Goal: Transaction & Acquisition: Purchase product/service

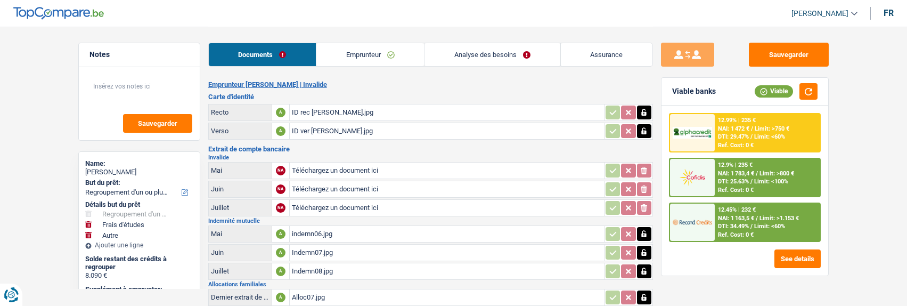
select select "refinancing"
select select "study"
select select "other"
select select "60"
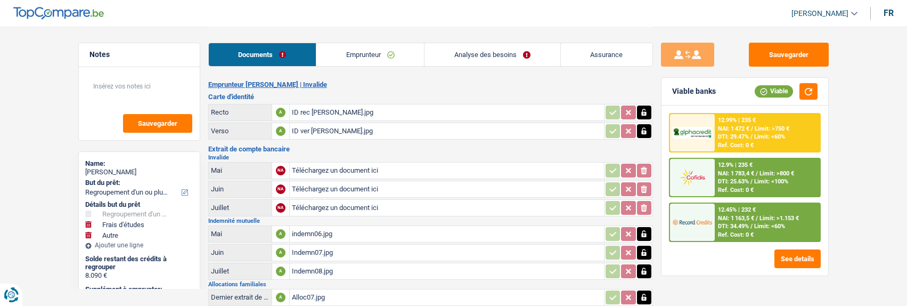
select select "alphacredit"
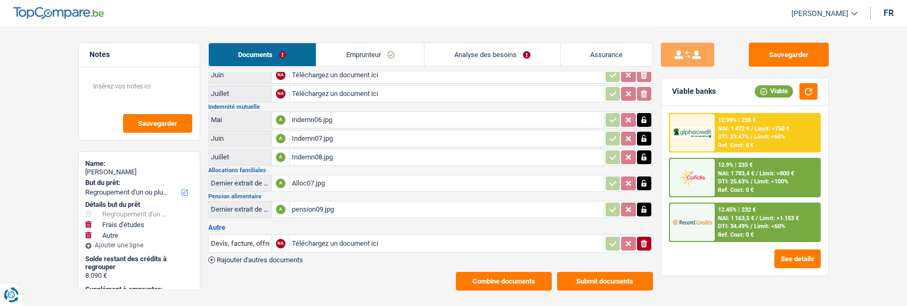
scroll to position [126, 0]
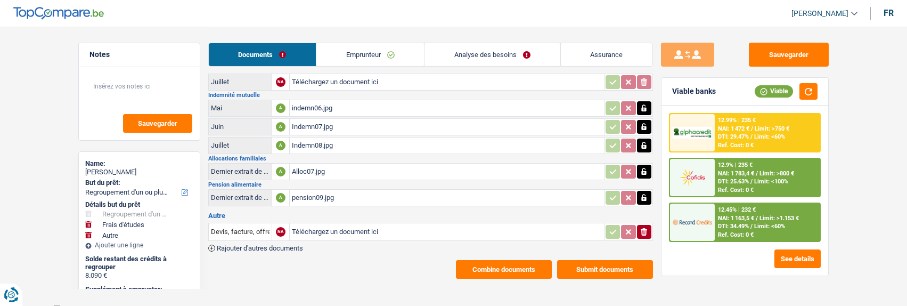
click at [510, 262] on button "Combine documents" at bounding box center [504, 269] width 96 height 19
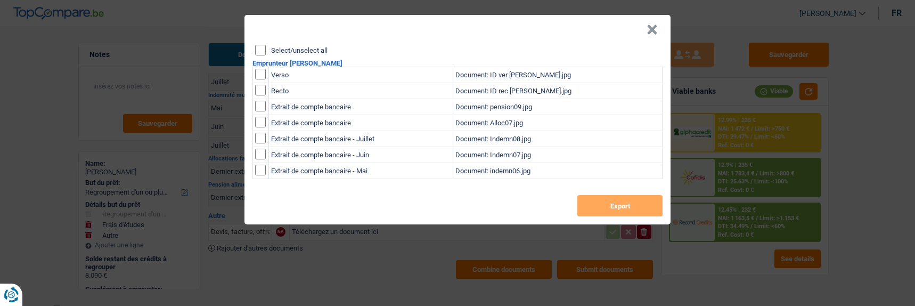
click at [261, 45] on input "Select/unselect all" at bounding box center [260, 50] width 11 height 11
checkbox input "true"
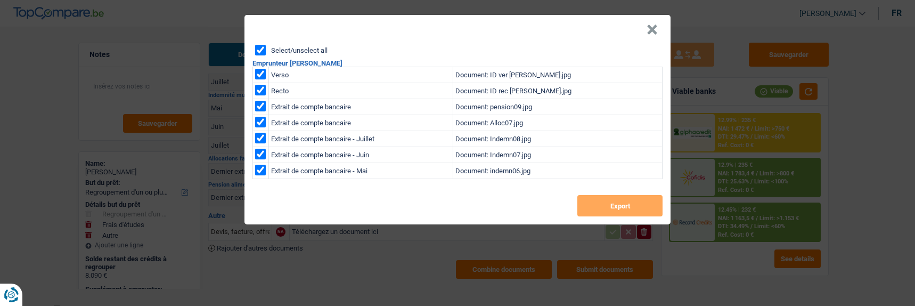
checkbox input "true"
click at [585, 196] on button "Export" at bounding box center [619, 205] width 85 height 21
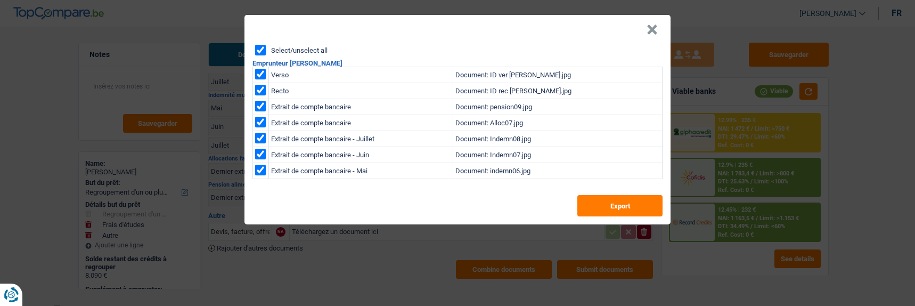
drag, startPoint x: 658, startPoint y: 25, endPoint x: 649, endPoint y: 30, distance: 10.0
click at [657, 25] on button "×" at bounding box center [651, 29] width 11 height 11
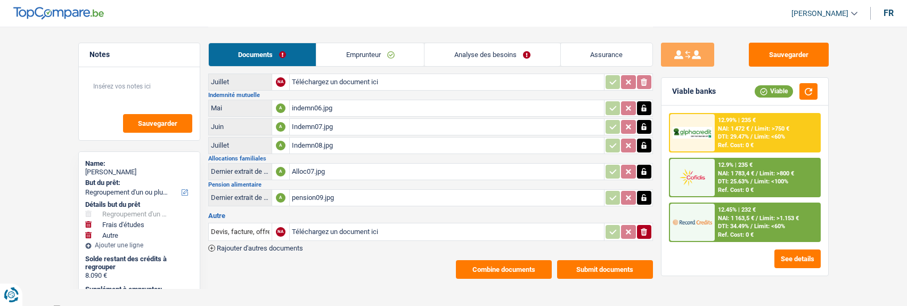
click at [481, 51] on link "Analyse des besoins" at bounding box center [491, 54] width 135 height 23
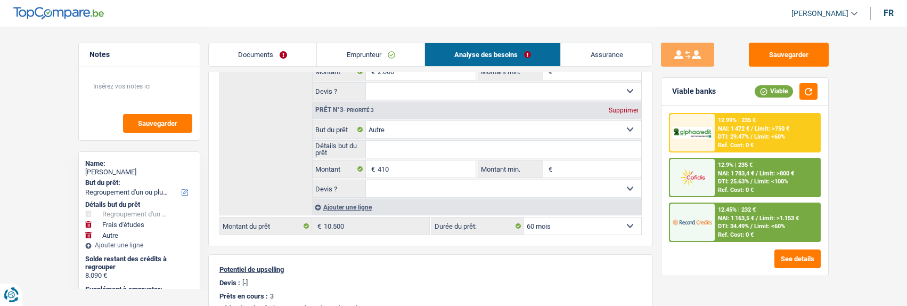
scroll to position [285, 0]
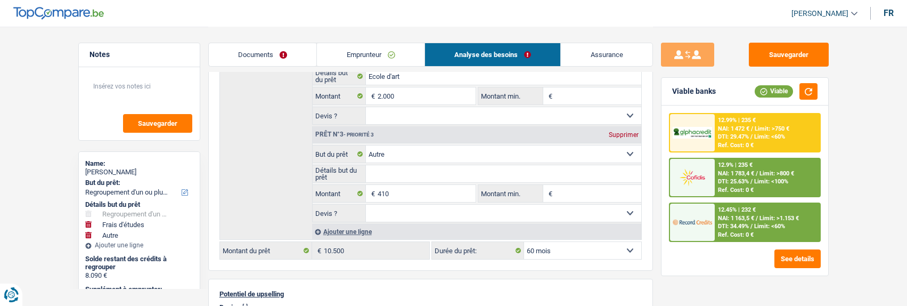
click at [623, 136] on div "Prêt n°3 - Priorité 3 Supprimer" at bounding box center [477, 134] width 329 height 17
click at [618, 132] on div "Supprimer" at bounding box center [623, 135] width 35 height 6
type input "2.000"
type input "10.090"
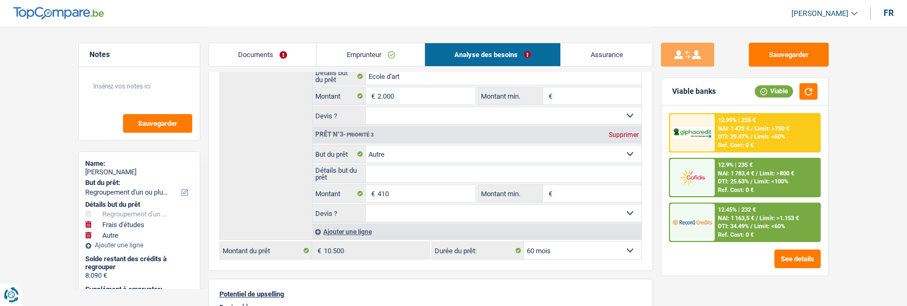
type input "10.090"
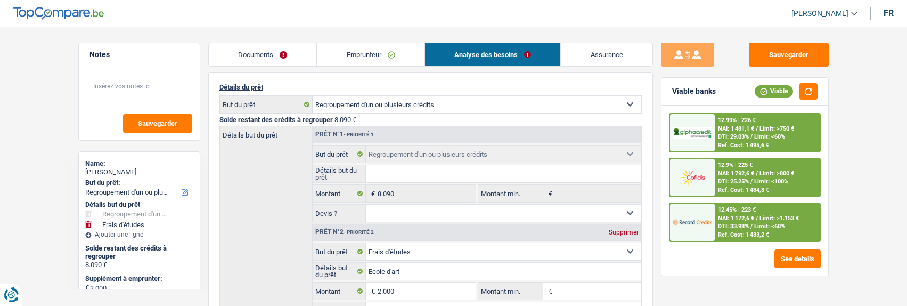
scroll to position [0, 0]
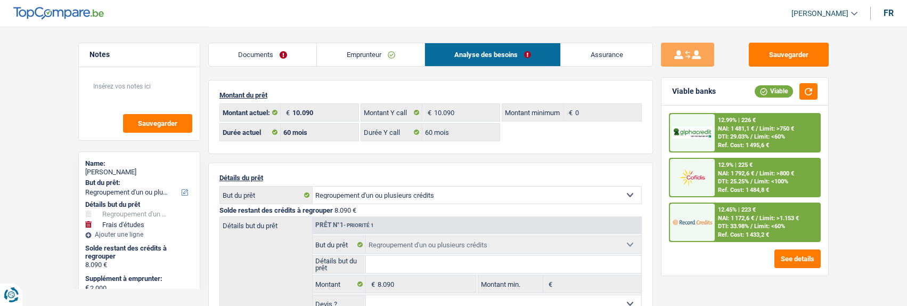
click at [379, 56] on link "Emprunteur" at bounding box center [371, 54] width 108 height 23
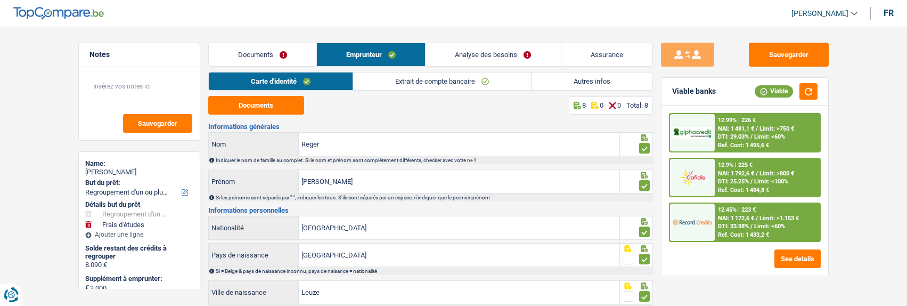
click at [587, 78] on link "Autres infos" at bounding box center [591, 81] width 121 height 18
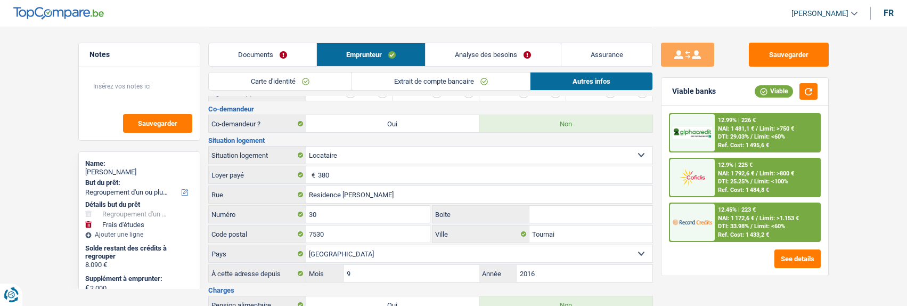
scroll to position [213, 0]
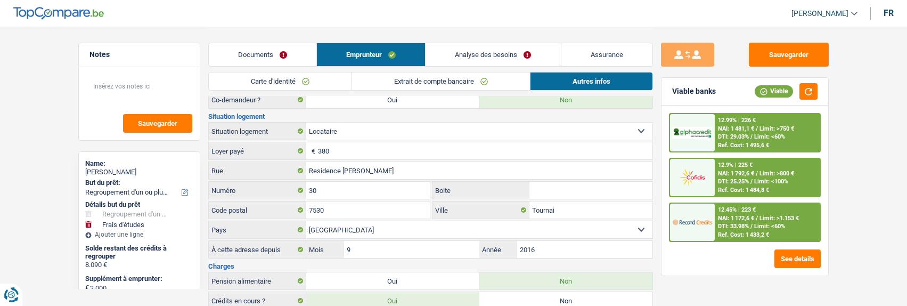
click at [440, 82] on link "Extrait de compte bancaire" at bounding box center [441, 81] width 178 height 18
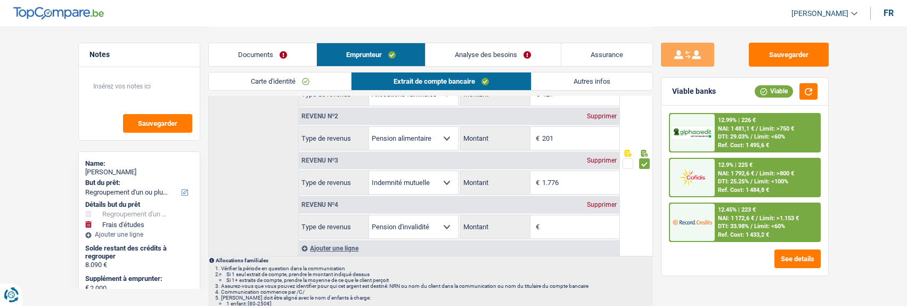
scroll to position [53, 0]
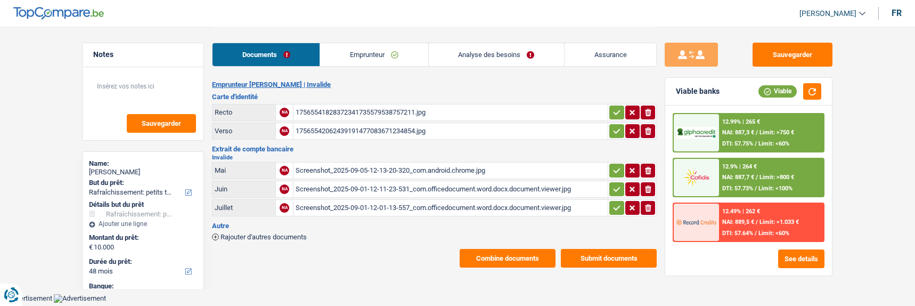
select select "houseOrGarden"
select select "48"
select select "alphacredit"
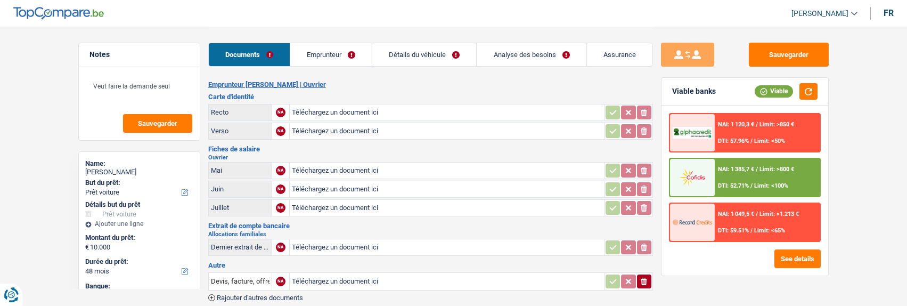
select select "car"
select select "48"
select select "cofidis"
type input "C:\fakepath\carte d'identité santy.pdf"
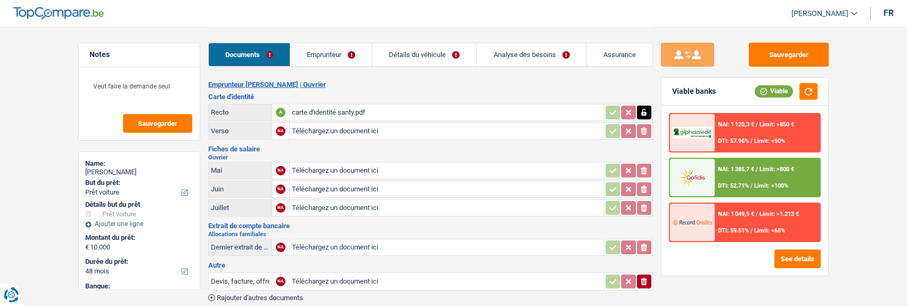
type input "C:\fakepath\carte d'identité santy.pdf"
type input "C:\fakepath\Jun-2025.pdf"
type input "C:\fakepath\Jul-2025.pdf"
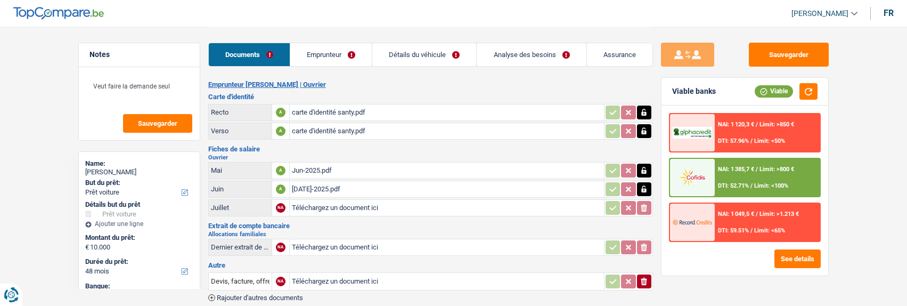
type input "C:\fakepath\Aout-2025.pdf"
type input "C:\fakepath\Bon .pdf"
type input "C:\fakepath\Allocation .pdf"
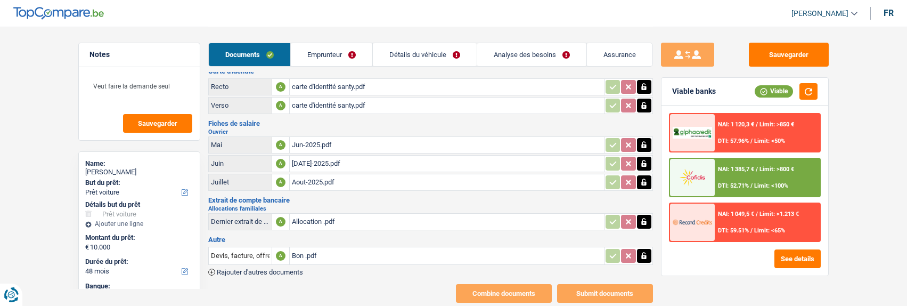
scroll to position [48, 0]
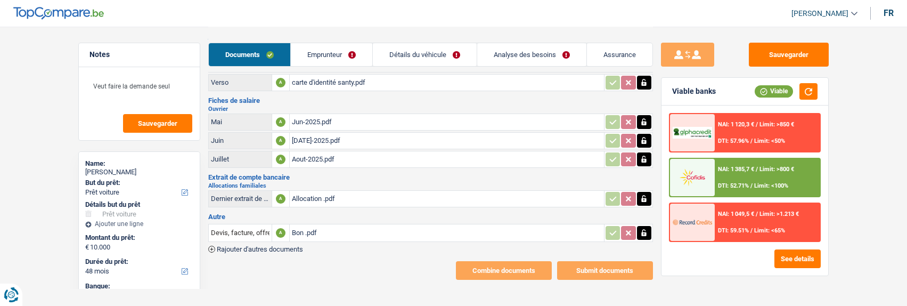
click at [233, 245] on span "Rajouter d'autres documents" at bounding box center [260, 248] width 86 height 7
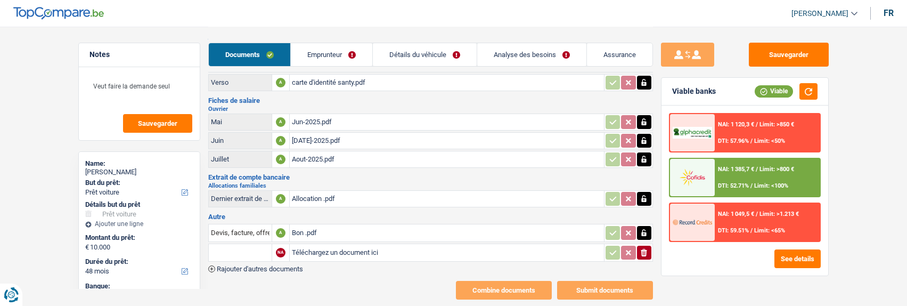
click at [232, 244] on input "text" at bounding box center [240, 252] width 59 height 17
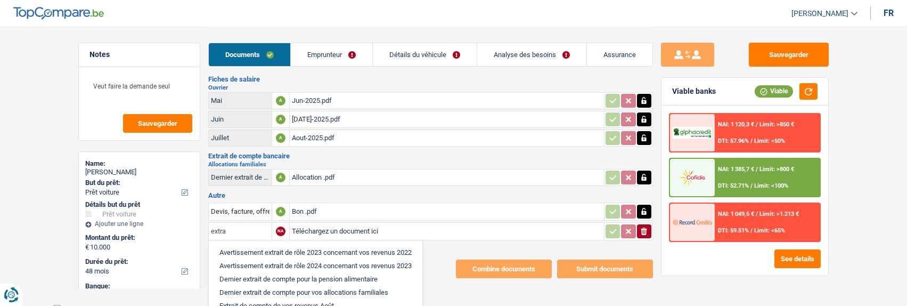
scroll to position [90, 0]
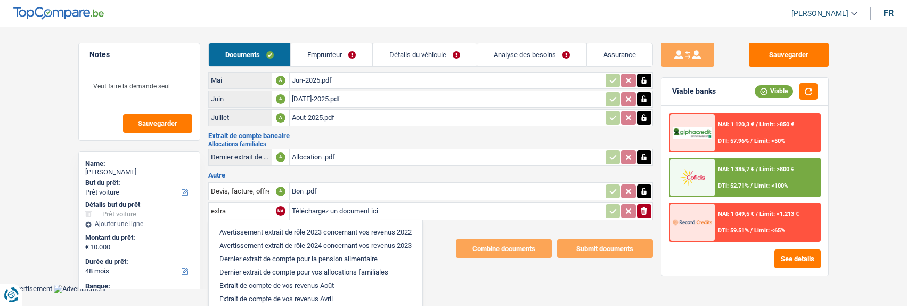
click at [313, 280] on li "Extrait de compte de vos revenus Août" at bounding box center [315, 284] width 203 height 13
type input "Extrait de compte de vos revenus Août"
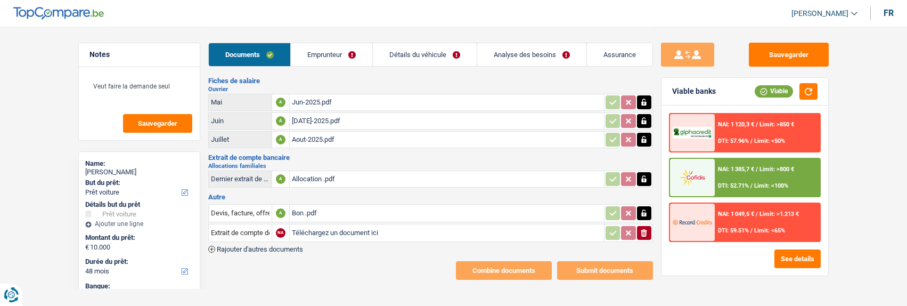
type input "C:\fakepath\Extraits de compte .pdf"
click at [337, 58] on link "Emprunteur" at bounding box center [331, 54] width 81 height 23
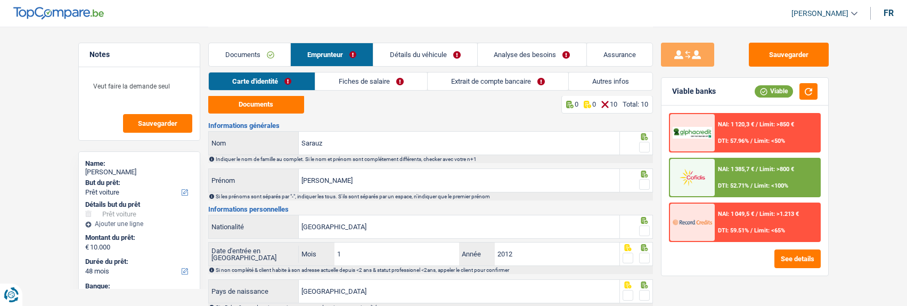
scroll to position [0, 0]
click at [793, 53] on button "Sauvegarder" at bounding box center [789, 55] width 80 height 24
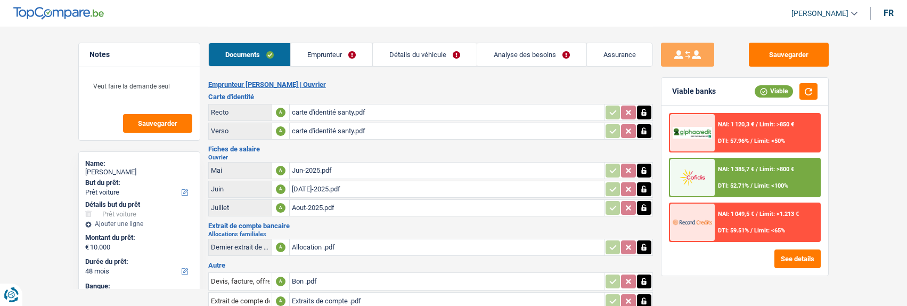
select select "car"
select select "48"
select select "cofidis"
click at [325, 106] on div "carte d'identité santy.pdf" at bounding box center [447, 112] width 310 height 16
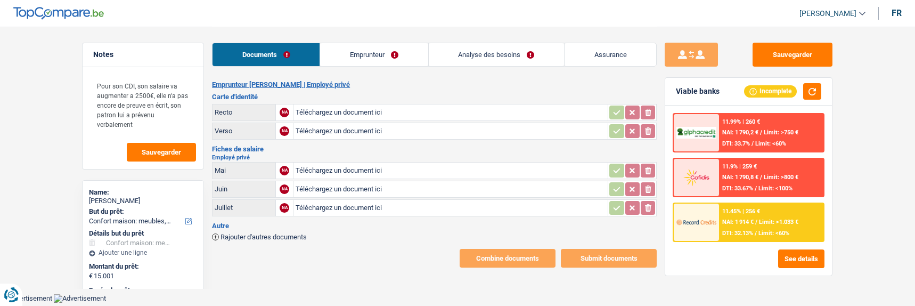
select select "household"
select select "84"
type input "C:\fakepath\titre de séjour.pdf"
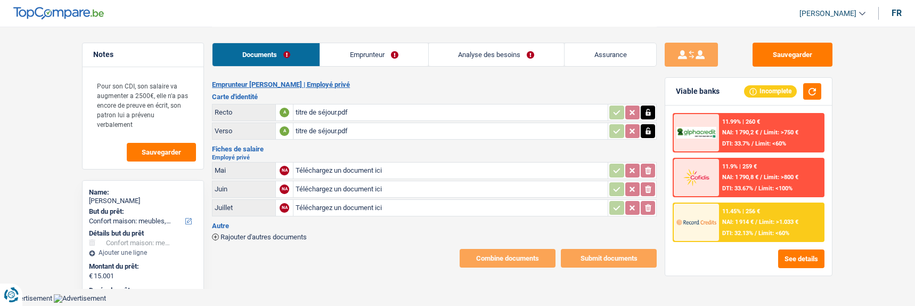
click at [355, 50] on link "Emprunteur" at bounding box center [374, 54] width 108 height 23
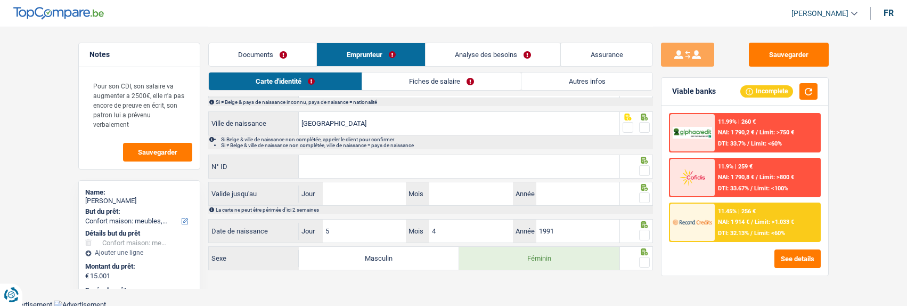
click at [499, 79] on link "Fiches de salaire" at bounding box center [441, 81] width 159 height 18
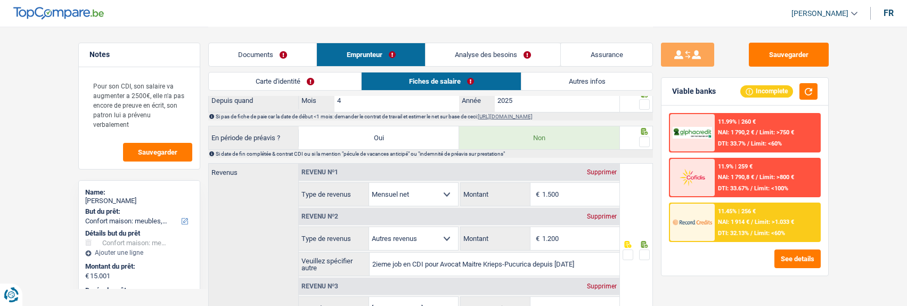
scroll to position [472, 0]
click at [315, 83] on link "Carte d'identité" at bounding box center [285, 81] width 153 height 18
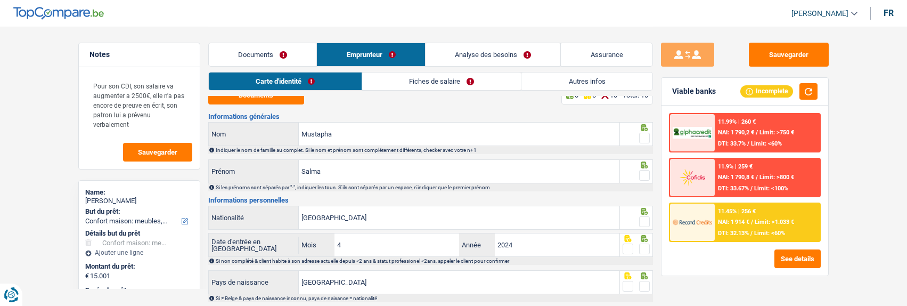
scroll to position [0, 0]
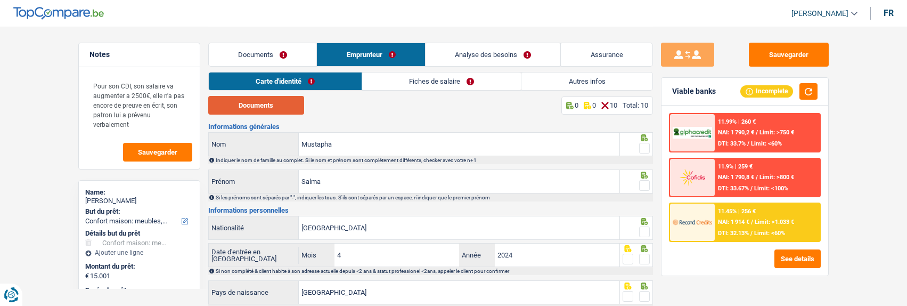
click at [272, 109] on button "Documents" at bounding box center [256, 105] width 96 height 19
click at [454, 80] on link "Fiches de salaire" at bounding box center [441, 81] width 159 height 18
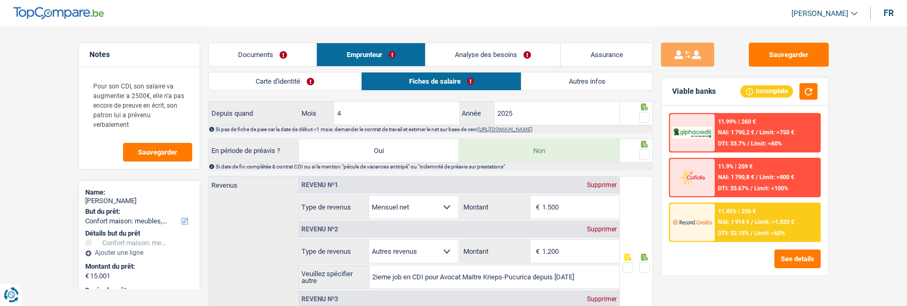
scroll to position [479, 0]
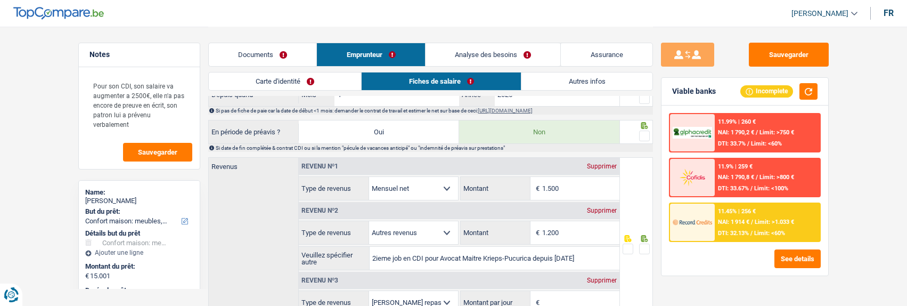
click at [290, 48] on link "Documents" at bounding box center [263, 54] width 108 height 23
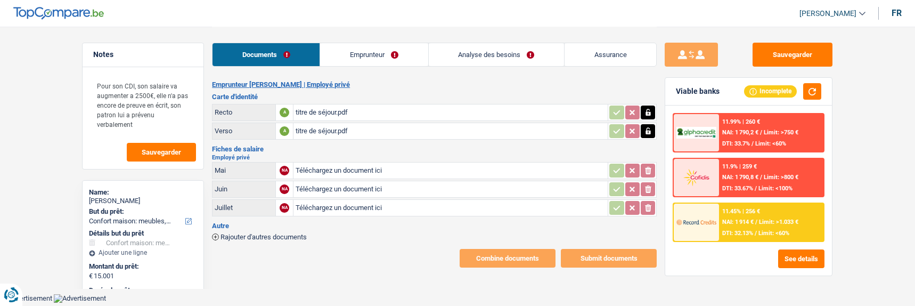
type input "C:\fakepath\LX TRANSPORTS SA - FP 2025 SALMA.pdf"
type input "C:\fakepath\KRIEPS PUCURICA AVOCAT - FP 2025 SALMA.pdf"
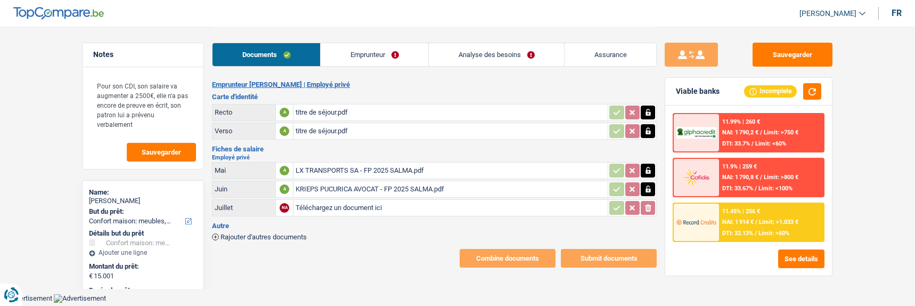
type input "C:\fakepath\contrat de travail .pdf"
click at [403, 54] on link "Emprunteur" at bounding box center [375, 54] width 108 height 23
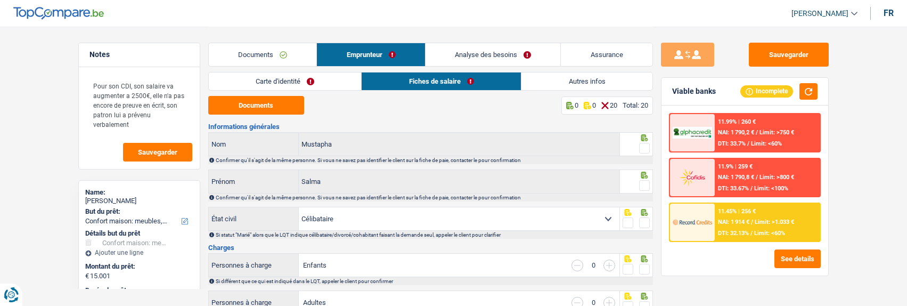
drag, startPoint x: 646, startPoint y: 143, endPoint x: 641, endPoint y: 155, distance: 12.9
click at [646, 144] on span at bounding box center [644, 148] width 11 height 11
click at [0, 0] on input "radio" at bounding box center [0, 0] width 0 height 0
click at [643, 183] on span at bounding box center [644, 185] width 11 height 11
click at [0, 0] on input "radio" at bounding box center [0, 0] width 0 height 0
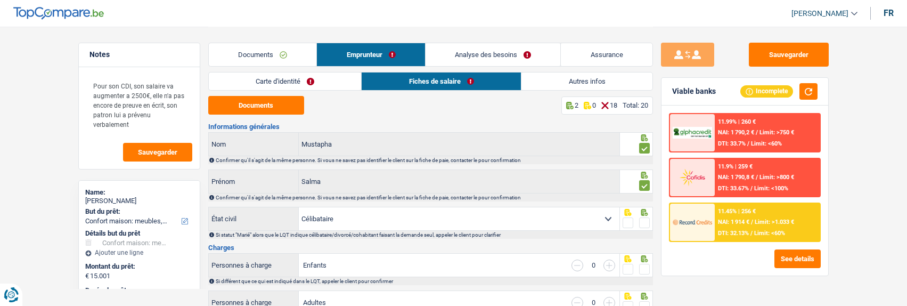
click at [641, 221] on span at bounding box center [644, 222] width 11 height 11
click at [0, 0] on input "radio" at bounding box center [0, 0] width 0 height 0
click at [330, 83] on link "Carte d'identité" at bounding box center [285, 81] width 153 height 18
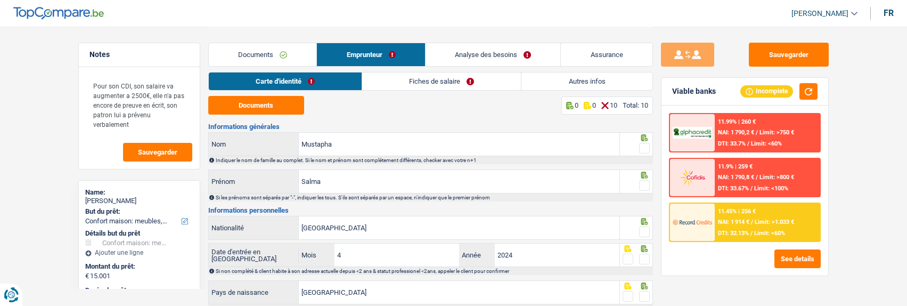
click at [645, 147] on span at bounding box center [644, 148] width 11 height 11
click at [0, 0] on input "radio" at bounding box center [0, 0] width 0 height 0
click at [645, 180] on span at bounding box center [644, 185] width 11 height 11
click at [0, 0] on input "radio" at bounding box center [0, 0] width 0 height 0
click at [649, 229] on div at bounding box center [636, 228] width 33 height 24
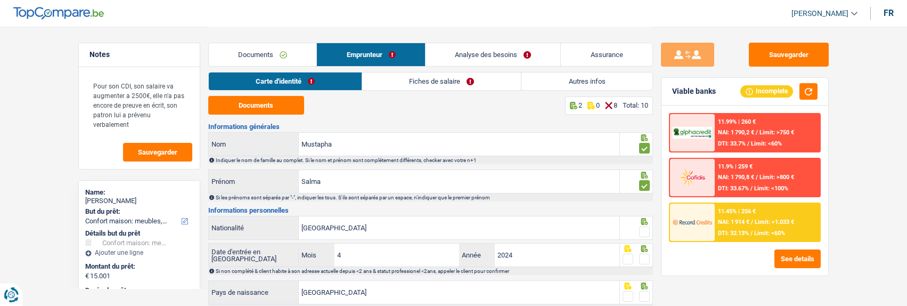
click at [643, 256] on span at bounding box center [644, 258] width 11 height 11
click at [0, 0] on input "radio" at bounding box center [0, 0] width 0 height 0
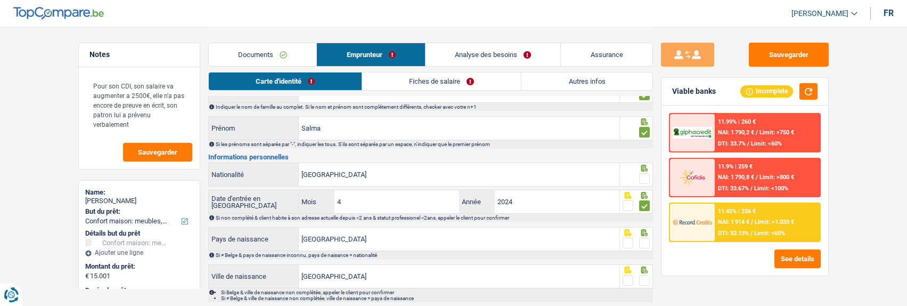
click at [644, 176] on span at bounding box center [644, 178] width 11 height 11
click at [0, 0] on input "radio" at bounding box center [0, 0] width 0 height 0
click at [642, 239] on span at bounding box center [644, 242] width 11 height 11
click at [0, 0] on input "radio" at bounding box center [0, 0] width 0 height 0
click at [645, 279] on span at bounding box center [644, 280] width 11 height 11
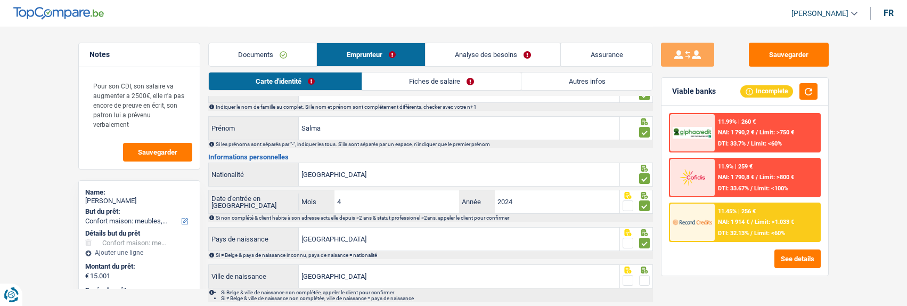
click at [0, 0] on input "radio" at bounding box center [0, 0] width 0 height 0
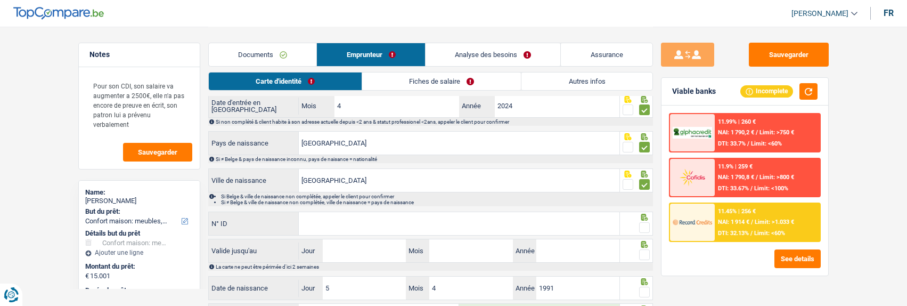
scroll to position [160, 0]
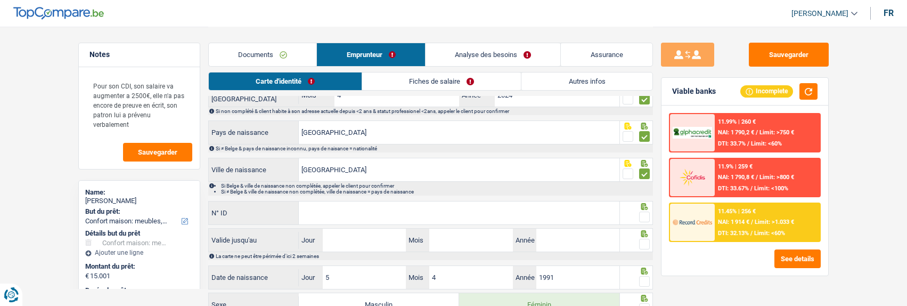
click at [521, 218] on input "N° ID" at bounding box center [459, 212] width 321 height 23
click at [326, 210] on input "N° ID" at bounding box center [459, 212] width 321 height 23
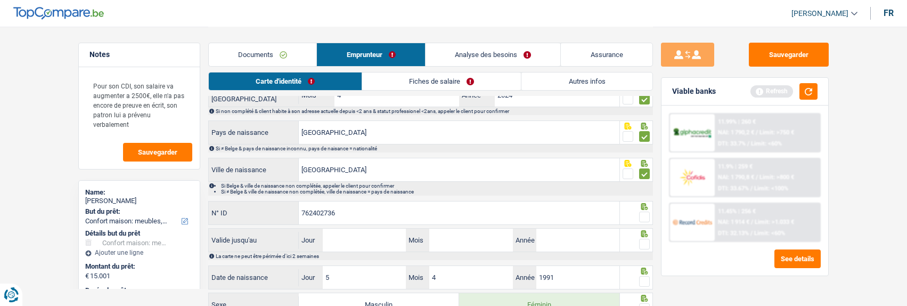
type input "762402736"
click at [645, 214] on span at bounding box center [644, 216] width 11 height 11
click at [0, 0] on input "radio" at bounding box center [0, 0] width 0 height 0
click at [384, 242] on input "Jour" at bounding box center [364, 239] width 83 height 23
type input "14"
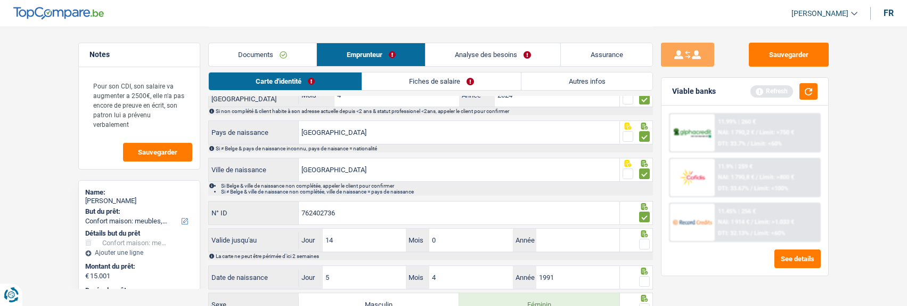
type input "04"
type input "2028"
click at [647, 239] on span at bounding box center [644, 244] width 11 height 11
click at [0, 0] on input "radio" at bounding box center [0, 0] width 0 height 0
click at [646, 276] on span at bounding box center [644, 281] width 11 height 11
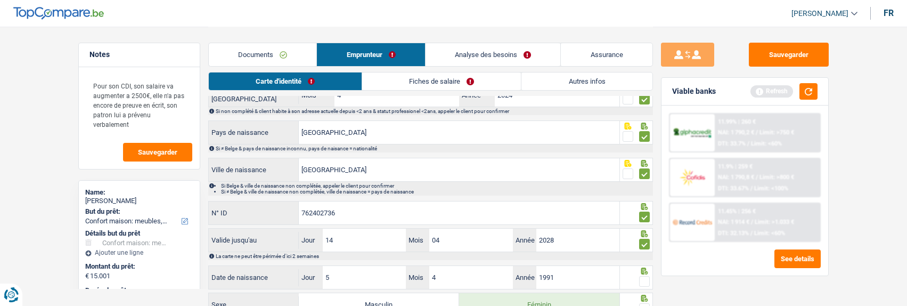
click at [0, 0] on input "radio" at bounding box center [0, 0] width 0 height 0
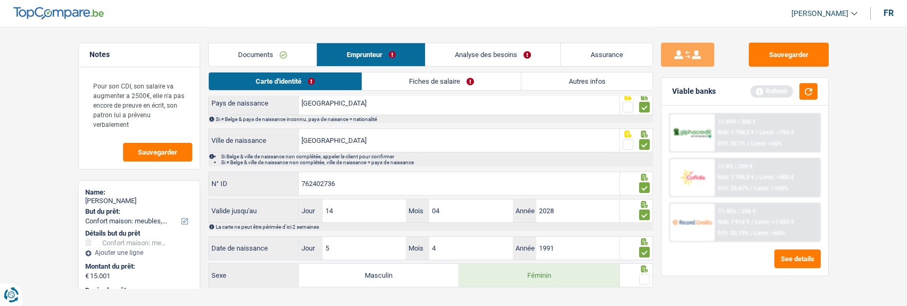
scroll to position [206, 0]
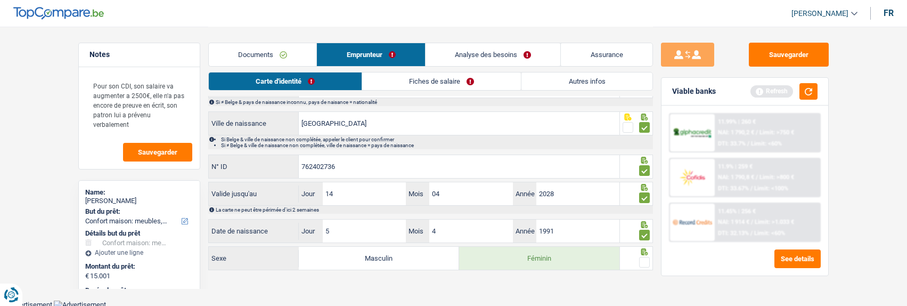
click at [645, 259] on span at bounding box center [644, 262] width 11 height 11
click at [0, 0] on input "radio" at bounding box center [0, 0] width 0 height 0
click at [451, 83] on link "Fiches de salaire" at bounding box center [442, 81] width 159 height 18
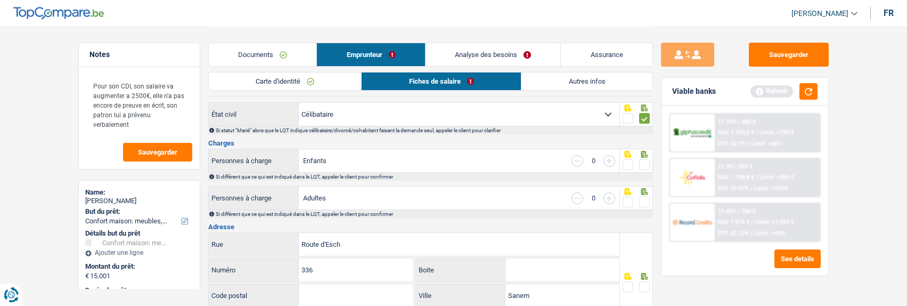
scroll to position [0, 0]
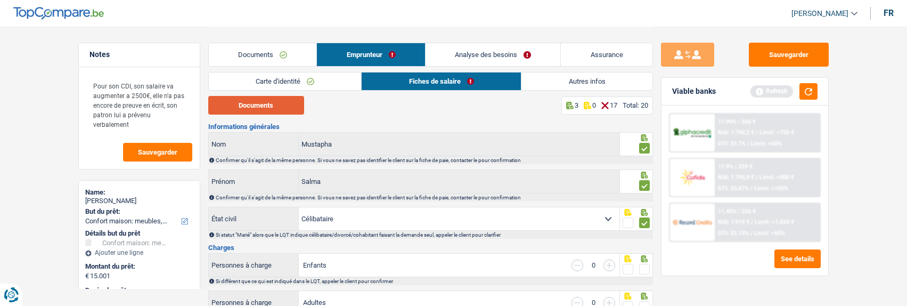
click at [273, 105] on button "Documents" at bounding box center [256, 105] width 96 height 19
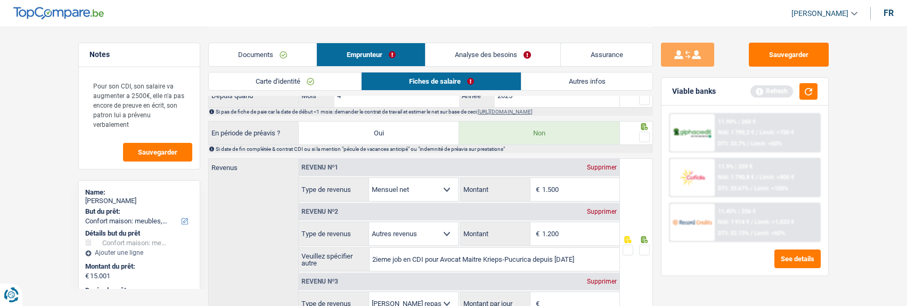
scroll to position [479, 0]
click at [577, 229] on input "1.200" at bounding box center [580, 232] width 77 height 23
type input "1.468"
click at [565, 186] on input "1.500" at bounding box center [580, 188] width 77 height 23
type input "1.459"
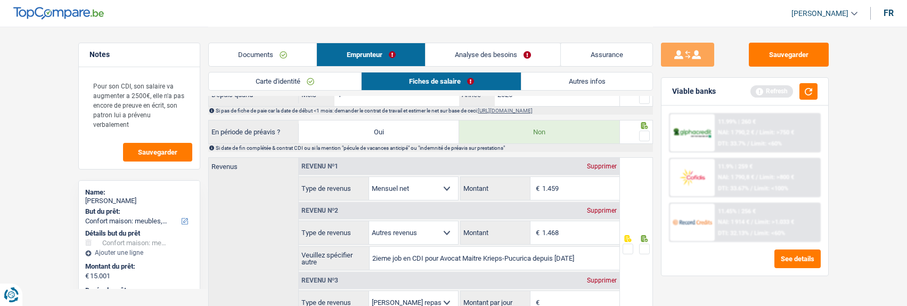
click at [642, 248] on span at bounding box center [644, 248] width 11 height 11
click at [0, 0] on input "radio" at bounding box center [0, 0] width 0 height 0
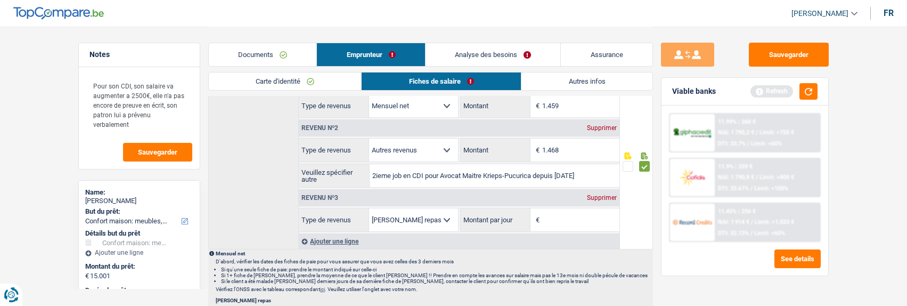
scroll to position [586, 0]
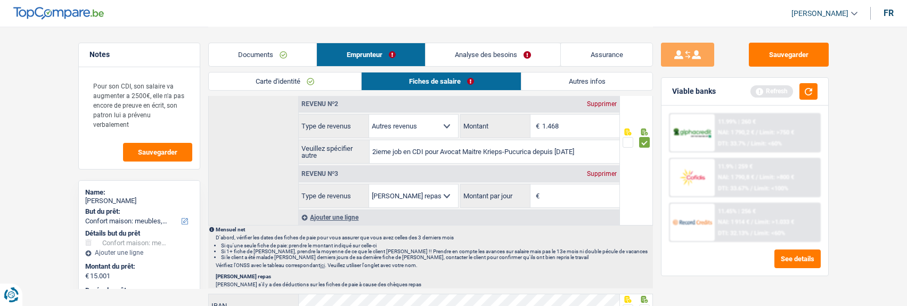
click at [601, 174] on div "Supprimer" at bounding box center [601, 173] width 35 height 6
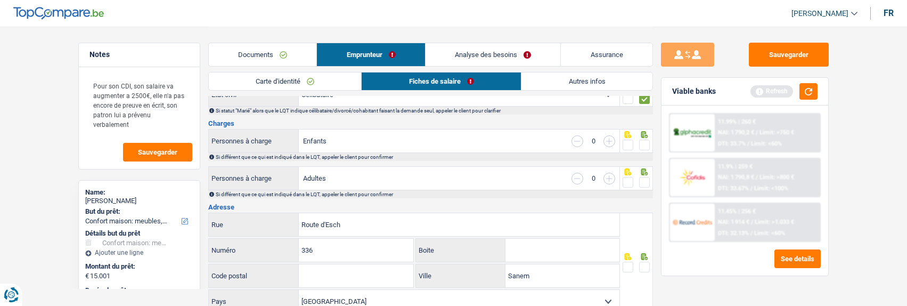
scroll to position [53, 0]
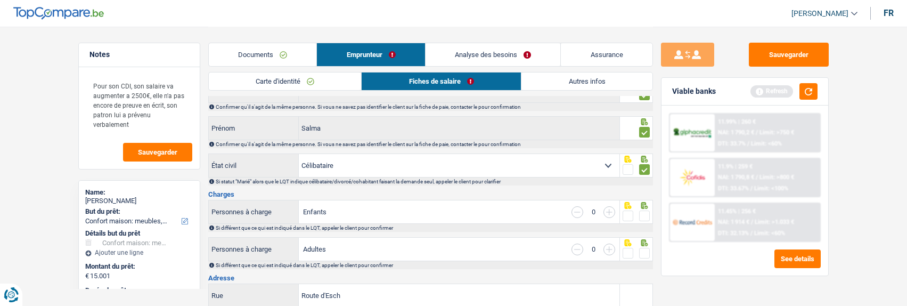
click at [644, 213] on span at bounding box center [644, 215] width 11 height 11
click at [0, 0] on input "radio" at bounding box center [0, 0] width 0 height 0
click at [641, 249] on span at bounding box center [644, 253] width 11 height 11
click at [0, 0] on input "radio" at bounding box center [0, 0] width 0 height 0
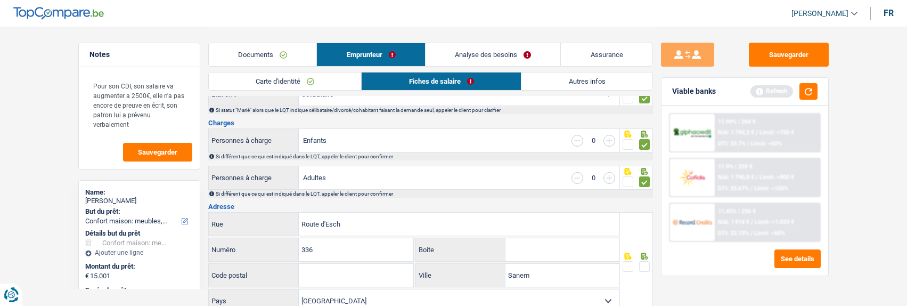
scroll to position [160, 0]
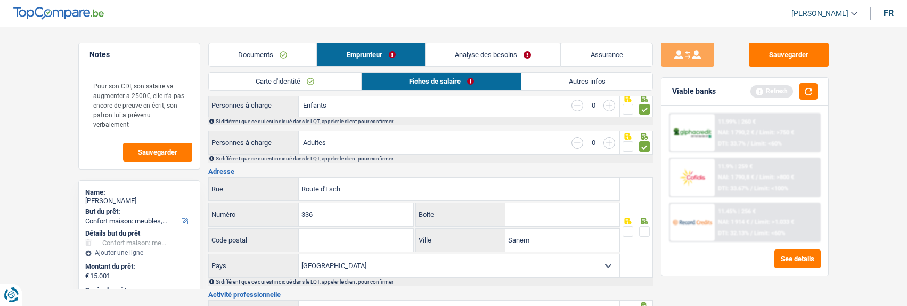
click at [340, 237] on input "Code postal" at bounding box center [356, 239] width 114 height 23
type input "4451"
drag, startPoint x: 543, startPoint y: 237, endPoint x: 422, endPoint y: 216, distance: 122.7
click at [424, 215] on div "Route d'Esch Rue 336 Numéro Boite 4451 Code postal Sanem Ville Belgique Luxembo…" at bounding box center [414, 227] width 412 height 101
type input "belvaux"
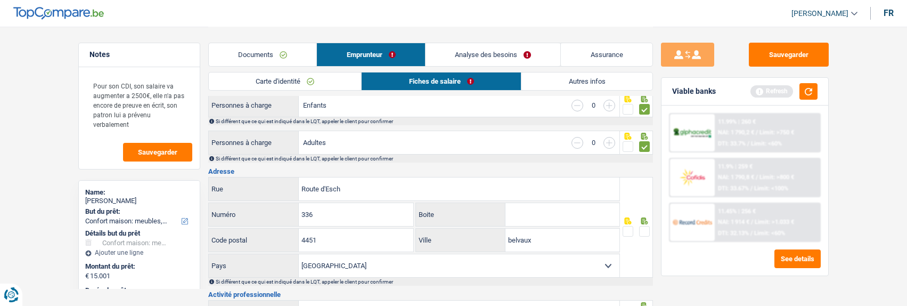
click at [640, 227] on span at bounding box center [644, 231] width 11 height 11
click at [0, 0] on input "radio" at bounding box center [0, 0] width 0 height 0
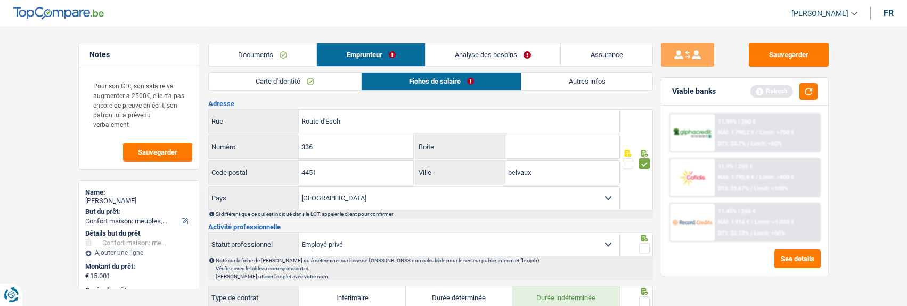
scroll to position [266, 0]
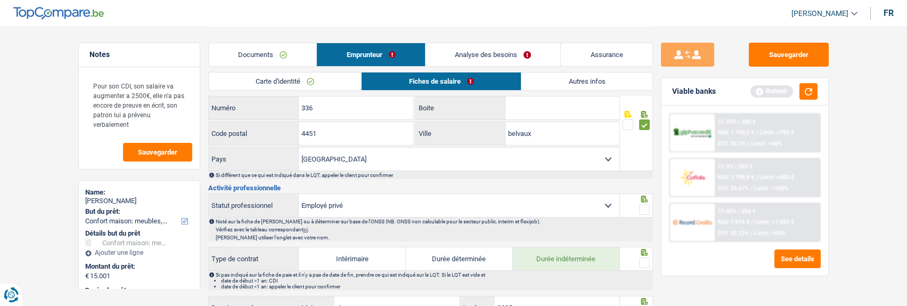
click at [643, 210] on span at bounding box center [644, 209] width 11 height 11
click at [0, 0] on input "radio" at bounding box center [0, 0] width 0 height 0
click at [646, 257] on span at bounding box center [644, 262] width 11 height 11
click at [0, 0] on input "radio" at bounding box center [0, 0] width 0 height 0
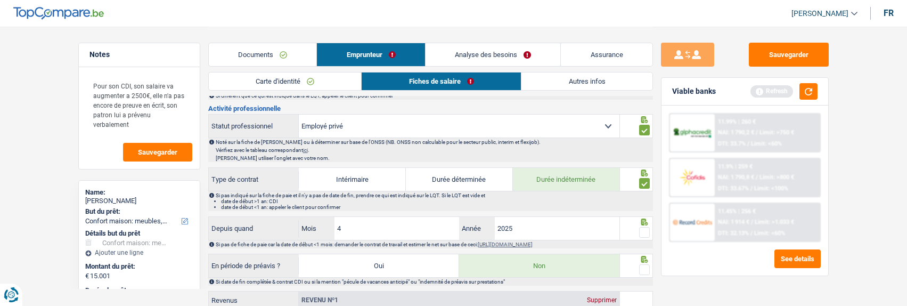
scroll to position [373, 0]
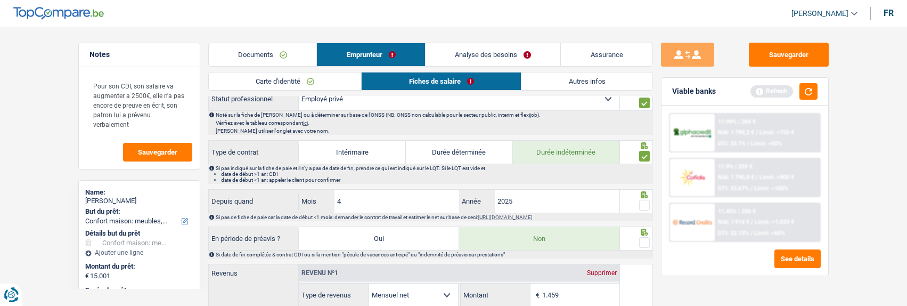
click at [647, 202] on span at bounding box center [644, 205] width 11 height 11
click at [0, 0] on input "radio" at bounding box center [0, 0] width 0 height 0
click at [648, 239] on span at bounding box center [644, 242] width 11 height 11
click at [0, 0] on input "radio" at bounding box center [0, 0] width 0 height 0
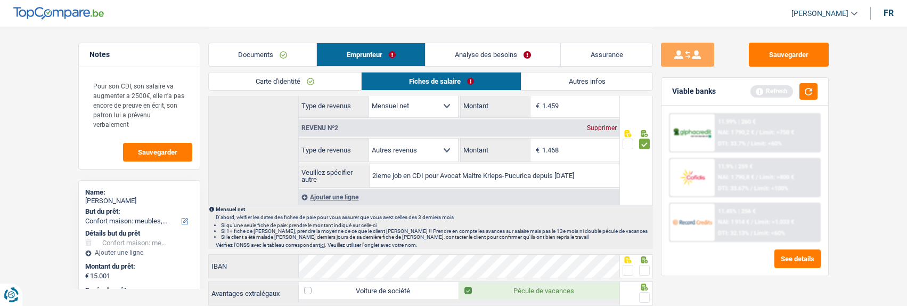
scroll to position [586, 0]
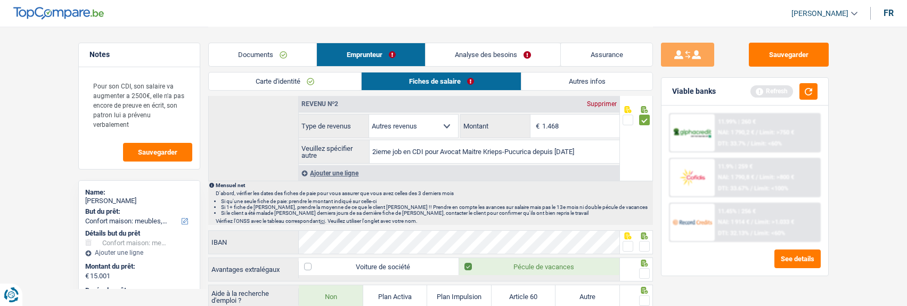
click at [626, 243] on span at bounding box center [627, 246] width 11 height 11
click at [0, 0] on input "radio" at bounding box center [0, 0] width 0 height 0
click at [645, 269] on span at bounding box center [644, 273] width 11 height 11
click at [0, 0] on input "radio" at bounding box center [0, 0] width 0 height 0
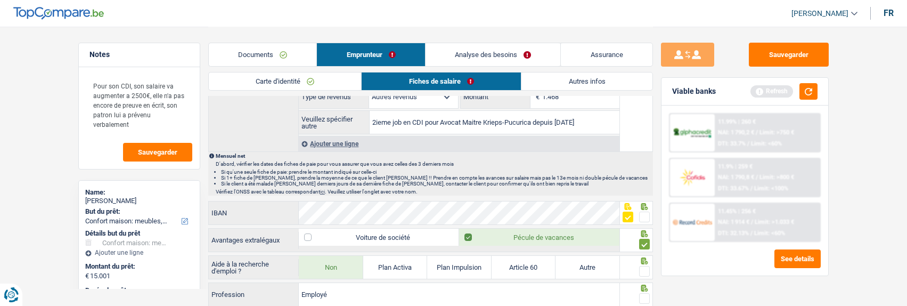
scroll to position [639, 0]
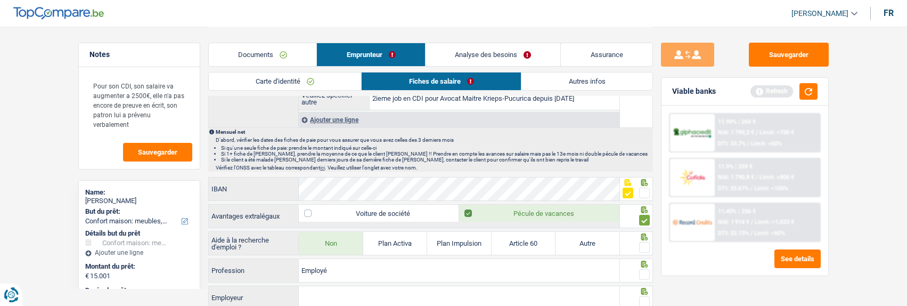
click at [641, 245] on span at bounding box center [644, 247] width 11 height 11
click at [0, 0] on input "radio" at bounding box center [0, 0] width 0 height 0
click at [641, 271] on span at bounding box center [644, 274] width 11 height 11
click at [0, 0] on input "radio" at bounding box center [0, 0] width 0 height 0
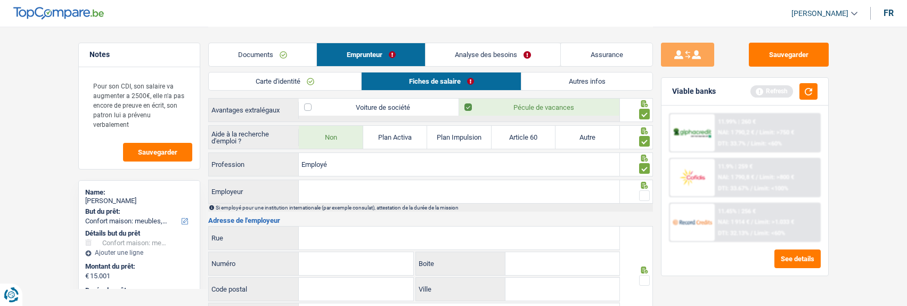
scroll to position [745, 0]
click at [433, 186] on input "Employeur" at bounding box center [459, 190] width 321 height 23
type input "LX transport"
click at [420, 229] on input "Rue" at bounding box center [459, 237] width 321 height 23
type input "3"
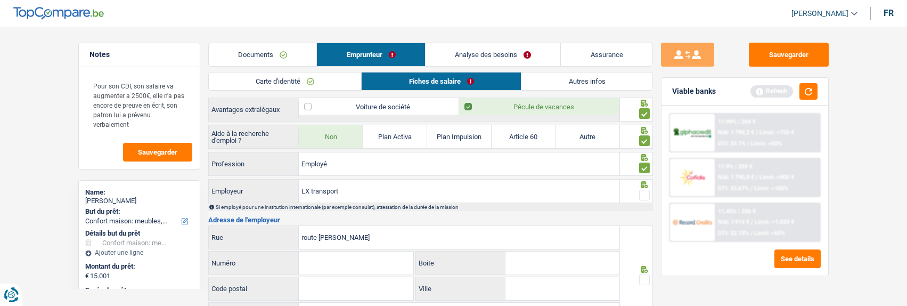
type input "route d'Esch"
click at [353, 264] on input "Numéro" at bounding box center [356, 262] width 114 height 23
type input "336"
click at [371, 286] on input "Code postal" at bounding box center [356, 288] width 114 height 23
type input "4451"
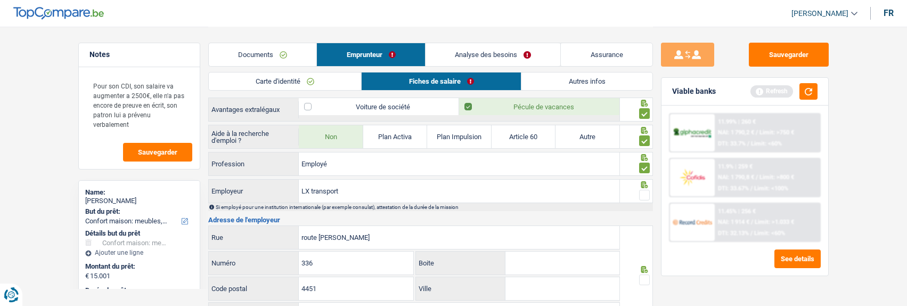
click at [548, 281] on input "Ville" at bounding box center [562, 288] width 114 height 23
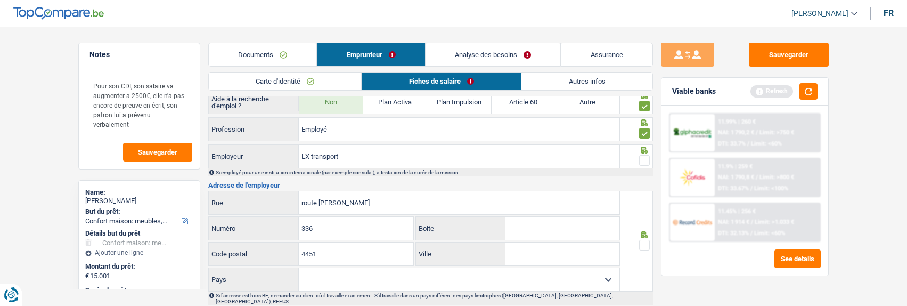
scroll to position [799, 0]
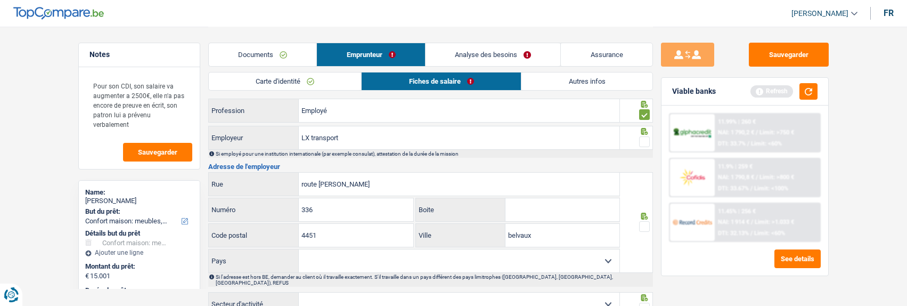
type input "belvaux"
click at [477, 269] on select "Belgique France Allemagne Italie Luxembourg Pays-Bas Espagne Suisse Sélectionne…" at bounding box center [459, 260] width 321 height 23
select select "LU"
click at [299, 249] on select "Belgique France Allemagne Italie Luxembourg Pays-Bas Espagne Suisse Sélectionne…" at bounding box center [459, 260] width 321 height 23
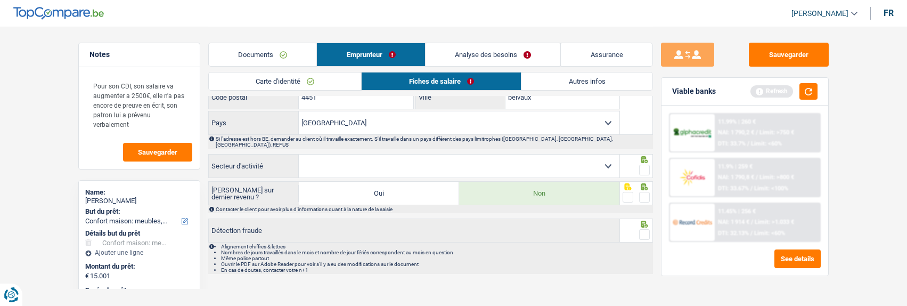
scroll to position [777, 0]
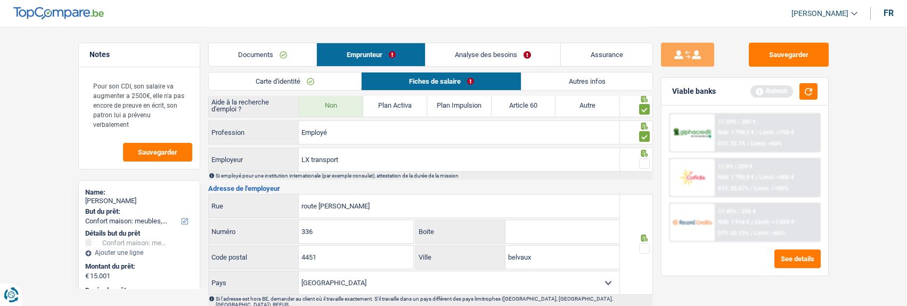
click at [646, 158] on span at bounding box center [644, 163] width 11 height 11
click at [0, 0] on input "radio" at bounding box center [0, 0] width 0 height 0
click at [644, 243] on span at bounding box center [644, 248] width 11 height 11
click at [0, 0] on input "radio" at bounding box center [0, 0] width 0 height 0
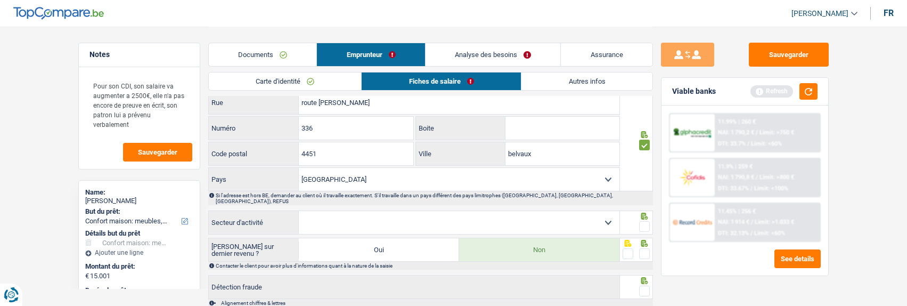
scroll to position [937, 0]
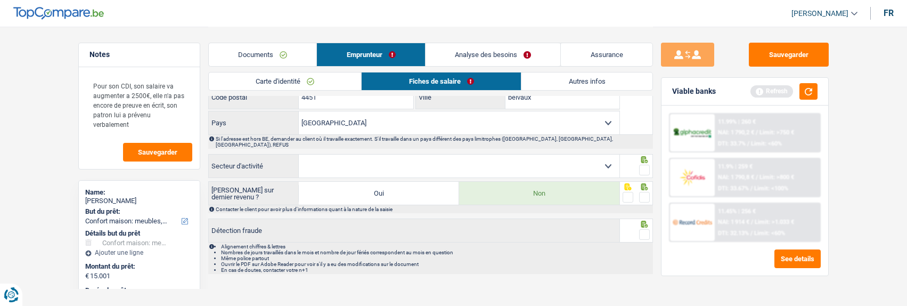
click at [642, 165] on span at bounding box center [644, 170] width 11 height 11
click at [0, 0] on input "radio" at bounding box center [0, 0] width 0 height 0
drag, startPoint x: 643, startPoint y: 188, endPoint x: 638, endPoint y: 196, distance: 9.3
click at [642, 192] on span at bounding box center [644, 197] width 11 height 11
click at [0, 0] on input "radio" at bounding box center [0, 0] width 0 height 0
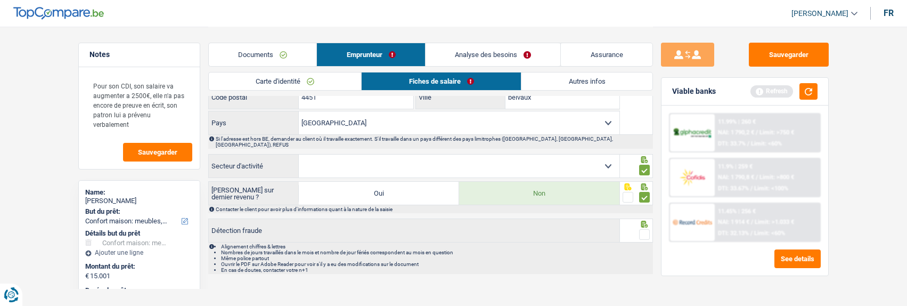
click at [644, 229] on span at bounding box center [644, 234] width 11 height 11
click at [0, 0] on input "radio" at bounding box center [0, 0] width 0 height 0
click at [585, 83] on link "Autres infos" at bounding box center [586, 81] width 130 height 18
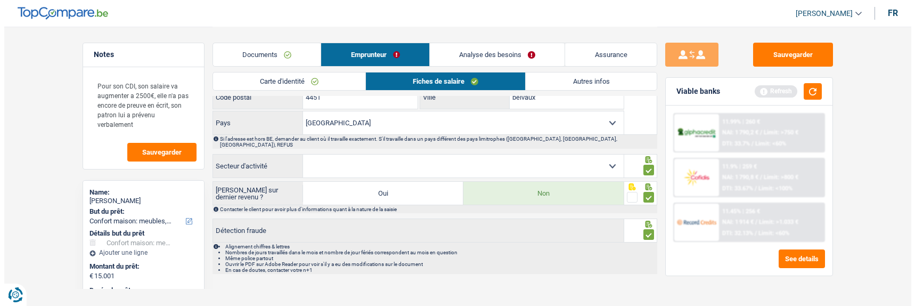
scroll to position [118, 0]
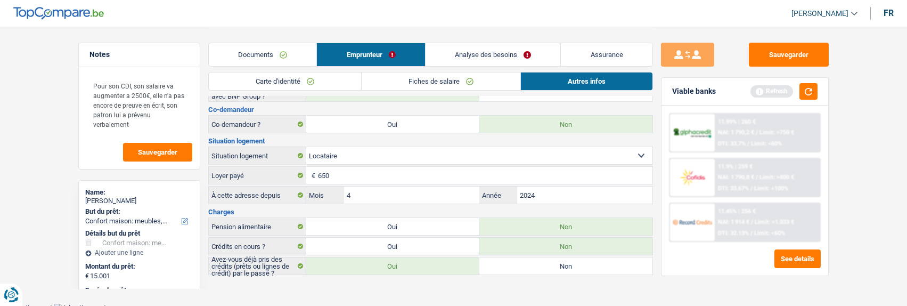
click at [503, 58] on link "Analyse des besoins" at bounding box center [492, 54] width 135 height 23
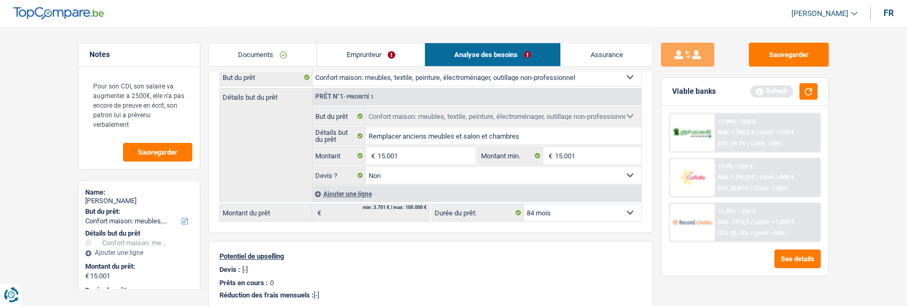
click at [820, 88] on div "Viable banks Refresh" at bounding box center [744, 92] width 167 height 28
click at [815, 91] on button "button" at bounding box center [808, 91] width 18 height 17
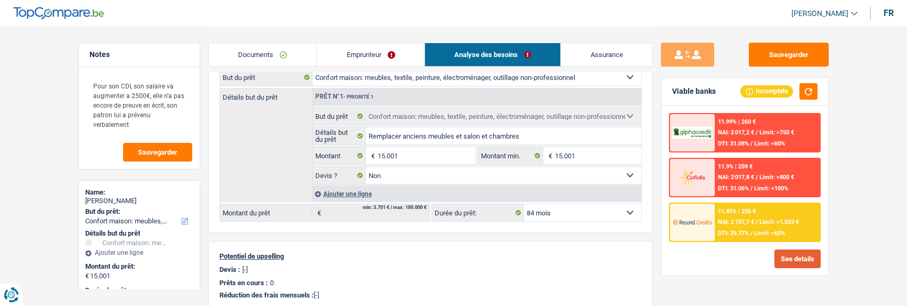
click at [808, 257] on button "See details" at bounding box center [797, 258] width 46 height 19
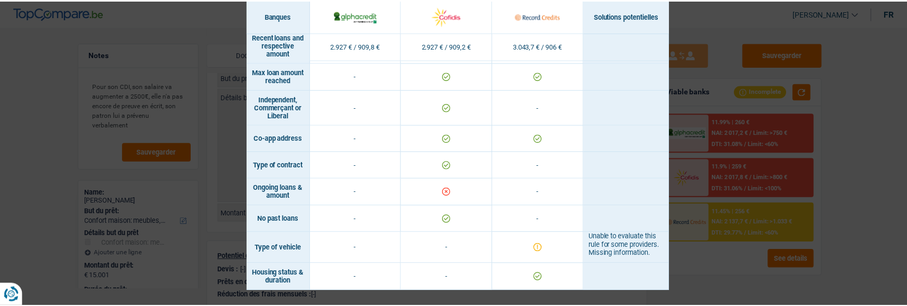
scroll to position [776, 0]
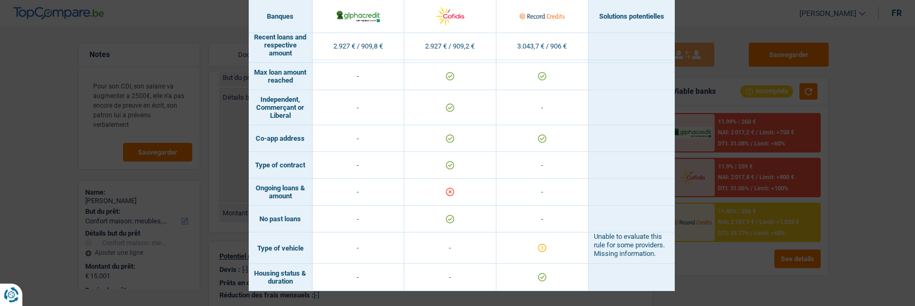
click at [684, 181] on div "Banks conditions × Banques Solutions potentielles Revenus / Charges 2.927 € / 9…" at bounding box center [457, 153] width 915 height 306
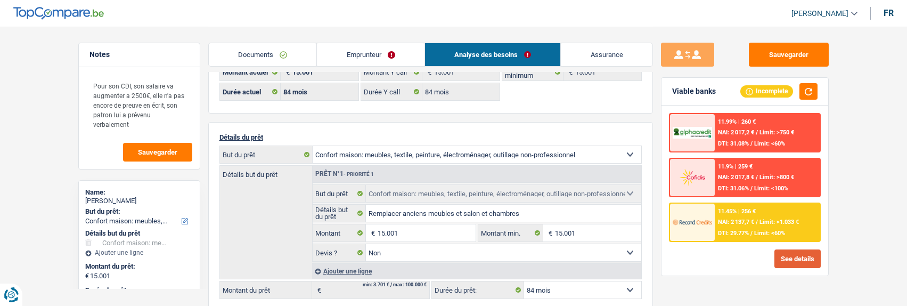
scroll to position [64, 0]
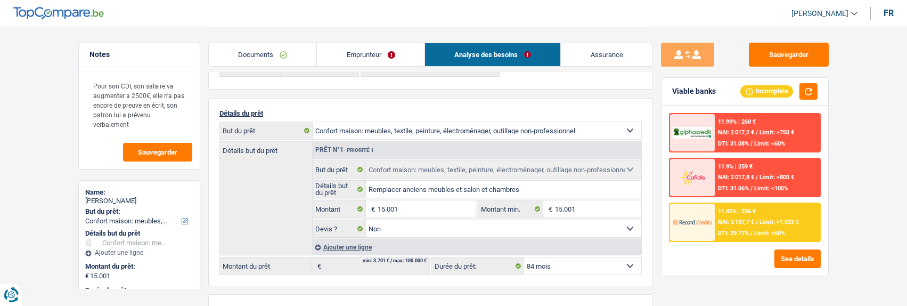
click at [730, 213] on div "11.45% | 256 €" at bounding box center [737, 211] width 38 height 7
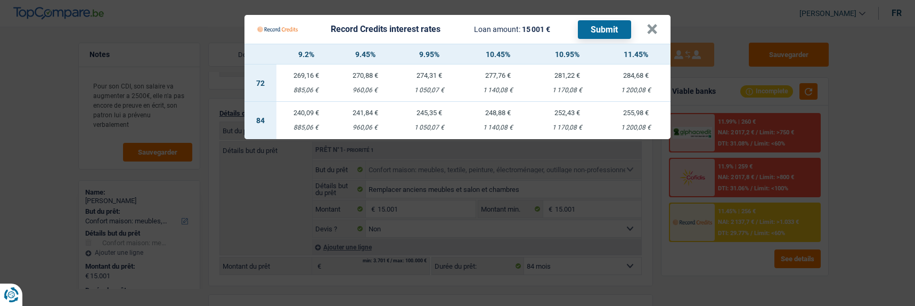
click at [365, 113] on td "241,84 € 960,06 €" at bounding box center [364, 120] width 59 height 37
select select "record credits"
type input "9,45"
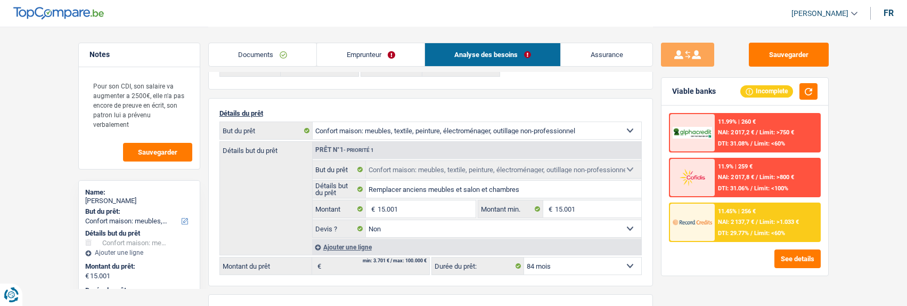
click at [775, 220] on span "Limit: >1.033 €" at bounding box center [778, 221] width 39 height 7
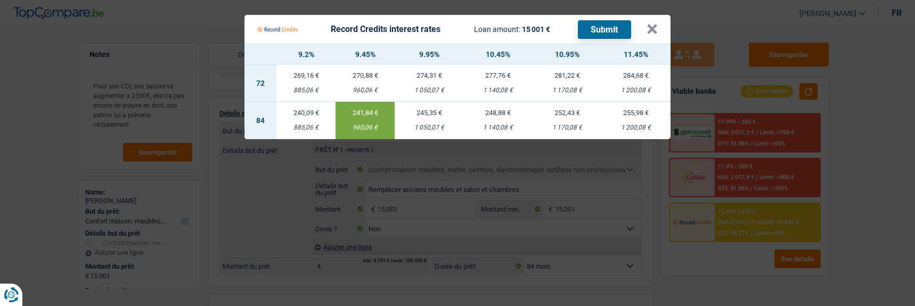
click at [600, 27] on button "Submit" at bounding box center [604, 29] width 53 height 19
click at [654, 25] on button "×" at bounding box center [651, 29] width 11 height 11
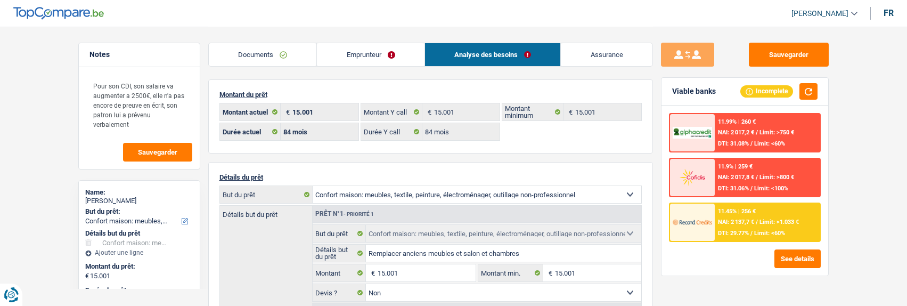
scroll to position [0, 0]
click at [371, 58] on link "Emprunteur" at bounding box center [371, 54] width 108 height 23
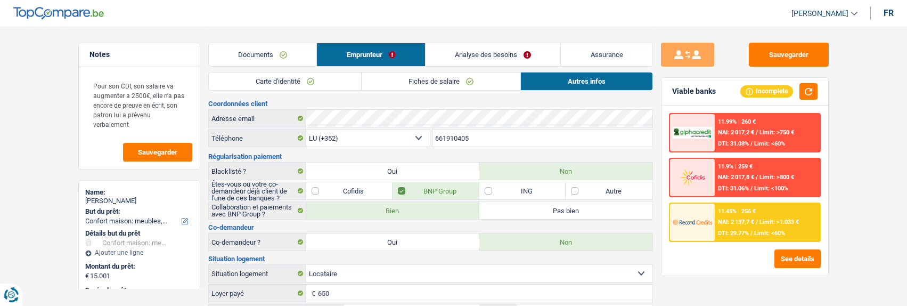
click at [319, 77] on link "Carte d'identité" at bounding box center [285, 81] width 152 height 18
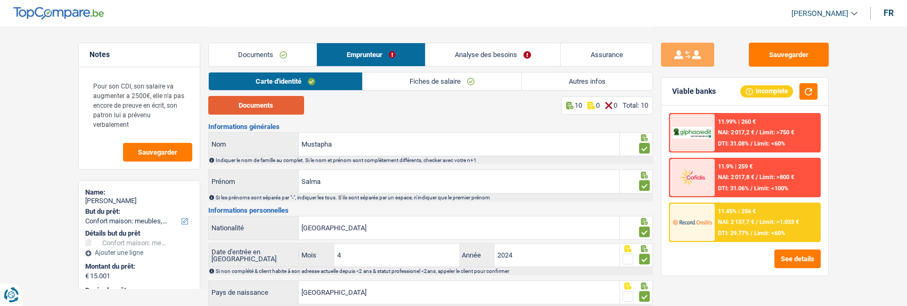
click at [290, 108] on button "Documents" at bounding box center [256, 105] width 96 height 19
click at [389, 83] on link "Fiches de salaire" at bounding box center [442, 81] width 159 height 18
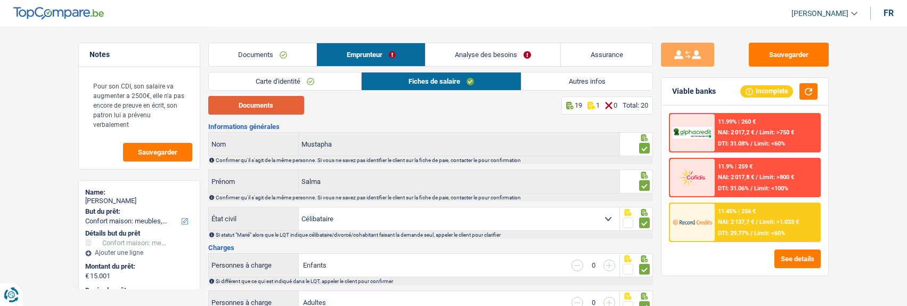
click at [244, 102] on button "Documents" at bounding box center [256, 105] width 96 height 19
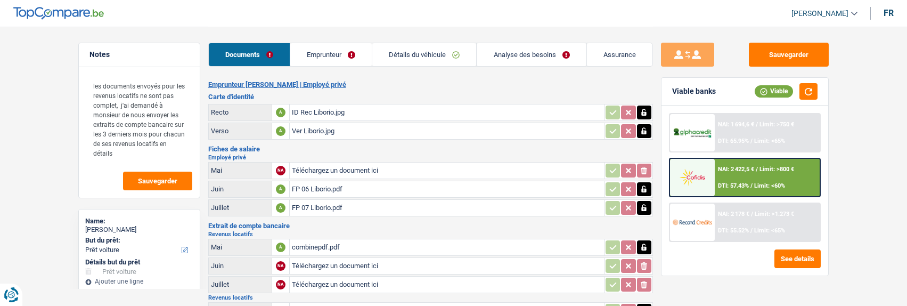
select select "car"
select select "60"
click at [352, 54] on link "Emprunteur" at bounding box center [330, 54] width 81 height 23
select select "car"
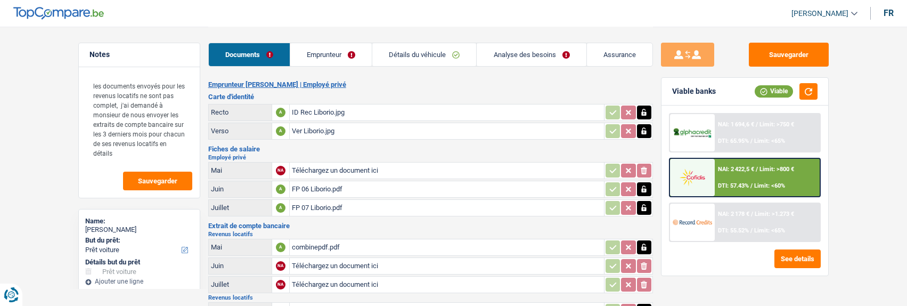
select select "car"
select select "60"
click at [725, 184] on div "NAI: 2 422,5 € / Limit: >800 € DTI: 57.43% / Limit: <60%" at bounding box center [767, 177] width 105 height 37
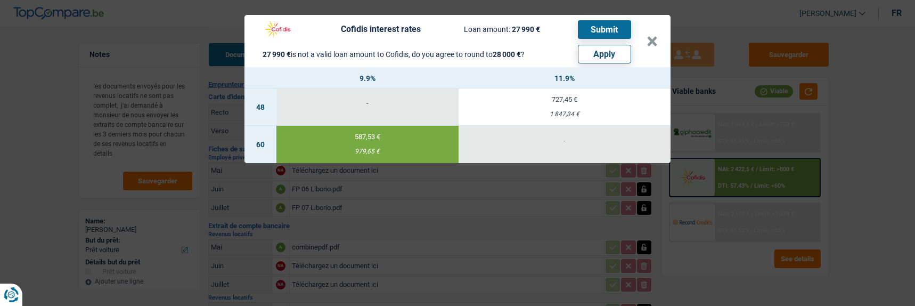
click at [606, 51] on button "Apply" at bounding box center [604, 54] width 53 height 19
type input "28.000"
select select "other"
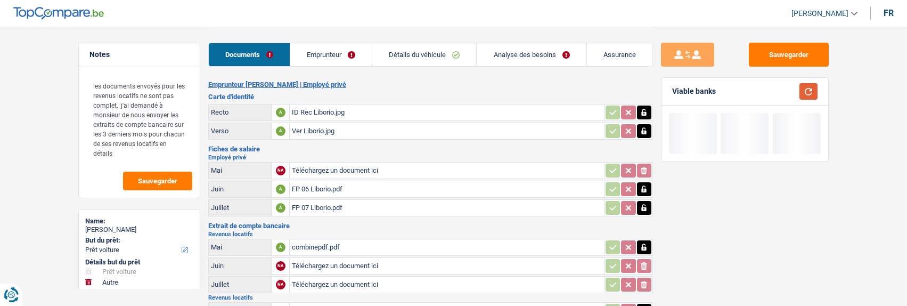
click at [807, 92] on button "button" at bounding box center [808, 91] width 18 height 17
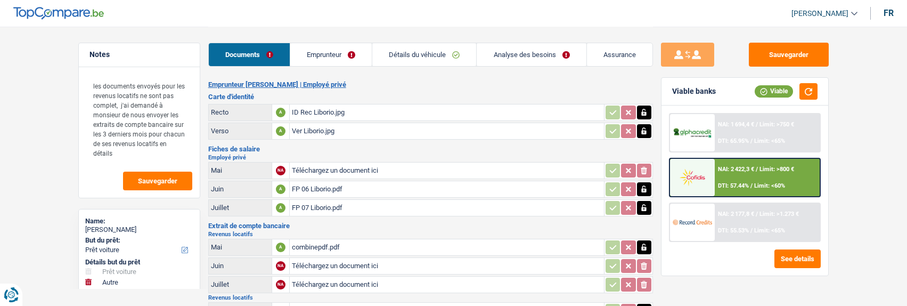
click at [696, 175] on img at bounding box center [691, 177] width 39 height 20
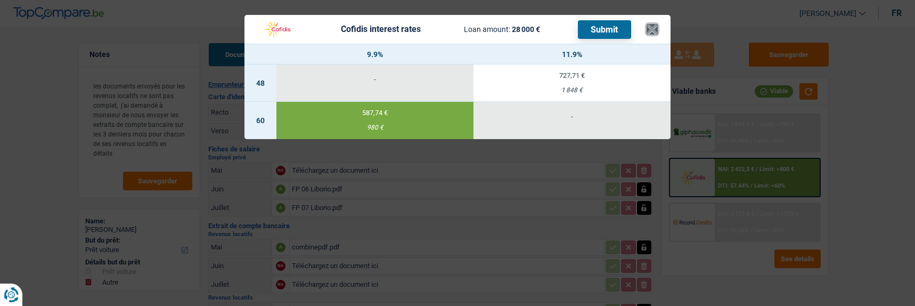
click at [657, 24] on button "×" at bounding box center [651, 29] width 11 height 11
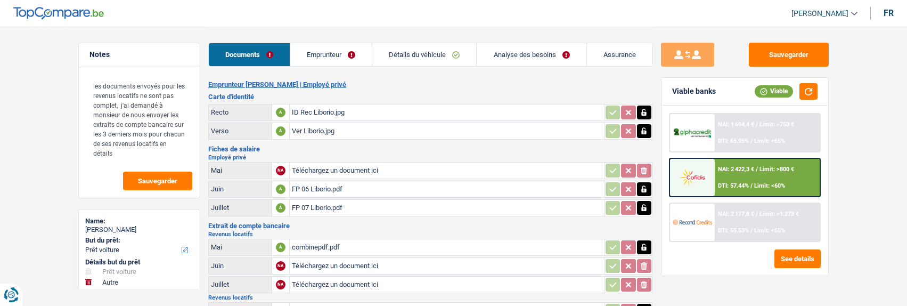
click at [533, 61] on link "Analyse des besoins" at bounding box center [531, 54] width 109 height 23
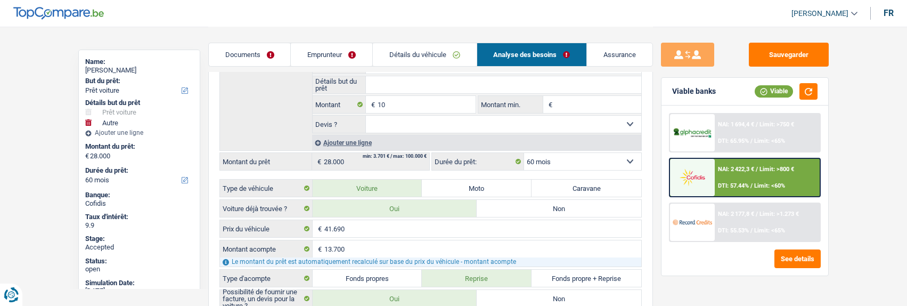
scroll to position [160, 0]
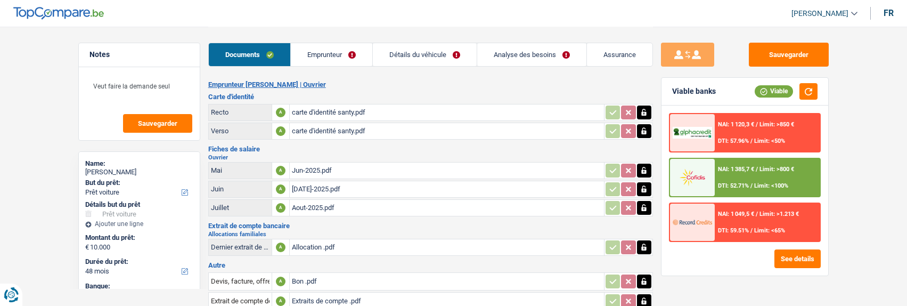
select select "car"
select select "48"
select select "cofidis"
click at [331, 126] on div "carte d'identité santy.pdf" at bounding box center [447, 131] width 310 height 16
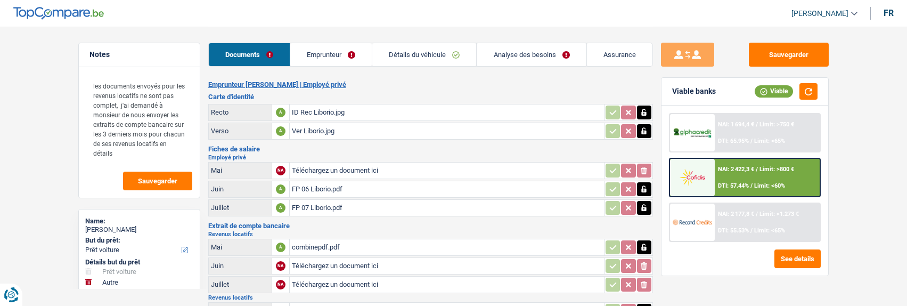
select select "car"
select select "other"
select select "60"
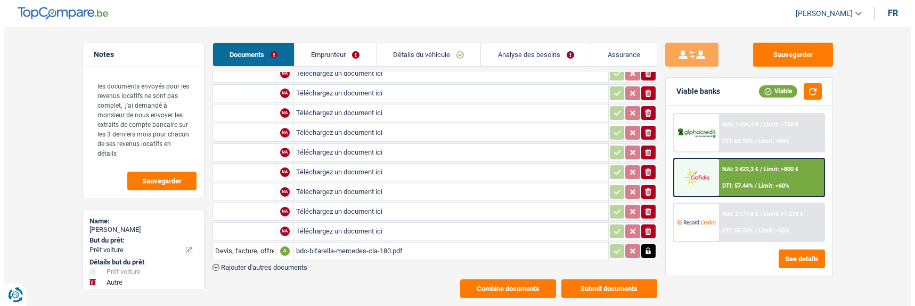
scroll to position [783, 0]
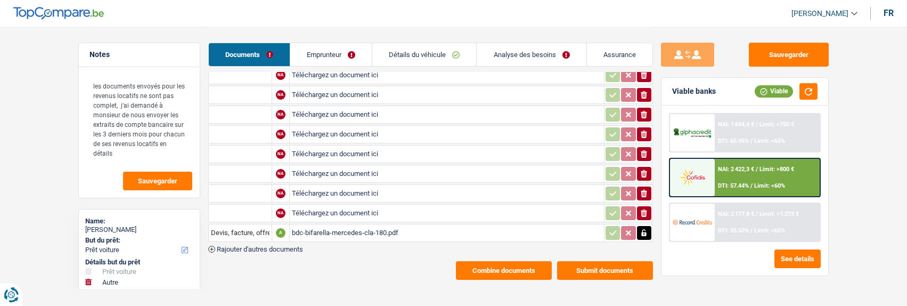
click at [520, 261] on button "Combine documents" at bounding box center [504, 270] width 96 height 19
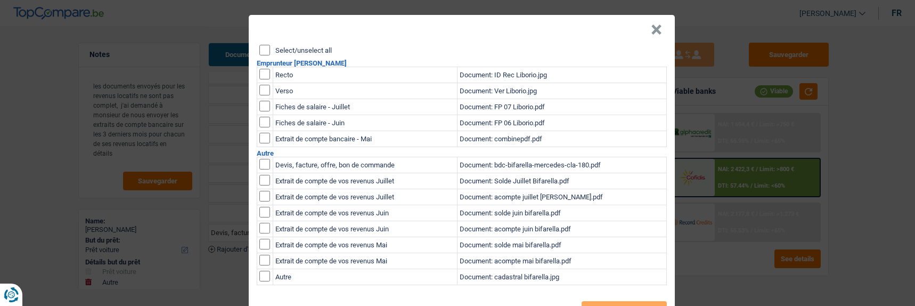
scroll to position [0, 0]
click at [262, 45] on input "Select/unselect all" at bounding box center [264, 50] width 11 height 11
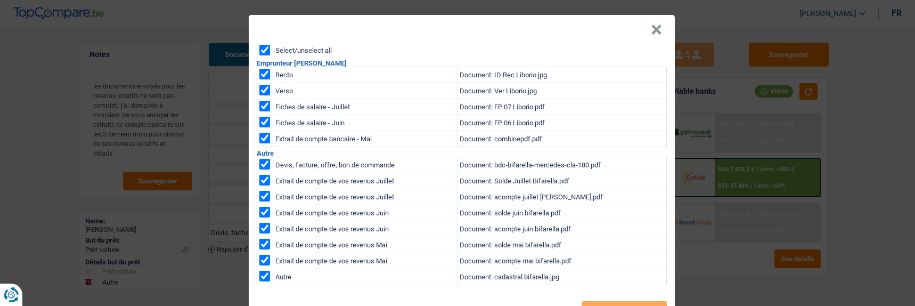
checkbox input "true"
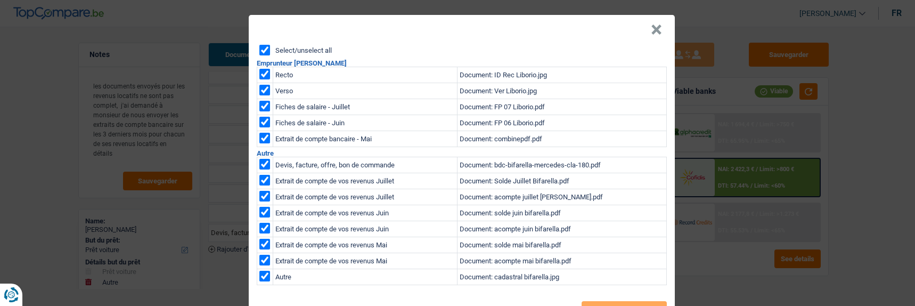
checkbox input "true"
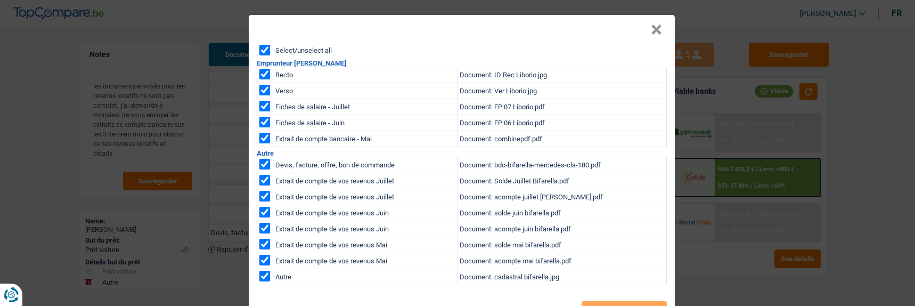
checkbox input "true"
click at [643, 301] on button "Export" at bounding box center [623, 311] width 85 height 21
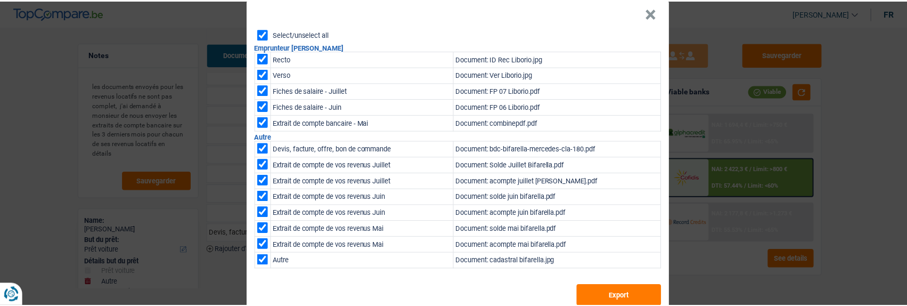
scroll to position [31, 0]
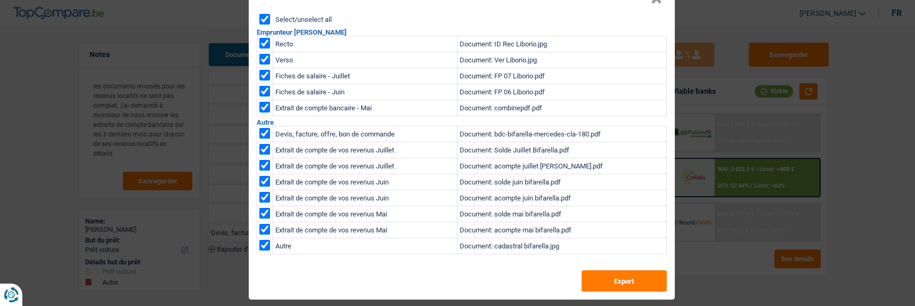
click at [694, 209] on div "× Select/unselect all Emprunteur LIBORIO BIFARELLA Recto Document: ID Rec Libor…" at bounding box center [457, 153] width 915 height 306
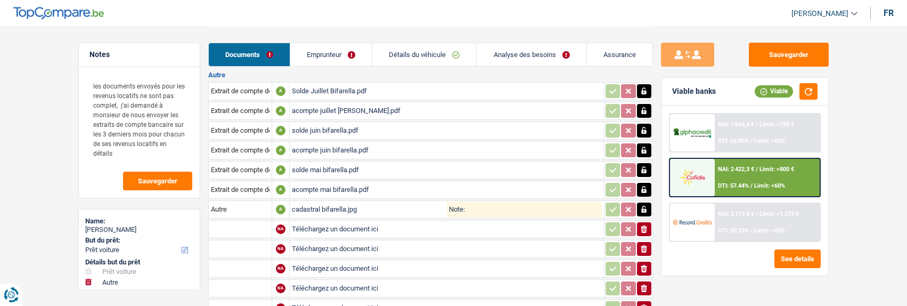
scroll to position [517, 0]
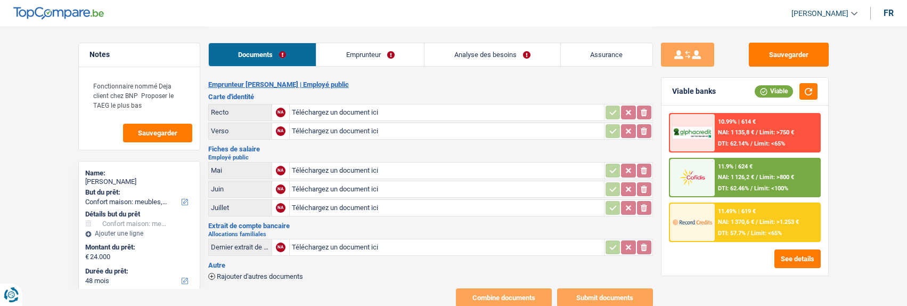
select select "household"
select select "48"
type input "C:\fakepath\ID rec [PERSON_NAME].png"
type input "C:\fakepath\ID verso [PERSON_NAME].png"
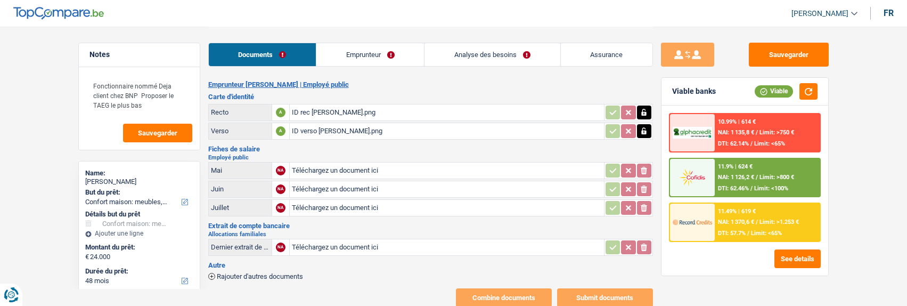
type input "C:\fakepath\Fiche de paie [DATE].PDF"
click at [244, 273] on span "Rajouter d'autres documents" at bounding box center [260, 276] width 86 height 7
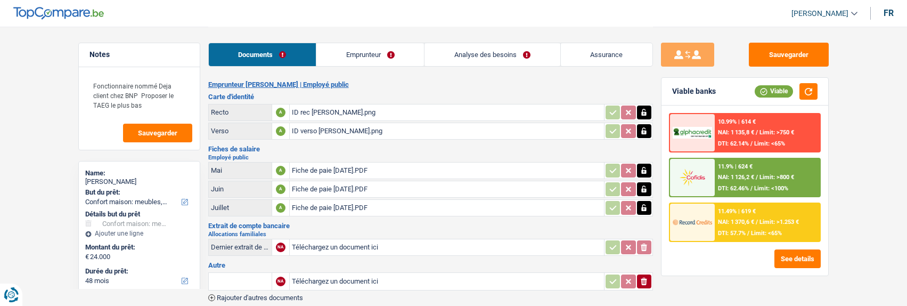
type input "C:\fakepath\Outlook-dfxhxns2.png"
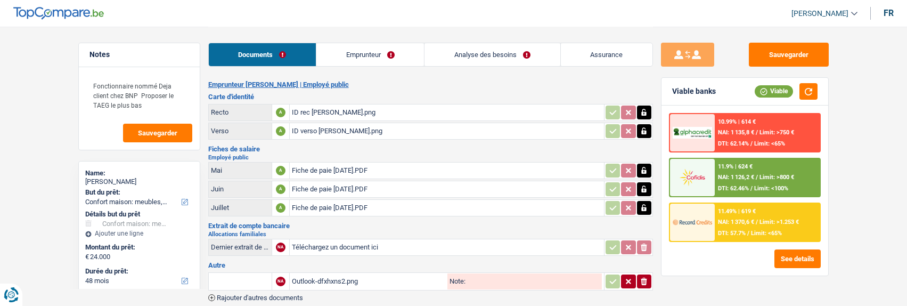
click at [253, 278] on input "text" at bounding box center [240, 281] width 59 height 17
type input "d"
click at [265, 297] on li "Autre" at bounding box center [268, 301] width 109 height 13
type input "Autre"
click at [609, 276] on icon "button" at bounding box center [613, 281] width 9 height 11
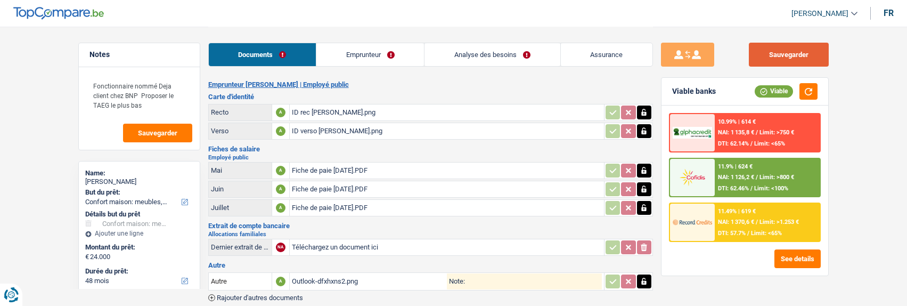
drag, startPoint x: 820, startPoint y: 48, endPoint x: 815, endPoint y: 48, distance: 5.9
click at [819, 48] on button "Sauvegarder" at bounding box center [789, 55] width 80 height 24
click at [359, 59] on link "Emprunteur" at bounding box center [370, 54] width 108 height 23
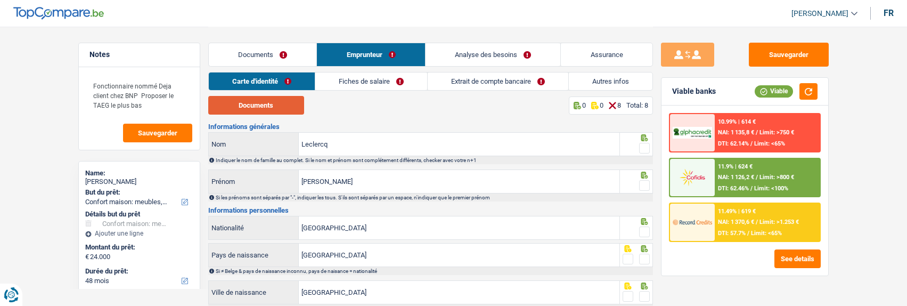
click at [257, 110] on button "Documents" at bounding box center [256, 105] width 96 height 19
click at [641, 144] on span at bounding box center [644, 148] width 11 height 11
click at [0, 0] on input "radio" at bounding box center [0, 0] width 0 height 0
click at [644, 182] on span at bounding box center [644, 185] width 11 height 11
click at [0, 0] on input "radio" at bounding box center [0, 0] width 0 height 0
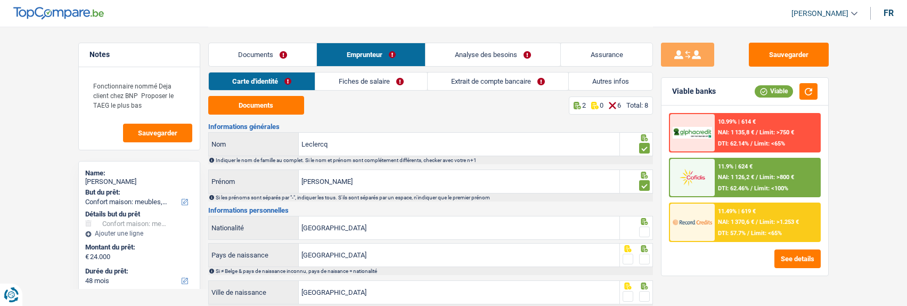
drag, startPoint x: 645, startPoint y: 227, endPoint x: 646, endPoint y: 252, distance: 25.0
click at [645, 231] on span at bounding box center [644, 231] width 11 height 11
click at [0, 0] on input "radio" at bounding box center [0, 0] width 0 height 0
click at [646, 257] on span at bounding box center [644, 258] width 11 height 11
click at [0, 0] on input "radio" at bounding box center [0, 0] width 0 height 0
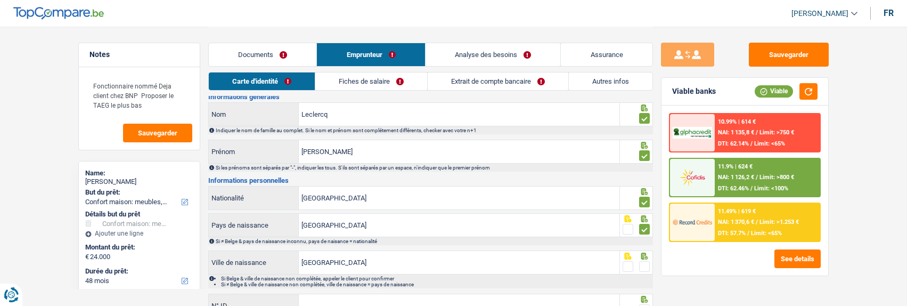
scroll to position [53, 0]
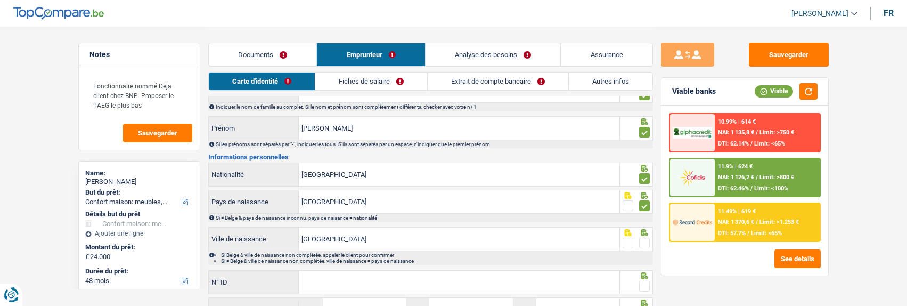
click at [645, 240] on span at bounding box center [644, 242] width 11 height 11
click at [0, 0] on input "radio" at bounding box center [0, 0] width 0 height 0
click at [500, 274] on input "N° ID" at bounding box center [459, 281] width 321 height 23
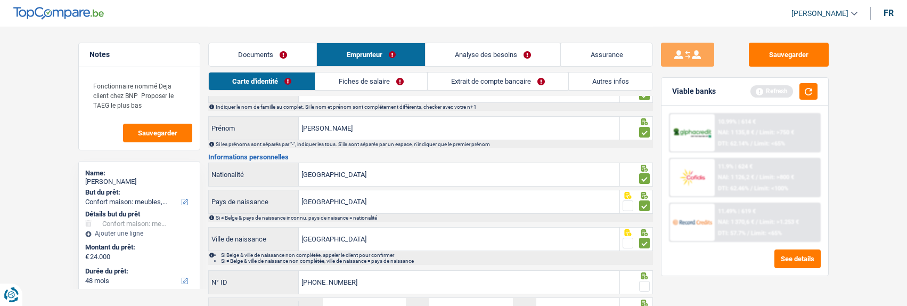
type input "592-3073934-85"
click at [648, 282] on span at bounding box center [644, 286] width 11 height 11
click at [0, 0] on input "radio" at bounding box center [0, 0] width 0 height 0
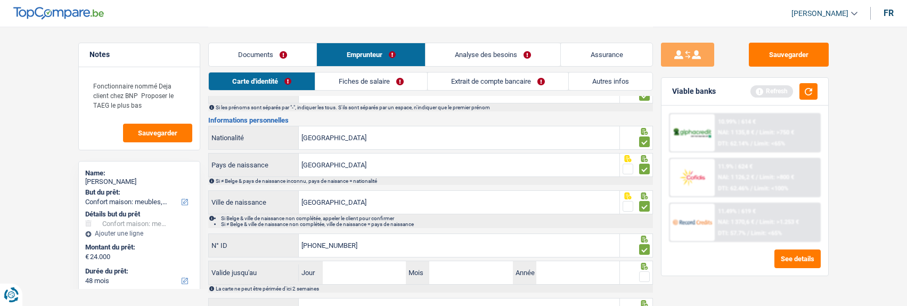
scroll to position [142, 0]
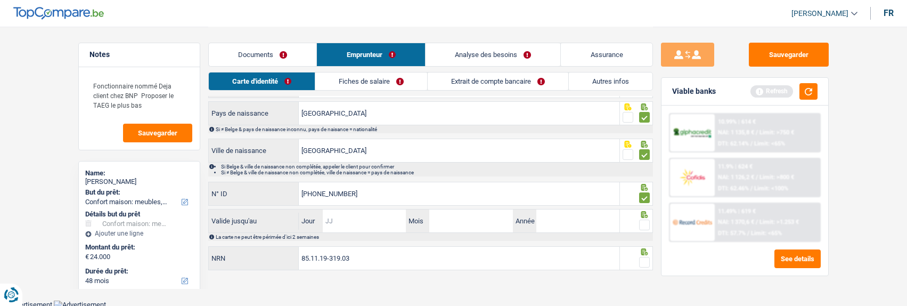
click at [326, 219] on input "Jour" at bounding box center [364, 220] width 83 height 23
type input "17"
type input "02"
type input "2026"
click at [643, 220] on span at bounding box center [644, 224] width 11 height 11
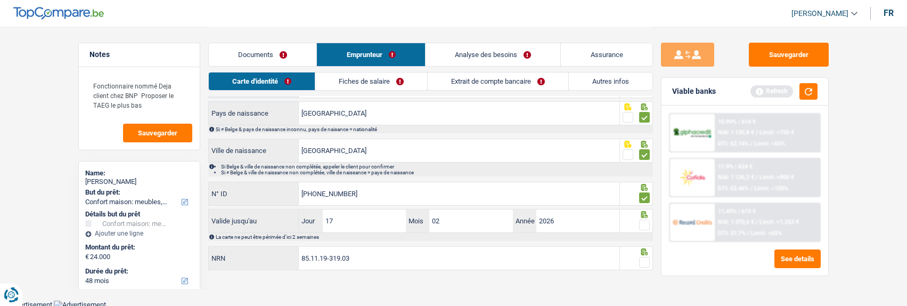
click at [0, 0] on input "radio" at bounding box center [0, 0] width 0 height 0
click at [643, 259] on span at bounding box center [644, 262] width 11 height 11
click at [0, 0] on input "radio" at bounding box center [0, 0] width 0 height 0
click at [387, 81] on link "Fiches de salaire" at bounding box center [371, 81] width 112 height 18
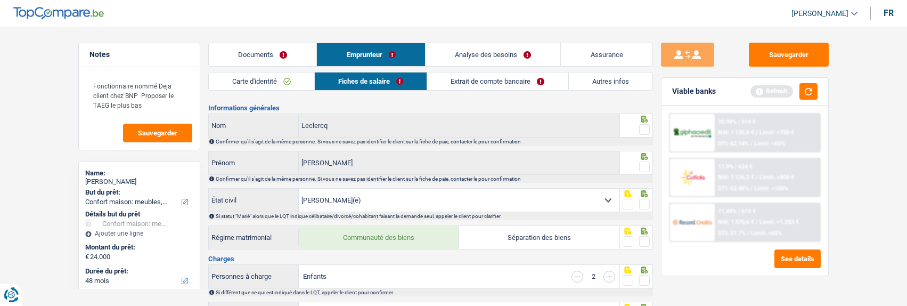
scroll to position [0, 0]
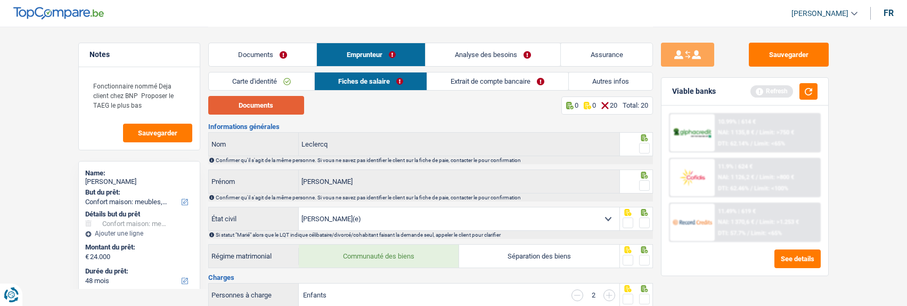
click at [274, 108] on button "Documents" at bounding box center [256, 105] width 96 height 19
drag, startPoint x: 642, startPoint y: 151, endPoint x: 641, endPoint y: 157, distance: 6.5
click at [641, 155] on div "Leclercq Nom Confirmer qu'il s'agit de la même personne. Si vous ne savez pas i…" at bounding box center [430, 148] width 445 height 32
click at [643, 183] on span at bounding box center [644, 185] width 11 height 11
click at [0, 0] on input "radio" at bounding box center [0, 0] width 0 height 0
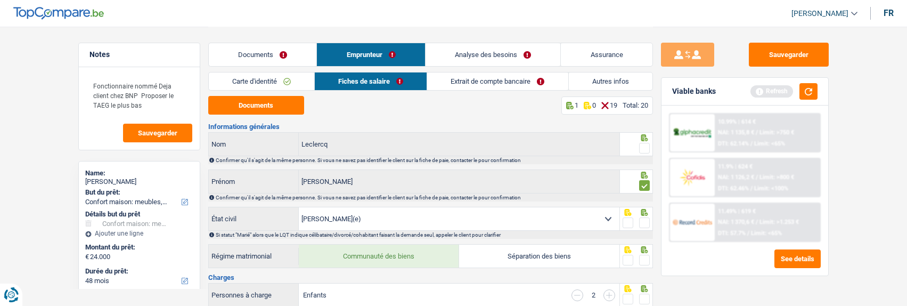
click at [646, 143] on span at bounding box center [644, 148] width 11 height 11
click at [0, 0] on input "radio" at bounding box center [0, 0] width 0 height 0
click at [641, 217] on span at bounding box center [644, 222] width 11 height 11
click at [0, 0] on input "radio" at bounding box center [0, 0] width 0 height 0
click at [644, 254] on span at bounding box center [644, 259] width 11 height 11
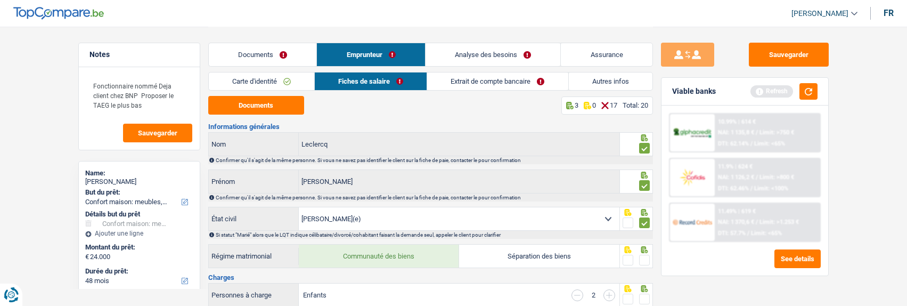
click at [0, 0] on input "radio" at bounding box center [0, 0] width 0 height 0
click at [640, 293] on span at bounding box center [644, 298] width 11 height 11
click at [0, 0] on input "radio" at bounding box center [0, 0] width 0 height 0
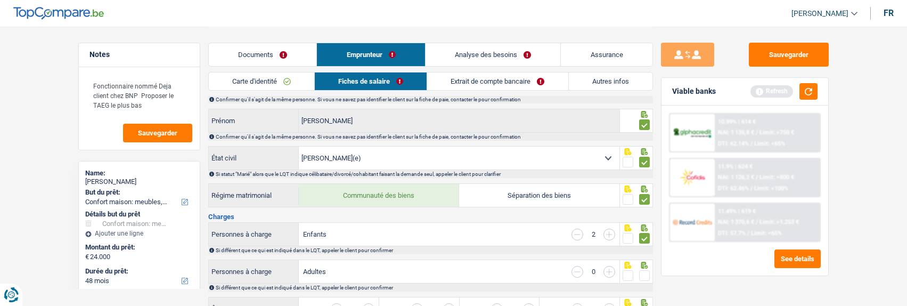
scroll to position [106, 0]
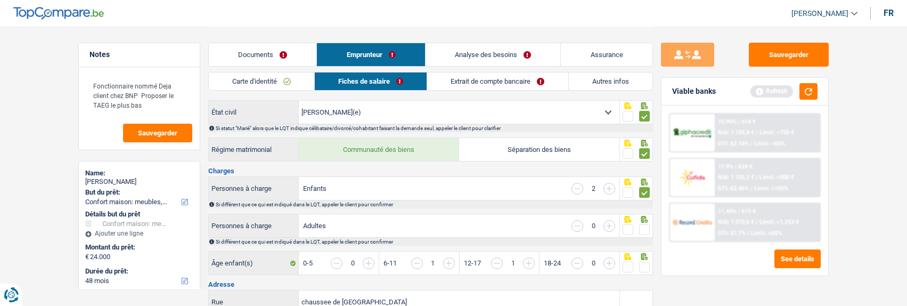
click at [641, 224] on span at bounding box center [644, 229] width 11 height 11
click at [0, 0] on input "radio" at bounding box center [0, 0] width 0 height 0
click at [639, 262] on span at bounding box center [644, 266] width 11 height 11
click at [0, 0] on input "radio" at bounding box center [0, 0] width 0 height 0
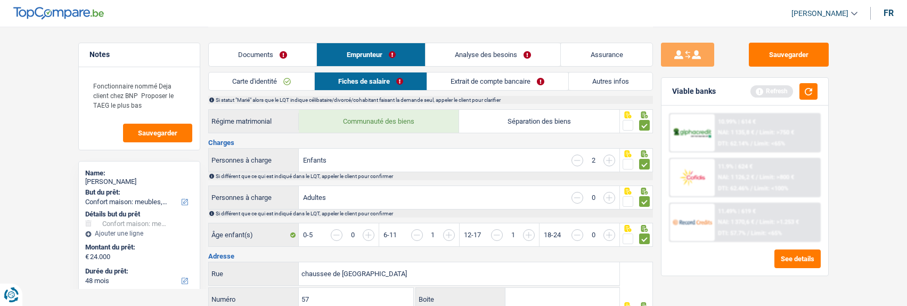
scroll to position [160, 0]
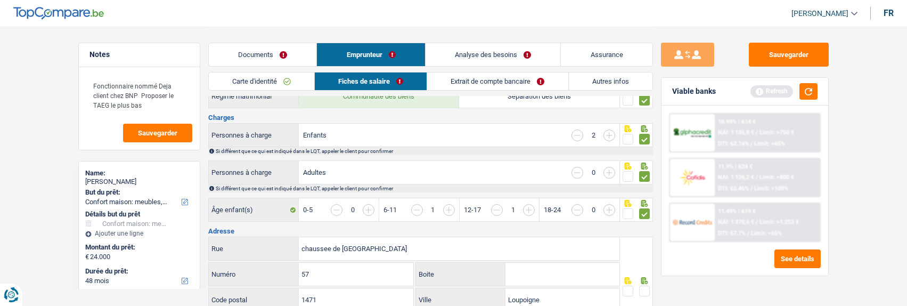
click at [647, 285] on span at bounding box center [644, 290] width 11 height 11
click at [0, 0] on input "radio" at bounding box center [0, 0] width 0 height 0
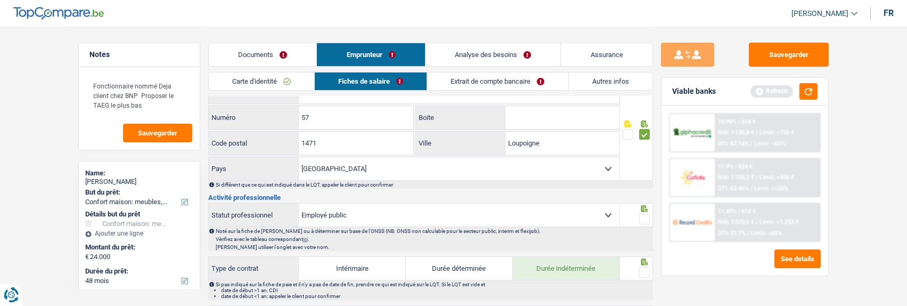
scroll to position [319, 0]
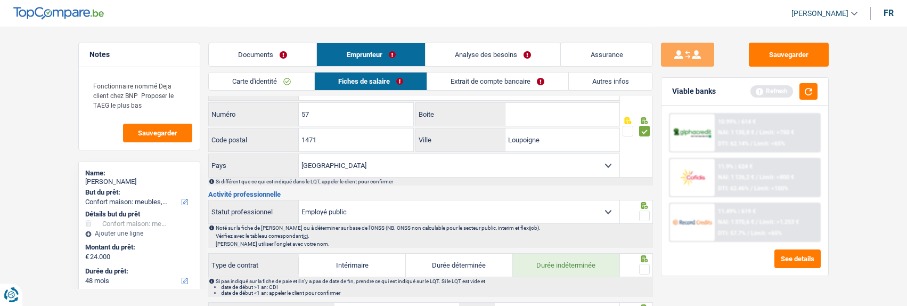
click at [644, 210] on span at bounding box center [644, 215] width 11 height 11
click at [0, 0] on input "radio" at bounding box center [0, 0] width 0 height 0
click at [639, 264] on span at bounding box center [644, 269] width 11 height 11
click at [0, 0] on input "radio" at bounding box center [0, 0] width 0 height 0
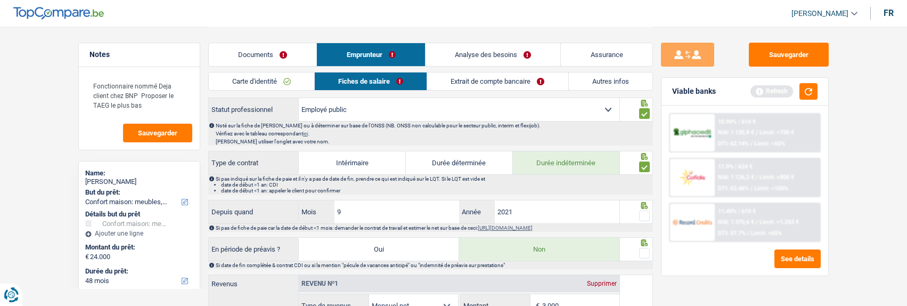
scroll to position [426, 0]
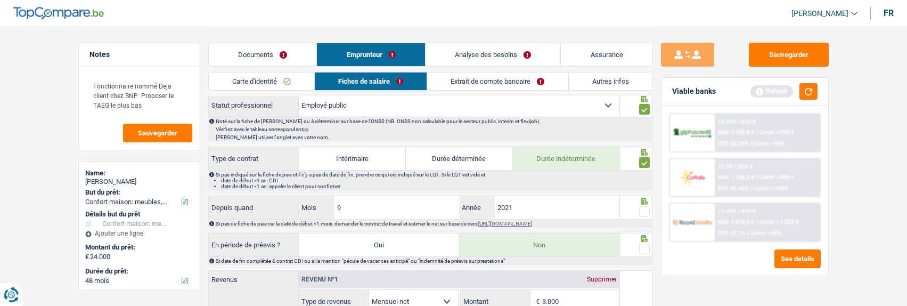
click at [641, 208] on span at bounding box center [644, 211] width 11 height 11
click at [0, 0] on input "radio" at bounding box center [0, 0] width 0 height 0
click at [649, 246] on span at bounding box center [644, 248] width 11 height 11
click at [0, 0] on input "radio" at bounding box center [0, 0] width 0 height 0
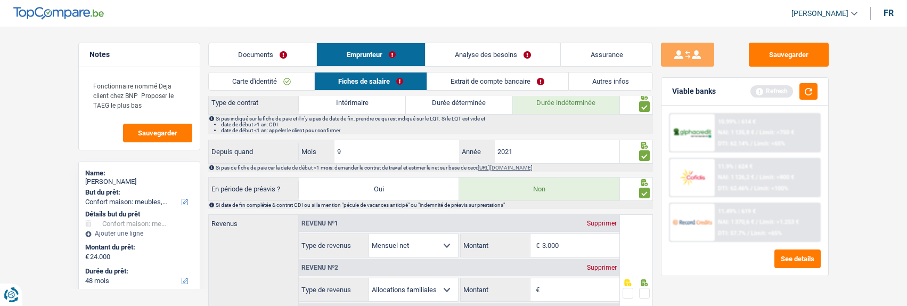
scroll to position [532, 0]
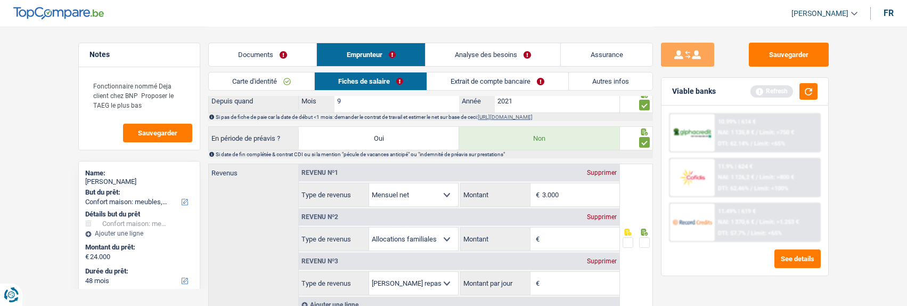
click at [522, 52] on link "Analyse des besoins" at bounding box center [492, 54] width 135 height 23
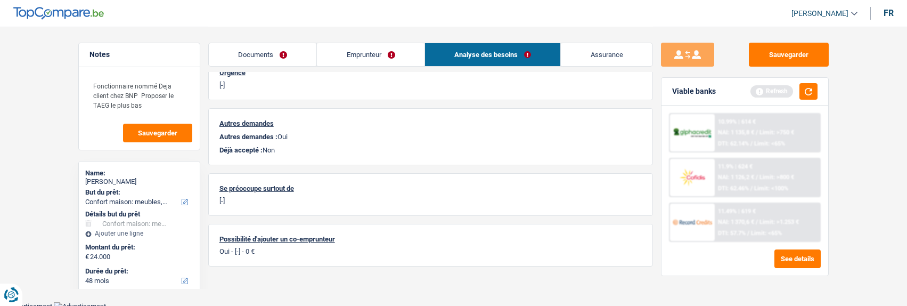
click at [376, 46] on link "Emprunteur" at bounding box center [371, 54] width 108 height 23
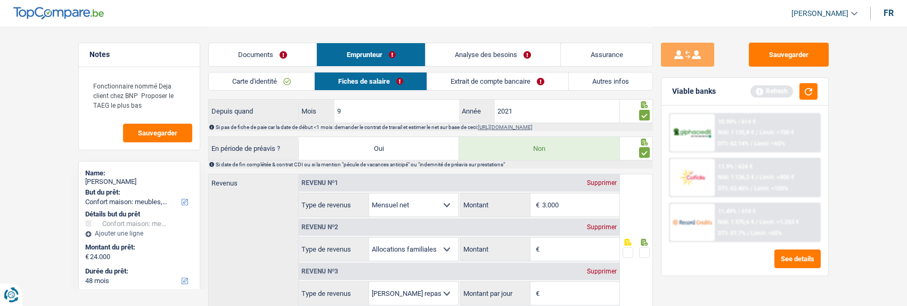
scroll to position [538, 0]
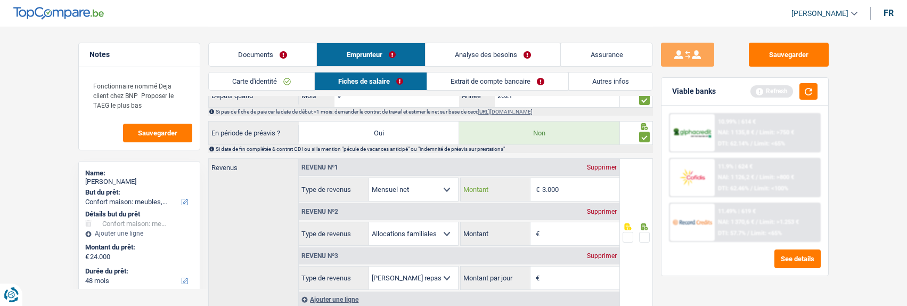
click at [574, 189] on input "3.000" at bounding box center [580, 189] width 77 height 23
type input "3.280"
click at [563, 231] on input "Montant" at bounding box center [580, 233] width 77 height 23
click at [598, 208] on div "Supprimer" at bounding box center [601, 211] width 35 height 6
select select "mealVouchers"
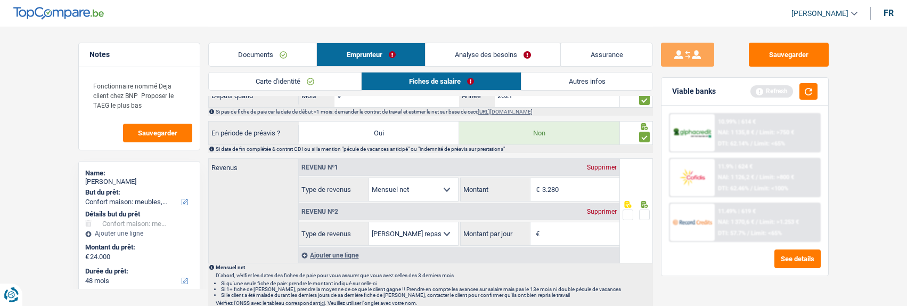
click at [579, 231] on input "Montant par jour" at bounding box center [580, 233] width 77 height 23
click at [600, 208] on div "Supprimer" at bounding box center [601, 211] width 35 height 6
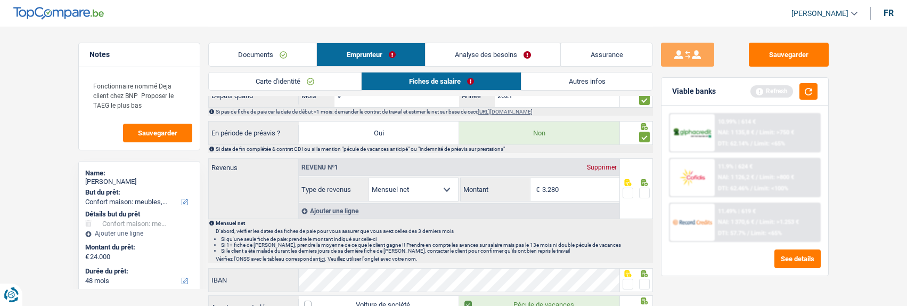
click at [645, 187] on span at bounding box center [644, 192] width 11 height 11
click at [0, 0] on input "radio" at bounding box center [0, 0] width 0 height 0
click at [648, 281] on span at bounding box center [644, 283] width 11 height 11
click at [0, 0] on input "radio" at bounding box center [0, 0] width 0 height 0
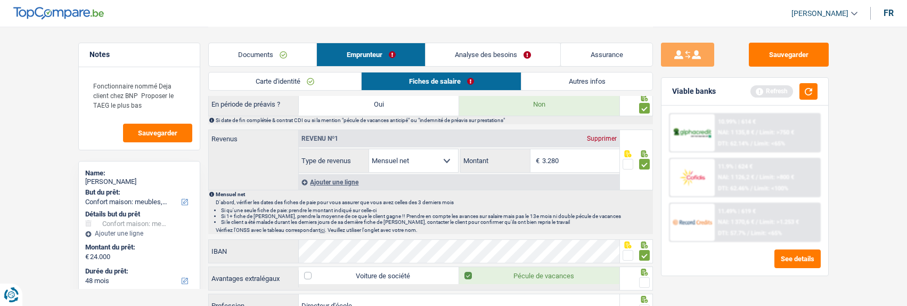
scroll to position [591, 0]
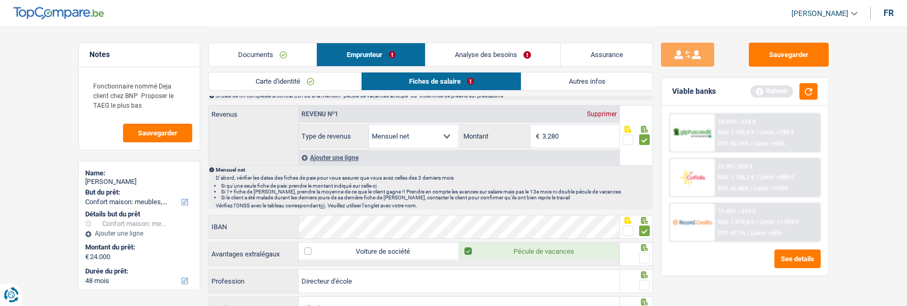
click at [645, 253] on span at bounding box center [644, 257] width 11 height 11
click at [0, 0] on input "radio" at bounding box center [0, 0] width 0 height 0
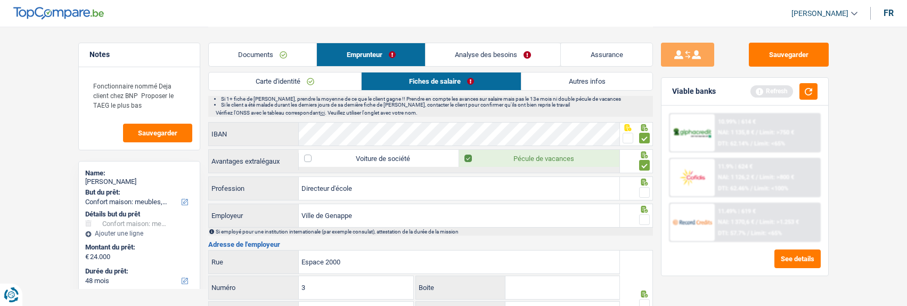
scroll to position [697, 0]
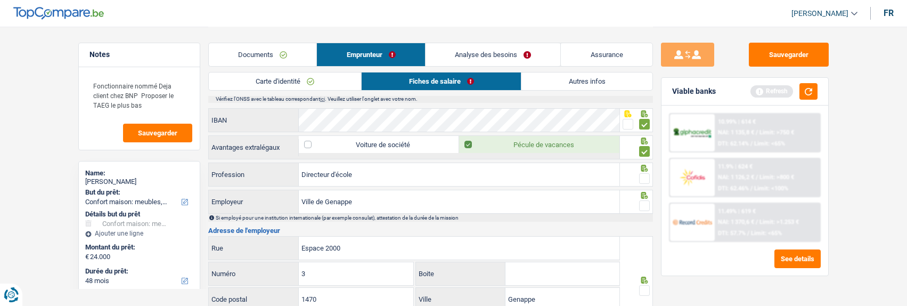
click at [645, 173] on span at bounding box center [644, 178] width 11 height 11
click at [0, 0] on input "radio" at bounding box center [0, 0] width 0 height 0
drag, startPoint x: 369, startPoint y: 198, endPoint x: 123, endPoint y: 196, distance: 246.5
click at [386, 199] on input "Ville de Genappe" at bounding box center [459, 201] width 321 height 23
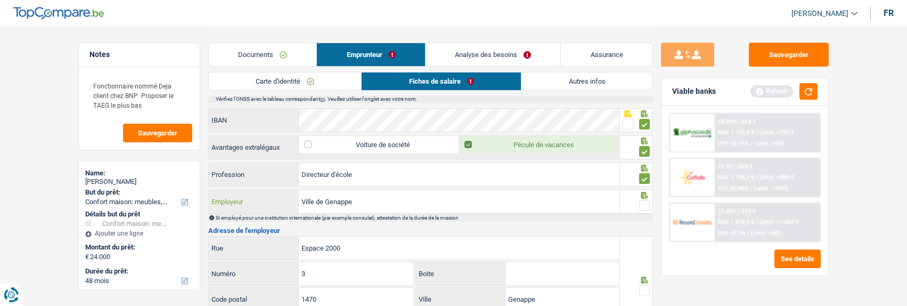
click at [384, 197] on input "Ville de Genappe" at bounding box center [459, 201] width 321 height 23
type input "Ecole Communale Fondamentale"
click at [641, 200] on span at bounding box center [644, 205] width 11 height 11
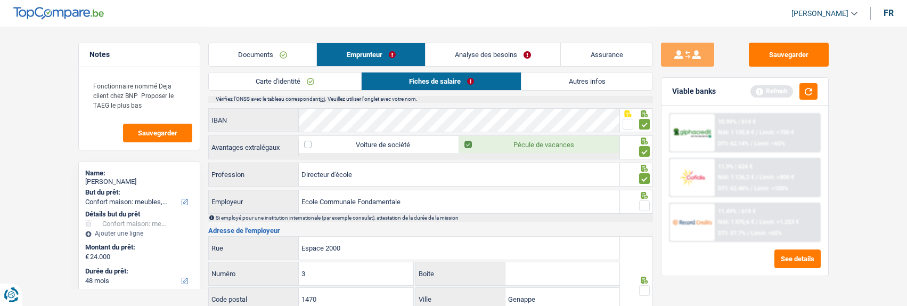
click at [0, 0] on input "radio" at bounding box center [0, 0] width 0 height 0
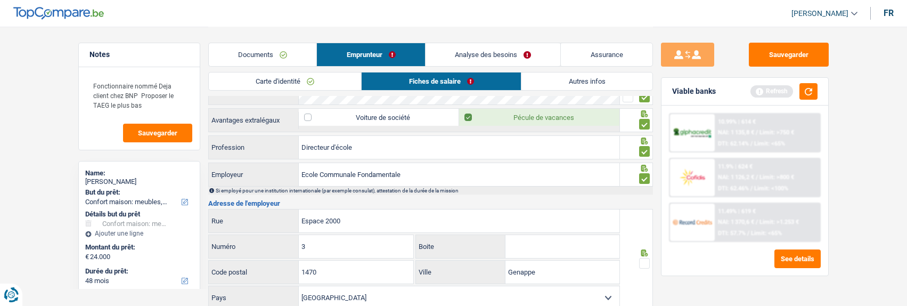
scroll to position [751, 0]
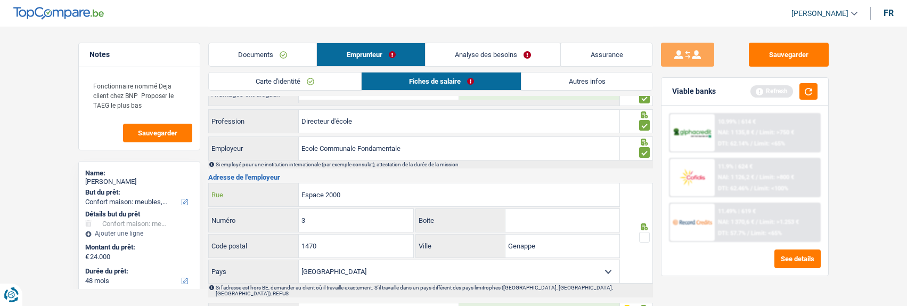
drag, startPoint x: 360, startPoint y: 186, endPoint x: 199, endPoint y: 198, distance: 161.8
type input "Rue des écoles"
drag, startPoint x: 345, startPoint y: 218, endPoint x: 245, endPoint y: 220, distance: 99.6
click at [247, 219] on div "3 Numéro" at bounding box center [311, 220] width 205 height 23
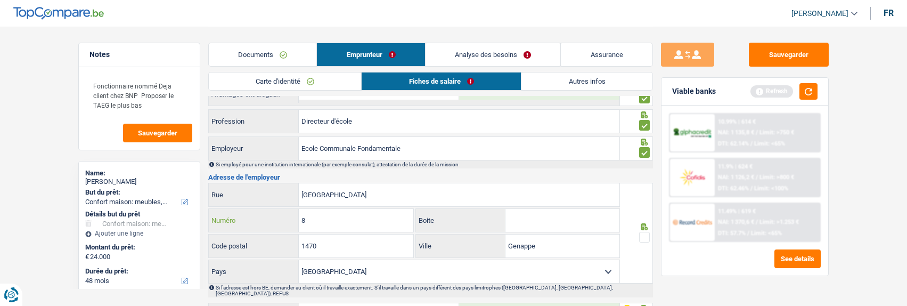
type input "8"
click at [323, 245] on input "1470" at bounding box center [356, 245] width 114 height 23
type input "1476"
drag, startPoint x: 559, startPoint y: 243, endPoint x: 461, endPoint y: 235, distance: 98.3
click at [461, 235] on div "Genappe Ville" at bounding box center [517, 245] width 203 height 23
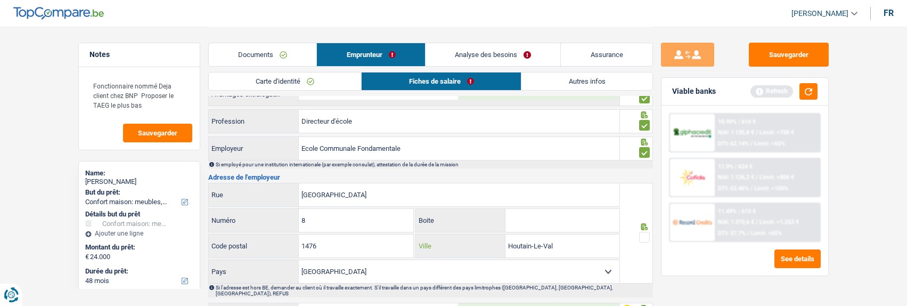
type input "Houtain-Le-Val"
click at [644, 232] on span at bounding box center [644, 237] width 11 height 11
click at [0, 0] on input "radio" at bounding box center [0, 0] width 0 height 0
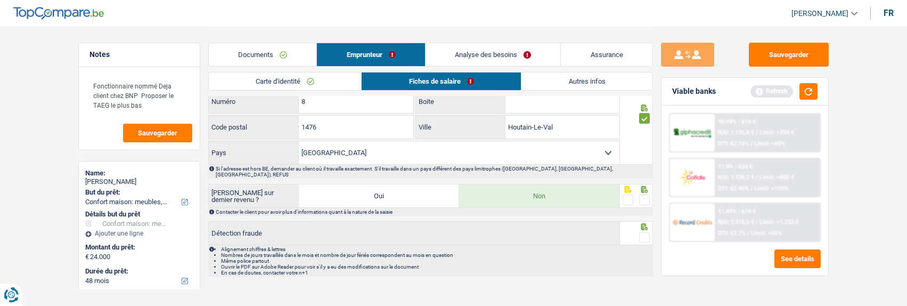
scroll to position [870, 0]
drag, startPoint x: 647, startPoint y: 184, endPoint x: 641, endPoint y: 194, distance: 12.3
click at [646, 194] on span at bounding box center [644, 199] width 11 height 11
click at [0, 0] on input "radio" at bounding box center [0, 0] width 0 height 0
click at [643, 231] on span at bounding box center [644, 236] width 11 height 11
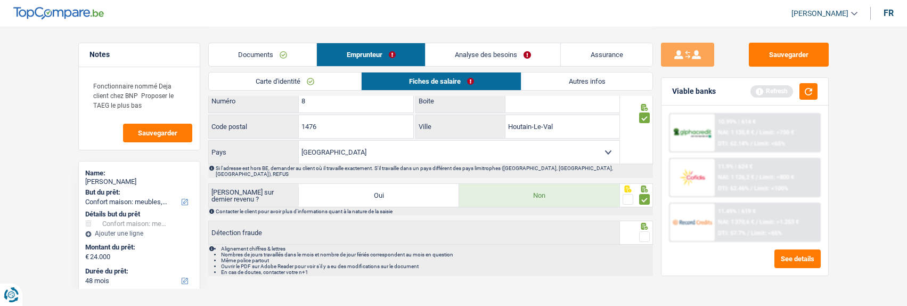
click at [0, 0] on input "radio" at bounding box center [0, 0] width 0 height 0
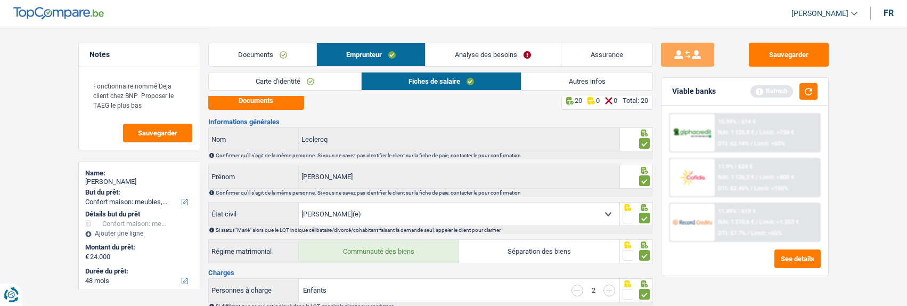
scroll to position [0, 0]
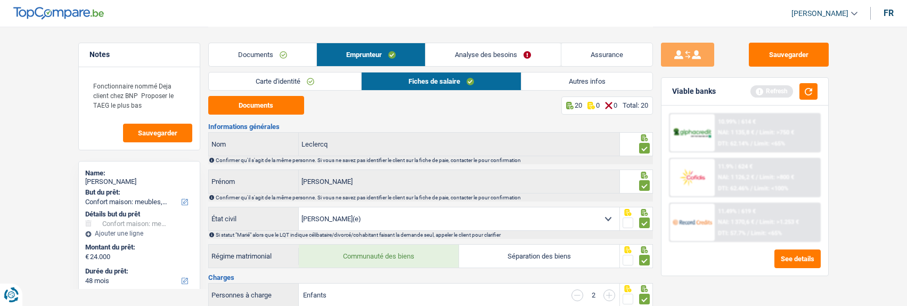
click at [578, 78] on link "Autres infos" at bounding box center [586, 81] width 130 height 18
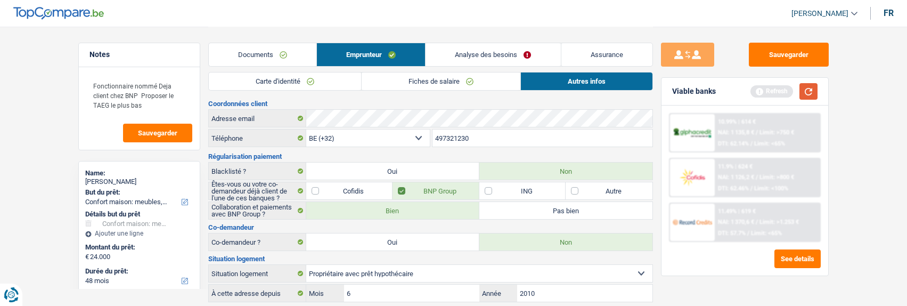
click at [812, 88] on button "button" at bounding box center [808, 91] width 18 height 17
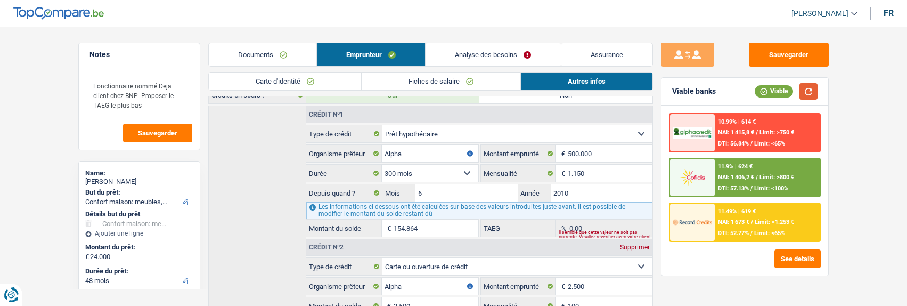
scroll to position [29, 0]
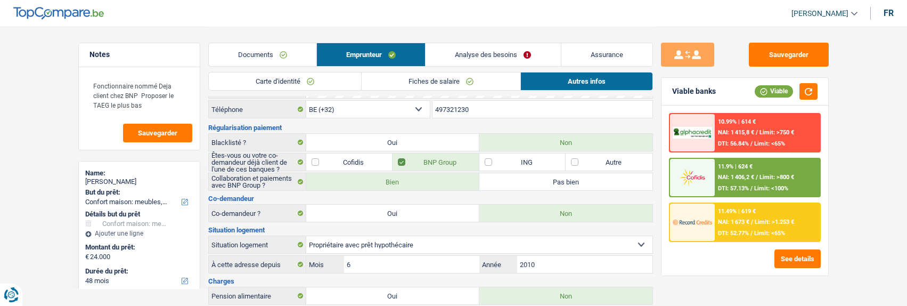
click at [496, 55] on link "Analyse des besoins" at bounding box center [492, 54] width 135 height 23
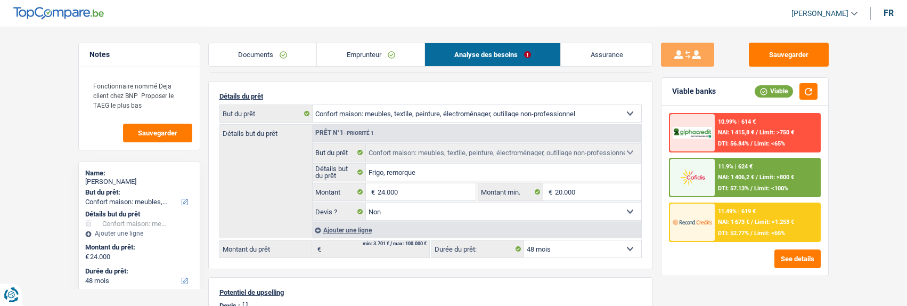
scroll to position [82, 0]
click at [414, 190] on input "24.000" at bounding box center [425, 191] width 97 height 17
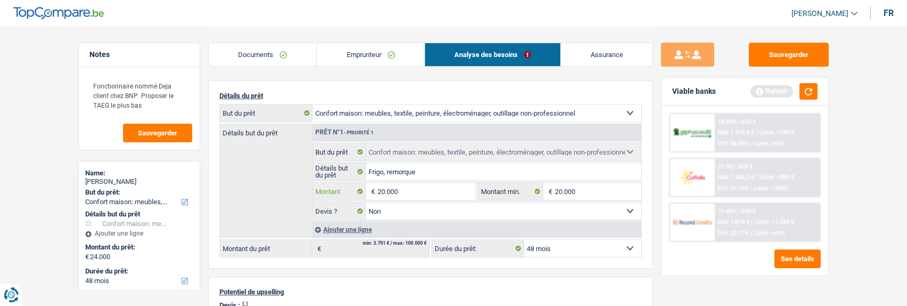
type input "20.000"
select select "84"
type input "20.000"
select select "84"
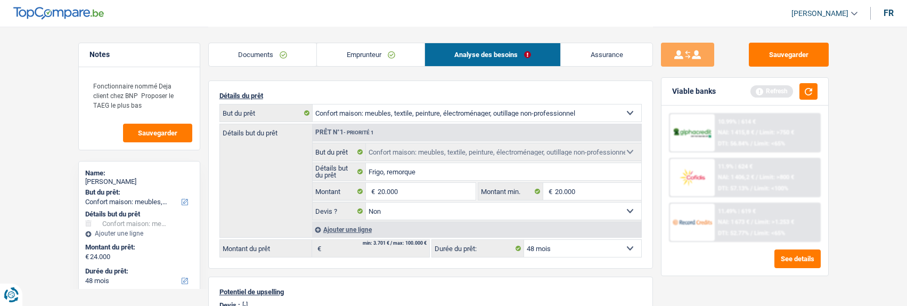
type input "20.000"
select select "84"
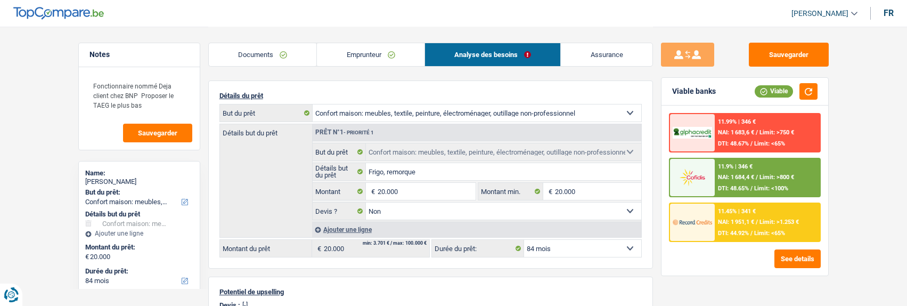
click at [752, 227] on div "11.45% | 341 € NAI: 1 951,1 € / Limit: >1.253 € DTI: 44.92% / Limit: <65%" at bounding box center [767, 221] width 105 height 37
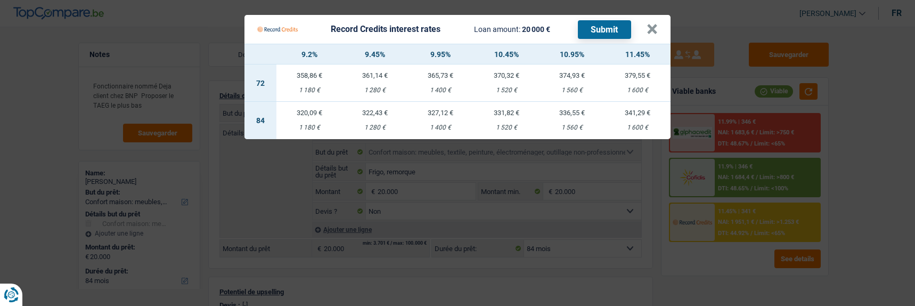
click at [381, 124] on div "1 280 €" at bounding box center [374, 127] width 65 height 7
select select "record credits"
type input "9,45"
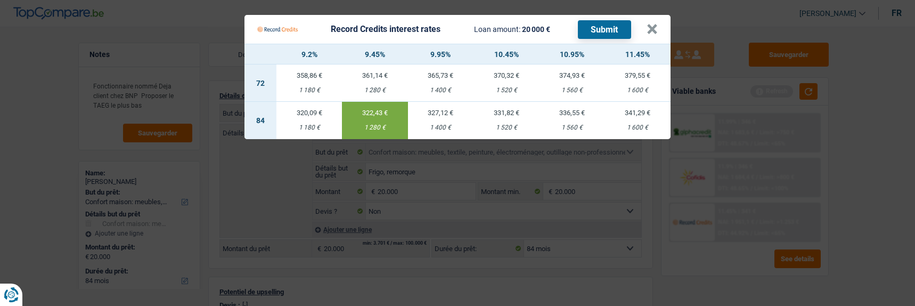
click at [614, 22] on button "Submit" at bounding box center [604, 29] width 53 height 19
click at [656, 24] on button "×" at bounding box center [651, 29] width 11 height 11
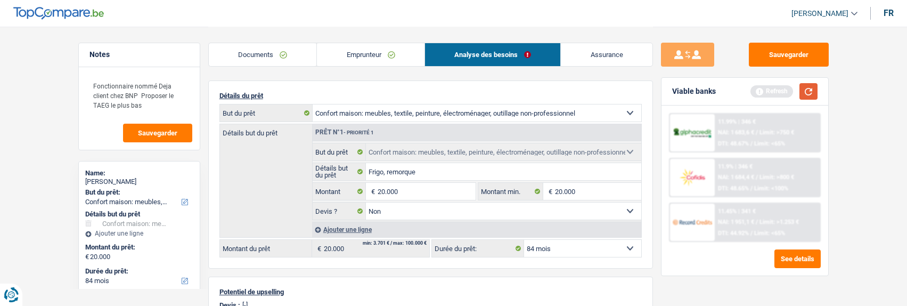
click at [803, 87] on button "button" at bounding box center [808, 91] width 18 height 17
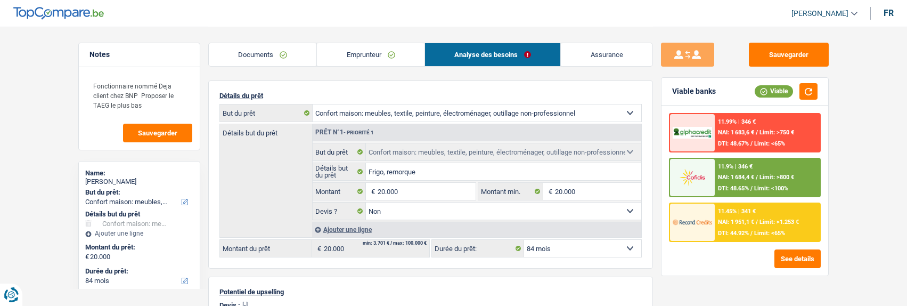
click at [750, 174] on div "11.9% | 346 € NAI: 1 684,4 € / Limit: >800 € DTI: 48.65% / Limit: <100%" at bounding box center [767, 177] width 105 height 37
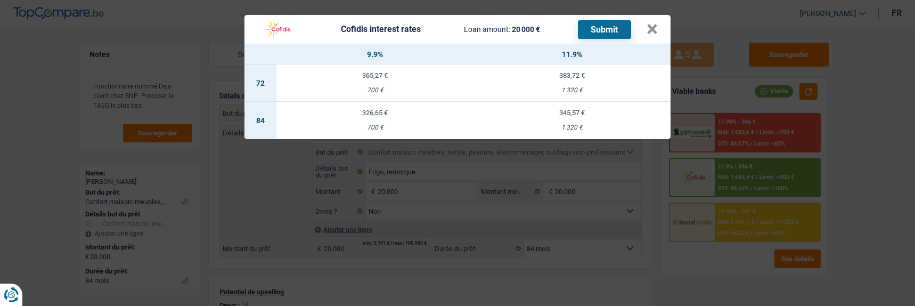
click at [381, 116] on td "326,65 € 700 €" at bounding box center [374, 120] width 197 height 37
select select "cofidis"
type input "9,90"
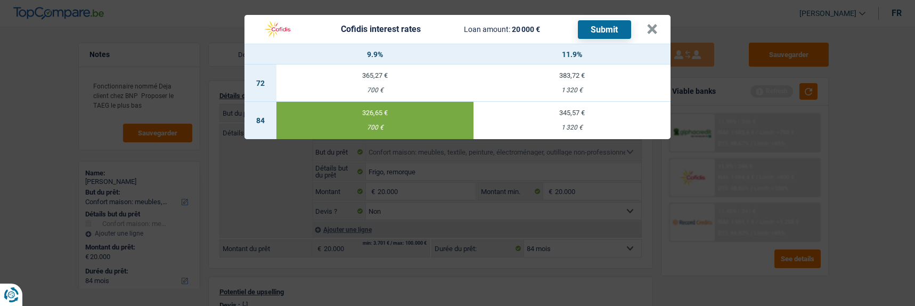
click at [615, 20] on button "Submit" at bounding box center [604, 29] width 53 height 19
click at [652, 24] on button "×" at bounding box center [651, 29] width 11 height 11
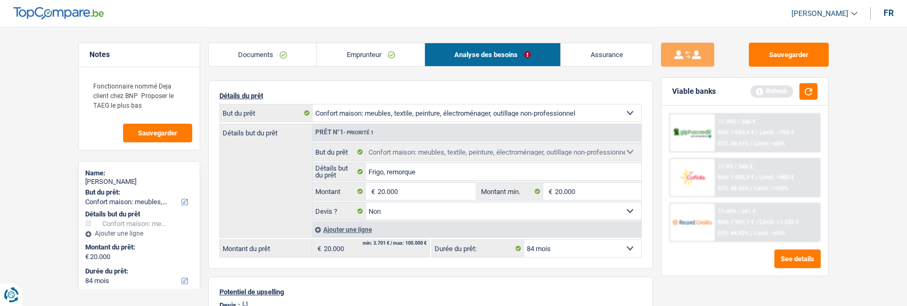
click at [250, 54] on link "Documents" at bounding box center [263, 54] width 108 height 23
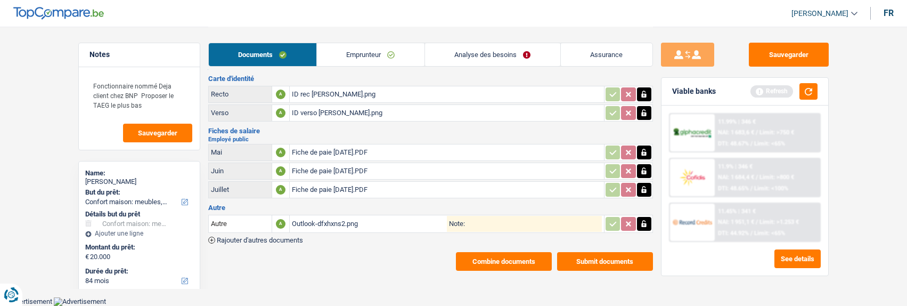
scroll to position [10, 0]
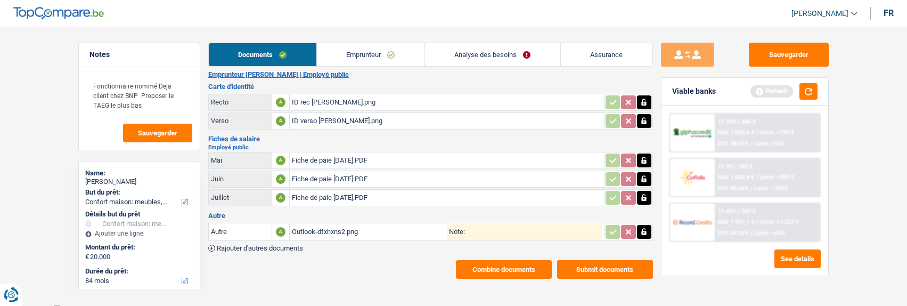
click at [577, 262] on button "Submit documents" at bounding box center [605, 269] width 96 height 19
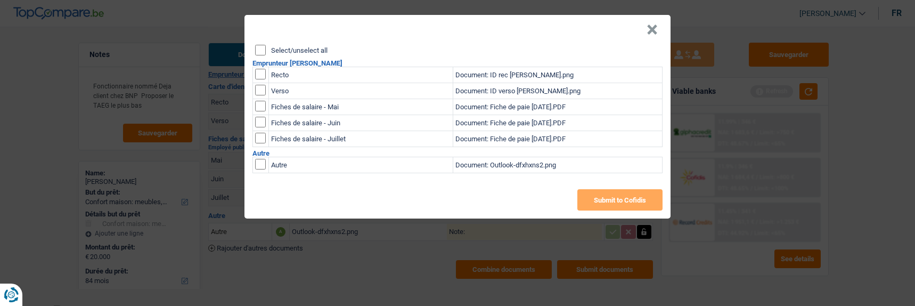
click at [256, 45] on input "Select/unselect all" at bounding box center [260, 50] width 11 height 11
checkbox input "true"
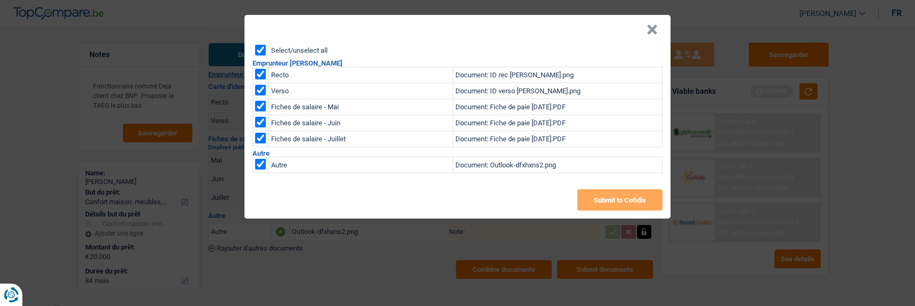
checkbox input "true"
click at [618, 189] on button "Submit to Cofidis" at bounding box center [619, 199] width 85 height 21
click at [658, 26] on button "×" at bounding box center [651, 29] width 11 height 11
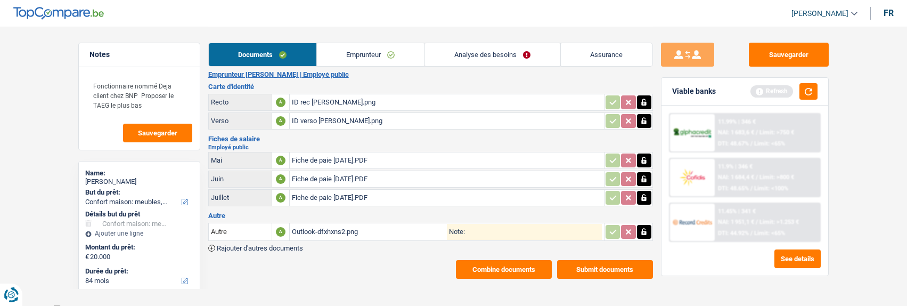
click at [521, 263] on button "Combine documents" at bounding box center [504, 269] width 96 height 19
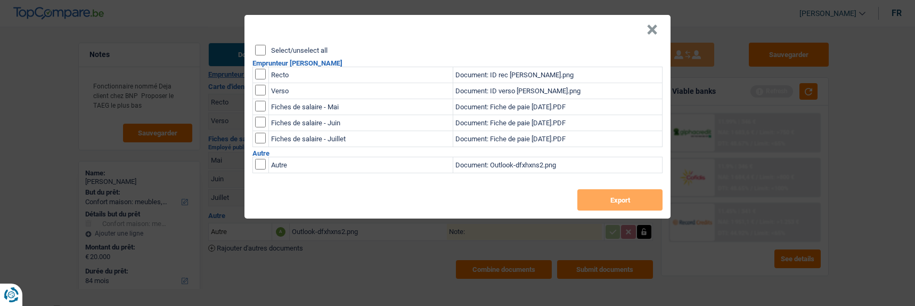
click at [259, 45] on input "Select/unselect all" at bounding box center [260, 50] width 11 height 11
checkbox input "true"
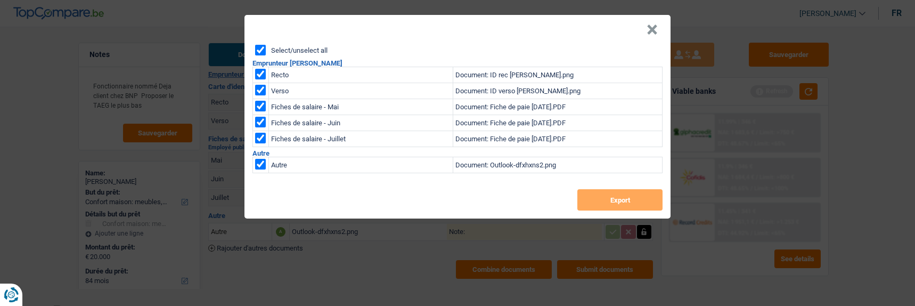
checkbox input "true"
click at [594, 189] on button "Export" at bounding box center [619, 199] width 85 height 21
click at [658, 26] on button "×" at bounding box center [651, 29] width 11 height 11
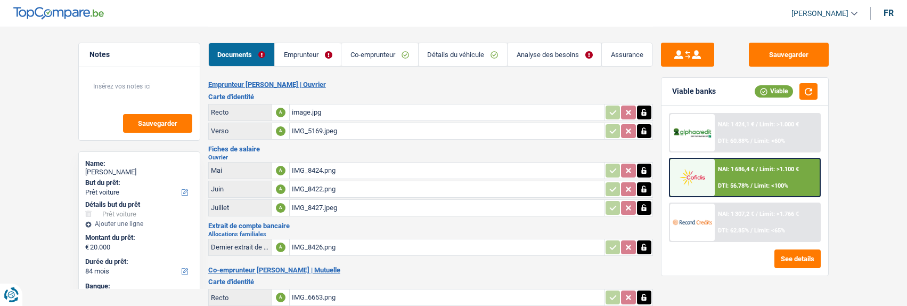
select select "car"
select select "84"
click at [808, 93] on button "button" at bounding box center [808, 91] width 18 height 17
click at [797, 260] on button "See details" at bounding box center [797, 258] width 46 height 19
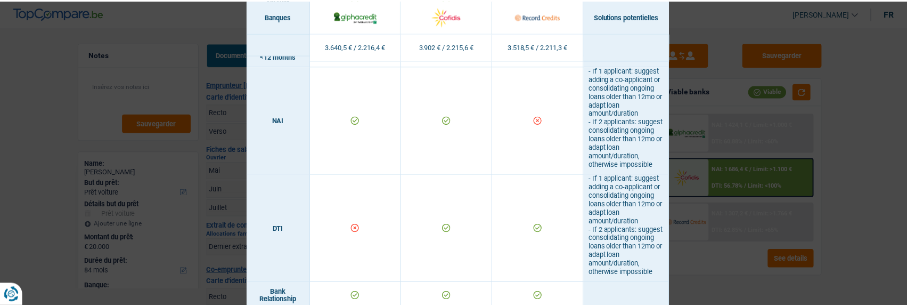
scroll to position [460, 0]
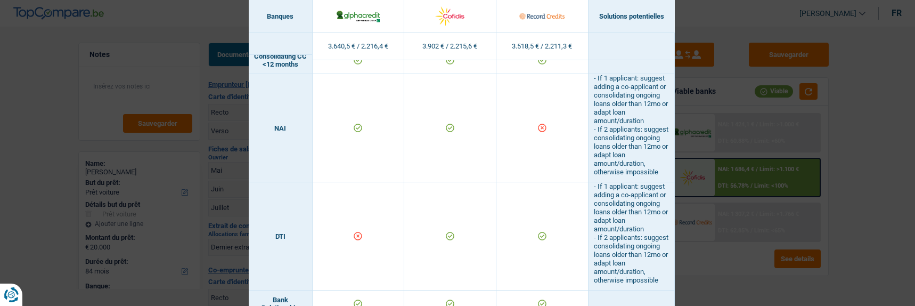
click at [789, 237] on div "Banks conditions × Banques Solutions potentielles Revenus / Charges 3.640,5 € /…" at bounding box center [457, 153] width 915 height 306
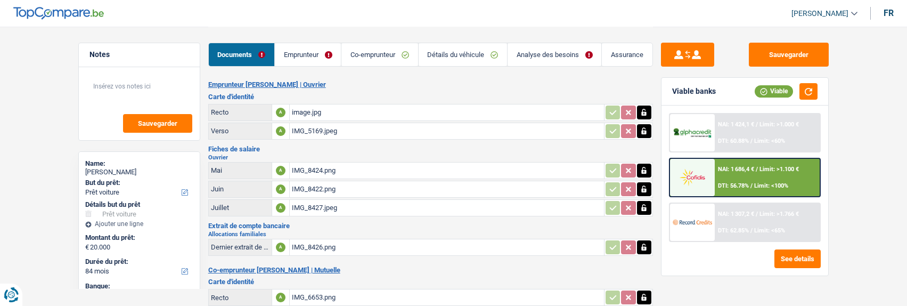
click at [529, 49] on link "Analyse des besoins" at bounding box center [554, 54] width 94 height 23
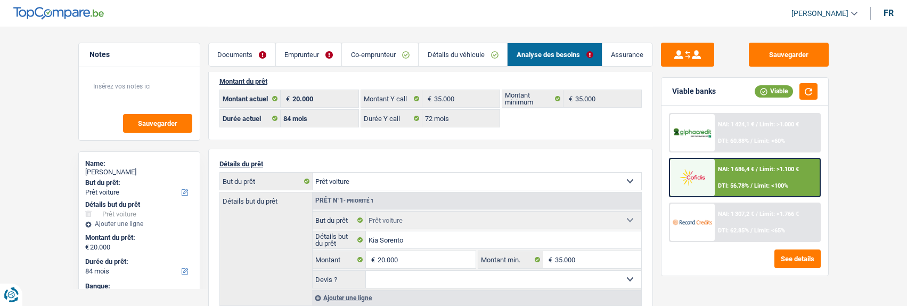
scroll to position [0, 0]
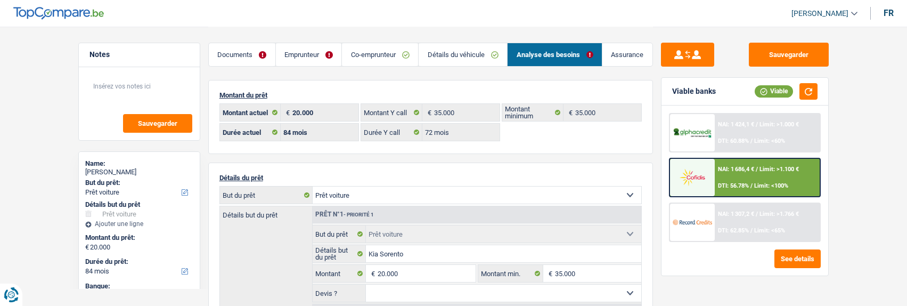
click at [309, 56] on link "Emprunteur" at bounding box center [309, 54] width 66 height 23
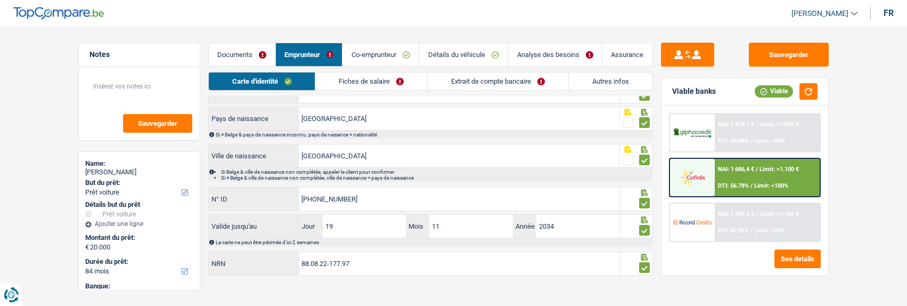
scroll to position [142, 0]
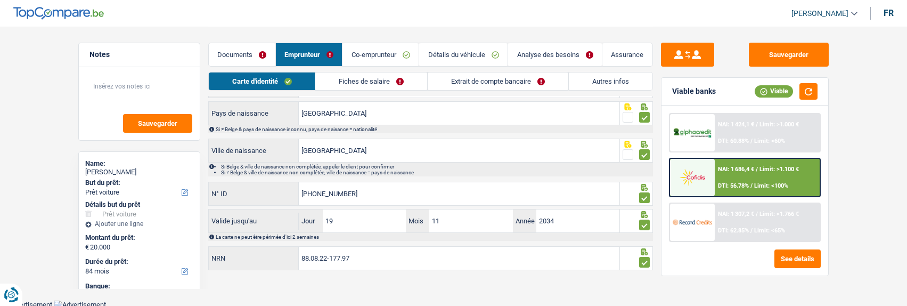
click at [395, 77] on link "Fiches de salaire" at bounding box center [371, 81] width 112 height 18
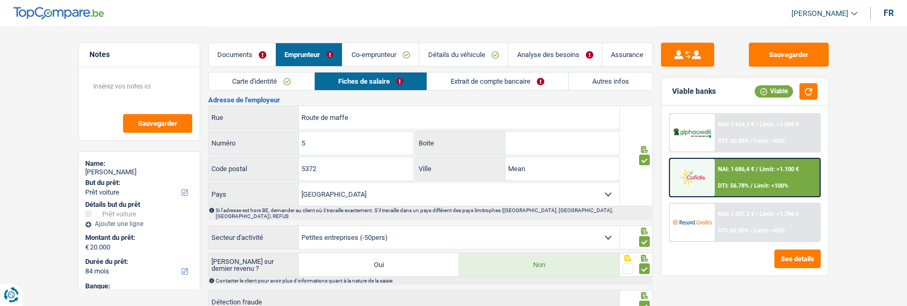
scroll to position [654, 0]
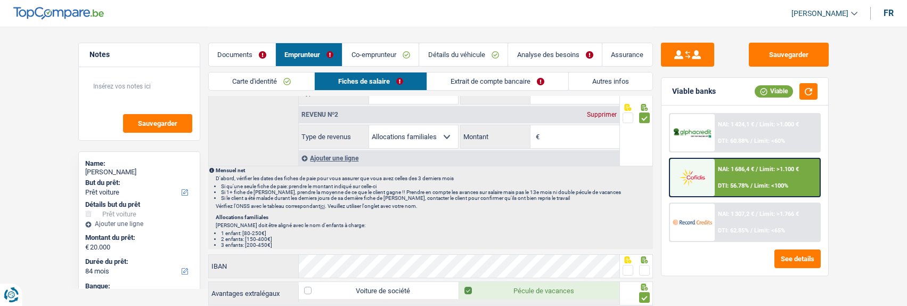
click at [248, 52] on link "Documents" at bounding box center [242, 54] width 67 height 23
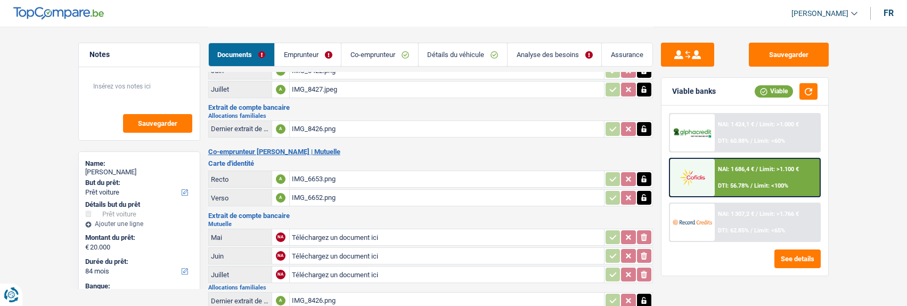
scroll to position [221, 0]
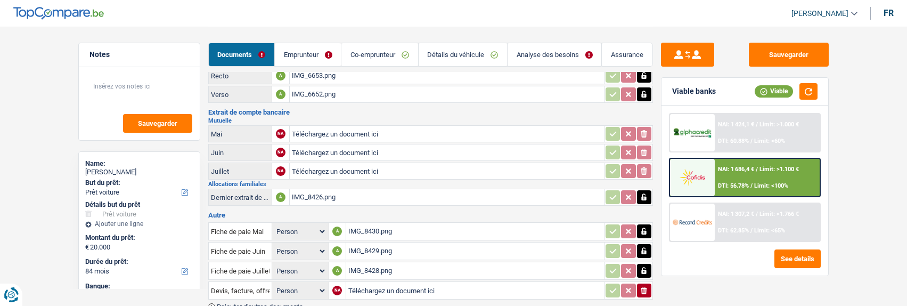
click at [387, 223] on div "IMG_8430.png" at bounding box center [474, 231] width 253 height 16
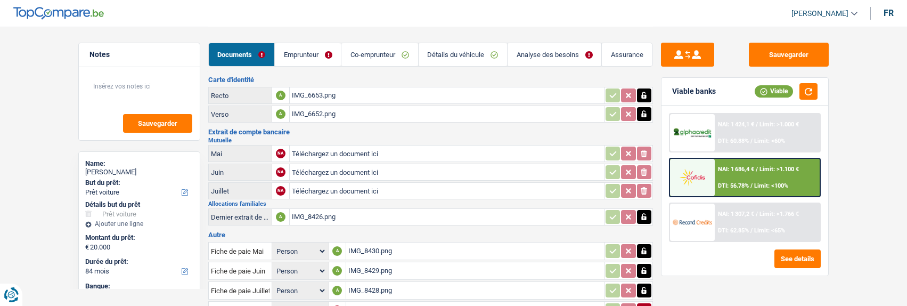
scroll to position [266, 0]
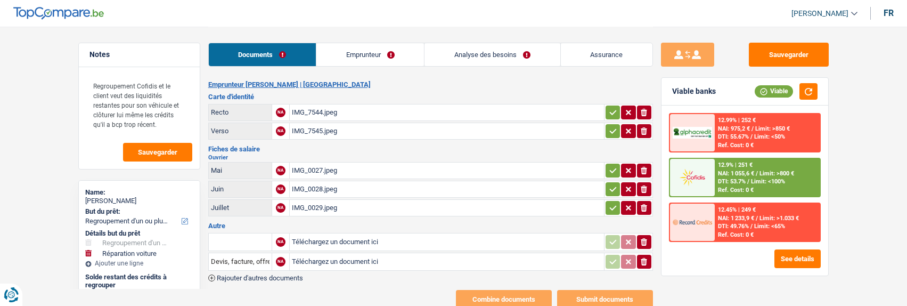
select select "refinancing"
select select "carRepair"
select select "60"
select select "cofidis"
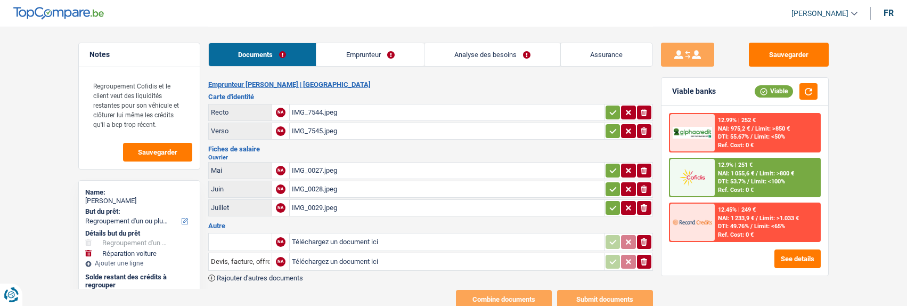
click at [378, 56] on link "Emprunteur" at bounding box center [370, 54] width 108 height 23
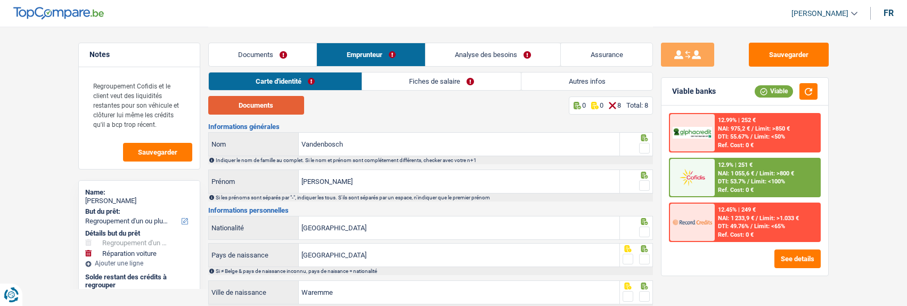
click at [283, 105] on button "Documents" at bounding box center [256, 105] width 96 height 19
click at [646, 147] on span at bounding box center [644, 148] width 11 height 11
click at [0, 0] on input "radio" at bounding box center [0, 0] width 0 height 0
click at [641, 180] on span at bounding box center [644, 185] width 11 height 11
click at [0, 0] on input "radio" at bounding box center [0, 0] width 0 height 0
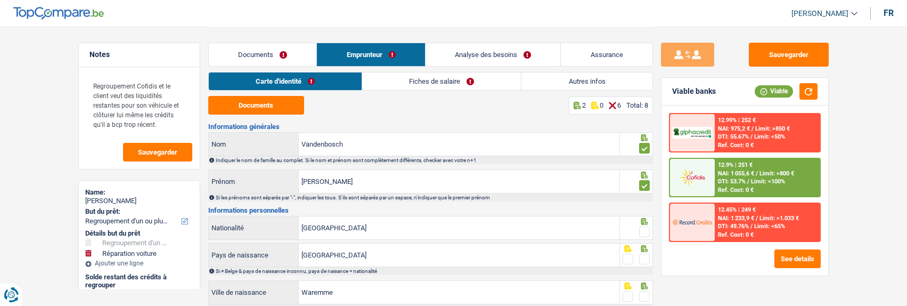
drag, startPoint x: 646, startPoint y: 229, endPoint x: 650, endPoint y: 247, distance: 18.1
click at [647, 233] on span at bounding box center [644, 231] width 11 height 11
click at [0, 0] on input "radio" at bounding box center [0, 0] width 0 height 0
click at [642, 255] on span at bounding box center [644, 258] width 11 height 11
click at [0, 0] on input "radio" at bounding box center [0, 0] width 0 height 0
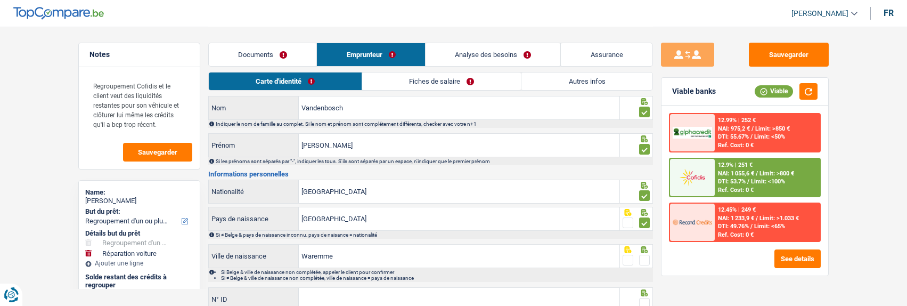
scroll to position [106, 0]
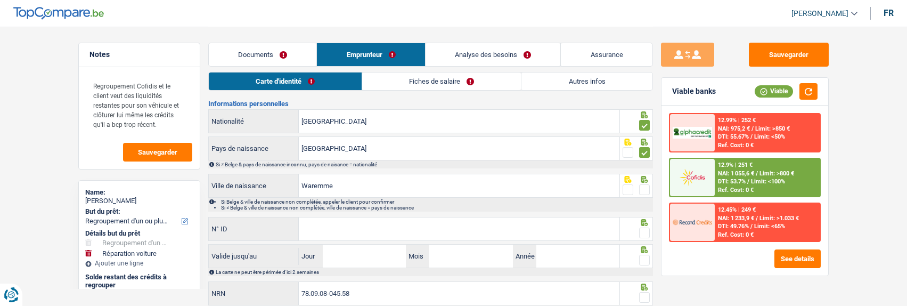
click at [644, 187] on span at bounding box center [644, 189] width 11 height 11
click at [0, 0] on input "radio" at bounding box center [0, 0] width 0 height 0
click at [449, 232] on input "N° ID" at bounding box center [459, 228] width 321 height 23
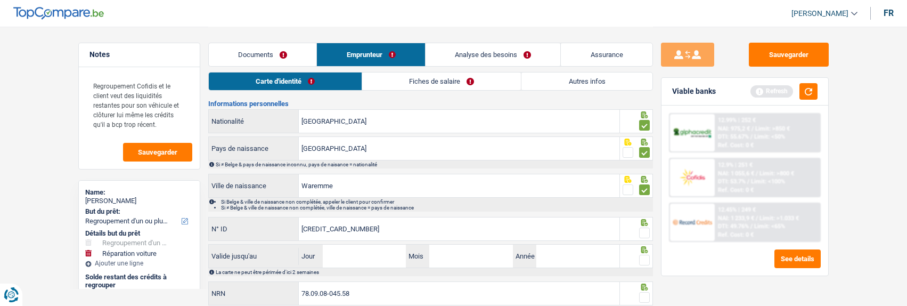
type input "595-2749244-88"
click at [642, 230] on span at bounding box center [644, 232] width 11 height 11
click at [0, 0] on input "radio" at bounding box center [0, 0] width 0 height 0
click at [393, 257] on input "Jour" at bounding box center [364, 255] width 83 height 23
type input "07"
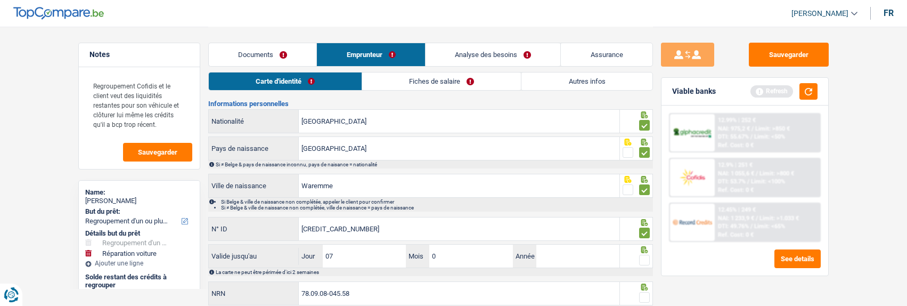
type input "09"
type input "2034"
click at [643, 260] on span at bounding box center [644, 259] width 11 height 11
click at [0, 0] on input "radio" at bounding box center [0, 0] width 0 height 0
click at [645, 294] on span at bounding box center [644, 297] width 11 height 11
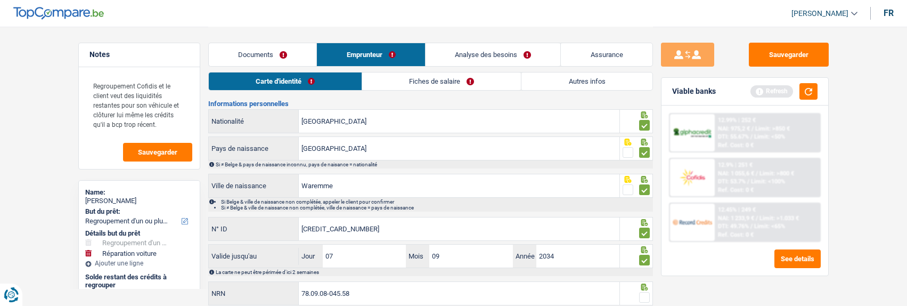
click at [0, 0] on input "radio" at bounding box center [0, 0] width 0 height 0
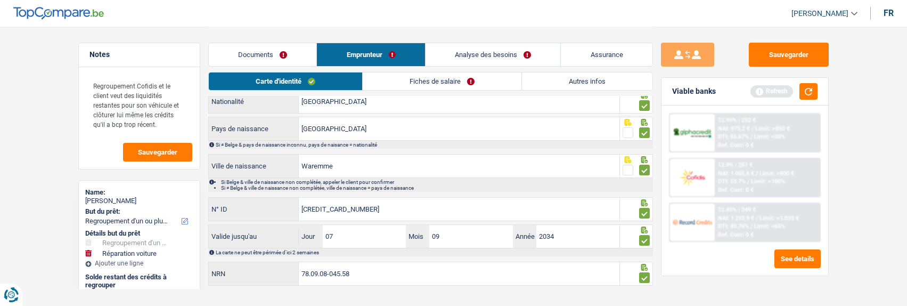
scroll to position [142, 0]
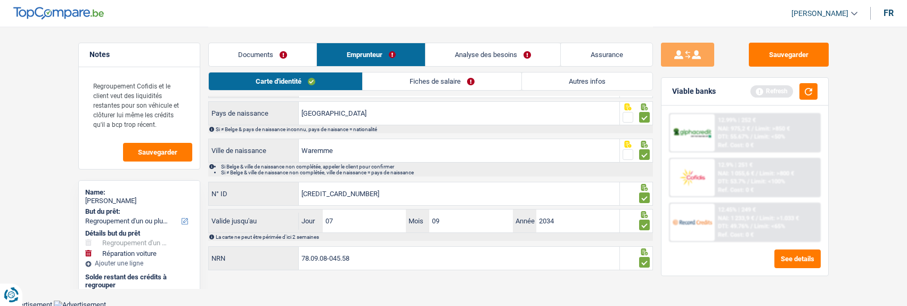
click at [447, 85] on link "Fiches de salaire" at bounding box center [442, 81] width 159 height 18
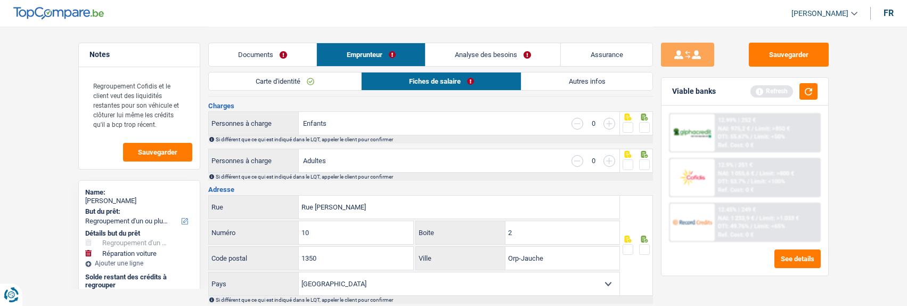
scroll to position [0, 0]
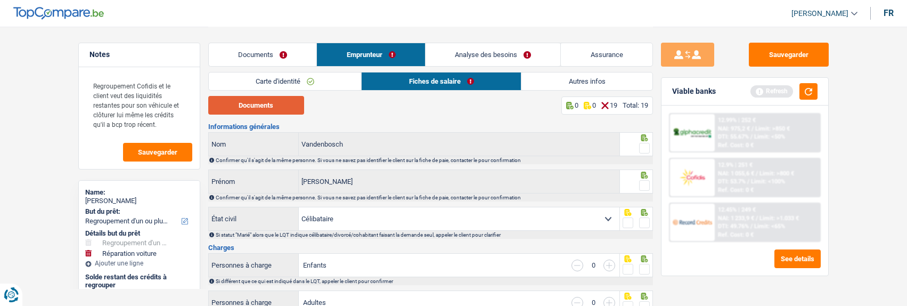
click at [273, 110] on button "Documents" at bounding box center [256, 105] width 96 height 19
click at [641, 146] on span at bounding box center [644, 148] width 11 height 11
click at [0, 0] on input "radio" at bounding box center [0, 0] width 0 height 0
click at [645, 185] on span at bounding box center [644, 185] width 11 height 11
click at [0, 0] on input "radio" at bounding box center [0, 0] width 0 height 0
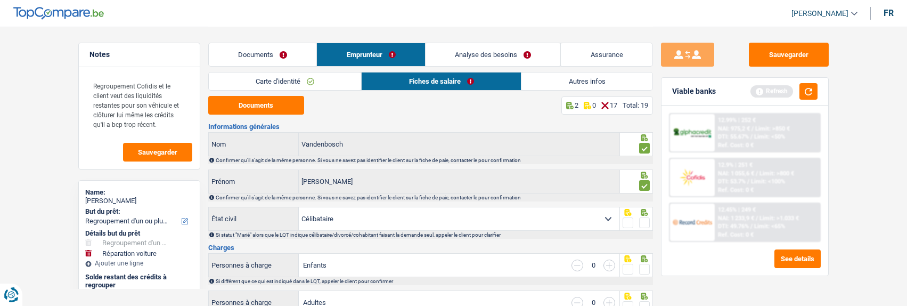
click at [643, 218] on span at bounding box center [644, 222] width 11 height 11
click at [0, 0] on input "radio" at bounding box center [0, 0] width 0 height 0
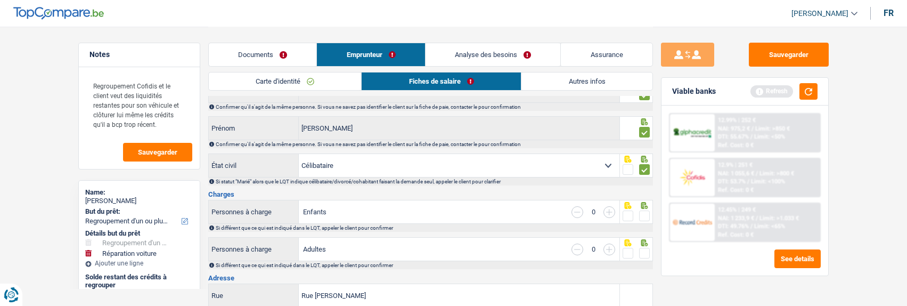
click at [644, 213] on span at bounding box center [644, 215] width 11 height 11
click at [0, 0] on input "radio" at bounding box center [0, 0] width 0 height 0
click at [645, 251] on span at bounding box center [644, 253] width 11 height 11
click at [0, 0] on input "radio" at bounding box center [0, 0] width 0 height 0
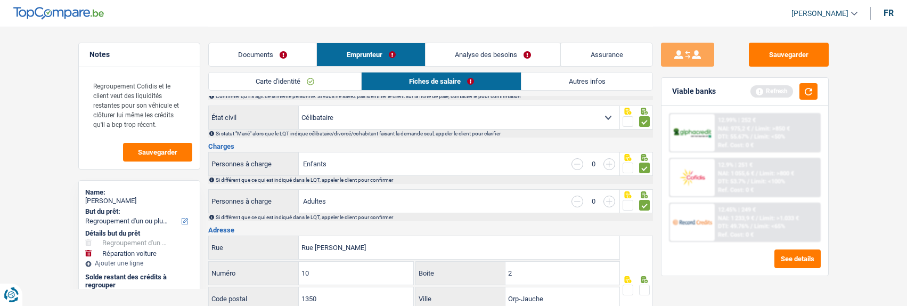
scroll to position [160, 0]
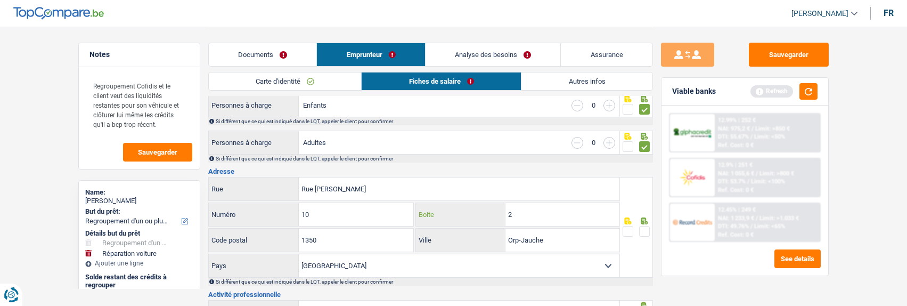
click at [525, 217] on input "2" at bounding box center [562, 214] width 114 height 23
type input "A"
click at [642, 228] on span at bounding box center [644, 231] width 11 height 11
click at [0, 0] on input "radio" at bounding box center [0, 0] width 0 height 0
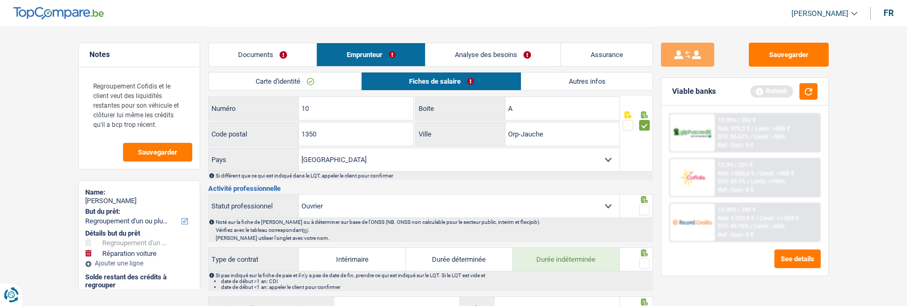
scroll to position [266, 0]
click at [644, 204] on span at bounding box center [644, 209] width 11 height 11
click at [0, 0] on input "radio" at bounding box center [0, 0] width 0 height 0
click at [641, 257] on span at bounding box center [644, 262] width 11 height 11
click at [0, 0] on input "radio" at bounding box center [0, 0] width 0 height 0
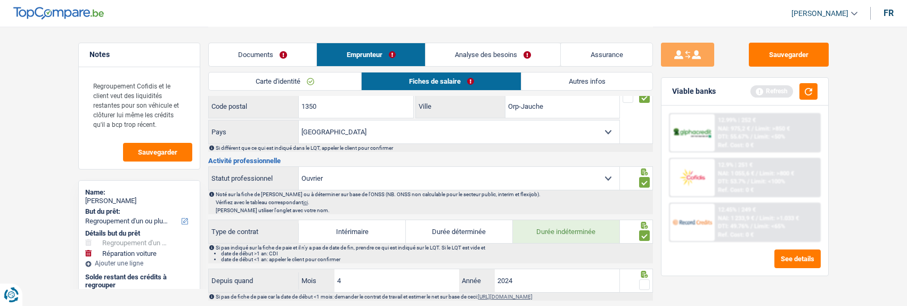
scroll to position [319, 0]
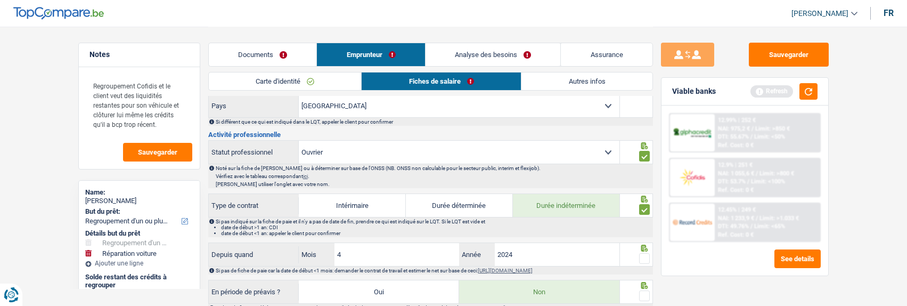
click at [641, 253] on span at bounding box center [644, 258] width 11 height 11
click at [0, 0] on input "radio" at bounding box center [0, 0] width 0 height 0
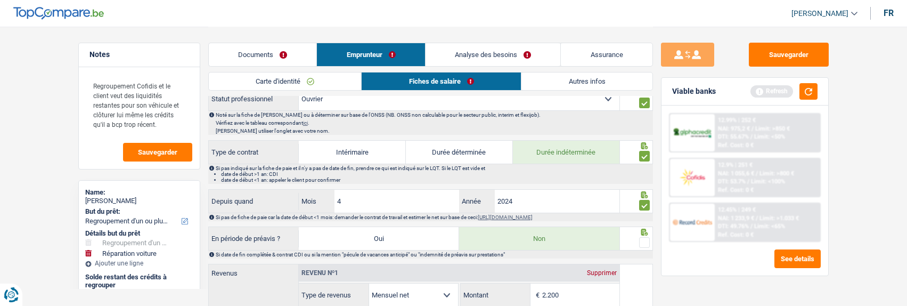
click at [643, 239] on span at bounding box center [644, 242] width 11 height 11
click at [0, 0] on input "radio" at bounding box center [0, 0] width 0 height 0
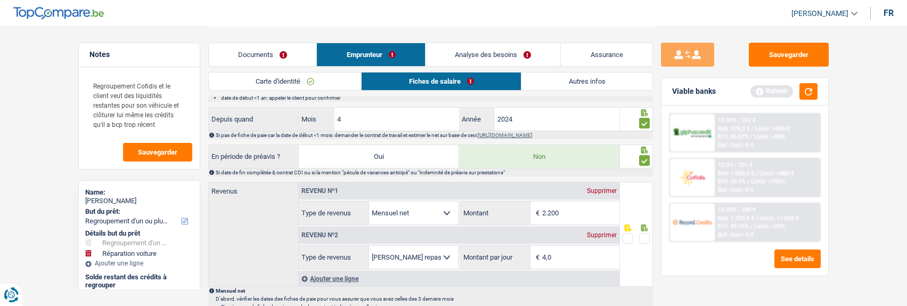
scroll to position [479, 0]
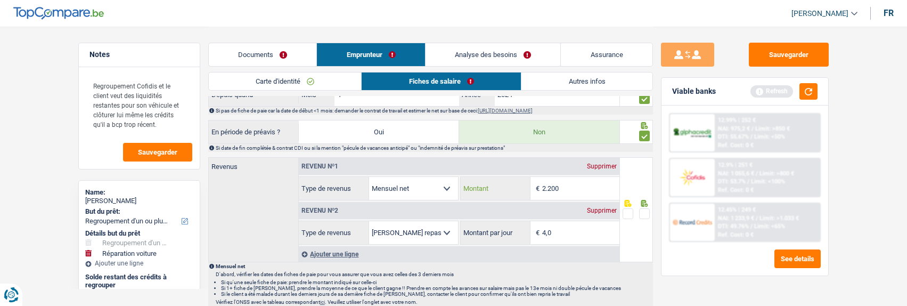
drag, startPoint x: 573, startPoint y: 185, endPoint x: 548, endPoint y: 187, distance: 25.6
click at [548, 187] on input "2.200" at bounding box center [580, 188] width 77 height 23
type input "2.109"
click at [648, 210] on span at bounding box center [644, 213] width 11 height 11
click at [0, 0] on input "radio" at bounding box center [0, 0] width 0 height 0
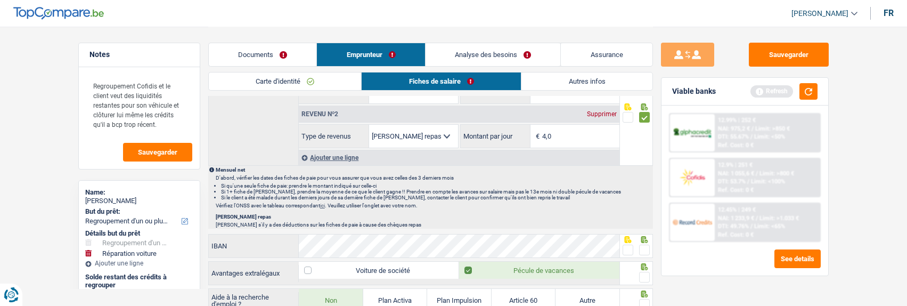
scroll to position [586, 0]
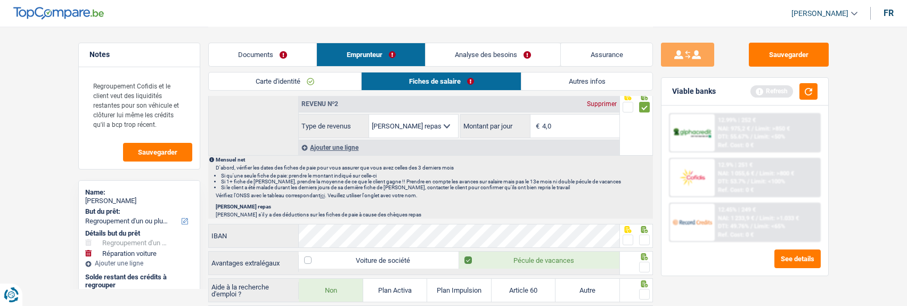
click at [643, 236] on span at bounding box center [644, 239] width 11 height 11
click at [0, 0] on input "radio" at bounding box center [0, 0] width 0 height 0
click at [642, 270] on div at bounding box center [644, 266] width 11 height 13
click at [641, 264] on span at bounding box center [644, 266] width 11 height 11
click at [0, 0] on input "radio" at bounding box center [0, 0] width 0 height 0
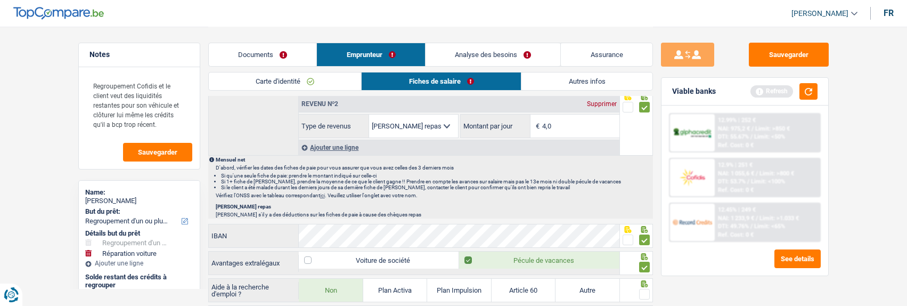
click at [642, 293] on span at bounding box center [644, 294] width 11 height 11
click at [0, 0] on input "radio" at bounding box center [0, 0] width 0 height 0
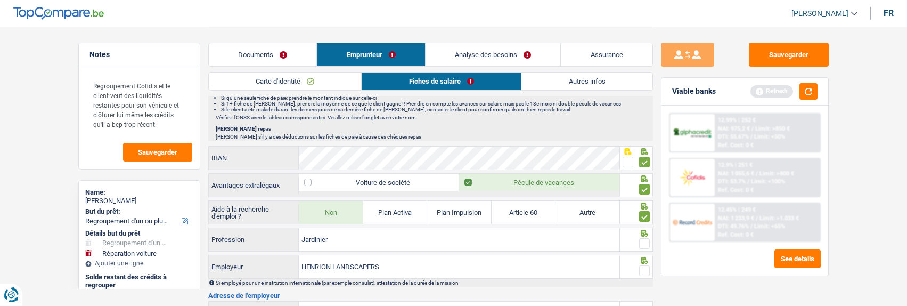
scroll to position [692, 0]
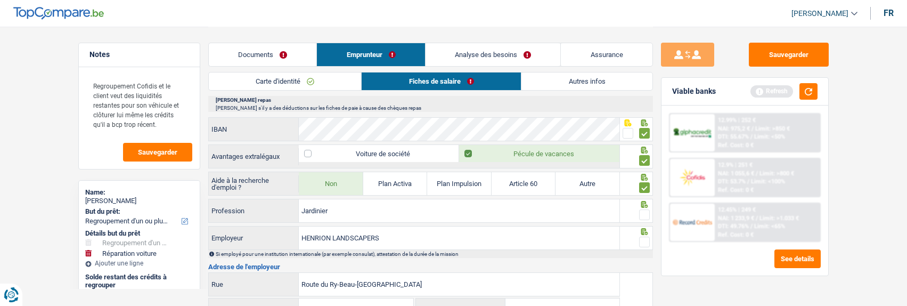
click at [639, 215] on span at bounding box center [644, 214] width 11 height 11
click at [0, 0] on input "radio" at bounding box center [0, 0] width 0 height 0
drag, startPoint x: 449, startPoint y: 238, endPoint x: 333, endPoint y: 243, distance: 116.7
click at [333, 243] on input "HENRION LANDSCAPERS" at bounding box center [459, 237] width 321 height 23
type input "HENRION Jardin"
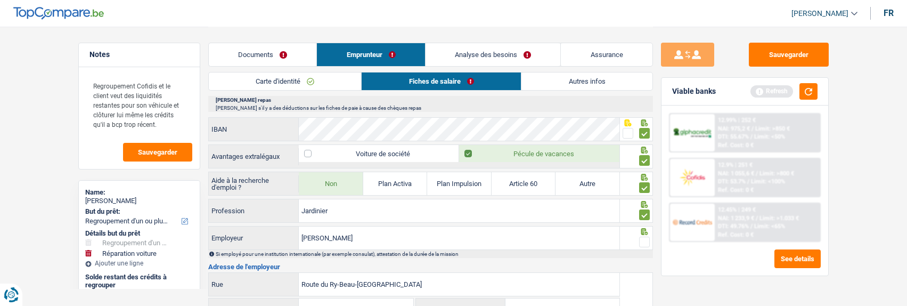
click at [644, 238] on span at bounding box center [644, 241] width 11 height 11
click at [0, 0] on input "radio" at bounding box center [0, 0] width 0 height 0
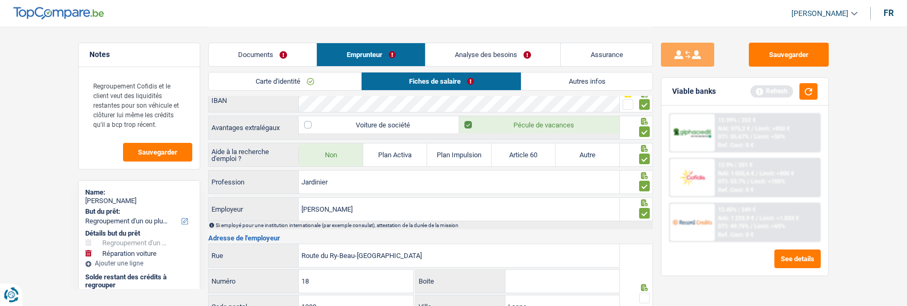
scroll to position [745, 0]
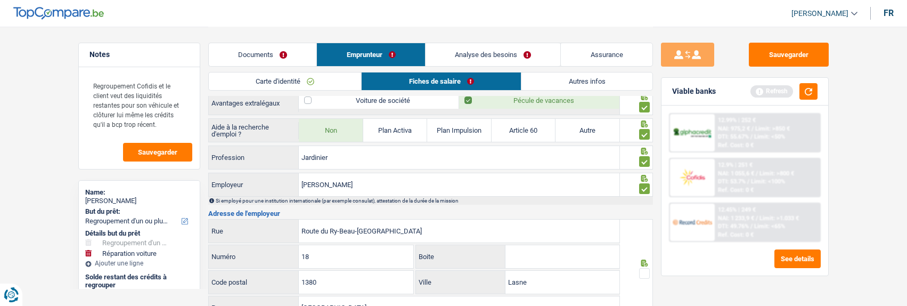
click at [522, 253] on input "Boite" at bounding box center [562, 256] width 114 height 23
type input "A"
click at [645, 268] on span at bounding box center [644, 273] width 11 height 11
click at [0, 0] on input "radio" at bounding box center [0, 0] width 0 height 0
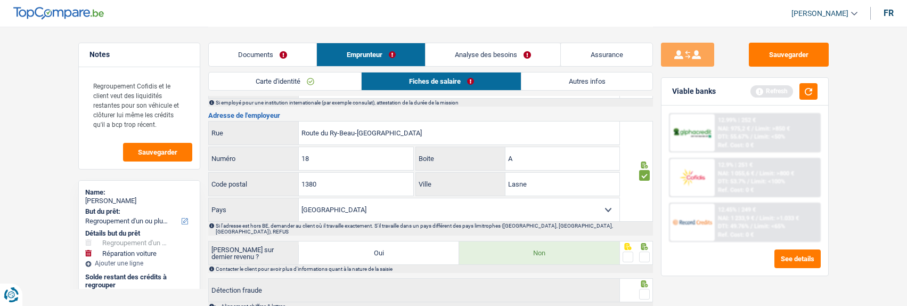
scroll to position [852, 0]
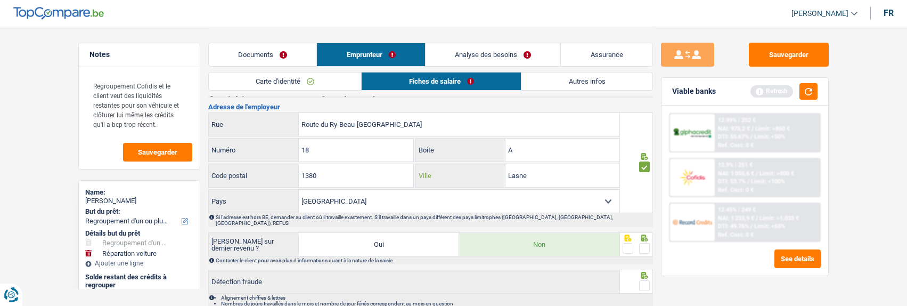
drag, startPoint x: 546, startPoint y: 174, endPoint x: 478, endPoint y: 177, distance: 68.2
click at [478, 177] on div "Lasne Ville" at bounding box center [517, 175] width 203 height 23
type input "Ohain"
drag, startPoint x: 644, startPoint y: 237, endPoint x: 640, endPoint y: 247, distance: 10.3
click at [643, 243] on span at bounding box center [644, 248] width 11 height 11
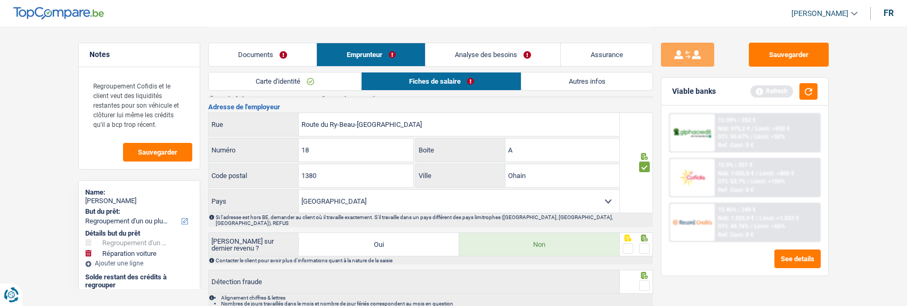
click at [0, 0] on input "radio" at bounding box center [0, 0] width 0 height 0
click at [643, 280] on span at bounding box center [644, 285] width 11 height 11
click at [0, 0] on input "radio" at bounding box center [0, 0] width 0 height 0
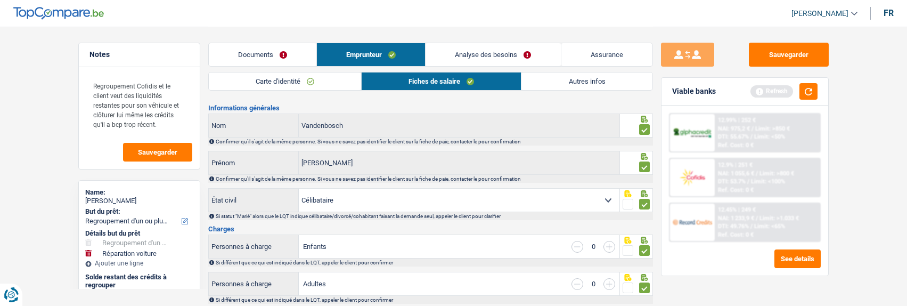
scroll to position [0, 0]
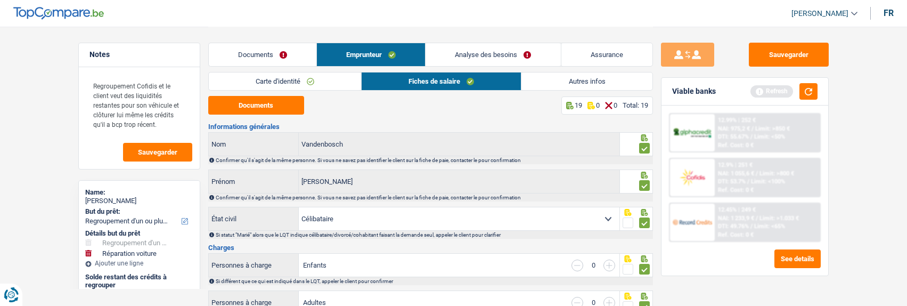
click at [564, 83] on link "Autres infos" at bounding box center [586, 81] width 130 height 18
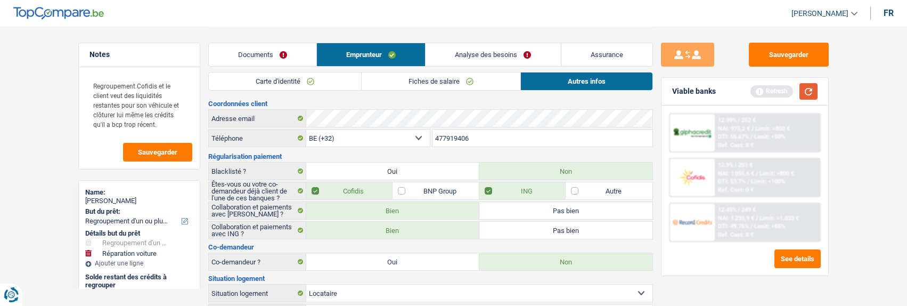
click at [816, 91] on button "button" at bounding box center [808, 91] width 18 height 17
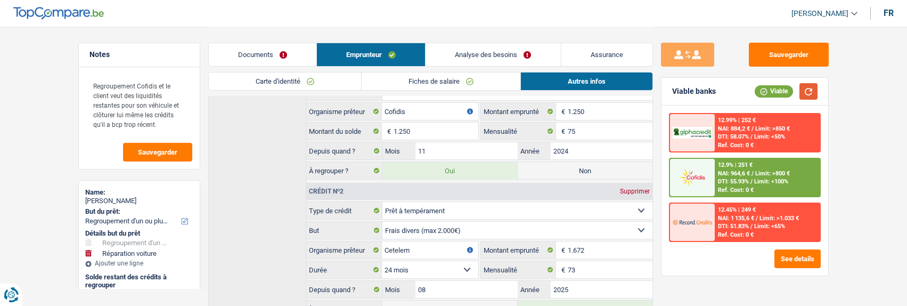
scroll to position [319, 0]
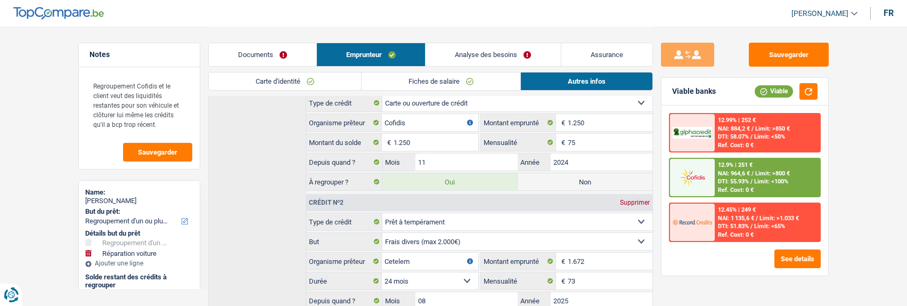
click at [588, 176] on label "Non" at bounding box center [585, 181] width 135 height 17
click at [588, 176] on input "Non" at bounding box center [585, 181] width 135 height 17
radio input "true"
select select "carRepair"
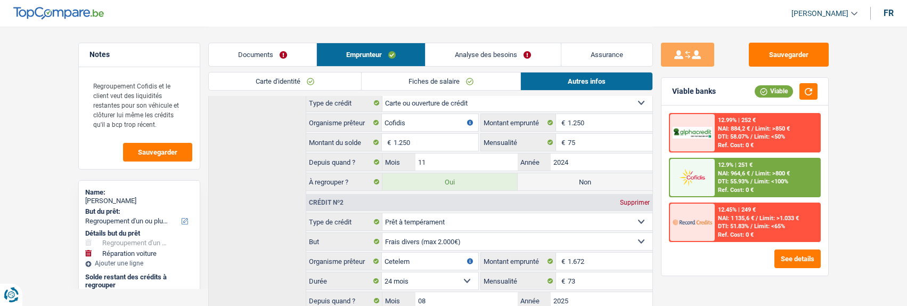
select select "48"
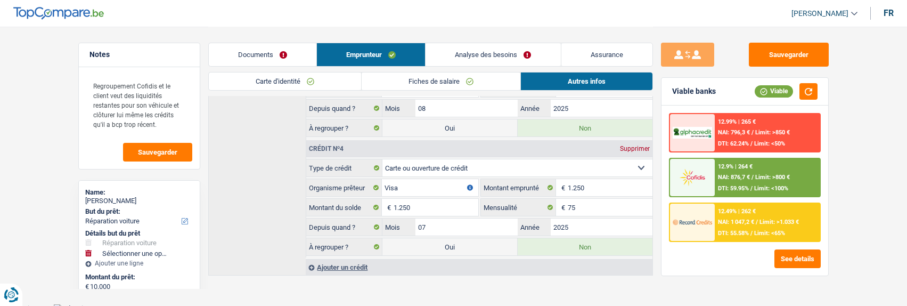
scroll to position [664, 0]
click at [514, 50] on link "Analyse des besoins" at bounding box center [492, 54] width 135 height 23
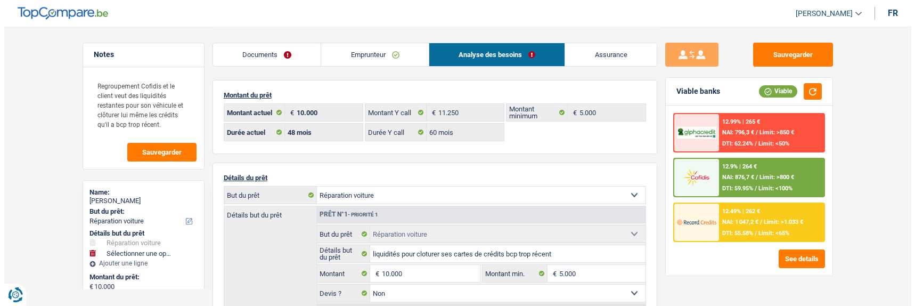
scroll to position [53, 0]
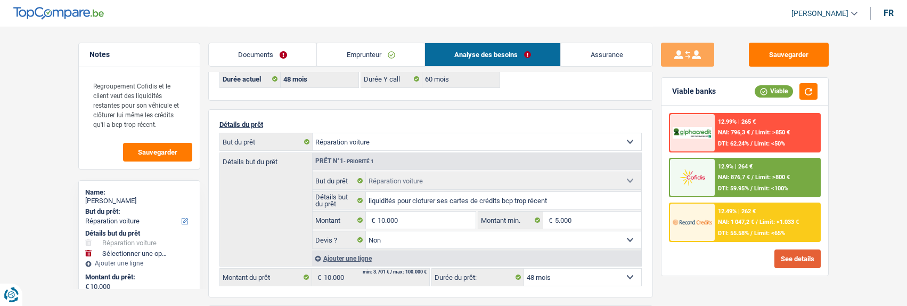
click at [810, 258] on button "See details" at bounding box center [797, 258] width 46 height 19
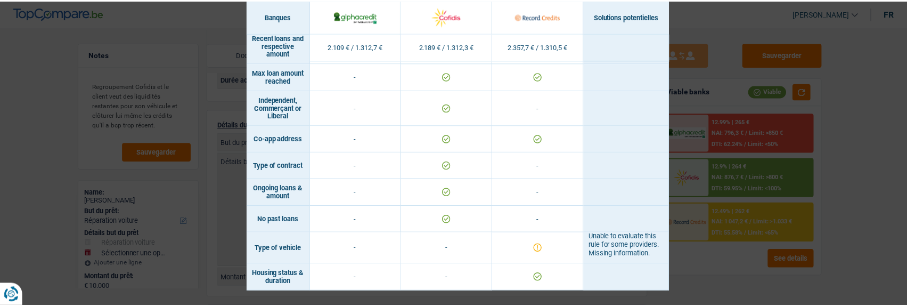
scroll to position [926, 0]
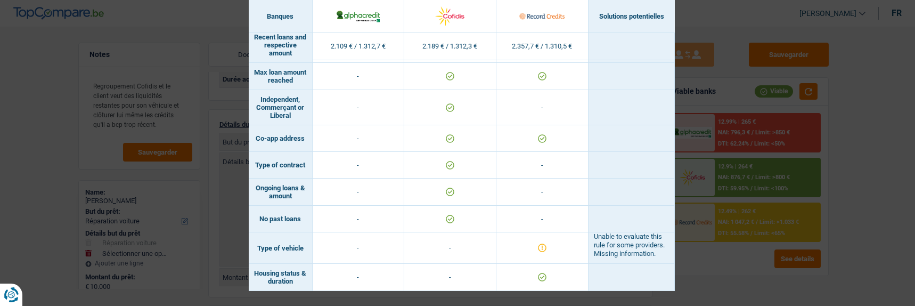
click at [700, 210] on div "Banks conditions × Banques Solutions potentielles Revenus / Charges 2.109 € / 1…" at bounding box center [457, 153] width 915 height 306
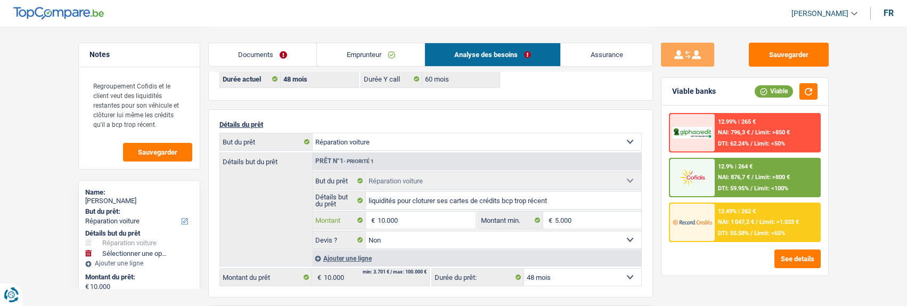
click at [407, 216] on input "10.000" at bounding box center [425, 219] width 97 height 17
click at [405, 55] on link "Emprunteur" at bounding box center [371, 54] width 108 height 23
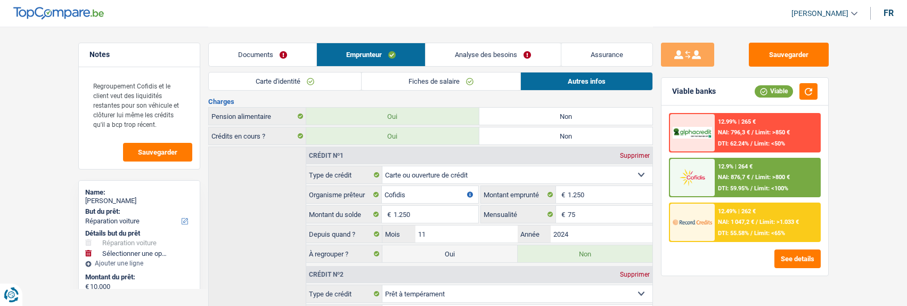
scroll to position [266, 0]
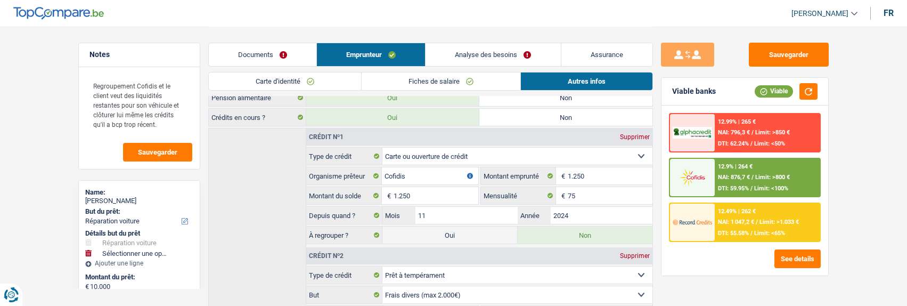
click at [486, 227] on label "Oui" at bounding box center [449, 234] width 135 height 17
click at [486, 227] on input "Oui" at bounding box center [449, 234] width 135 height 17
radio input "true"
radio input "false"
type input "11.250"
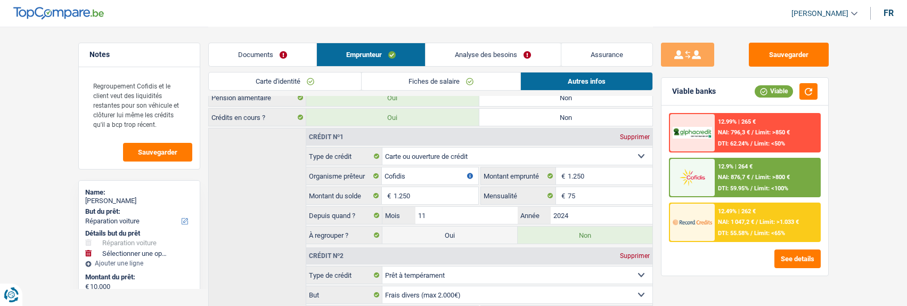
select select "60"
type input "1.250"
select select
type input "11.250"
select select "refinancing"
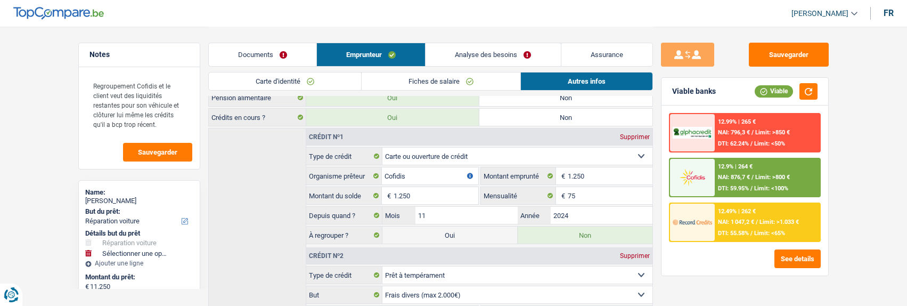
select select "refinancing"
select select "60"
select select "refinancing"
select select "60"
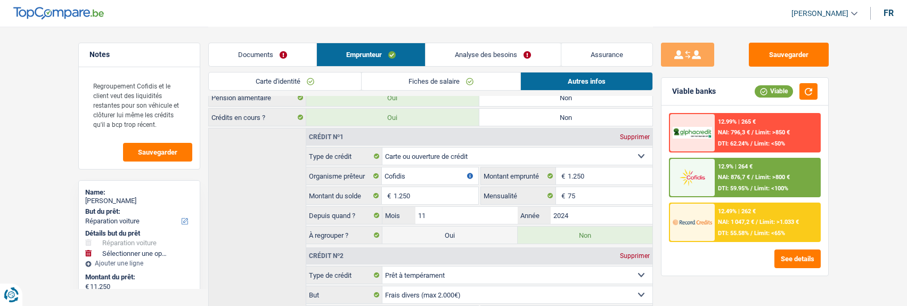
select select "carRepair"
select select "false"
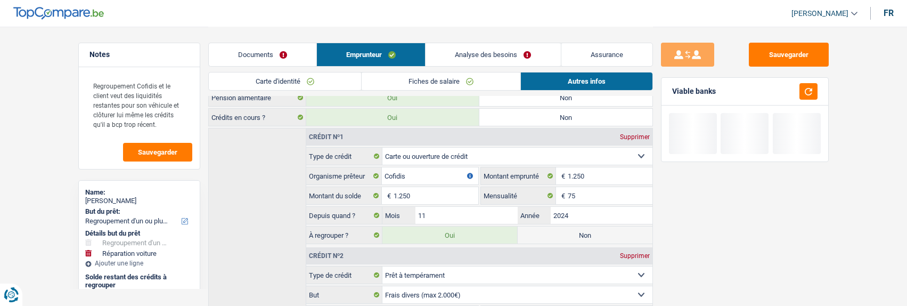
click at [515, 54] on link "Analyse des besoins" at bounding box center [492, 54] width 135 height 23
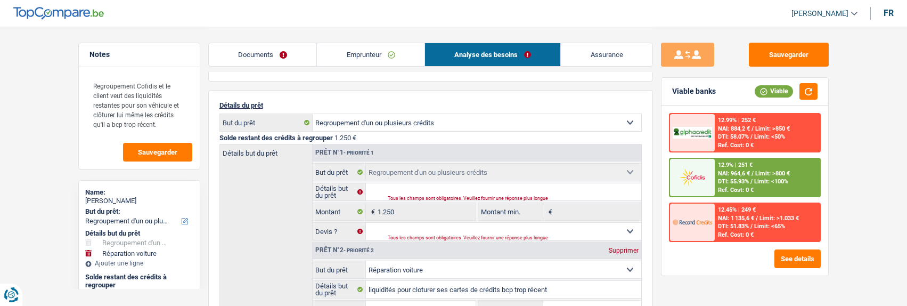
scroll to position [0, 0]
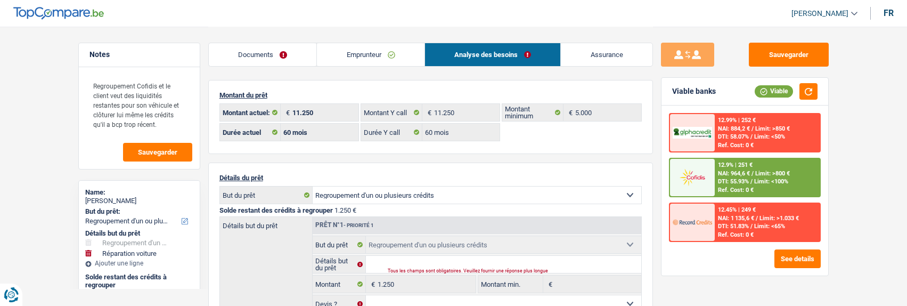
click at [406, 56] on link "Emprunteur" at bounding box center [371, 54] width 108 height 23
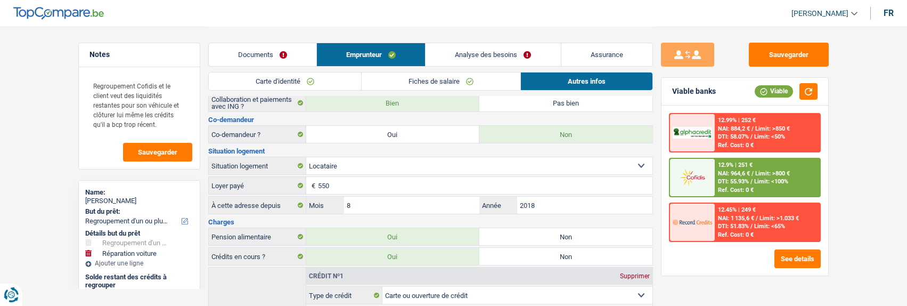
scroll to position [319, 0]
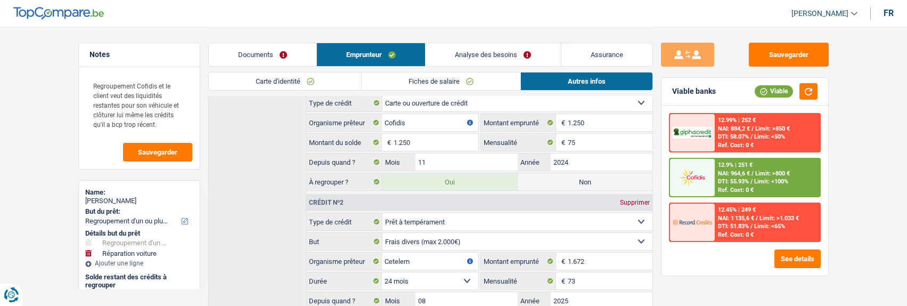
click at [569, 176] on label "Non" at bounding box center [585, 181] width 135 height 17
click at [569, 176] on input "Non" at bounding box center [585, 181] width 135 height 17
radio input "true"
select select "carRepair"
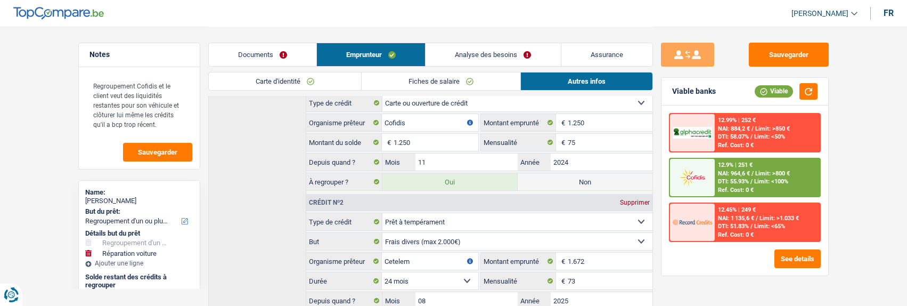
select select "48"
radio input "false"
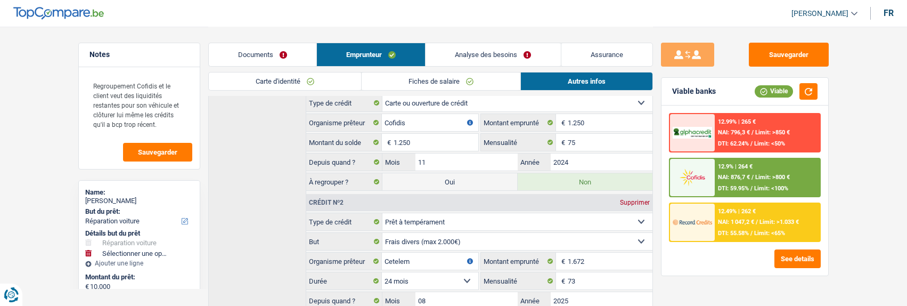
click at [520, 53] on link "Analyse des besoins" at bounding box center [492, 54] width 135 height 23
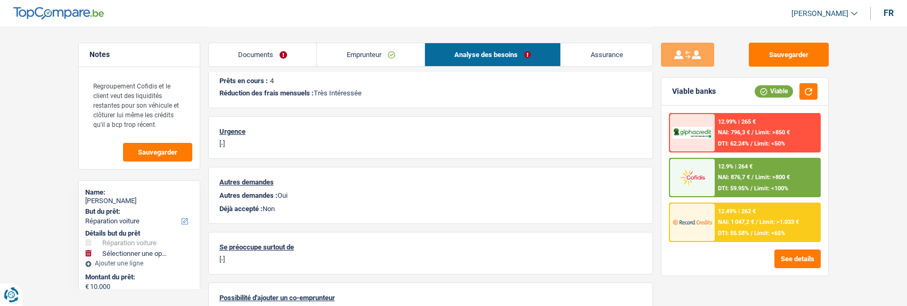
click at [759, 221] on span "Limit: >1.033 €" at bounding box center [778, 221] width 39 height 7
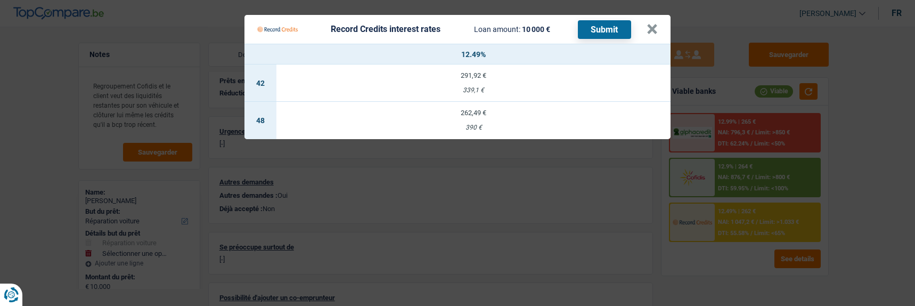
click at [478, 124] on div "390 €" at bounding box center [473, 127] width 394 height 7
select select "record credits"
type input "12,49"
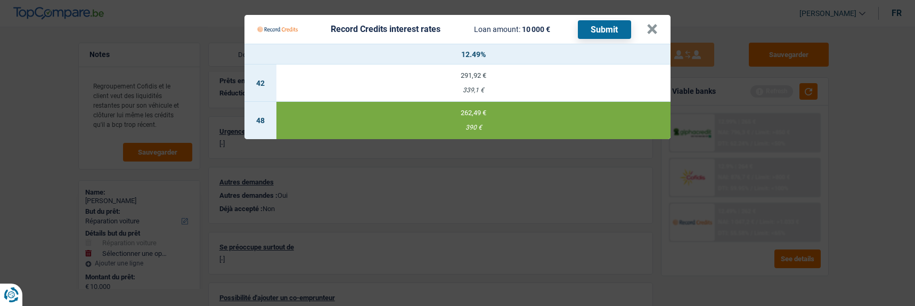
click at [594, 20] on button "Submit" at bounding box center [604, 29] width 53 height 19
click at [651, 27] on button "×" at bounding box center [651, 29] width 11 height 11
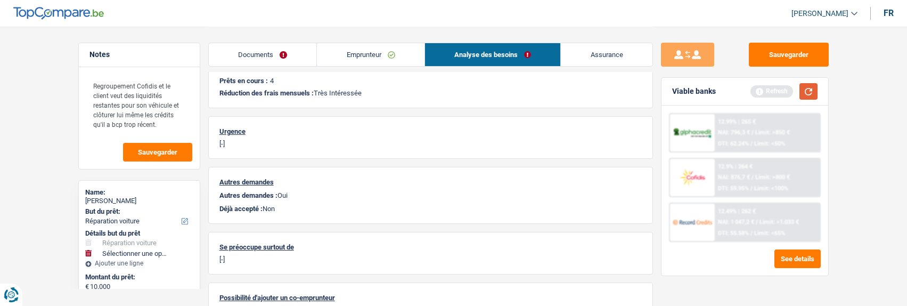
click at [803, 90] on button "button" at bounding box center [808, 91] width 18 height 17
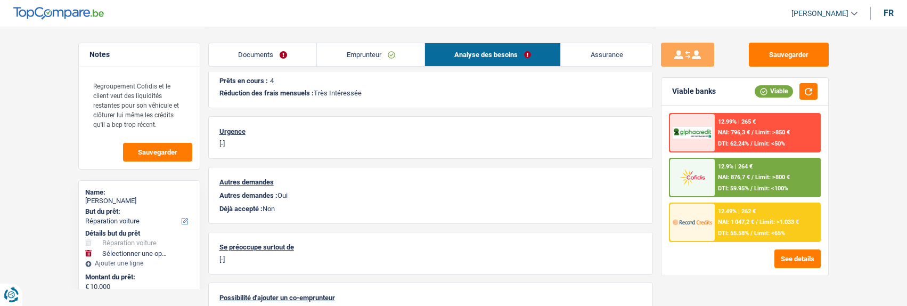
click at [735, 171] on div "12.9% | 264 € NAI: 876,7 € / Limit: >800 € DTI: 59.95% / Limit: <100%" at bounding box center [767, 177] width 105 height 37
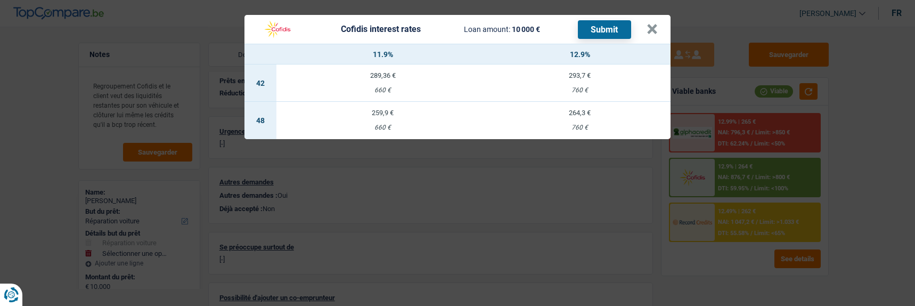
click at [393, 116] on td "259,9 € 660 €" at bounding box center [382, 120] width 212 height 37
select select "cofidis"
type input "11,90"
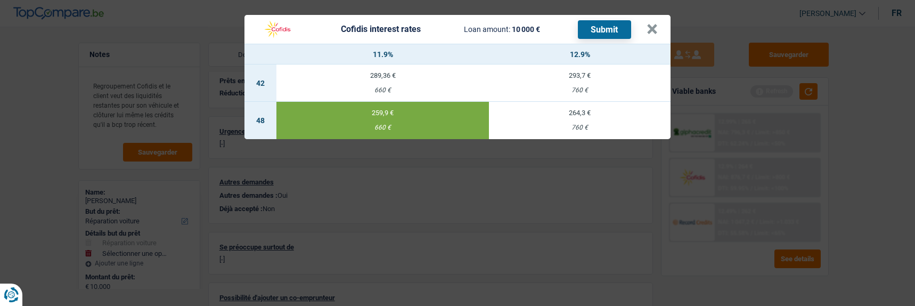
click at [625, 20] on button "Submit" at bounding box center [604, 29] width 53 height 19
click at [651, 24] on button "×" at bounding box center [651, 29] width 11 height 11
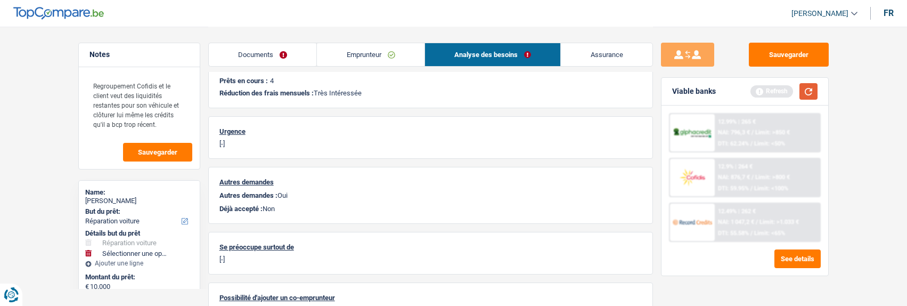
click at [804, 91] on button "button" at bounding box center [808, 91] width 18 height 17
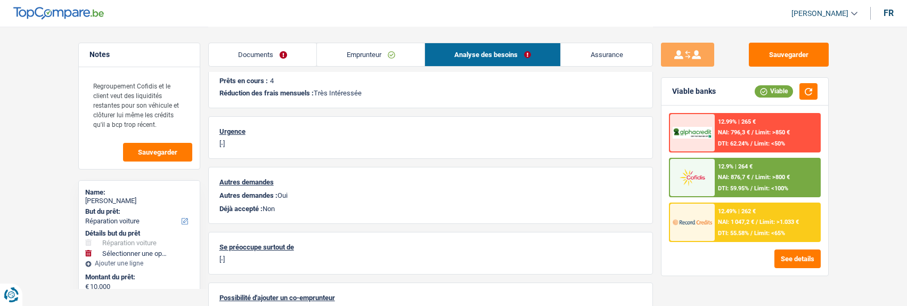
click at [282, 63] on link "Documents" at bounding box center [263, 54] width 108 height 23
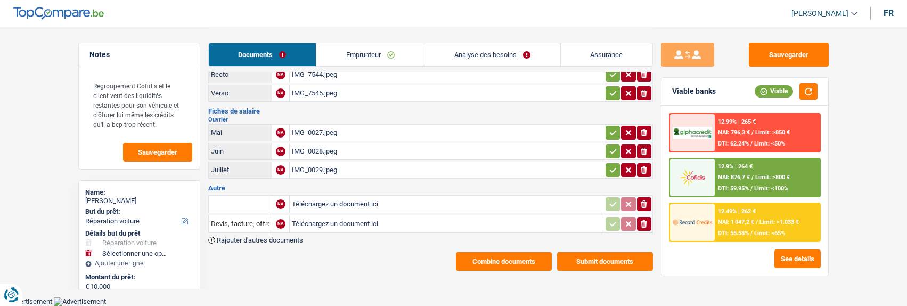
scroll to position [30, 0]
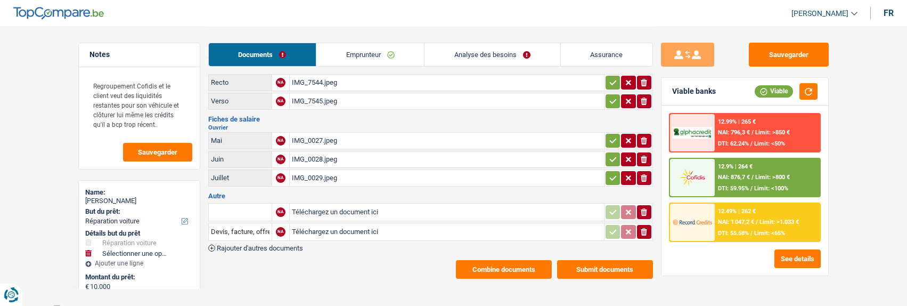
click at [646, 226] on icon "ionicons-v5-e" at bounding box center [643, 231] width 9 height 11
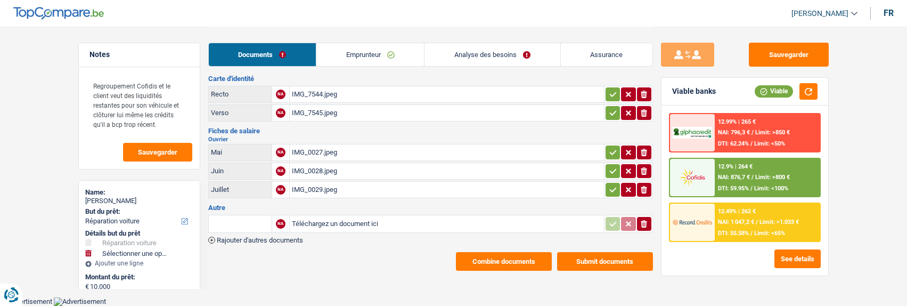
scroll to position [10, 0]
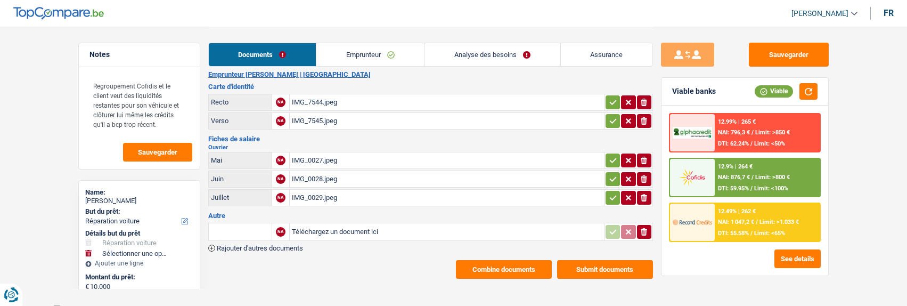
click at [646, 226] on icon "ionicons-v5-e" at bounding box center [643, 231] width 9 height 11
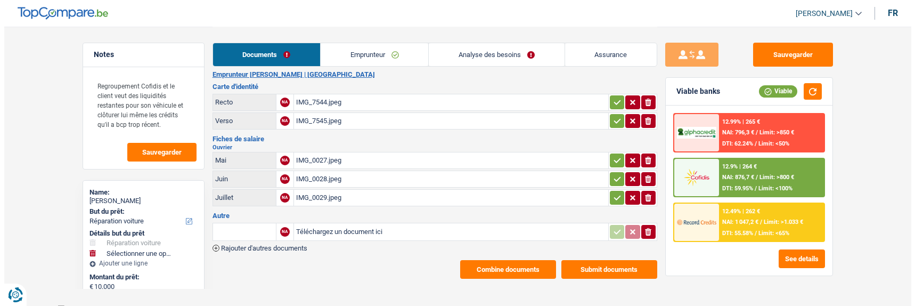
scroll to position [0, 0]
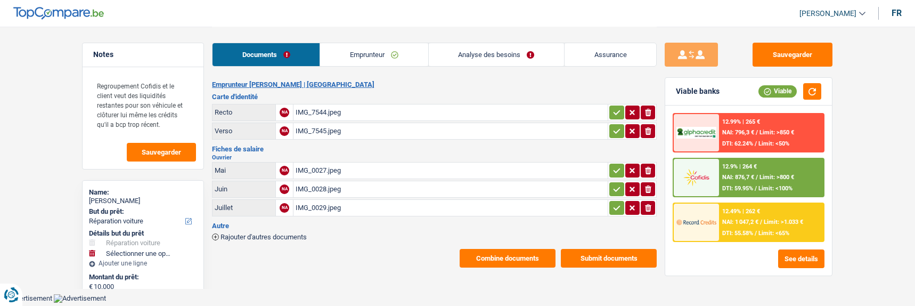
click at [615, 111] on icon "button" at bounding box center [616, 112] width 9 height 11
click at [612, 127] on icon "button" at bounding box center [616, 131] width 9 height 11
drag, startPoint x: 611, startPoint y: 166, endPoint x: 615, endPoint y: 185, distance: 19.5
click at [611, 173] on td "ionicons-v5-e" at bounding box center [631, 170] width 49 height 17
click at [615, 185] on icon "button" at bounding box center [616, 189] width 9 height 11
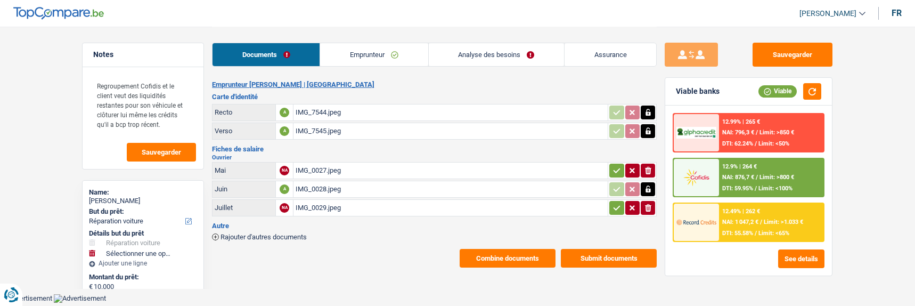
click at [612, 166] on icon "button" at bounding box center [616, 170] width 9 height 11
click at [614, 203] on icon "button" at bounding box center [616, 207] width 9 height 11
click at [520, 249] on button "Combine documents" at bounding box center [507, 258] width 96 height 19
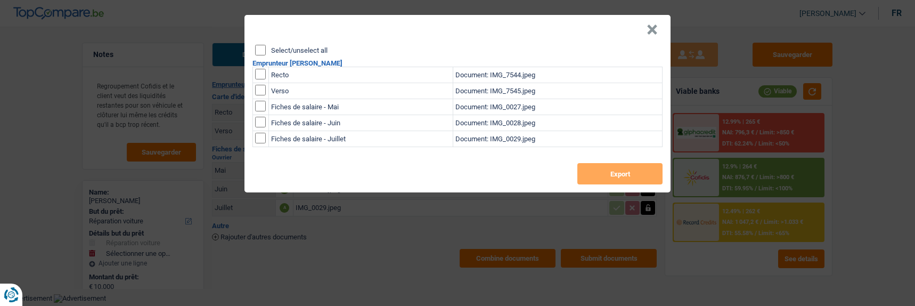
click at [259, 48] on input "Select/unselect all" at bounding box center [260, 50] width 11 height 11
checkbox input "true"
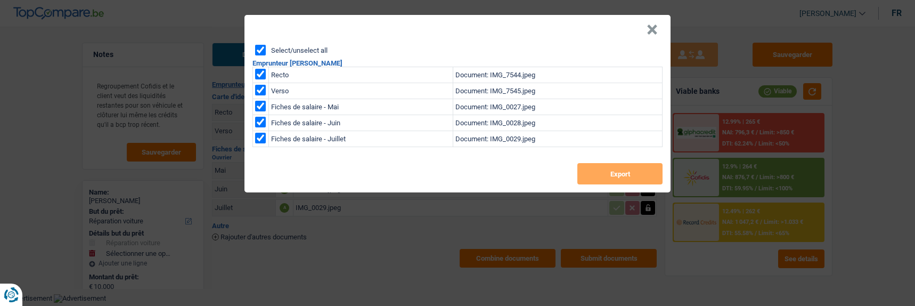
checkbox input "true"
click at [597, 163] on button "Export" at bounding box center [619, 173] width 85 height 21
click at [581, 36] on header "×" at bounding box center [457, 30] width 426 height 30
click at [658, 24] on button "×" at bounding box center [651, 29] width 11 height 11
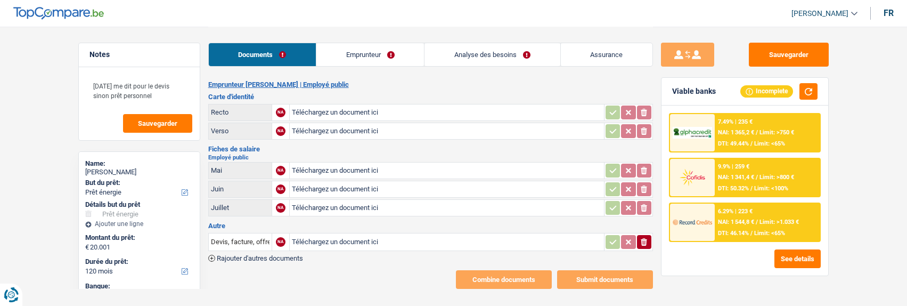
select select "energy"
select select "120"
select select "record credits"
type input "C:\fakepath\IMG_0152.jpg"
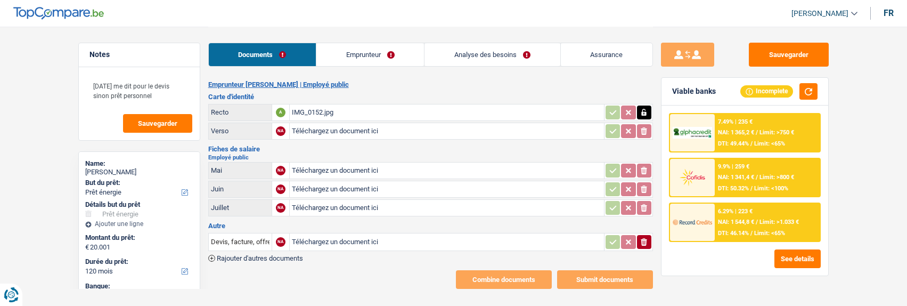
click at [327, 111] on div "IMG_0152.jpg" at bounding box center [447, 112] width 310 height 16
click at [643, 109] on icon "button" at bounding box center [644, 112] width 5 height 7
click at [643, 109] on icon "button" at bounding box center [644, 112] width 6 height 7
type input "C:\fakepath\IMG_0149.jpg"
type input "C:\fakepath\IMG_0150.jpg"
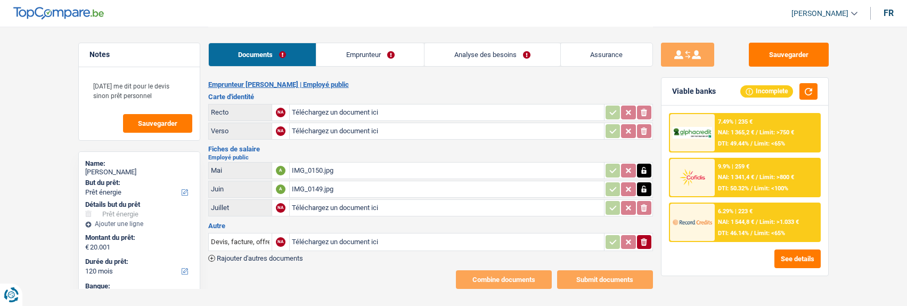
click at [327, 191] on div "IMG_0149.jpg" at bounding box center [447, 189] width 310 height 16
click at [329, 162] on div "IMG_0150.jpg" at bounding box center [447, 170] width 310 height 16
click at [376, 57] on link "Emprunteur" at bounding box center [370, 54] width 108 height 23
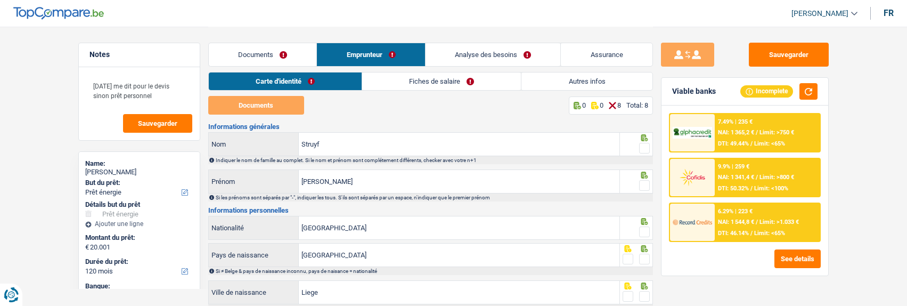
click at [256, 47] on link "Documents" at bounding box center [263, 54] width 108 height 23
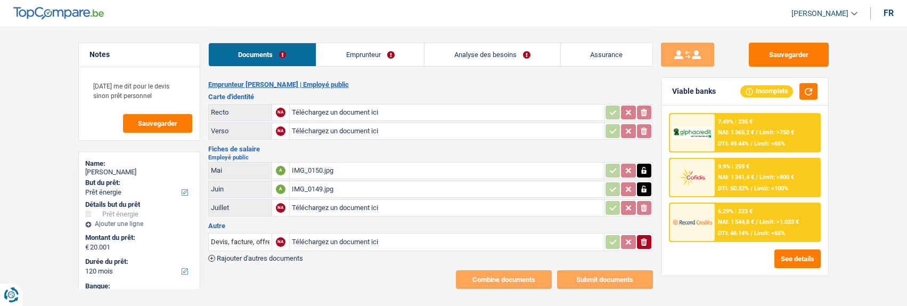
type input "C:\fakepath\CHRISTOPHER STRUYF PANNEAUX (1) (1).pdf"
click at [803, 52] on button "Sauvegarder" at bounding box center [789, 55] width 80 height 24
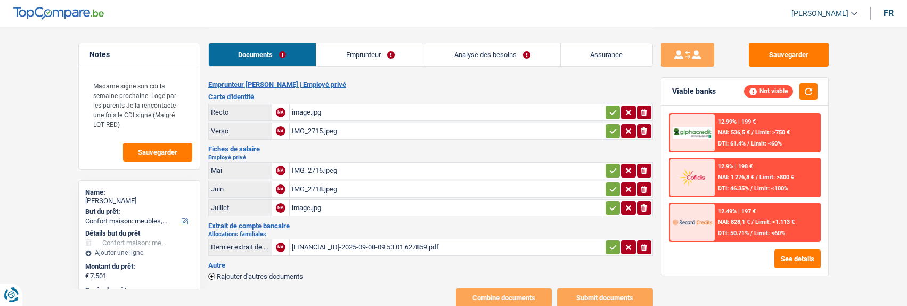
select select "household"
select select "48"
select select "record credits"
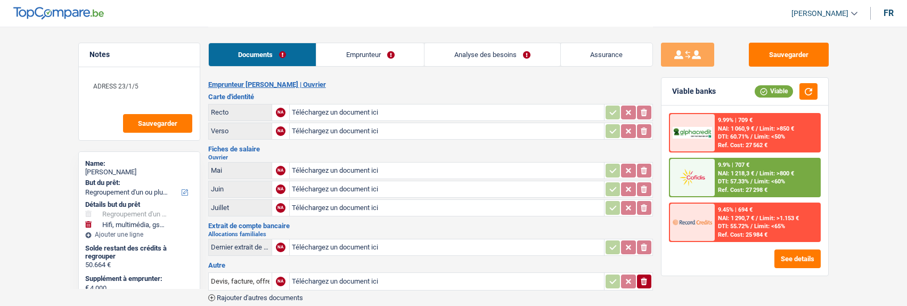
select select "refinancing"
select select "tech"
select select "120"
select select "cofidis"
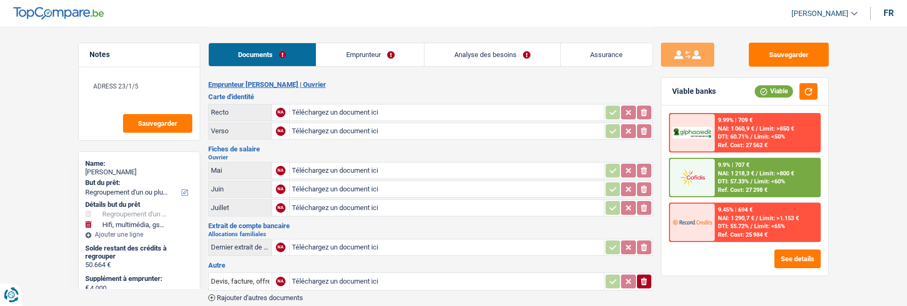
click at [305, 181] on input "Téléchargez un document ici" at bounding box center [447, 189] width 310 height 16
type input "C:\fakepath\combinepdf (3).pdf"
click at [311, 203] on input "Téléchargez un document ici" at bounding box center [447, 208] width 310 height 16
type input "C:\fakepath\combinepdf (4).pdf"
click at [359, 166] on input "Téléchargez un document ici" at bounding box center [447, 170] width 310 height 16
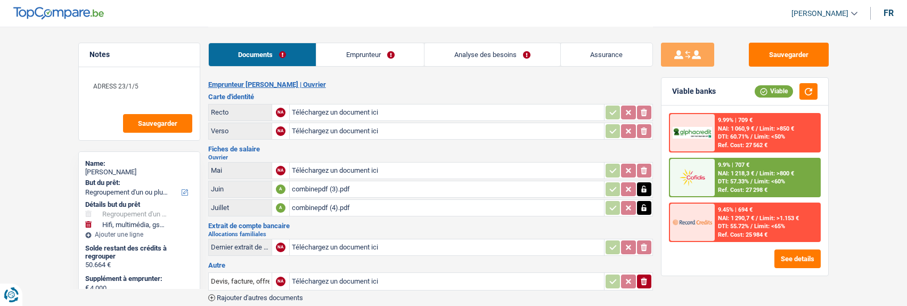
type input "C:\fakepath\combinepdf (5).pdf"
type input "C:\fakepath\IMG_3182.jpeg"
type input "C:\fakepath\IMG_3183.jpeg"
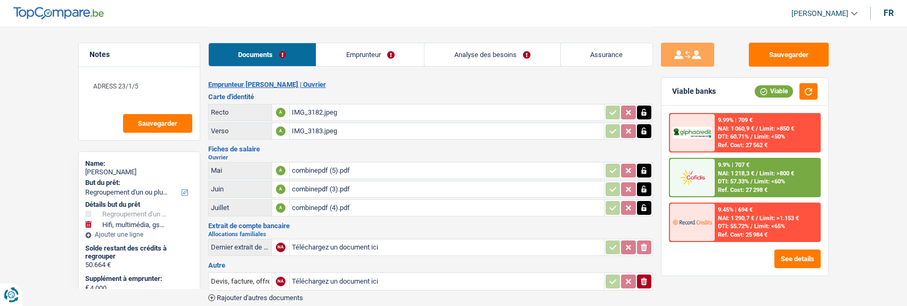
click at [647, 276] on icon "ionicons-v5-e" at bounding box center [643, 281] width 9 height 11
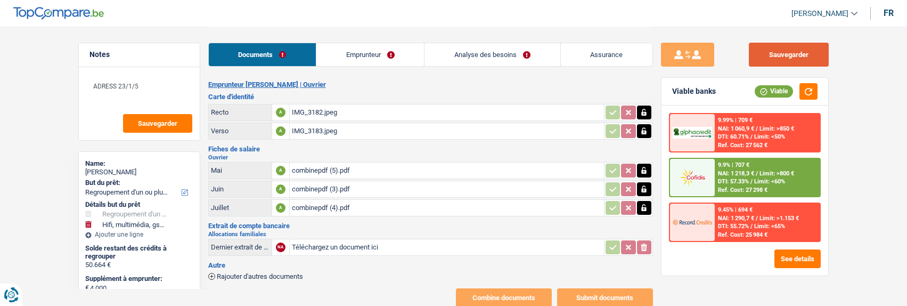
drag, startPoint x: 780, startPoint y: 59, endPoint x: 773, endPoint y: 59, distance: 6.9
click at [781, 59] on button "Sauvegarder" at bounding box center [789, 55] width 80 height 24
click at [365, 60] on link "Emprunteur" at bounding box center [370, 54] width 108 height 23
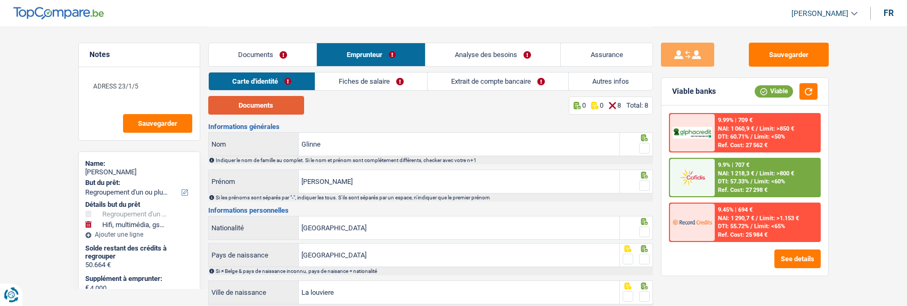
click at [269, 109] on button "Documents" at bounding box center [256, 105] width 96 height 19
click at [643, 146] on span at bounding box center [644, 148] width 11 height 11
click at [0, 0] on input "radio" at bounding box center [0, 0] width 0 height 0
click at [642, 180] on span at bounding box center [644, 185] width 11 height 11
click at [0, 0] on input "radio" at bounding box center [0, 0] width 0 height 0
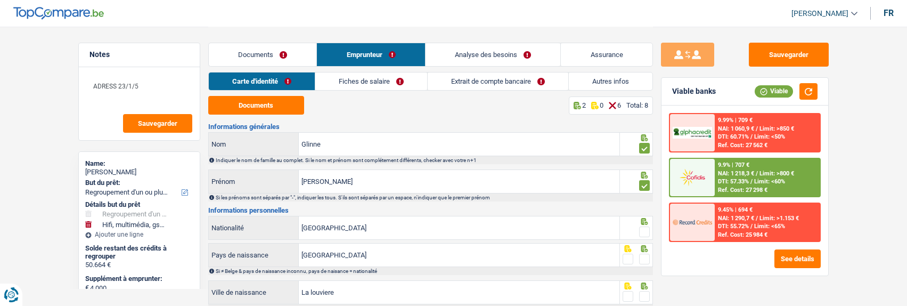
click at [646, 231] on span at bounding box center [644, 231] width 11 height 11
click at [0, 0] on input "radio" at bounding box center [0, 0] width 0 height 0
click at [648, 257] on span at bounding box center [644, 258] width 11 height 11
click at [0, 0] on input "radio" at bounding box center [0, 0] width 0 height 0
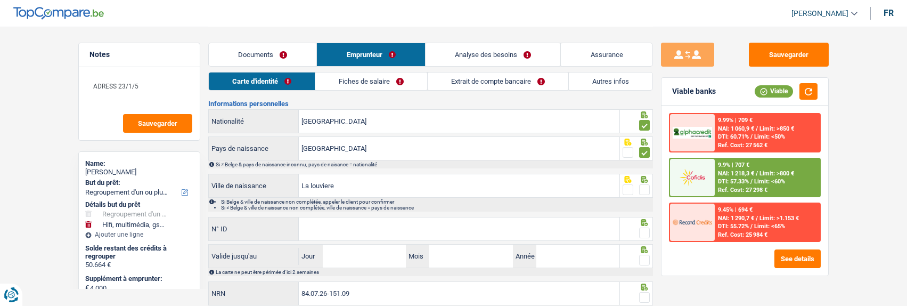
click at [644, 184] on span at bounding box center [644, 189] width 11 height 11
click at [0, 0] on input "radio" at bounding box center [0, 0] width 0 height 0
click at [508, 228] on input "N° ID" at bounding box center [459, 228] width 321 height 23
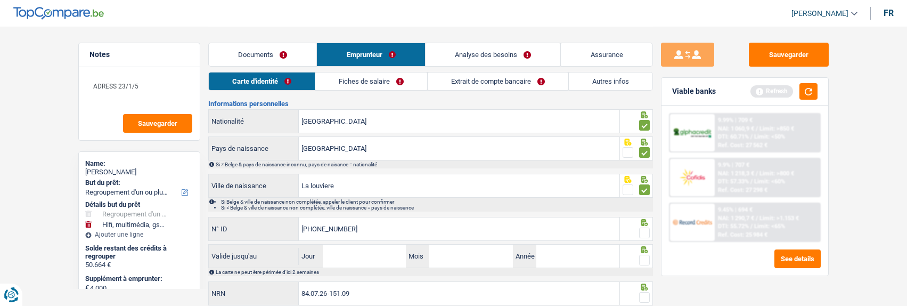
type input "[PHONE_NUMBER]"
click at [645, 232] on span at bounding box center [644, 232] width 11 height 11
click at [0, 0] on input "radio" at bounding box center [0, 0] width 0 height 0
click at [374, 248] on input "Jour" at bounding box center [364, 255] width 83 height 23
type input "17"
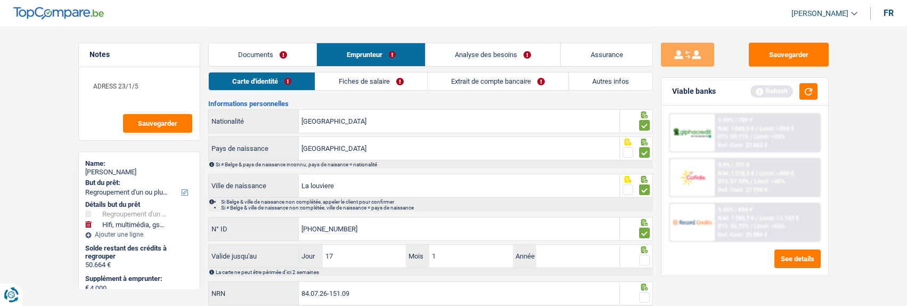
type input "10"
type input "2025"
click at [639, 256] on span at bounding box center [644, 259] width 11 height 11
click at [0, 0] on input "radio" at bounding box center [0, 0] width 0 height 0
click at [642, 292] on span at bounding box center [644, 297] width 11 height 11
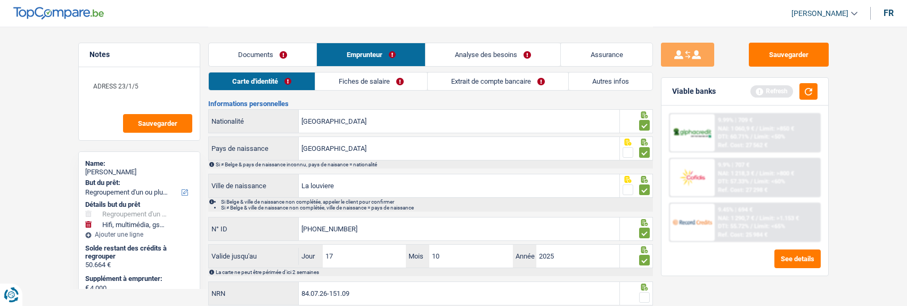
click at [0, 0] on input "radio" at bounding box center [0, 0] width 0 height 0
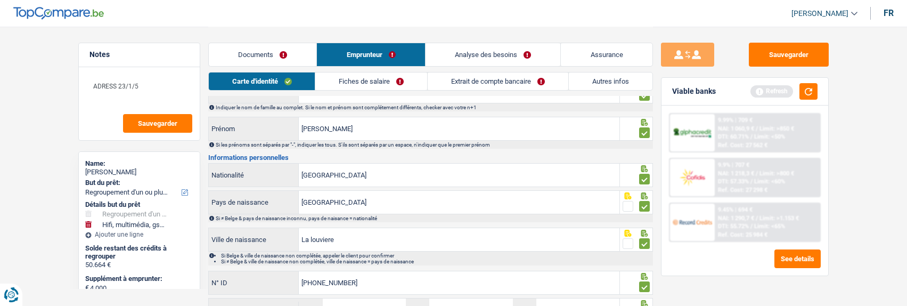
scroll to position [0, 0]
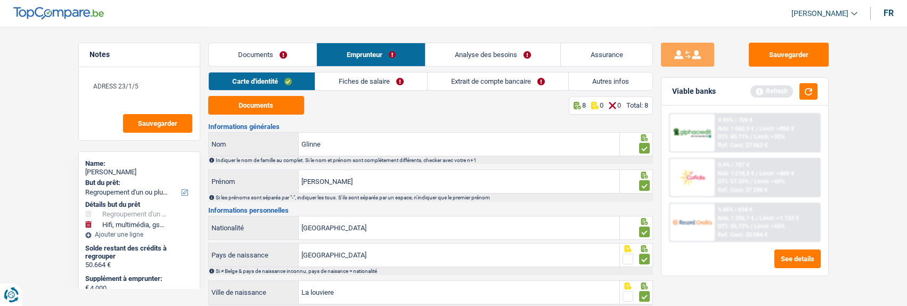
click at [394, 78] on link "Fiches de salaire" at bounding box center [371, 81] width 112 height 18
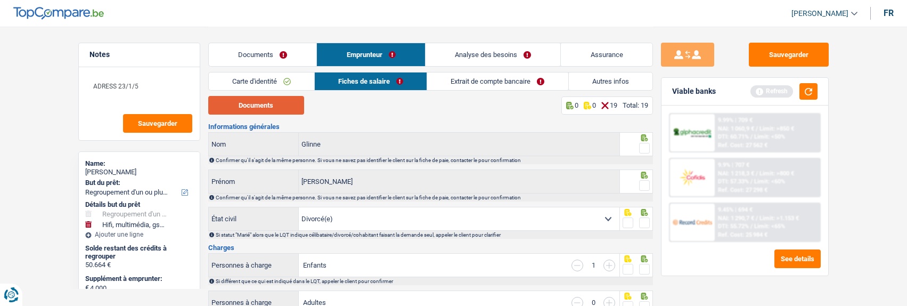
click at [269, 109] on button "Documents" at bounding box center [256, 105] width 96 height 19
drag, startPoint x: 646, startPoint y: 144, endPoint x: 627, endPoint y: 170, distance: 31.9
click at [642, 146] on span at bounding box center [644, 148] width 11 height 11
click at [0, 0] on input "radio" at bounding box center [0, 0] width 0 height 0
drag, startPoint x: 645, startPoint y: 180, endPoint x: 643, endPoint y: 187, distance: 6.7
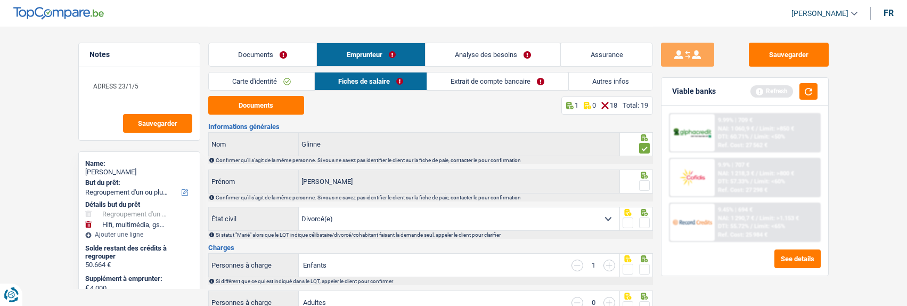
click at [645, 184] on span at bounding box center [644, 185] width 11 height 11
click at [0, 0] on input "radio" at bounding box center [0, 0] width 0 height 0
click at [645, 220] on span at bounding box center [644, 222] width 11 height 11
click at [0, 0] on input "radio" at bounding box center [0, 0] width 0 height 0
click at [645, 269] on span at bounding box center [644, 269] width 11 height 11
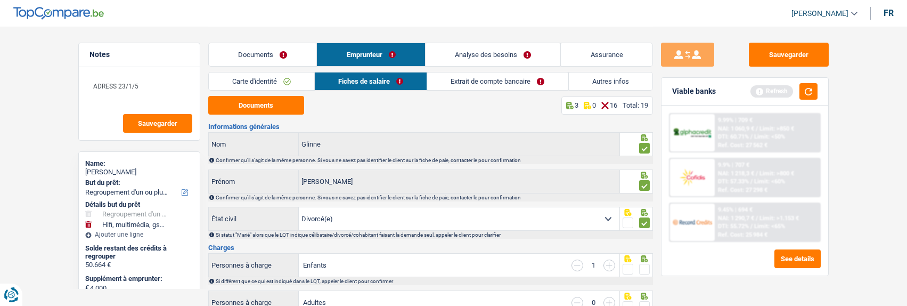
click at [0, 0] on input "radio" at bounding box center [0, 0] width 0 height 0
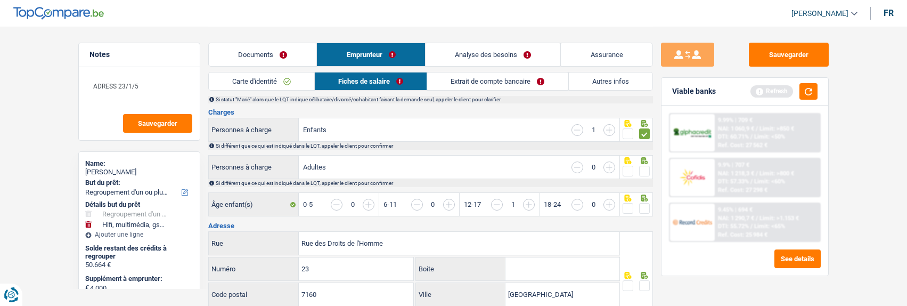
scroll to position [160, 0]
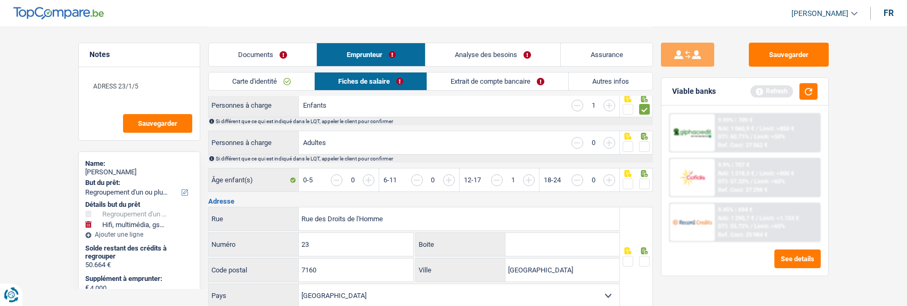
drag, startPoint x: 645, startPoint y: 145, endPoint x: 634, endPoint y: 163, distance: 21.3
click at [643, 151] on div at bounding box center [644, 146] width 11 height 13
click at [642, 176] on input "button" at bounding box center [808, 185] width 411 height 23
click at [641, 141] on span at bounding box center [644, 146] width 11 height 11
click at [0, 0] on input "radio" at bounding box center [0, 0] width 0 height 0
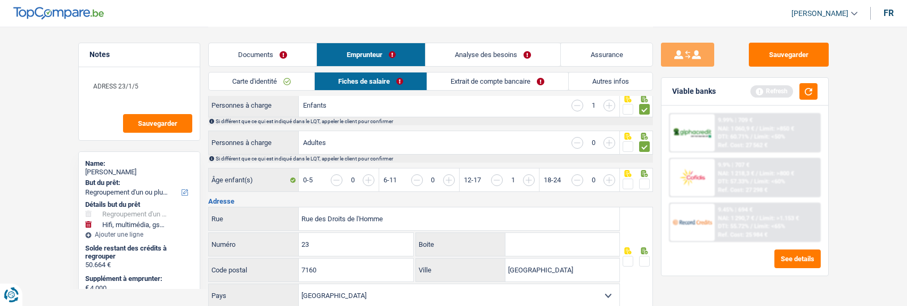
drag, startPoint x: 642, startPoint y: 178, endPoint x: 638, endPoint y: 196, distance: 18.6
click at [642, 179] on span at bounding box center [644, 183] width 11 height 11
click at [0, 0] on input "radio" at bounding box center [0, 0] width 0 height 0
click at [639, 256] on span at bounding box center [644, 261] width 11 height 11
click at [0, 0] on input "radio" at bounding box center [0, 0] width 0 height 0
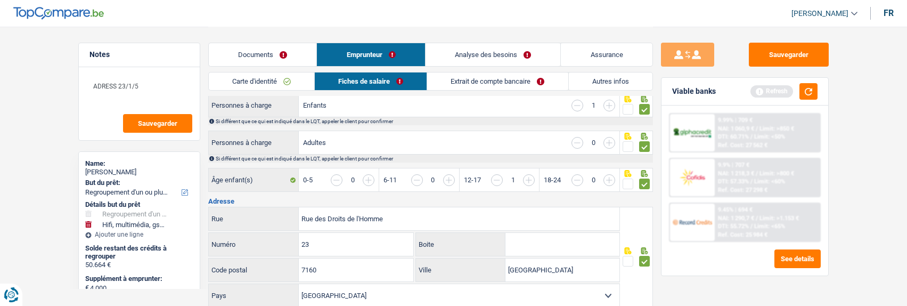
click at [566, 248] on input "Boite" at bounding box center [562, 244] width 114 height 23
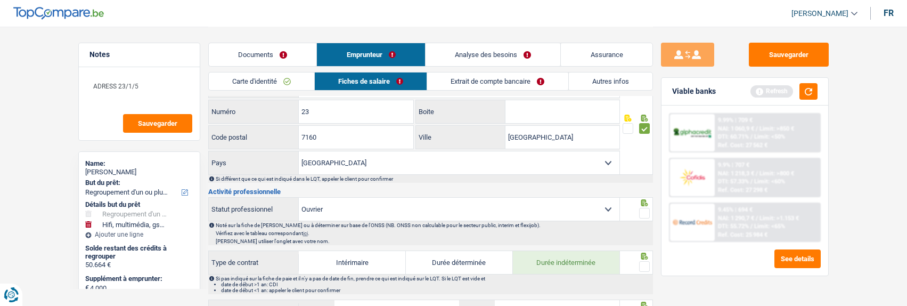
scroll to position [319, 0]
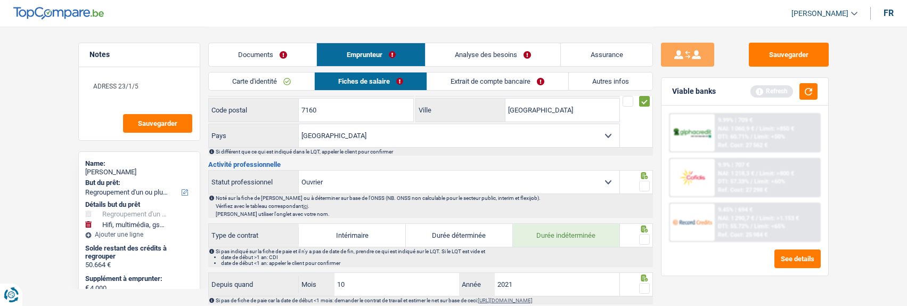
click at [648, 182] on span at bounding box center [644, 185] width 11 height 11
click at [0, 0] on input "radio" at bounding box center [0, 0] width 0 height 0
drag, startPoint x: 644, startPoint y: 234, endPoint x: 633, endPoint y: 242, distance: 13.3
click at [642, 235] on span at bounding box center [644, 239] width 11 height 11
click at [0, 0] on input "radio" at bounding box center [0, 0] width 0 height 0
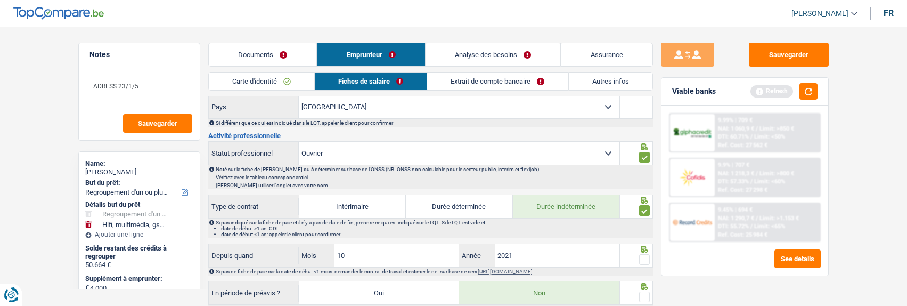
scroll to position [373, 0]
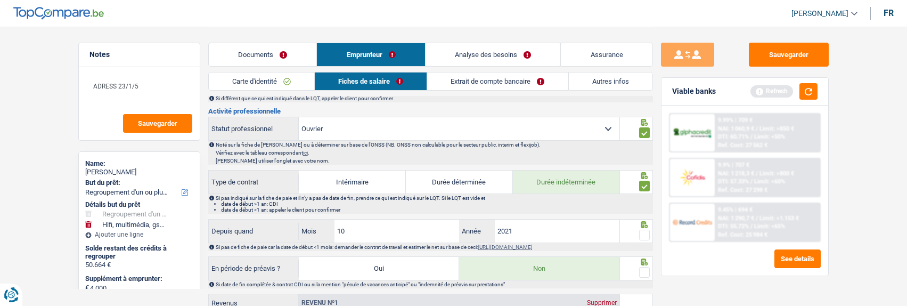
click at [647, 230] on span at bounding box center [644, 234] width 11 height 11
click at [0, 0] on input "radio" at bounding box center [0, 0] width 0 height 0
click at [640, 267] on span at bounding box center [644, 272] width 11 height 11
click at [0, 0] on input "radio" at bounding box center [0, 0] width 0 height 0
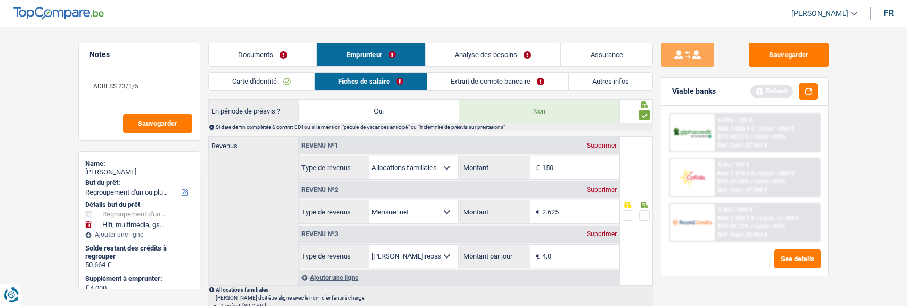
scroll to position [532, 0]
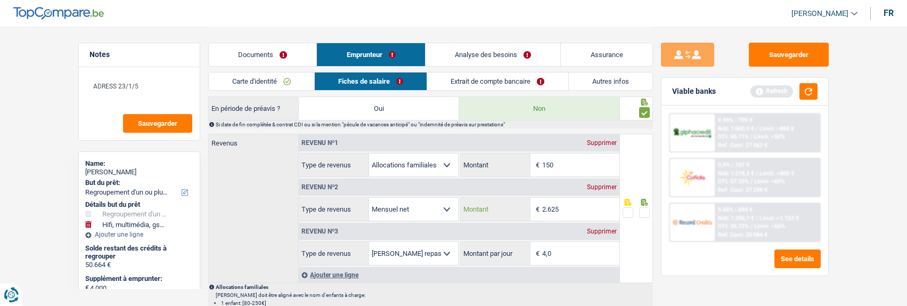
drag, startPoint x: 571, startPoint y: 208, endPoint x: 518, endPoint y: 202, distance: 53.6
click at [518, 202] on div "2.625 € Montant" at bounding box center [540, 209] width 159 height 23
type input "2.432"
click at [644, 207] on span at bounding box center [644, 212] width 11 height 11
click at [0, 0] on input "radio" at bounding box center [0, 0] width 0 height 0
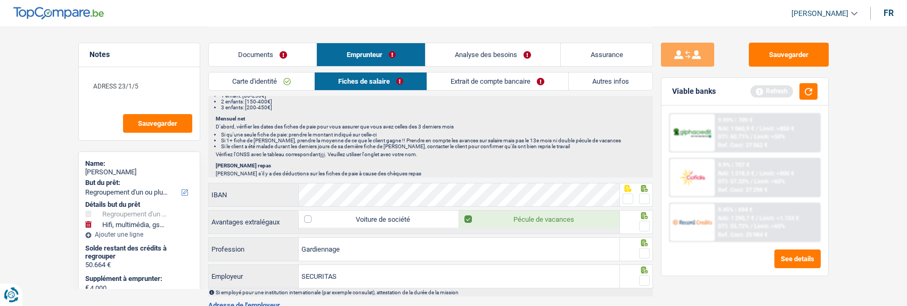
scroll to position [745, 0]
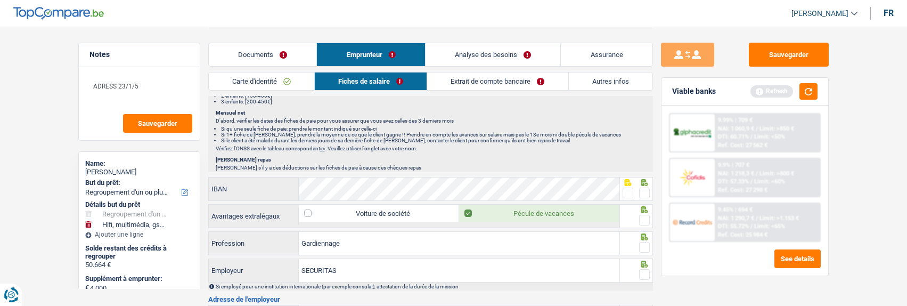
click at [639, 192] on span at bounding box center [644, 192] width 11 height 11
click at [0, 0] on input "radio" at bounding box center [0, 0] width 0 height 0
drag, startPoint x: 641, startPoint y: 215, endPoint x: 641, endPoint y: 221, distance: 5.9
click at [641, 217] on span at bounding box center [644, 220] width 11 height 11
click at [0, 0] on input "radio" at bounding box center [0, 0] width 0 height 0
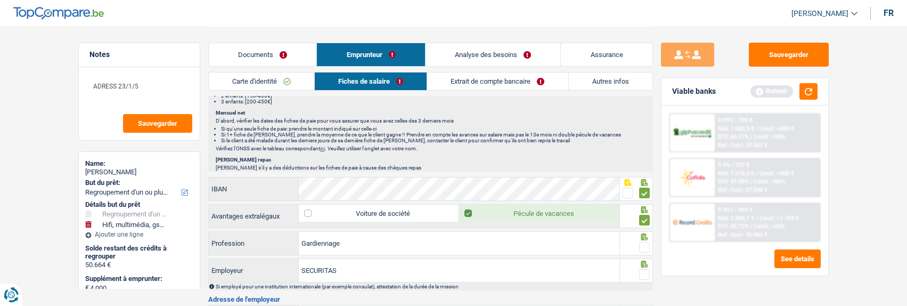
click at [644, 244] on span at bounding box center [644, 247] width 11 height 11
click at [0, 0] on input "radio" at bounding box center [0, 0] width 0 height 0
click at [648, 269] on span at bounding box center [644, 274] width 11 height 11
click at [0, 0] on input "radio" at bounding box center [0, 0] width 0 height 0
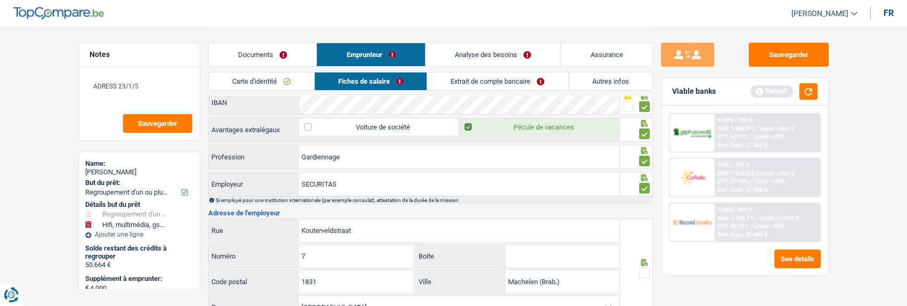
scroll to position [852, 0]
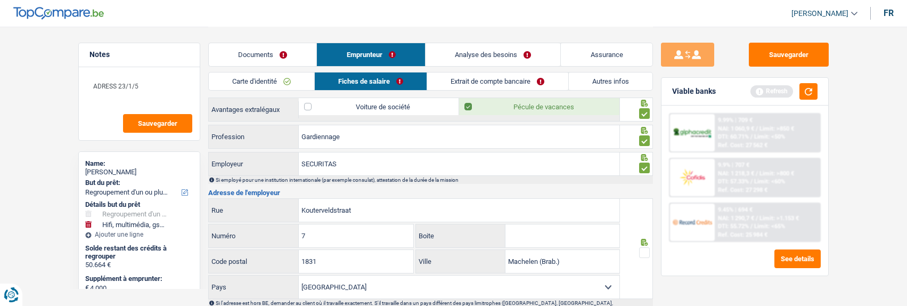
click at [538, 235] on input "Boite" at bounding box center [562, 235] width 114 height 23
type input "A"
drag, startPoint x: 564, startPoint y: 261, endPoint x: 485, endPoint y: 258, distance: 79.4
click at [485, 258] on div "Machelen (Brab.) Ville" at bounding box center [517, 261] width 203 height 23
type input "Diegem"
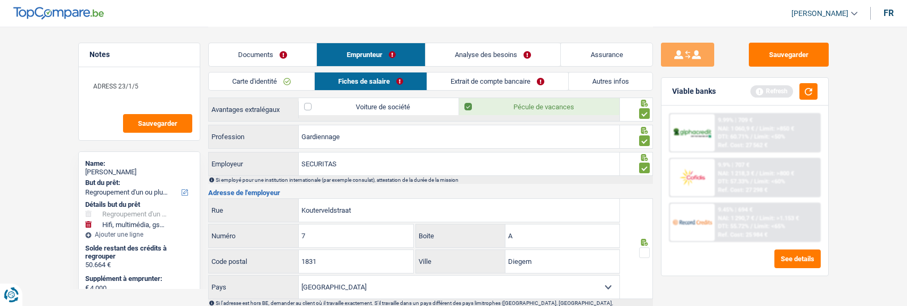
click at [644, 253] on span at bounding box center [644, 252] width 11 height 11
click at [0, 0] on input "radio" at bounding box center [0, 0] width 0 height 0
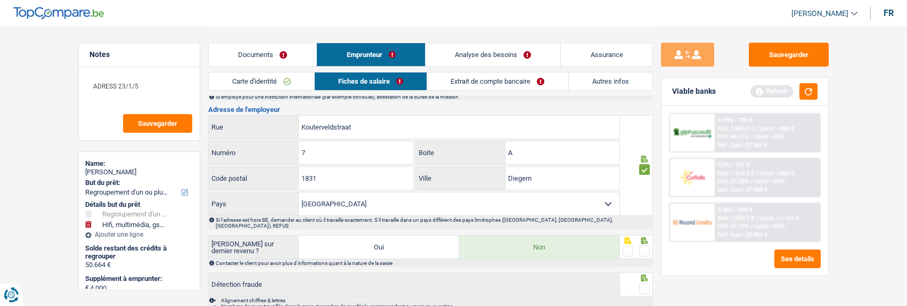
scroll to position [958, 0]
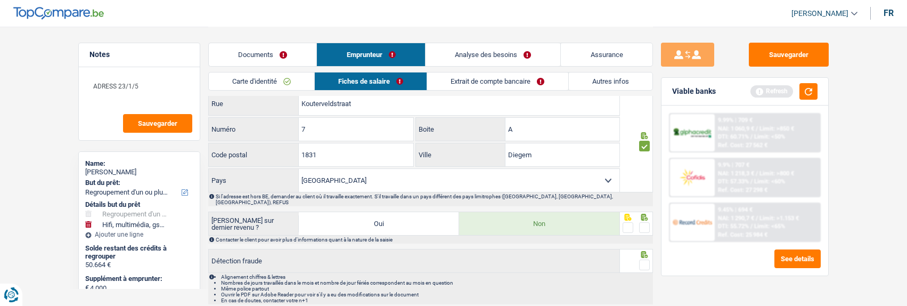
click at [643, 222] on span at bounding box center [644, 227] width 11 height 11
click at [0, 0] on input "radio" at bounding box center [0, 0] width 0 height 0
click at [645, 259] on span at bounding box center [644, 264] width 11 height 11
click at [0, 0] on input "radio" at bounding box center [0, 0] width 0 height 0
click at [510, 83] on link "Extrait de compte bancaire" at bounding box center [498, 81] width 141 height 18
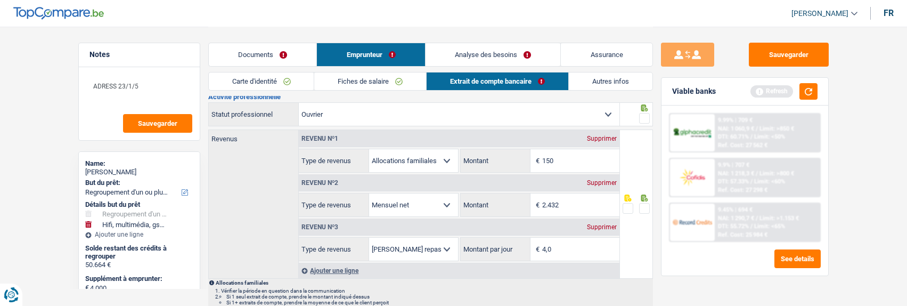
scroll to position [0, 0]
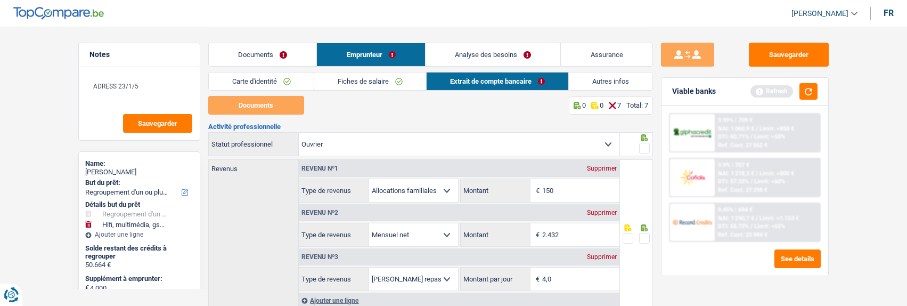
click at [400, 76] on link "Fiches de salaire" at bounding box center [370, 81] width 112 height 18
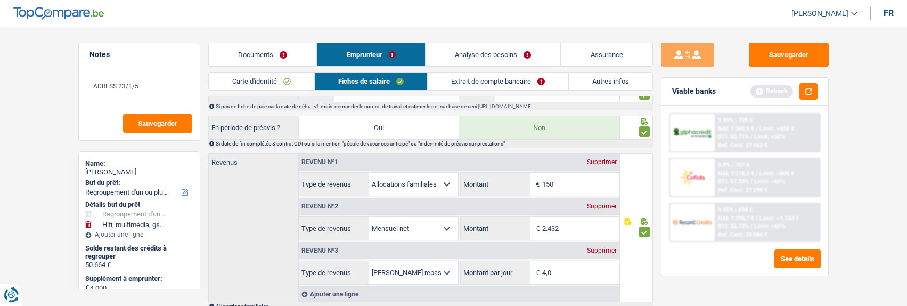
scroll to position [532, 0]
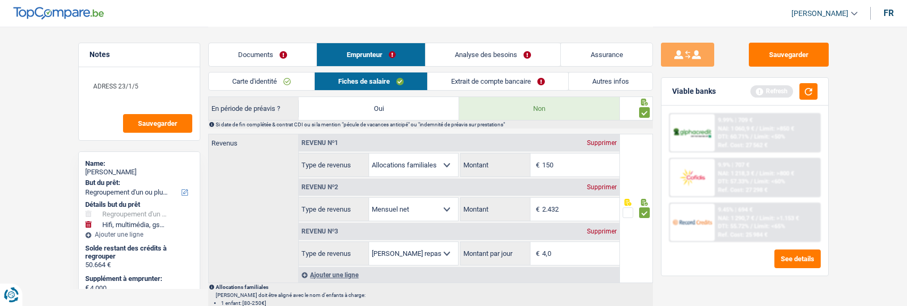
click at [604, 142] on div "Supprimer" at bounding box center [601, 142] width 35 height 6
select select "netSalary"
type input "2.432"
select select "mealVouchers"
type input "4,0"
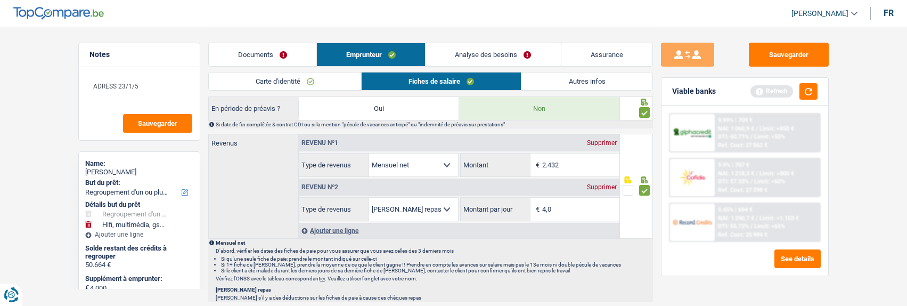
click at [574, 76] on link "Autres infos" at bounding box center [586, 81] width 130 height 18
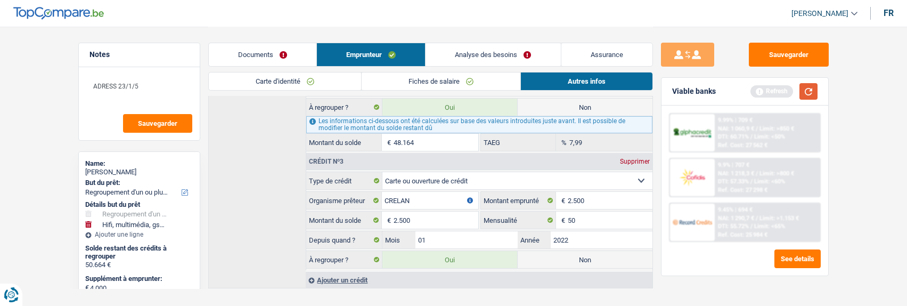
click at [809, 89] on button "button" at bounding box center [808, 91] width 18 height 17
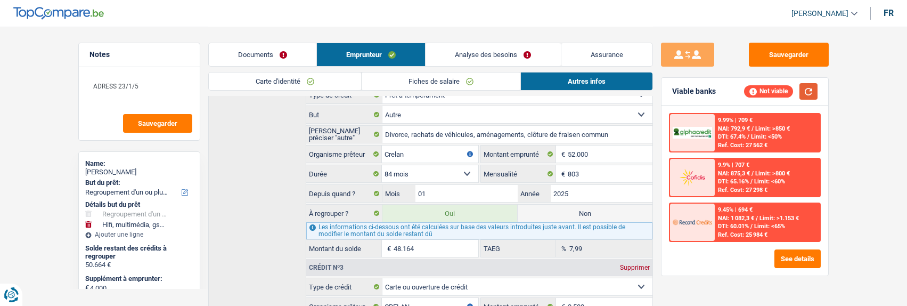
scroll to position [426, 0]
click at [585, 207] on label "Non" at bounding box center [585, 213] width 135 height 17
click at [585, 207] on input "Non" at bounding box center [585, 213] width 135 height 17
radio input "true"
type input "6.500"
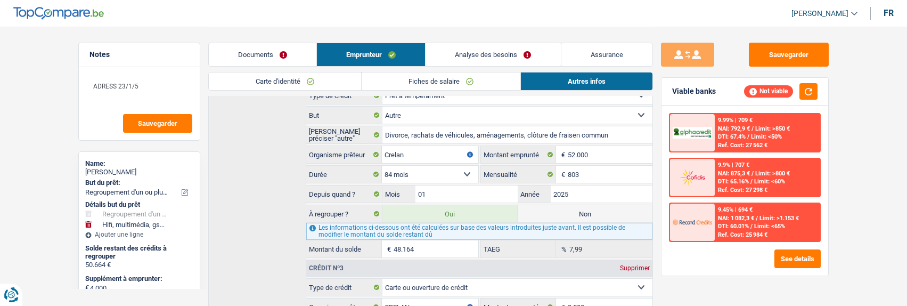
select select "42"
radio input "false"
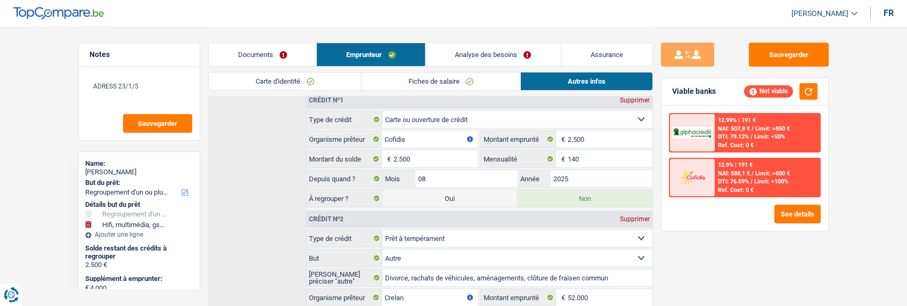
scroll to position [280, 0]
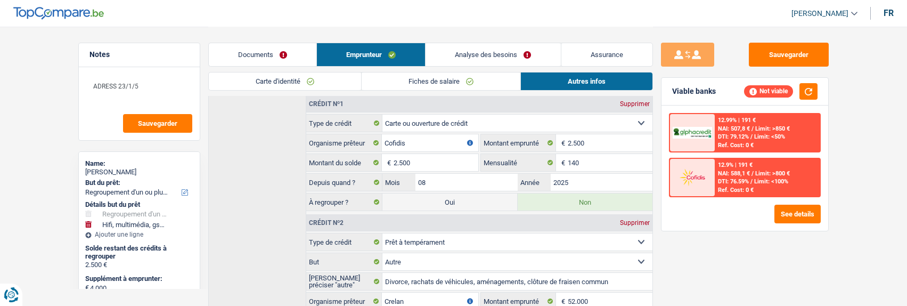
click at [537, 51] on link "Analyse des besoins" at bounding box center [492, 54] width 135 height 23
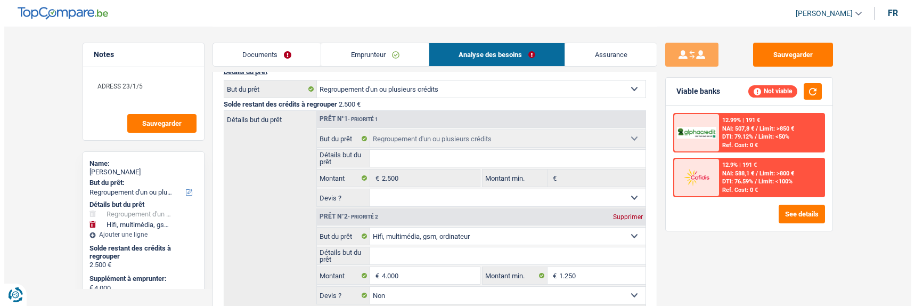
scroll to position [106, 0]
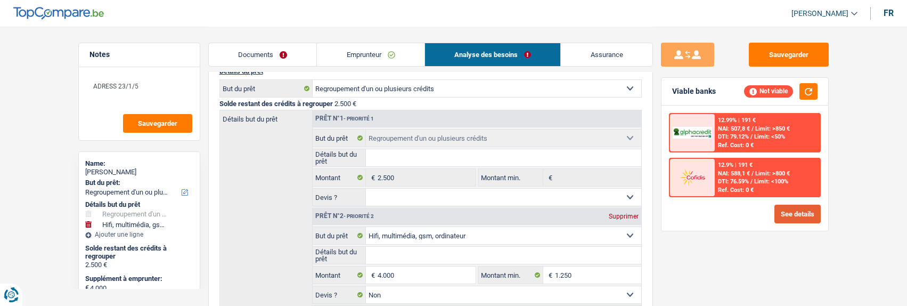
click at [789, 217] on button "See details" at bounding box center [797, 213] width 46 height 19
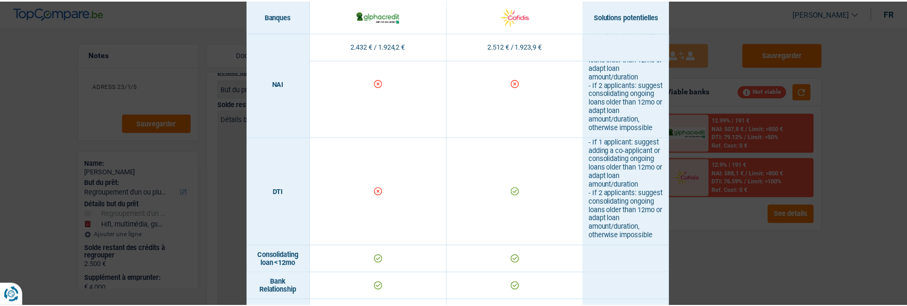
scroll to position [373, 0]
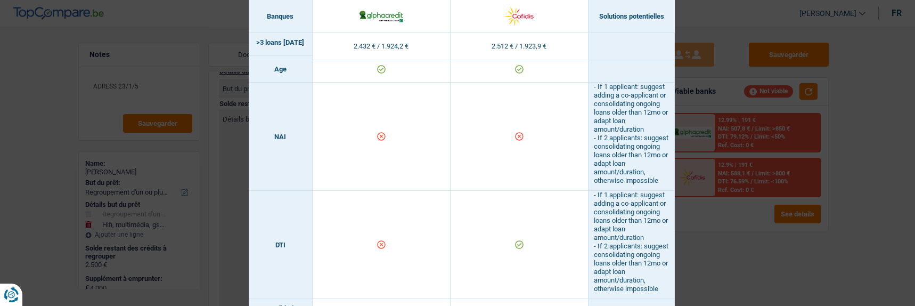
click at [734, 187] on div "Banks conditions × Banques Solutions potentielles Revenus / Charges 2.432 € / 1…" at bounding box center [457, 153] width 915 height 306
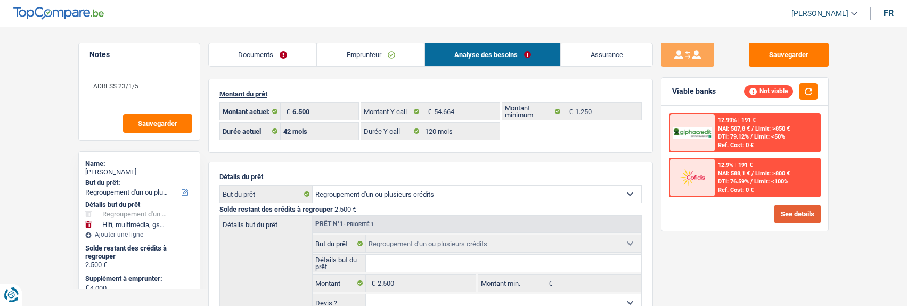
scroll to position [0, 0]
click at [382, 53] on link "Emprunteur" at bounding box center [371, 54] width 108 height 23
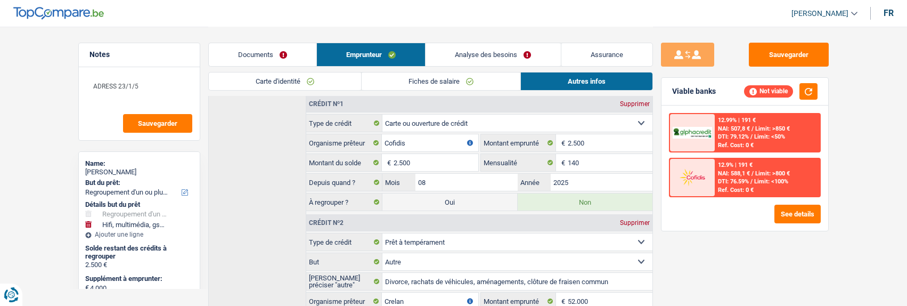
scroll to position [226, 0]
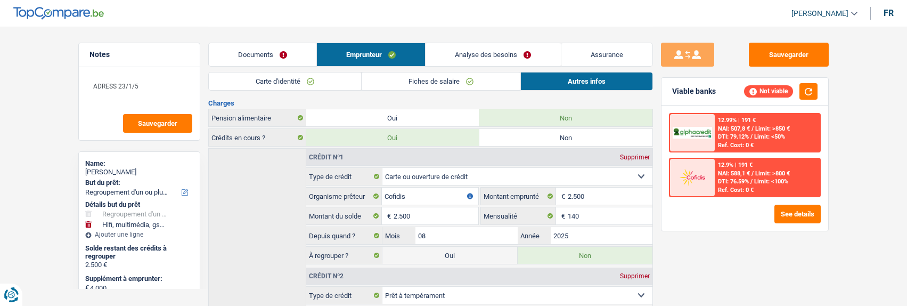
click at [506, 51] on link "Analyse des besoins" at bounding box center [492, 54] width 135 height 23
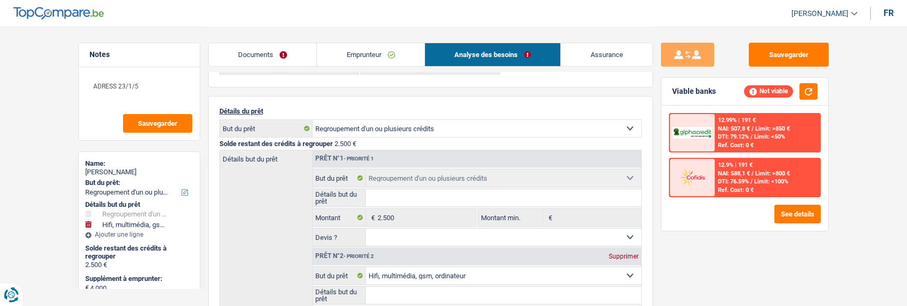
scroll to position [120, 0]
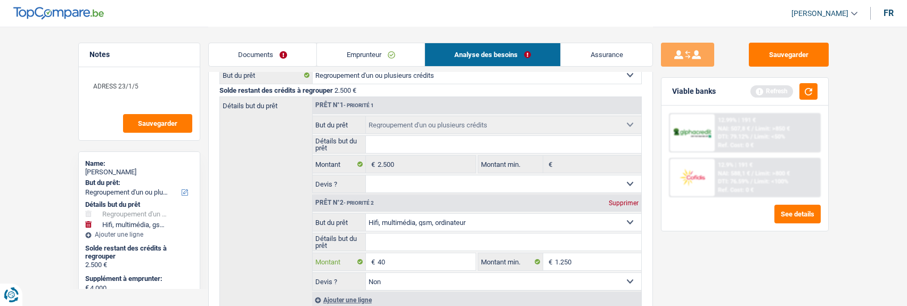
type input "4"
type input "0"
type input "2.500"
select select "24"
type input "2.500"
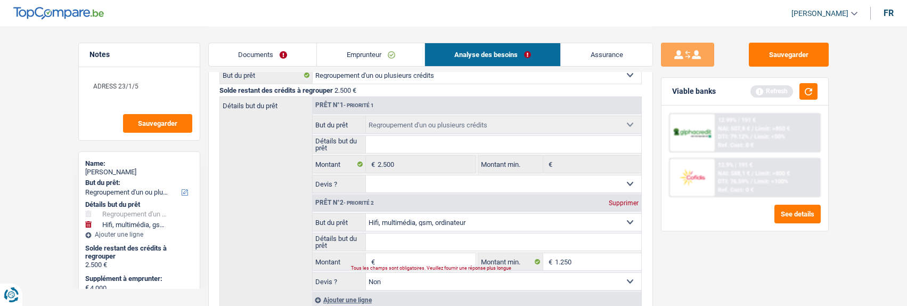
select select "24"
type input "2.500"
select select "24"
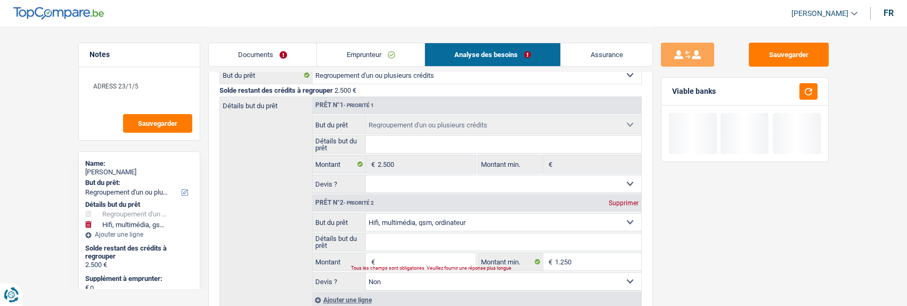
click at [437, 214] on select "Confort maison: meubles, textile, peinture, électroménager, outillage non-profe…" at bounding box center [503, 222] width 275 height 17
select select "movingOrInstallation"
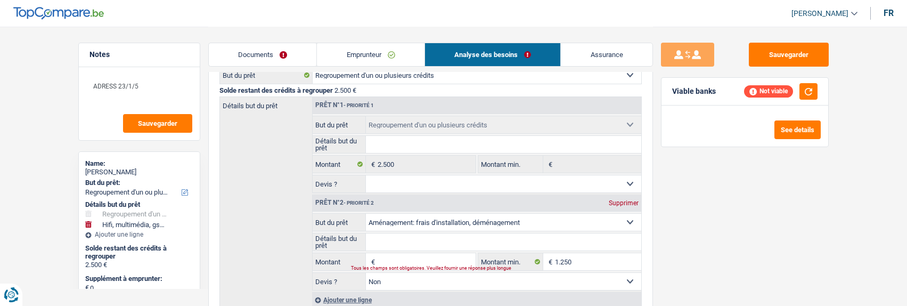
click at [366, 214] on select "Confort maison: meubles, textile, peinture, électroménager, outillage non-profe…" at bounding box center [503, 222] width 275 height 17
select select "movingOrInstallation"
click at [392, 259] on input "Montant" at bounding box center [425, 261] width 97 height 17
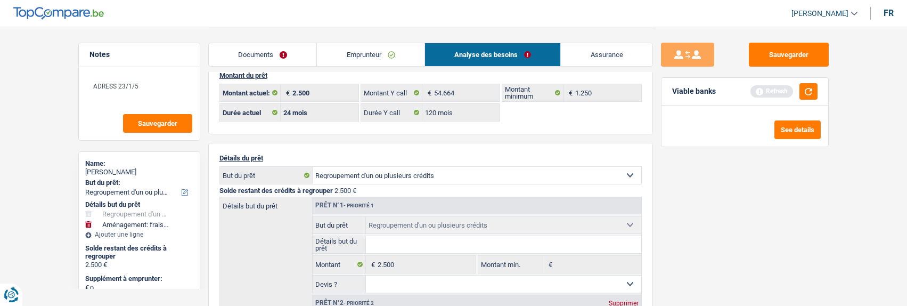
scroll to position [0, 0]
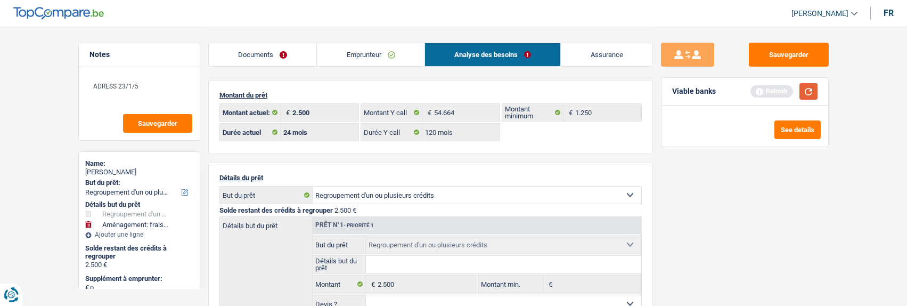
type input "22.000"
type input "24.500"
select select "120"
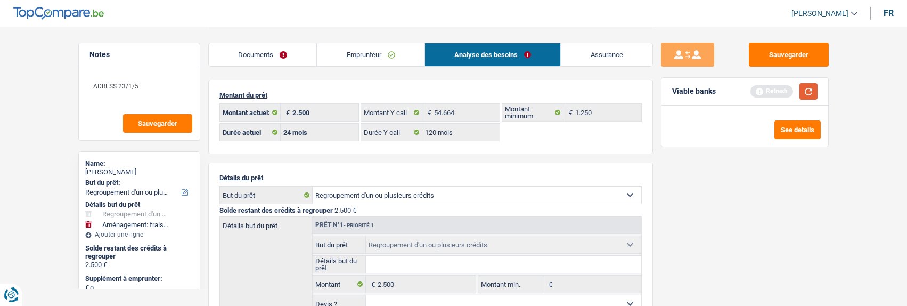
type input "24.500"
select select "120"
click at [804, 94] on button "button" at bounding box center [808, 91] width 18 height 17
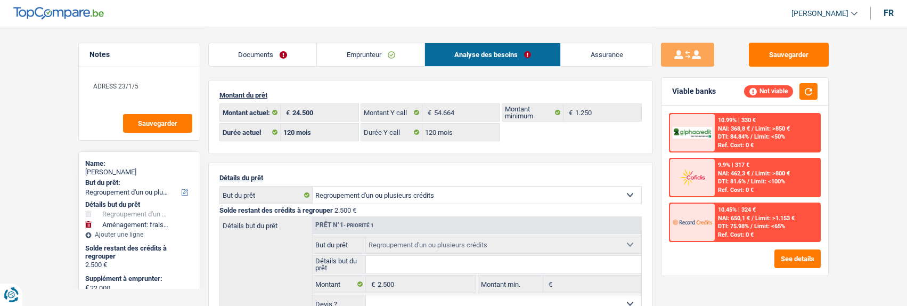
drag, startPoint x: 368, startPoint y: 51, endPoint x: 443, endPoint y: 61, distance: 75.7
click at [368, 51] on link "Emprunteur" at bounding box center [371, 54] width 108 height 23
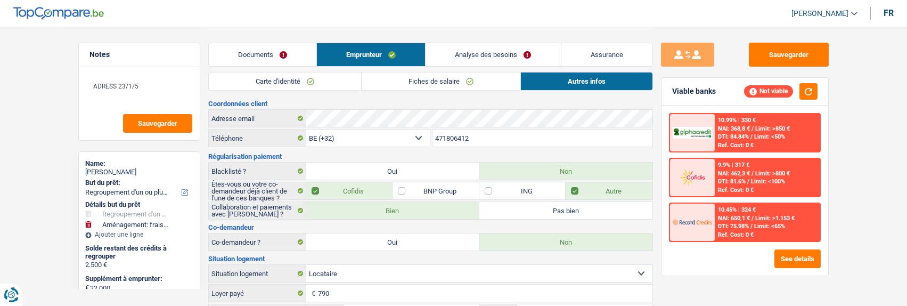
click at [412, 78] on link "Fiches de salaire" at bounding box center [441, 81] width 159 height 18
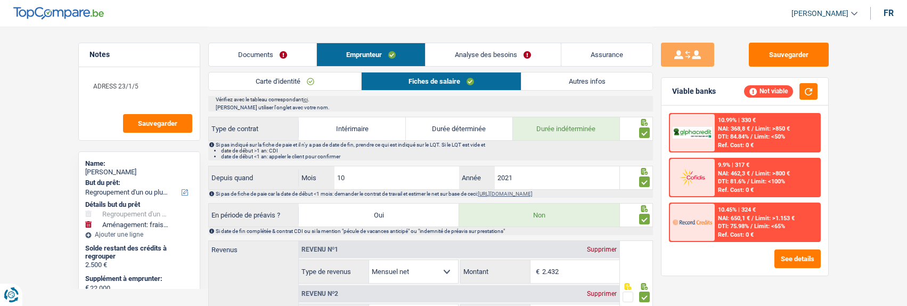
scroll to position [586, 0]
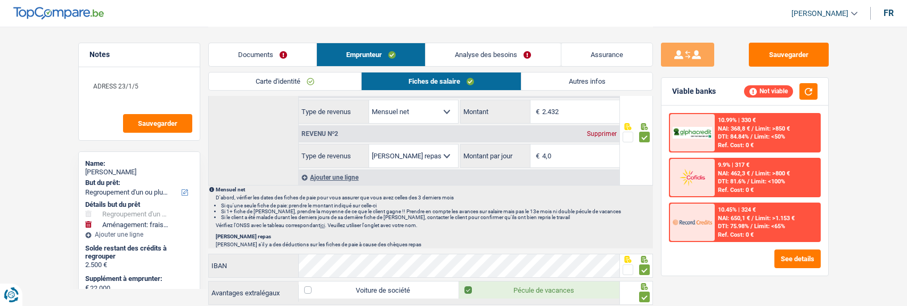
click at [581, 80] on link "Autres infos" at bounding box center [586, 81] width 130 height 18
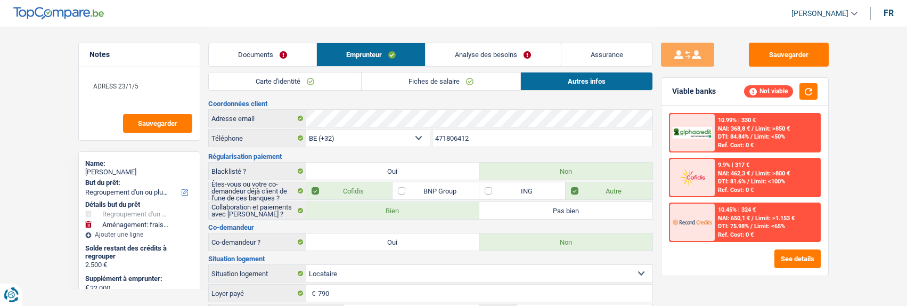
scroll to position [106, 0]
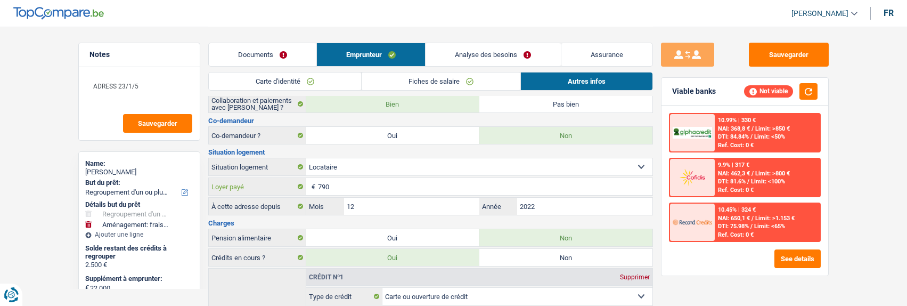
drag, startPoint x: 347, startPoint y: 178, endPoint x: 263, endPoint y: 186, distance: 84.6
click at [263, 186] on div "790 € Loyer payé" at bounding box center [431, 186] width 444 height 17
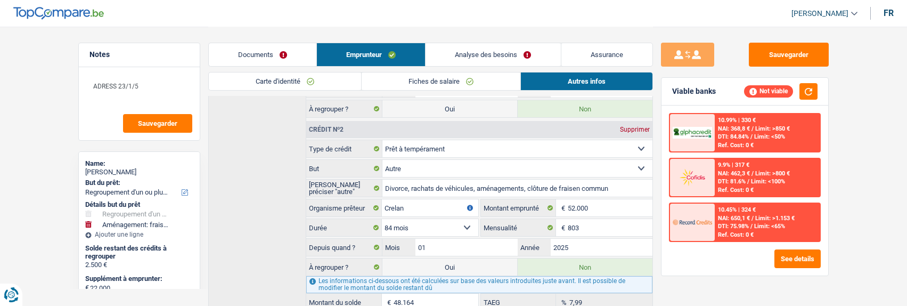
scroll to position [479, 0]
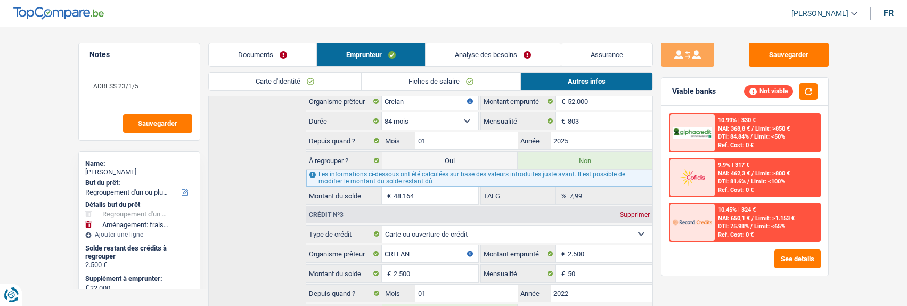
click at [461, 157] on label "Oui" at bounding box center [449, 160] width 135 height 17
click at [461, 157] on input "Oui" at bounding box center [449, 160] width 135 height 17
radio input "true"
type input "72.664"
radio input "false"
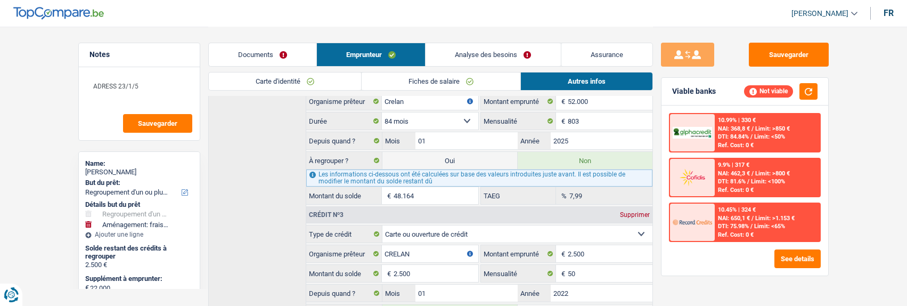
select select "144"
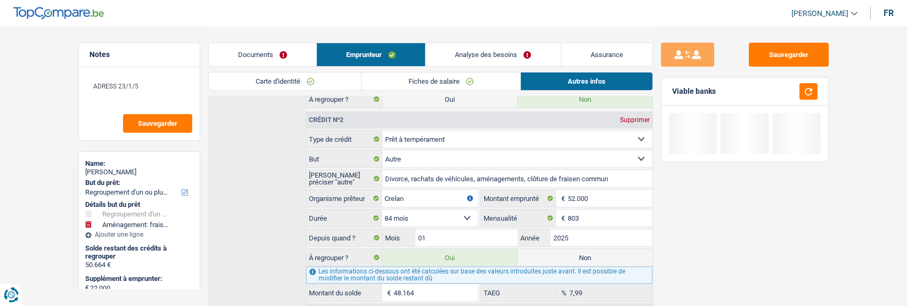
scroll to position [333, 0]
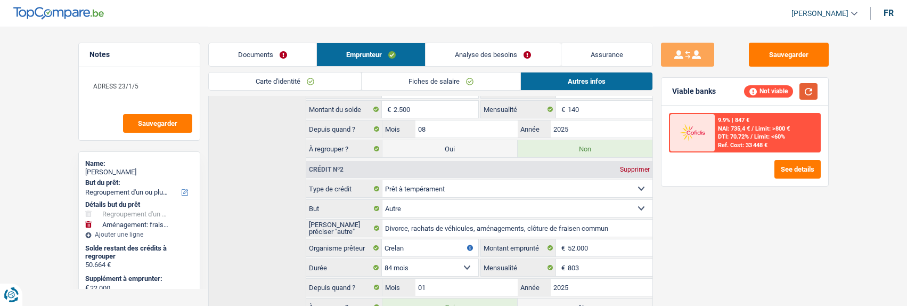
drag, startPoint x: 808, startPoint y: 87, endPoint x: 418, endPoint y: 216, distance: 410.3
click at [807, 87] on button "button" at bounding box center [808, 91] width 18 height 17
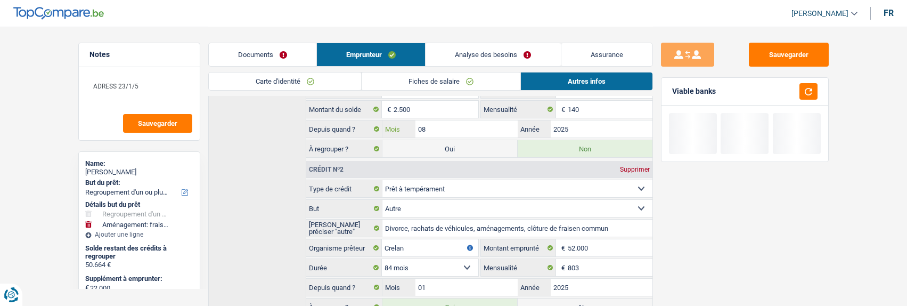
click at [437, 127] on input "08" at bounding box center [466, 128] width 102 height 17
click at [440, 143] on label "Oui" at bounding box center [449, 148] width 135 height 17
click at [440, 143] on input "Oui" at bounding box center [449, 148] width 135 height 17
radio input "true"
type input "75.164"
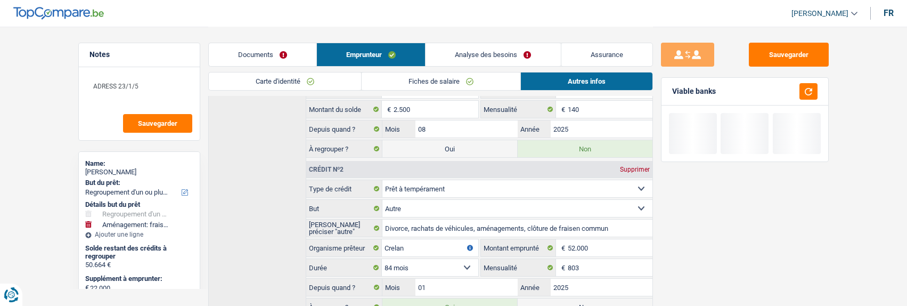
radio input "false"
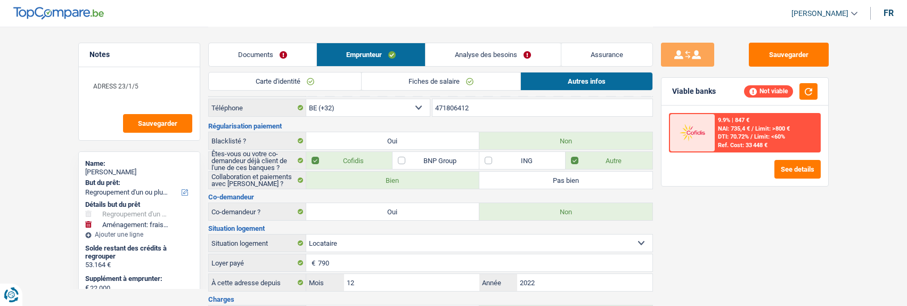
scroll to position [0, 0]
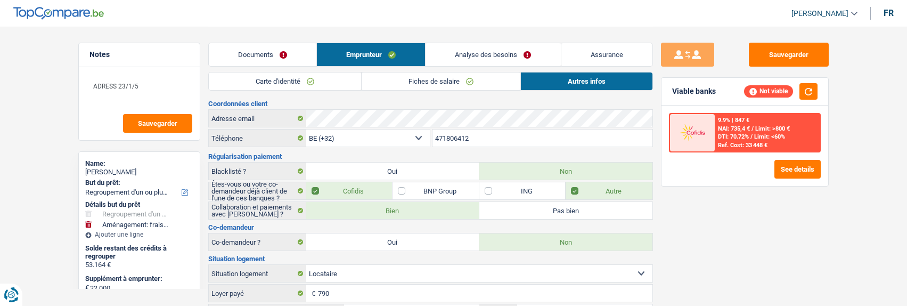
click at [464, 49] on link "Analyse des besoins" at bounding box center [492, 54] width 135 height 23
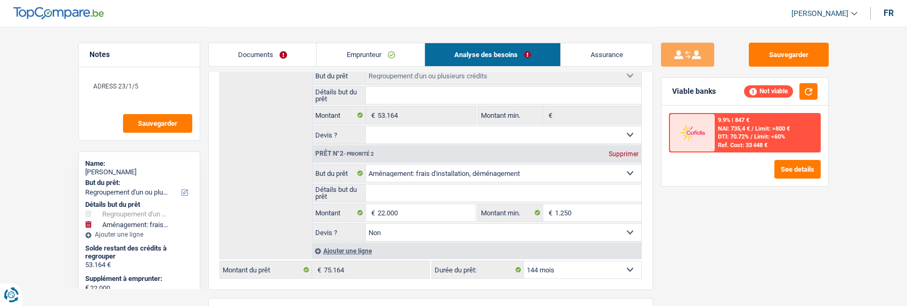
scroll to position [266, 0]
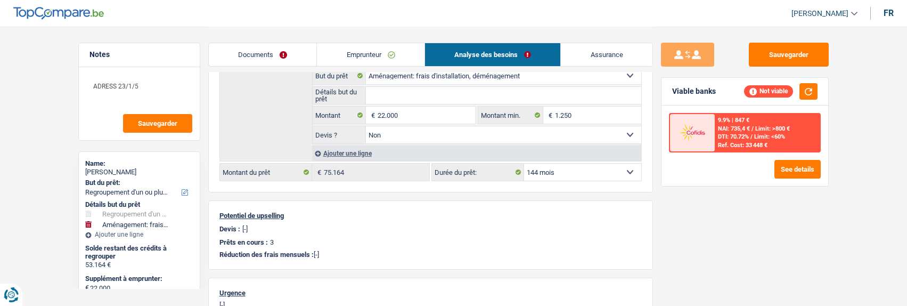
click at [598, 163] on select "12 mois 18 mois 24 mois 30 mois 36 mois 42 mois 48 mois 60 mois 72 mois 84 mois…" at bounding box center [582, 171] width 117 height 17
select select "120"
click at [524, 163] on select "12 mois 18 mois 24 mois 30 mois 36 mois 42 mois 48 mois 60 mois 72 mois 84 mois…" at bounding box center [582, 171] width 117 height 17
select select "120"
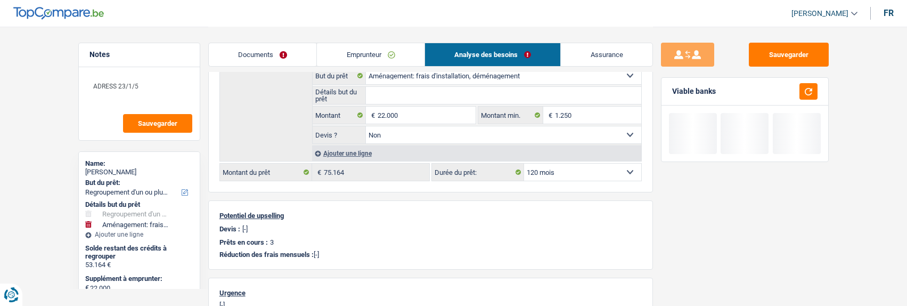
click at [726, 193] on div "Sauvegarder Viable banks" at bounding box center [745, 166] width 184 height 246
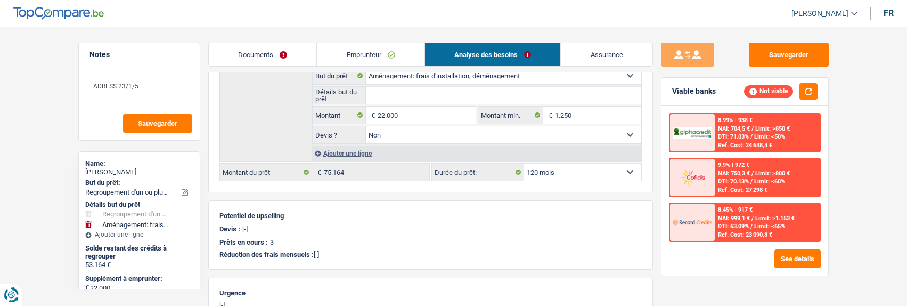
click at [569, 170] on select "12 mois 18 mois 24 mois 30 mois 36 mois 42 mois 48 mois 60 mois 72 mois 84 mois…" at bounding box center [582, 171] width 117 height 17
click at [524, 163] on select "12 mois 18 mois 24 mois 30 mois 36 mois 42 mois 48 mois 60 mois 72 mois 84 mois…" at bounding box center [582, 171] width 117 height 17
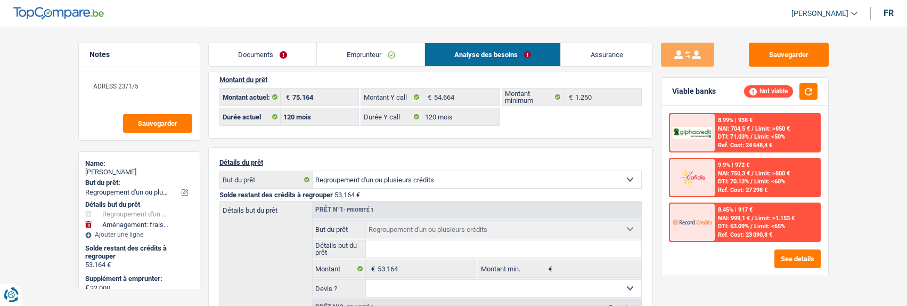
scroll to position [0, 0]
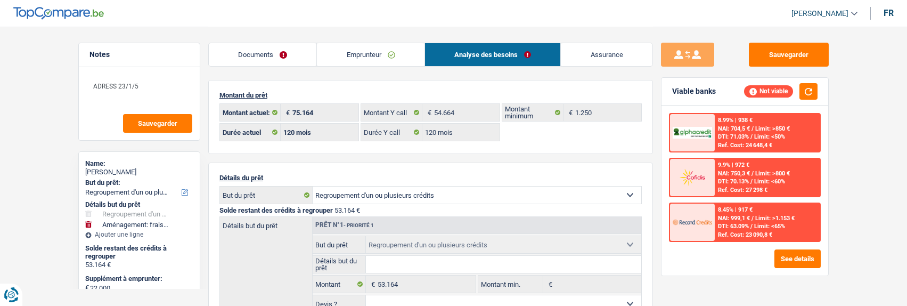
click at [389, 61] on link "Emprunteur" at bounding box center [371, 54] width 108 height 23
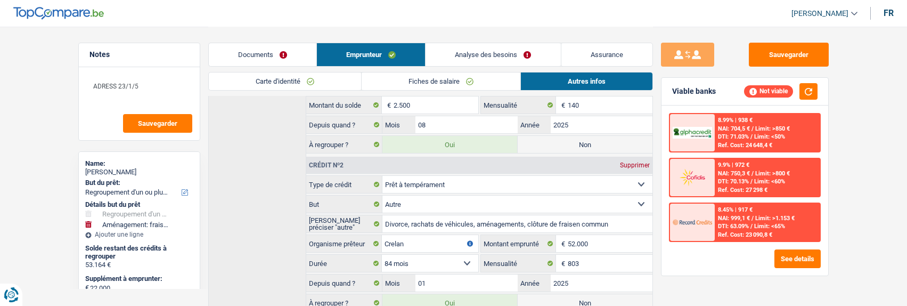
scroll to position [226, 0]
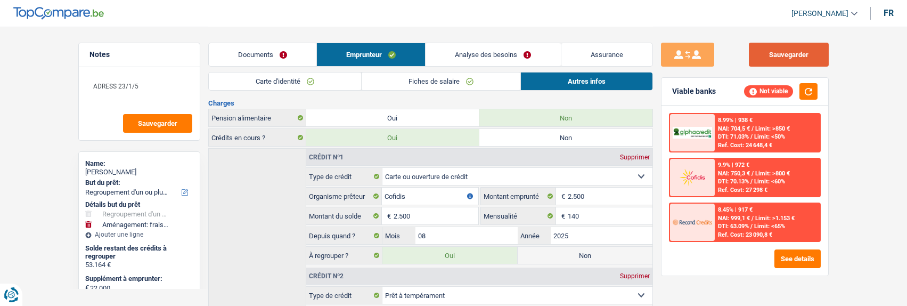
drag, startPoint x: 795, startPoint y: 48, endPoint x: 784, endPoint y: 45, distance: 11.6
click at [794, 48] on button "Sauvegarder" at bounding box center [789, 55] width 80 height 24
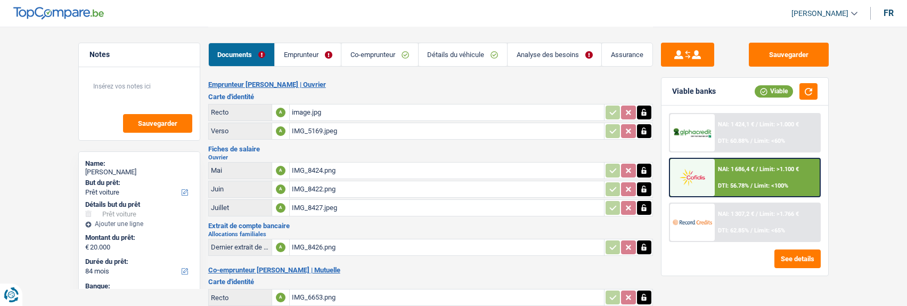
select select "car"
select select "84"
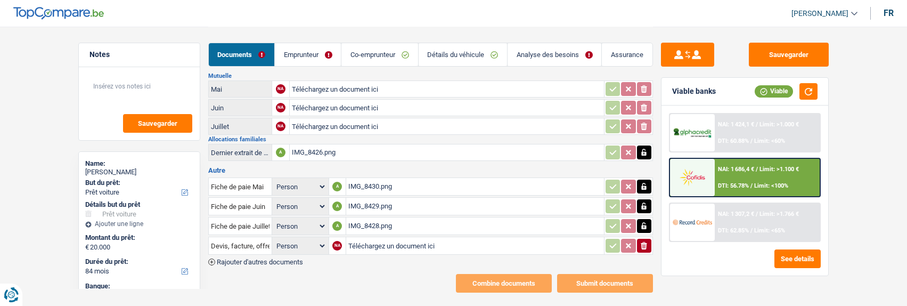
scroll to position [266, 0]
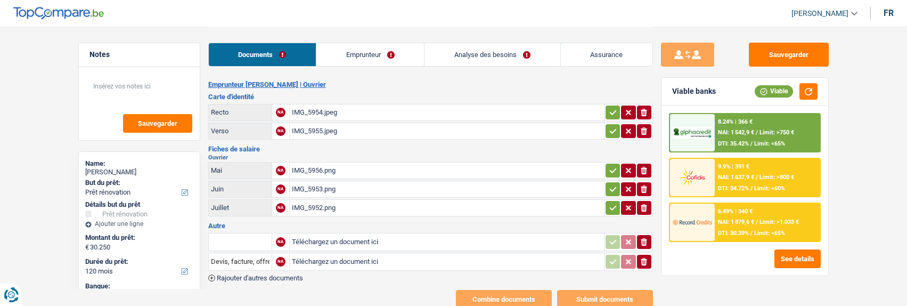
select select "renovation"
select select "120"
click at [375, 54] on link "Emprunteur" at bounding box center [370, 54] width 108 height 23
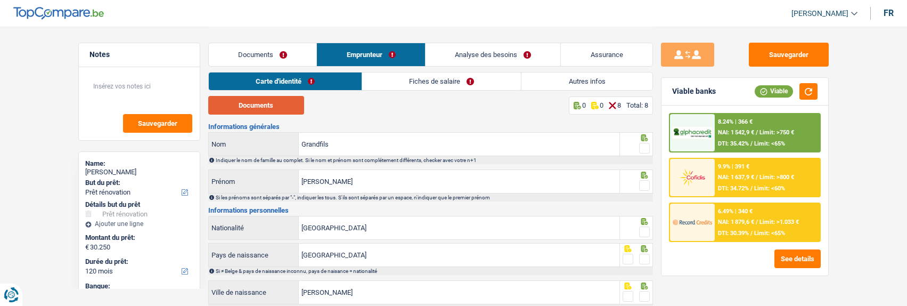
click at [282, 107] on button "Documents" at bounding box center [256, 105] width 96 height 19
click at [645, 148] on span at bounding box center [644, 148] width 11 height 11
click at [0, 0] on input "radio" at bounding box center [0, 0] width 0 height 0
drag, startPoint x: 648, startPoint y: 180, endPoint x: 644, endPoint y: 216, distance: 35.3
click at [649, 182] on span at bounding box center [644, 185] width 11 height 11
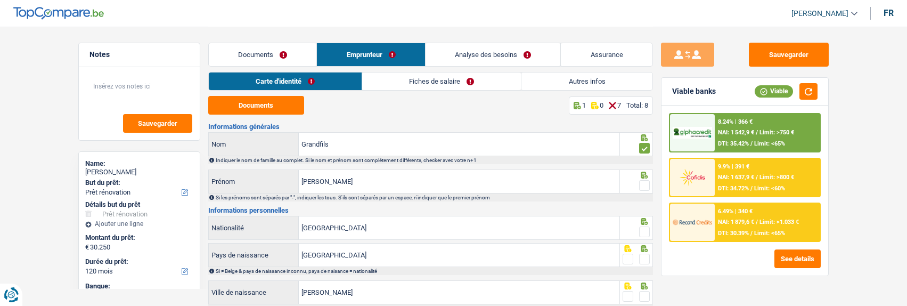
click at [0, 0] on input "radio" at bounding box center [0, 0] width 0 height 0
click at [649, 227] on span at bounding box center [644, 231] width 11 height 11
click at [0, 0] on input "radio" at bounding box center [0, 0] width 0 height 0
click at [644, 256] on span at bounding box center [644, 258] width 11 height 11
click at [0, 0] on input "radio" at bounding box center [0, 0] width 0 height 0
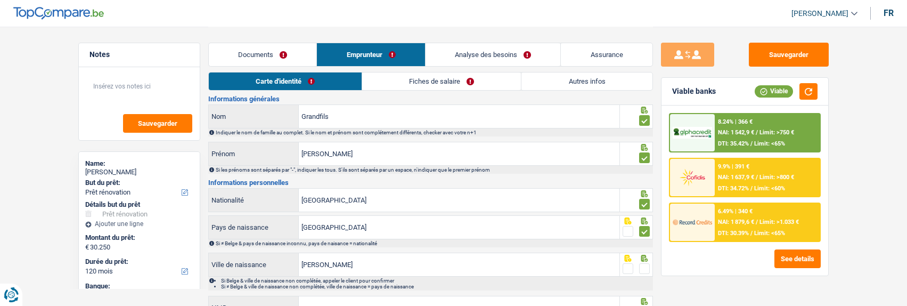
scroll to position [53, 0]
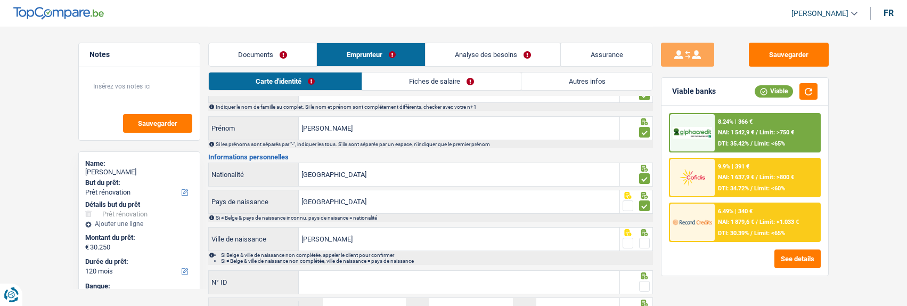
click at [642, 240] on span at bounding box center [644, 242] width 11 height 11
click at [0, 0] on input "radio" at bounding box center [0, 0] width 0 height 0
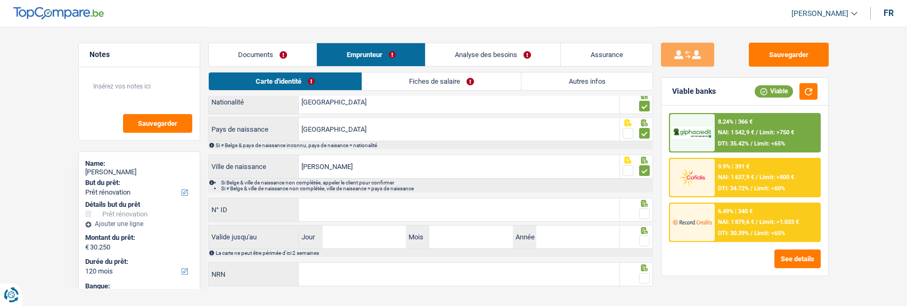
scroll to position [142, 0]
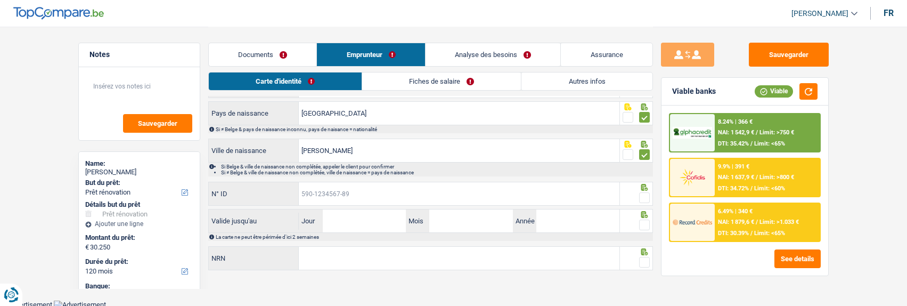
click at [418, 190] on input "N° ID" at bounding box center [459, 193] width 321 height 23
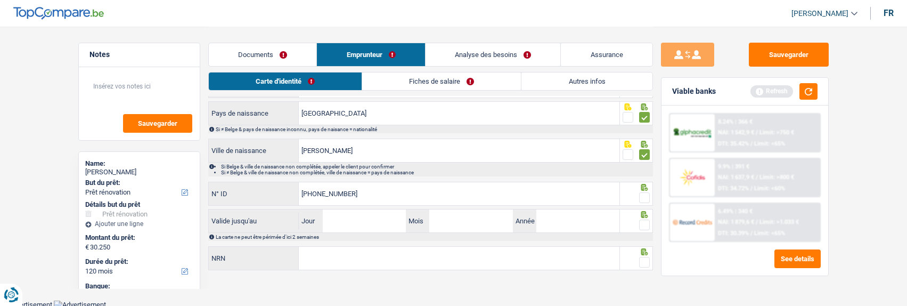
type input "595-1850075-12"
click at [642, 192] on span at bounding box center [644, 197] width 11 height 11
click at [0, 0] on input "radio" at bounding box center [0, 0] width 0 height 0
click at [384, 218] on input "Jour" at bounding box center [364, 220] width 83 height 23
type input "27"
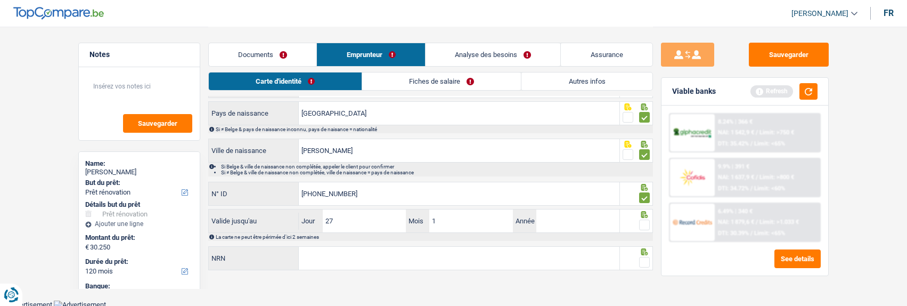
type input "11"
type input "2033"
click at [641, 223] on span at bounding box center [644, 224] width 11 height 11
click at [0, 0] on input "radio" at bounding box center [0, 0] width 0 height 0
click at [523, 257] on input "NRN" at bounding box center [459, 258] width 321 height 23
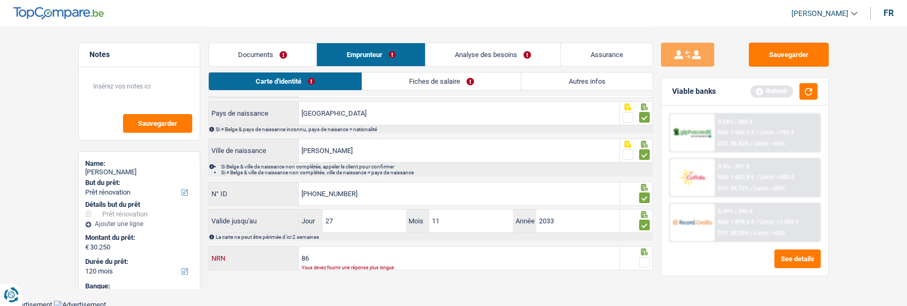
click at [370, 258] on input "86" at bounding box center [459, 258] width 321 height 23
type input "86.01.22-163.20"
click at [643, 257] on span at bounding box center [644, 262] width 11 height 11
click at [0, 0] on input "radio" at bounding box center [0, 0] width 0 height 0
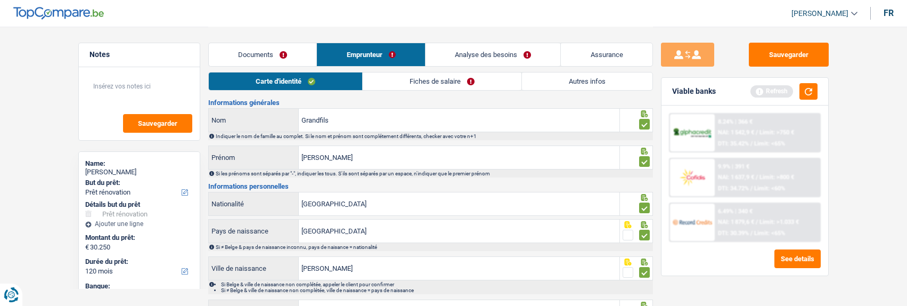
scroll to position [0, 0]
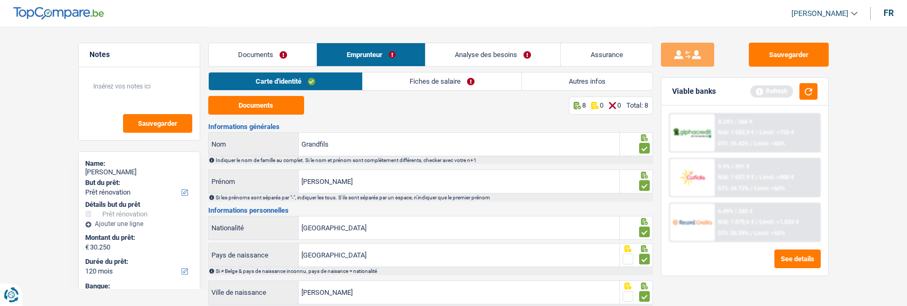
click at [470, 88] on link "Fiches de salaire" at bounding box center [442, 81] width 159 height 18
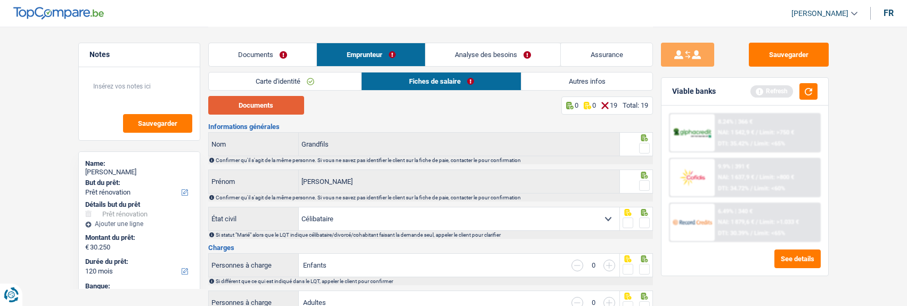
click at [252, 108] on button "Documents" at bounding box center [256, 105] width 96 height 19
click at [643, 146] on span at bounding box center [644, 148] width 11 height 11
click at [0, 0] on input "radio" at bounding box center [0, 0] width 0 height 0
click at [641, 185] on span at bounding box center [644, 185] width 11 height 11
click at [0, 0] on input "radio" at bounding box center [0, 0] width 0 height 0
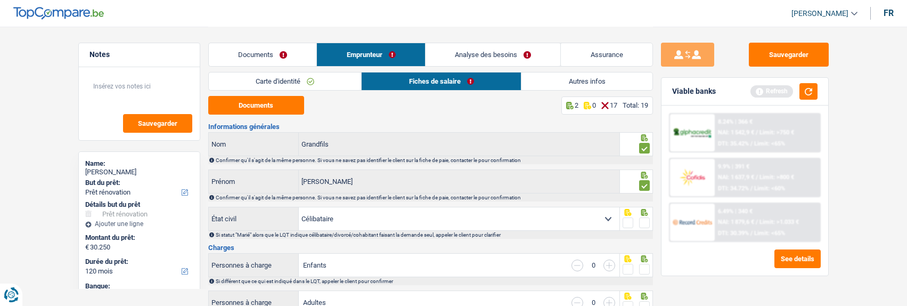
click at [649, 224] on span at bounding box center [644, 222] width 11 height 11
click at [0, 0] on input "radio" at bounding box center [0, 0] width 0 height 0
click at [642, 267] on span at bounding box center [644, 269] width 11 height 11
click at [0, 0] on input "radio" at bounding box center [0, 0] width 0 height 0
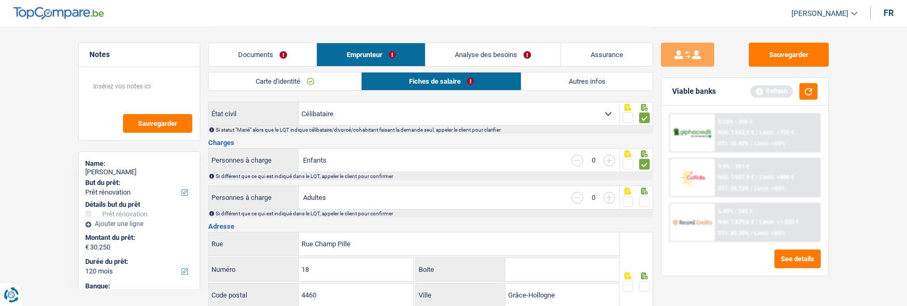
scroll to position [106, 0]
click at [645, 195] on span at bounding box center [644, 199] width 11 height 11
click at [0, 0] on input "radio" at bounding box center [0, 0] width 0 height 0
click at [611, 157] on input "button" at bounding box center [609, 159] width 12 height 12
select select "familyAllowances"
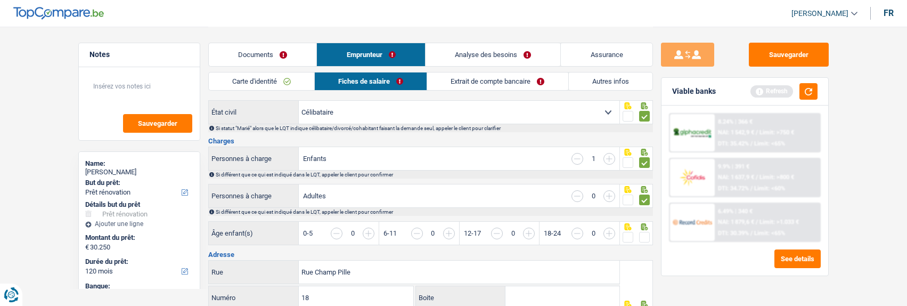
click at [611, 157] on input "button" at bounding box center [609, 159] width 12 height 12
click at [528, 231] on input "button" at bounding box center [728, 238] width 411 height 23
click at [606, 228] on input "button" at bounding box center [808, 238] width 411 height 23
click at [643, 233] on span at bounding box center [644, 237] width 11 height 11
click at [0, 0] on input "radio" at bounding box center [0, 0] width 0 height 0
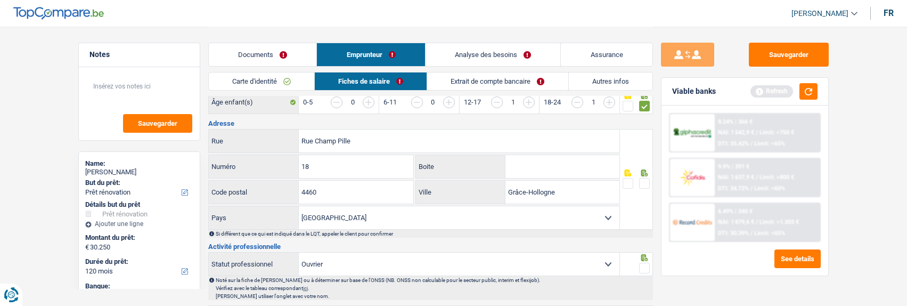
scroll to position [213, 0]
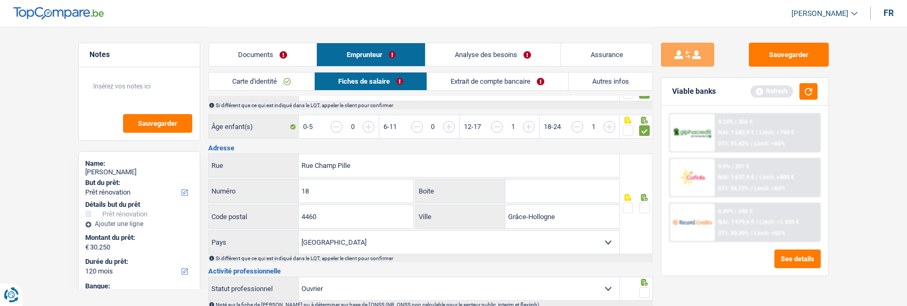
click at [647, 204] on span at bounding box center [644, 207] width 11 height 11
click at [0, 0] on input "radio" at bounding box center [0, 0] width 0 height 0
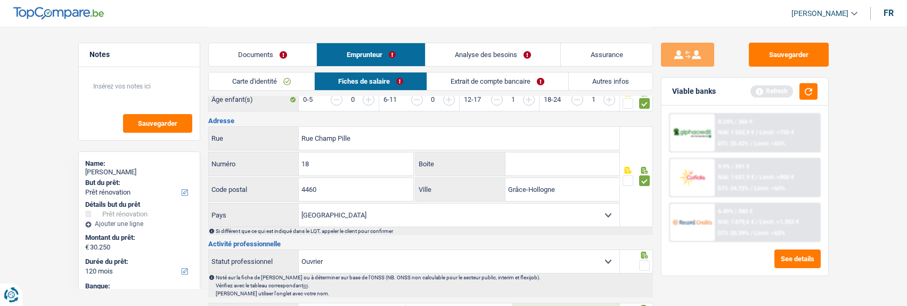
scroll to position [266, 0]
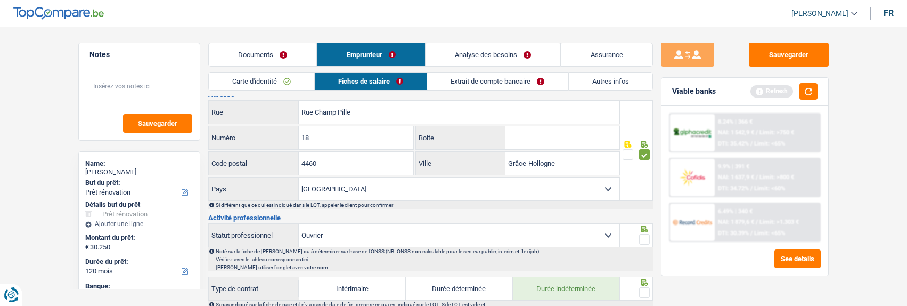
click at [643, 238] on span at bounding box center [644, 239] width 11 height 11
click at [0, 0] on input "radio" at bounding box center [0, 0] width 0 height 0
click at [645, 291] on span at bounding box center [644, 292] width 11 height 11
click at [0, 0] on input "radio" at bounding box center [0, 0] width 0 height 0
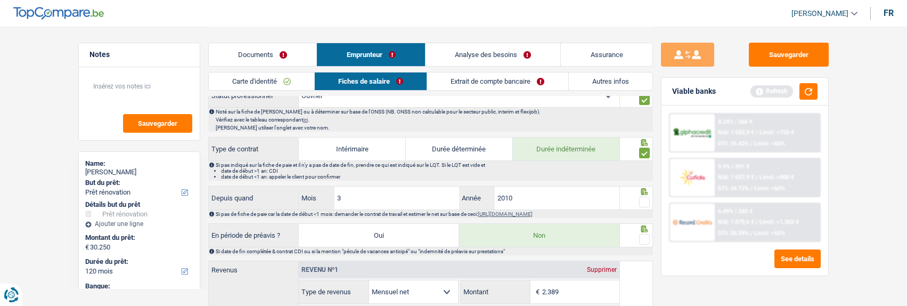
scroll to position [426, 0]
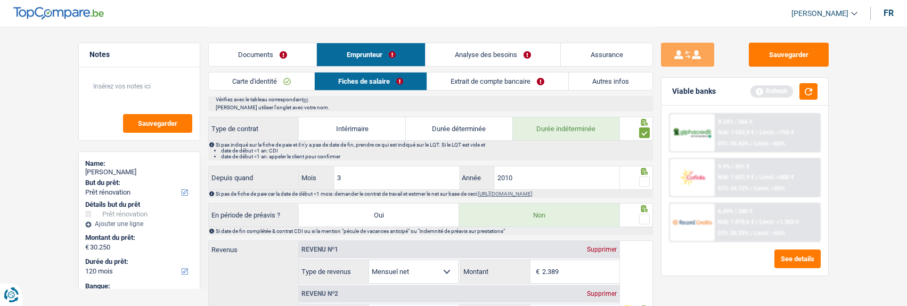
click at [642, 176] on span at bounding box center [644, 181] width 11 height 11
click at [0, 0] on input "radio" at bounding box center [0, 0] width 0 height 0
click at [646, 214] on span at bounding box center [644, 219] width 11 height 11
click at [0, 0] on input "radio" at bounding box center [0, 0] width 0 height 0
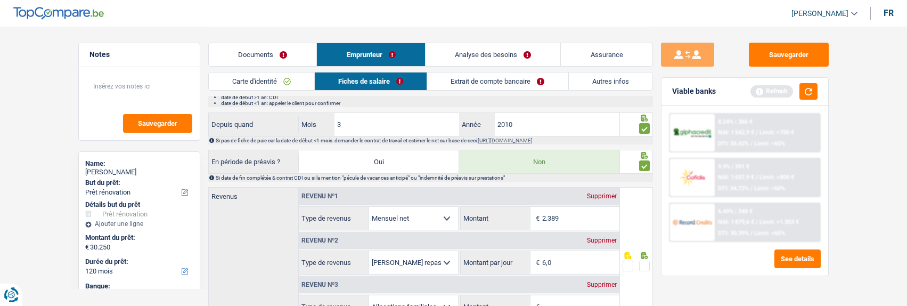
click at [646, 260] on span at bounding box center [644, 265] width 11 height 11
click at [0, 0] on input "radio" at bounding box center [0, 0] width 0 height 0
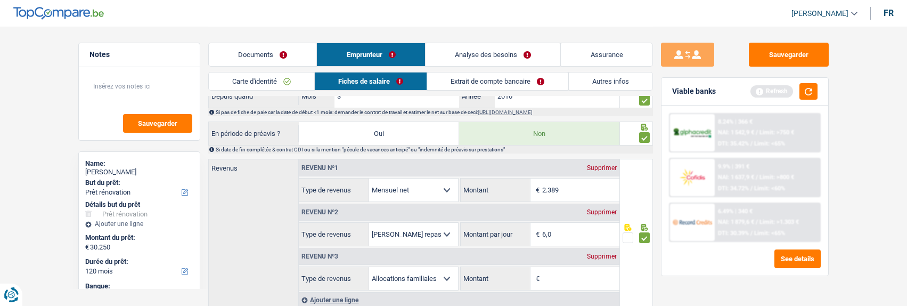
scroll to position [532, 0]
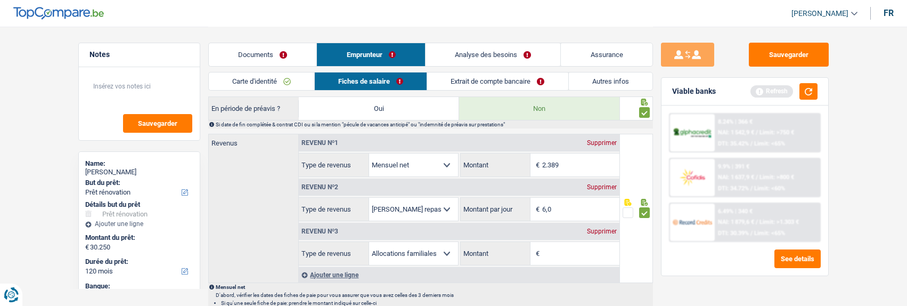
click at [608, 228] on div "Supprimer" at bounding box center [601, 231] width 35 height 6
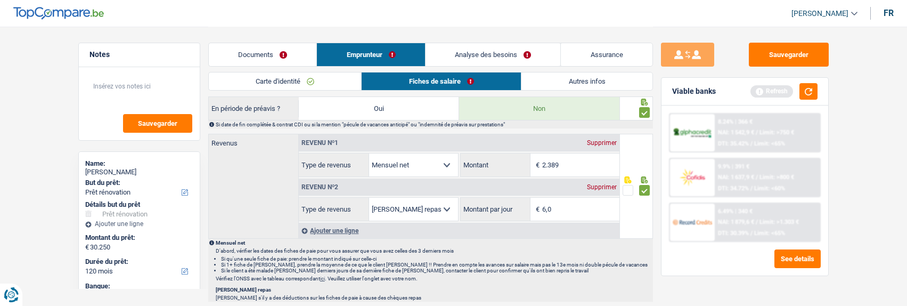
click at [567, 157] on input "2.389" at bounding box center [580, 164] width 77 height 23
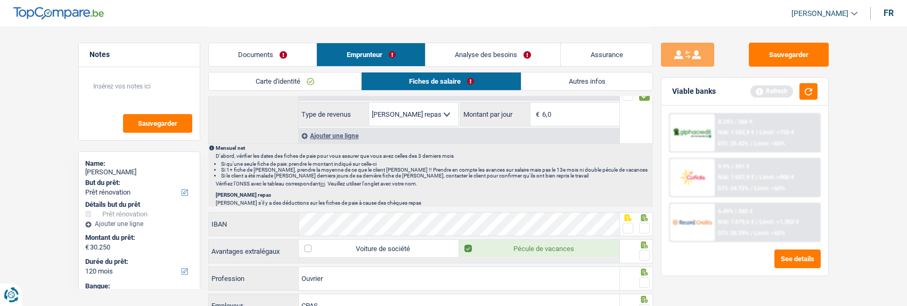
scroll to position [639, 0]
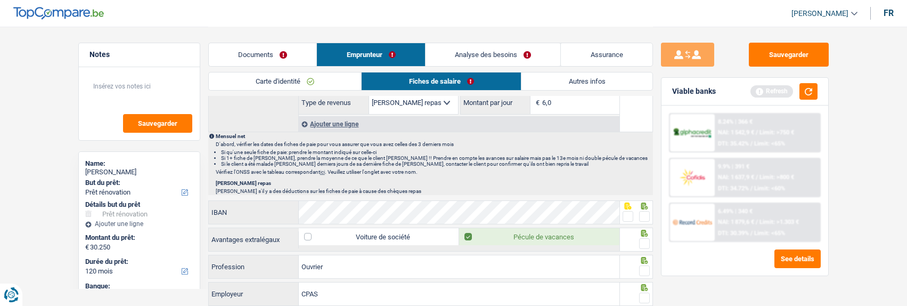
type input "2.384"
click at [626, 212] on span at bounding box center [627, 216] width 11 height 11
click at [0, 0] on input "radio" at bounding box center [0, 0] width 0 height 0
click at [646, 238] on span at bounding box center [644, 243] width 11 height 11
click at [0, 0] on input "radio" at bounding box center [0, 0] width 0 height 0
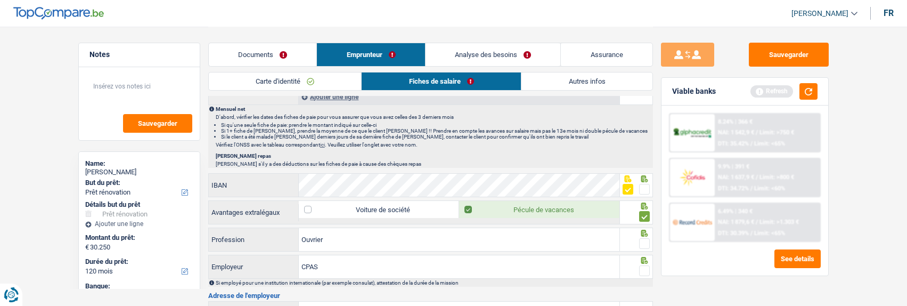
scroll to position [692, 0]
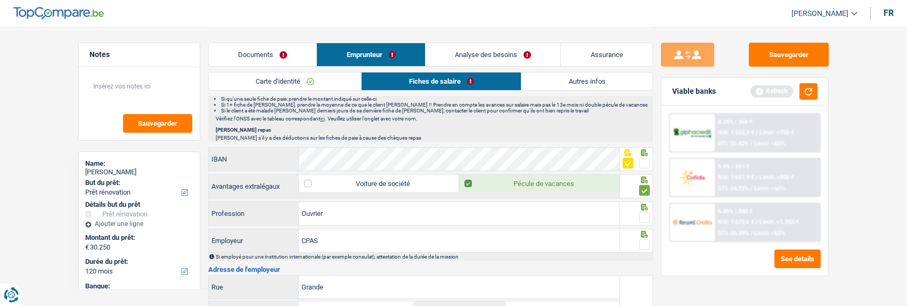
click at [642, 216] on span at bounding box center [644, 217] width 11 height 11
click at [0, 0] on input "radio" at bounding box center [0, 0] width 0 height 0
click at [642, 239] on span at bounding box center [644, 244] width 11 height 11
click at [0, 0] on input "radio" at bounding box center [0, 0] width 0 height 0
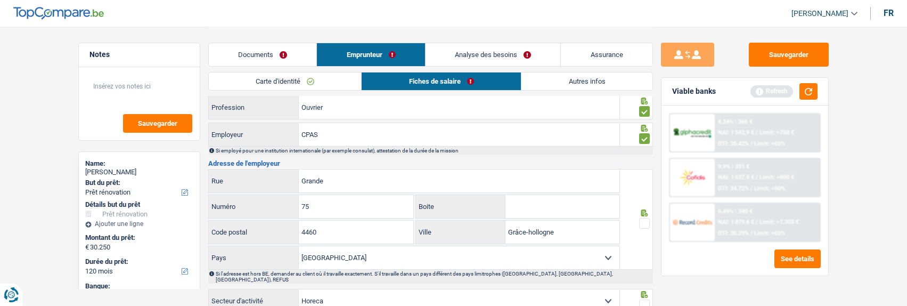
scroll to position [772, 0]
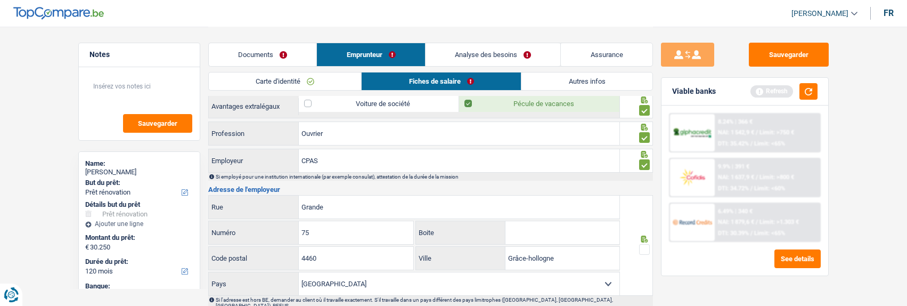
drag, startPoint x: 643, startPoint y: 244, endPoint x: 637, endPoint y: 244, distance: 5.9
click at [642, 245] on span at bounding box center [644, 249] width 11 height 11
click at [0, 0] on input "radio" at bounding box center [0, 0] width 0 height 0
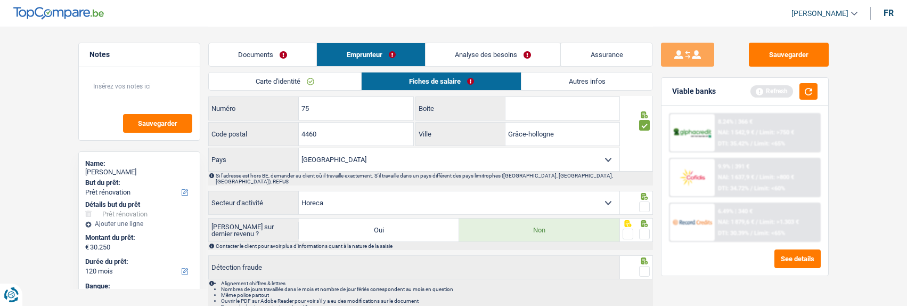
scroll to position [932, 0]
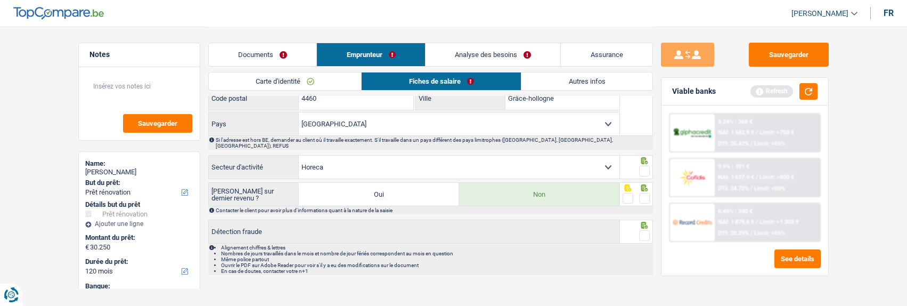
click at [646, 166] on span at bounding box center [644, 171] width 11 height 11
click at [0, 0] on input "radio" at bounding box center [0, 0] width 0 height 0
click at [645, 193] on span at bounding box center [644, 198] width 11 height 11
click at [0, 0] on input "radio" at bounding box center [0, 0] width 0 height 0
click at [642, 230] on span at bounding box center [644, 235] width 11 height 11
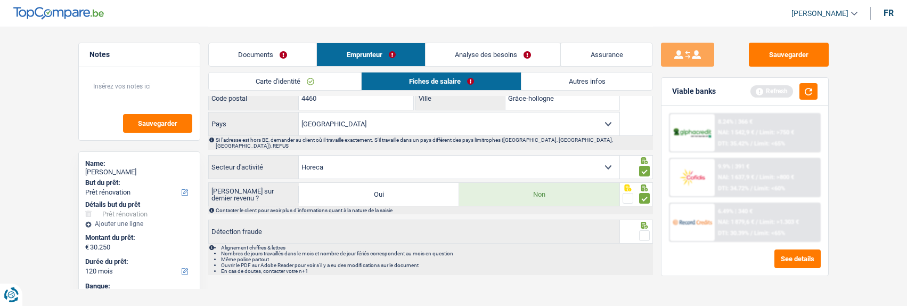
click at [0, 0] on input "radio" at bounding box center [0, 0] width 0 height 0
click at [804, 92] on button "button" at bounding box center [808, 91] width 18 height 17
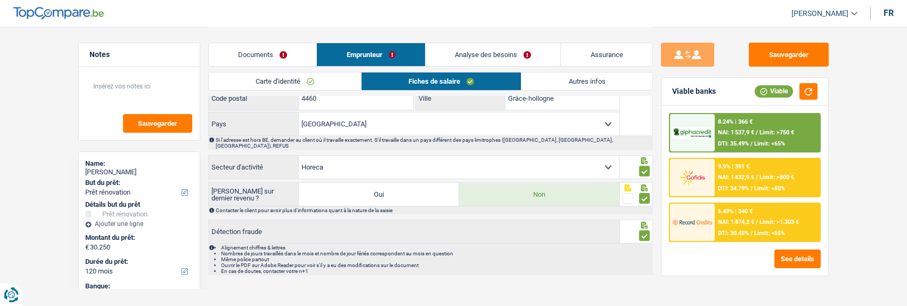
click at [574, 75] on link "Autres infos" at bounding box center [586, 81] width 130 height 18
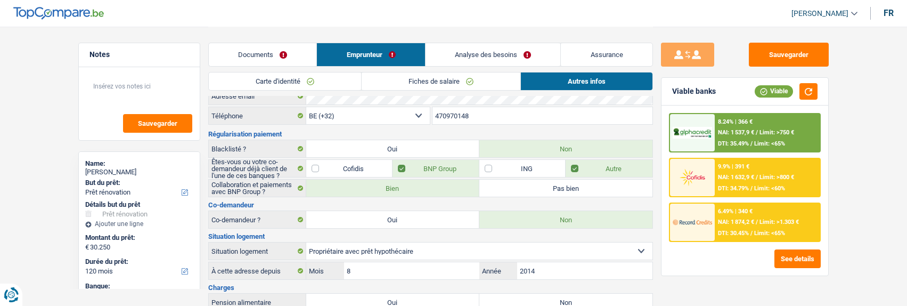
scroll to position [0, 0]
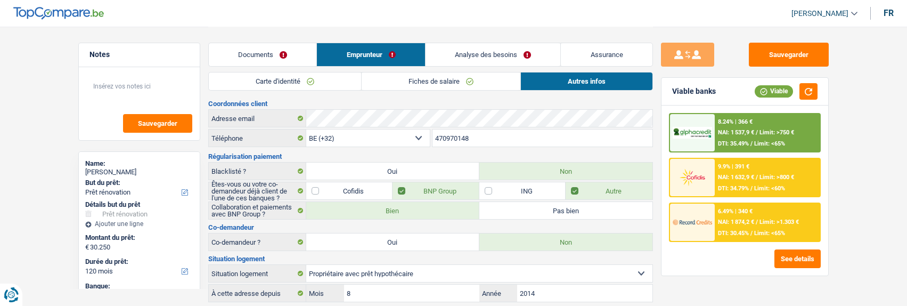
click at [497, 49] on link "Analyse des besoins" at bounding box center [492, 54] width 135 height 23
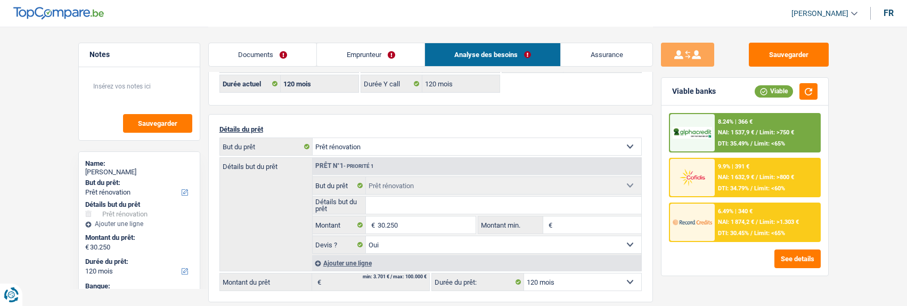
scroll to position [53, 0]
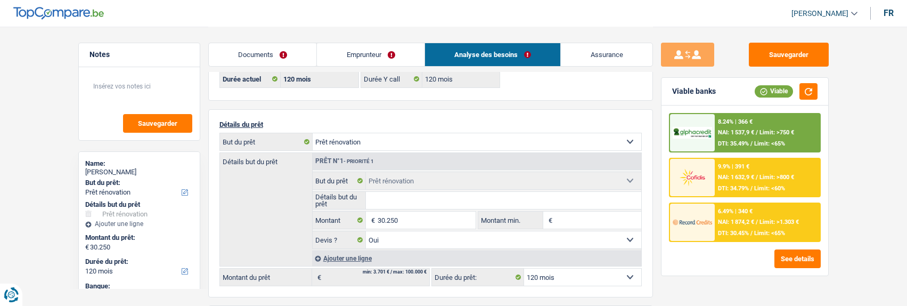
click at [254, 56] on link "Documents" at bounding box center [263, 54] width 108 height 23
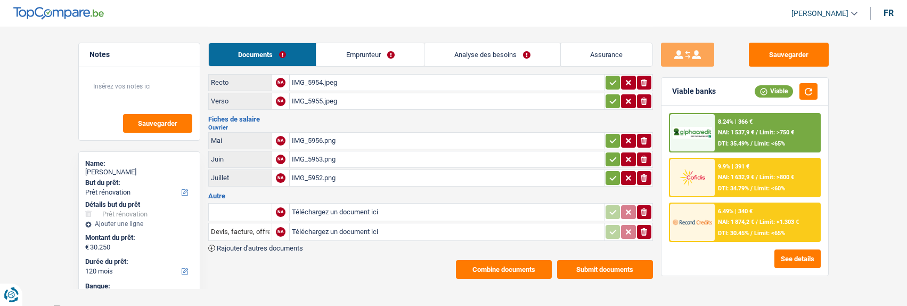
click at [497, 48] on link "Analyse des besoins" at bounding box center [491, 54] width 135 height 23
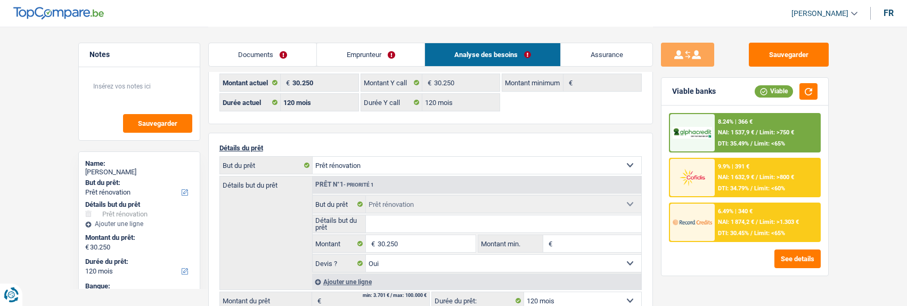
scroll to position [83, 0]
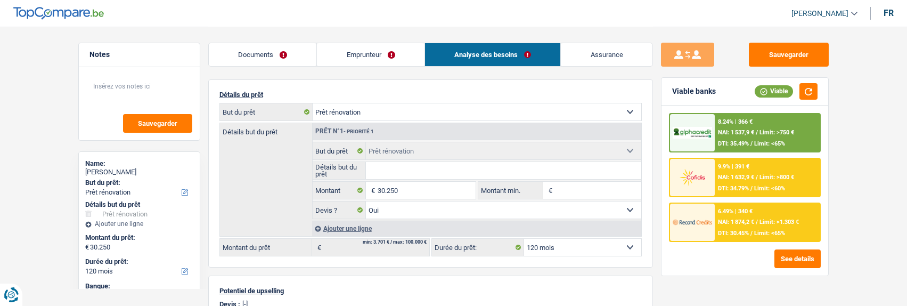
click at [367, 53] on link "Emprunteur" at bounding box center [371, 54] width 108 height 23
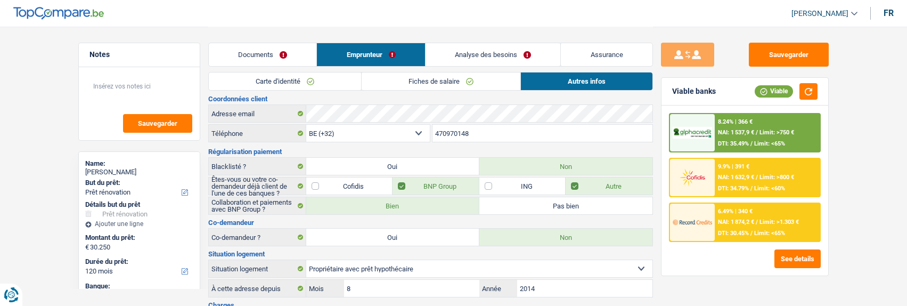
scroll to position [0, 0]
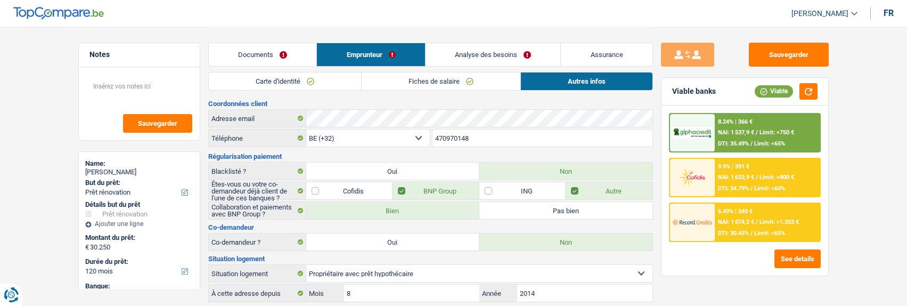
click at [432, 84] on link "Fiches de salaire" at bounding box center [441, 81] width 159 height 18
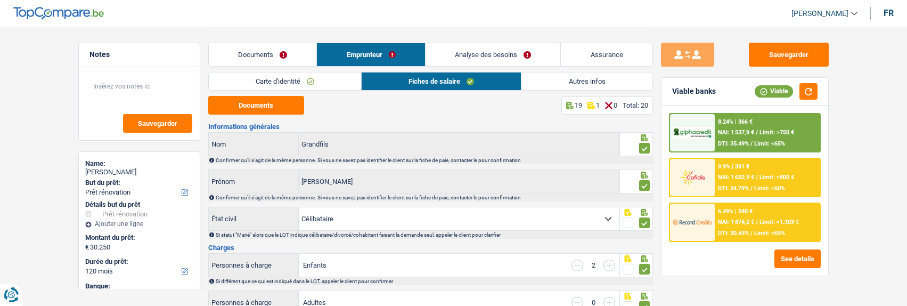
click at [526, 59] on link "Analyse des besoins" at bounding box center [492, 54] width 135 height 23
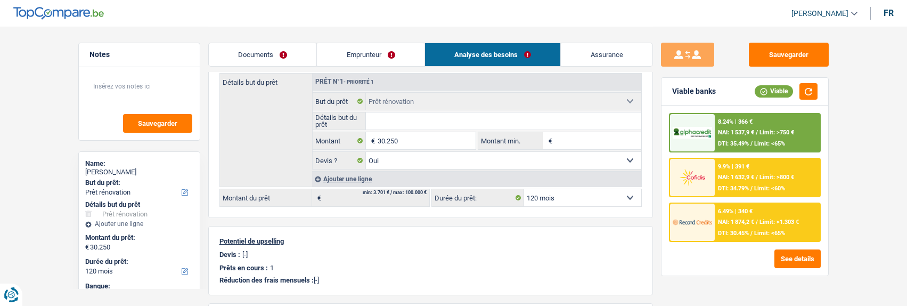
scroll to position [160, 0]
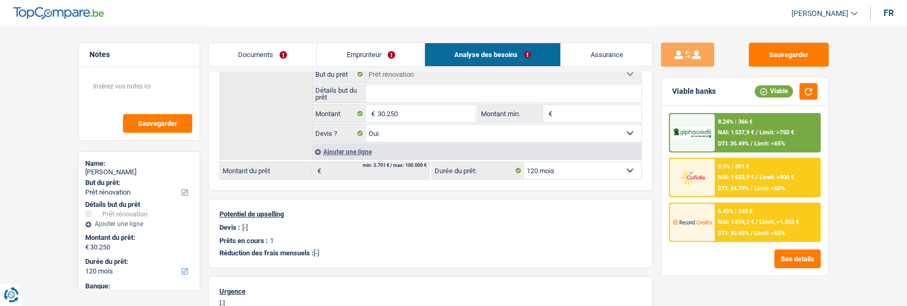
click at [728, 219] on span "NAI: 1 874,2 €" at bounding box center [736, 221] width 36 height 7
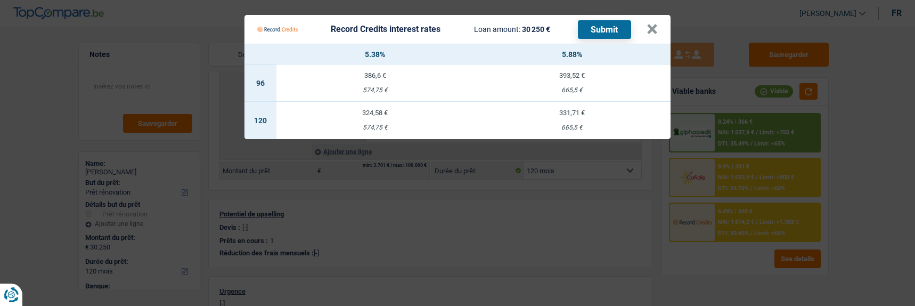
click at [602, 111] on td "331,71 € 665,5 €" at bounding box center [571, 120] width 197 height 37
select select "record credits"
type input "5,88"
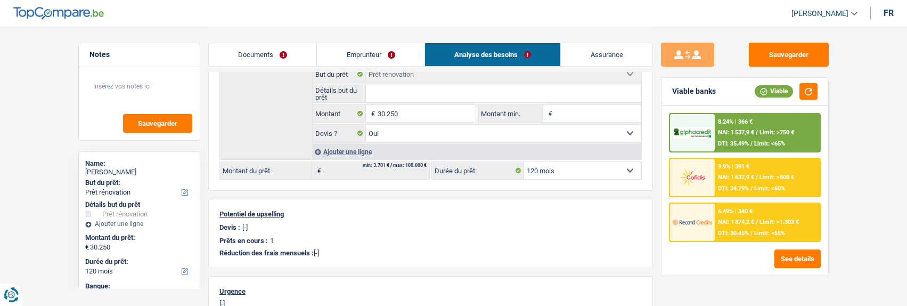
click at [736, 216] on div "6.49% | 340 € NAI: 1 874,2 € / Limit: >1.303 € DTI: 30.45% / Limit: <65%" at bounding box center [767, 221] width 105 height 37
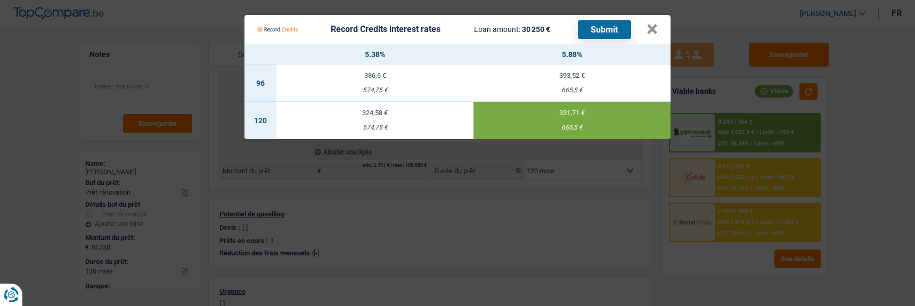
click at [595, 23] on button "Submit" at bounding box center [604, 29] width 53 height 19
click at [653, 24] on button "×" at bounding box center [651, 29] width 11 height 11
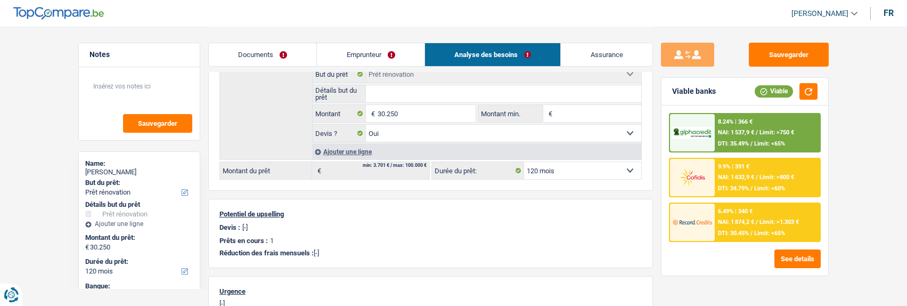
click at [374, 56] on link "Emprunteur" at bounding box center [371, 54] width 108 height 23
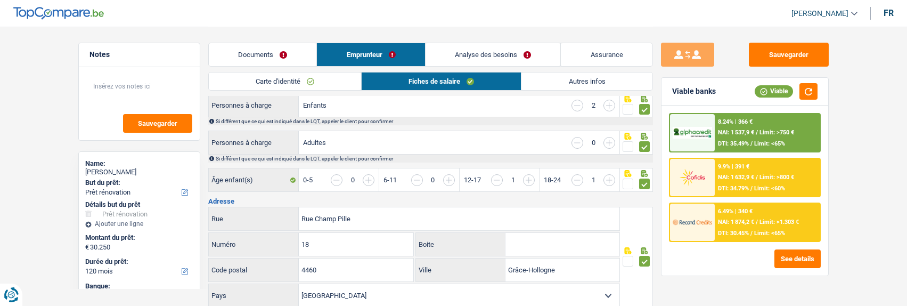
click at [543, 56] on link "Analyse des besoins" at bounding box center [492, 54] width 135 height 23
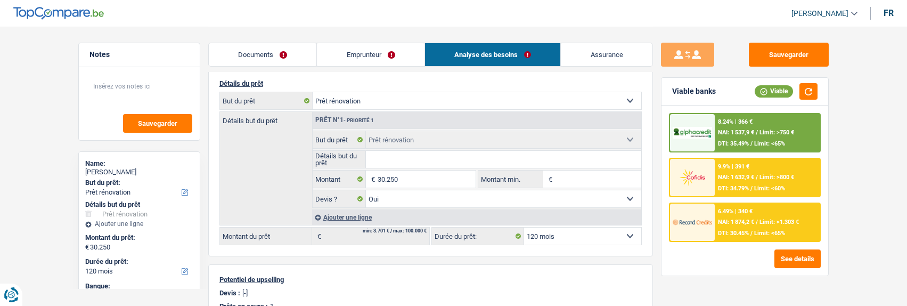
scroll to position [106, 0]
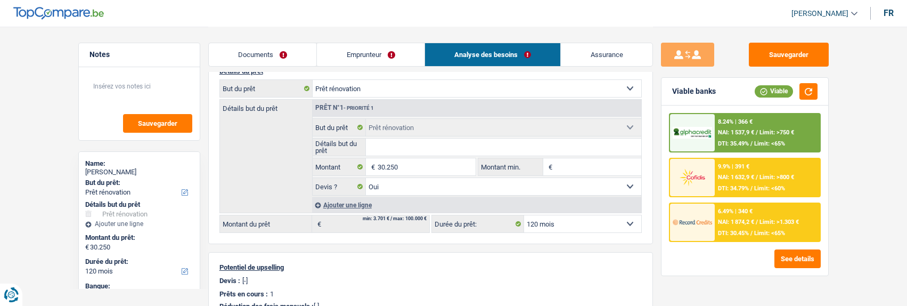
click at [759, 174] on div "9.9% | 391 € NAI: 1 632,9 € / Limit: >800 € DTI: 34.79% / Limit: <60%" at bounding box center [767, 177] width 105 height 37
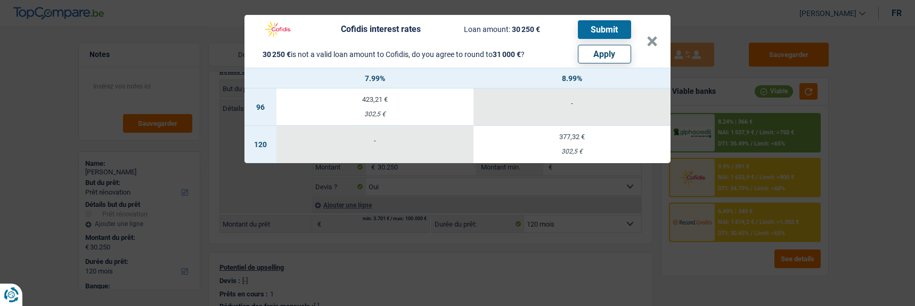
click at [608, 53] on button "Apply" at bounding box center [604, 54] width 53 height 19
type input "31.000"
select select "other"
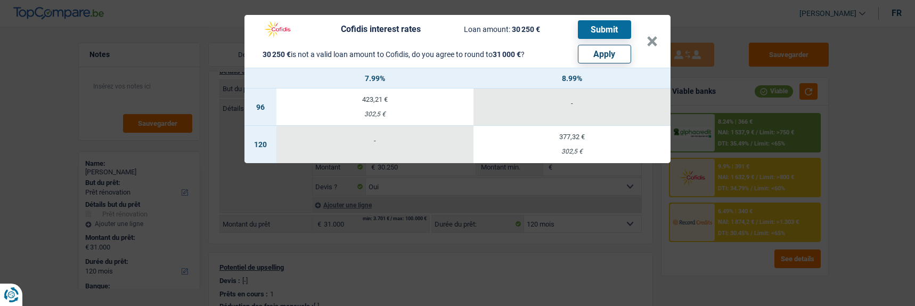
select select "other"
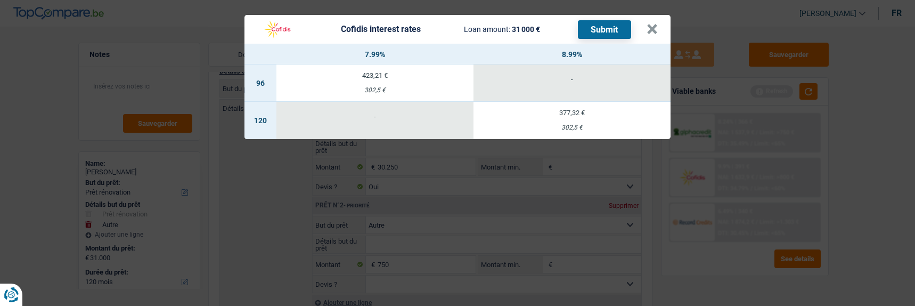
click at [543, 124] on div "302,5 €" at bounding box center [571, 127] width 197 height 7
select select "cofidis"
type input "8,99"
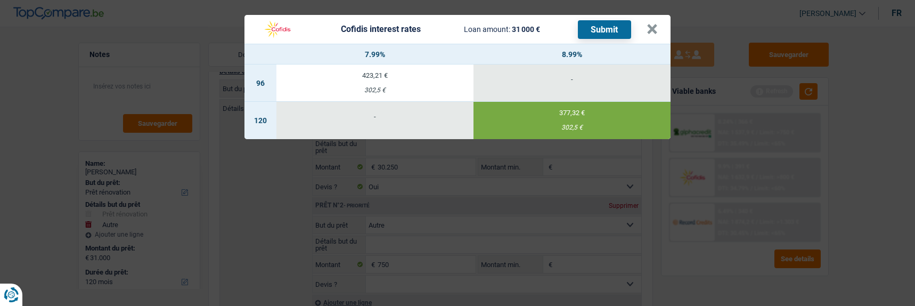
click at [608, 29] on button "Submit" at bounding box center [604, 29] width 53 height 19
click at [658, 24] on button "×" at bounding box center [651, 29] width 11 height 11
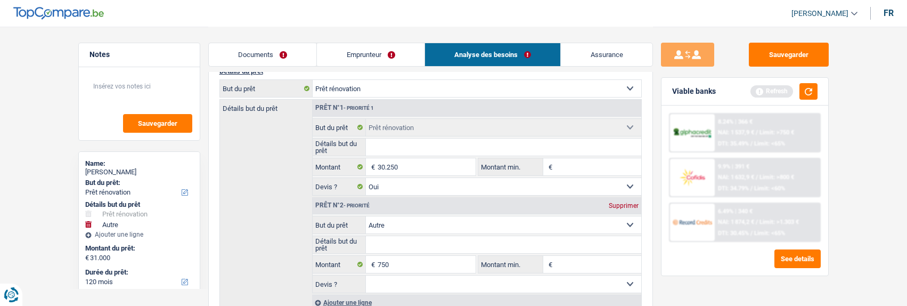
click at [236, 55] on link "Documents" at bounding box center [263, 54] width 108 height 23
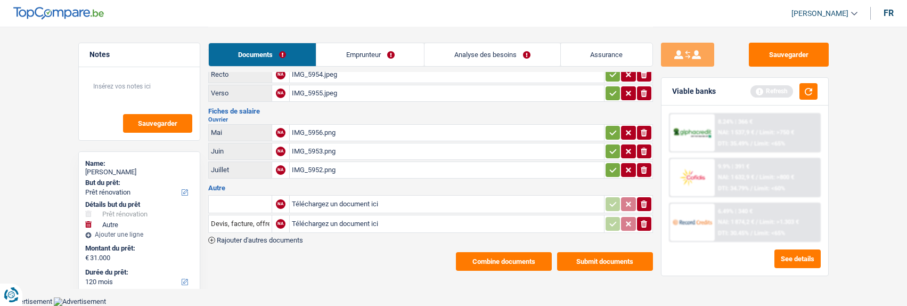
scroll to position [30, 0]
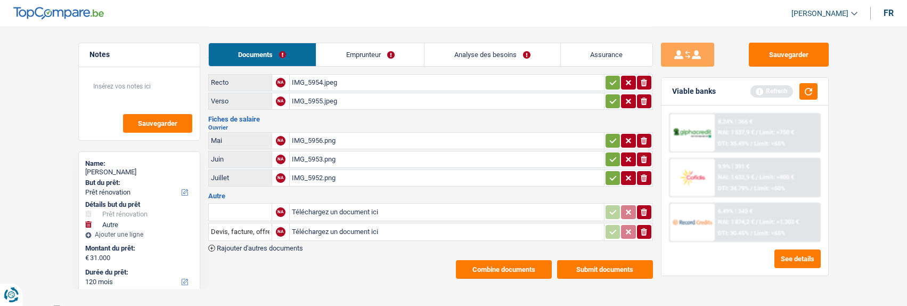
click at [613, 83] on icon "button" at bounding box center [613, 82] width 9 height 11
click at [613, 96] on icon "button" at bounding box center [613, 101] width 9 height 11
drag, startPoint x: 610, startPoint y: 132, endPoint x: 614, endPoint y: 149, distance: 17.2
click at [612, 135] on icon "button" at bounding box center [613, 140] width 9 height 11
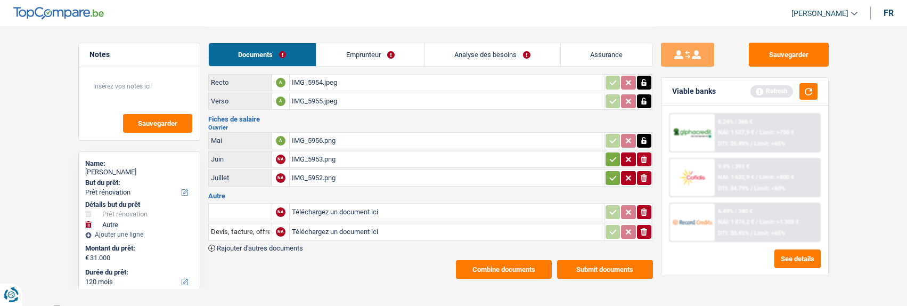
drag, startPoint x: 613, startPoint y: 153, endPoint x: 611, endPoint y: 163, distance: 10.2
click at [613, 158] on icon "button" at bounding box center [613, 159] width 9 height 11
click at [611, 173] on icon "button" at bounding box center [613, 178] width 9 height 11
click at [642, 228] on icon "button" at bounding box center [644, 231] width 6 height 7
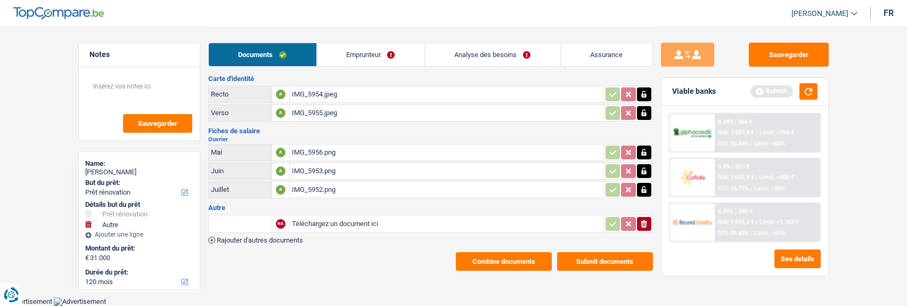
scroll to position [10, 0]
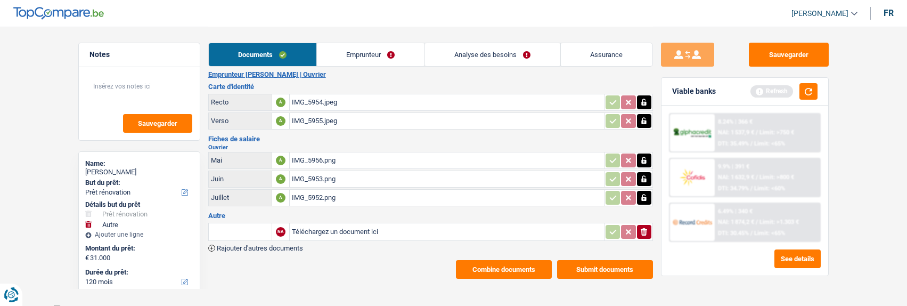
click at [641, 226] on icon "ionicons-v5-e" at bounding box center [643, 231] width 9 height 11
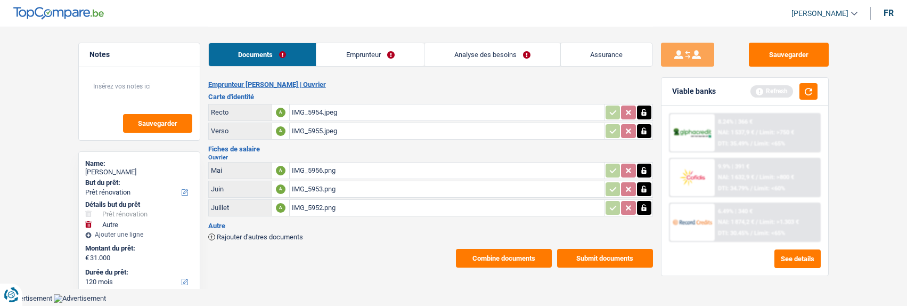
scroll to position [0, 0]
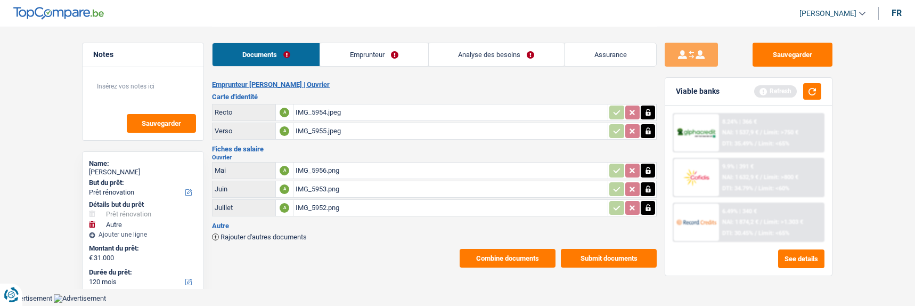
click at [595, 255] on button "Submit documents" at bounding box center [609, 258] width 96 height 19
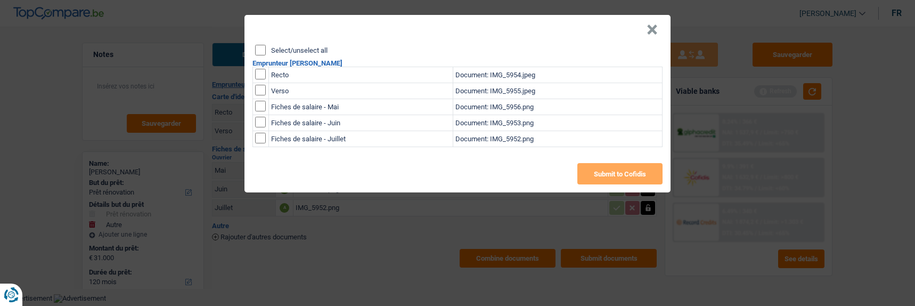
click at [256, 45] on input "Select/unselect all" at bounding box center [260, 50] width 11 height 11
checkbox input "true"
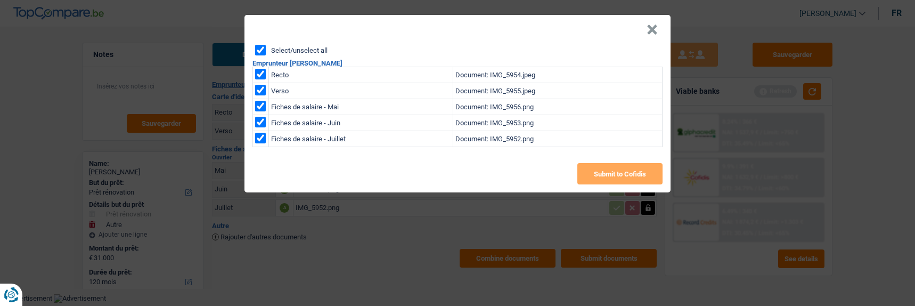
checkbox input "true"
click at [600, 168] on button "Submit to Cofidis" at bounding box center [619, 173] width 85 height 21
click at [652, 24] on button "×" at bounding box center [651, 29] width 11 height 11
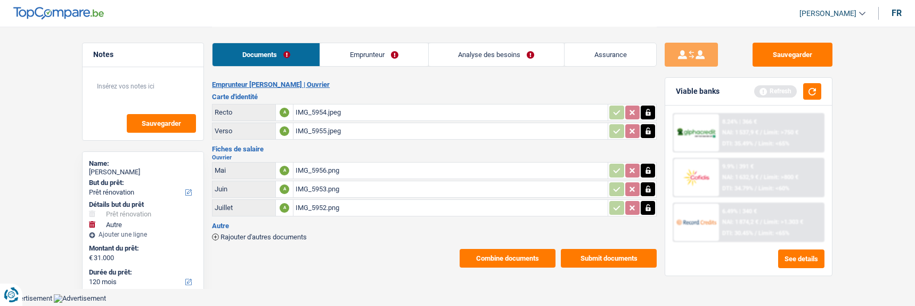
click at [498, 262] on main "Notes Sauvegarder Name: Steven Grandfils But du prêt: Confort maison: meubles, …" at bounding box center [457, 147] width 915 height 294
click at [505, 252] on button "Combine documents" at bounding box center [507, 258] width 96 height 19
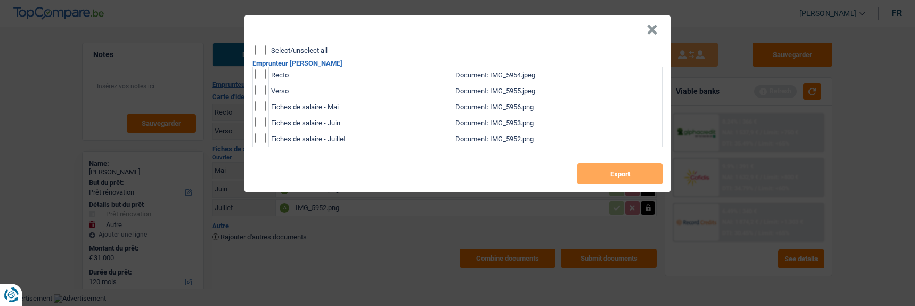
click at [262, 48] on input "Select/unselect all" at bounding box center [260, 50] width 11 height 11
checkbox input "true"
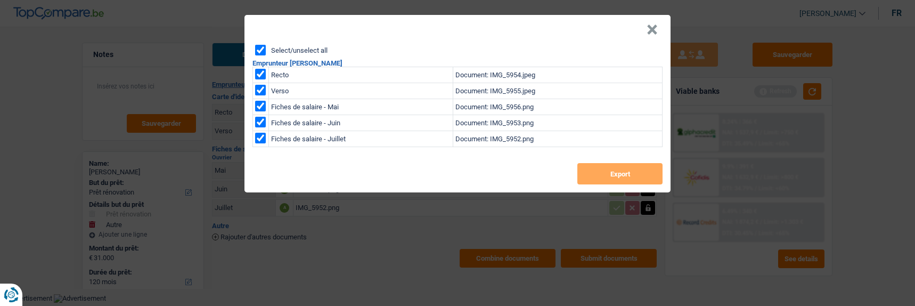
checkbox input "true"
click at [615, 163] on button "Export" at bounding box center [619, 173] width 85 height 21
click at [648, 25] on header "×" at bounding box center [457, 30] width 426 height 30
click at [654, 24] on button "×" at bounding box center [651, 29] width 11 height 11
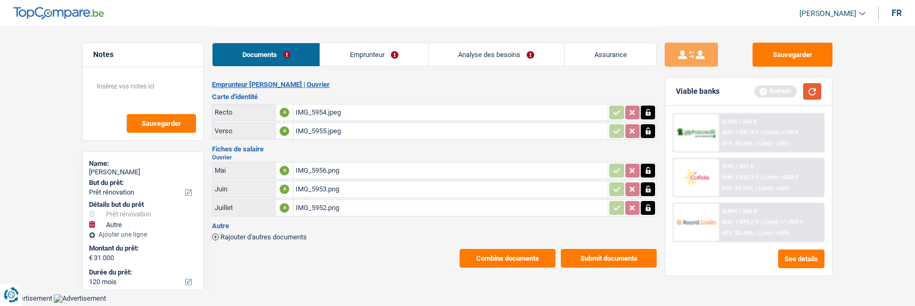
click at [816, 90] on button "button" at bounding box center [812, 91] width 18 height 17
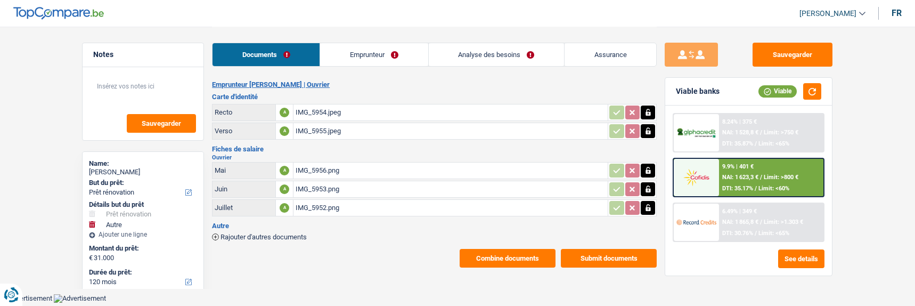
click at [757, 135] on div "8.24% | 375 € NAI: 1 528,8 € / Limit: >750 € DTI: 35.87% / Limit: <65%" at bounding box center [771, 132] width 105 height 37
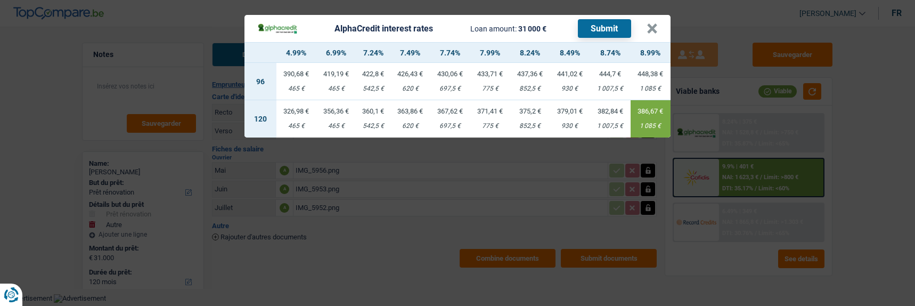
click at [494, 113] on td "371,41 € 775 €" at bounding box center [490, 118] width 40 height 37
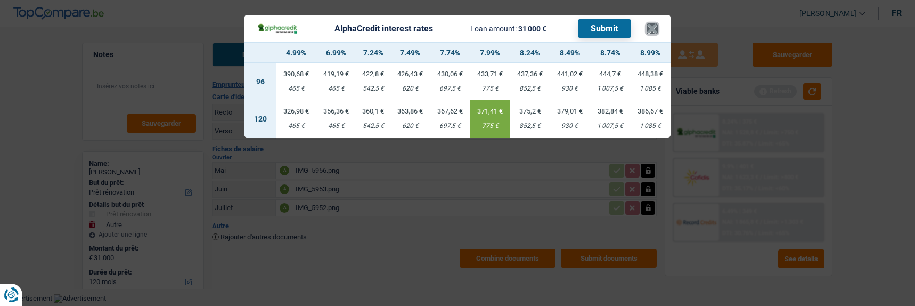
click at [653, 23] on button "×" at bounding box center [651, 28] width 11 height 11
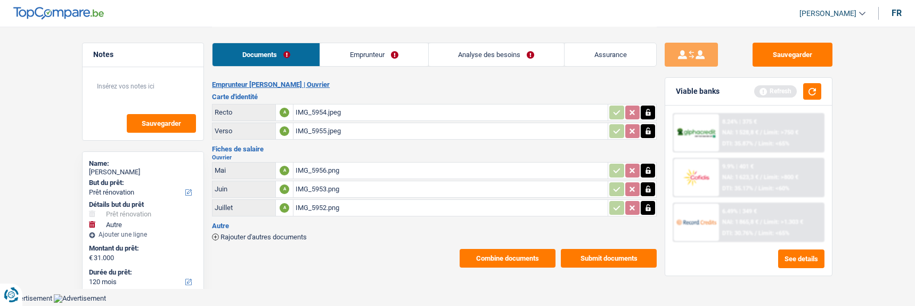
click at [512, 48] on link "Analyse des besoins" at bounding box center [496, 54] width 135 height 23
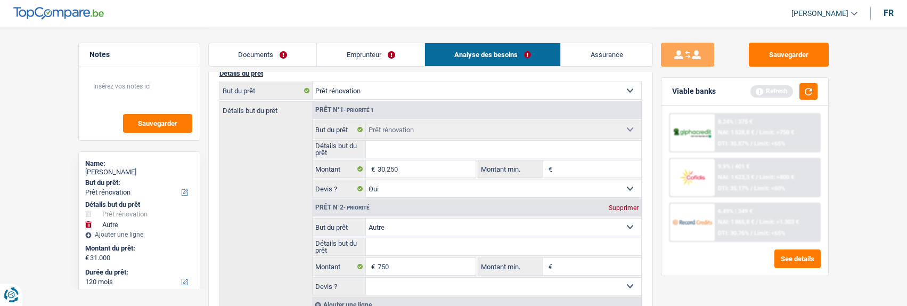
scroll to position [106, 0]
click at [622, 202] on div "Supprimer" at bounding box center [623, 205] width 35 height 6
type input "30.250"
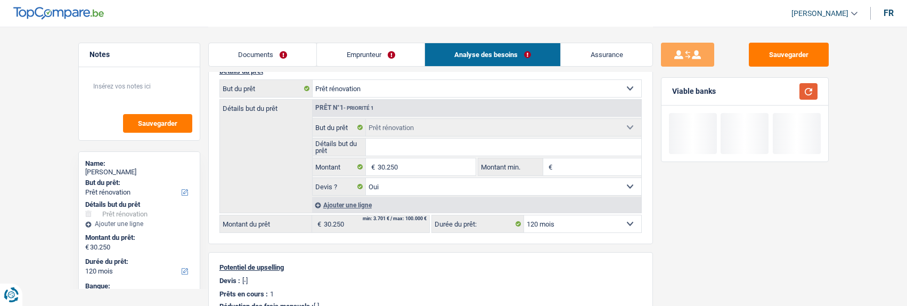
click at [813, 93] on button "button" at bounding box center [808, 91] width 18 height 17
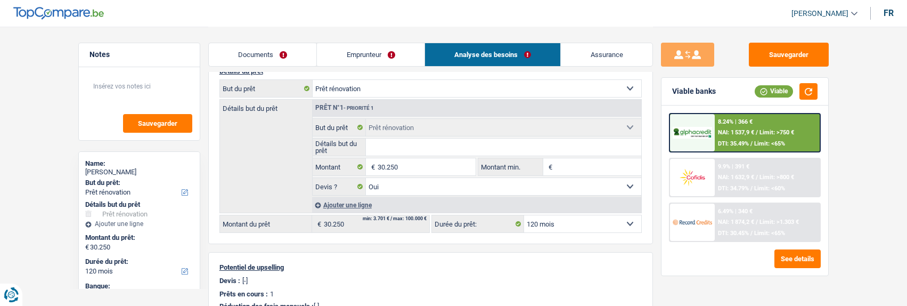
click at [766, 146] on span "Limit: <65%" at bounding box center [769, 143] width 31 height 7
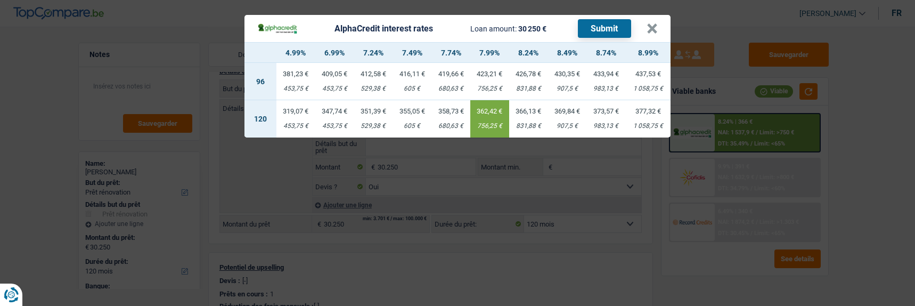
click at [609, 24] on button "Submit" at bounding box center [604, 28] width 53 height 19
click at [655, 27] on button "×" at bounding box center [651, 28] width 11 height 11
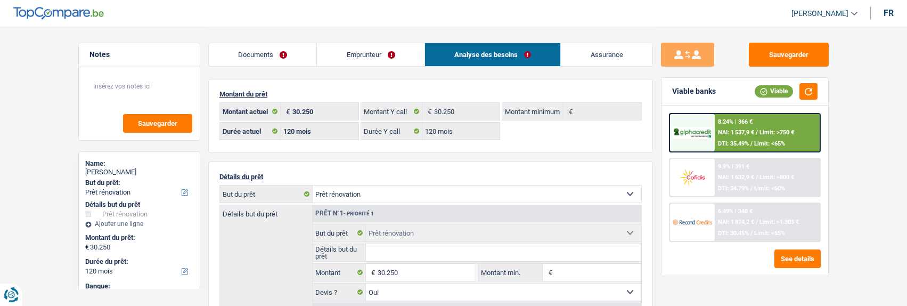
scroll to position [0, 0]
click at [356, 51] on link "Emprunteur" at bounding box center [371, 54] width 108 height 23
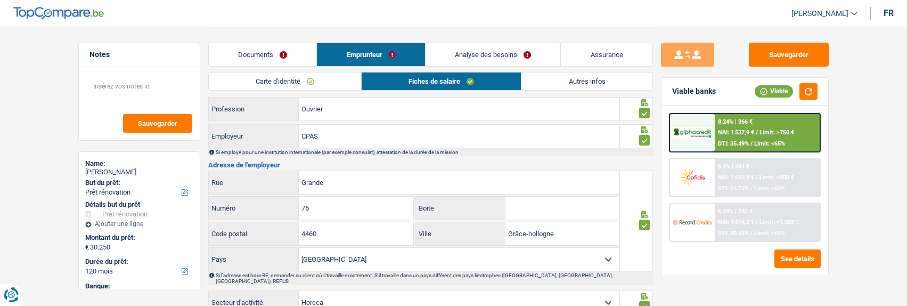
scroll to position [799, 0]
click at [749, 226] on div "6.49% | 340 € NAI: 1 874,2 € / Limit: >1.303 € DTI: 30.45% / Limit: <65%" at bounding box center [767, 221] width 105 height 37
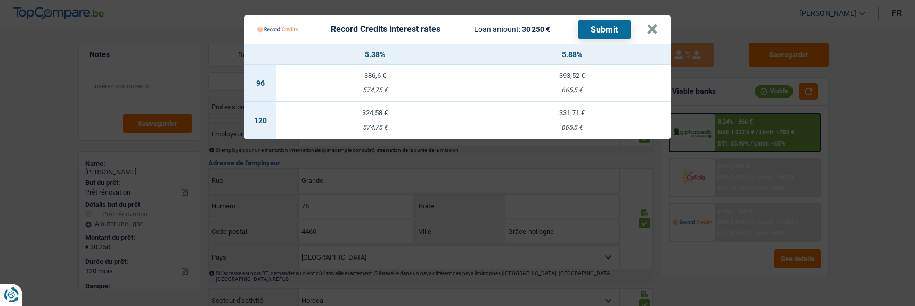
click at [593, 110] on div "331,71 €" at bounding box center [571, 112] width 197 height 7
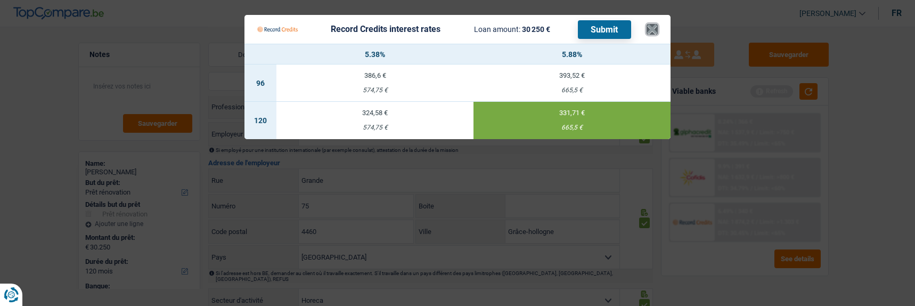
drag, startPoint x: 656, startPoint y: 22, endPoint x: 647, endPoint y: 22, distance: 9.1
click at [655, 24] on button "×" at bounding box center [651, 29] width 11 height 11
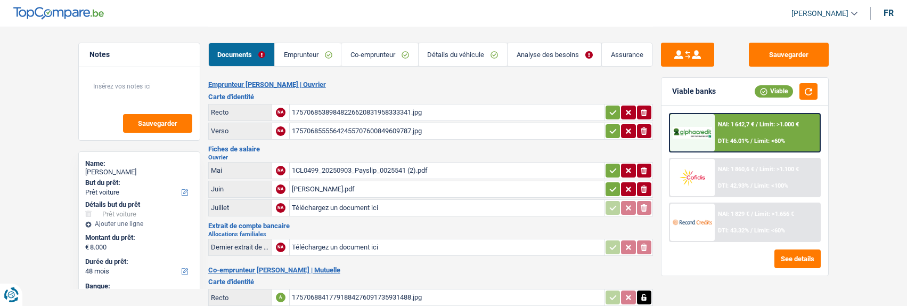
select select "car"
select select "48"
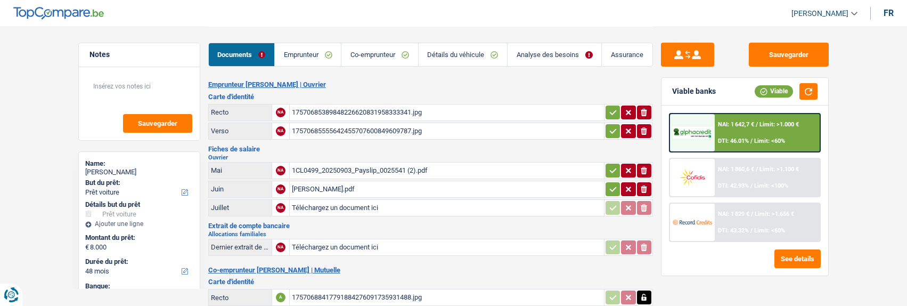
select select "car"
select select "yes"
select select "48"
click at [807, 262] on button "See details" at bounding box center [797, 258] width 46 height 19
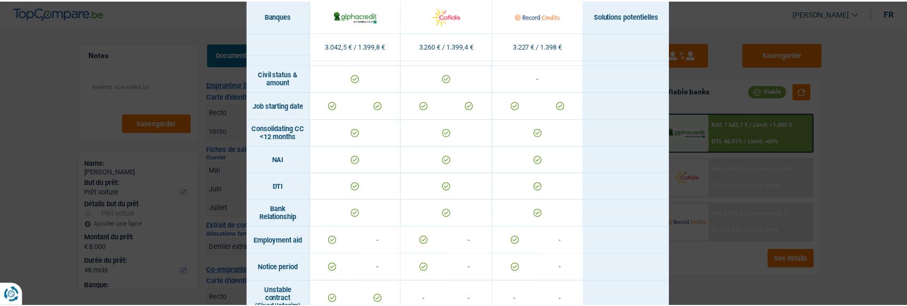
scroll to position [387, 0]
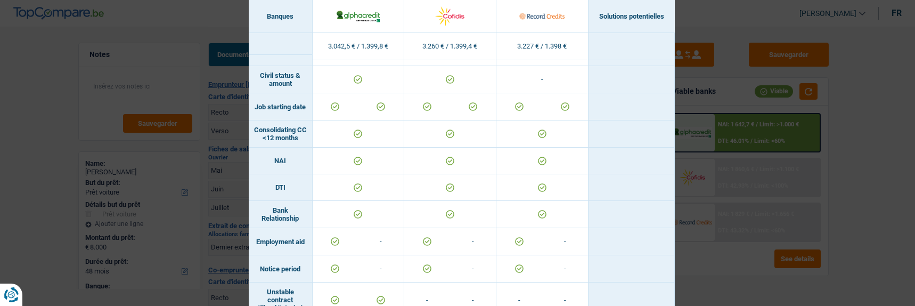
click at [735, 192] on div "Banks conditions × Banques Solutions potentielles Revenus / Charges 3.042,5 € /…" at bounding box center [457, 153] width 915 height 306
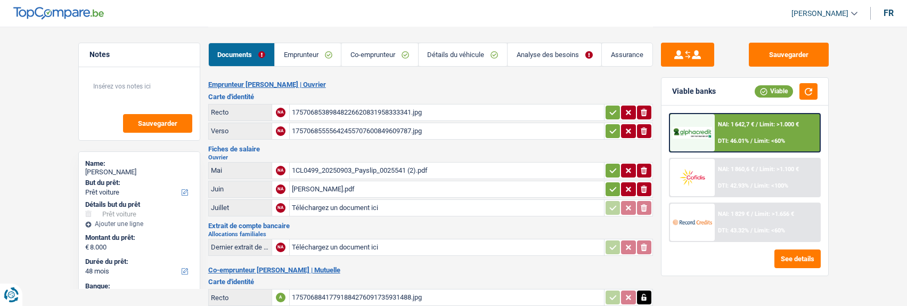
click at [558, 58] on link "Analyse des besoins" at bounding box center [554, 54] width 94 height 23
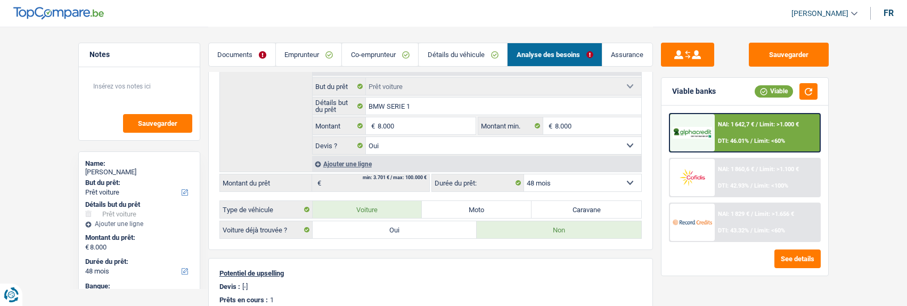
scroll to position [106, 0]
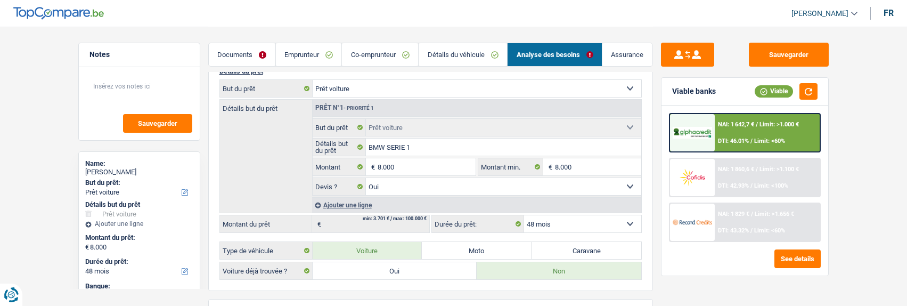
click at [751, 219] on div "NAI: 1 829 € / Limit: >1.656 € DTI: 43.32% / Limit: <60%" at bounding box center [767, 221] width 105 height 37
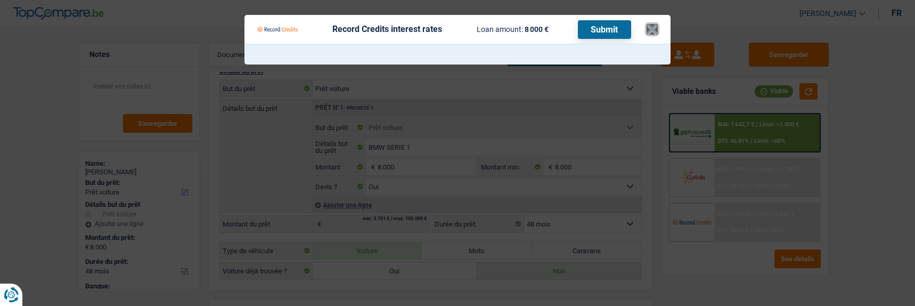
click at [655, 24] on button "×" at bounding box center [651, 29] width 11 height 11
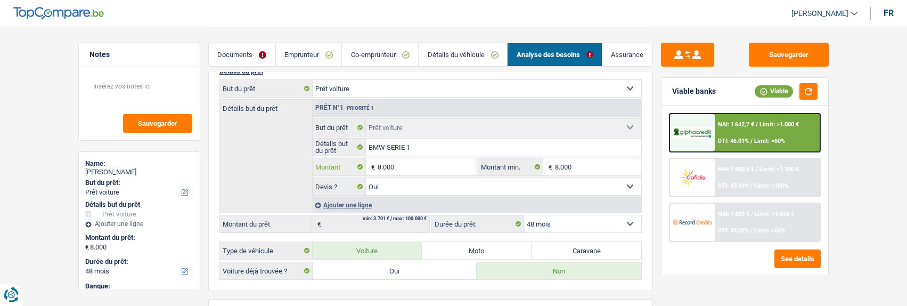
click at [394, 163] on input "8.000" at bounding box center [425, 166] width 97 height 17
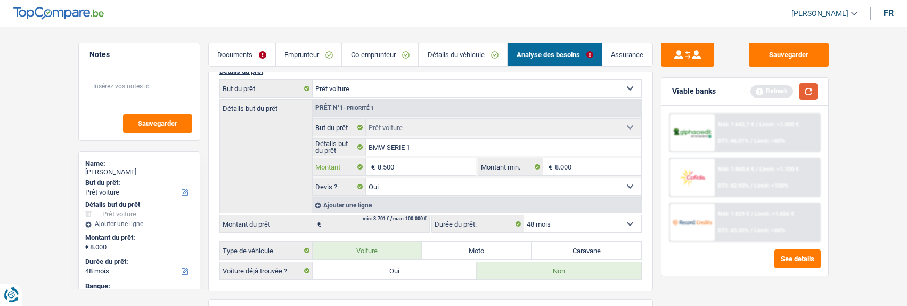
type input "8.500"
click at [808, 97] on button "button" at bounding box center [808, 91] width 18 height 17
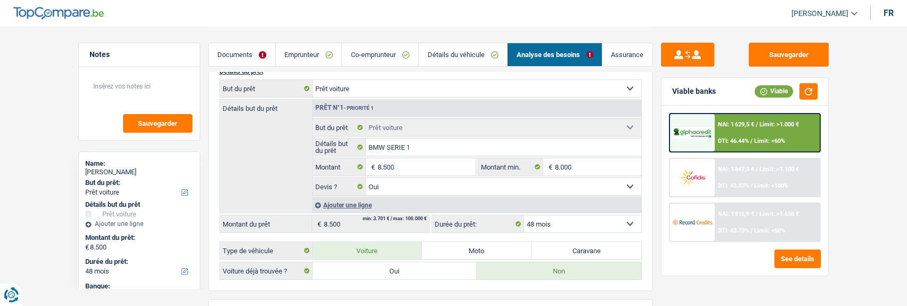
click at [758, 222] on div "NAI: 1 815,9 € / Limit: >1.656 € DTI: 43.73% / Limit: <60%" at bounding box center [767, 221] width 105 height 37
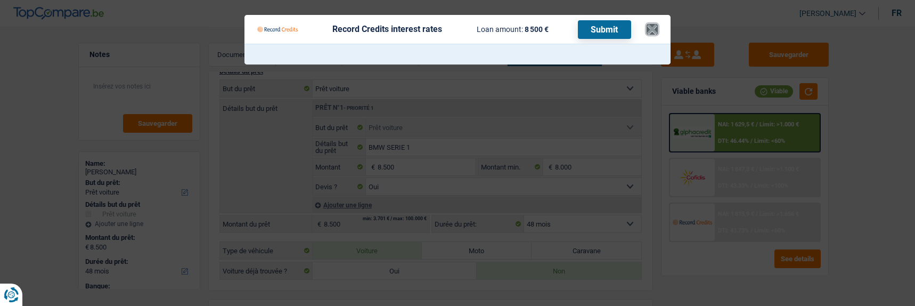
drag, startPoint x: 655, startPoint y: 20, endPoint x: 656, endPoint y: 28, distance: 8.1
click at [654, 24] on button "×" at bounding box center [651, 29] width 11 height 11
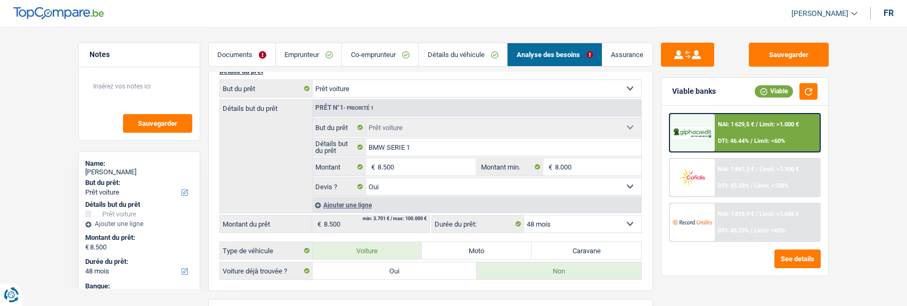
click at [262, 58] on link "Documents" at bounding box center [242, 54] width 67 height 23
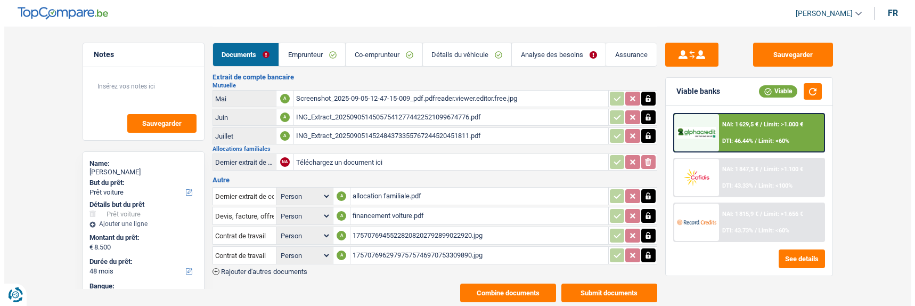
scroll to position [275, 0]
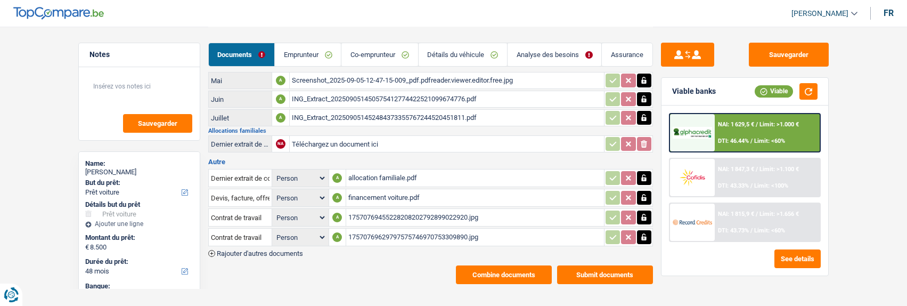
click at [535, 265] on button "Combine documents" at bounding box center [504, 274] width 96 height 19
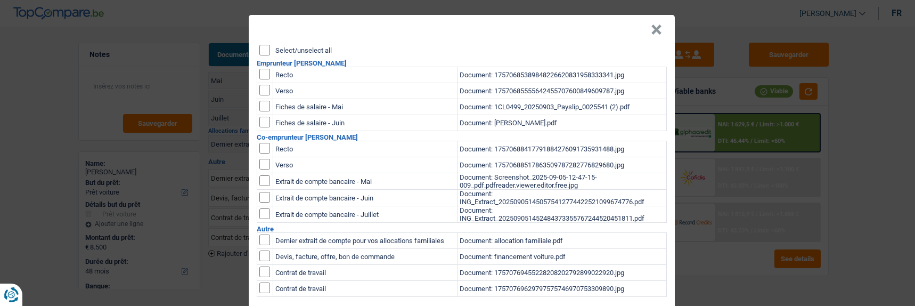
scroll to position [0, 0]
click at [259, 46] on input "Select/unselect all" at bounding box center [264, 50] width 11 height 11
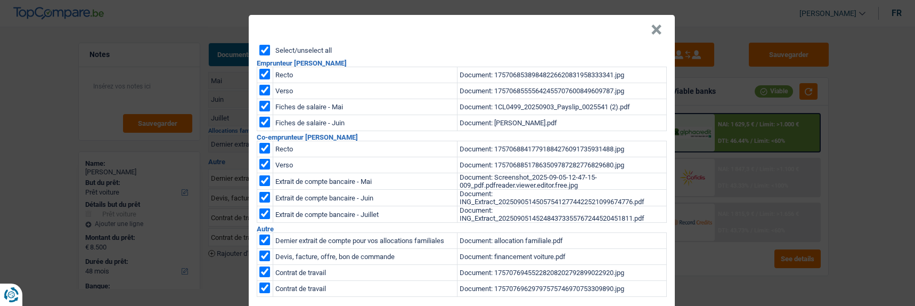
checkbox input "true"
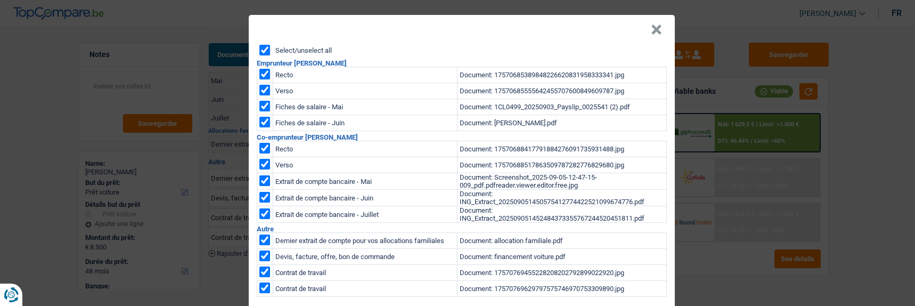
checkbox input "true"
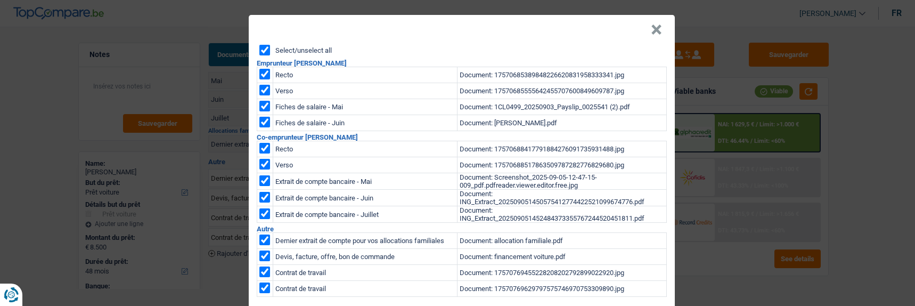
checkbox input "true"
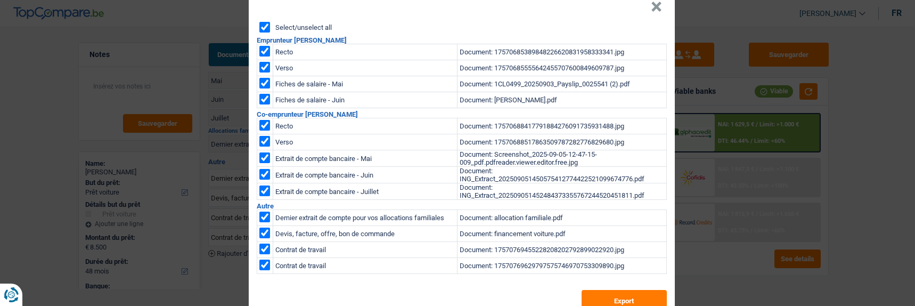
scroll to position [43, 0]
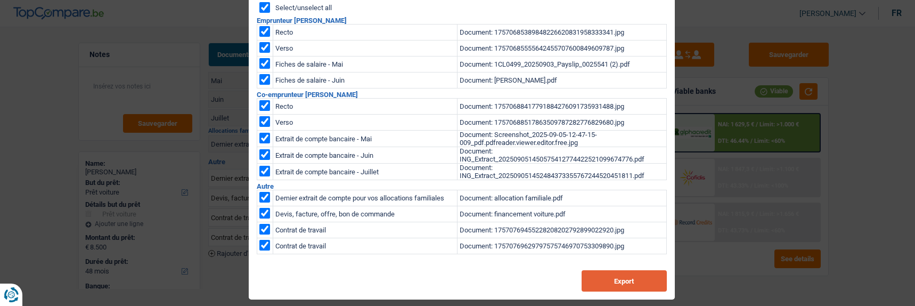
click at [638, 271] on button "Export" at bounding box center [623, 280] width 85 height 21
click at [625, 277] on button "Export" at bounding box center [623, 280] width 85 height 21
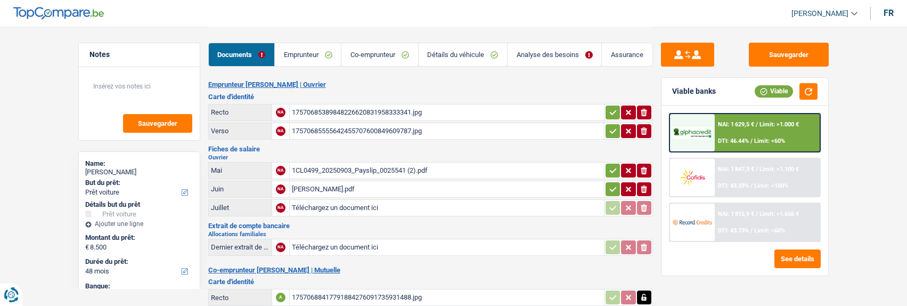
select select "car"
select select "48"
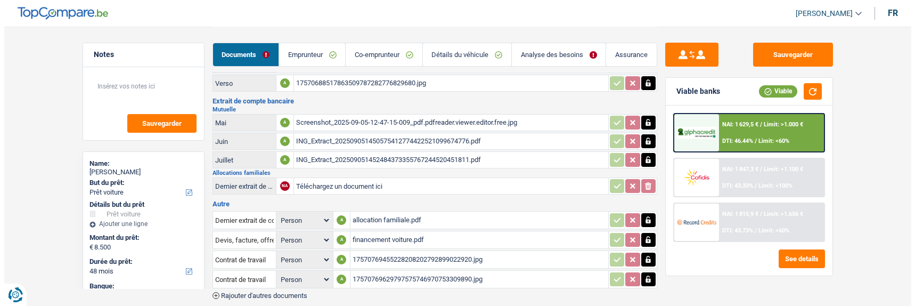
scroll to position [275, 0]
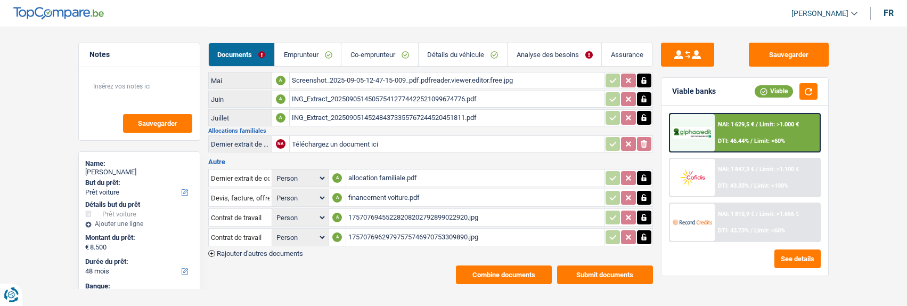
click at [528, 265] on button "Combine documents" at bounding box center [504, 274] width 96 height 19
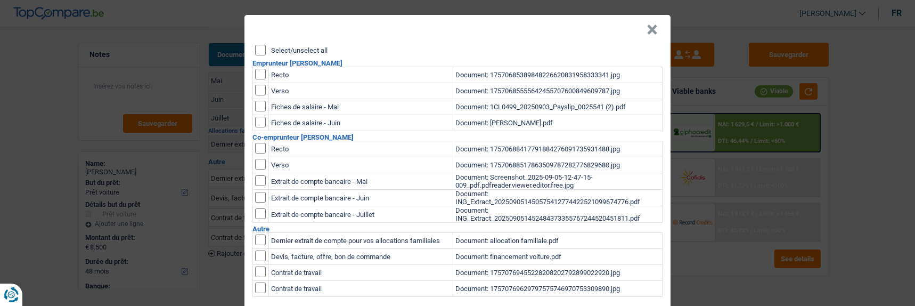
scroll to position [0, 0]
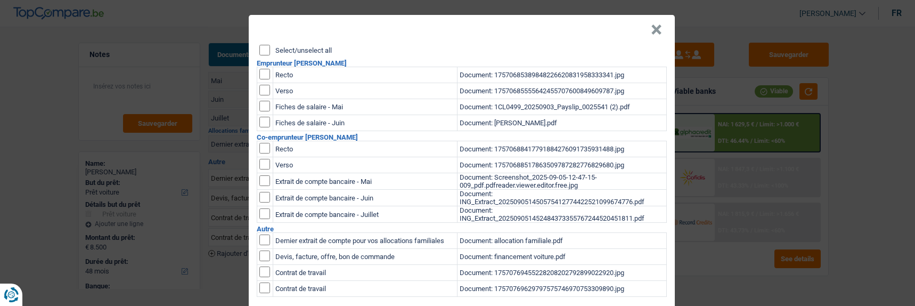
click at [260, 46] on input "Select/unselect all" at bounding box center [264, 50] width 11 height 11
checkbox input "true"
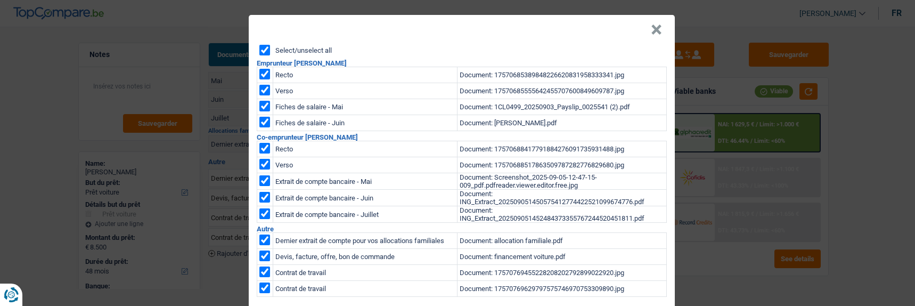
checkbox input "true"
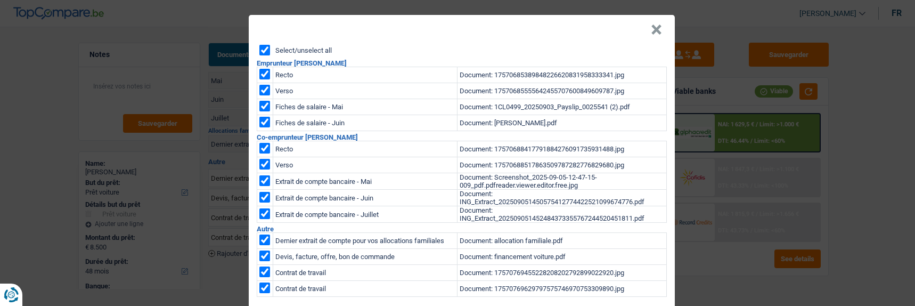
checkbox input "true"
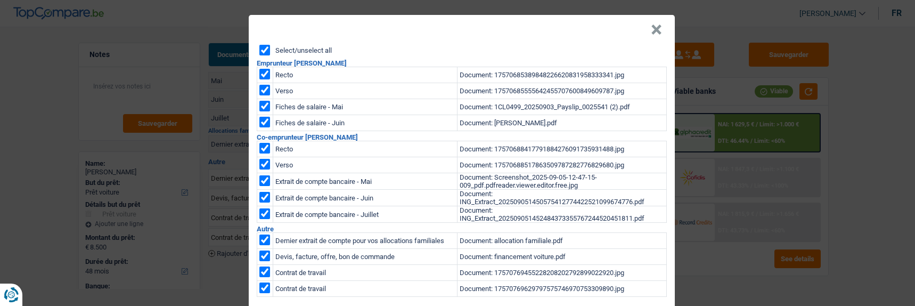
checkbox input "true"
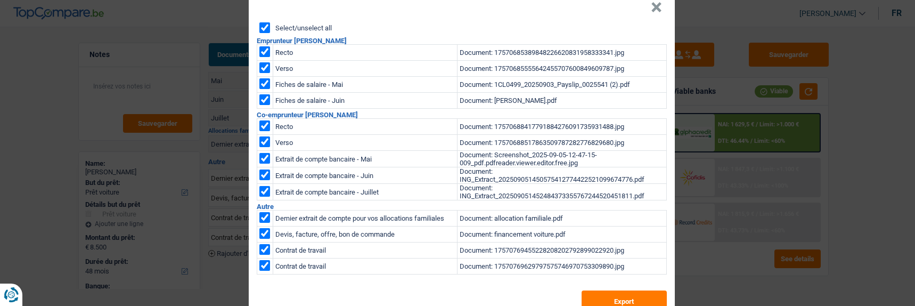
scroll to position [43, 0]
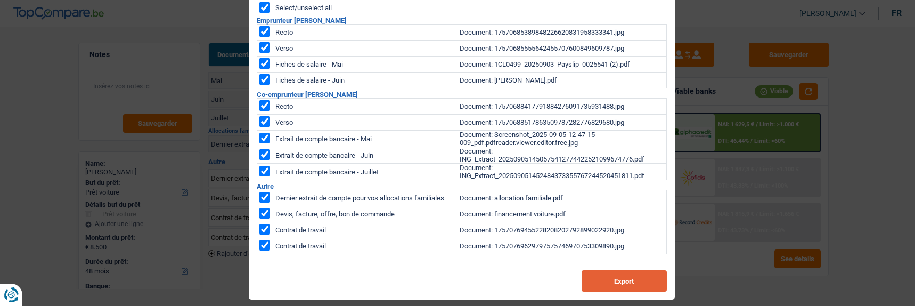
click at [627, 270] on button "Export" at bounding box center [623, 280] width 85 height 21
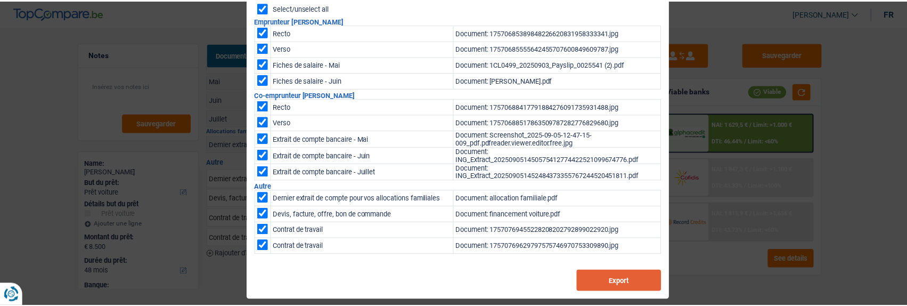
scroll to position [0, 0]
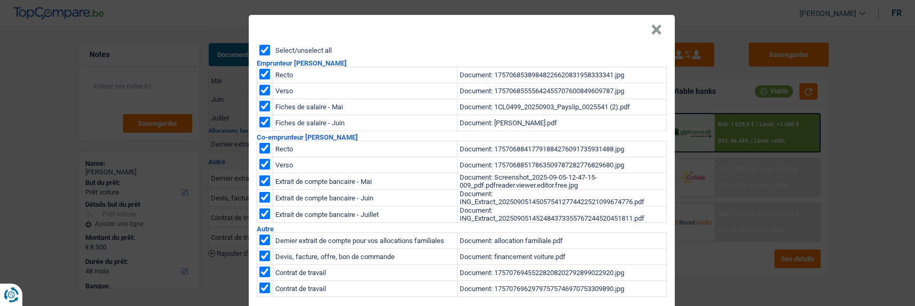
click at [651, 26] on button "×" at bounding box center [656, 29] width 11 height 11
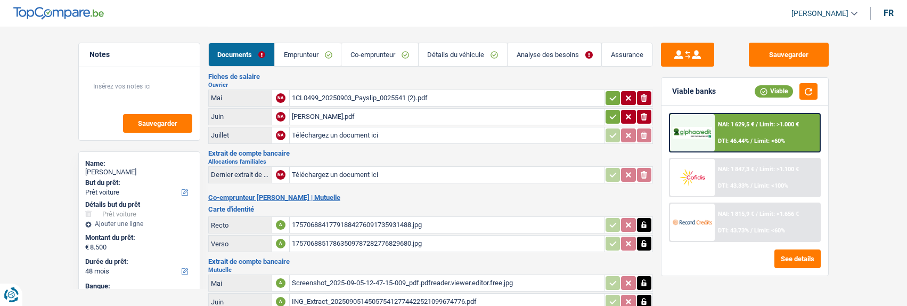
scroll to position [62, 0]
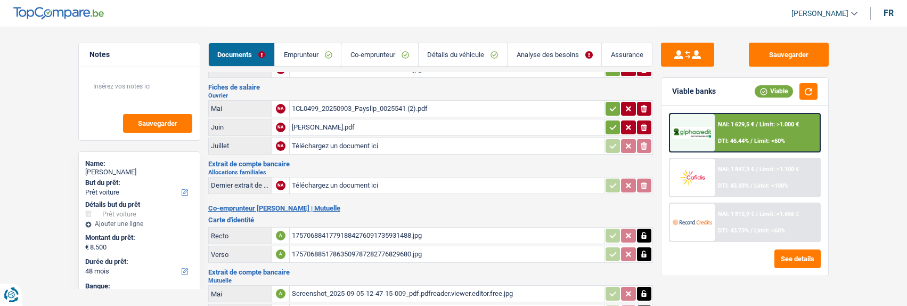
click at [609, 126] on icon "button" at bounding box center [613, 127] width 9 height 11
click at [614, 110] on button "button" at bounding box center [612, 109] width 14 height 14
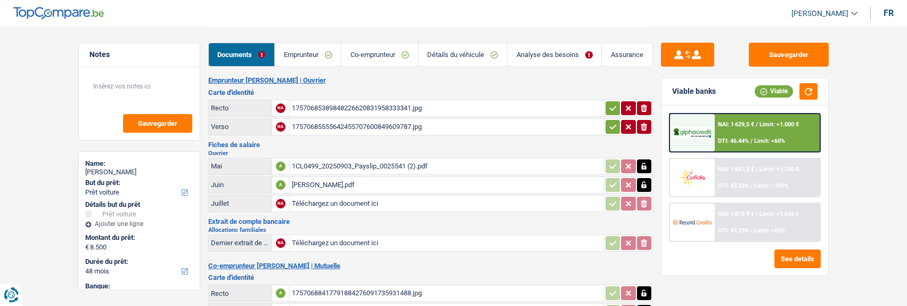
scroll to position [0, 0]
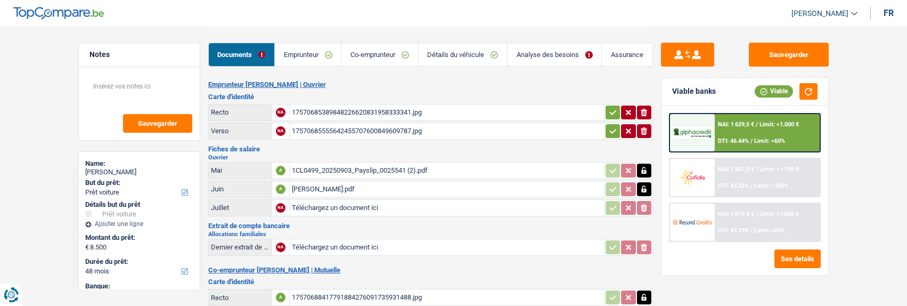
drag, startPoint x: 611, startPoint y: 126, endPoint x: 610, endPoint y: 120, distance: 5.4
click at [610, 126] on icon "button" at bounding box center [613, 131] width 9 height 11
click at [609, 107] on icon "button" at bounding box center [613, 112] width 9 height 11
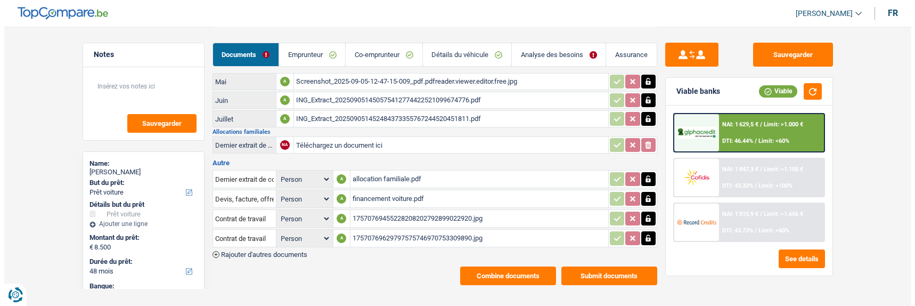
scroll to position [275, 0]
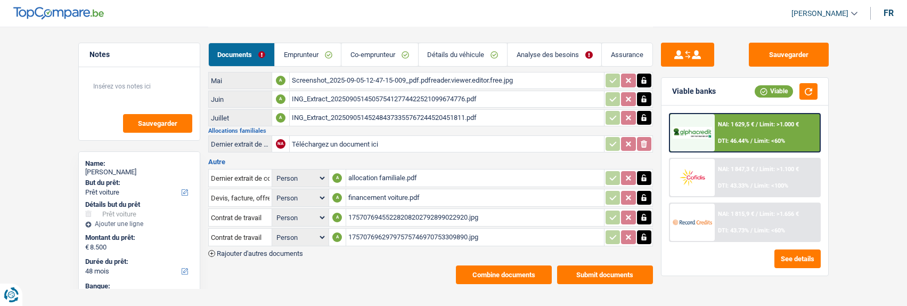
click at [532, 265] on button "Combine documents" at bounding box center [504, 274] width 96 height 19
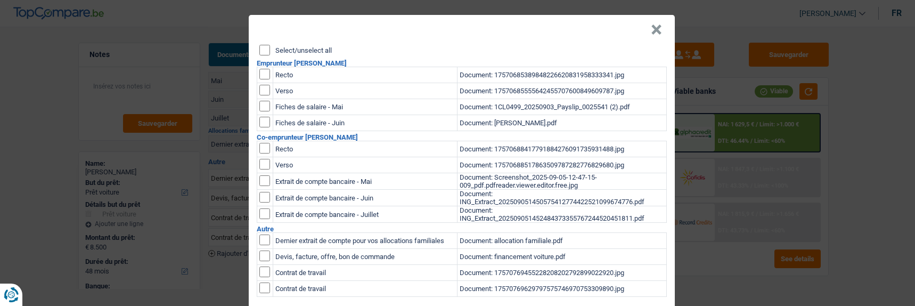
scroll to position [0, 0]
click at [264, 49] on input "Select/unselect all" at bounding box center [264, 50] width 11 height 11
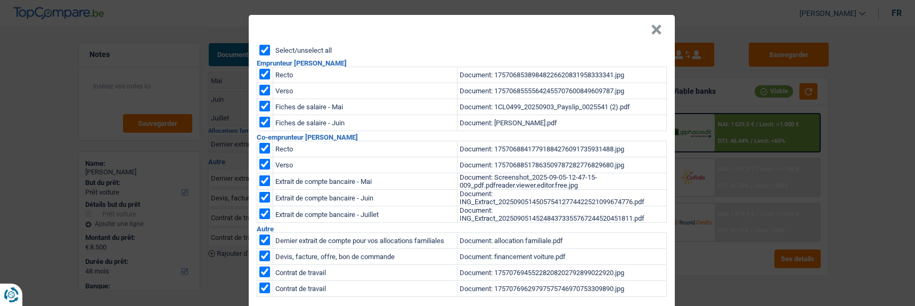
checkbox input "true"
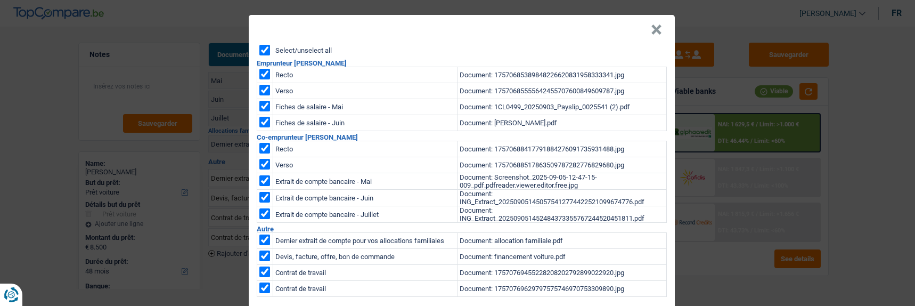
checkbox input "true"
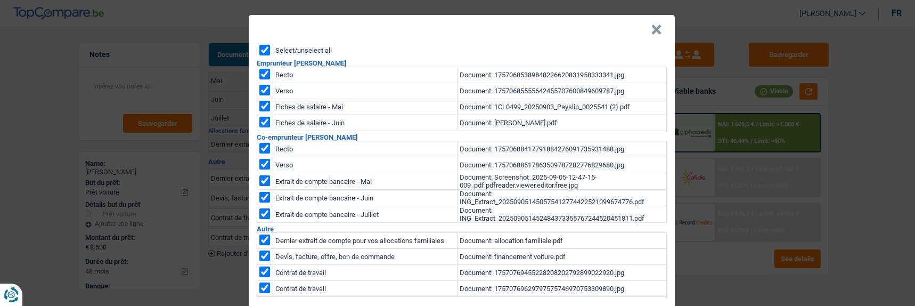
checkbox input "true"
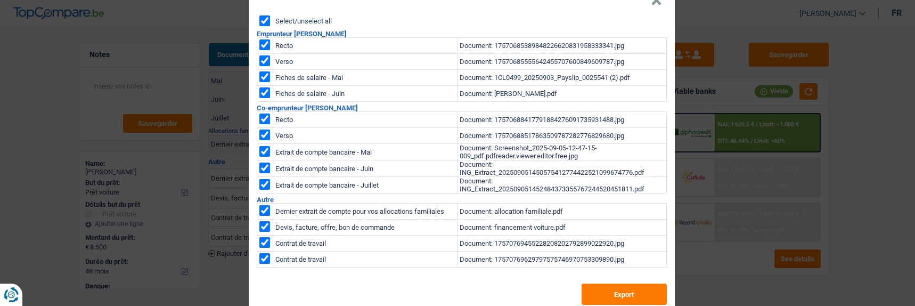
scroll to position [43, 0]
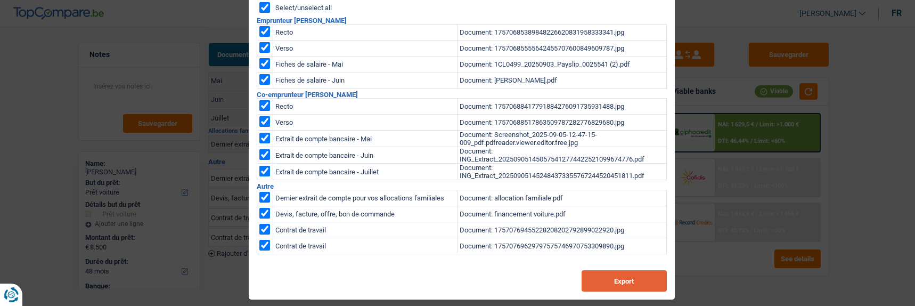
click at [623, 277] on button "Export" at bounding box center [623, 280] width 85 height 21
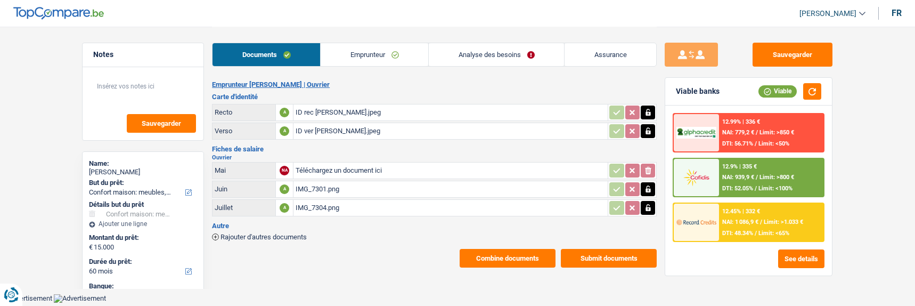
select select "household"
select select "60"
select select "record credits"
click at [345, 185] on div "IMG_7301.png" at bounding box center [450, 189] width 310 height 16
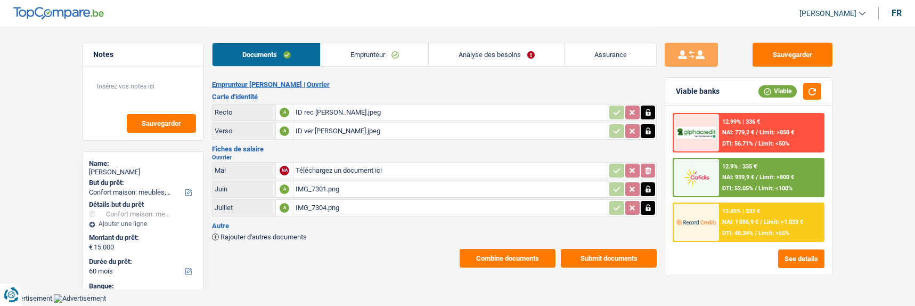
click at [374, 205] on div "IMG_7304.png" at bounding box center [450, 208] width 310 height 16
click at [489, 48] on link "Analyse des besoins" at bounding box center [496, 54] width 135 height 23
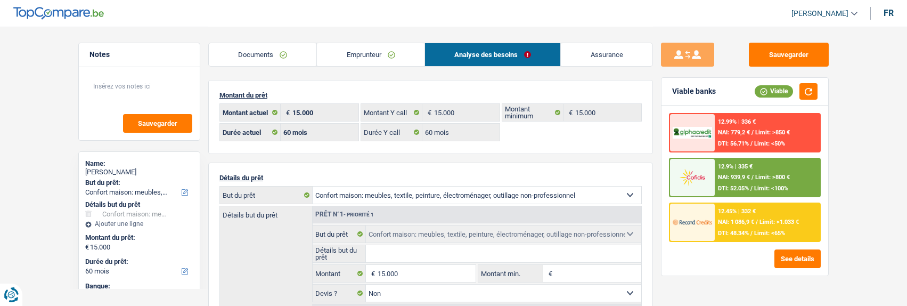
click at [367, 59] on link "Emprunteur" at bounding box center [371, 54] width 108 height 23
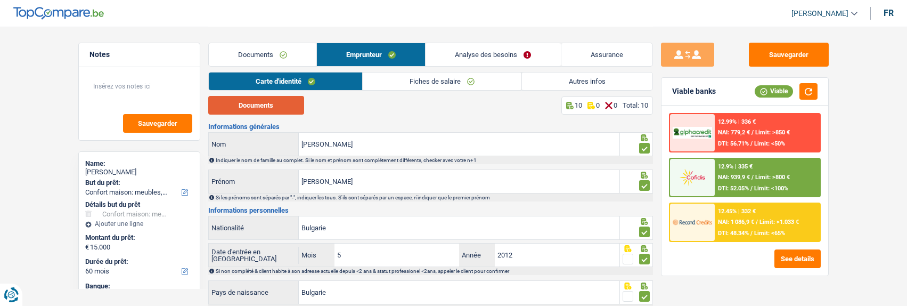
click at [269, 103] on button "Documents" at bounding box center [256, 105] width 96 height 19
click at [454, 84] on link "Fiches de salaire" at bounding box center [442, 81] width 159 height 18
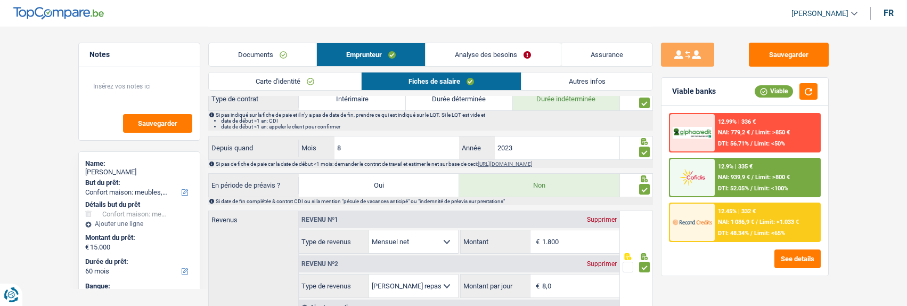
scroll to position [373, 0]
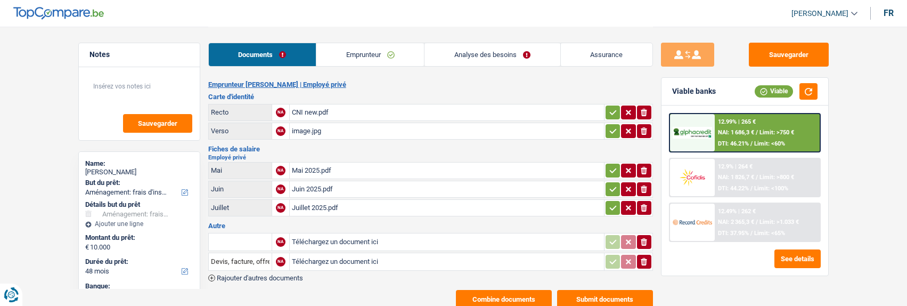
select select "movingOrInstallation"
select select "48"
click at [642, 258] on icon "button" at bounding box center [644, 261] width 6 height 7
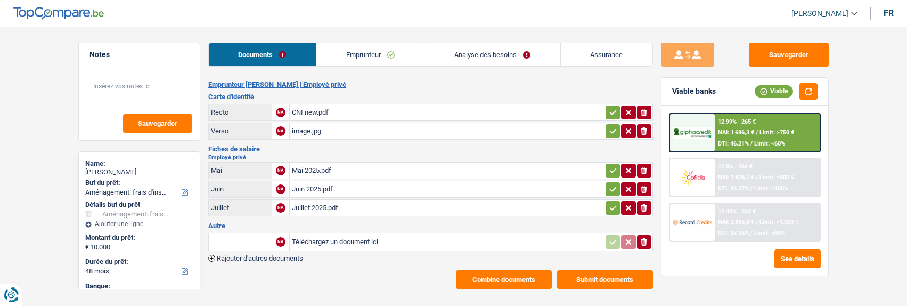
click at [647, 236] on icon "ionicons-v5-e" at bounding box center [643, 241] width 9 height 11
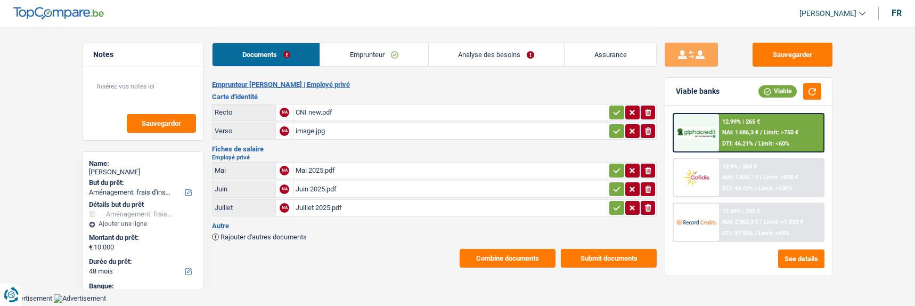
click at [619, 111] on icon "button" at bounding box center [616, 112] width 9 height 11
click at [613, 128] on icon "button" at bounding box center [616, 130] width 7 height 5
click at [611, 162] on td "ionicons-v5-e" at bounding box center [631, 170] width 49 height 17
drag, startPoint x: 611, startPoint y: 162, endPoint x: 606, endPoint y: 181, distance: 19.2
click at [611, 164] on button "button" at bounding box center [616, 170] width 14 height 14
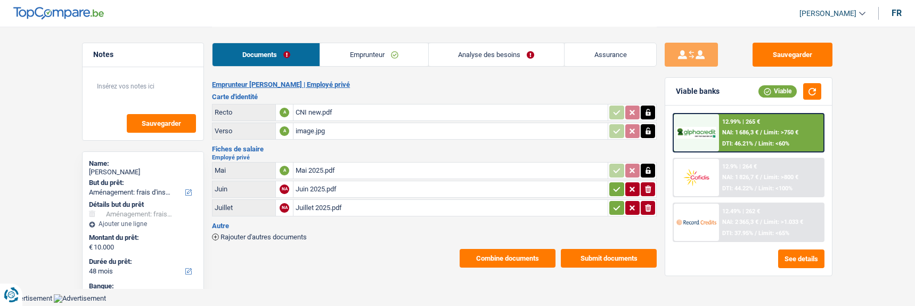
drag, startPoint x: 613, startPoint y: 185, endPoint x: 612, endPoint y: 202, distance: 17.1
click at [613, 186] on icon "button" at bounding box center [616, 189] width 9 height 11
click at [612, 206] on icon "button" at bounding box center [616, 207] width 9 height 11
click at [492, 253] on button "Combine documents" at bounding box center [507, 258] width 96 height 19
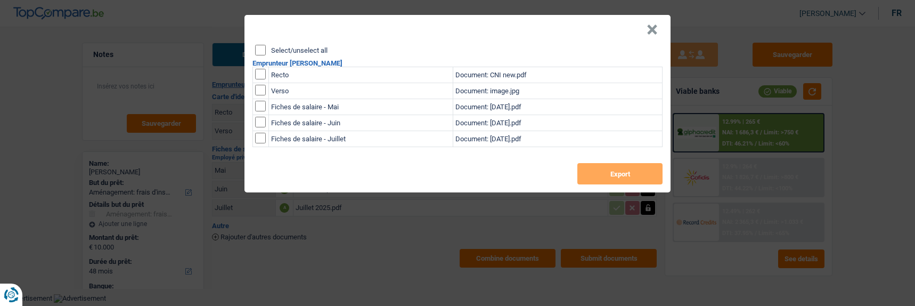
click at [266, 49] on div "Select/unselect all" at bounding box center [458, 50] width 407 height 11
click at [258, 45] on input "Select/unselect all" at bounding box center [260, 50] width 11 height 11
checkbox input "true"
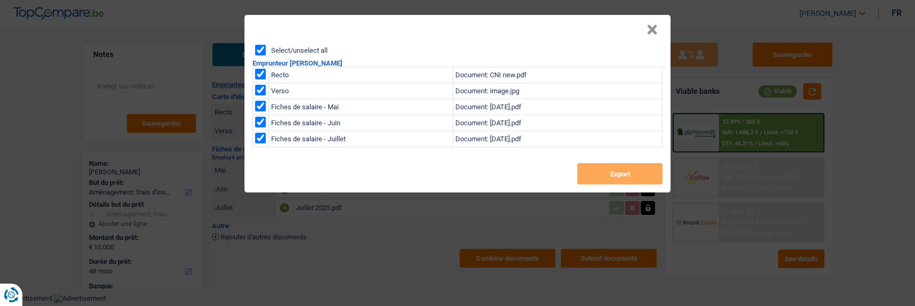
checkbox input "true"
click at [599, 163] on button "Export" at bounding box center [619, 173] width 85 height 21
click at [657, 25] on button "×" at bounding box center [651, 29] width 11 height 11
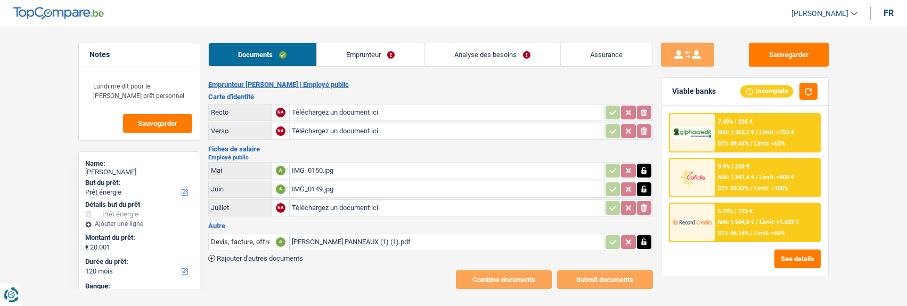
select select "energy"
select select "120"
select select "record credits"
type input "C:\fakepath\IMG_0160.jpg"
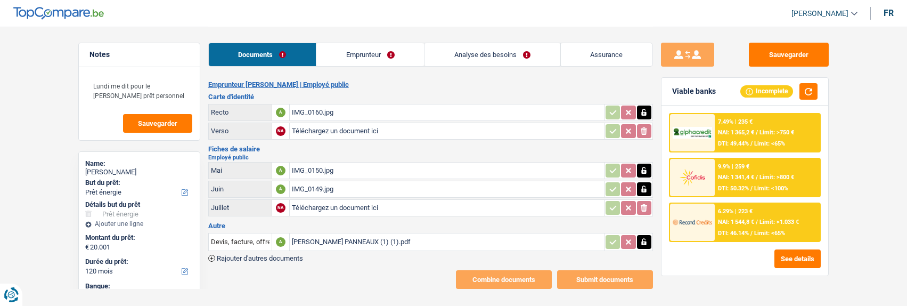
click at [316, 109] on div "IMG_0160.jpg" at bounding box center [447, 112] width 310 height 16
click at [414, 126] on input "Téléchargez un document ici" at bounding box center [447, 131] width 310 height 16
type input "C:\fakepath\IMG_0160.jpg"
click at [321, 206] on input "Téléchargez un document ici" at bounding box center [447, 208] width 310 height 16
type input "C:\fakepath\Fiche salaire 07.2025.pdf"
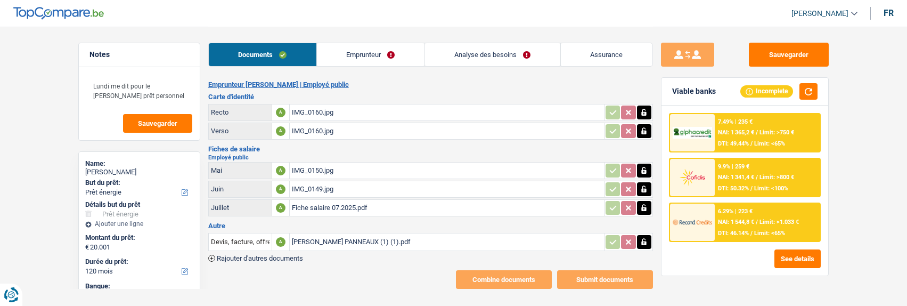
click at [321, 187] on div "IMG_0149.jpg" at bounding box center [447, 189] width 310 height 16
click at [368, 55] on link "Emprunteur" at bounding box center [371, 54] width 108 height 23
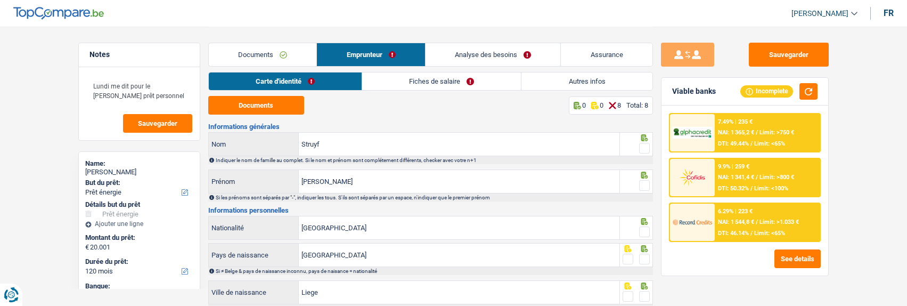
click at [286, 55] on link "Documents" at bounding box center [263, 54] width 108 height 23
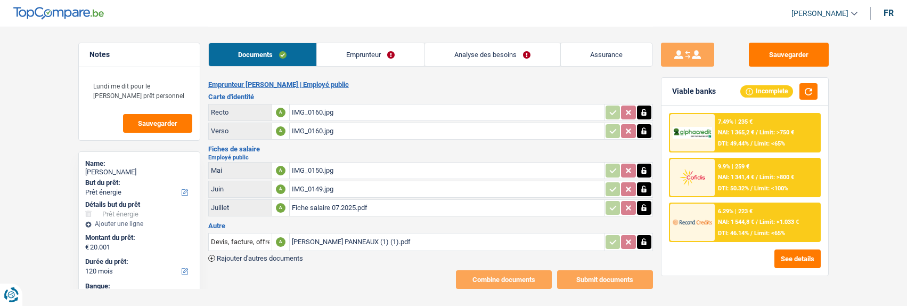
click at [400, 53] on link "Emprunteur" at bounding box center [371, 54] width 108 height 23
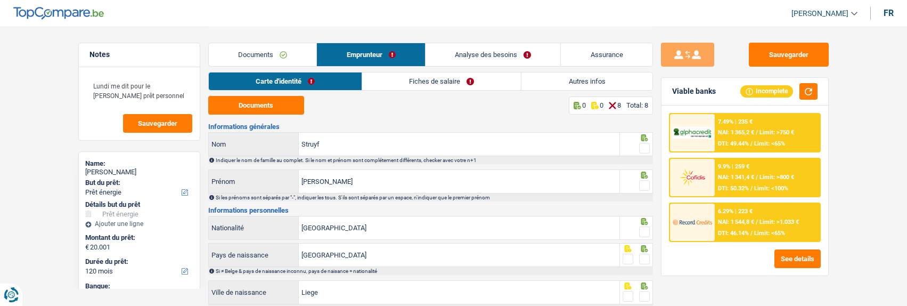
click at [303, 80] on link "Carte d'identité" at bounding box center [285, 81] width 153 height 18
click at [276, 103] on button "Documents" at bounding box center [256, 105] width 96 height 19
click at [643, 147] on span at bounding box center [644, 148] width 11 height 11
click at [0, 0] on input "radio" at bounding box center [0, 0] width 0 height 0
click at [646, 182] on span at bounding box center [644, 185] width 11 height 11
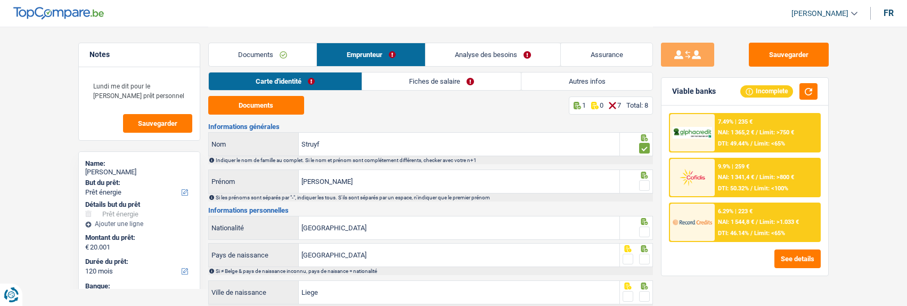
click at [0, 0] on input "radio" at bounding box center [0, 0] width 0 height 0
click at [646, 231] on span at bounding box center [644, 231] width 11 height 11
click at [0, 0] on input "radio" at bounding box center [0, 0] width 0 height 0
drag, startPoint x: 642, startPoint y: 254, endPoint x: 639, endPoint y: 275, distance: 20.9
click at [642, 257] on span at bounding box center [644, 258] width 11 height 11
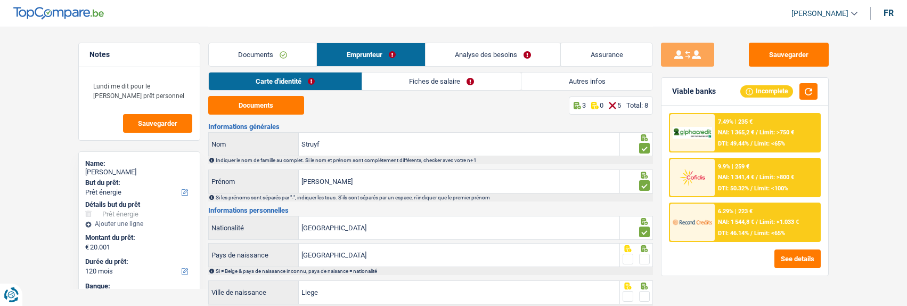
click at [0, 0] on input "radio" at bounding box center [0, 0] width 0 height 0
click at [644, 292] on span at bounding box center [644, 296] width 11 height 11
click at [0, 0] on input "radio" at bounding box center [0, 0] width 0 height 0
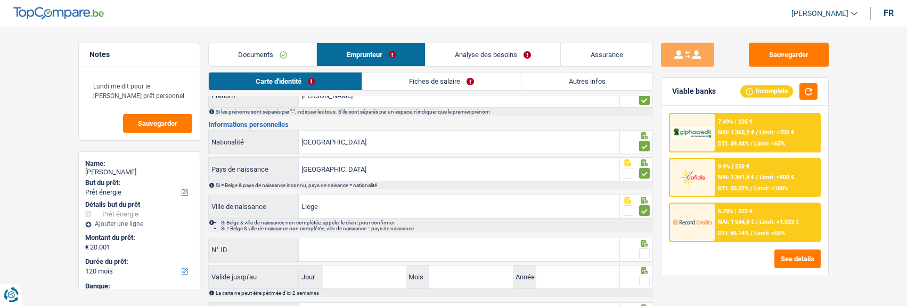
scroll to position [106, 0]
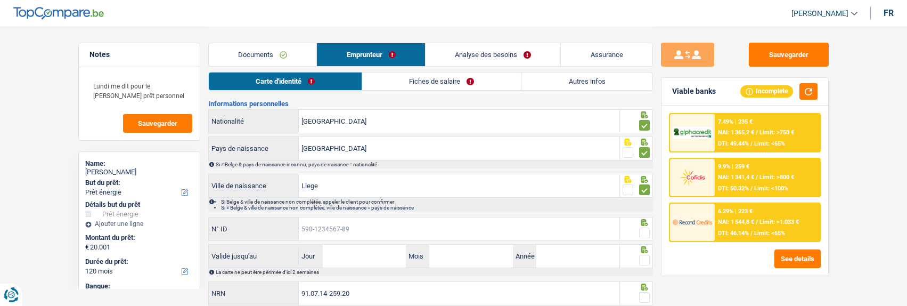
click at [506, 226] on input "N° ID" at bounding box center [459, 228] width 321 height 23
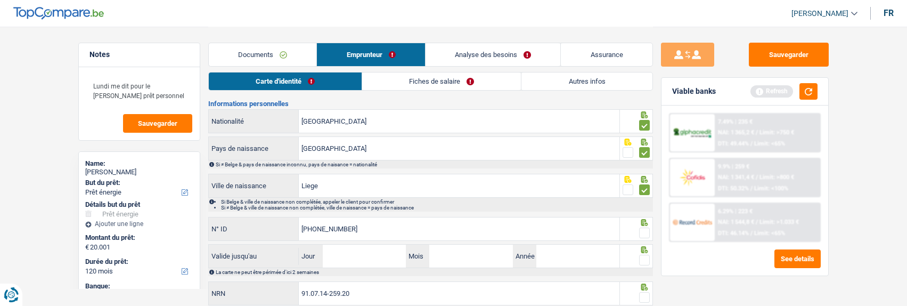
type input "[PHONE_NUMBER]"
click at [645, 231] on span at bounding box center [644, 232] width 11 height 11
click at [0, 0] on input "radio" at bounding box center [0, 0] width 0 height 0
click at [376, 251] on input "Jour" at bounding box center [364, 255] width 83 height 23
type input "28"
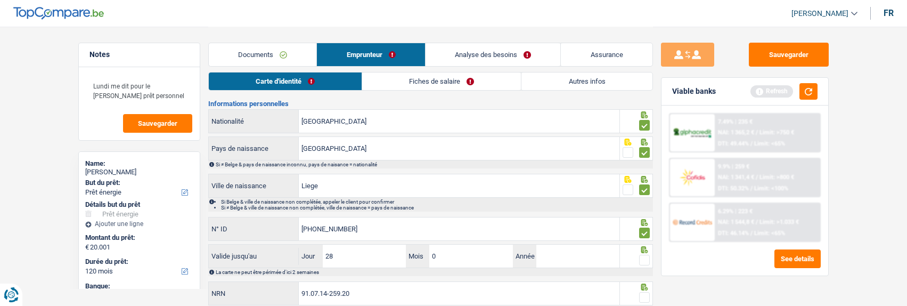
type input "05"
type input "2034"
drag, startPoint x: 642, startPoint y: 252, endPoint x: 647, endPoint y: 251, distance: 5.4
click at [644, 254] on span at bounding box center [644, 259] width 11 height 11
click at [0, 0] on input "radio" at bounding box center [0, 0] width 0 height 0
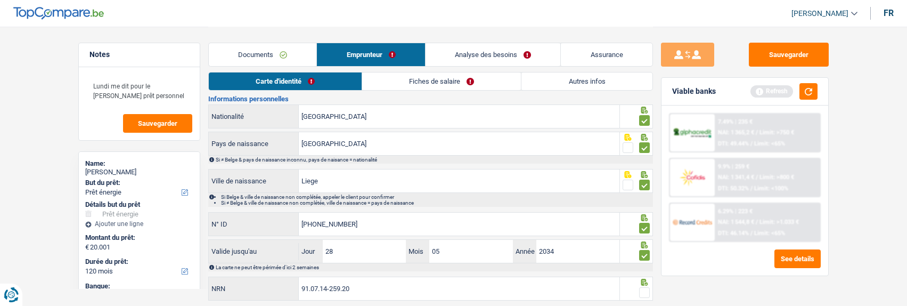
scroll to position [142, 0]
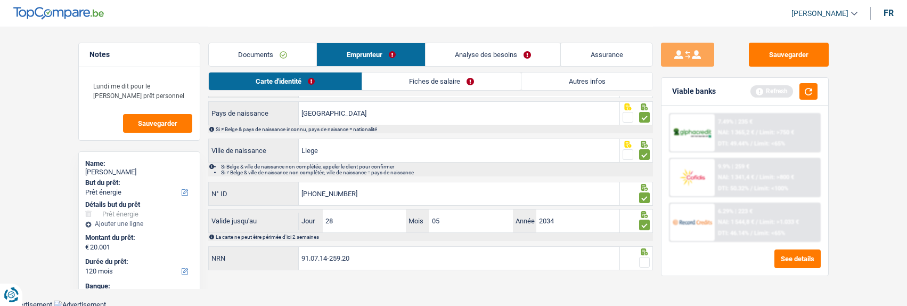
click at [645, 259] on span at bounding box center [644, 262] width 11 height 11
click at [0, 0] on input "radio" at bounding box center [0, 0] width 0 height 0
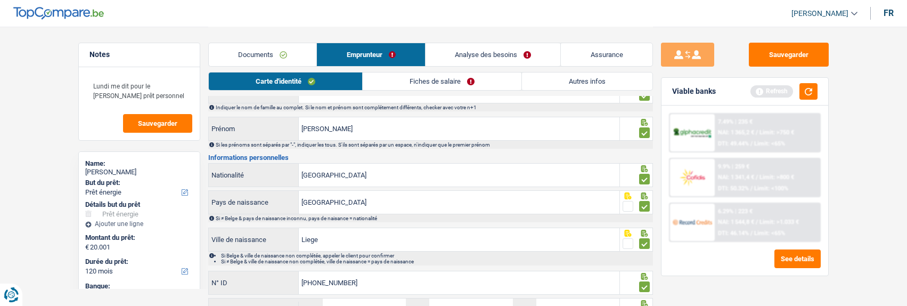
scroll to position [0, 0]
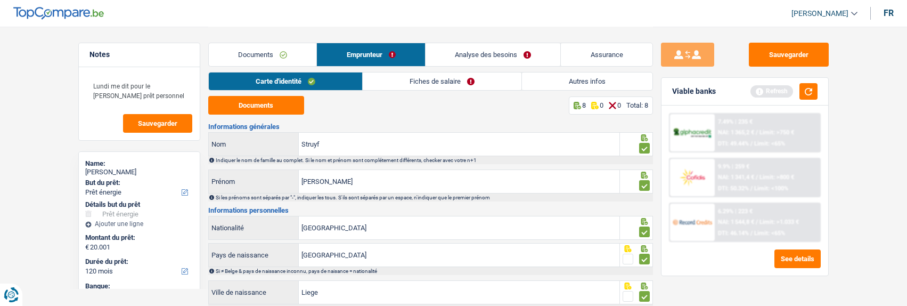
click at [458, 76] on link "Fiches de salaire" at bounding box center [442, 81] width 159 height 18
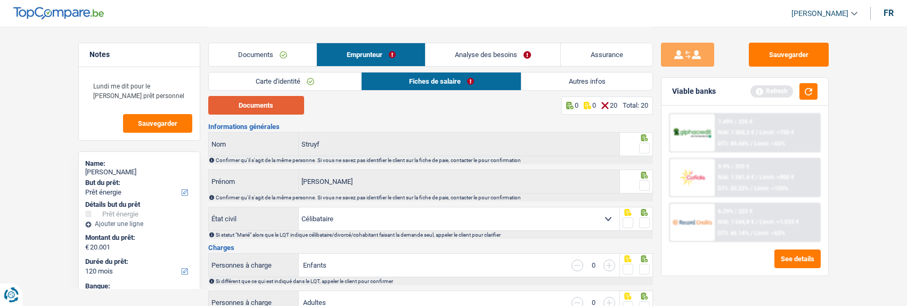
click at [283, 105] on button "Documents" at bounding box center [256, 105] width 96 height 19
drag, startPoint x: 644, startPoint y: 146, endPoint x: 642, endPoint y: 160, distance: 14.0
click at [644, 150] on span at bounding box center [644, 148] width 11 height 11
click at [0, 0] on input "radio" at bounding box center [0, 0] width 0 height 0
drag, startPoint x: 644, startPoint y: 180, endPoint x: 642, endPoint y: 193, distance: 12.3
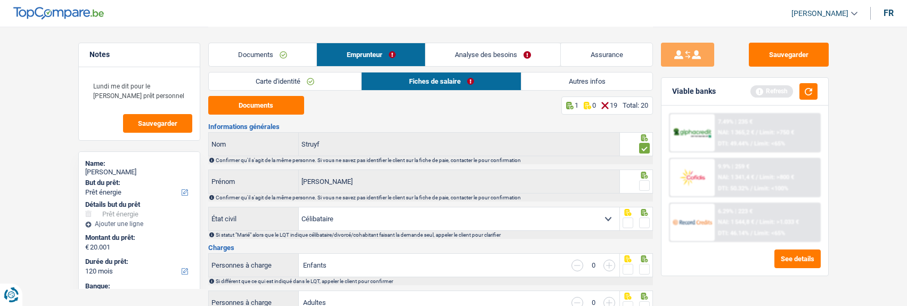
click at [643, 185] on span at bounding box center [644, 185] width 11 height 11
click at [0, 0] on input "radio" at bounding box center [0, 0] width 0 height 0
click at [644, 220] on span at bounding box center [644, 222] width 11 height 11
click at [0, 0] on input "radio" at bounding box center [0, 0] width 0 height 0
click at [647, 267] on span at bounding box center [644, 269] width 11 height 11
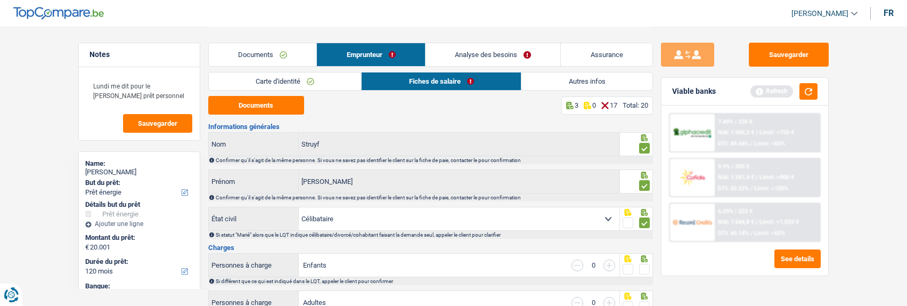
click at [0, 0] on input "radio" at bounding box center [0, 0] width 0 height 0
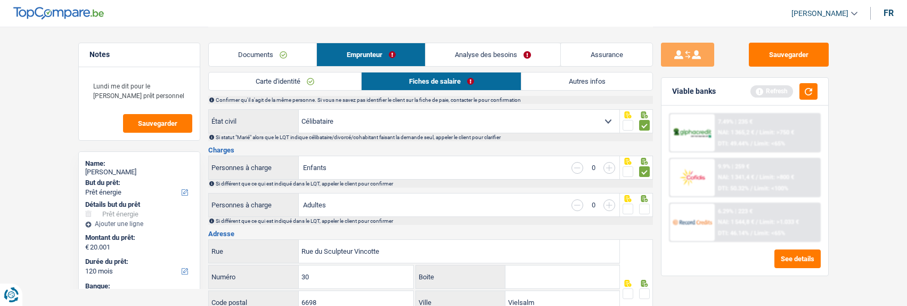
scroll to position [106, 0]
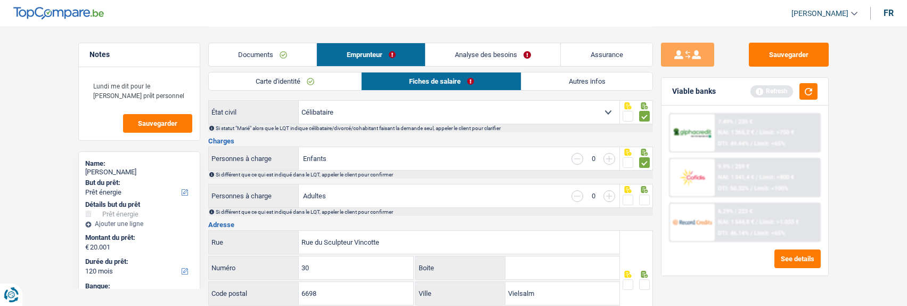
click at [644, 197] on span at bounding box center [644, 199] width 11 height 11
click at [0, 0] on input "radio" at bounding box center [0, 0] width 0 height 0
click at [648, 279] on span at bounding box center [644, 284] width 11 height 11
click at [0, 0] on input "radio" at bounding box center [0, 0] width 0 height 0
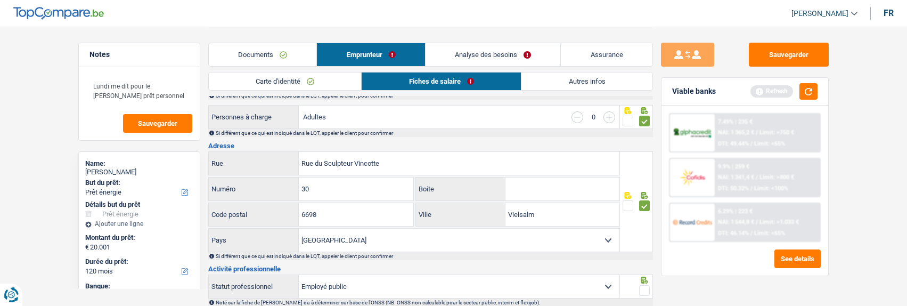
scroll to position [213, 0]
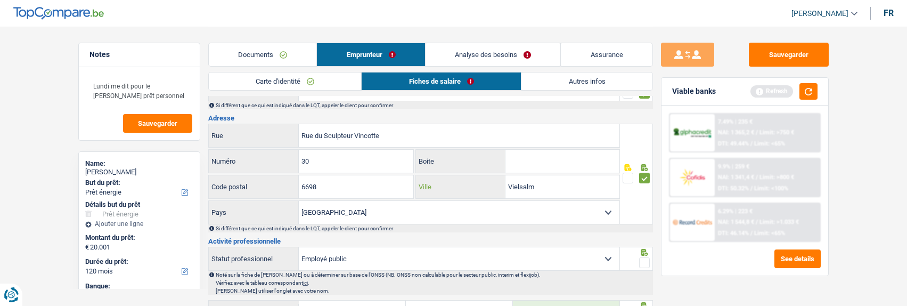
drag, startPoint x: 562, startPoint y: 193, endPoint x: 482, endPoint y: 176, distance: 81.7
click at [482, 176] on div "Vielsalm Ville" at bounding box center [517, 186] width 203 height 23
type input "Grand-Halleux"
click at [645, 260] on span at bounding box center [644, 262] width 11 height 11
click at [0, 0] on input "radio" at bounding box center [0, 0] width 0 height 0
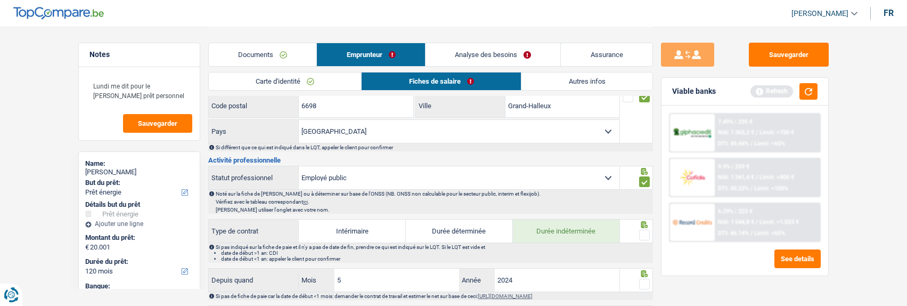
scroll to position [319, 0]
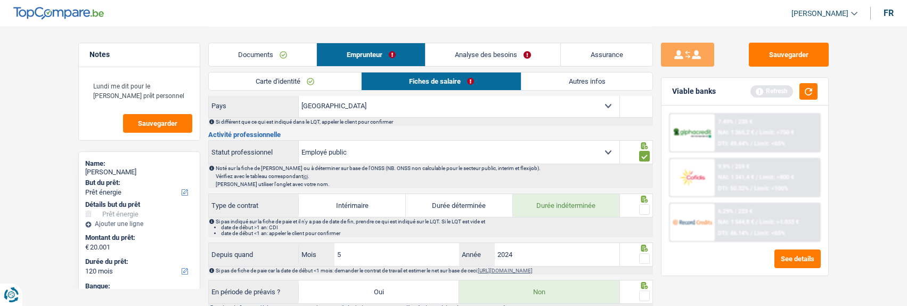
click at [641, 204] on span at bounding box center [644, 209] width 11 height 11
click at [0, 0] on input "radio" at bounding box center [0, 0] width 0 height 0
click at [364, 258] on input "5" at bounding box center [396, 254] width 125 height 23
type input "3"
click at [522, 256] on input "2024" at bounding box center [557, 254] width 125 height 23
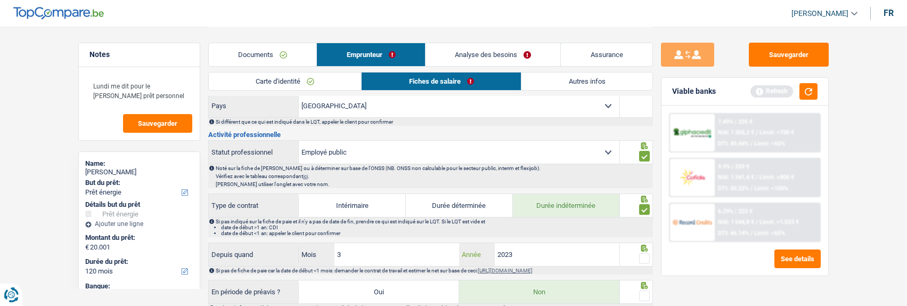
type input "2023"
click at [639, 253] on span at bounding box center [644, 258] width 11 height 11
click at [0, 0] on input "radio" at bounding box center [0, 0] width 0 height 0
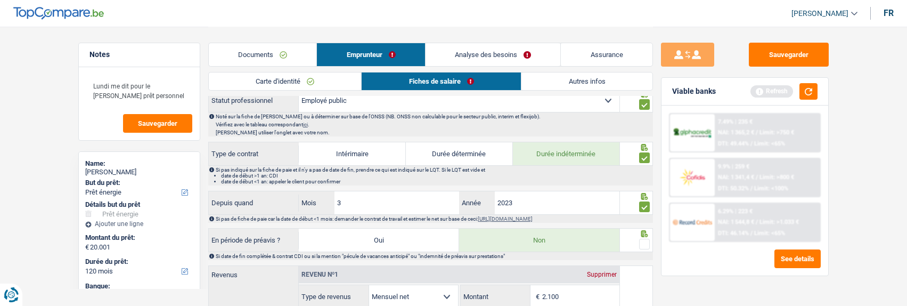
scroll to position [373, 0]
click at [645, 237] on span at bounding box center [644, 242] width 11 height 11
click at [0, 0] on input "radio" at bounding box center [0, 0] width 0 height 0
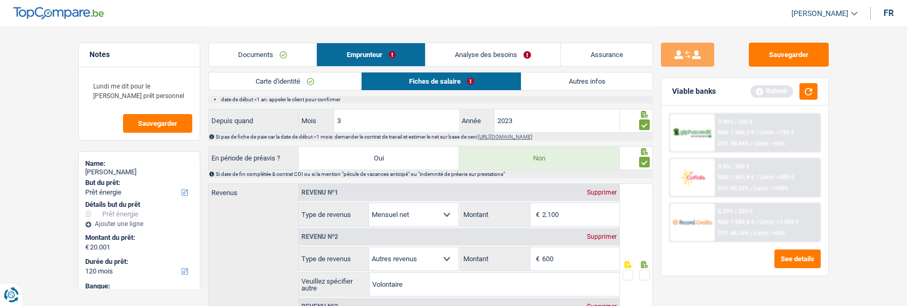
scroll to position [532, 0]
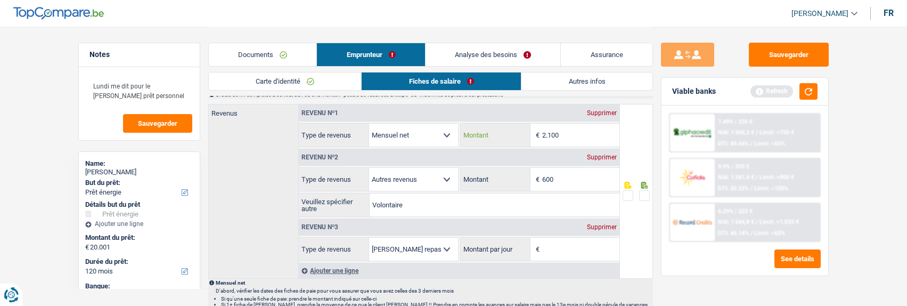
drag, startPoint x: 564, startPoint y: 134, endPoint x: 548, endPoint y: 134, distance: 15.4
click at [548, 134] on input "2.100" at bounding box center [580, 135] width 77 height 23
type input "2.099"
click at [598, 224] on div "Supprimer" at bounding box center [601, 227] width 35 height 6
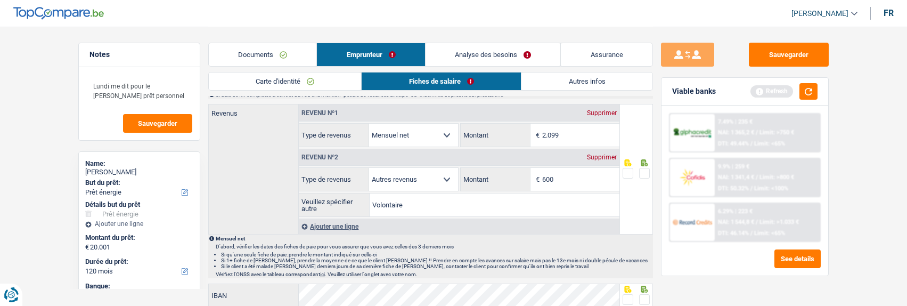
click at [643, 170] on span at bounding box center [644, 173] width 11 height 11
click at [0, 0] on input "radio" at bounding box center [0, 0] width 0 height 0
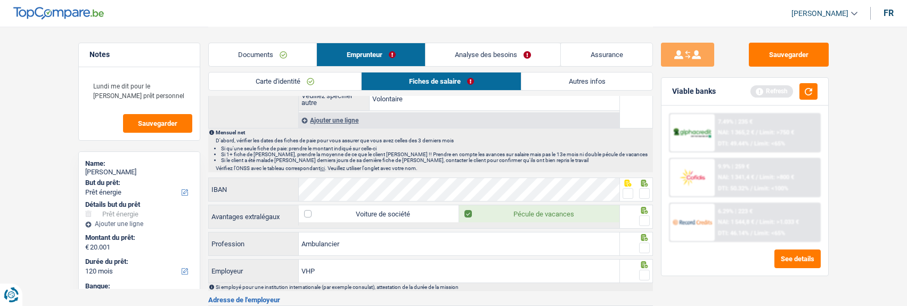
scroll to position [639, 0]
click at [628, 191] on span at bounding box center [627, 192] width 11 height 11
click at [0, 0] on input "radio" at bounding box center [0, 0] width 0 height 0
click at [643, 218] on span at bounding box center [644, 220] width 11 height 11
click at [0, 0] on input "radio" at bounding box center [0, 0] width 0 height 0
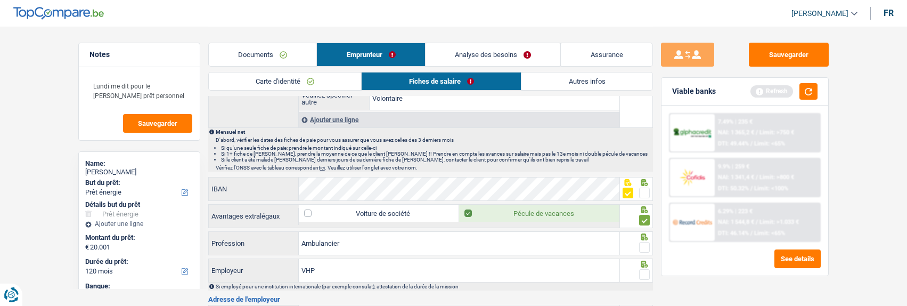
click at [645, 242] on span at bounding box center [644, 247] width 11 height 11
click at [0, 0] on input "radio" at bounding box center [0, 0] width 0 height 0
click at [645, 269] on span at bounding box center [644, 274] width 11 height 11
click at [0, 0] on input "radio" at bounding box center [0, 0] width 0 height 0
drag, startPoint x: 379, startPoint y: 245, endPoint x: 250, endPoint y: 235, distance: 129.7
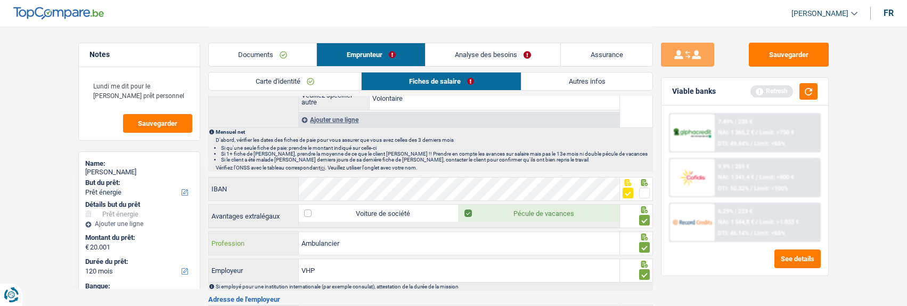
click at [250, 235] on div "Ambulancier Profession" at bounding box center [414, 243] width 411 height 23
click at [343, 268] on input "VHP" at bounding box center [459, 270] width 321 height 23
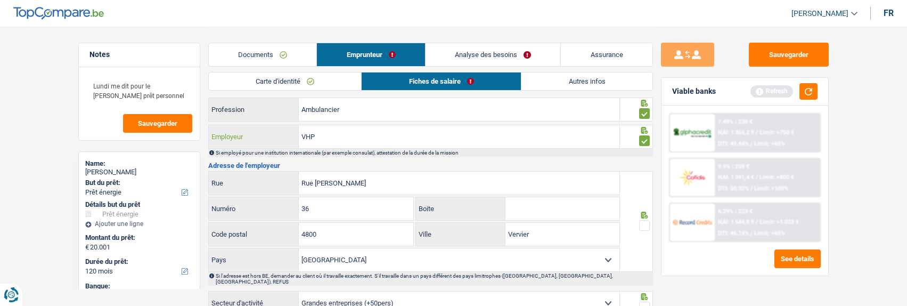
scroll to position [799, 0]
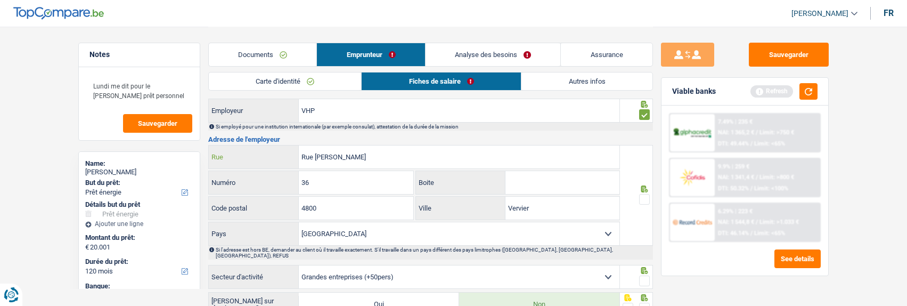
drag, startPoint x: 380, startPoint y: 159, endPoint x: 189, endPoint y: 151, distance: 191.3
click at [364, 153] on input "Rue Simon lobet" at bounding box center [459, 156] width 321 height 23
click at [365, 153] on input "Rue Simon lobet" at bounding box center [459, 156] width 321 height 23
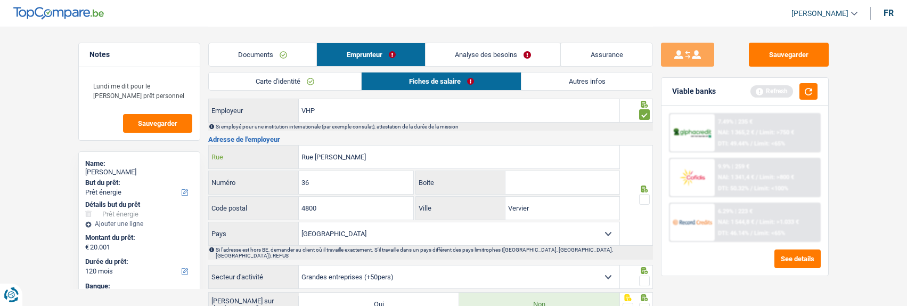
click at [365, 153] on input "Rue Simon lobet" at bounding box center [459, 156] width 321 height 23
type input "Rue de maëstricht"
click at [644, 197] on span at bounding box center [644, 199] width 11 height 11
click at [0, 0] on input "radio" at bounding box center [0, 0] width 0 height 0
drag, startPoint x: 362, startPoint y: 207, endPoint x: 233, endPoint y: 207, distance: 129.4
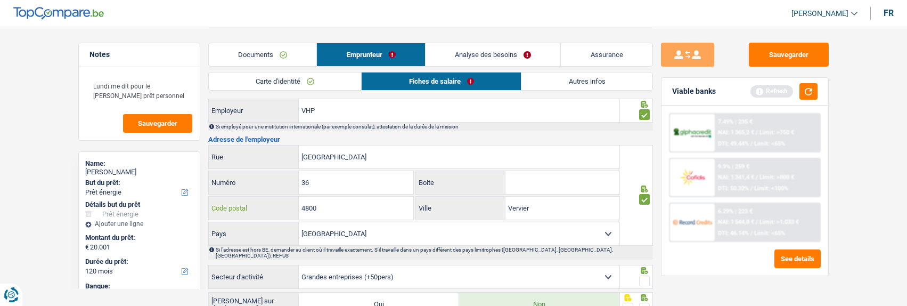
click at [233, 207] on div "4800 Code postal" at bounding box center [311, 207] width 205 height 23
type input "4651"
drag, startPoint x: 336, startPoint y: 180, endPoint x: 245, endPoint y: 182, distance: 91.6
click at [245, 182] on div "36 Numéro" at bounding box center [311, 182] width 205 height 23
type input "51"
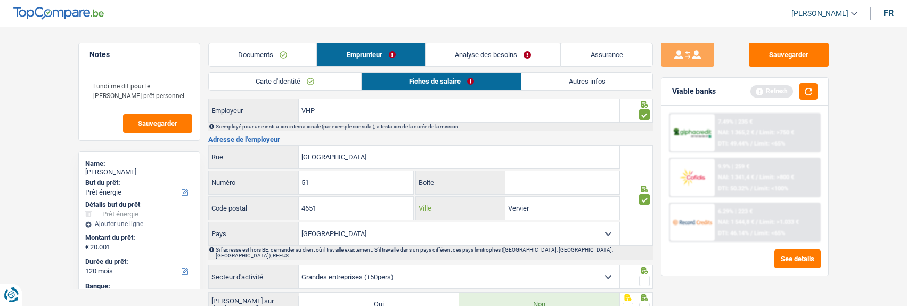
drag, startPoint x: 516, startPoint y: 210, endPoint x: 440, endPoint y: 211, distance: 76.1
click at [440, 211] on div "Vervier Ville" at bounding box center [517, 207] width 203 height 23
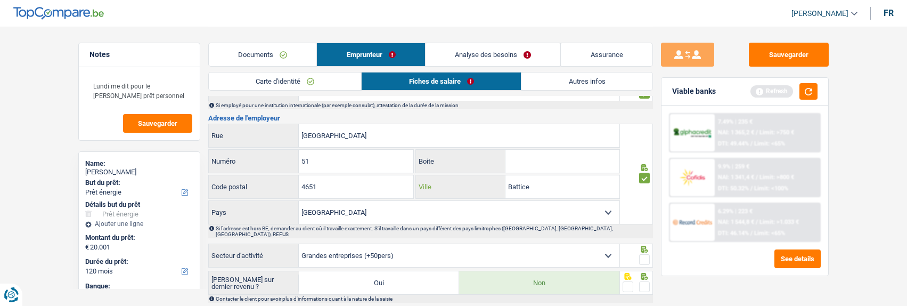
scroll to position [852, 0]
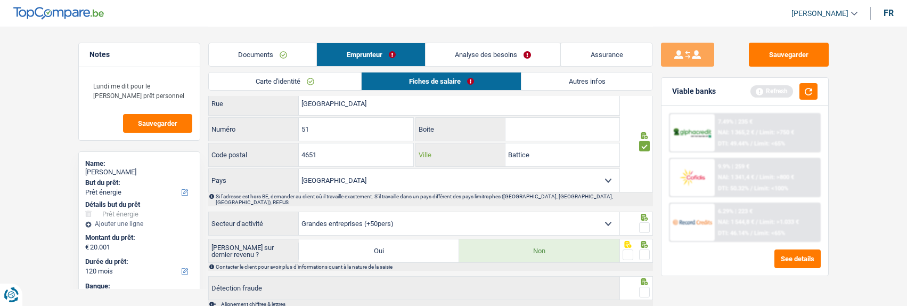
type input "Battice"
click at [647, 222] on span at bounding box center [644, 227] width 11 height 11
click at [0, 0] on input "radio" at bounding box center [0, 0] width 0 height 0
click at [645, 249] on span at bounding box center [644, 254] width 11 height 11
click at [0, 0] on input "radio" at bounding box center [0, 0] width 0 height 0
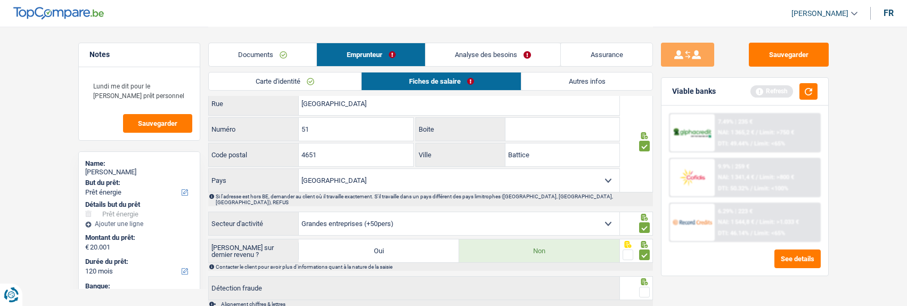
click at [645, 286] on span at bounding box center [644, 291] width 11 height 11
click at [0, 0] on input "radio" at bounding box center [0, 0] width 0 height 0
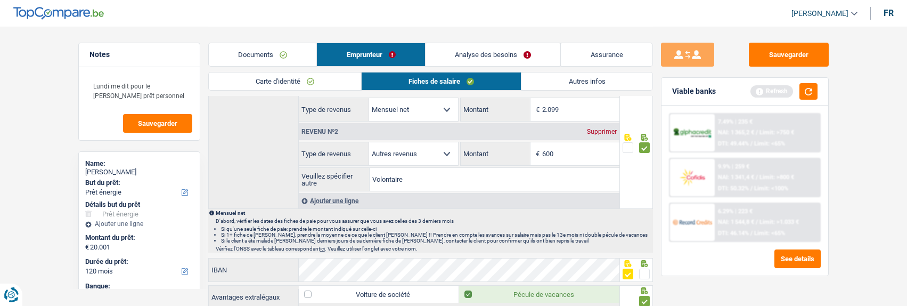
scroll to position [532, 0]
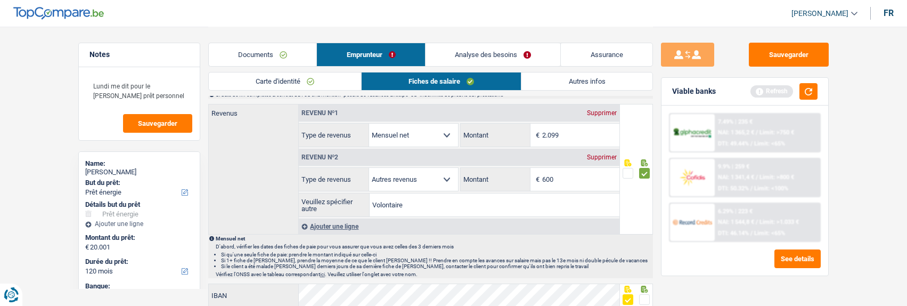
click at [590, 73] on link "Autres infos" at bounding box center [586, 81] width 130 height 18
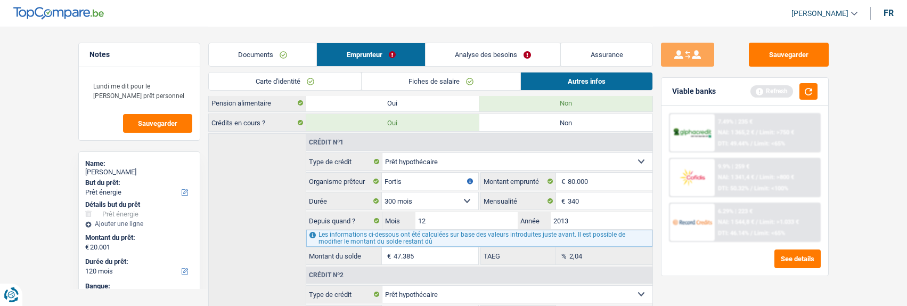
scroll to position [203, 0]
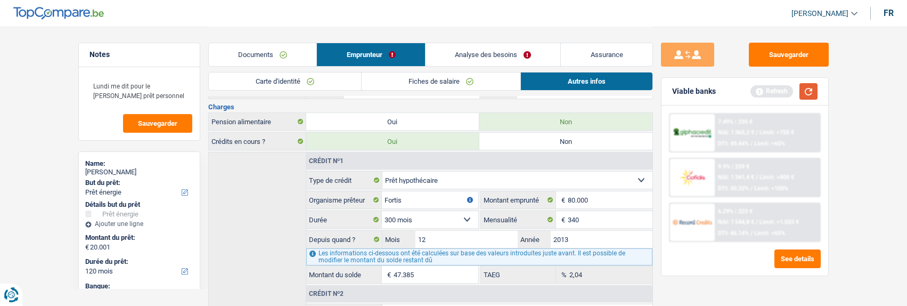
click at [810, 92] on button "button" at bounding box center [808, 91] width 18 height 17
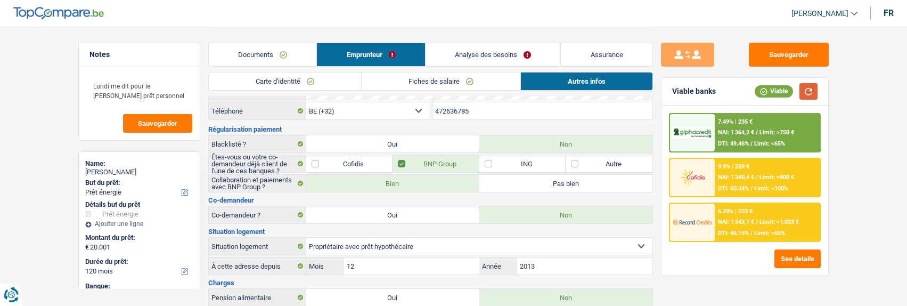
scroll to position [53, 0]
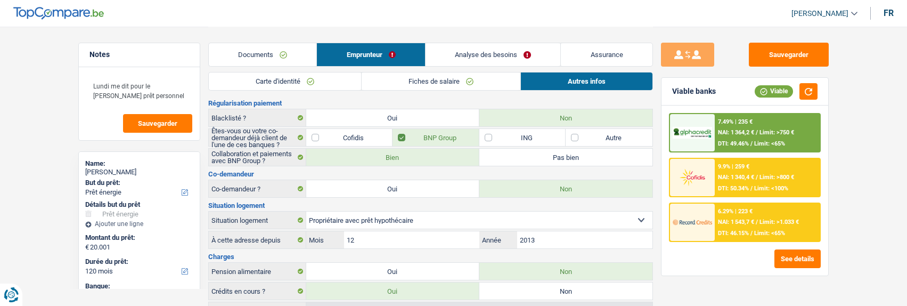
click at [495, 56] on link "Analyse des besoins" at bounding box center [492, 54] width 135 height 23
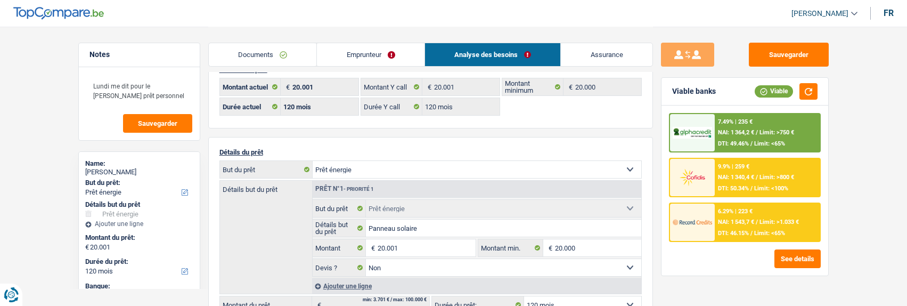
scroll to position [0, 0]
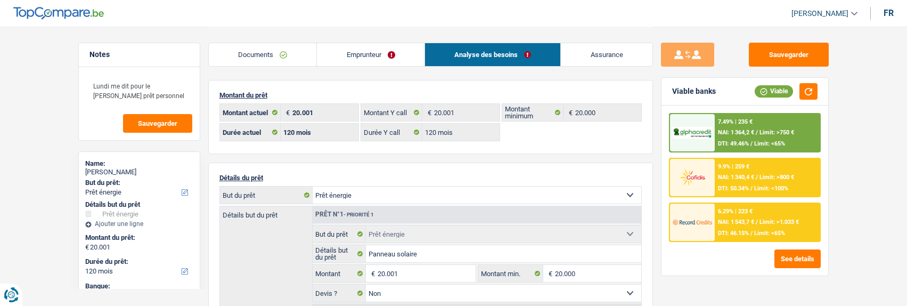
drag, startPoint x: 374, startPoint y: 51, endPoint x: 368, endPoint y: 54, distance: 6.0
click at [374, 51] on link "Emprunteur" at bounding box center [371, 54] width 108 height 23
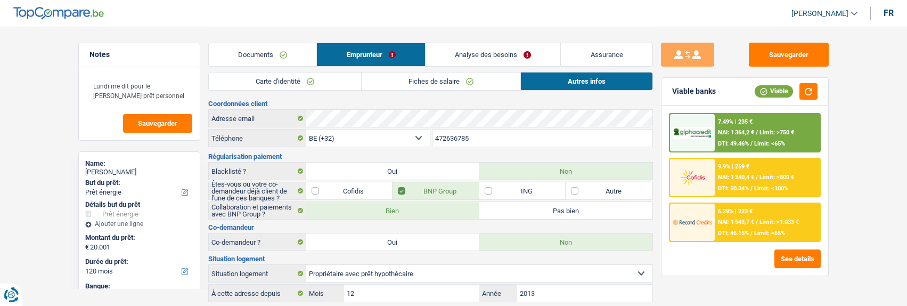
click at [450, 81] on link "Fiches de salaire" at bounding box center [441, 81] width 159 height 18
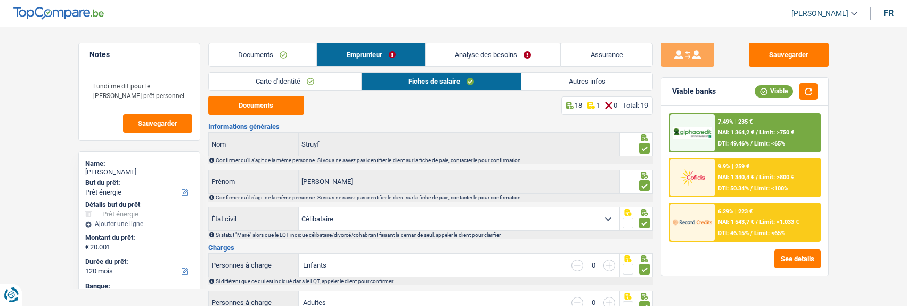
click at [538, 55] on link "Analyse des besoins" at bounding box center [492, 54] width 135 height 23
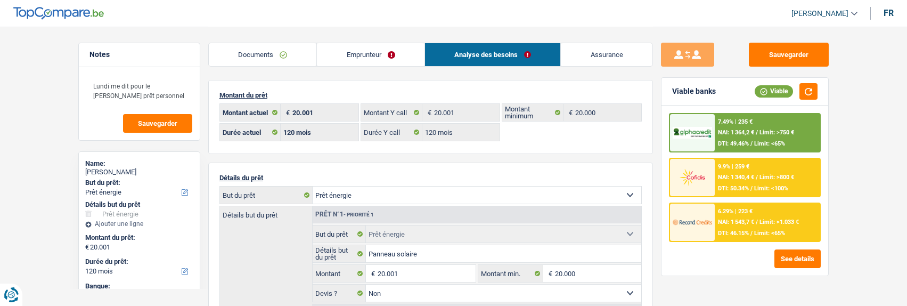
click at [392, 55] on link "Emprunteur" at bounding box center [371, 54] width 108 height 23
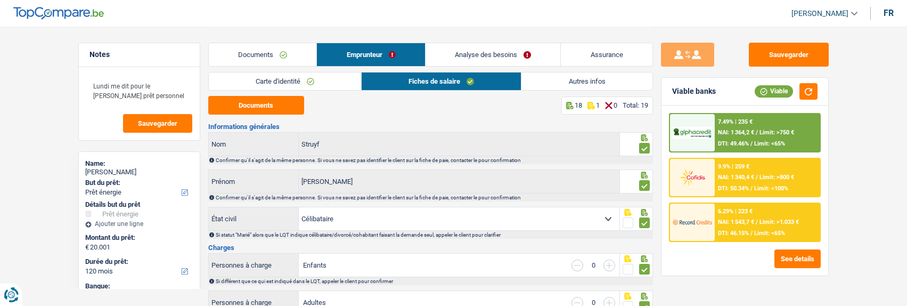
click at [586, 79] on link "Autres infos" at bounding box center [586, 81] width 130 height 18
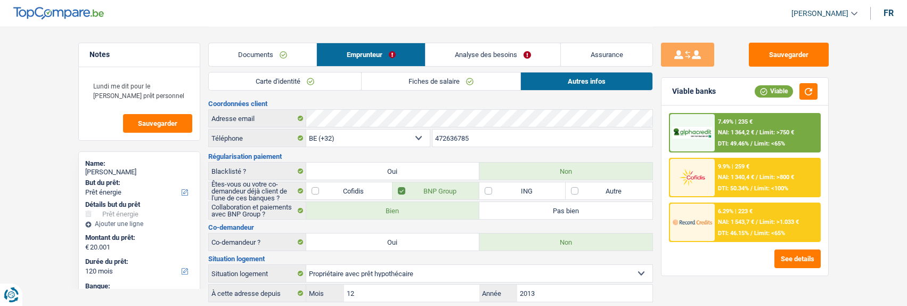
click at [726, 232] on span "DTI: 46.15%" at bounding box center [733, 232] width 31 height 7
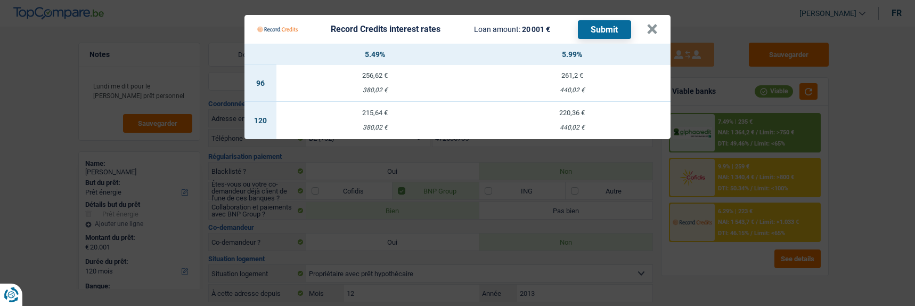
drag, startPoint x: 378, startPoint y: 112, endPoint x: 689, endPoint y: 144, distance: 313.1
click at [666, 177] on Credits "Record Credits interest rates Loan amount: 20 001 € Submit × 5.49% 5.99% 96 256…" at bounding box center [457, 153] width 915 height 306
click at [652, 24] on button "×" at bounding box center [651, 29] width 11 height 11
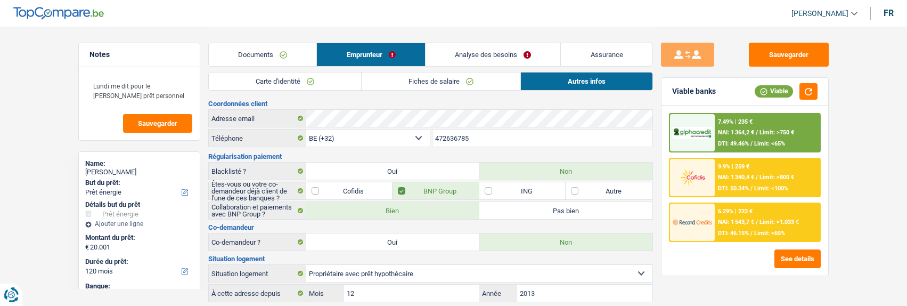
click at [515, 48] on link "Analyse des besoins" at bounding box center [492, 54] width 135 height 23
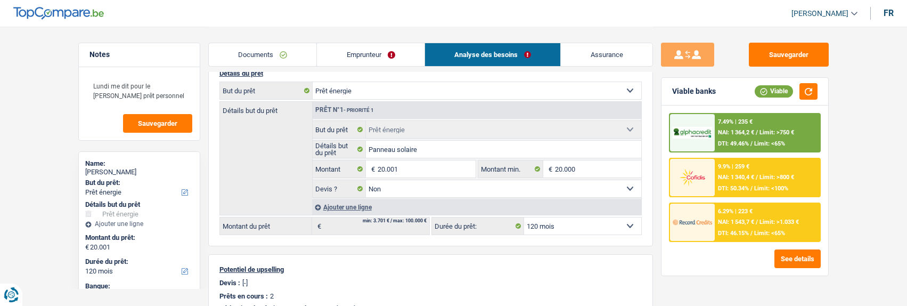
scroll to position [106, 0]
click at [408, 161] on input "20.001" at bounding box center [425, 166] width 97 height 17
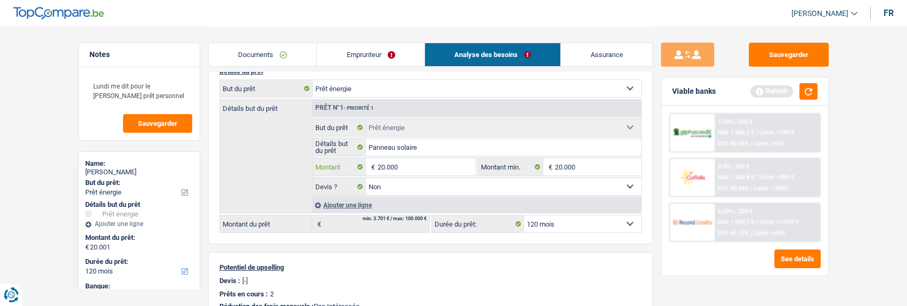
type input "20.000"
select select "84"
type input "20.000"
select select "84"
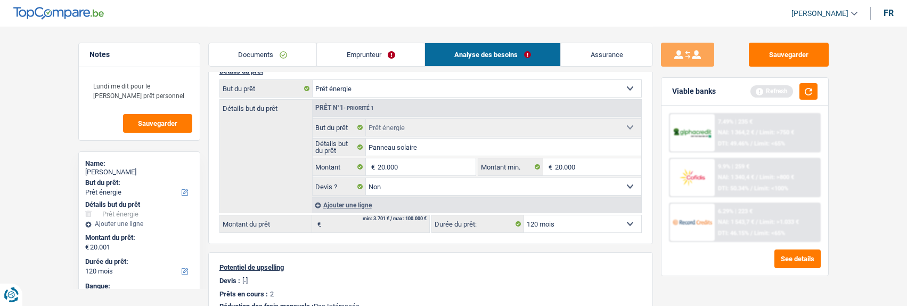
type input "20.000"
select select "84"
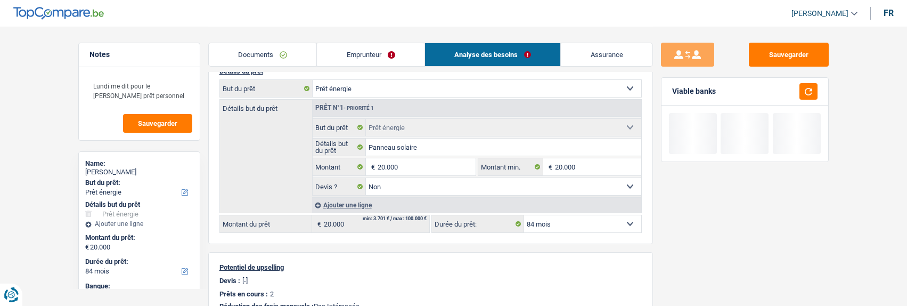
click at [590, 259] on div "Potentiel de upselling Devis : [-] Prêts en cours : 2 Réduction des frais mensu…" at bounding box center [430, 286] width 445 height 69
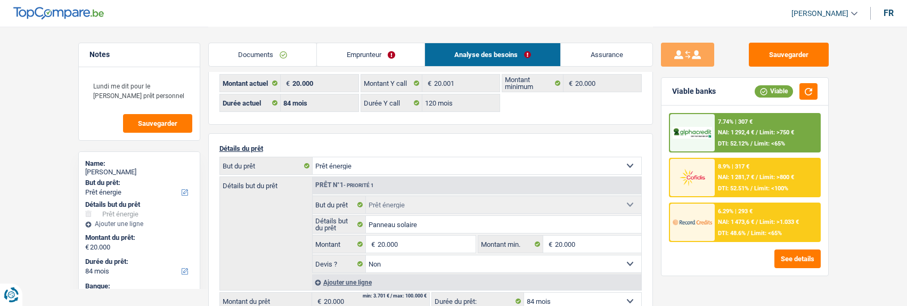
scroll to position [53, 0]
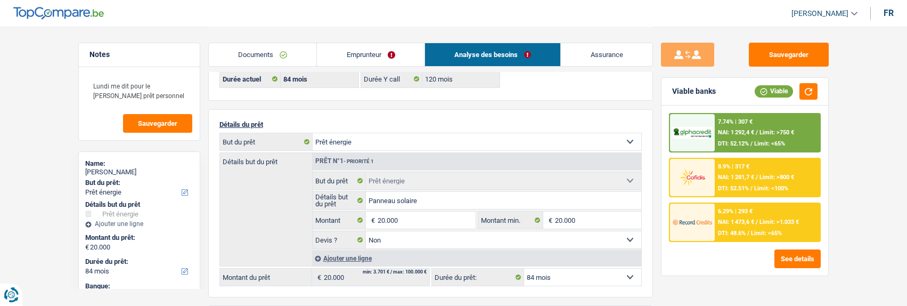
click at [749, 224] on div "NAI: 1 473,6 € / Limit: >1.033 €" at bounding box center [758, 221] width 81 height 7
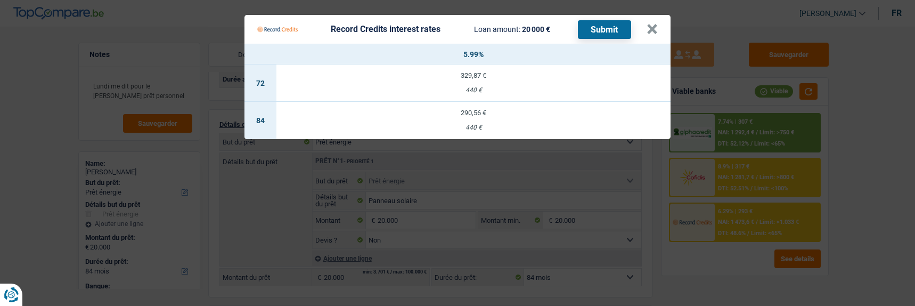
click at [471, 117] on td "290,56 € 440 €" at bounding box center [473, 120] width 394 height 37
type input "5,99"
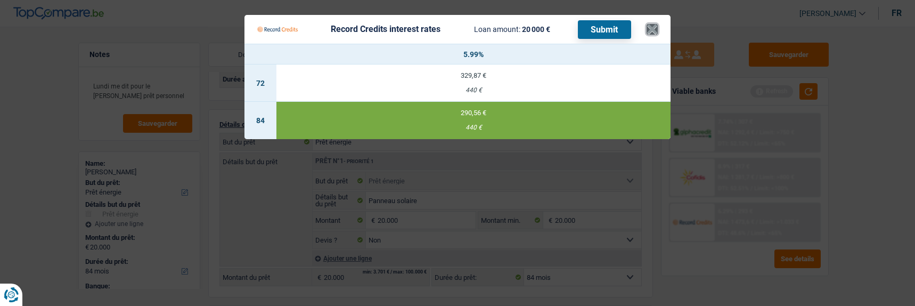
click at [658, 31] on button "×" at bounding box center [651, 29] width 11 height 11
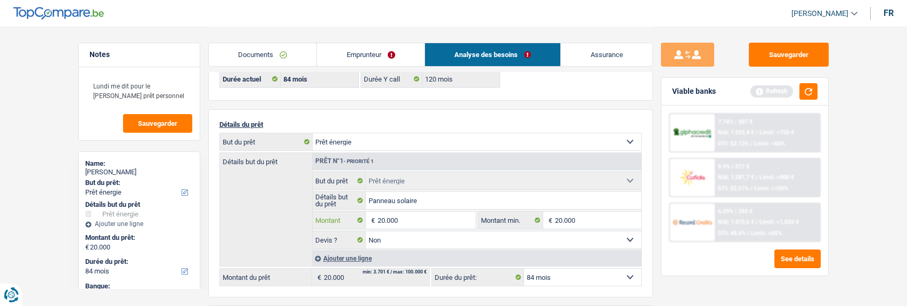
click at [429, 217] on input "20.000" at bounding box center [425, 219] width 97 height 17
type input "20.001"
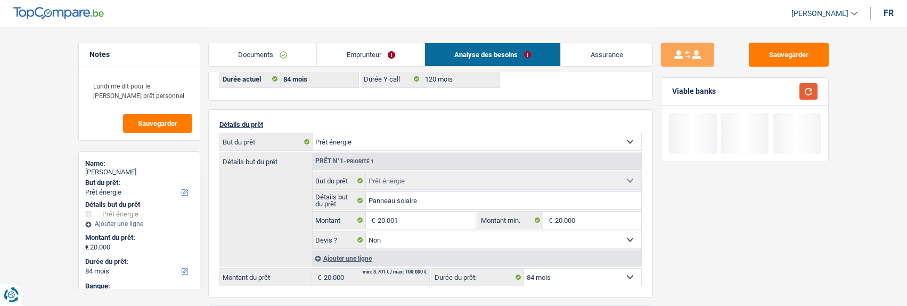
type input "20.001"
select select "120"
type input "20.001"
select select "120"
type input "20.001"
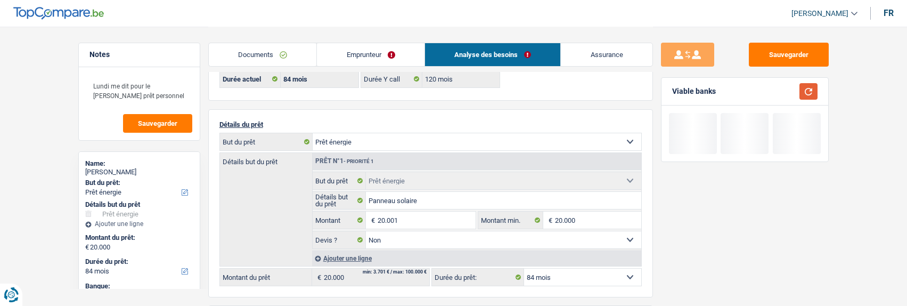
select select "120"
click at [803, 93] on button "button" at bounding box center [808, 91] width 18 height 17
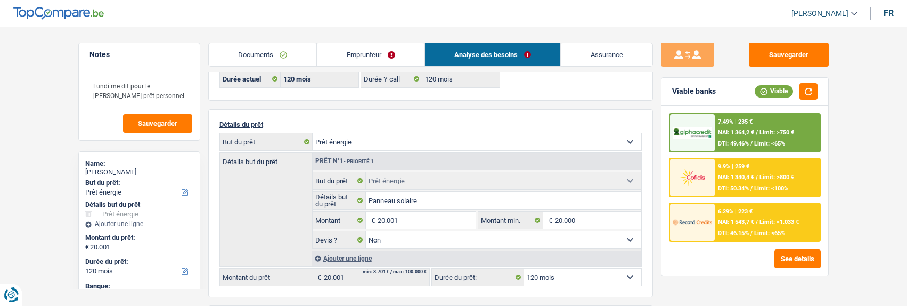
click at [753, 210] on div "6.29% | 223 € NAI: 1 543,7 € / Limit: >1.033 € DTI: 46.15% / Limit: <65%" at bounding box center [767, 221] width 105 height 37
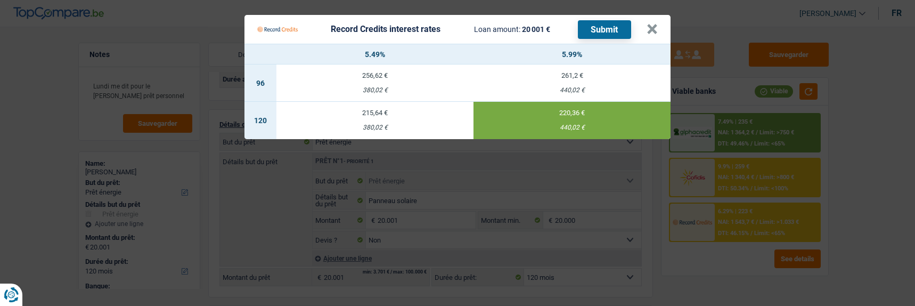
click at [355, 124] on div "380,02 €" at bounding box center [374, 127] width 197 height 7
type input "5,49"
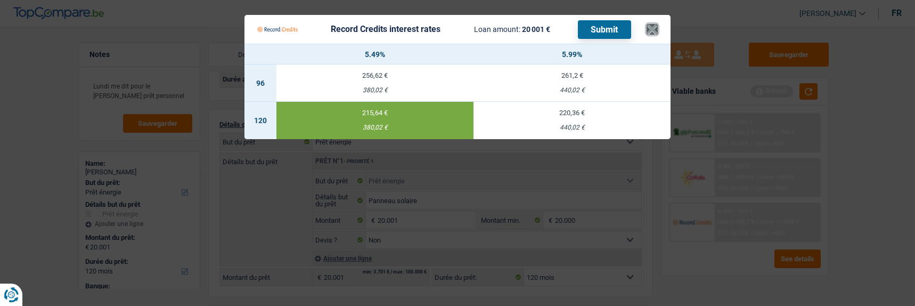
click at [653, 26] on button "×" at bounding box center [651, 29] width 11 height 11
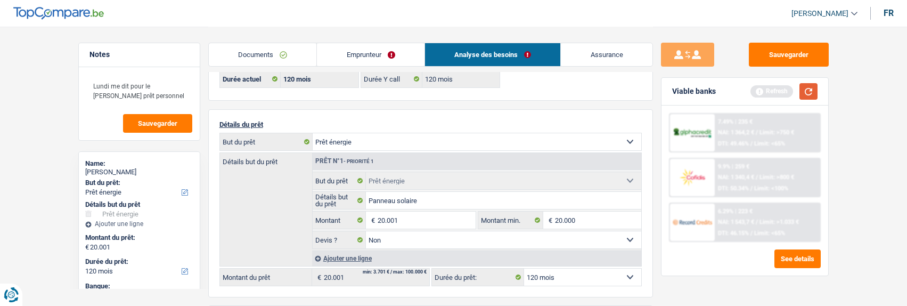
click at [808, 92] on button "button" at bounding box center [808, 91] width 18 height 17
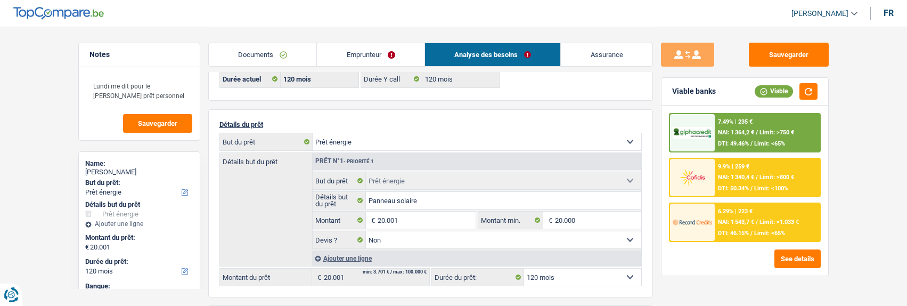
click at [756, 215] on div "6.29% | 223 € NAI: 1 543,7 € / Limit: >1.033 € DTI: 46.15% / Limit: <65%" at bounding box center [767, 221] width 105 height 37
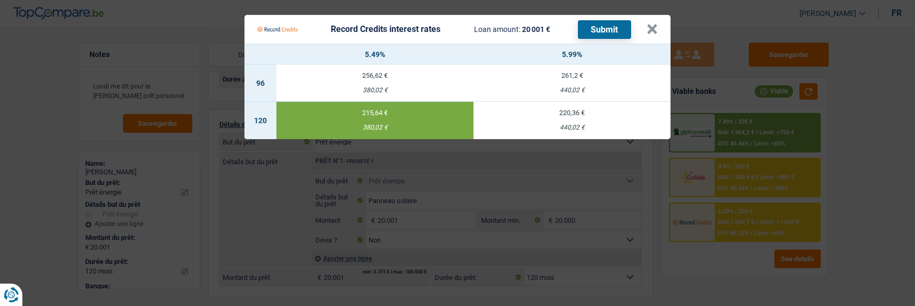
click at [600, 20] on button "Submit" at bounding box center [604, 29] width 53 height 19
click at [656, 29] on button "×" at bounding box center [651, 29] width 11 height 11
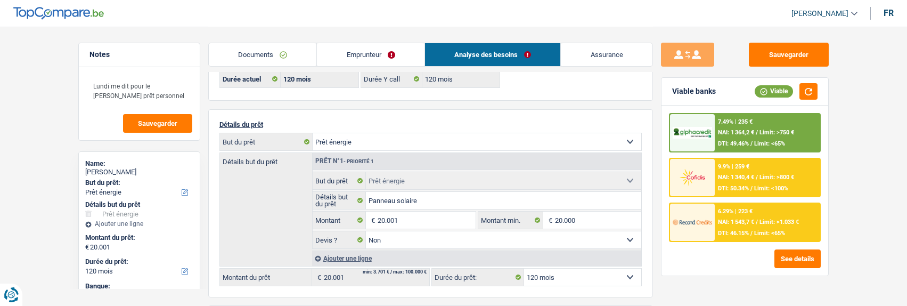
click at [750, 187] on span "/" at bounding box center [751, 188] width 2 height 7
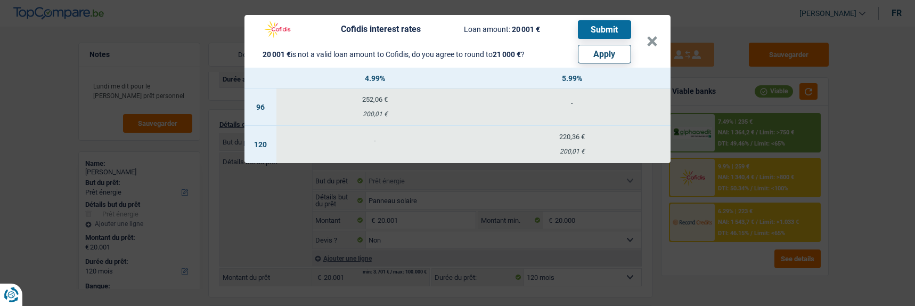
click at [615, 49] on button "Apply" at bounding box center [604, 54] width 53 height 19
type input "21.000"
select select "other"
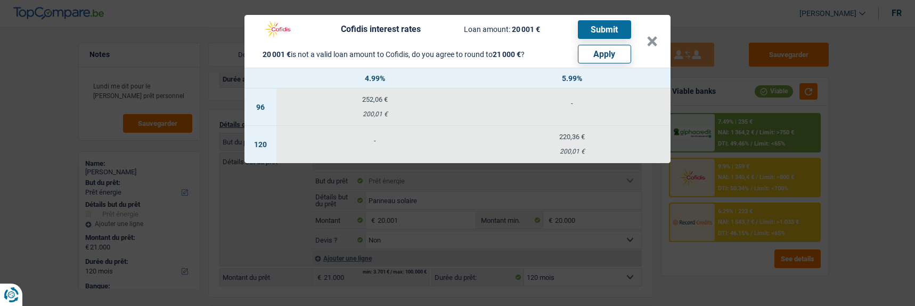
select select "other"
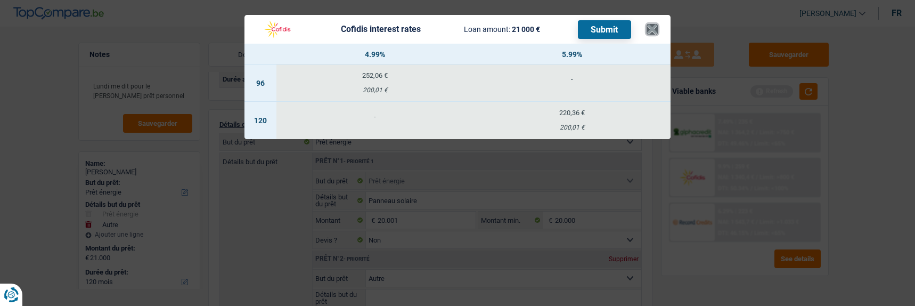
click at [653, 27] on button "×" at bounding box center [651, 29] width 11 height 11
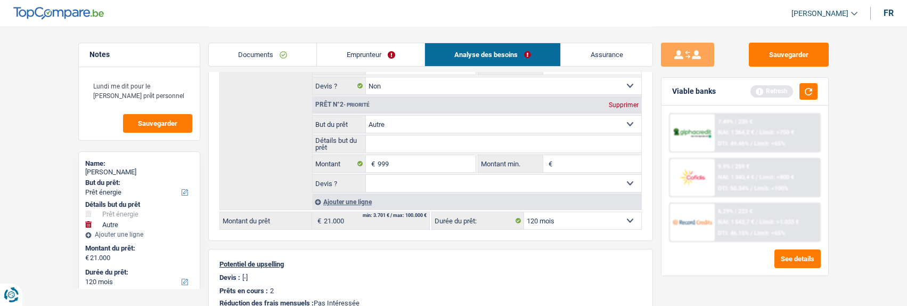
scroll to position [213, 0]
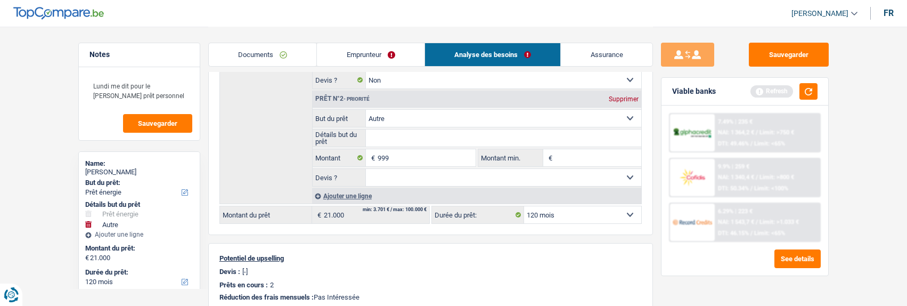
click at [601, 212] on select "12 mois 18 mois 24 mois 30 mois 36 mois 42 mois 48 mois 60 mois 72 mois 84 mois…" at bounding box center [582, 214] width 117 height 17
select select "60"
click at [524, 206] on select "12 mois 18 mois 24 mois 30 mois 36 mois 42 mois 48 mois 60 mois 72 mois 84 mois…" at bounding box center [582, 214] width 117 height 17
select select "60"
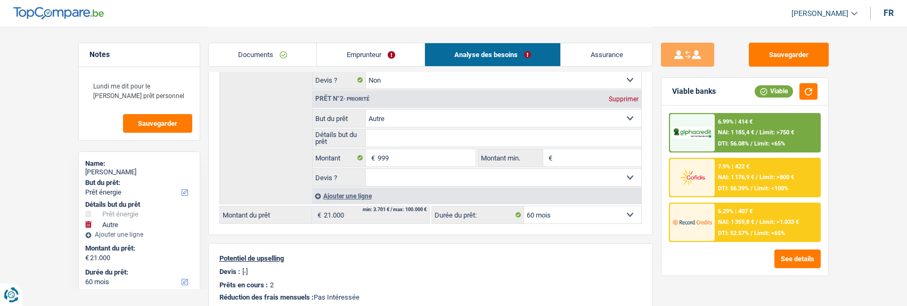
click at [748, 183] on div "7.9% | 422 € NAI: 1 176,9 € / Limit: >800 € DTI: 56.39% / Limit: <100%" at bounding box center [767, 177] width 105 height 37
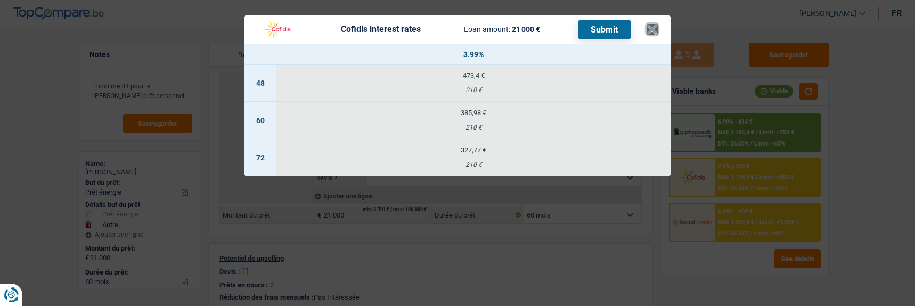
click at [654, 24] on button "×" at bounding box center [651, 29] width 11 height 11
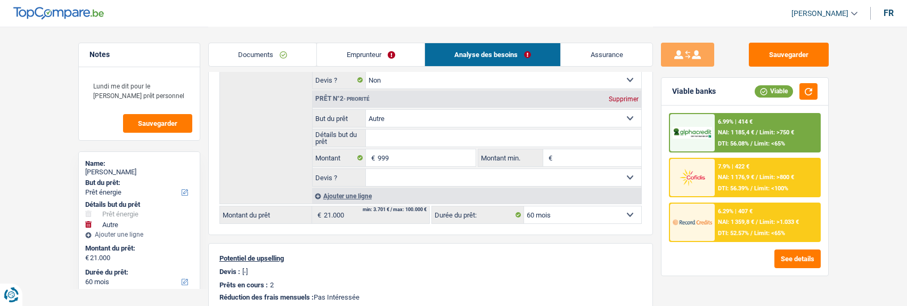
click at [618, 98] on div "Supprimer" at bounding box center [623, 99] width 35 height 6
type input "20.001"
select select "120"
type input "20.001"
select select "120"
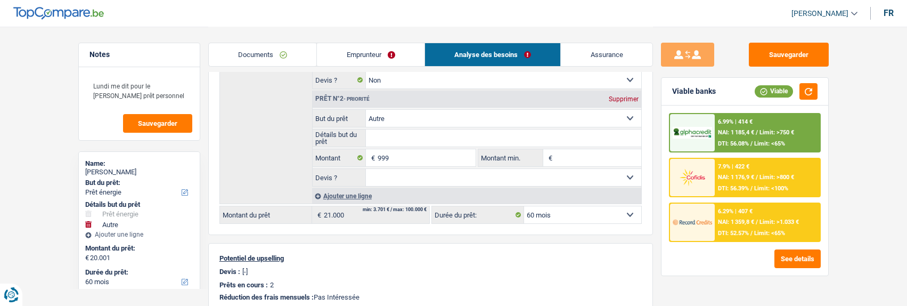
type input "20.001"
select select "120"
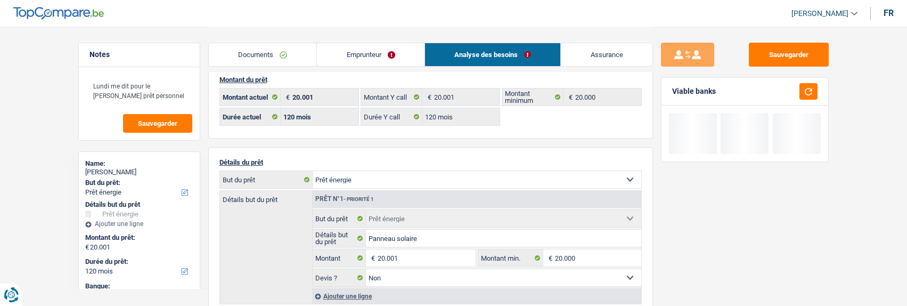
scroll to position [0, 0]
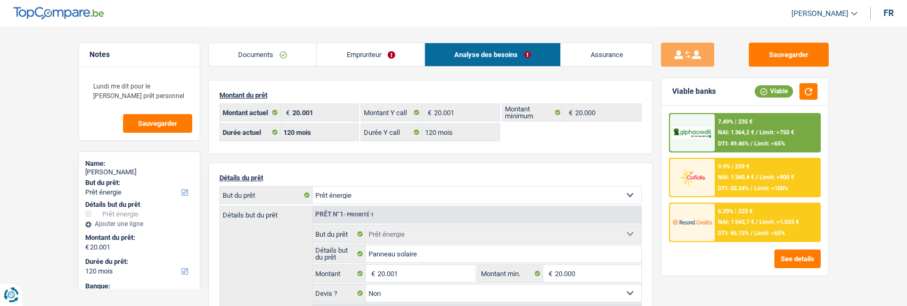
click at [766, 135] on div "7.49% | 235 € NAI: 1 364,2 € / Limit: >750 € DTI: 49.46% / Limit: <65%" at bounding box center [767, 132] width 105 height 37
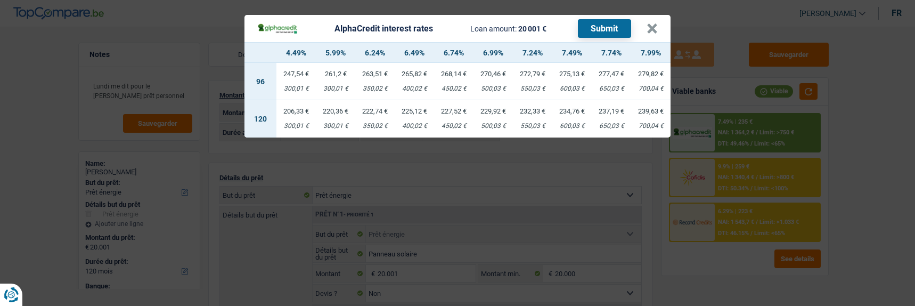
click at [494, 113] on td "229,92 € 500,03 €" at bounding box center [492, 118] width 39 height 37
select select "alphacredit"
type input "6,99"
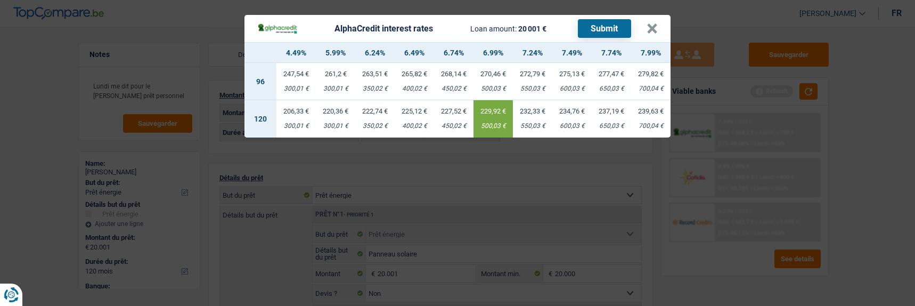
click at [602, 20] on button "Submit" at bounding box center [604, 28] width 53 height 19
click at [656, 23] on button "×" at bounding box center [651, 28] width 11 height 11
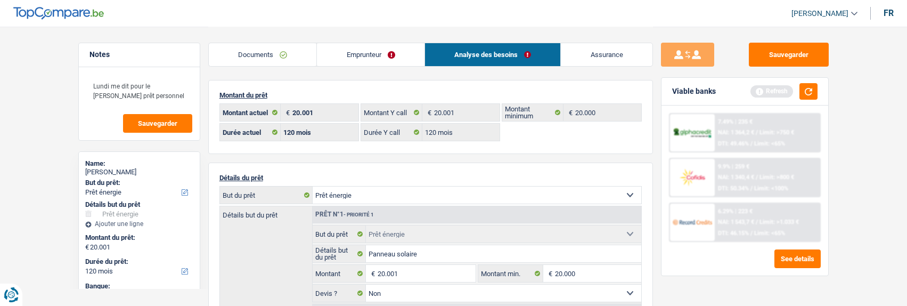
click at [416, 48] on link "Emprunteur" at bounding box center [371, 54] width 108 height 23
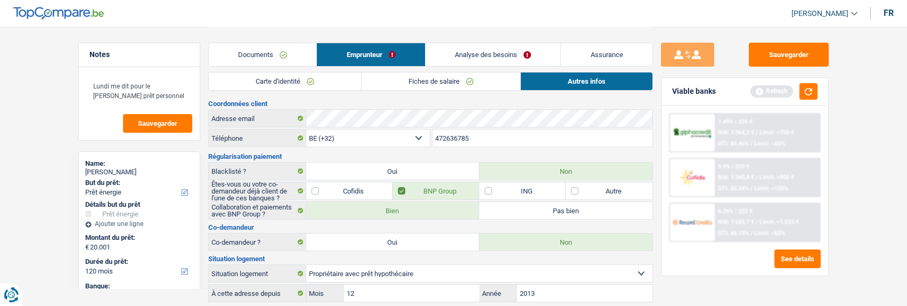
click at [416, 76] on link "Fiches de salaire" at bounding box center [441, 81] width 159 height 18
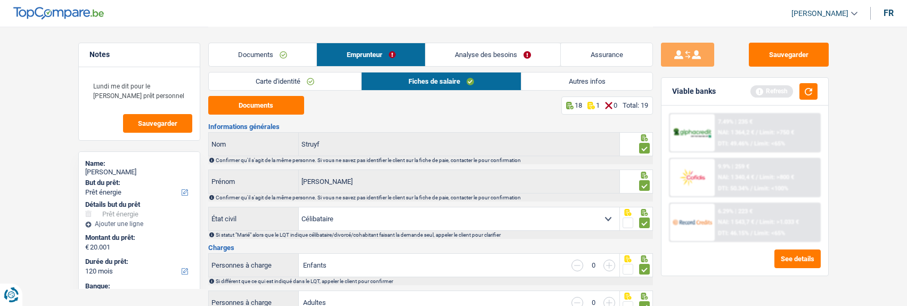
click at [587, 83] on link "Autres infos" at bounding box center [586, 81] width 130 height 18
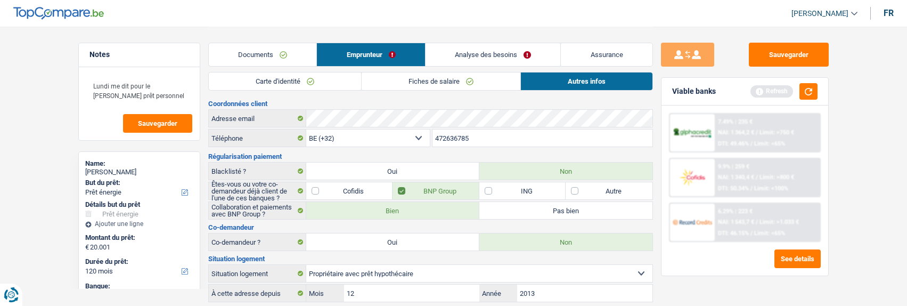
drag, startPoint x: 488, startPoint y: 140, endPoint x: 428, endPoint y: 141, distance: 60.7
click at [428, 141] on div "BE (+32) LU (+352) Sélectionner une option Téléphone 472636785 Téléphone" at bounding box center [430, 139] width 445 height 20
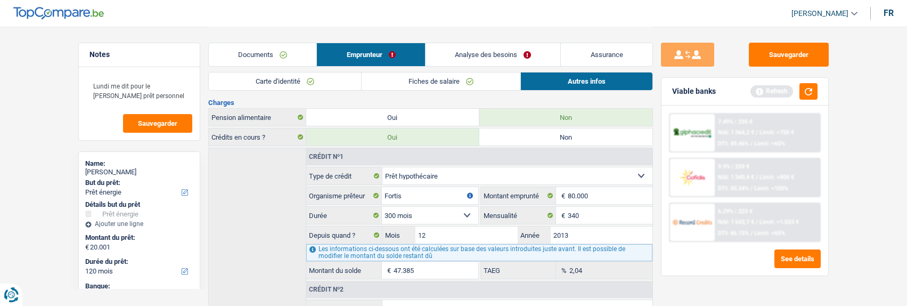
scroll to position [150, 0]
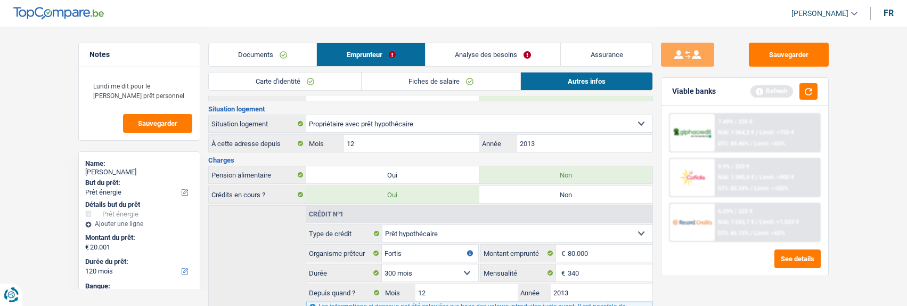
click at [471, 84] on link "Fiches de salaire" at bounding box center [441, 81] width 159 height 18
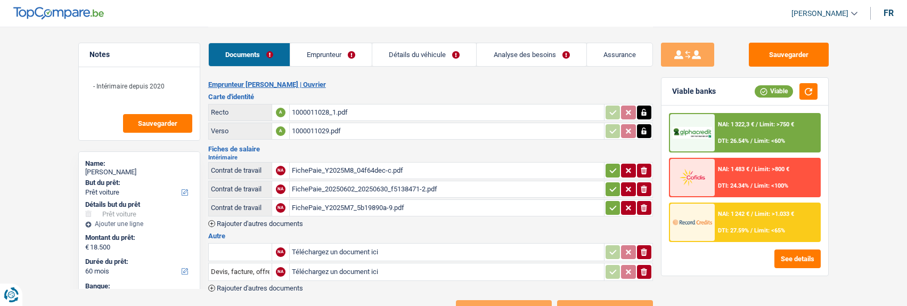
select select "car"
select select "60"
select select "record credits"
click at [646, 268] on icon "button" at bounding box center [644, 271] width 6 height 7
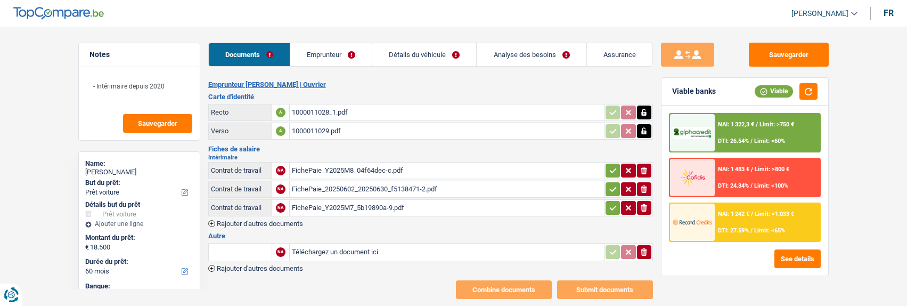
click at [646, 250] on icon "ionicons-v5-e" at bounding box center [643, 252] width 9 height 11
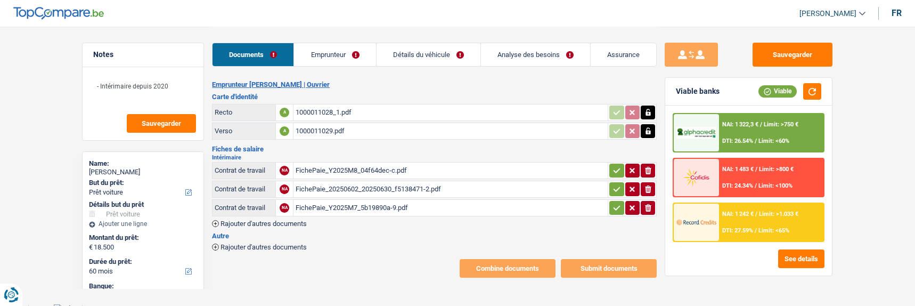
click at [349, 59] on link "Emprunteur" at bounding box center [334, 54] width 81 height 23
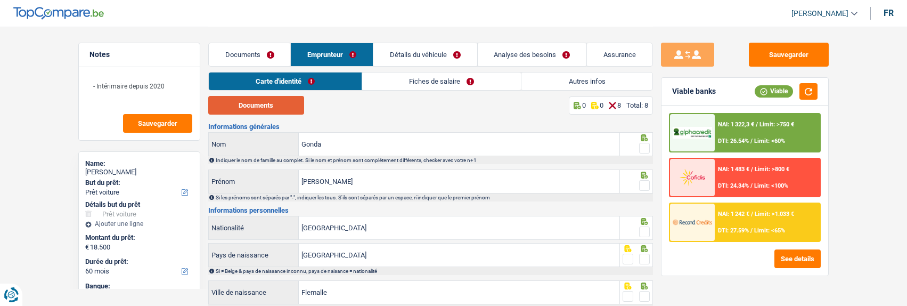
click at [253, 108] on button "Documents" at bounding box center [256, 105] width 96 height 19
click at [645, 147] on span at bounding box center [644, 148] width 11 height 11
click at [0, 0] on input "radio" at bounding box center [0, 0] width 0 height 0
click at [646, 181] on span at bounding box center [644, 185] width 11 height 11
click at [0, 0] on input "radio" at bounding box center [0, 0] width 0 height 0
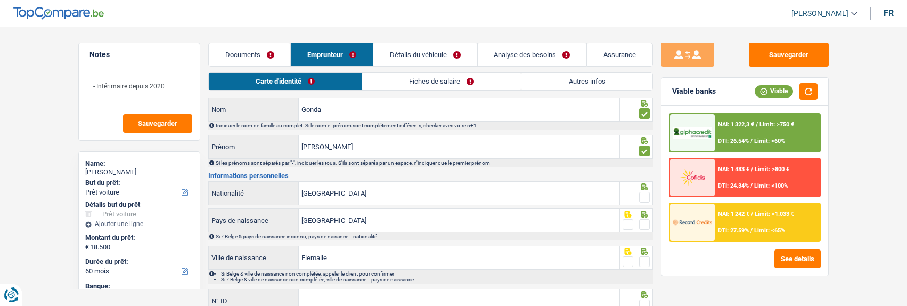
scroll to position [53, 0]
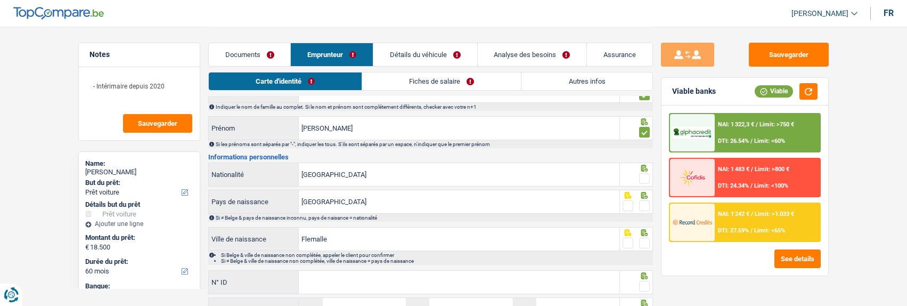
click at [641, 173] on span at bounding box center [644, 178] width 11 height 11
click at [0, 0] on input "radio" at bounding box center [0, 0] width 0 height 0
click at [646, 205] on span at bounding box center [644, 205] width 11 height 11
click at [0, 0] on input "radio" at bounding box center [0, 0] width 0 height 0
click at [646, 239] on span at bounding box center [644, 242] width 11 height 11
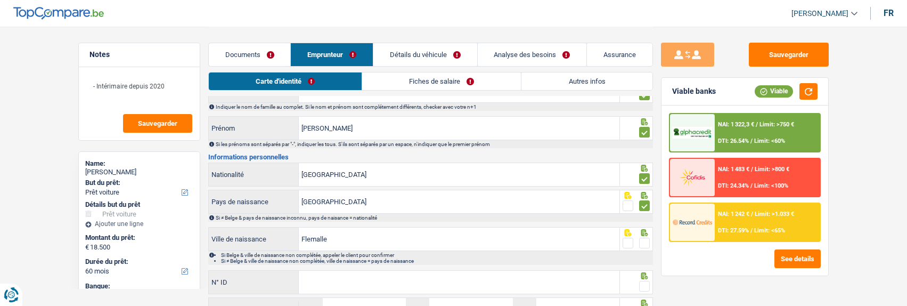
click at [0, 0] on input "radio" at bounding box center [0, 0] width 0 height 0
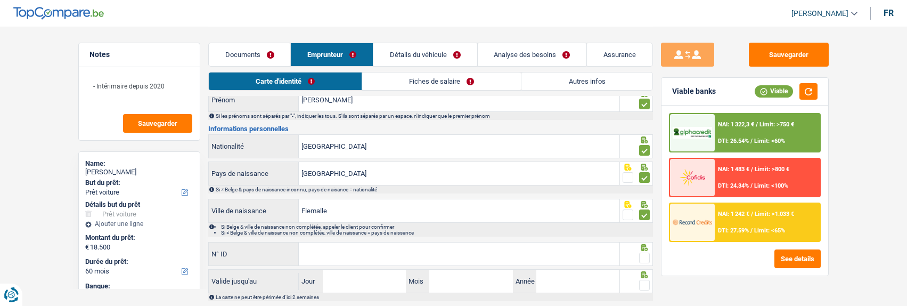
scroll to position [106, 0]
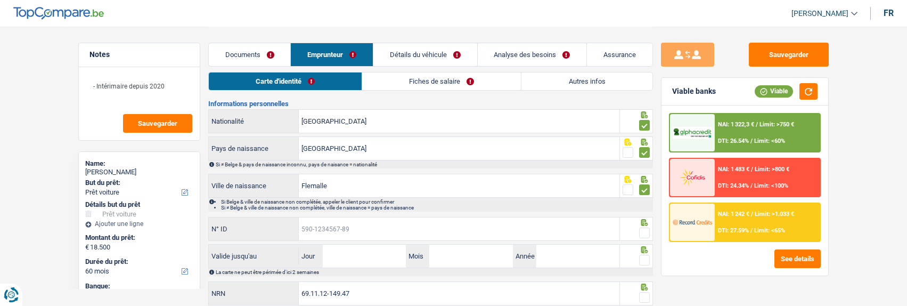
click at [348, 228] on input "N° ID" at bounding box center [459, 228] width 321 height 23
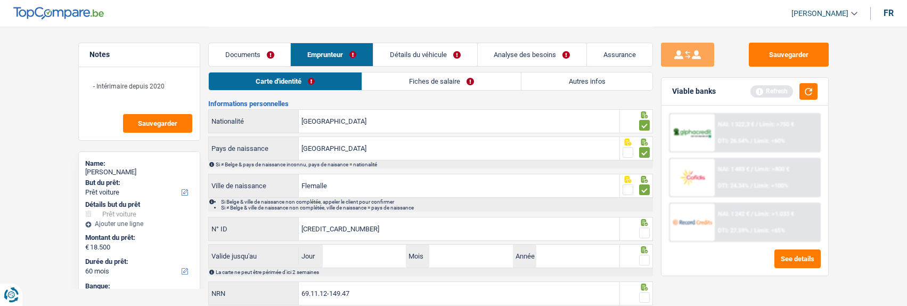
type input "[CREDIT_CARD_NUMBER]"
click at [645, 231] on span at bounding box center [644, 232] width 11 height 11
click at [0, 0] on input "radio" at bounding box center [0, 0] width 0 height 0
click at [356, 260] on input "Jour" at bounding box center [364, 255] width 83 height 23
type input "02"
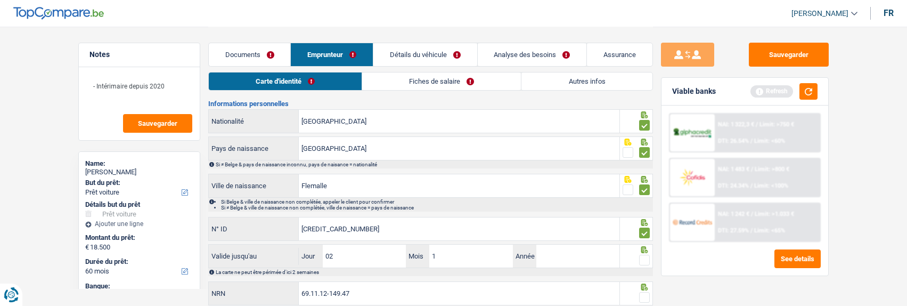
type input "10"
type input "2028"
click at [646, 257] on span at bounding box center [644, 259] width 11 height 11
click at [0, 0] on input "radio" at bounding box center [0, 0] width 0 height 0
click at [643, 292] on span at bounding box center [644, 297] width 11 height 11
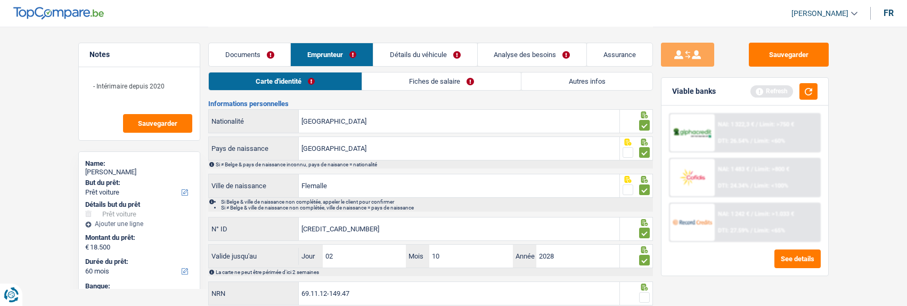
click at [0, 0] on input "radio" at bounding box center [0, 0] width 0 height 0
drag, startPoint x: 355, startPoint y: 182, endPoint x: 196, endPoint y: 168, distance: 159.3
click at [196, 168] on div "Notes - Intérimaire depuis 2020 Sauvegarder Name: [PERSON_NAME] But du prêt: Co…" at bounding box center [453, 114] width 767 height 388
type input "Awirs"
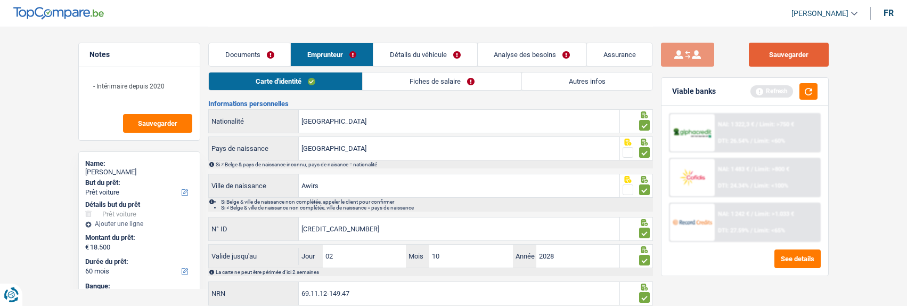
drag, startPoint x: 786, startPoint y: 56, endPoint x: 709, endPoint y: 57, distance: 77.7
click at [773, 57] on button "Sauvegarder" at bounding box center [789, 55] width 80 height 24
click at [438, 79] on link "Fiches de salaire" at bounding box center [442, 81] width 159 height 18
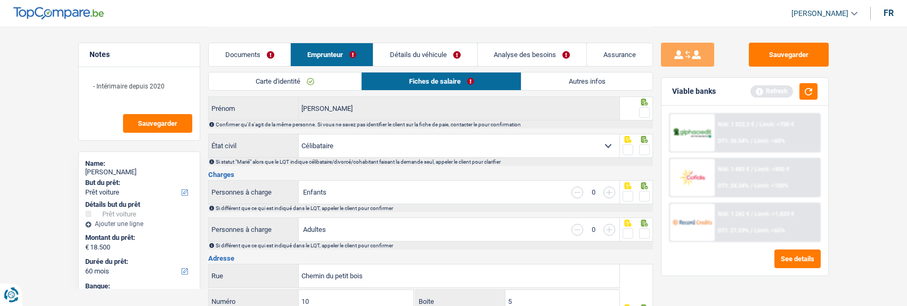
scroll to position [0, 0]
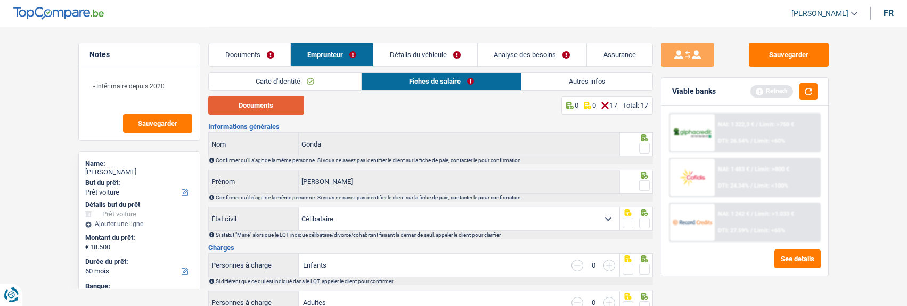
click at [269, 104] on button "Documents" at bounding box center [256, 105] width 96 height 19
click at [641, 149] on span at bounding box center [644, 148] width 11 height 11
click at [0, 0] on input "radio" at bounding box center [0, 0] width 0 height 0
click at [644, 185] on span at bounding box center [644, 185] width 11 height 11
click at [0, 0] on input "radio" at bounding box center [0, 0] width 0 height 0
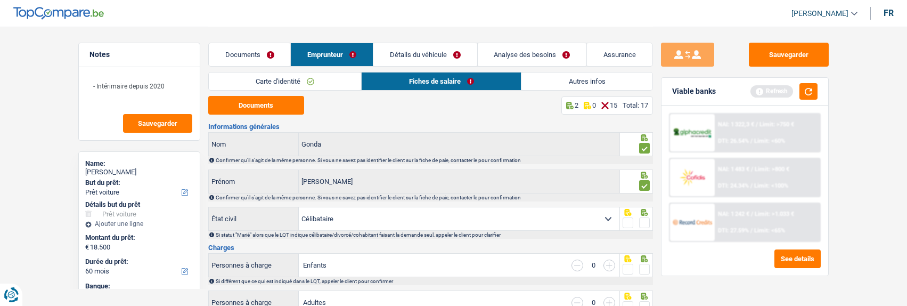
click at [644, 219] on span at bounding box center [644, 222] width 11 height 11
click at [0, 0] on input "radio" at bounding box center [0, 0] width 0 height 0
click at [647, 266] on span at bounding box center [644, 269] width 11 height 11
click at [0, 0] on input "radio" at bounding box center [0, 0] width 0 height 0
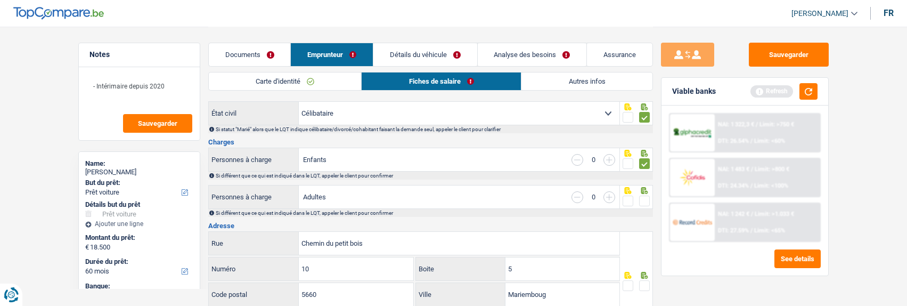
scroll to position [106, 0]
click at [643, 194] on span at bounding box center [644, 199] width 11 height 11
click at [0, 0] on input "radio" at bounding box center [0, 0] width 0 height 0
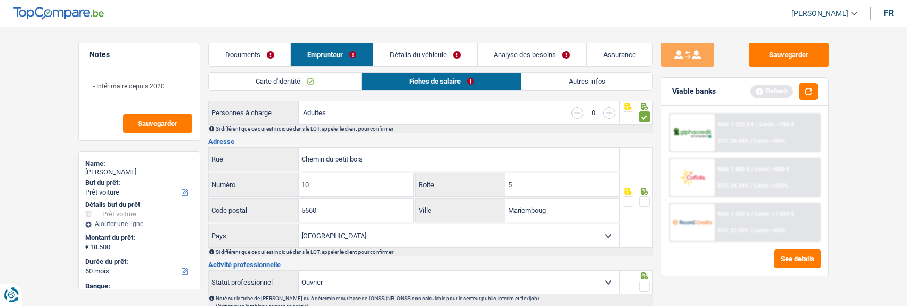
scroll to position [213, 0]
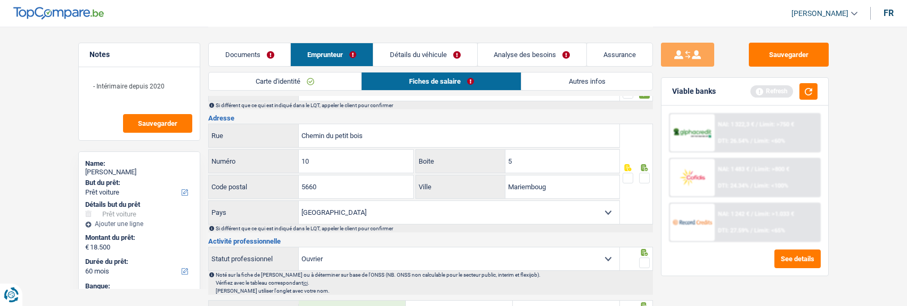
click at [644, 173] on span at bounding box center [644, 178] width 11 height 11
click at [0, 0] on input "radio" at bounding box center [0, 0] width 0 height 0
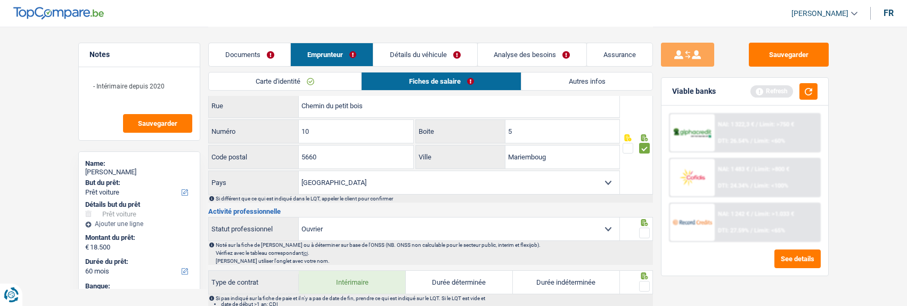
scroll to position [266, 0]
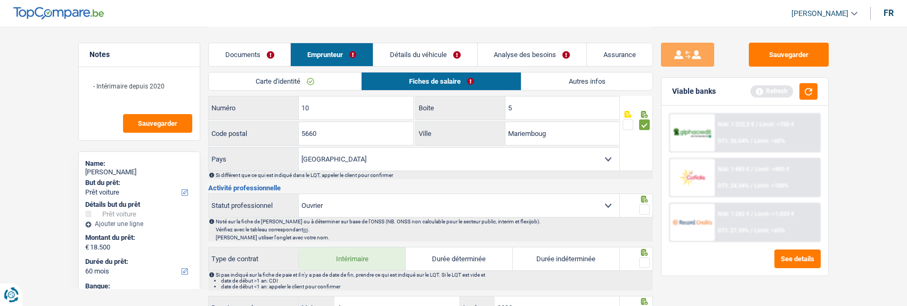
click at [645, 207] on span at bounding box center [644, 209] width 11 height 11
click at [0, 0] on input "radio" at bounding box center [0, 0] width 0 height 0
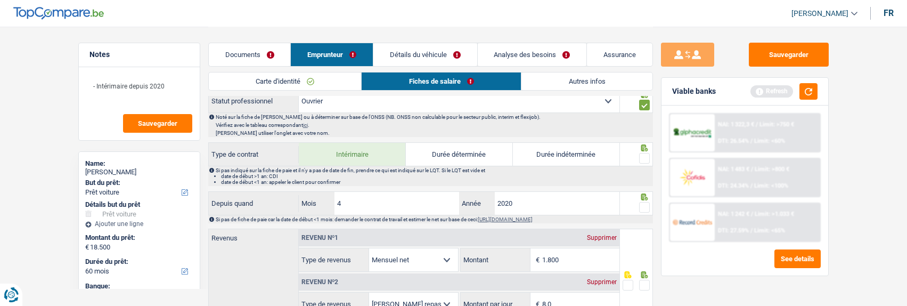
scroll to position [373, 0]
click at [647, 152] on span at bounding box center [644, 156] width 11 height 11
click at [0, 0] on input "radio" at bounding box center [0, 0] width 0 height 0
click at [389, 197] on input "4" at bounding box center [396, 201] width 125 height 23
type input "1"
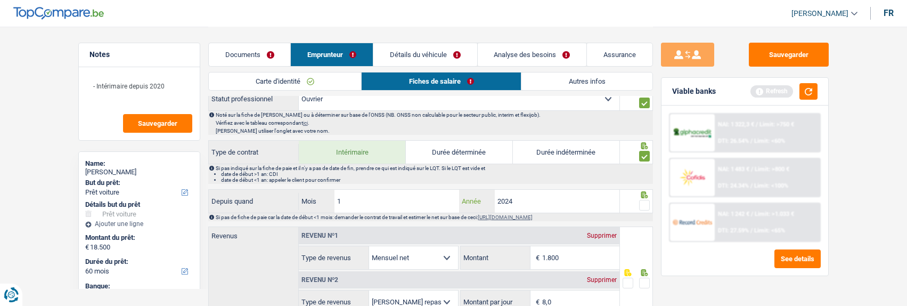
type input "2024"
click at [646, 200] on span at bounding box center [644, 205] width 11 height 11
click at [0, 0] on input "radio" at bounding box center [0, 0] width 0 height 0
drag, startPoint x: 580, startPoint y: 251, endPoint x: 494, endPoint y: 261, distance: 87.4
click at [494, 261] on div "1.800 € Montant" at bounding box center [540, 257] width 159 height 23
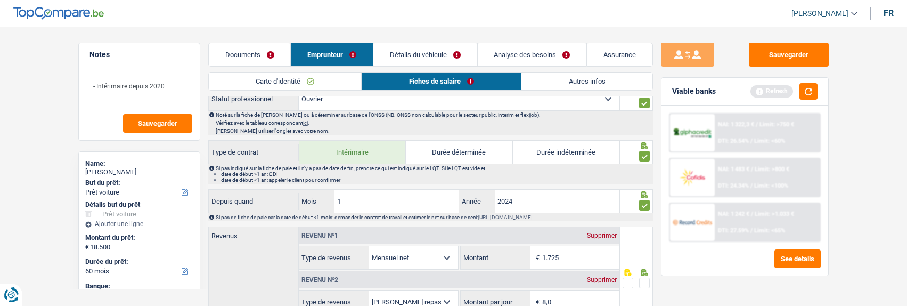
click at [643, 280] on span at bounding box center [644, 282] width 11 height 11
click at [0, 0] on input "radio" at bounding box center [0, 0] width 0 height 0
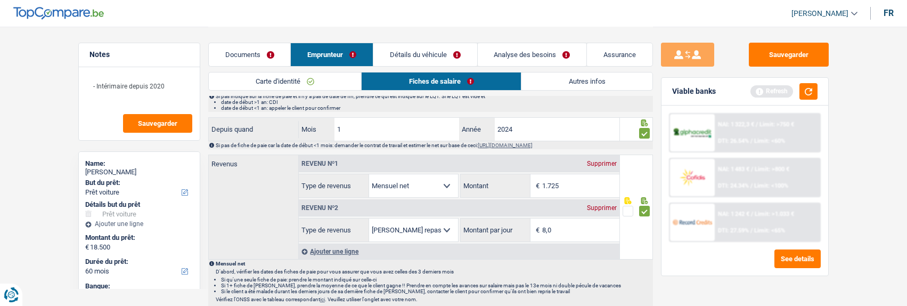
scroll to position [426, 0]
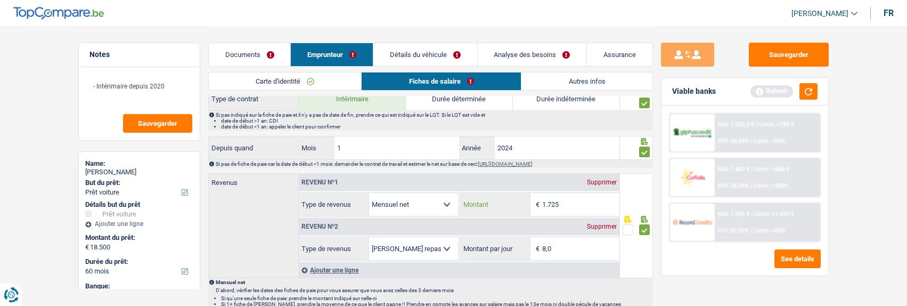
drag, startPoint x: 580, startPoint y: 206, endPoint x: 511, endPoint y: 203, distance: 69.3
click at [511, 203] on div "1.725 € Montant" at bounding box center [540, 204] width 159 height 23
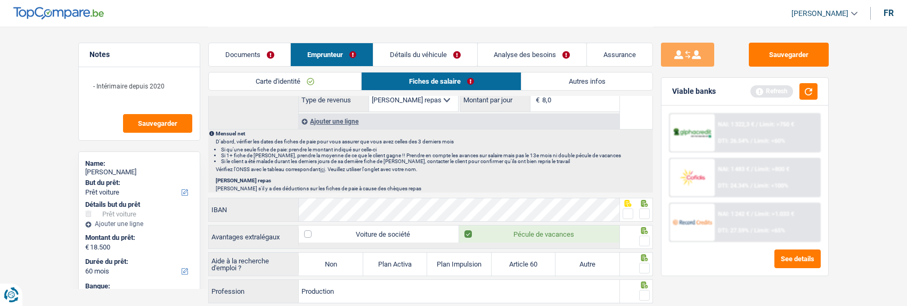
scroll to position [639, 0]
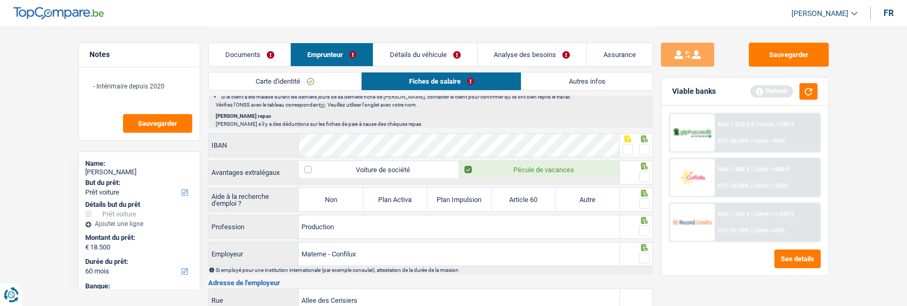
type input "1.666"
click at [642, 149] on span at bounding box center [644, 149] width 11 height 11
click at [0, 0] on input "radio" at bounding box center [0, 0] width 0 height 0
click at [644, 174] on span at bounding box center [644, 176] width 11 height 11
click at [0, 0] on input "radio" at bounding box center [0, 0] width 0 height 0
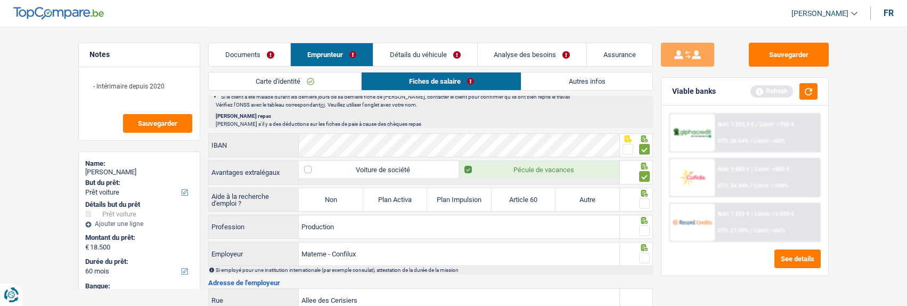
click at [344, 204] on label "Non" at bounding box center [331, 199] width 64 height 23
click at [344, 204] on input "Non" at bounding box center [331, 199] width 64 height 23
radio input "true"
click at [641, 200] on span at bounding box center [644, 203] width 11 height 11
click at [0, 0] on input "radio" at bounding box center [0, 0] width 0 height 0
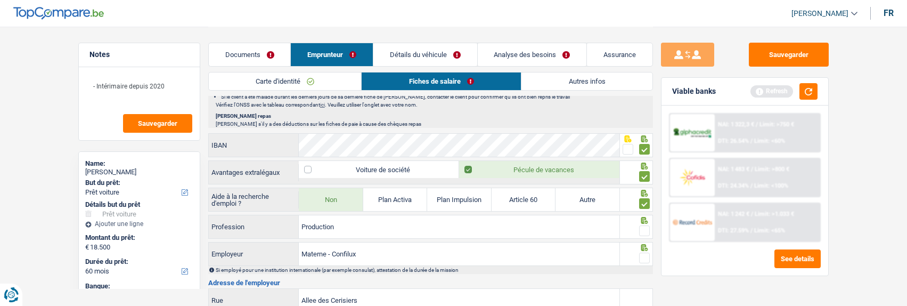
click at [639, 225] on label at bounding box center [644, 230] width 11 height 11
click at [0, 0] on input "radio" at bounding box center [0, 0] width 0 height 0
click at [637, 229] on fieldset at bounding box center [635, 230] width 27 height 13
drag, startPoint x: 379, startPoint y: 254, endPoint x: 254, endPoint y: 241, distance: 125.8
click at [254, 242] on div "Materne - Confilux Employeur" at bounding box center [414, 253] width 411 height 23
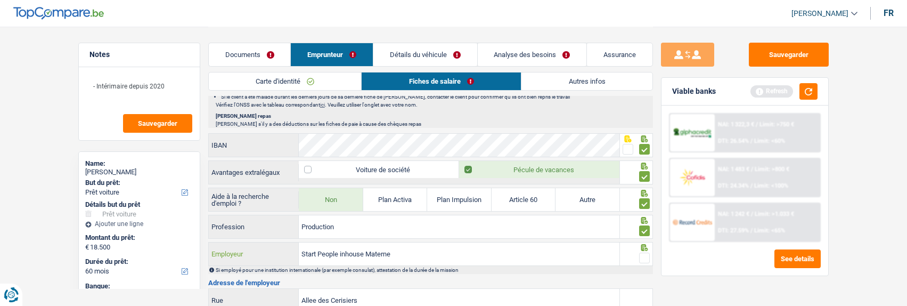
type input "Start People inhouse Materne"
click at [648, 260] on span at bounding box center [644, 257] width 11 height 11
click at [0, 0] on input "radio" at bounding box center [0, 0] width 0 height 0
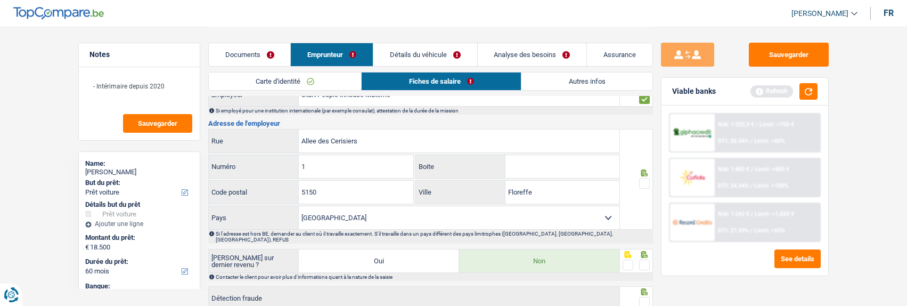
scroll to position [799, 0]
drag, startPoint x: 387, startPoint y: 136, endPoint x: 236, endPoint y: 138, distance: 150.7
click at [236, 138] on div "Allee des Cerisiers Rue" at bounding box center [414, 140] width 411 height 23
type input "[GEOGRAPHIC_DATA]"
drag, startPoint x: 355, startPoint y: 170, endPoint x: 272, endPoint y: 168, distance: 82.6
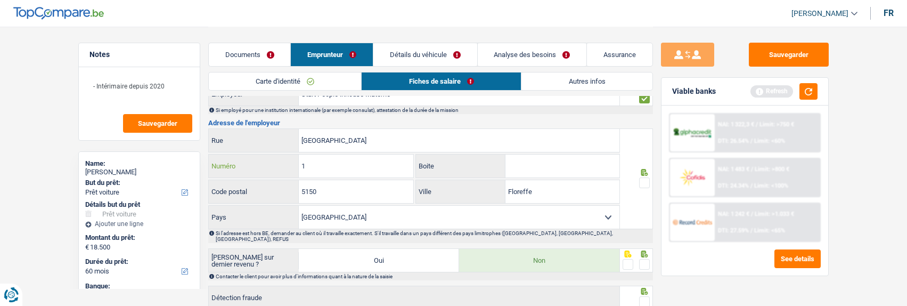
click at [272, 168] on div "1 Numéro" at bounding box center [311, 165] width 205 height 23
type input "2"
drag, startPoint x: 348, startPoint y: 188, endPoint x: 254, endPoint y: 196, distance: 93.5
click at [254, 196] on div "5150 Code postal" at bounding box center [311, 191] width 205 height 23
type input "2"
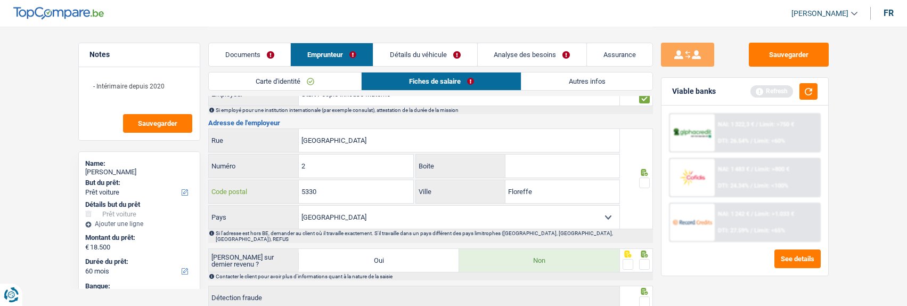
type input "5330"
drag, startPoint x: 553, startPoint y: 190, endPoint x: 447, endPoint y: 196, distance: 106.2
click at [449, 195] on div "[PERSON_NAME]" at bounding box center [517, 191] width 203 height 23
type input "[PERSON_NAME]"
click at [644, 179] on span at bounding box center [644, 182] width 11 height 11
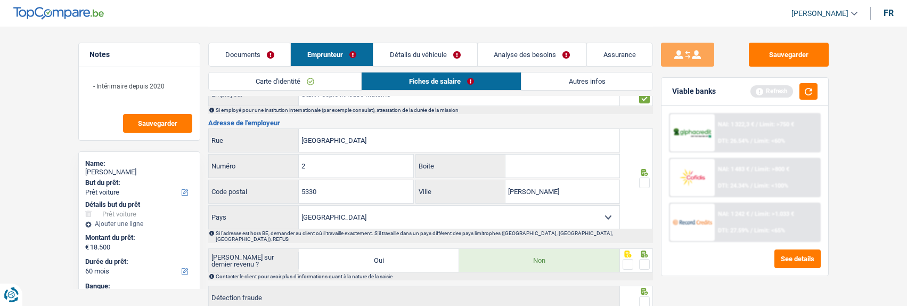
click at [0, 0] on input "radio" at bounding box center [0, 0] width 0 height 0
drag, startPoint x: 639, startPoint y: 254, endPoint x: 641, endPoint y: 263, distance: 8.7
click at [641, 259] on span at bounding box center [644, 264] width 11 height 11
click at [0, 0] on input "radio" at bounding box center [0, 0] width 0 height 0
click at [644, 295] on div at bounding box center [644, 301] width 11 height 13
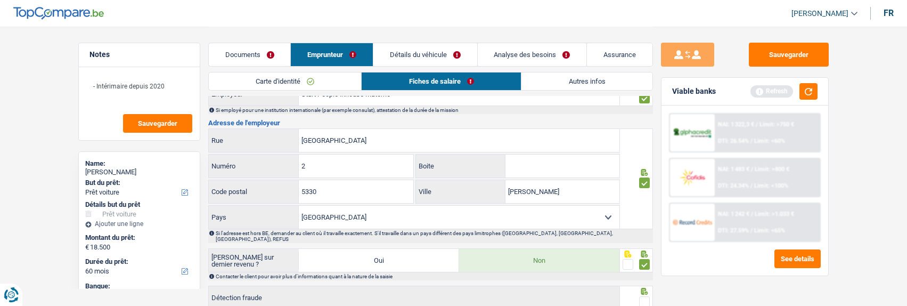
click at [643, 297] on div at bounding box center [644, 301] width 11 height 13
click at [644, 296] on span at bounding box center [644, 301] width 11 height 11
click at [0, 0] on input "radio" at bounding box center [0, 0] width 0 height 0
click at [573, 77] on link "Autres infos" at bounding box center [586, 81] width 130 height 18
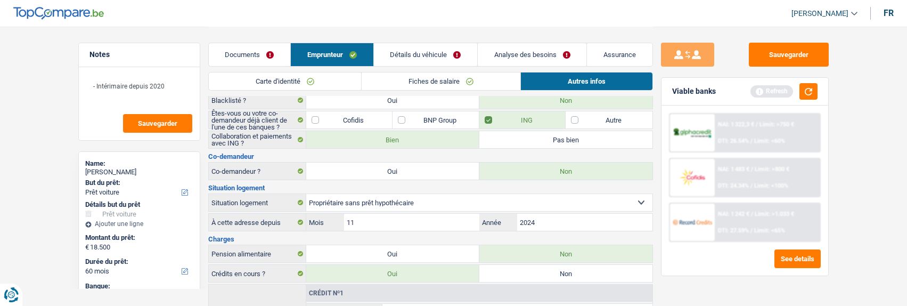
scroll to position [0, 0]
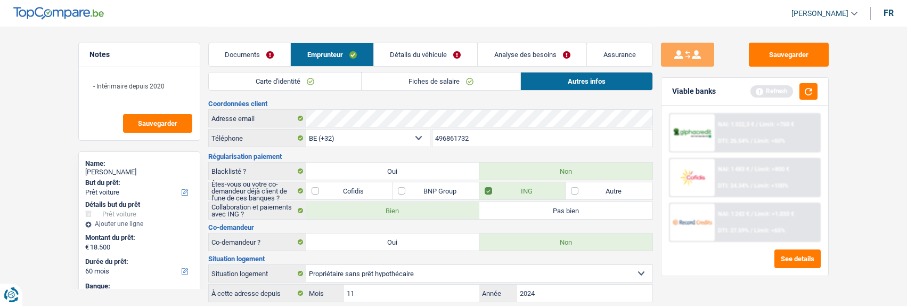
click at [424, 56] on link "Détails du véhicule" at bounding box center [425, 54] width 103 height 23
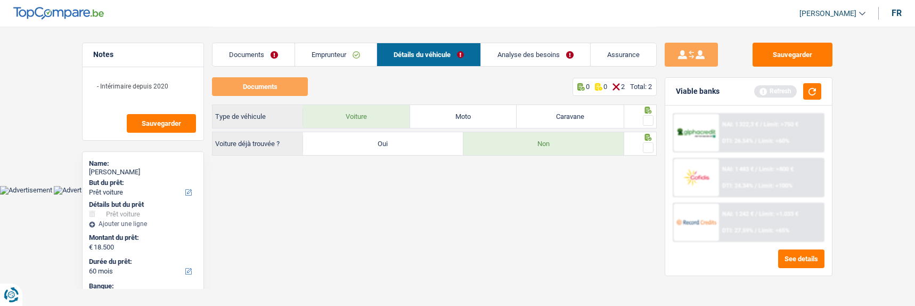
drag, startPoint x: 649, startPoint y: 115, endPoint x: 654, endPoint y: 146, distance: 31.8
click at [648, 120] on span at bounding box center [648, 120] width 11 height 11
click at [0, 0] on input "radio" at bounding box center [0, 0] width 0 height 0
click at [644, 141] on div at bounding box center [648, 147] width 11 height 13
click at [646, 144] on span at bounding box center [648, 147] width 11 height 11
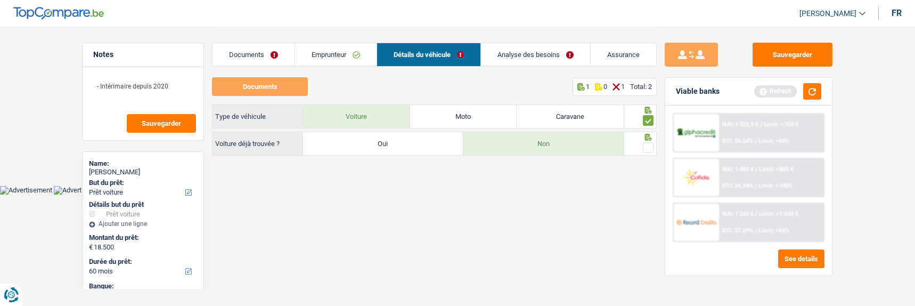
click at [0, 0] on input "radio" at bounding box center [0, 0] width 0 height 0
click at [522, 56] on link "Analyse des besoins" at bounding box center [535, 54] width 109 height 23
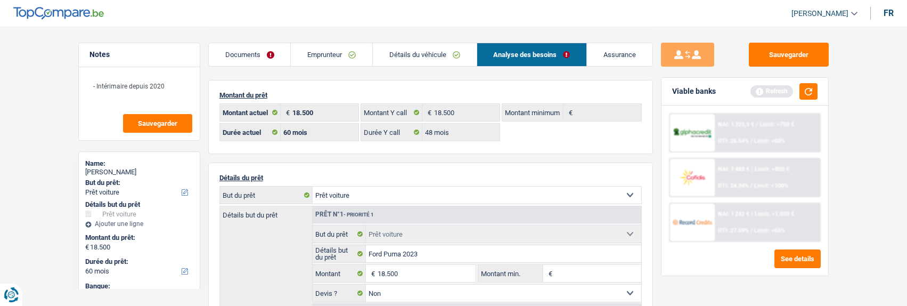
click at [455, 53] on link "Détails du véhicule" at bounding box center [425, 54] width 104 height 23
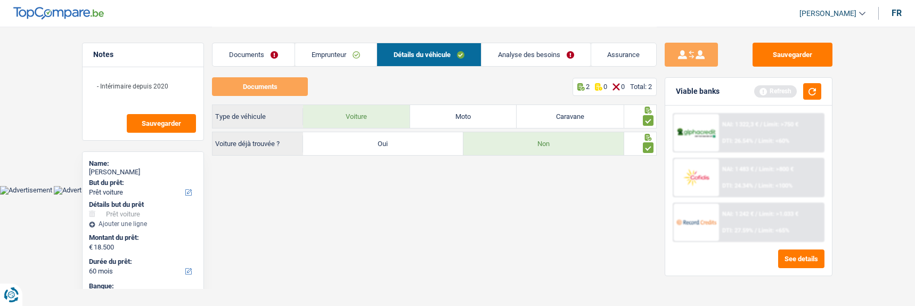
click at [530, 52] on link "Analyse des besoins" at bounding box center [535, 54] width 109 height 23
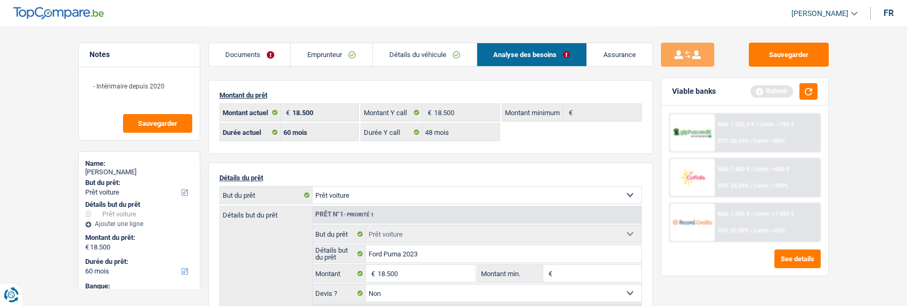
click at [463, 187] on select "Confort maison: meubles, textile, peinture, électroménager, outillage non-profe…" at bounding box center [477, 194] width 329 height 17
select select "movingOrInstallation"
click at [313, 186] on select "Confort maison: meubles, textile, peinture, électroménager, outillage non-profe…" at bounding box center [477, 194] width 329 height 17
select select "movingOrInstallation"
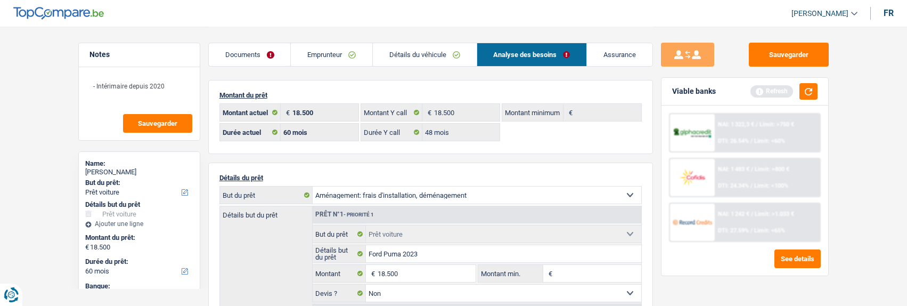
select select "84"
select select "movingOrInstallation"
select select
select select "84"
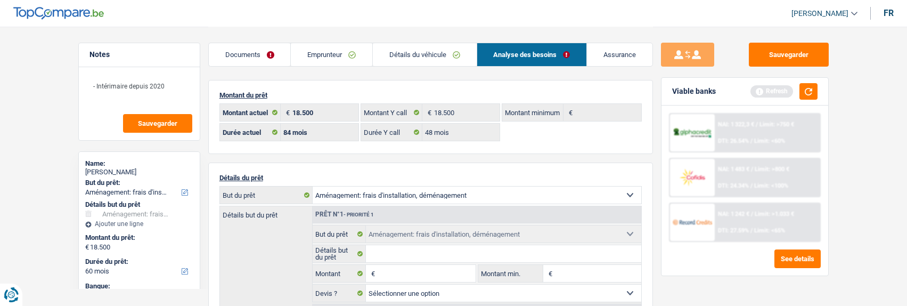
select select "car"
select select "false"
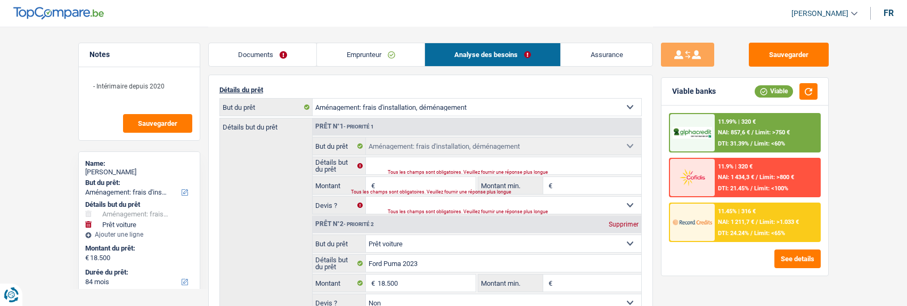
scroll to position [106, 0]
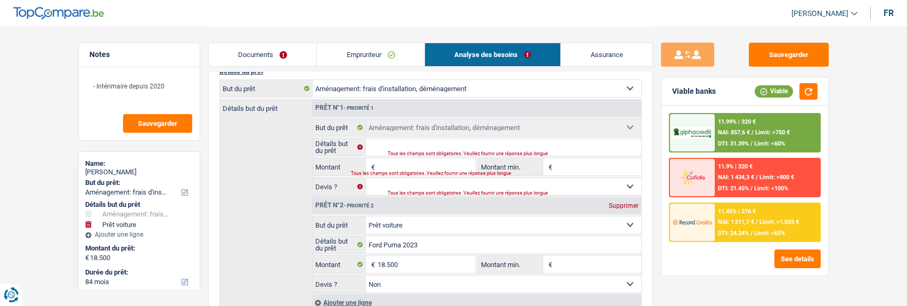
click at [398, 151] on div "Tous les champs sont obligatoires. Veuillez fournir une réponse plus longue" at bounding box center [501, 153] width 227 height 4
click at [420, 146] on input "Détails but du prêt" at bounding box center [503, 146] width 275 height 17
type input "ameublement, electroménager"
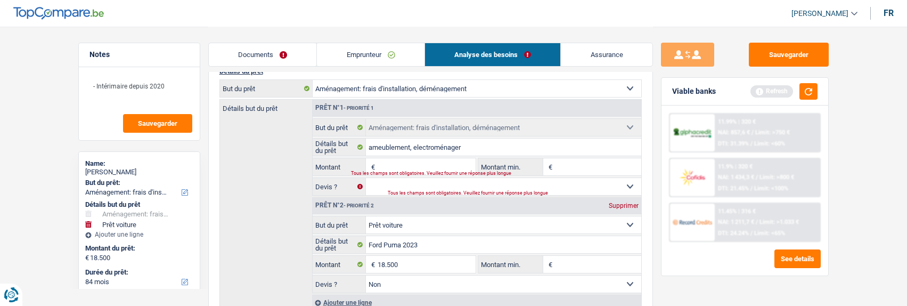
click at [403, 165] on input "Montant" at bounding box center [425, 166] width 97 height 17
type input "10.000"
type input "28.500"
select select "120"
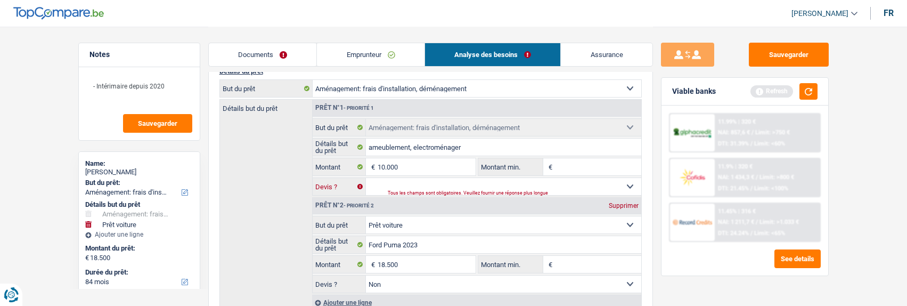
type input "28.500"
select select "120"
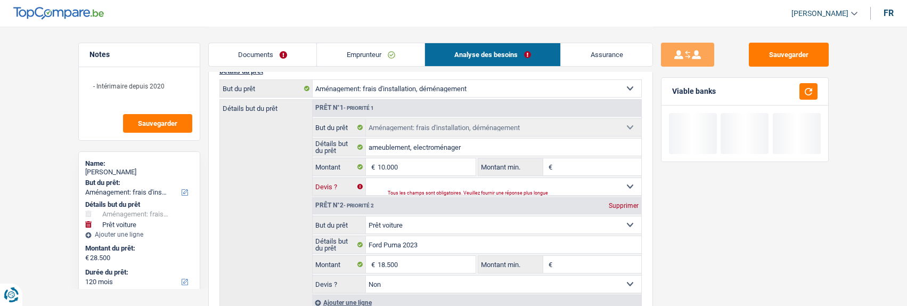
click at [453, 179] on select "Oui Non Non répondu Sélectionner une option" at bounding box center [503, 186] width 275 height 17
select select "false"
click at [366, 178] on select "Oui Non Non répondu Sélectionner une option" at bounding box center [503, 186] width 275 height 17
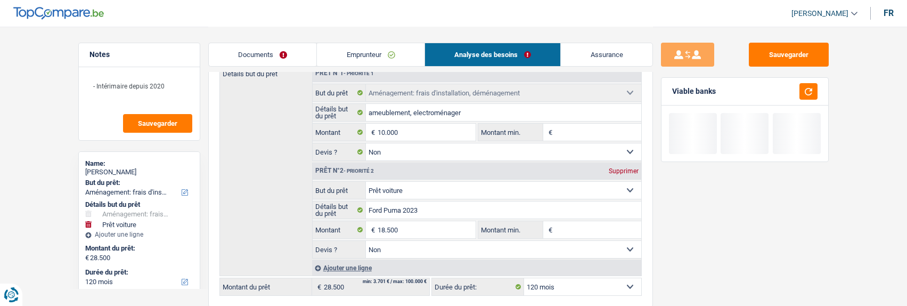
scroll to position [160, 0]
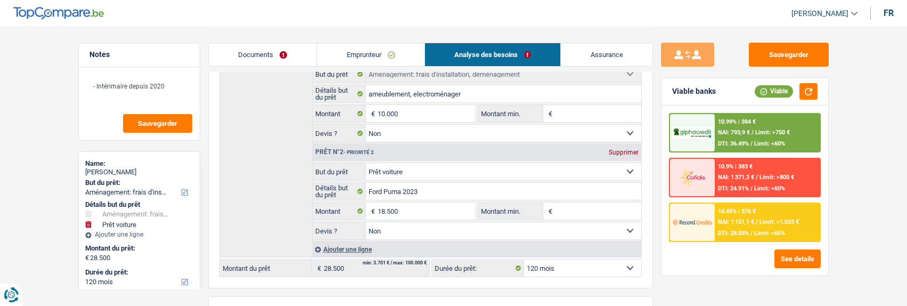
click at [447, 173] on select "Confort maison: meubles, textile, peinture, électroménager, outillage non-profe…" at bounding box center [503, 171] width 275 height 17
select select "familyEvent"
click at [366, 163] on select "Confort maison: meubles, textile, peinture, électroménager, outillage non-profe…" at bounding box center [503, 171] width 275 height 17
type input "0"
select select "familyEvent"
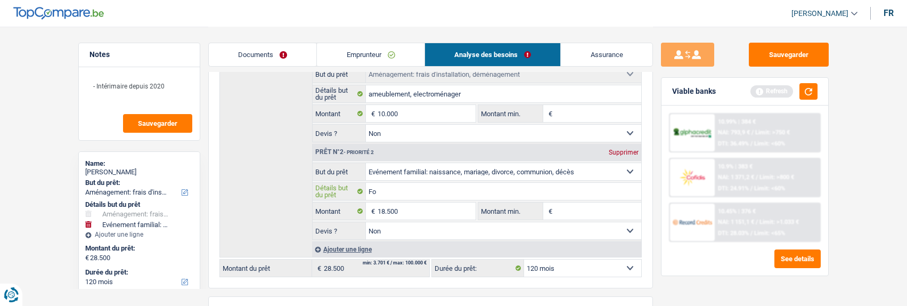
type input "F"
type input "mariage"
click at [804, 92] on button "button" at bounding box center [808, 91] width 18 height 17
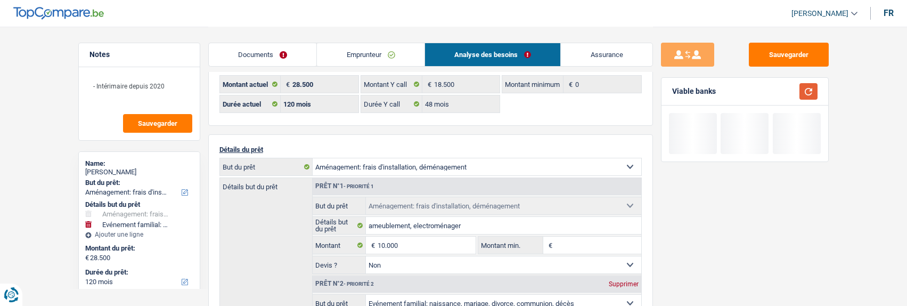
scroll to position [0, 0]
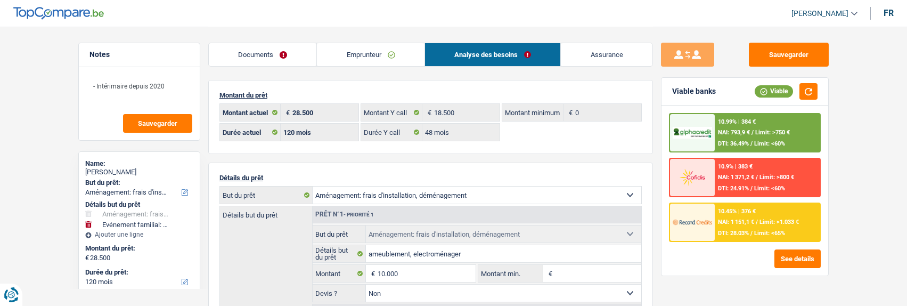
click at [386, 47] on link "Emprunteur" at bounding box center [371, 54] width 108 height 23
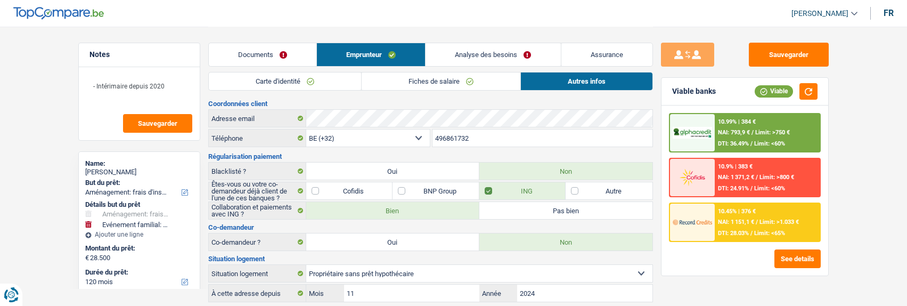
click at [430, 77] on link "Fiches de salaire" at bounding box center [441, 81] width 159 height 18
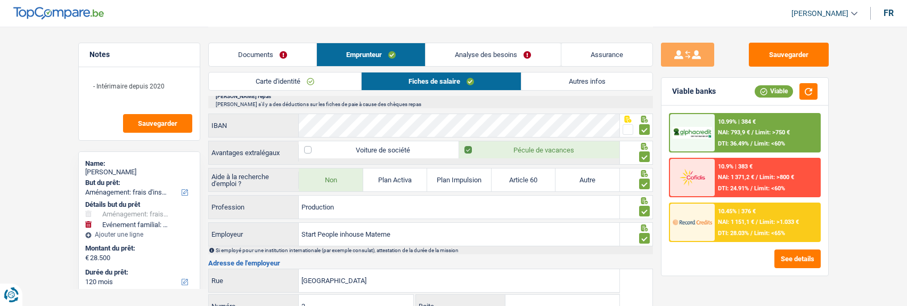
scroll to position [586, 0]
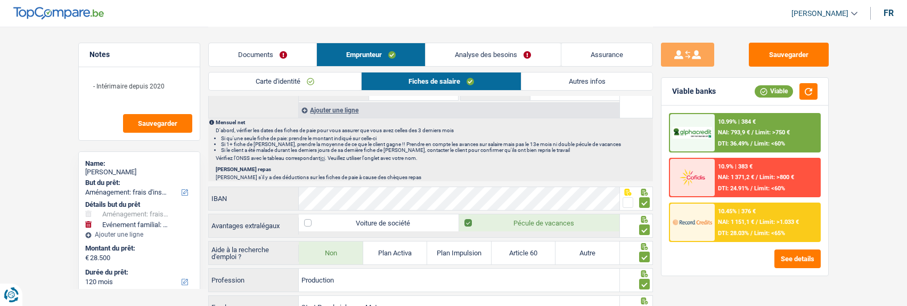
click at [776, 229] on div "10.45% | 376 € NAI: 1 151,1 € / Limit: >1.033 € DTI: 28.03% / Limit: <65%" at bounding box center [767, 221] width 105 height 37
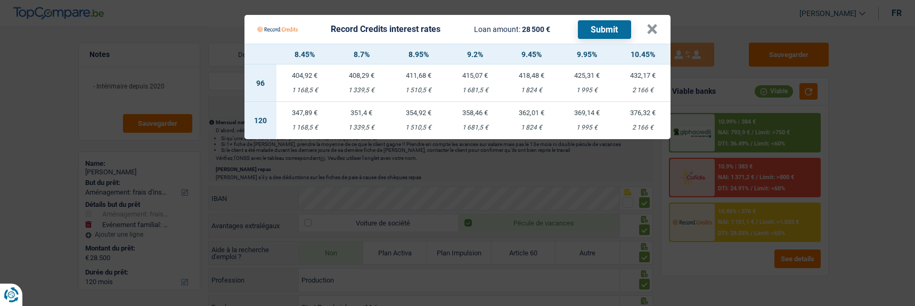
click at [355, 124] on div "1 339,5 €" at bounding box center [361, 127] width 57 height 7
type input "8,70"
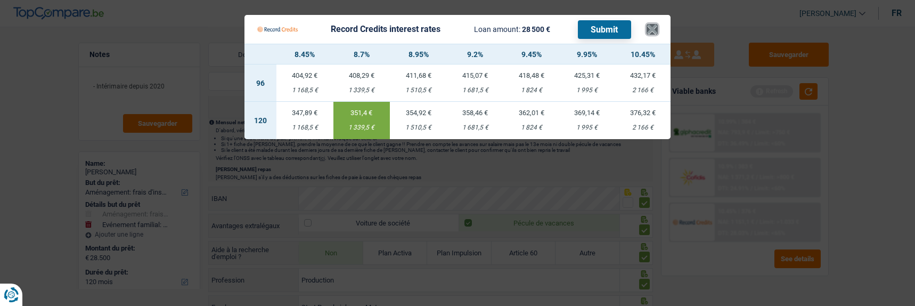
click at [658, 29] on button "×" at bounding box center [651, 29] width 11 height 11
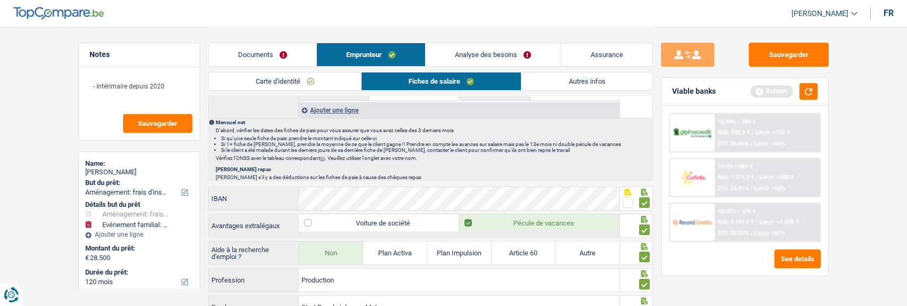
click at [527, 56] on link "Analyse des besoins" at bounding box center [492, 54] width 135 height 23
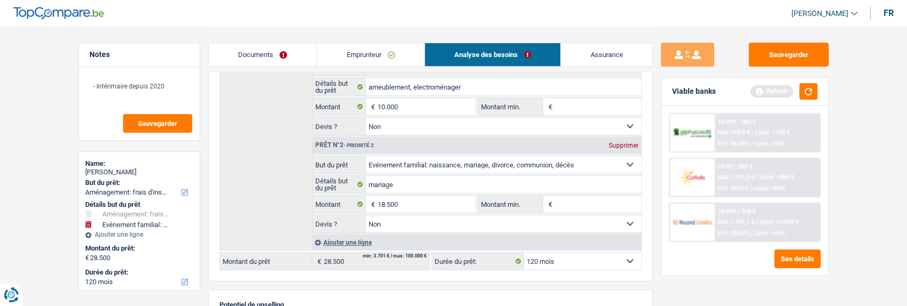
scroll to position [143, 0]
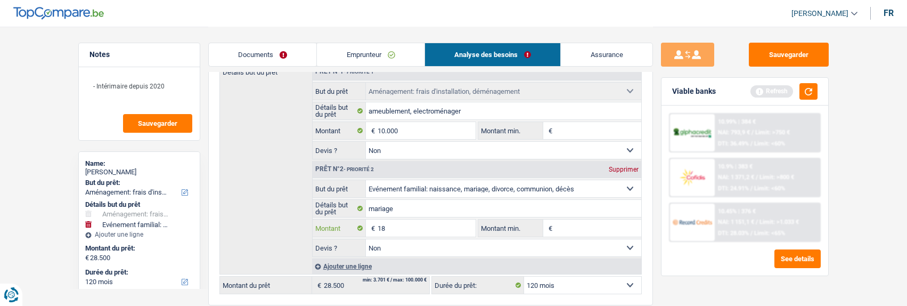
type input "1"
type input "8.500"
type input "18.500"
select select "84"
type input "18.500"
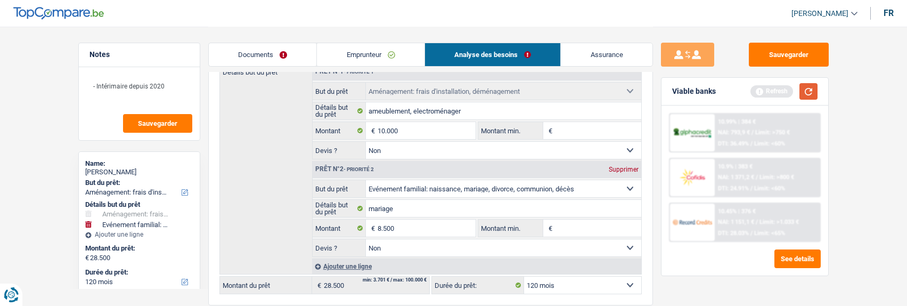
select select "84"
type input "18.500"
select select "84"
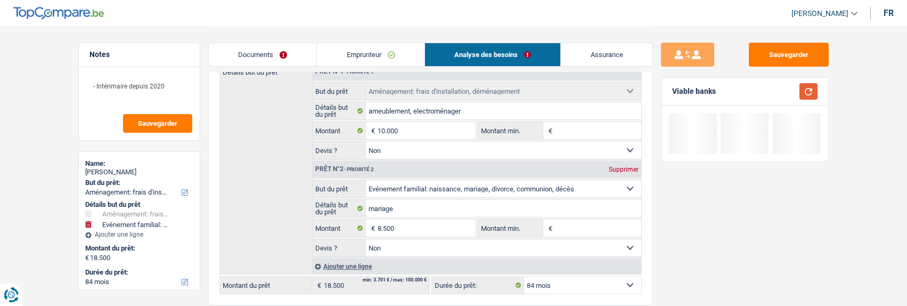
click at [804, 93] on button "button" at bounding box center [808, 91] width 18 height 17
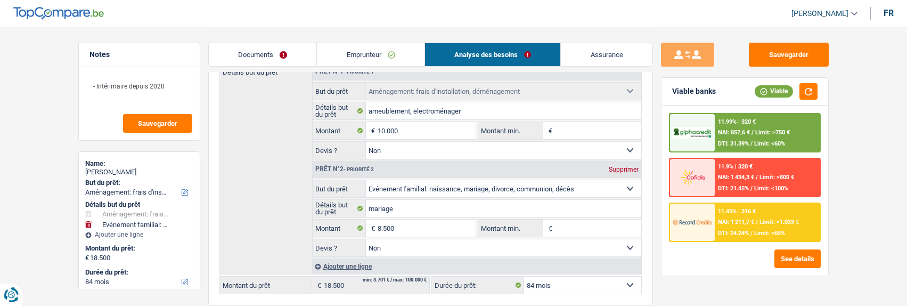
click at [771, 228] on div "11.45% | 316 € NAI: 1 211,7 € / Limit: >1.033 € DTI: 24.24% / Limit: <65%" at bounding box center [767, 221] width 105 height 37
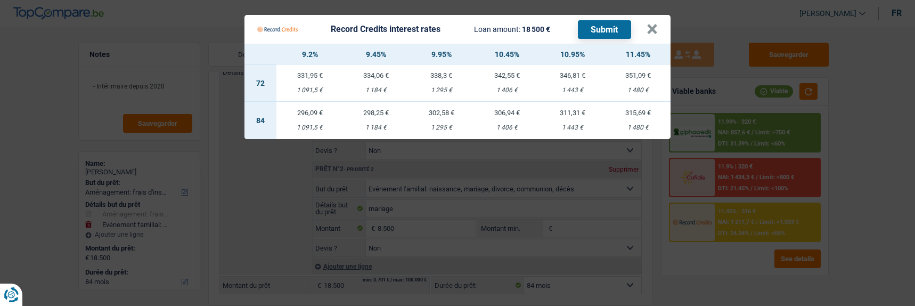
click at [371, 114] on td "298,25 € 1 184 €" at bounding box center [375, 120] width 65 height 37
type input "9,45"
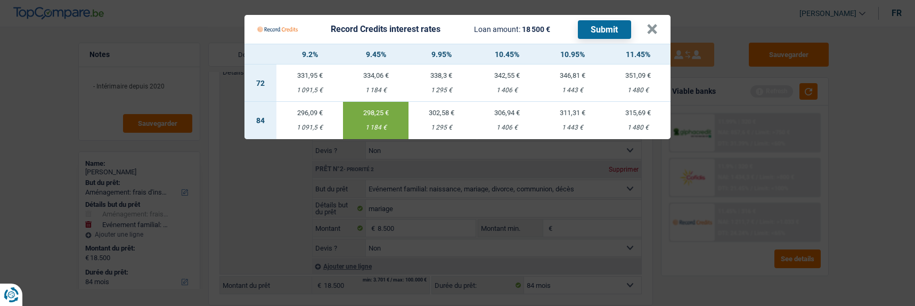
click at [611, 25] on button "Submit" at bounding box center [604, 29] width 53 height 19
drag, startPoint x: 658, startPoint y: 23, endPoint x: 665, endPoint y: 35, distance: 13.4
click at [658, 25] on button "×" at bounding box center [651, 29] width 11 height 11
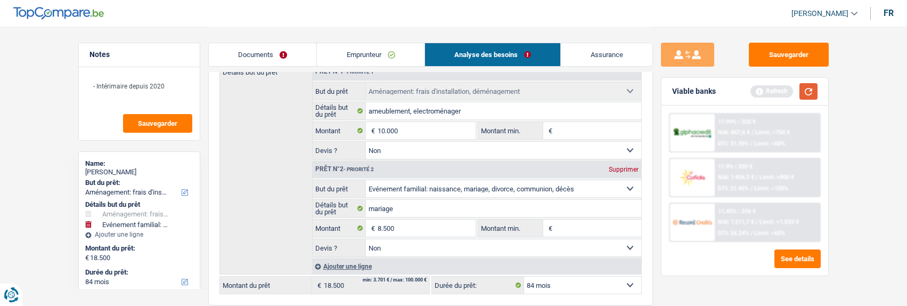
click at [804, 90] on button "button" at bounding box center [808, 91] width 18 height 17
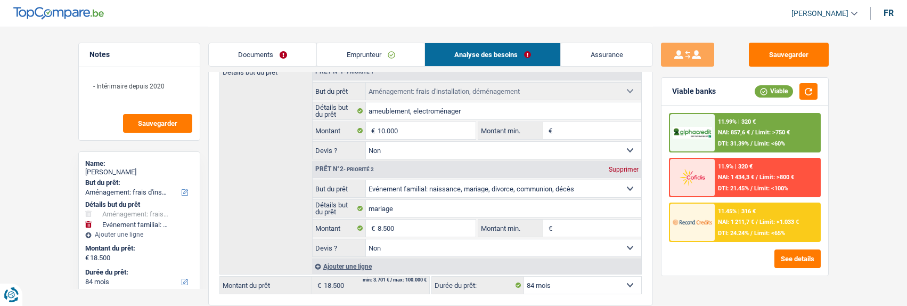
click at [766, 136] on div "11.99% | 320 € NAI: 857,6 € / Limit: >750 € DTI: 31.39% / Limit: <60%" at bounding box center [767, 132] width 105 height 37
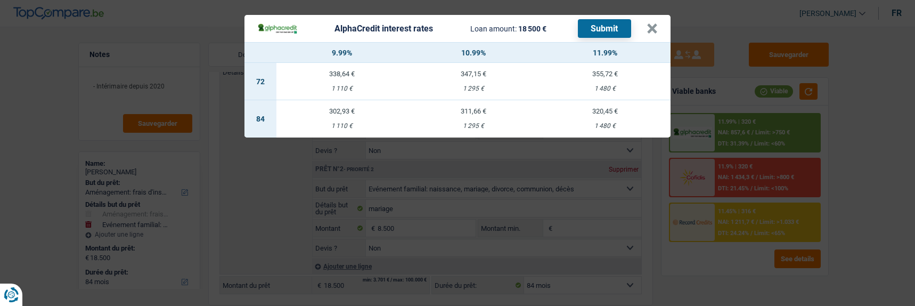
click at [342, 113] on td "302,93 € 1 110 €" at bounding box center [342, 118] width 132 height 37
select select "alphacredit"
type input "9,99"
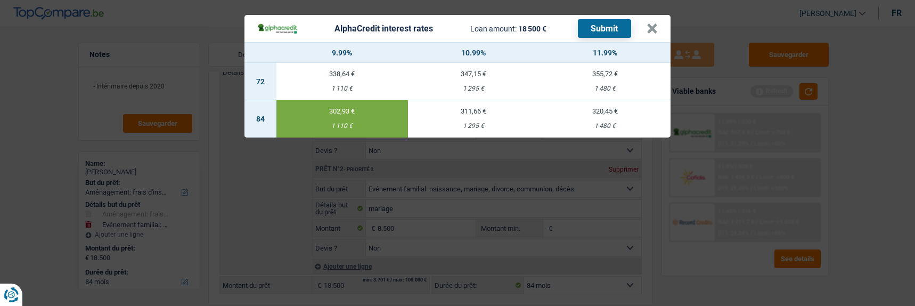
click at [610, 27] on button "Submit" at bounding box center [604, 28] width 53 height 19
drag, startPoint x: 659, startPoint y: 20, endPoint x: 646, endPoint y: 21, distance: 12.8
click at [658, 23] on button "×" at bounding box center [651, 28] width 11 height 11
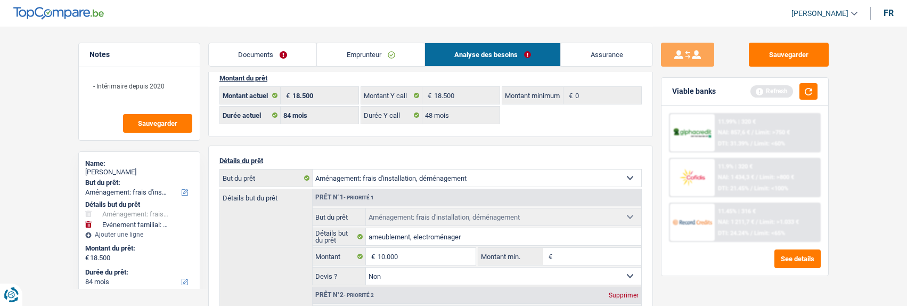
scroll to position [0, 0]
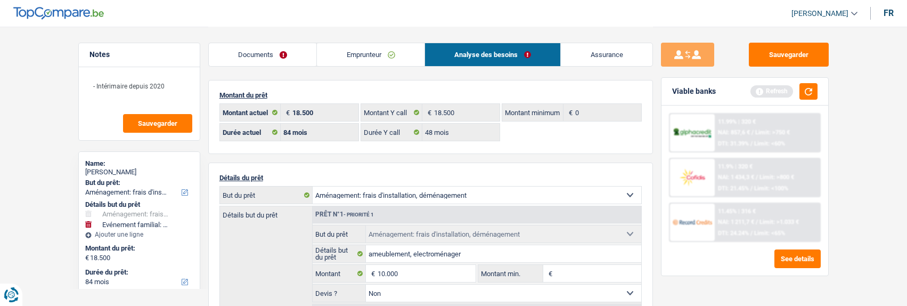
click at [379, 61] on link "Emprunteur" at bounding box center [371, 54] width 108 height 23
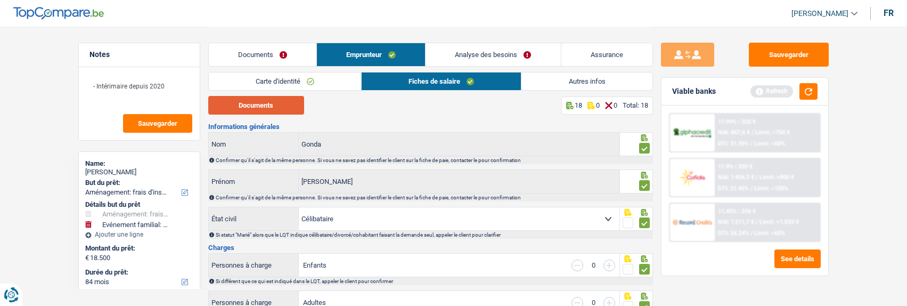
click at [264, 106] on button "Documents" at bounding box center [256, 105] width 96 height 19
click at [561, 85] on link "Autres infos" at bounding box center [586, 81] width 130 height 18
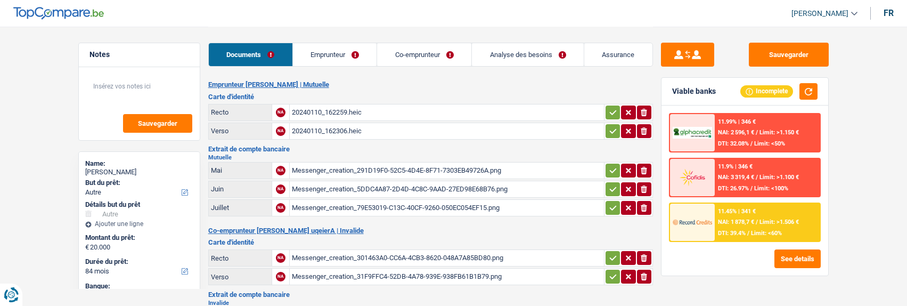
select select "other"
select select "84"
click at [342, 106] on div "20240110_162259.heic" at bounding box center [447, 112] width 310 height 16
click at [335, 126] on div "20240110_162306.heic" at bounding box center [447, 131] width 310 height 16
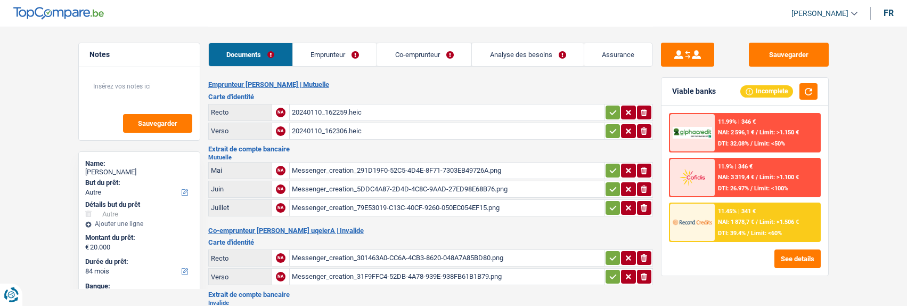
click at [643, 108] on icon "ionicons-v5-e" at bounding box center [643, 112] width 9 height 11
click at [643, 126] on icon "ionicons-v5-e" at bounding box center [643, 131] width 9 height 11
type input "C:\fakepath\2b67c157-1757506077134_20240110_162306.pdf"
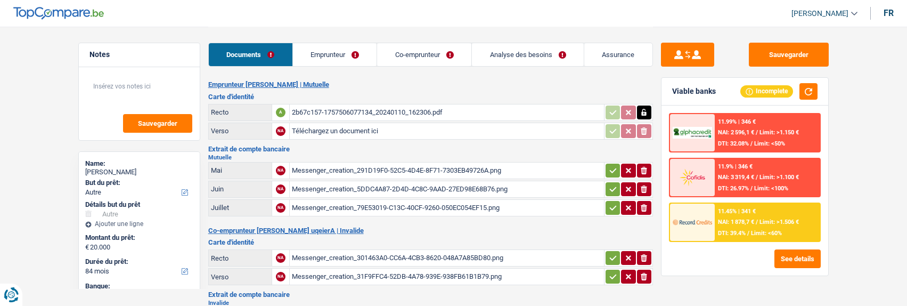
click at [878, 108] on main "Notes Sauvegarder Name: [PERSON_NAME] But du prêt: Confort maison: meubles, tex…" at bounding box center [453, 276] width 907 height 552
type input "C:\fakepath\2b67c157-1757506033592_20240110_162259.pdf"
click at [342, 55] on link "Emprunteur" at bounding box center [335, 54] width 84 height 23
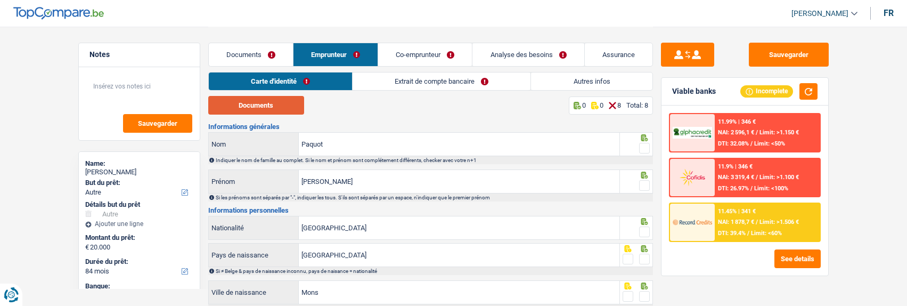
click at [259, 102] on button "Documents" at bounding box center [256, 105] width 96 height 19
click at [645, 147] on span at bounding box center [644, 148] width 11 height 11
click at [0, 0] on input "radio" at bounding box center [0, 0] width 0 height 0
click at [648, 188] on div at bounding box center [644, 185] width 11 height 13
click at [644, 180] on span at bounding box center [644, 185] width 11 height 11
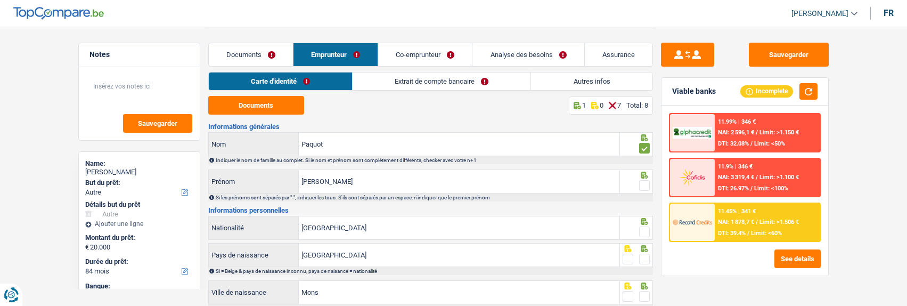
click at [0, 0] on input "radio" at bounding box center [0, 0] width 0 height 0
drag, startPoint x: 648, startPoint y: 231, endPoint x: 646, endPoint y: 244, distance: 13.0
click at [648, 233] on span at bounding box center [644, 231] width 11 height 11
click at [0, 0] on input "radio" at bounding box center [0, 0] width 0 height 0
click at [644, 254] on span at bounding box center [644, 258] width 11 height 11
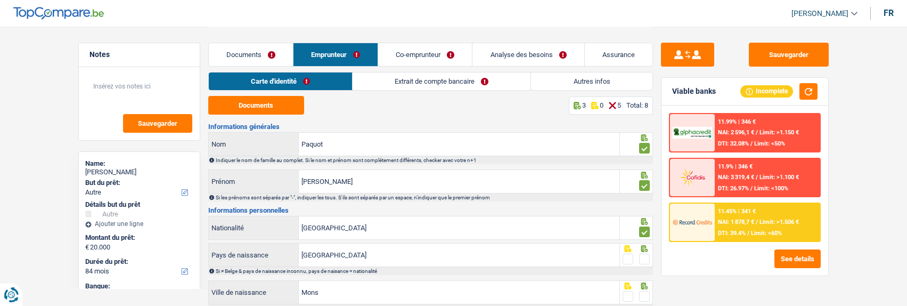
click at [0, 0] on input "radio" at bounding box center [0, 0] width 0 height 0
click at [646, 292] on span at bounding box center [644, 296] width 11 height 11
click at [0, 0] on input "radio" at bounding box center [0, 0] width 0 height 0
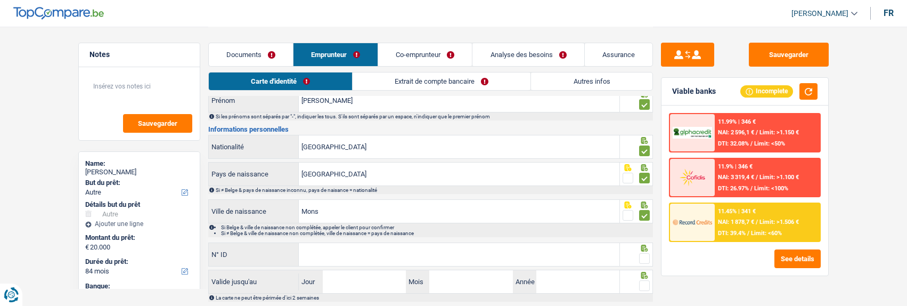
scroll to position [106, 0]
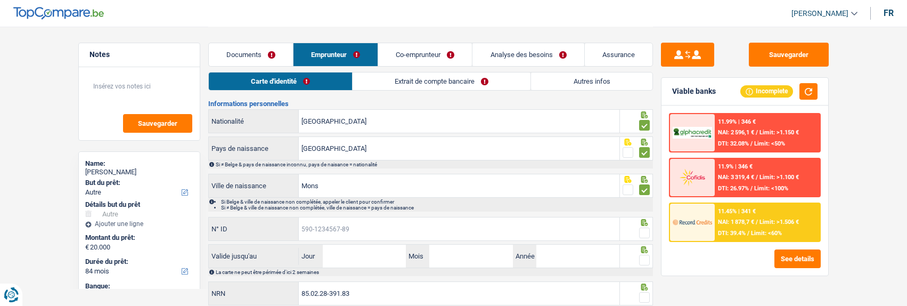
click at [545, 220] on input "N° ID" at bounding box center [459, 228] width 321 height 23
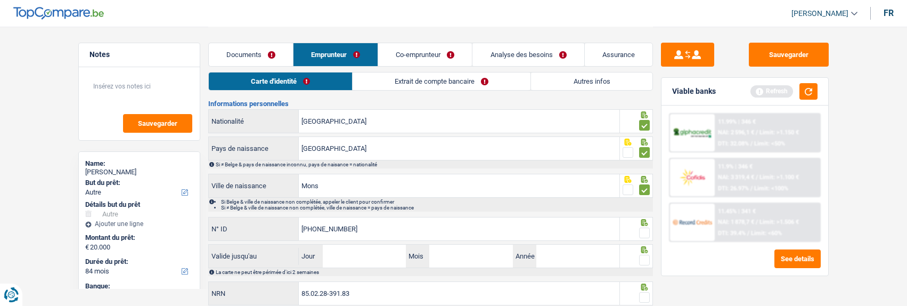
type input "[PHONE_NUMBER]"
drag, startPoint x: 641, startPoint y: 230, endPoint x: 626, endPoint y: 237, distance: 16.4
click at [640, 231] on span at bounding box center [644, 232] width 11 height 11
click at [0, 0] on input "radio" at bounding box center [0, 0] width 0 height 0
click at [366, 260] on input "Jour" at bounding box center [364, 255] width 83 height 23
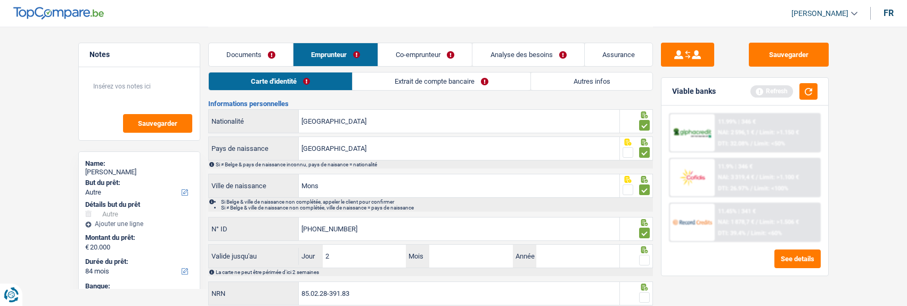
type input "22"
type input "06"
type input "2026"
click at [644, 257] on span at bounding box center [644, 259] width 11 height 11
click at [0, 0] on input "radio" at bounding box center [0, 0] width 0 height 0
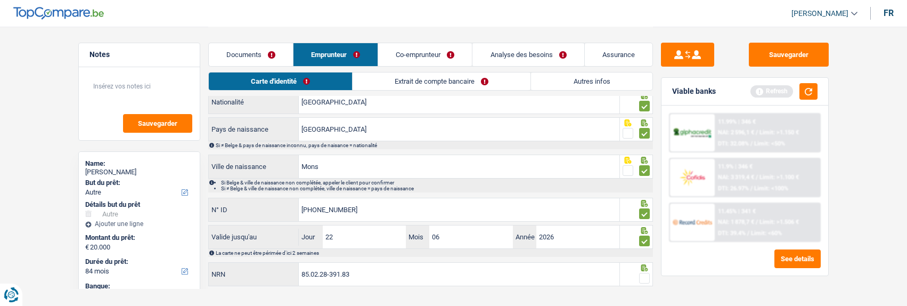
scroll to position [142, 0]
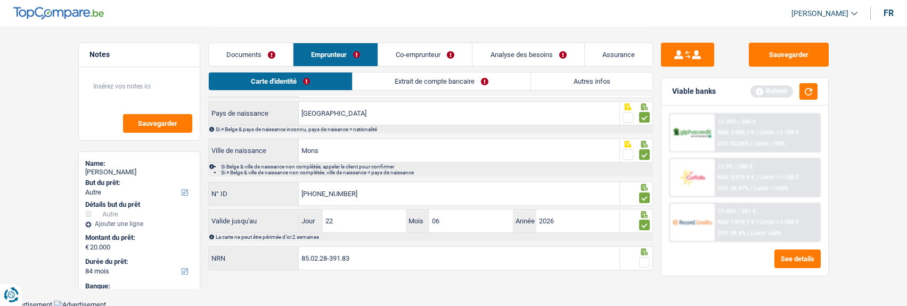
click at [641, 257] on span at bounding box center [644, 262] width 11 height 11
click at [0, 0] on input "radio" at bounding box center [0, 0] width 0 height 0
click at [415, 83] on link "Extrait de compte bancaire" at bounding box center [442, 81] width 178 height 18
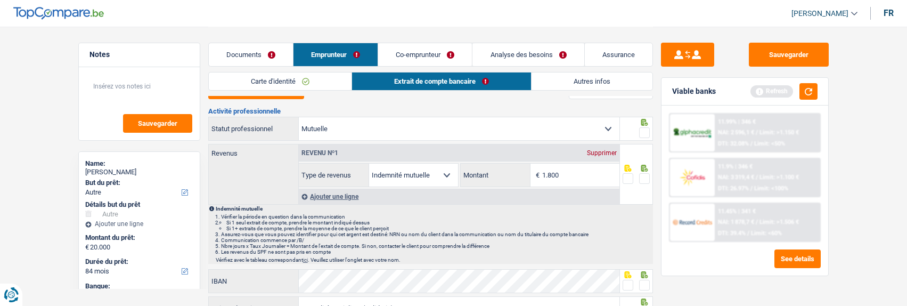
scroll to position [0, 0]
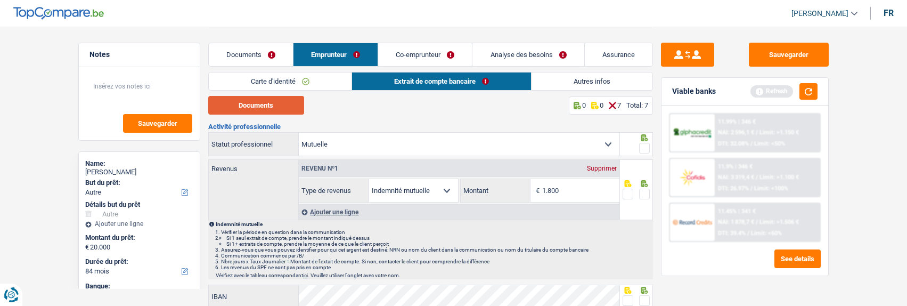
click at [275, 103] on button "Documents" at bounding box center [256, 105] width 96 height 19
click at [640, 143] on span at bounding box center [644, 148] width 11 height 11
click at [0, 0] on input "radio" at bounding box center [0, 0] width 0 height 0
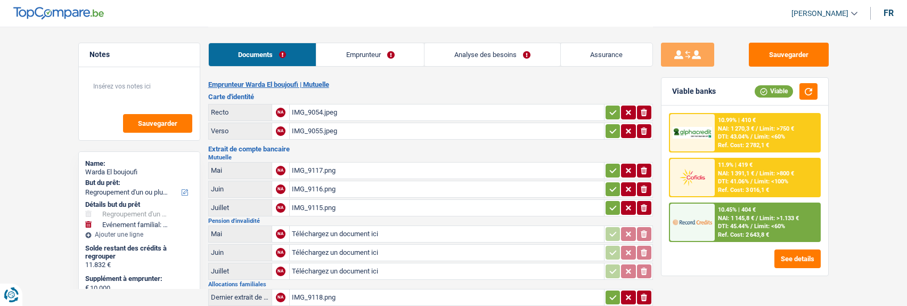
select select "refinancing"
select select "familyEvent"
select select "72"
select select "record credits"
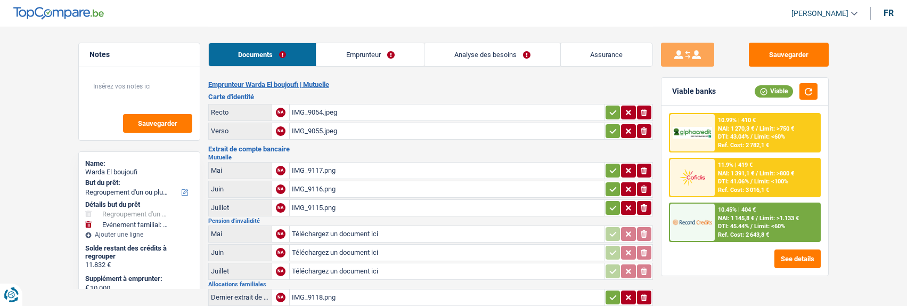
click at [384, 56] on link "Emprunteur" at bounding box center [370, 54] width 108 height 23
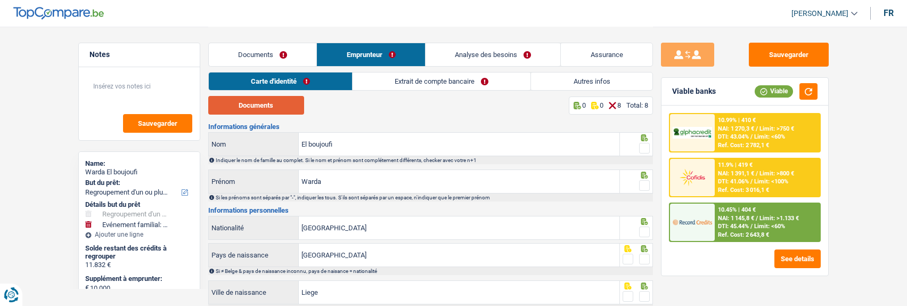
click at [254, 108] on button "Documents" at bounding box center [256, 105] width 96 height 19
drag, startPoint x: 645, startPoint y: 146, endPoint x: 644, endPoint y: 153, distance: 7.1
click at [644, 152] on div at bounding box center [644, 148] width 11 height 13
click at [643, 181] on span at bounding box center [644, 185] width 11 height 11
click at [0, 0] on input "radio" at bounding box center [0, 0] width 0 height 0
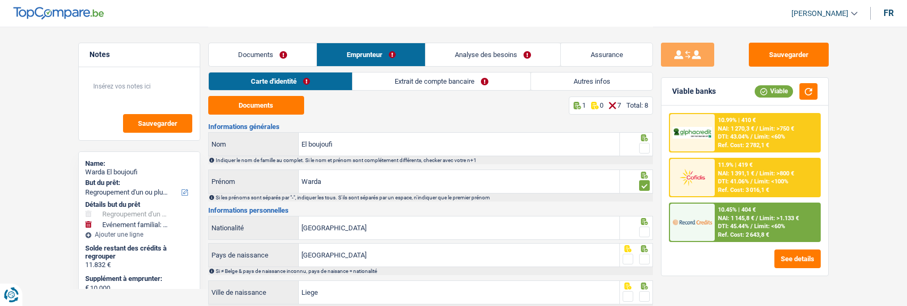
click at [640, 149] on span at bounding box center [644, 148] width 11 height 11
click at [0, 0] on input "radio" at bounding box center [0, 0] width 0 height 0
click at [643, 227] on span at bounding box center [644, 231] width 11 height 11
click at [0, 0] on input "radio" at bounding box center [0, 0] width 0 height 0
click at [647, 256] on span at bounding box center [644, 258] width 11 height 11
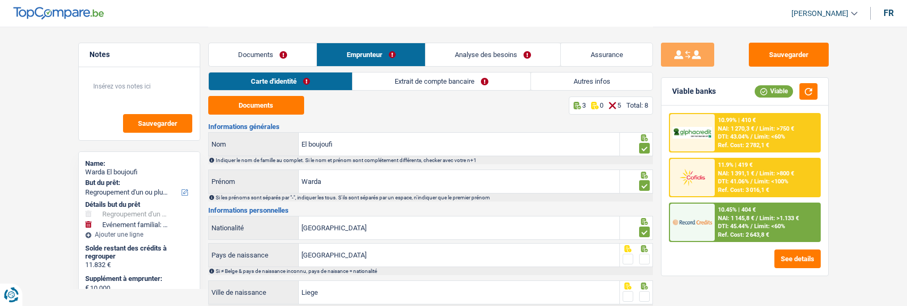
click at [0, 0] on input "radio" at bounding box center [0, 0] width 0 height 0
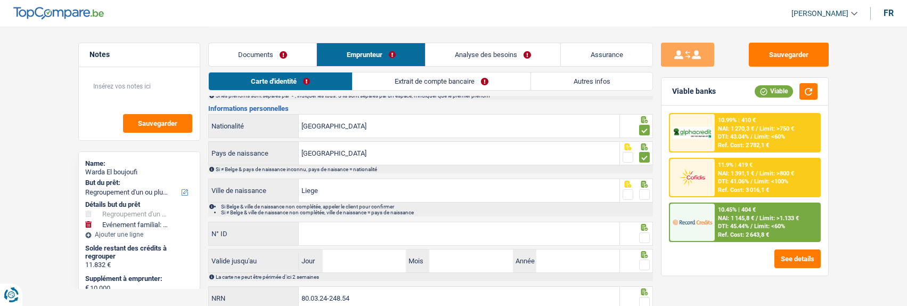
scroll to position [106, 0]
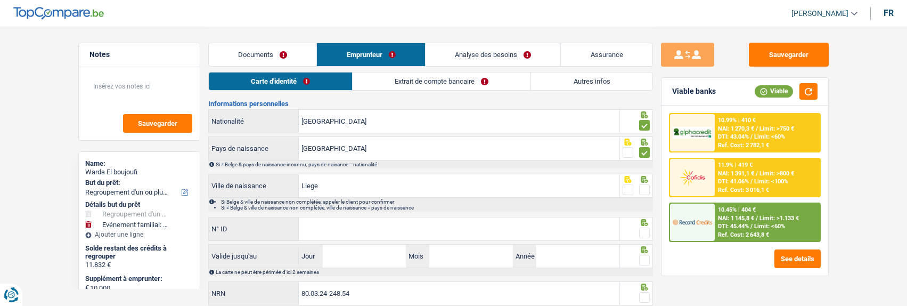
click at [646, 187] on span at bounding box center [644, 189] width 11 height 11
click at [0, 0] on input "radio" at bounding box center [0, 0] width 0 height 0
drag, startPoint x: 645, startPoint y: 228, endPoint x: 551, endPoint y: 218, distance: 95.3
click at [635, 228] on fieldset at bounding box center [635, 232] width 27 height 13
click at [520, 226] on input "N° ID" at bounding box center [459, 228] width 321 height 23
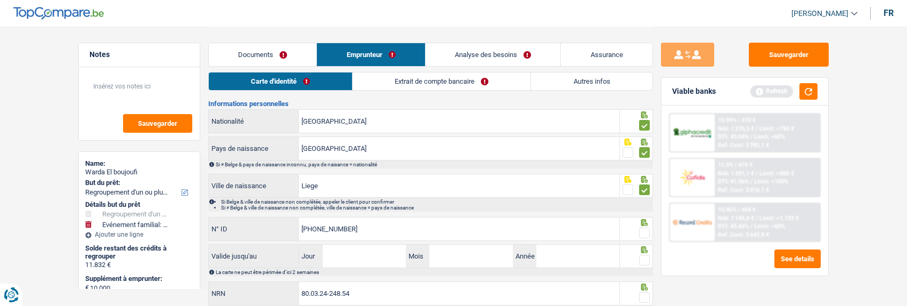
type input "[PHONE_NUMBER]"
click at [643, 229] on span at bounding box center [644, 232] width 11 height 11
click at [0, 0] on input "radio" at bounding box center [0, 0] width 0 height 0
click at [392, 258] on input "Jour" at bounding box center [364, 255] width 83 height 23
type input "09"
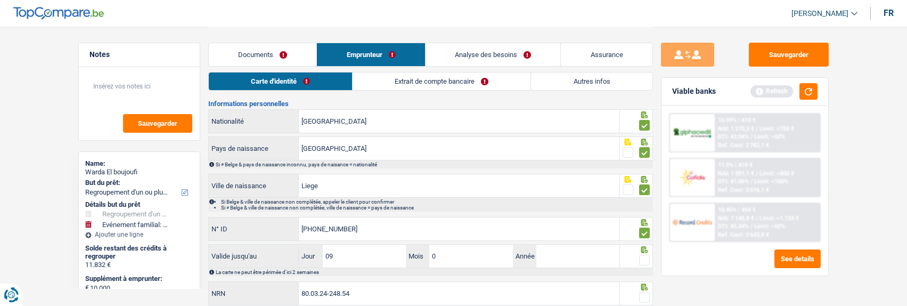
type input "06"
type input "2027"
click at [646, 257] on span at bounding box center [644, 259] width 11 height 11
click at [0, 0] on input "radio" at bounding box center [0, 0] width 0 height 0
click at [645, 293] on span at bounding box center [644, 297] width 11 height 11
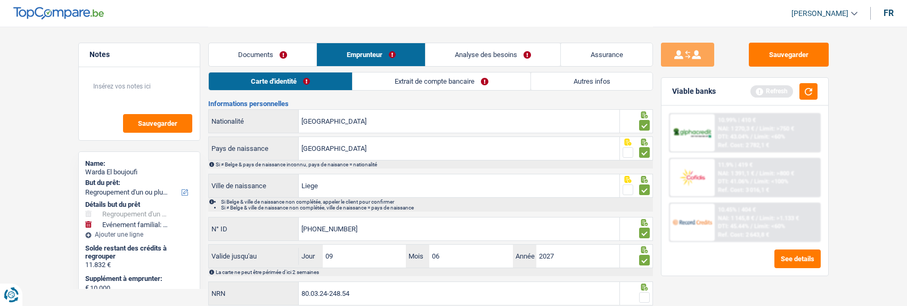
click at [0, 0] on input "radio" at bounding box center [0, 0] width 0 height 0
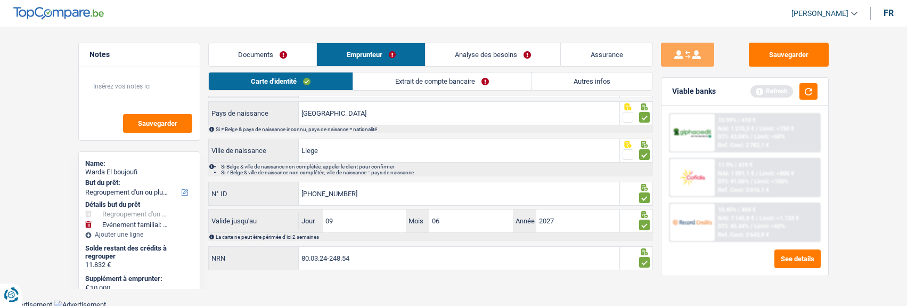
click at [432, 79] on link "Extrait de compte bancaire" at bounding box center [442, 81] width 178 height 18
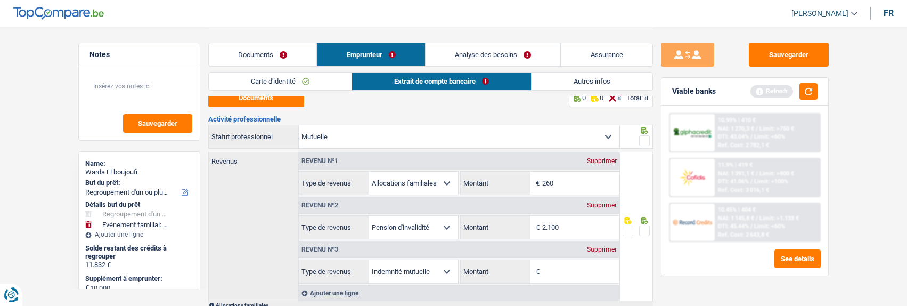
scroll to position [0, 0]
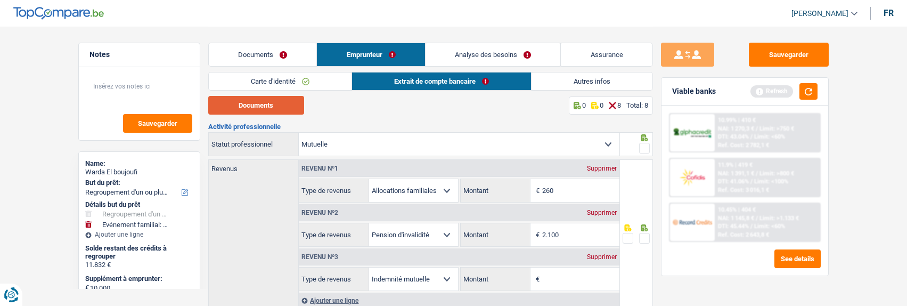
click at [242, 106] on button "Documents" at bounding box center [256, 105] width 96 height 19
click at [564, 81] on link "Autres infos" at bounding box center [591, 81] width 121 height 18
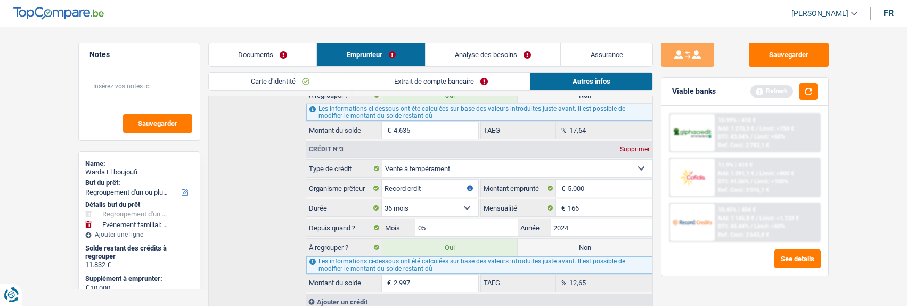
scroll to position [675, 0]
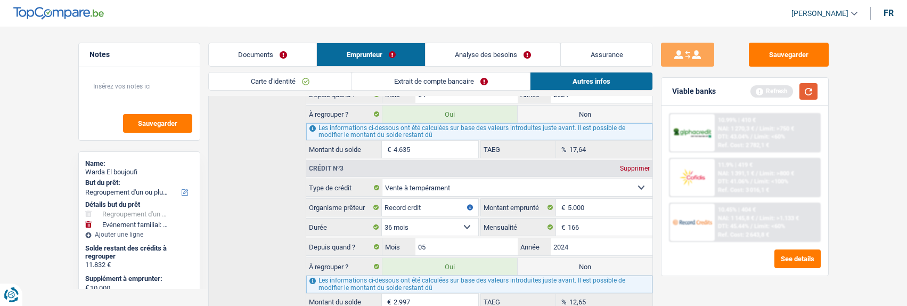
click at [812, 93] on button "button" at bounding box center [808, 91] width 18 height 17
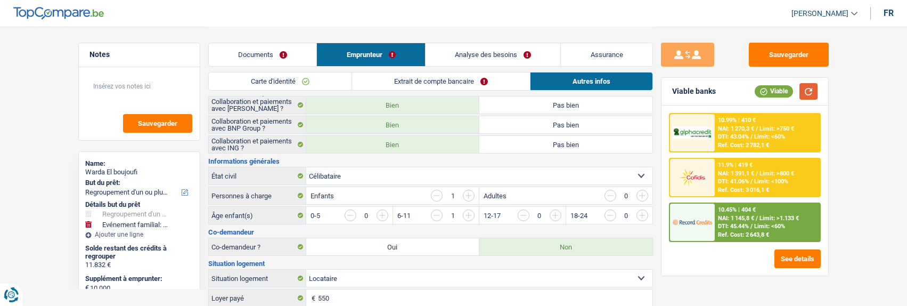
scroll to position [89, 0]
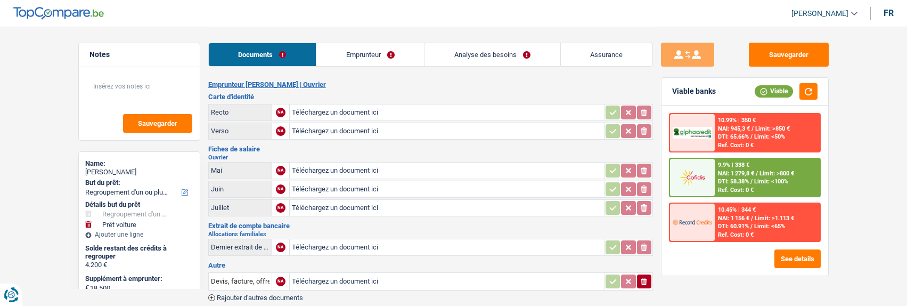
select select "refinancing"
select select "car"
select select "96"
select select "cofidis"
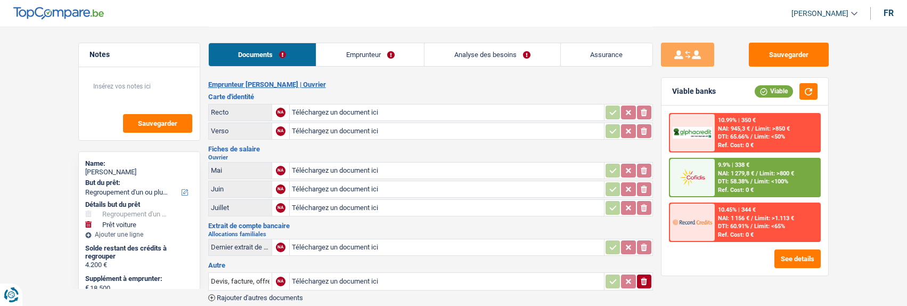
type input "C:\fakepath\ID rec Bah.jpeg"
type input "C:\fakepath\ID ver Bah.jpeg"
type input "C:\fakepath\FP06 Bah.jpeg"
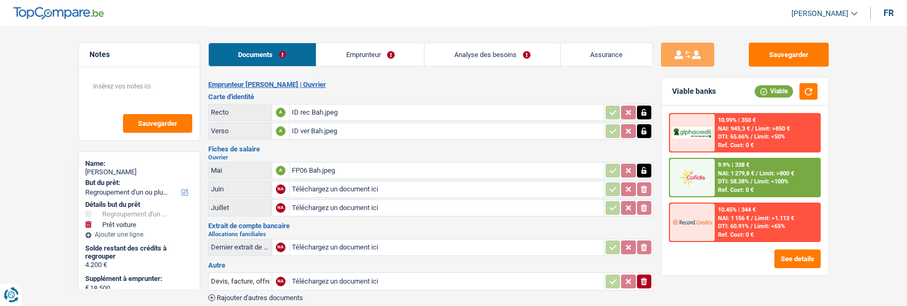
type input "C:\fakepath\FP07 Bah.jpeg"
type input "C:\fakepath\FP08 Bah.jpeg"
type input "C:\fakepath\Alloc08.jpeg"
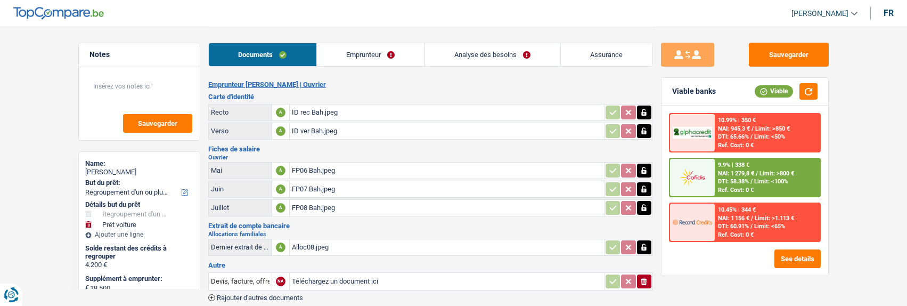
click at [644, 277] on icon "button" at bounding box center [644, 280] width 6 height 7
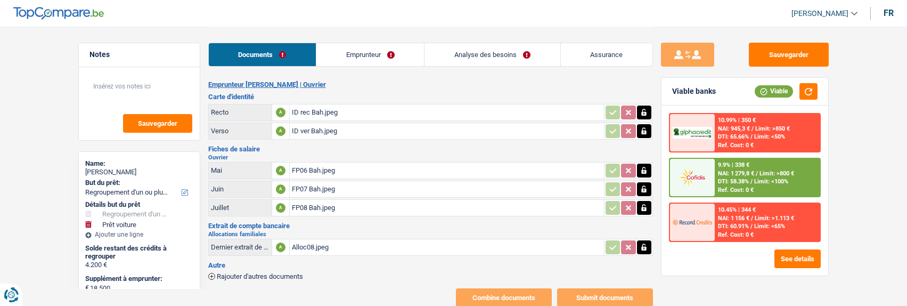
click at [381, 56] on link "Emprunteur" at bounding box center [370, 54] width 108 height 23
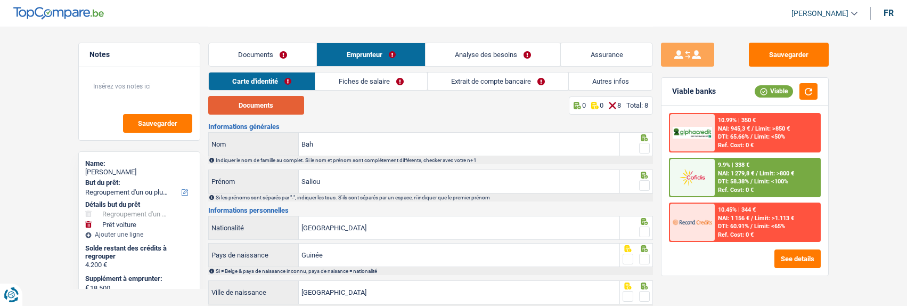
click at [281, 105] on button "Documents" at bounding box center [256, 105] width 96 height 19
click at [639, 143] on span at bounding box center [644, 148] width 11 height 11
click at [0, 0] on input "radio" at bounding box center [0, 0] width 0 height 0
click at [640, 184] on span at bounding box center [644, 185] width 11 height 11
click at [0, 0] on input "radio" at bounding box center [0, 0] width 0 height 0
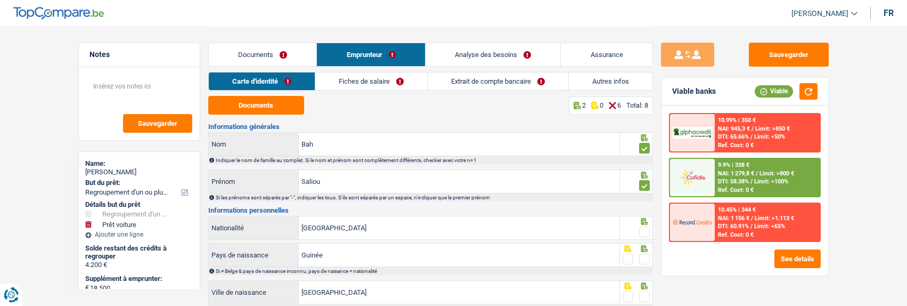
click at [647, 226] on span at bounding box center [644, 231] width 11 height 11
click at [0, 0] on input "radio" at bounding box center [0, 0] width 0 height 0
click at [648, 253] on span at bounding box center [644, 258] width 11 height 11
click at [0, 0] on input "radio" at bounding box center [0, 0] width 0 height 0
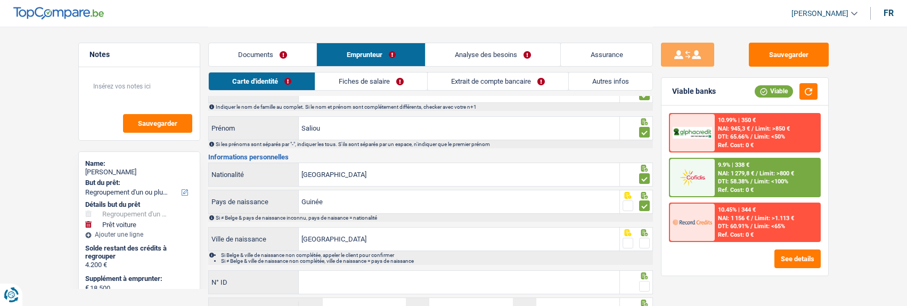
drag, startPoint x: 642, startPoint y: 237, endPoint x: 636, endPoint y: 247, distance: 11.5
click at [642, 238] on span at bounding box center [644, 242] width 11 height 11
click at [0, 0] on input "radio" at bounding box center [0, 0] width 0 height 0
drag, startPoint x: 561, startPoint y: 264, endPoint x: 552, endPoint y: 272, distance: 12.1
click at [560, 265] on div "Informations générales Bah Nom Indiquer le nom de famille au complet. Si le nom…" at bounding box center [430, 215] width 445 height 290
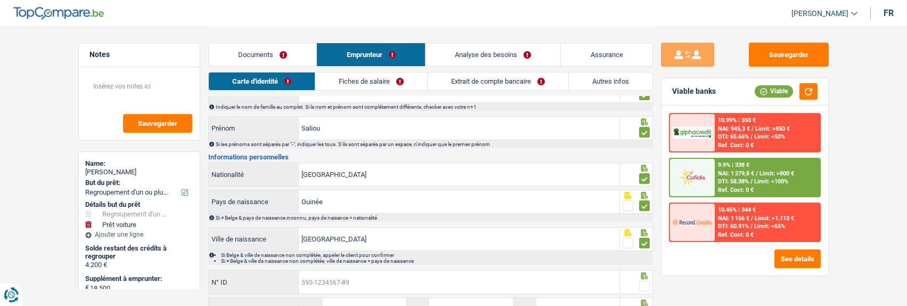
click at [539, 278] on input "N° ID" at bounding box center [459, 281] width 321 height 23
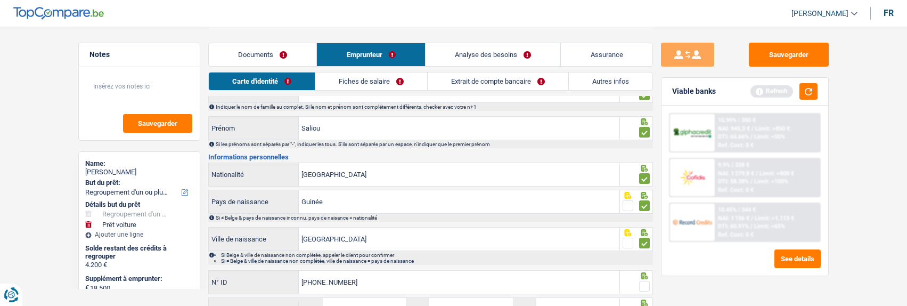
type input "[PHONE_NUMBER]"
click at [642, 283] on span at bounding box center [644, 286] width 11 height 11
click at [0, 0] on input "radio" at bounding box center [0, 0] width 0 height 0
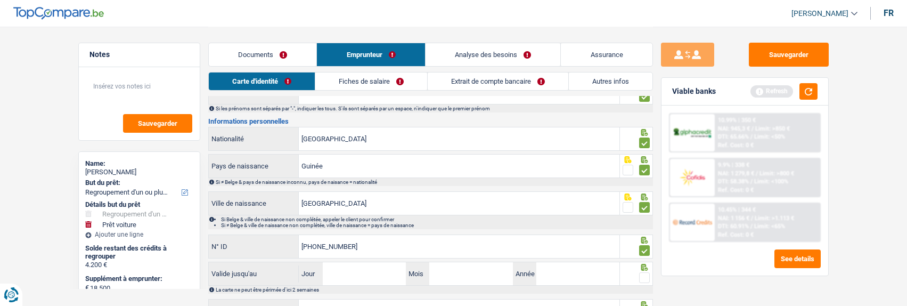
scroll to position [142, 0]
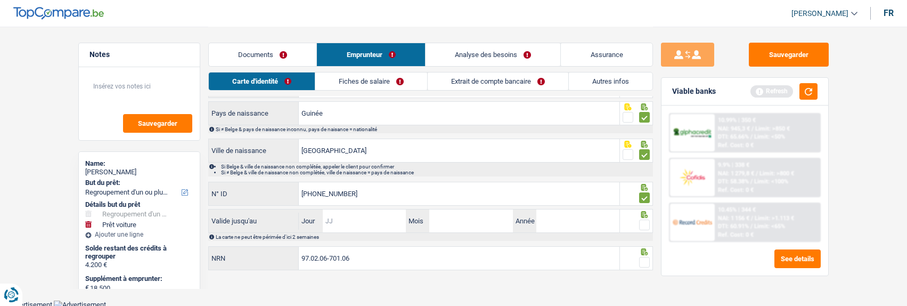
click at [338, 211] on input "Jour" at bounding box center [364, 220] width 83 height 23
type input "02"
type input "08"
type input "2033"
drag, startPoint x: 643, startPoint y: 222, endPoint x: 641, endPoint y: 233, distance: 10.9
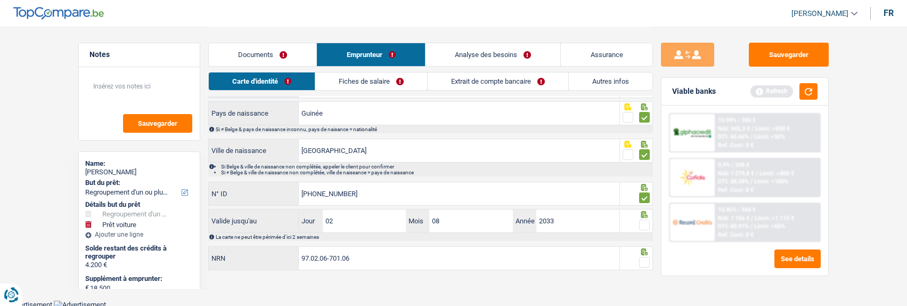
click at [643, 226] on span at bounding box center [644, 224] width 11 height 11
click at [0, 0] on input "radio" at bounding box center [0, 0] width 0 height 0
click at [644, 262] on span at bounding box center [644, 262] width 11 height 11
click at [0, 0] on input "radio" at bounding box center [0, 0] width 0 height 0
click at [373, 82] on link "Fiches de salaire" at bounding box center [371, 81] width 112 height 18
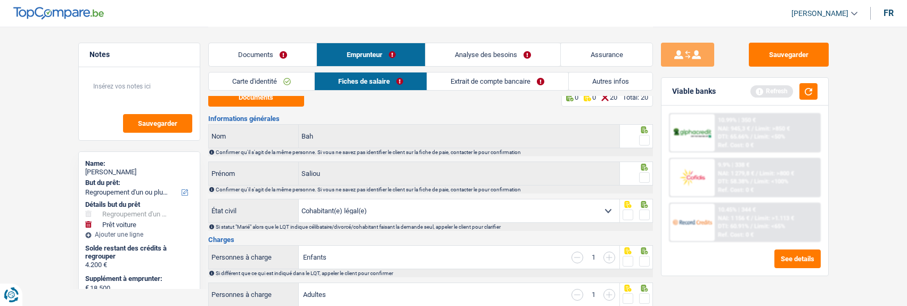
scroll to position [0, 0]
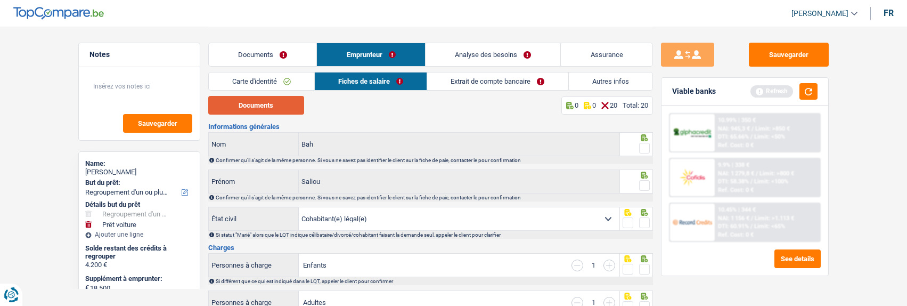
click at [247, 104] on button "Documents" at bounding box center [256, 105] width 96 height 19
click at [639, 145] on span at bounding box center [644, 148] width 11 height 11
click at [0, 0] on input "radio" at bounding box center [0, 0] width 0 height 0
drag, startPoint x: 645, startPoint y: 184, endPoint x: 644, endPoint y: 200, distance: 15.5
click at [644, 191] on div "[PERSON_NAME] Confirmer qu'il s'agit de la même personne. Si vous ne savez pas …" at bounding box center [430, 185] width 445 height 32
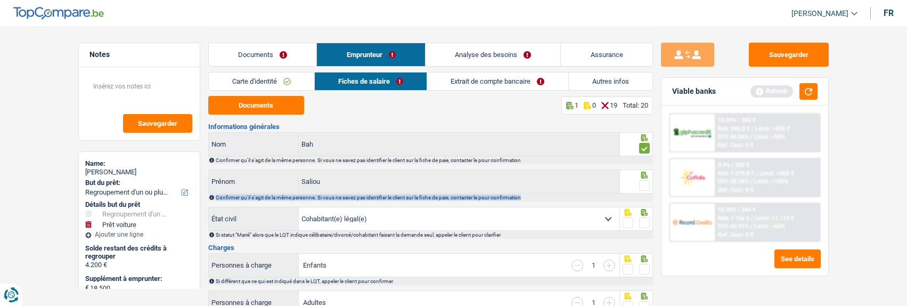
click at [641, 181] on span at bounding box center [644, 185] width 11 height 11
click at [0, 0] on input "radio" at bounding box center [0, 0] width 0 height 0
click at [642, 219] on span at bounding box center [644, 222] width 11 height 11
click at [0, 0] on input "radio" at bounding box center [0, 0] width 0 height 0
click at [646, 264] on span at bounding box center [644, 269] width 11 height 11
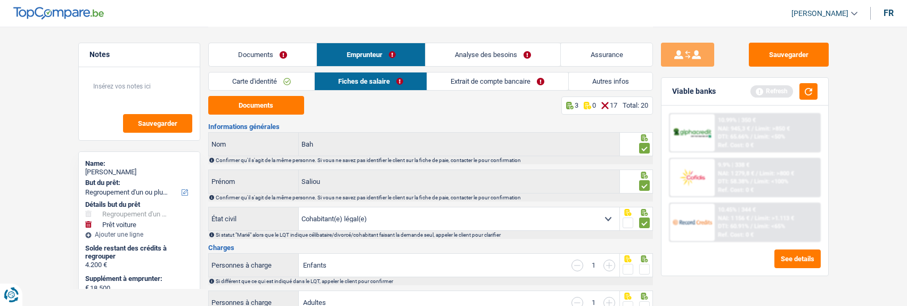
click at [0, 0] on input "radio" at bounding box center [0, 0] width 0 height 0
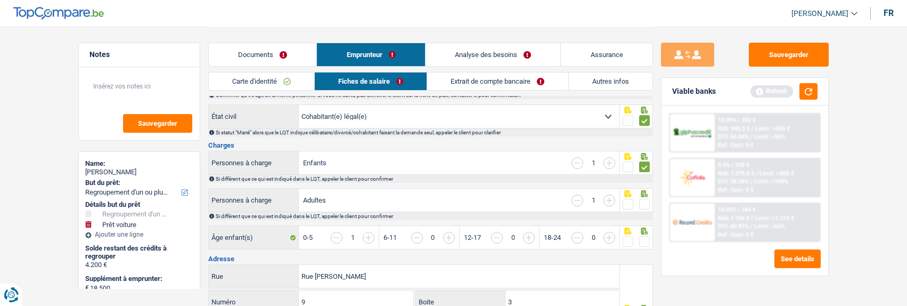
scroll to position [106, 0]
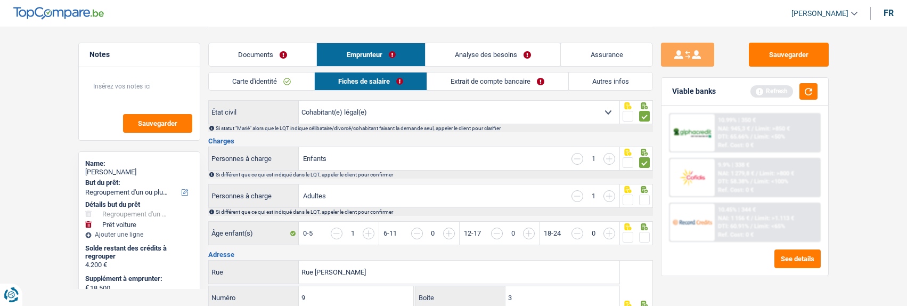
click at [641, 196] on span at bounding box center [644, 199] width 11 height 11
click at [0, 0] on input "radio" at bounding box center [0, 0] width 0 height 0
click at [643, 238] on span at bounding box center [644, 237] width 11 height 11
click at [0, 0] on input "radio" at bounding box center [0, 0] width 0 height 0
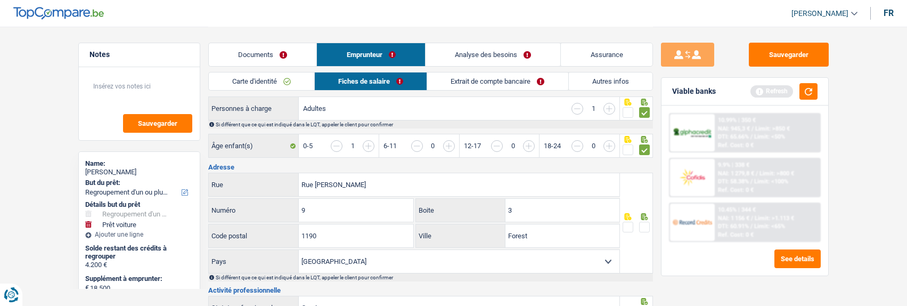
scroll to position [213, 0]
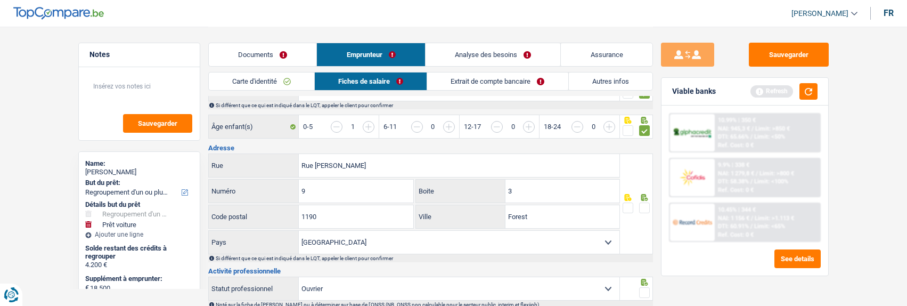
click at [642, 205] on span at bounding box center [644, 207] width 11 height 11
click at [0, 0] on input "radio" at bounding box center [0, 0] width 0 height 0
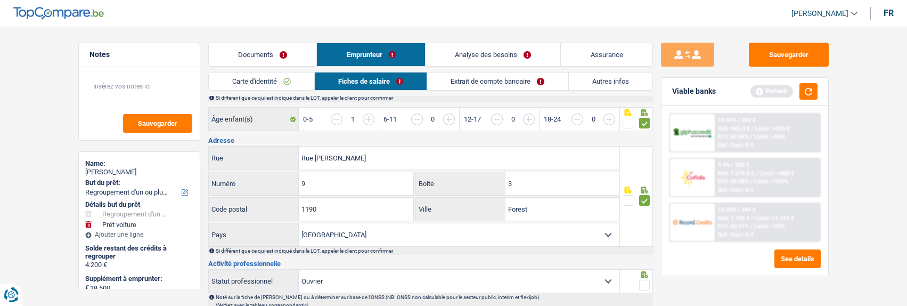
scroll to position [266, 0]
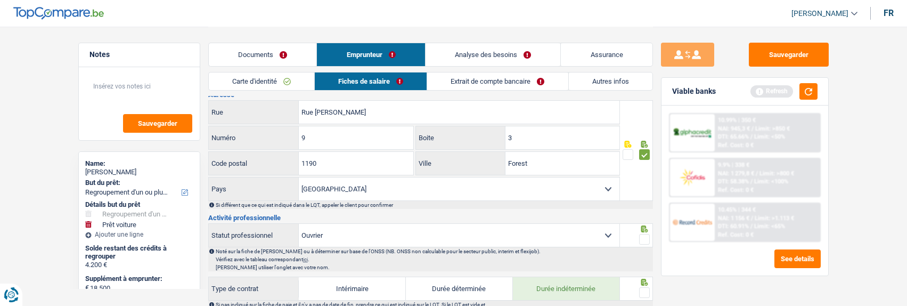
drag, startPoint x: 644, startPoint y: 234, endPoint x: 642, endPoint y: 256, distance: 21.9
click at [644, 236] on span at bounding box center [644, 239] width 11 height 11
click at [0, 0] on input "radio" at bounding box center [0, 0] width 0 height 0
click at [645, 291] on span at bounding box center [644, 292] width 11 height 11
click at [0, 0] on input "radio" at bounding box center [0, 0] width 0 height 0
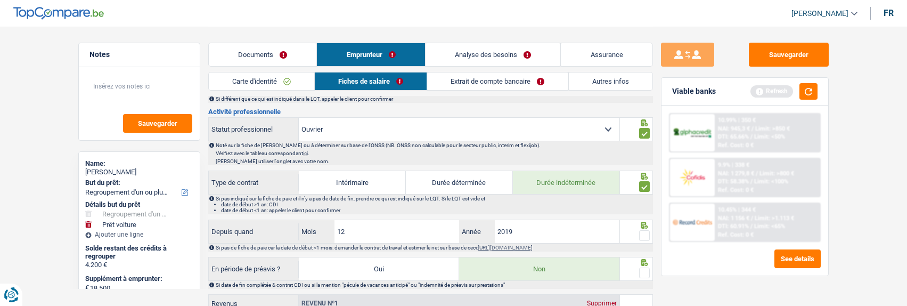
scroll to position [373, 0]
drag, startPoint x: 641, startPoint y: 228, endPoint x: 638, endPoint y: 240, distance: 12.5
click at [641, 233] on span at bounding box center [644, 234] width 11 height 11
click at [0, 0] on input "radio" at bounding box center [0, 0] width 0 height 0
click at [646, 272] on span at bounding box center [644, 272] width 11 height 11
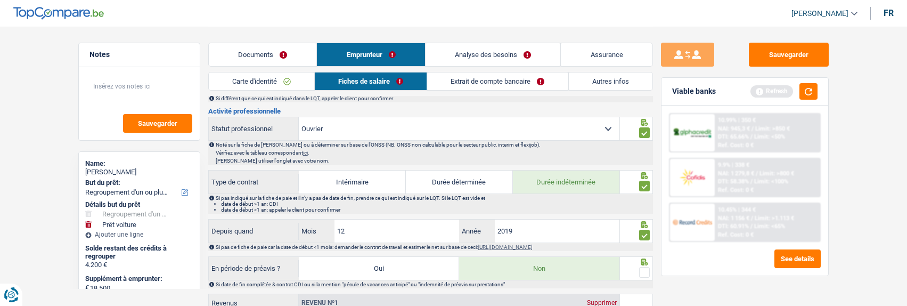
click at [0, 0] on input "radio" at bounding box center [0, 0] width 0 height 0
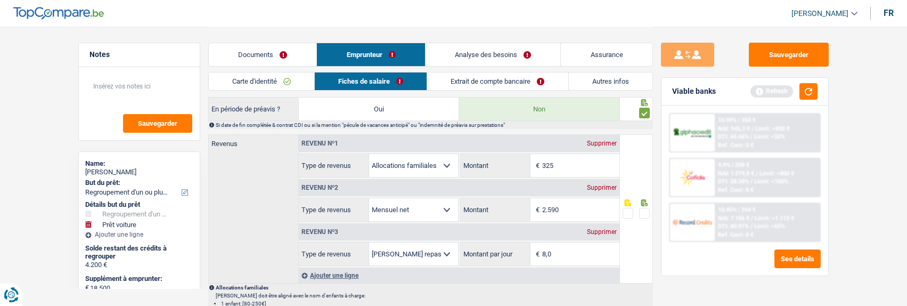
scroll to position [532, 0]
click at [572, 207] on input "2.590" at bounding box center [580, 209] width 77 height 23
type input "2.575"
click at [646, 208] on span at bounding box center [644, 212] width 11 height 11
click at [0, 0] on input "radio" at bounding box center [0, 0] width 0 height 0
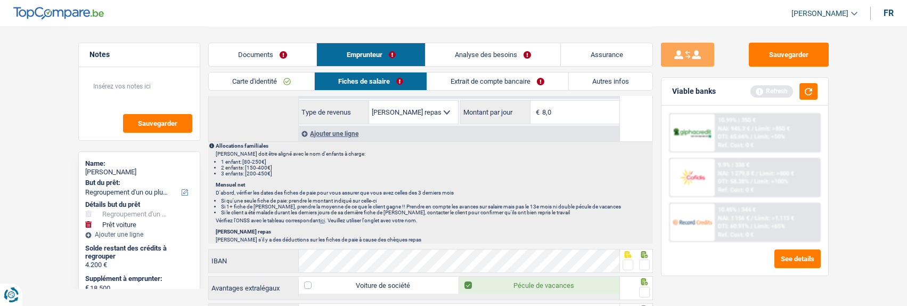
scroll to position [692, 0]
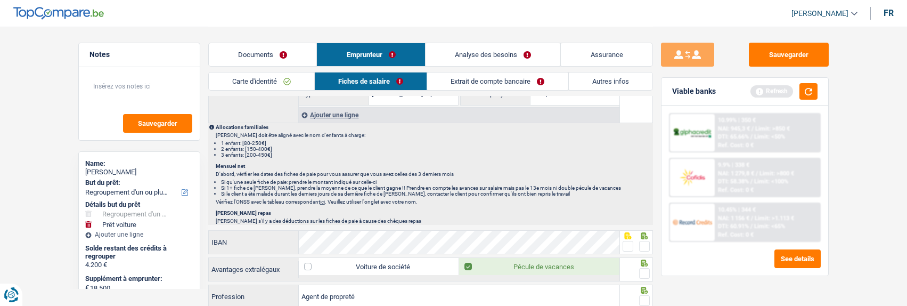
click at [644, 245] on span at bounding box center [644, 246] width 11 height 11
click at [0, 0] on input "radio" at bounding box center [0, 0] width 0 height 0
click at [642, 268] on span at bounding box center [644, 273] width 11 height 11
click at [0, 0] on input "radio" at bounding box center [0, 0] width 0 height 0
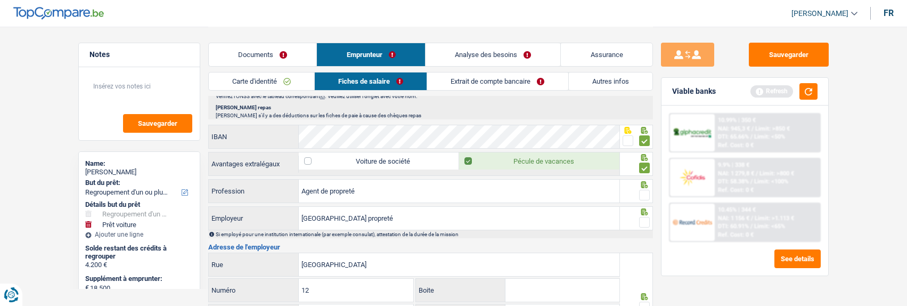
scroll to position [799, 0]
click at [641, 191] on span at bounding box center [644, 193] width 11 height 11
click at [0, 0] on input "radio" at bounding box center [0, 0] width 0 height 0
click at [643, 217] on span at bounding box center [644, 221] width 11 height 11
click at [0, 0] on input "radio" at bounding box center [0, 0] width 0 height 0
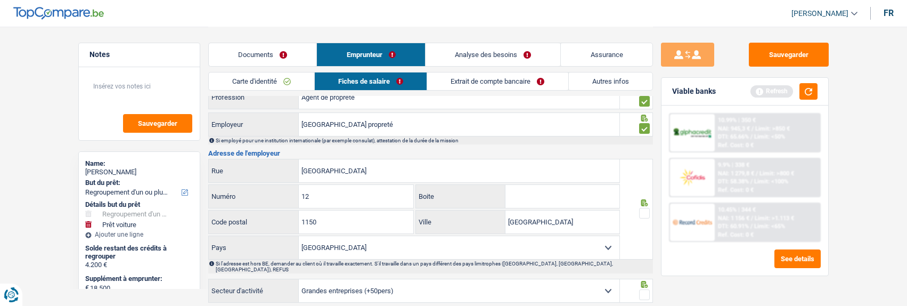
scroll to position [905, 0]
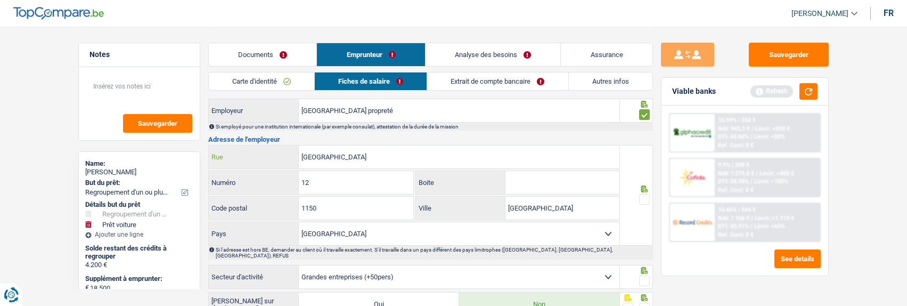
click at [362, 153] on input "[GEOGRAPHIC_DATA]" at bounding box center [459, 156] width 321 height 23
type input "[GEOGRAPHIC_DATA]"
drag, startPoint x: 644, startPoint y: 196, endPoint x: 640, endPoint y: 209, distance: 13.8
click at [643, 196] on span at bounding box center [644, 199] width 11 height 11
click at [0, 0] on input "radio" at bounding box center [0, 0] width 0 height 0
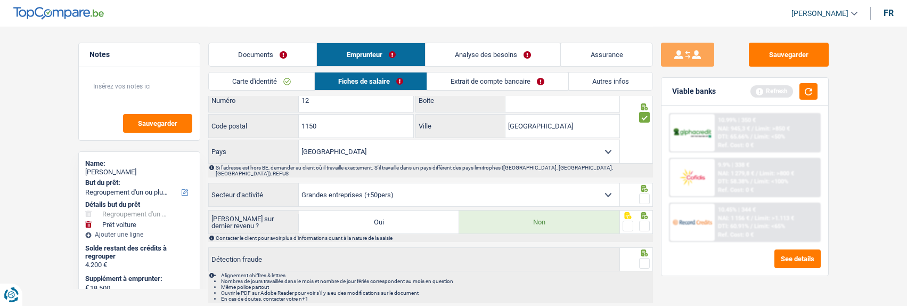
scroll to position [1012, 0]
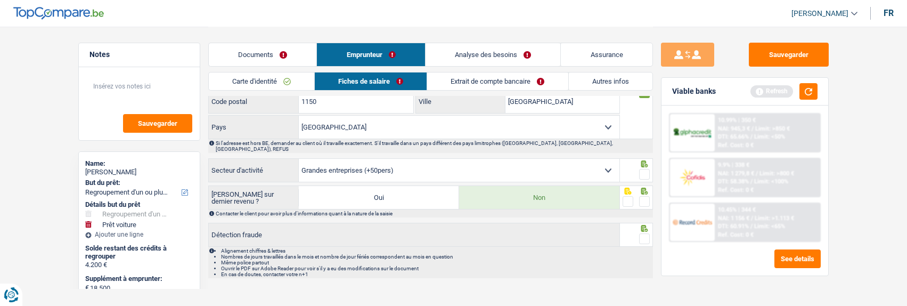
click at [639, 169] on span at bounding box center [644, 174] width 11 height 11
click at [0, 0] on input "radio" at bounding box center [0, 0] width 0 height 0
drag, startPoint x: 643, startPoint y: 194, endPoint x: 643, endPoint y: 215, distance: 21.3
click at [643, 198] on div at bounding box center [644, 201] width 11 height 13
click at [644, 233] on span at bounding box center [644, 238] width 11 height 11
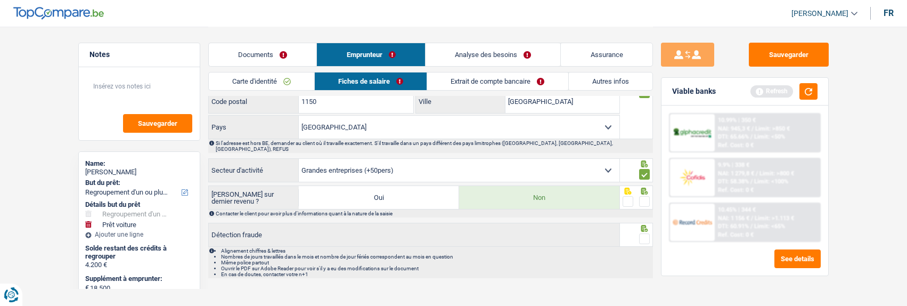
click at [0, 0] on input "radio" at bounding box center [0, 0] width 0 height 0
click at [641, 196] on span at bounding box center [644, 201] width 11 height 11
click at [0, 0] on input "radio" at bounding box center [0, 0] width 0 height 0
click at [509, 83] on link "Extrait de compte bancaire" at bounding box center [498, 81] width 141 height 18
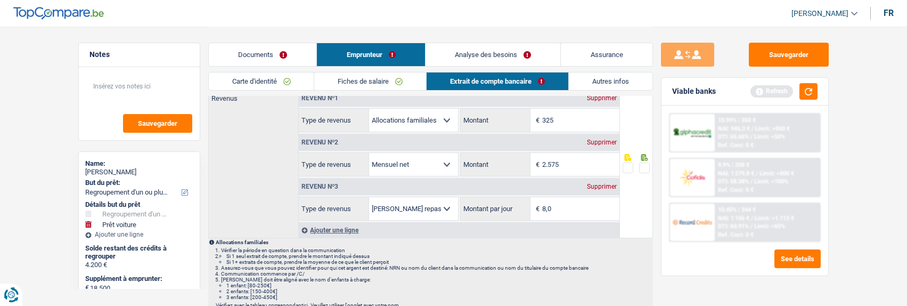
scroll to position [0, 0]
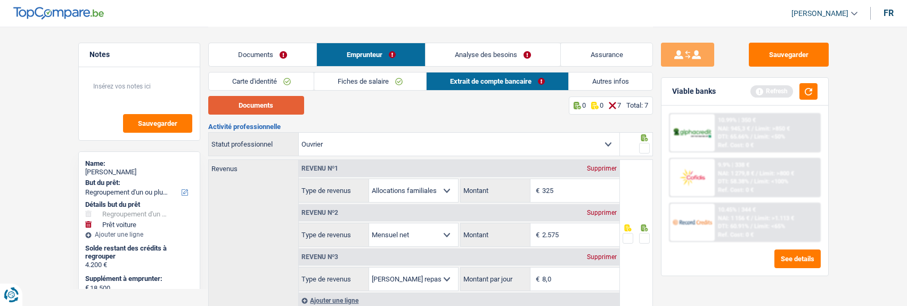
click at [293, 109] on button "Documents" at bounding box center [256, 105] width 96 height 19
drag, startPoint x: 648, startPoint y: 147, endPoint x: 650, endPoint y: 154, distance: 7.0
click at [648, 147] on span at bounding box center [644, 148] width 11 height 11
click at [0, 0] on input "radio" at bounding box center [0, 0] width 0 height 0
click at [642, 233] on span at bounding box center [644, 238] width 11 height 11
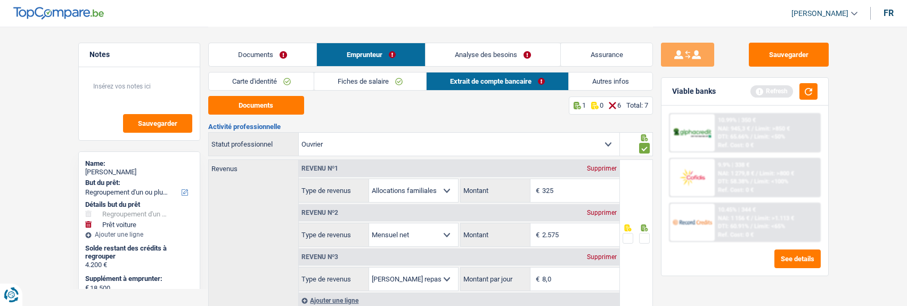
click at [0, 0] on input "radio" at bounding box center [0, 0] width 0 height 0
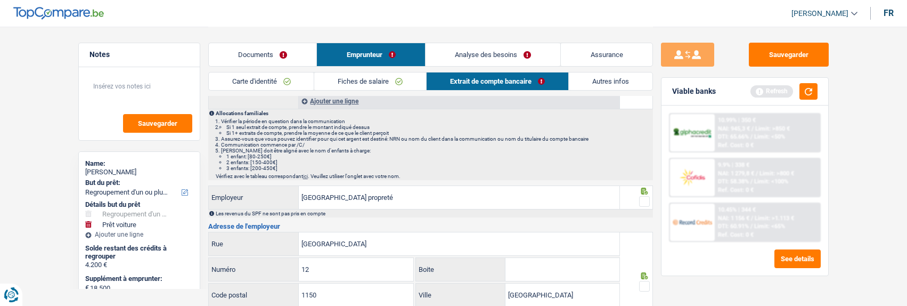
scroll to position [213, 0]
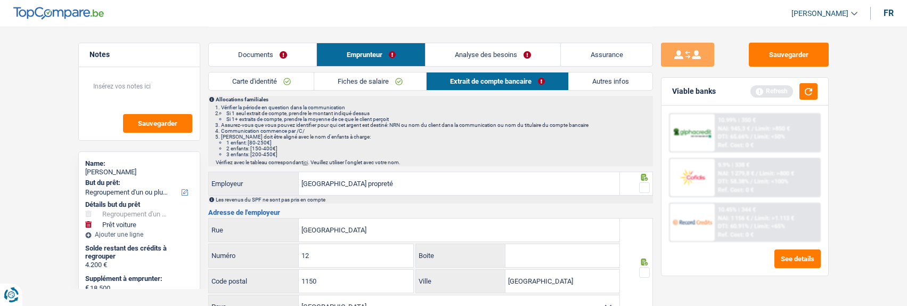
click at [644, 185] on span at bounding box center [644, 187] width 11 height 11
click at [0, 0] on input "radio" at bounding box center [0, 0] width 0 height 0
click at [645, 270] on span at bounding box center [644, 272] width 11 height 11
click at [0, 0] on input "radio" at bounding box center [0, 0] width 0 height 0
click at [348, 228] on input "[GEOGRAPHIC_DATA]" at bounding box center [459, 229] width 321 height 23
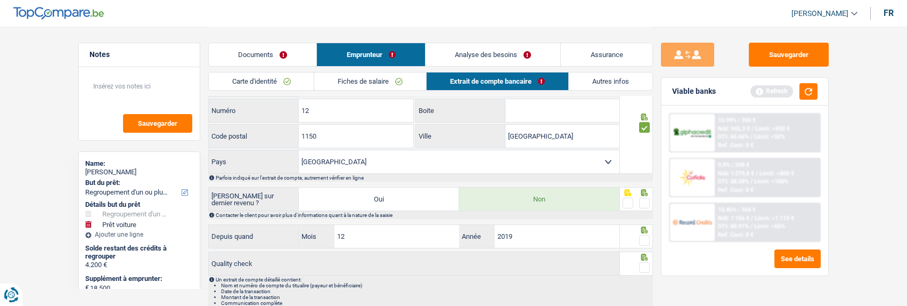
scroll to position [373, 0]
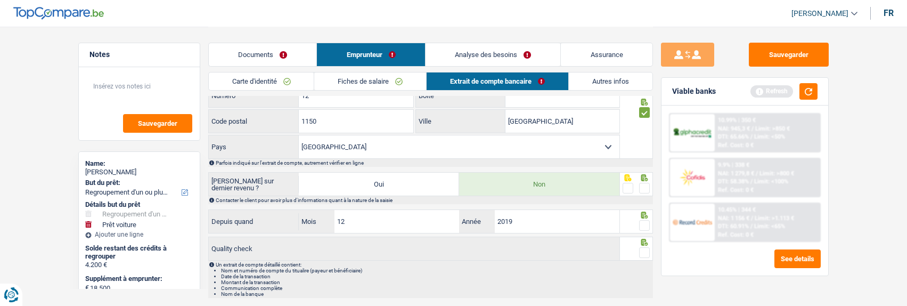
type input "[GEOGRAPHIC_DATA]"
click at [647, 183] on span at bounding box center [644, 188] width 11 height 11
click at [0, 0] on input "radio" at bounding box center [0, 0] width 0 height 0
drag, startPoint x: 647, startPoint y: 220, endPoint x: 649, endPoint y: 237, distance: 16.6
click at [647, 224] on span at bounding box center [644, 225] width 11 height 11
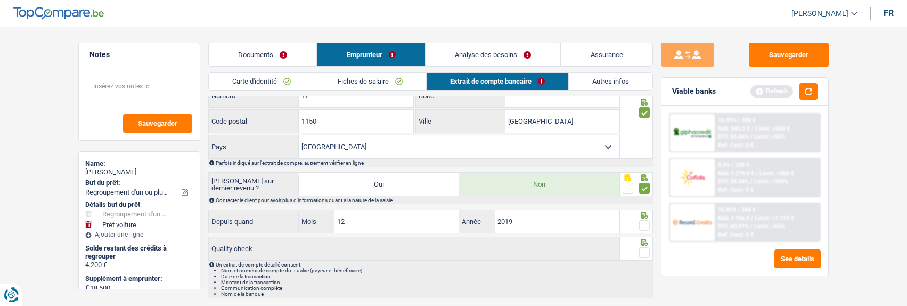
click at [0, 0] on input "radio" at bounding box center [0, 0] width 0 height 0
click at [646, 250] on span at bounding box center [644, 252] width 11 height 11
click at [0, 0] on input "radio" at bounding box center [0, 0] width 0 height 0
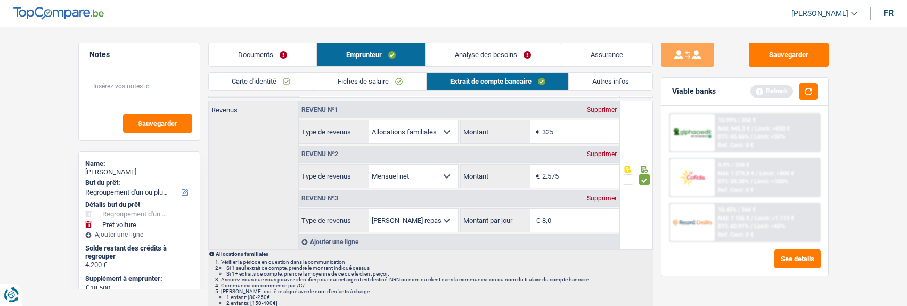
scroll to position [53, 0]
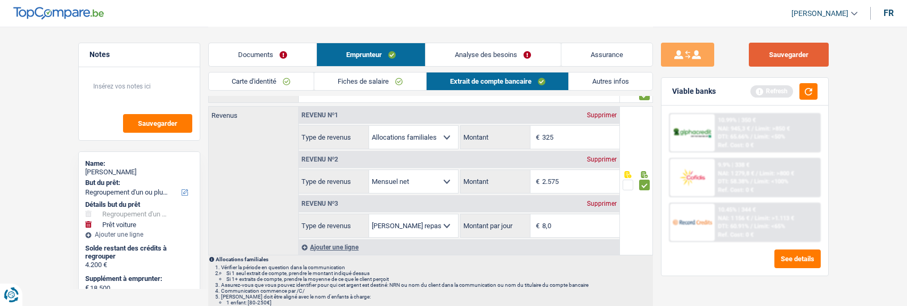
click at [803, 57] on button "Sauvegarder" at bounding box center [789, 55] width 80 height 24
click at [613, 82] on link "Autres infos" at bounding box center [611, 81] width 84 height 18
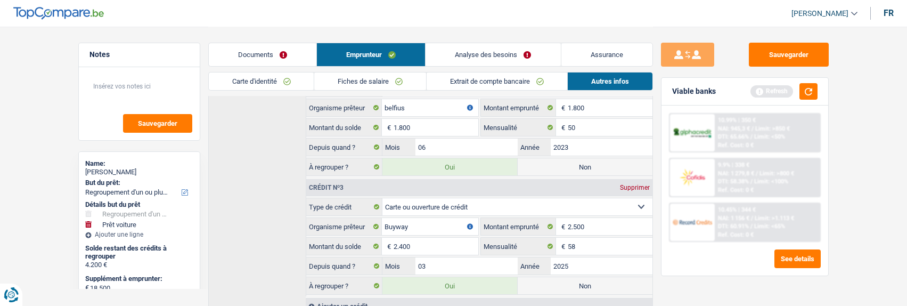
scroll to position [479, 0]
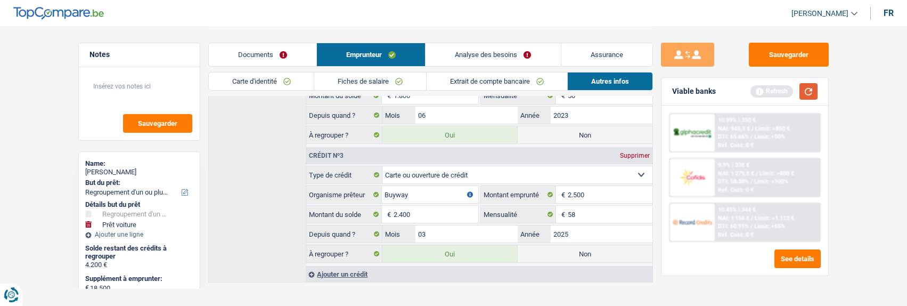
click at [803, 90] on button "button" at bounding box center [808, 91] width 18 height 17
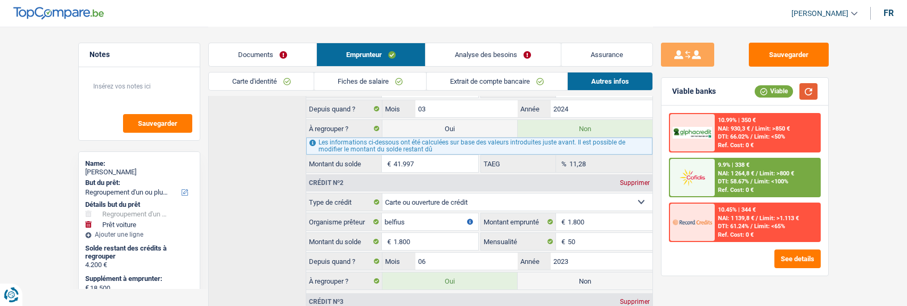
scroll to position [327, 0]
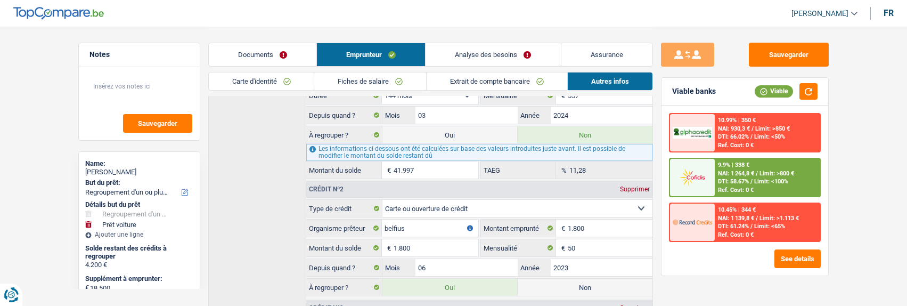
click at [504, 53] on link "Analyse des besoins" at bounding box center [492, 54] width 135 height 23
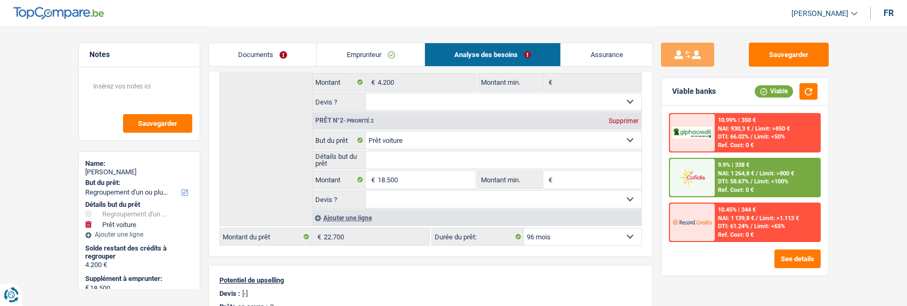
scroll to position [220, 0]
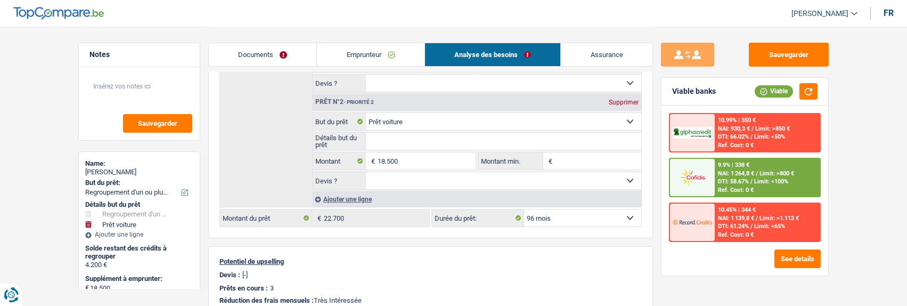
click at [399, 57] on link "Emprunteur" at bounding box center [371, 54] width 108 height 23
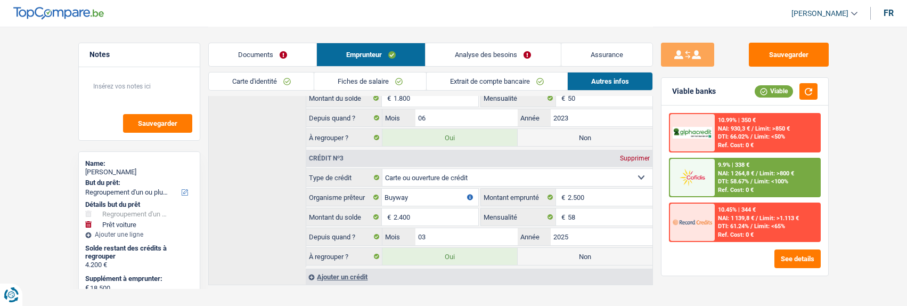
scroll to position [487, 0]
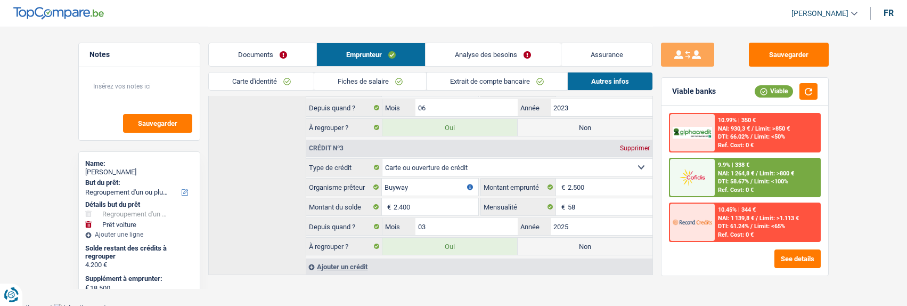
click at [553, 240] on label "Non" at bounding box center [585, 245] width 135 height 17
click at [553, 240] on input "Non" at bounding box center [585, 245] width 135 height 17
radio input "true"
type input "20.300"
select select "120"
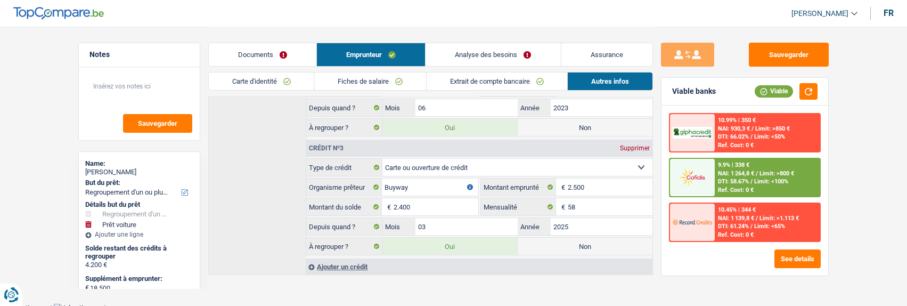
radio input "false"
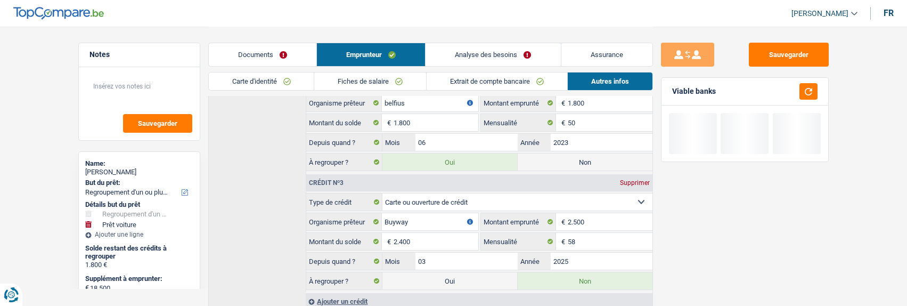
scroll to position [433, 0]
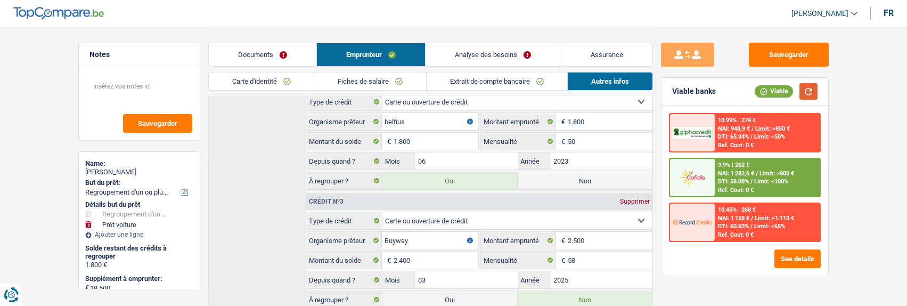
click at [808, 91] on button "button" at bounding box center [808, 91] width 18 height 17
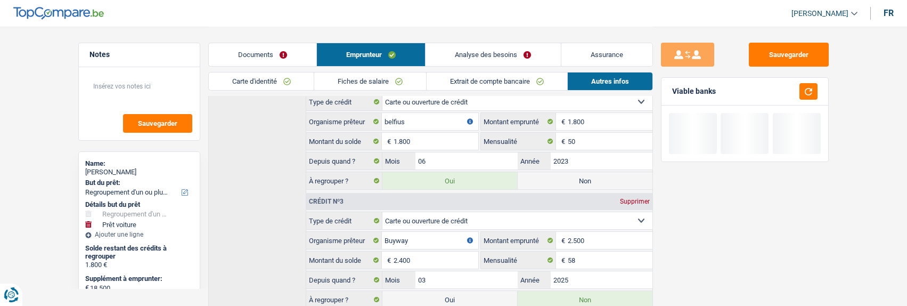
click at [517, 50] on link "Analyse des besoins" at bounding box center [492, 54] width 135 height 23
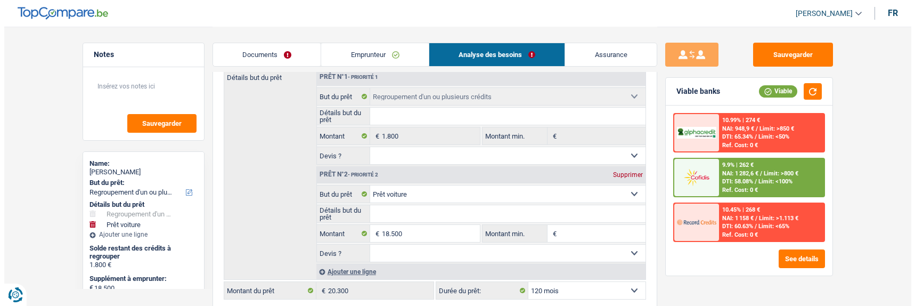
scroll to position [167, 0]
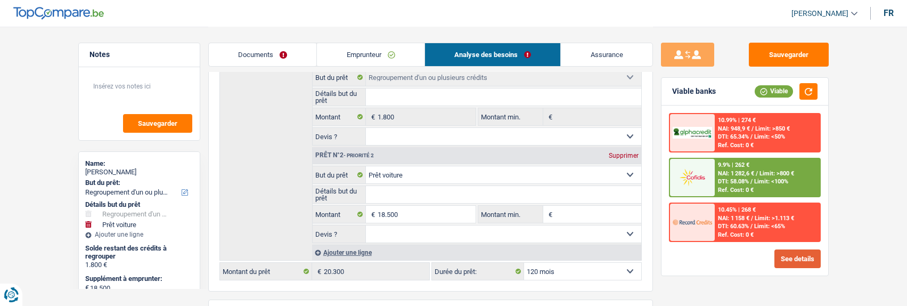
click at [790, 253] on button "See details" at bounding box center [797, 258] width 46 height 19
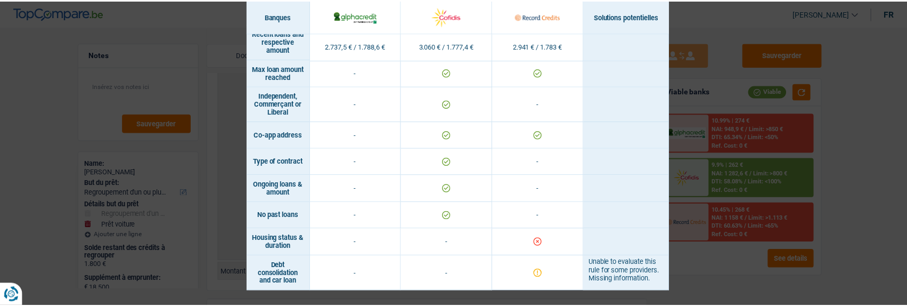
scroll to position [797, 0]
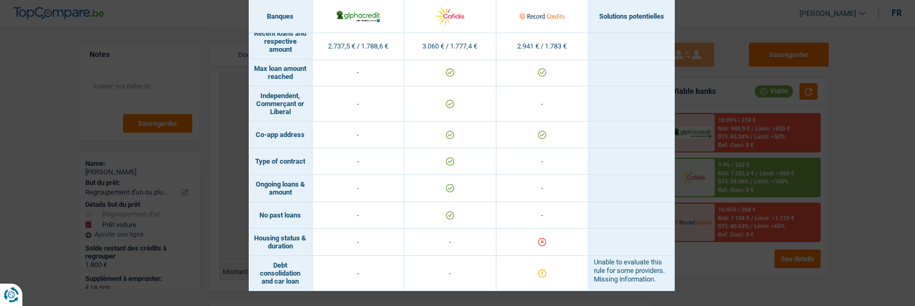
click at [706, 193] on div "Banks conditions × Banques Solutions potentielles Revenus / Charges 2.737,5 € /…" at bounding box center [457, 153] width 915 height 306
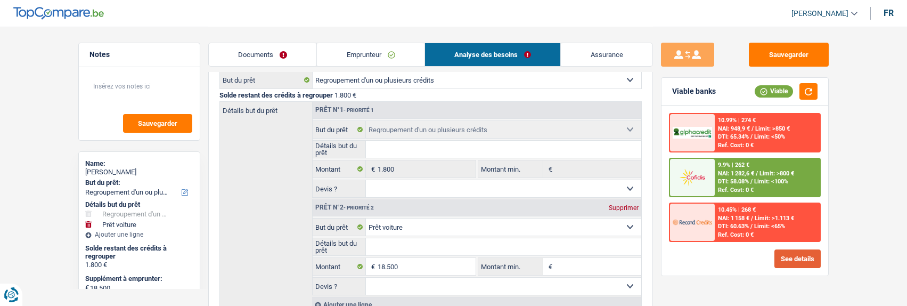
scroll to position [114, 0]
click at [722, 177] on div "9.9% | 262 € NAI: 1 282,6 € / Limit: >800 € DTI: 58.08% / Limit: <100% Ref. Cos…" at bounding box center [767, 177] width 105 height 37
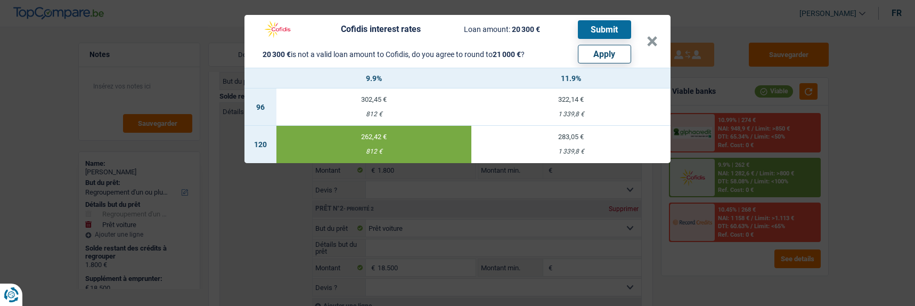
click at [602, 53] on button "Apply" at bounding box center [604, 54] width 53 height 19
type input "19.200"
type input "21.000"
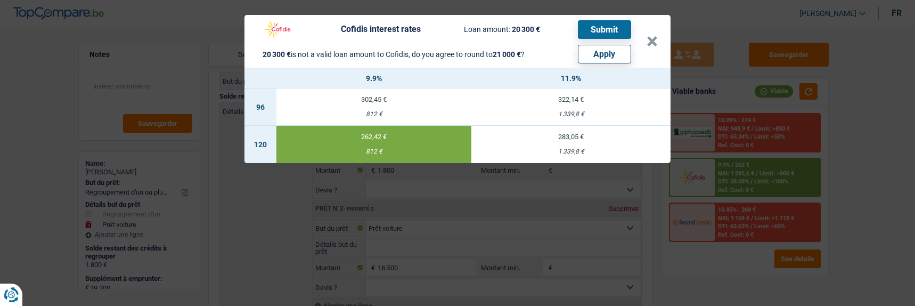
select select "other"
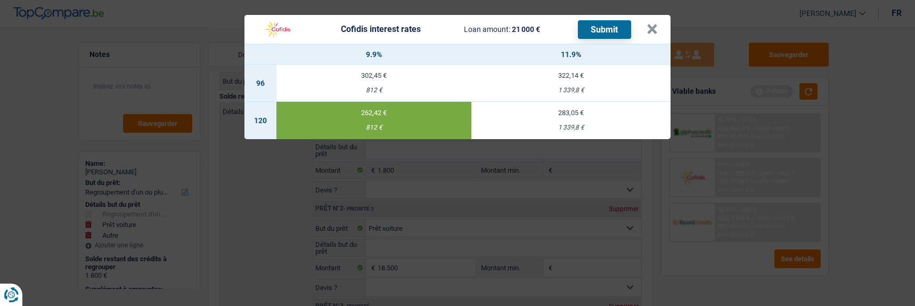
click at [598, 26] on button "Submit" at bounding box center [604, 29] width 53 height 19
click at [657, 24] on button "×" at bounding box center [651, 29] width 11 height 11
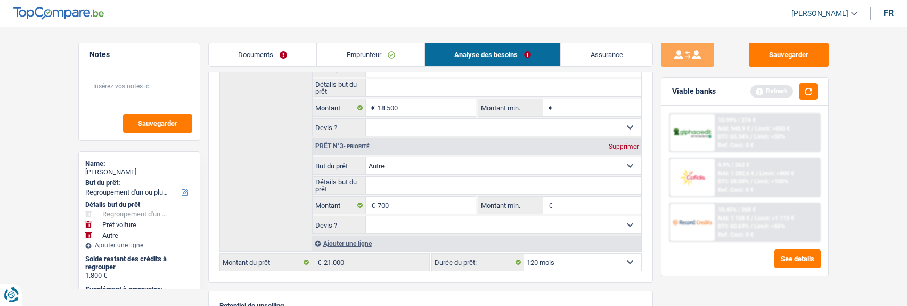
click at [249, 48] on link "Documents" at bounding box center [263, 54] width 108 height 23
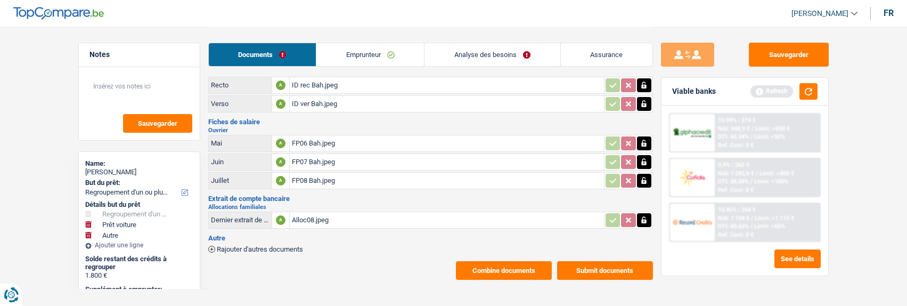
click at [606, 261] on button "Submit documents" at bounding box center [605, 270] width 96 height 19
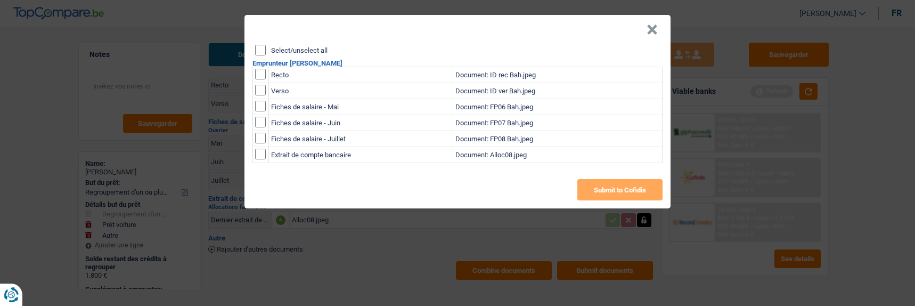
click at [260, 46] on input "Select/unselect all" at bounding box center [260, 50] width 11 height 11
checkbox input "true"
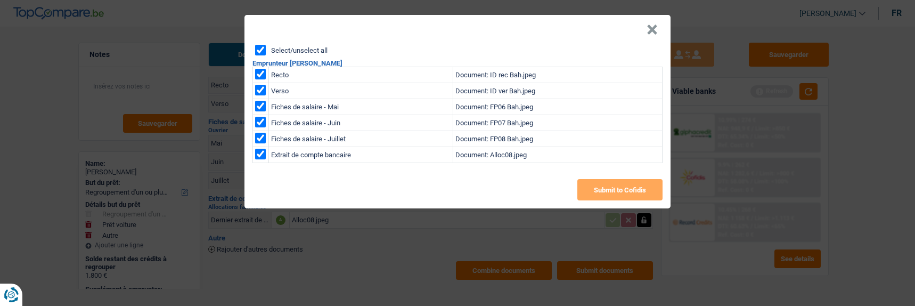
checkbox input "true"
click at [613, 187] on button "Submit to Cofidis" at bounding box center [619, 189] width 85 height 21
click at [655, 25] on button "×" at bounding box center [651, 29] width 11 height 11
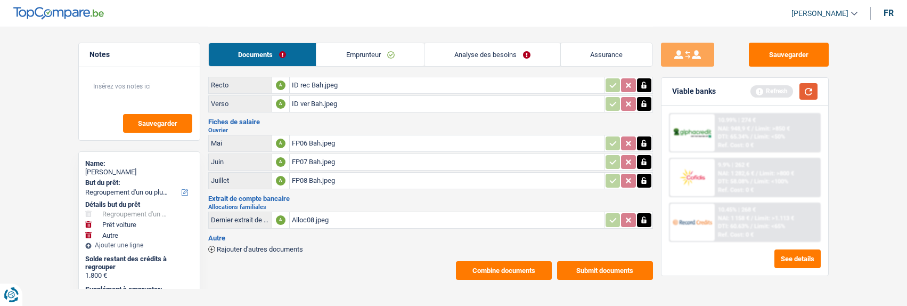
click at [800, 93] on button "button" at bounding box center [808, 91] width 18 height 17
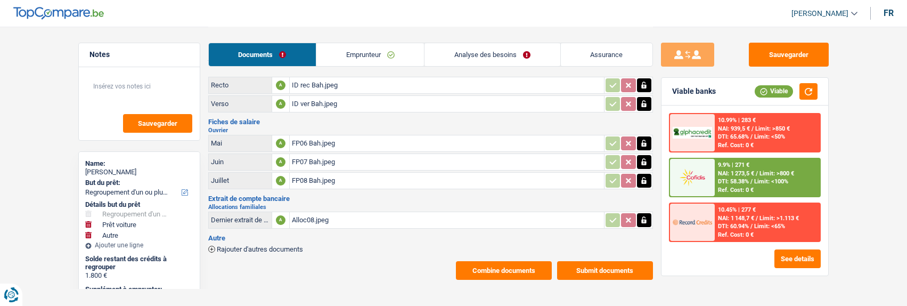
click at [520, 52] on link "Analyse des besoins" at bounding box center [491, 54] width 135 height 23
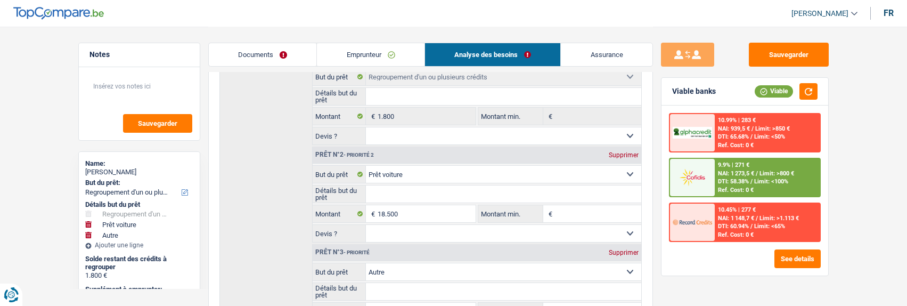
scroll to position [187, 0]
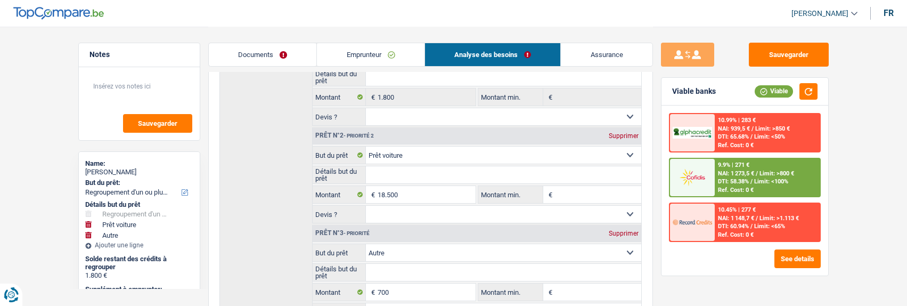
click at [626, 230] on div "Supprimer" at bounding box center [623, 233] width 35 height 6
type input "18.500"
type input "20.300"
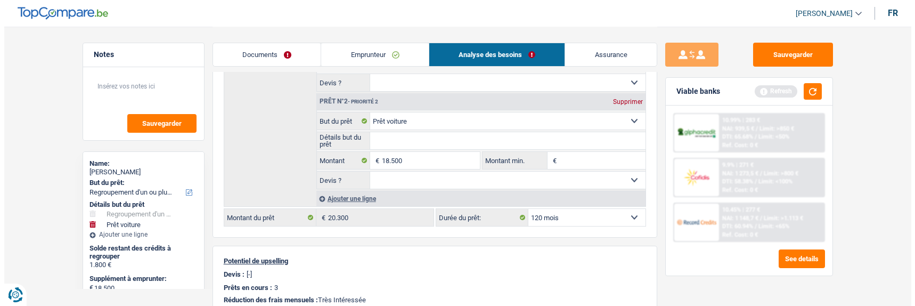
scroll to position [240, 0]
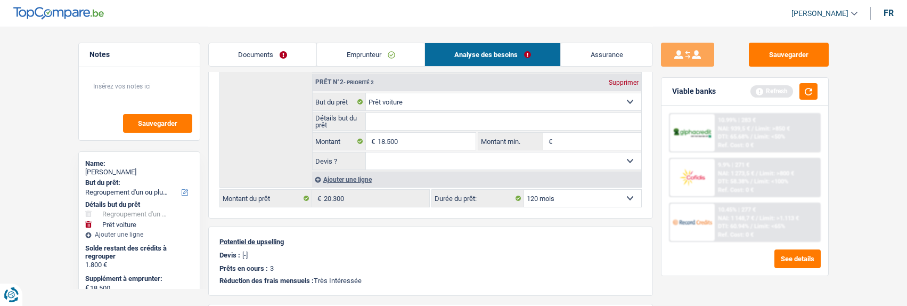
click at [581, 197] on select "12 mois 18 mois 24 mois 30 mois 36 mois 42 mois 48 mois 60 mois 72 mois 84 mois…" at bounding box center [582, 198] width 117 height 17
select select "84"
click at [524, 190] on select "12 mois 18 mois 24 mois 30 mois 36 mois 42 mois 48 mois 60 mois 72 mois 84 mois…" at bounding box center [582, 198] width 117 height 17
select select "84"
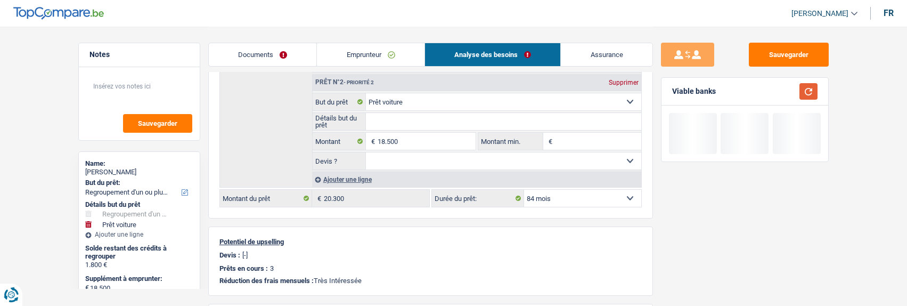
click at [808, 93] on button "button" at bounding box center [808, 91] width 18 height 17
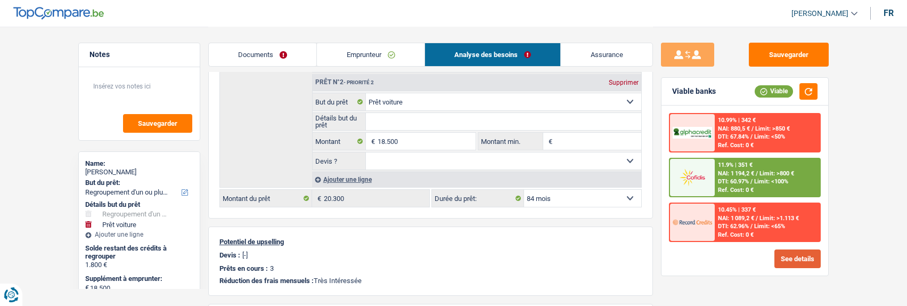
click at [803, 260] on button "See details" at bounding box center [797, 258] width 46 height 19
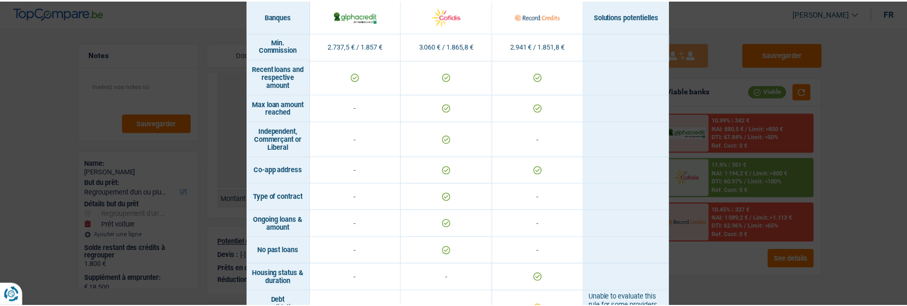
scroll to position [887, 0]
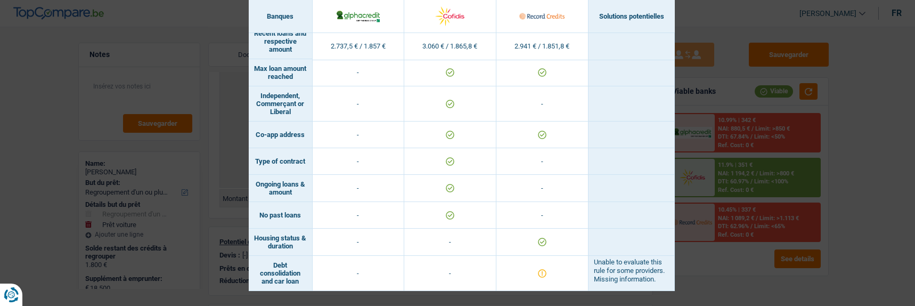
click at [702, 237] on div "Banks conditions × Banques Solutions potentielles Revenus / Charges 2.737,5 € /…" at bounding box center [457, 153] width 915 height 306
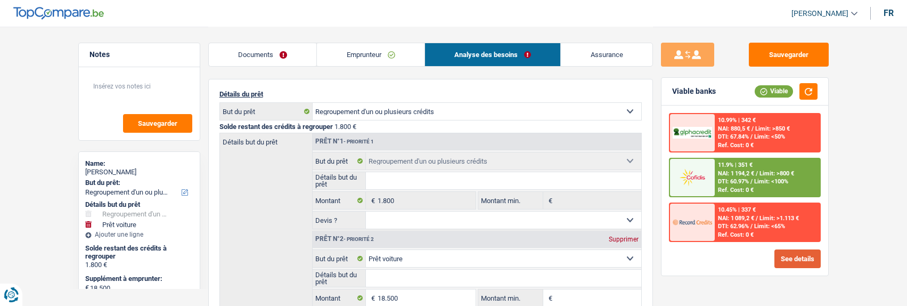
scroll to position [80, 0]
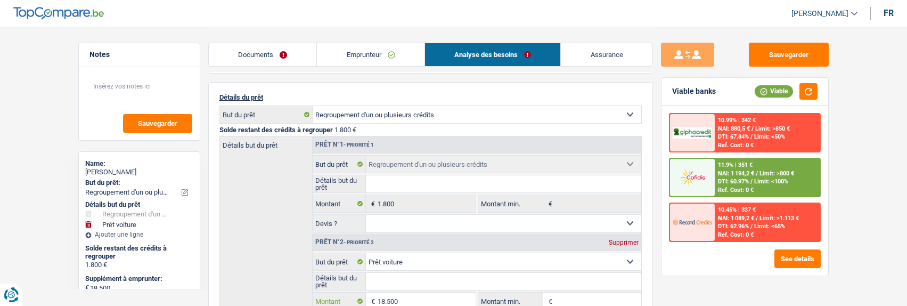
click at [421, 292] on input "18.500" at bounding box center [425, 300] width 97 height 17
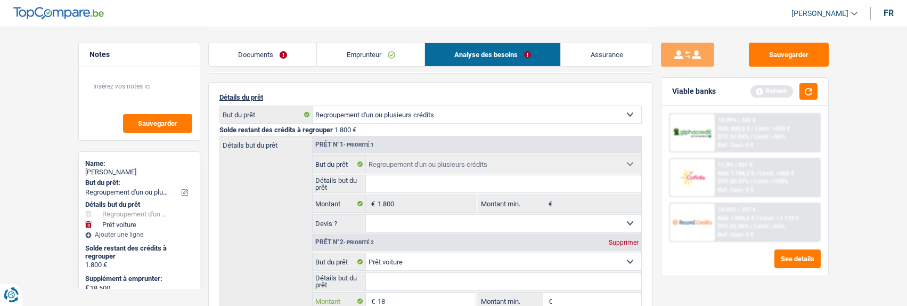
type input "1"
type input "17.000"
type input "18.800"
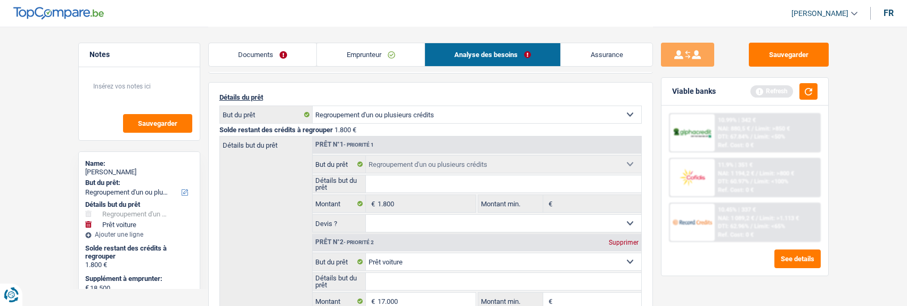
type input "18.800"
click at [825, 282] on div "Sauvegarder Viable banks Refresh 10.99% | 342 € NAI: 880,5 € / Limit: >850 € DT…" at bounding box center [745, 166] width 184 height 246
click at [807, 85] on button "button" at bounding box center [808, 91] width 18 height 17
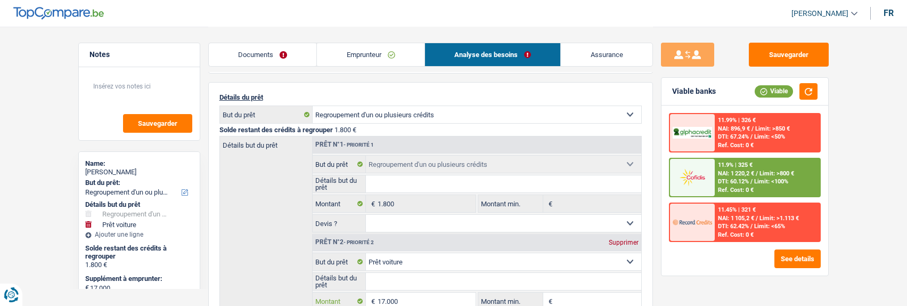
click at [406, 297] on input "17.000" at bounding box center [425, 300] width 97 height 17
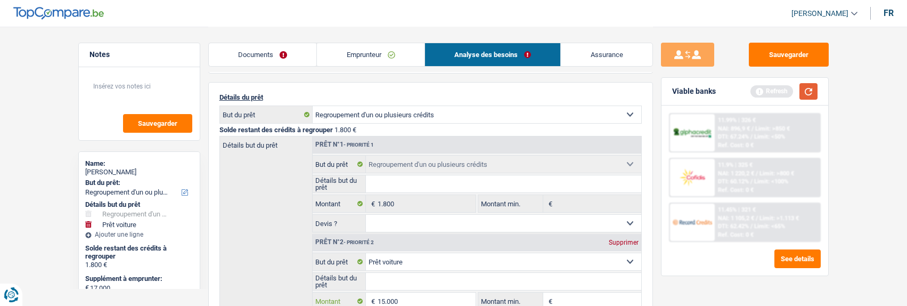
type input "15.000"
type input "16.800"
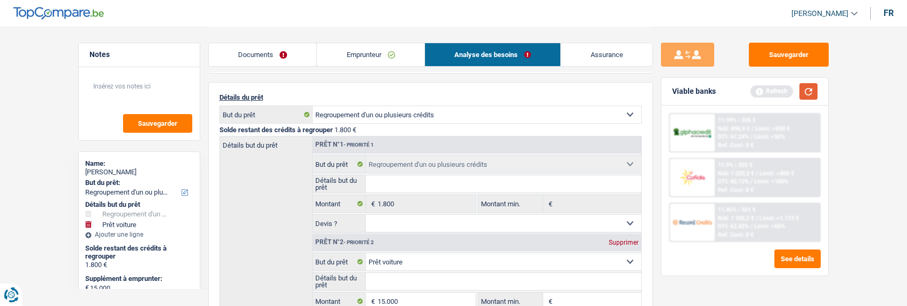
click at [814, 86] on button "button" at bounding box center [808, 91] width 18 height 17
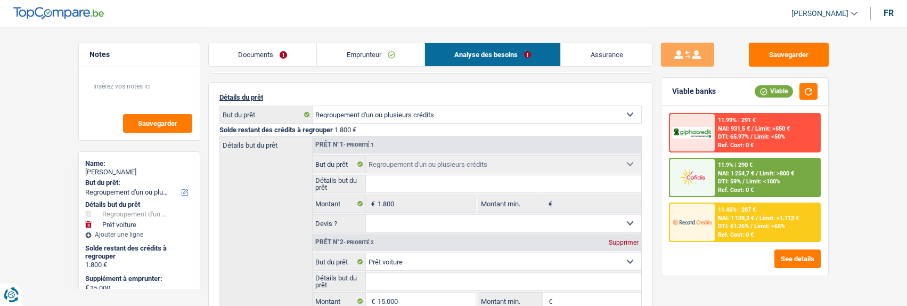
click at [433, 261] on select "Confort maison: meubles, textile, peinture, électroménager, outillage non-profe…" at bounding box center [503, 261] width 275 height 17
select select "household"
click at [366, 253] on select "Confort maison: meubles, textile, peinture, électroménager, outillage non-profe…" at bounding box center [503, 261] width 275 height 17
select select "household"
type input "0"
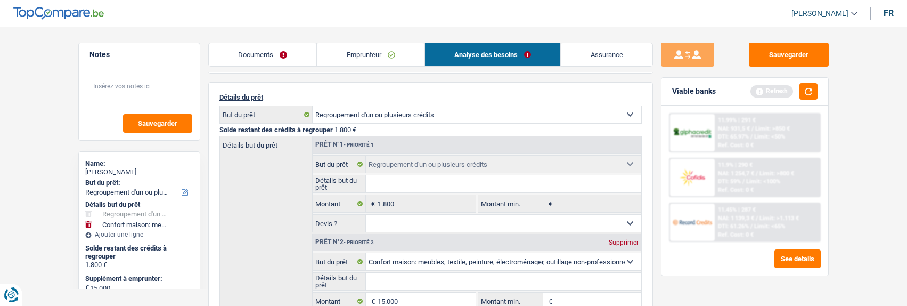
click at [422, 276] on input "Détails but du prêt" at bounding box center [503, 281] width 275 height 17
type input "ameublement, electroménager, travaux salle de bain"
click at [812, 85] on button "button" at bounding box center [808, 91] width 18 height 17
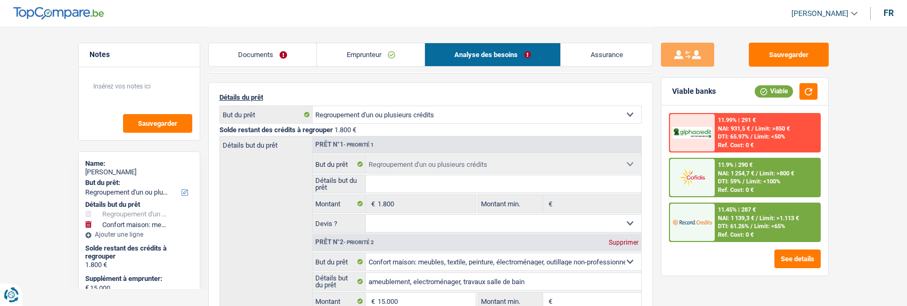
click at [752, 215] on div "11.45% | 287 € NAI: 1 139,3 € / Limit: >1.113 € DTI: 61.26% / Limit: <65% Ref. …" at bounding box center [767, 221] width 105 height 37
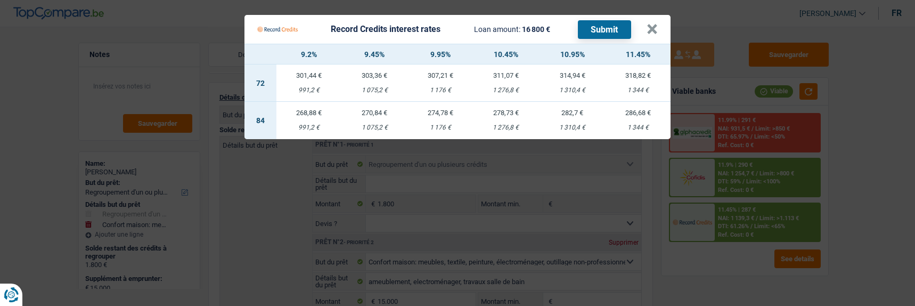
click at [381, 114] on td "270,84 € 1 075,2 €" at bounding box center [374, 120] width 67 height 37
select select "record credits"
type input "9,45"
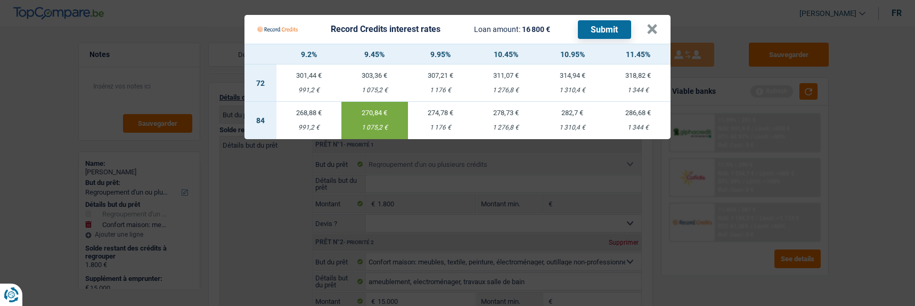
click at [622, 20] on button "Submit" at bounding box center [604, 29] width 53 height 19
click at [658, 24] on button "×" at bounding box center [651, 29] width 11 height 11
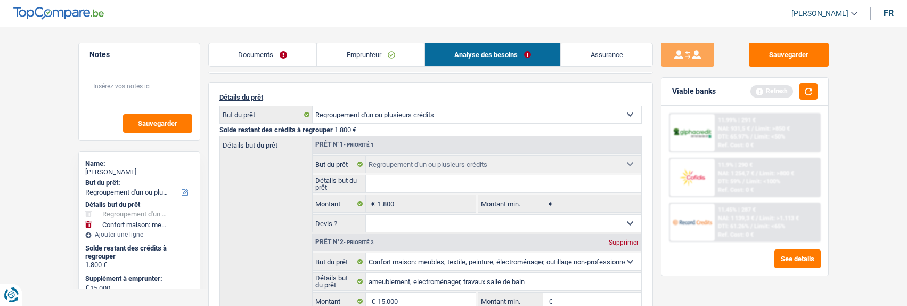
click at [378, 59] on link "Emprunteur" at bounding box center [371, 54] width 108 height 23
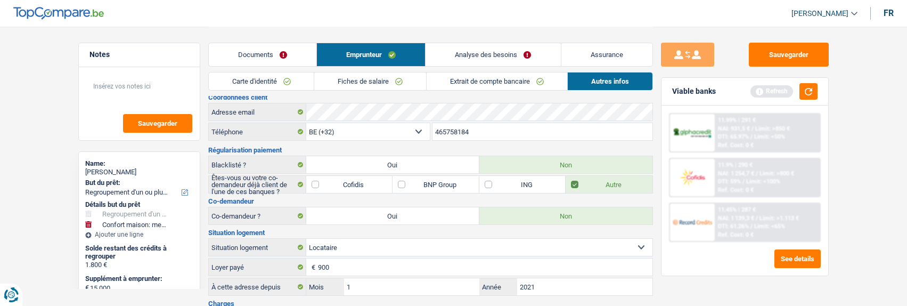
scroll to position [0, 0]
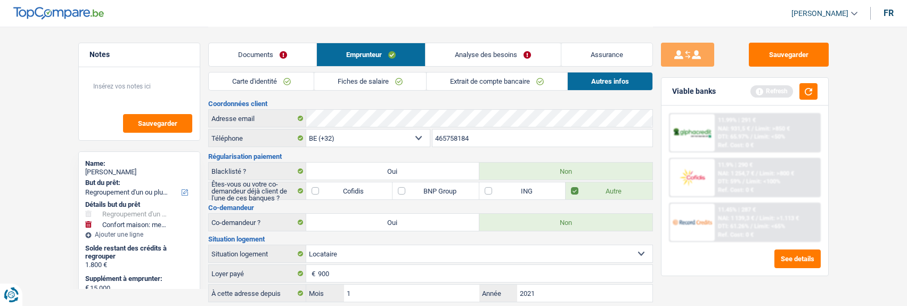
click at [387, 80] on link "Fiches de salaire" at bounding box center [370, 81] width 112 height 18
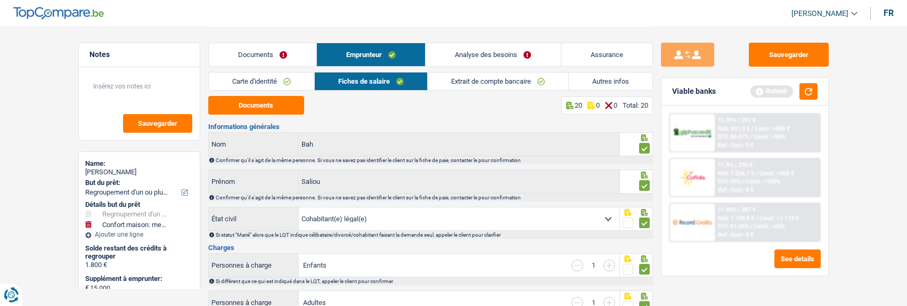
click at [516, 50] on link "Analyse des besoins" at bounding box center [492, 54] width 135 height 23
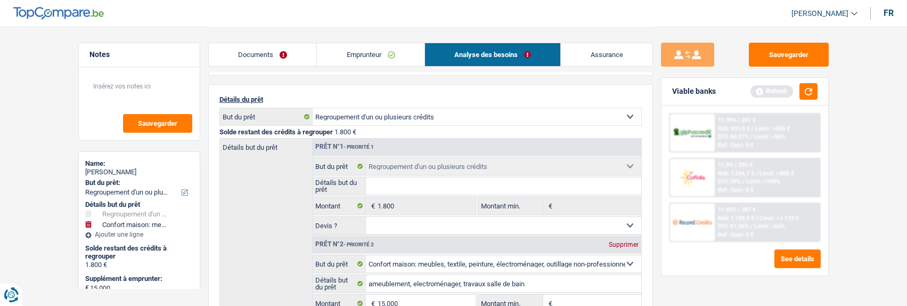
scroll to position [160, 0]
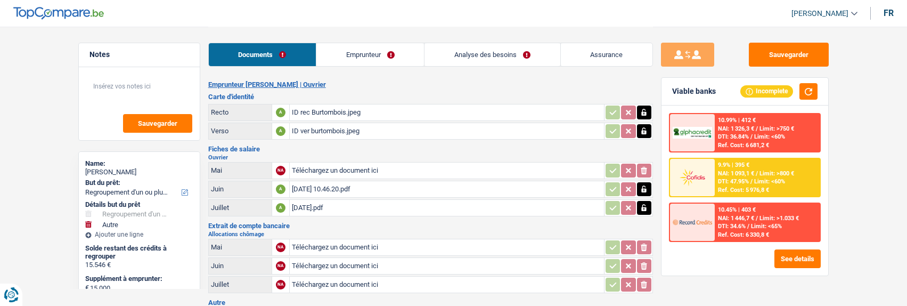
select select "refinancing"
select select "other"
select select "120"
click at [383, 58] on link "Emprunteur" at bounding box center [370, 54] width 108 height 23
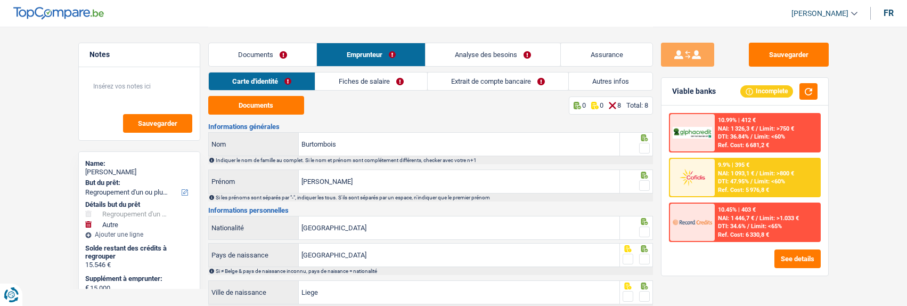
click at [470, 78] on link "Extrait de compte bancaire" at bounding box center [498, 81] width 141 height 18
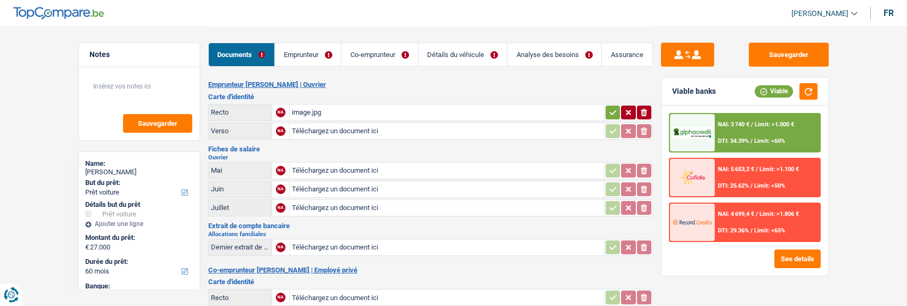
select select "car"
select select "60"
select select "alphacredit"
click at [412, 106] on div "image.jpg" at bounding box center [447, 112] width 310 height 16
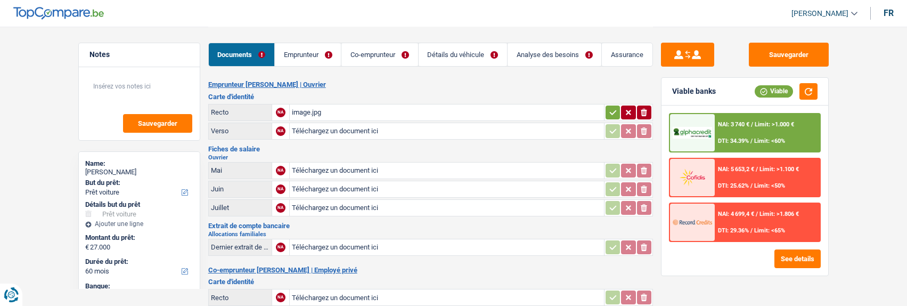
click at [643, 109] on icon "button" at bounding box center [644, 112] width 6 height 7
click at [387, 104] on input "Téléchargez un document ici" at bounding box center [447, 112] width 310 height 16
type input "C:\fakepath\id rec [PERSON_NAME].jpeg"
click at [343, 130] on input "Téléchargez un document ici" at bounding box center [447, 131] width 310 height 16
type input "C:\fakepath\id ver elton.jpeg"
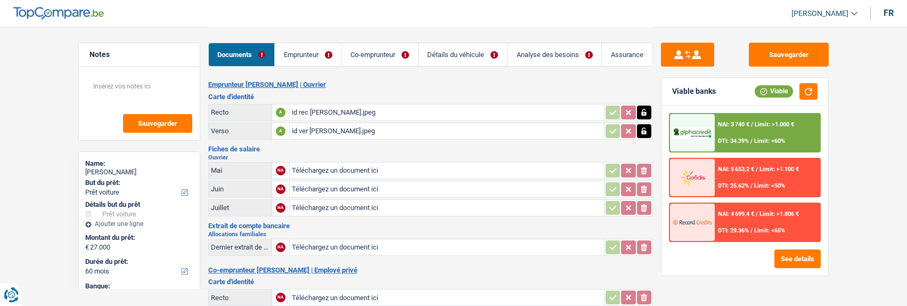
click at [301, 58] on link "Emprunteur" at bounding box center [308, 54] width 66 height 23
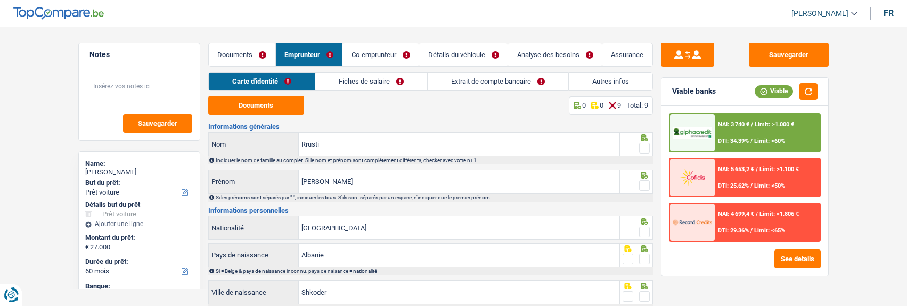
click at [472, 79] on link "Extrait de compte bancaire" at bounding box center [498, 81] width 141 height 18
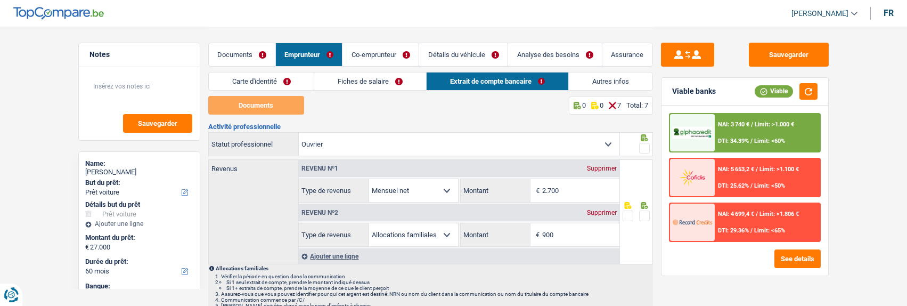
click at [389, 75] on link "Fiches de salaire" at bounding box center [370, 81] width 112 height 18
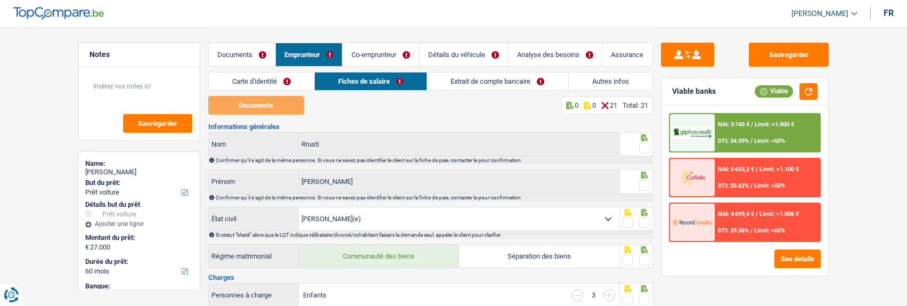
click at [495, 85] on link "Extrait de compte bancaire" at bounding box center [497, 81] width 141 height 18
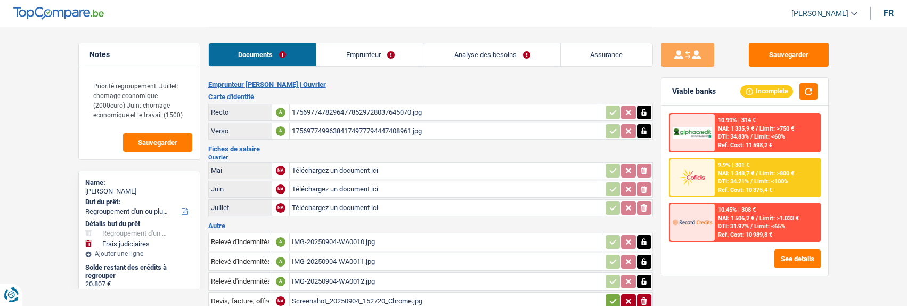
select select "refinancing"
select select "judicial"
select select "120"
select select "record credits"
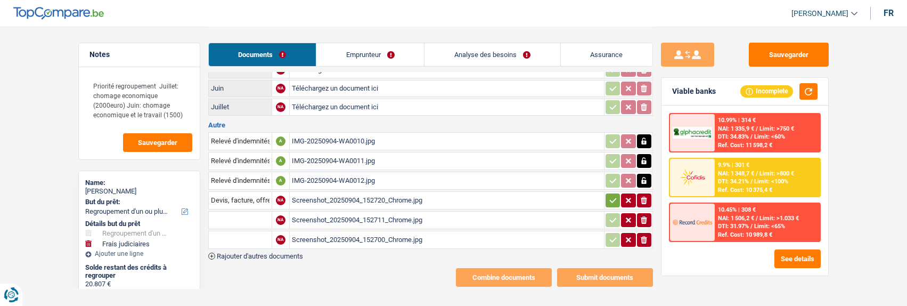
scroll to position [109, 0]
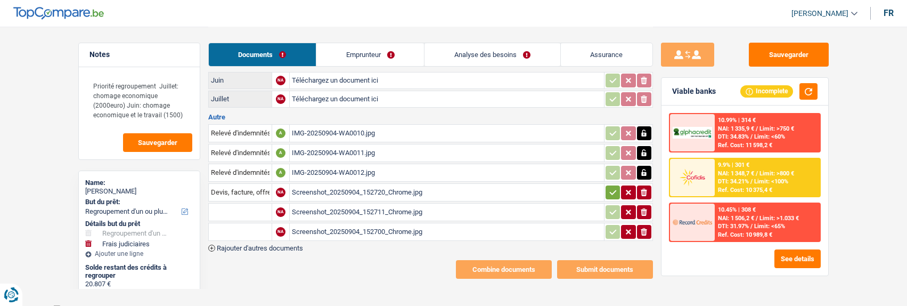
click at [331, 188] on div "Screenshot_20250904_152720_Chrome.jpg" at bounding box center [447, 192] width 310 height 16
click at [387, 57] on link "Emprunteur" at bounding box center [370, 54] width 108 height 23
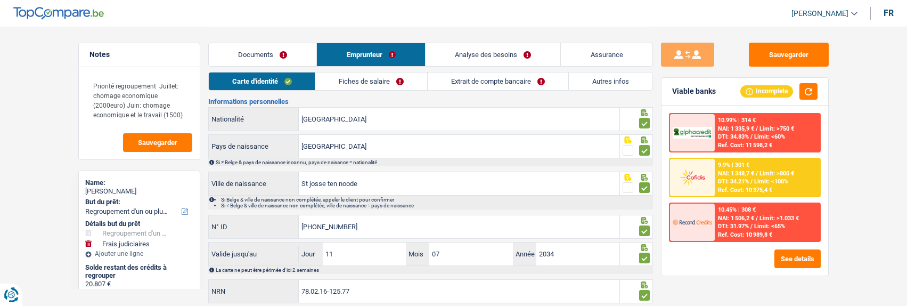
click at [613, 75] on link "Autres infos" at bounding box center [611, 81] width 84 height 18
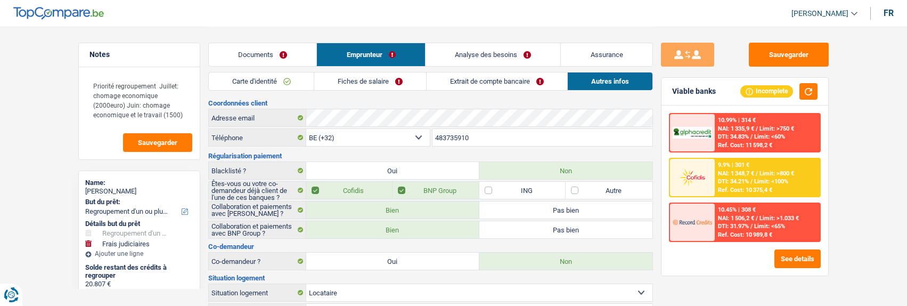
scroll to position [0, 0]
click at [288, 53] on link "Documents" at bounding box center [263, 54] width 108 height 23
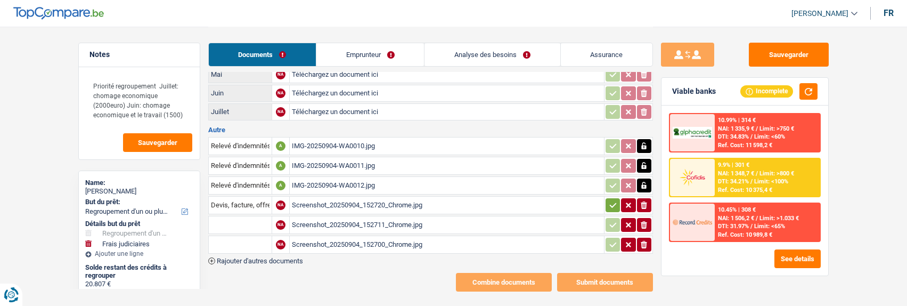
scroll to position [109, 0]
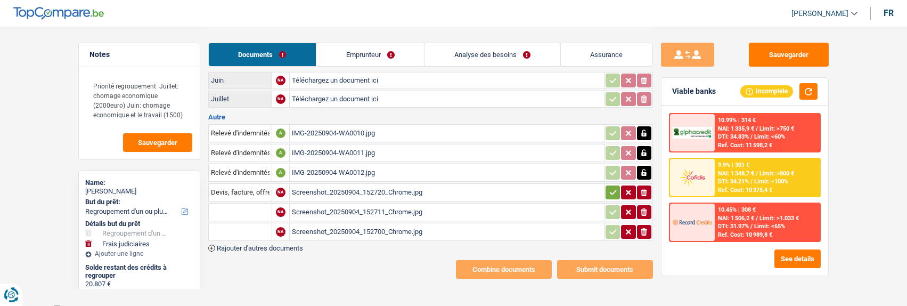
click at [350, 126] on div "IMG-20250904-WA0010.jpg" at bounding box center [447, 133] width 310 height 16
click at [327, 184] on div "Screenshot_20250904_152720_Chrome.jpg" at bounding box center [447, 192] width 310 height 16
click at [369, 46] on link "Emprunteur" at bounding box center [370, 54] width 108 height 23
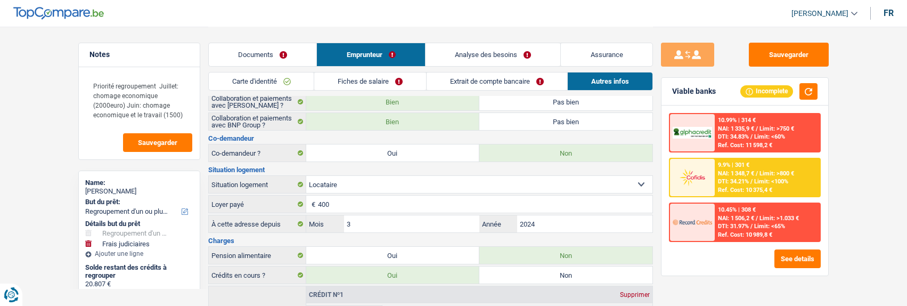
click at [386, 75] on link "Fiches de salaire" at bounding box center [370, 81] width 112 height 18
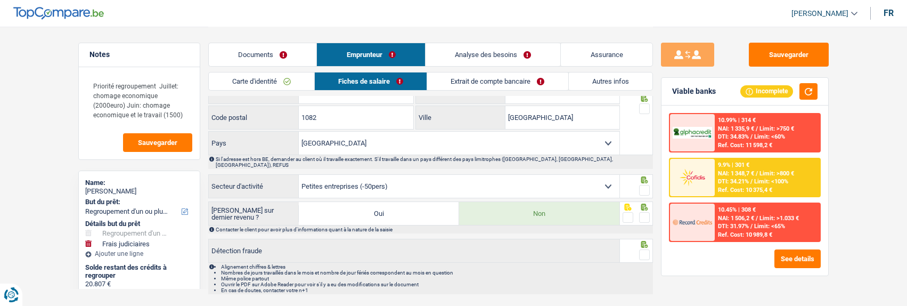
scroll to position [867, 0]
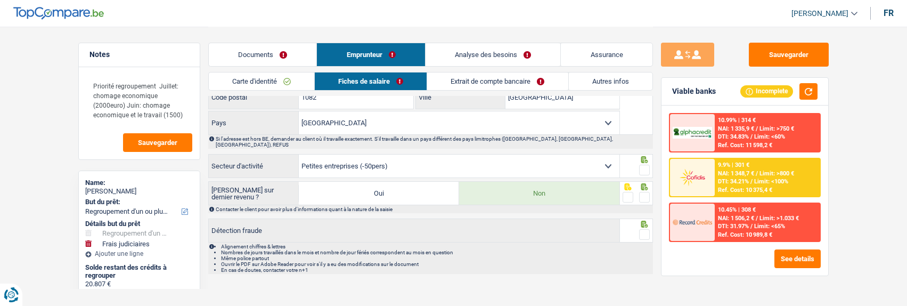
drag, startPoint x: 463, startPoint y: 52, endPoint x: 457, endPoint y: 67, distance: 15.7
click at [464, 53] on link "Analyse des besoins" at bounding box center [492, 54] width 135 height 23
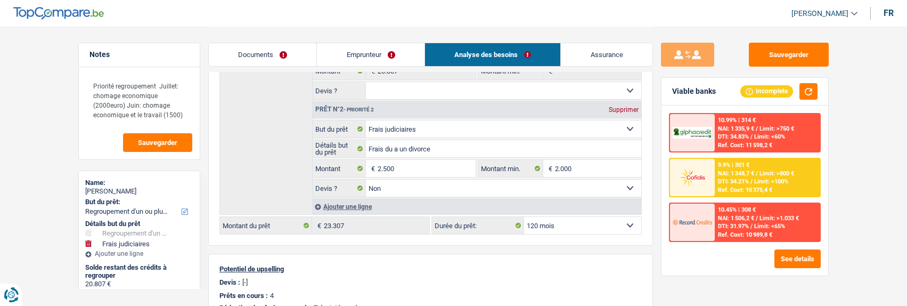
scroll to position [0, 0]
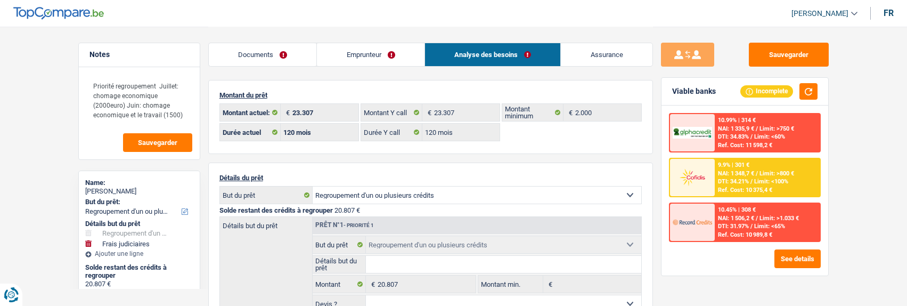
drag, startPoint x: 246, startPoint y: 60, endPoint x: 260, endPoint y: 63, distance: 14.6
click at [246, 60] on link "Documents" at bounding box center [263, 54] width 108 height 23
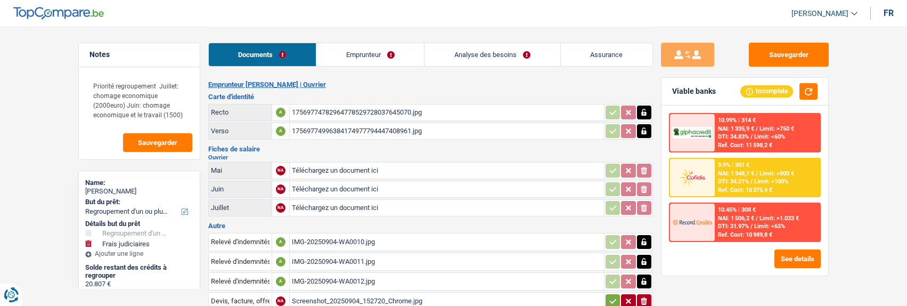
click at [312, 167] on input "Téléchargez un document ici" at bounding box center [447, 170] width 310 height 16
type input "C:\fakepath\FP06 mohamed.pdf"
click at [324, 184] on input "Téléchargez un document ici" at bounding box center [447, 189] width 310 height 16
type input "C:\fakepath\FP07 mohamed.pdf"
click at [331, 206] on input "Téléchargez un document ici" at bounding box center [447, 208] width 310 height 16
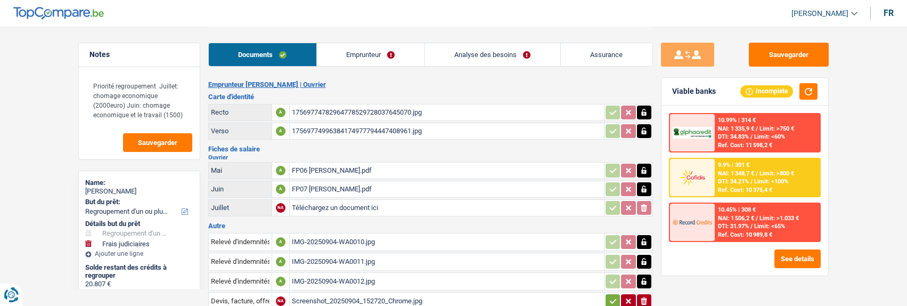
type input "C:\fakepath\FP08 mohamed.pdf"
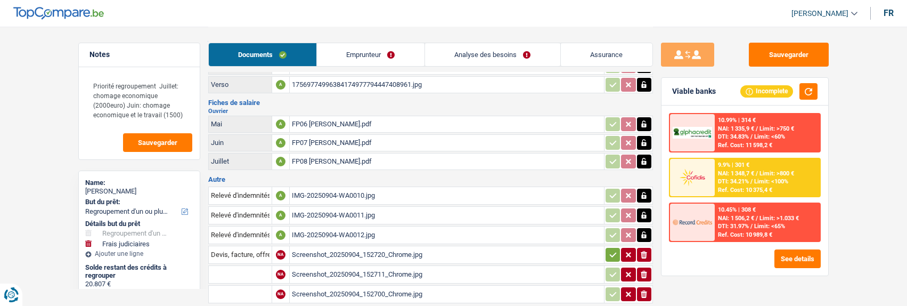
scroll to position [109, 0]
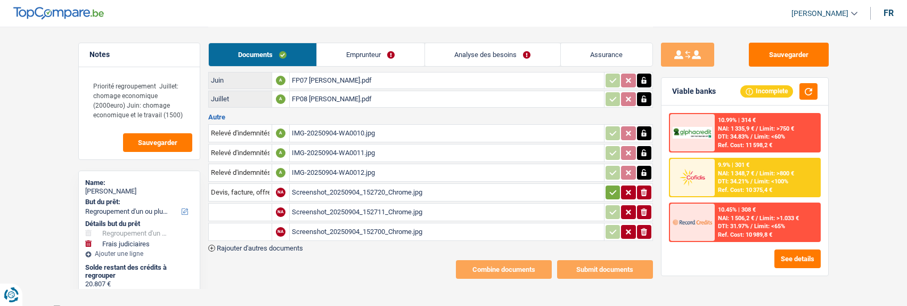
click at [375, 58] on link "Emprunteur" at bounding box center [371, 54] width 108 height 23
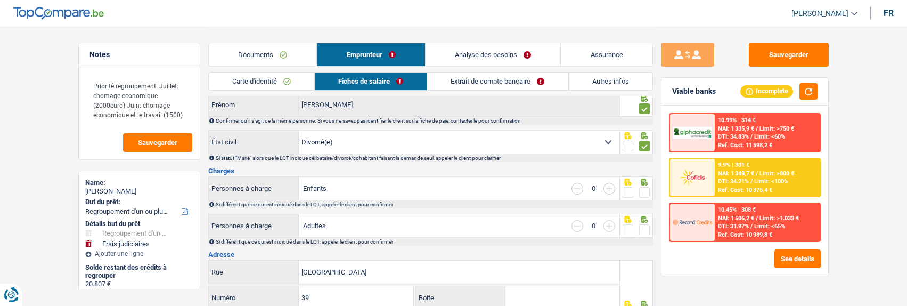
scroll to position [0, 0]
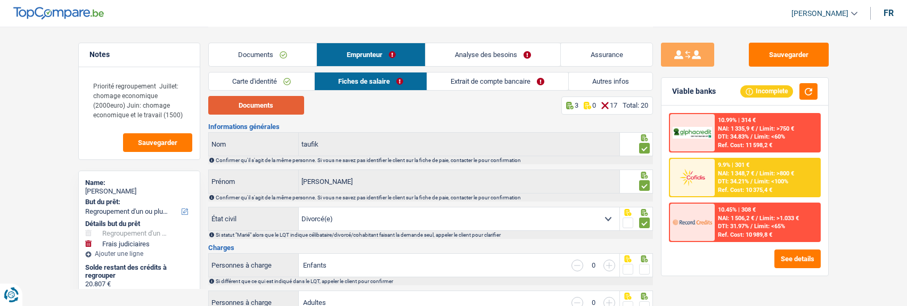
click at [280, 101] on button "Documents" at bounding box center [256, 105] width 96 height 19
click at [596, 81] on link "Autres infos" at bounding box center [611, 81] width 84 height 18
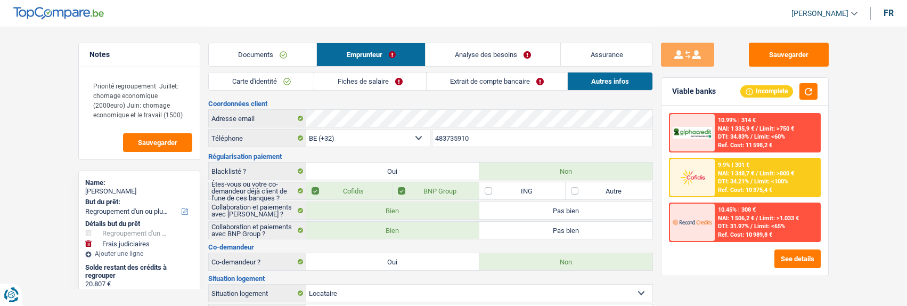
click at [506, 57] on link "Analyse des besoins" at bounding box center [492, 54] width 135 height 23
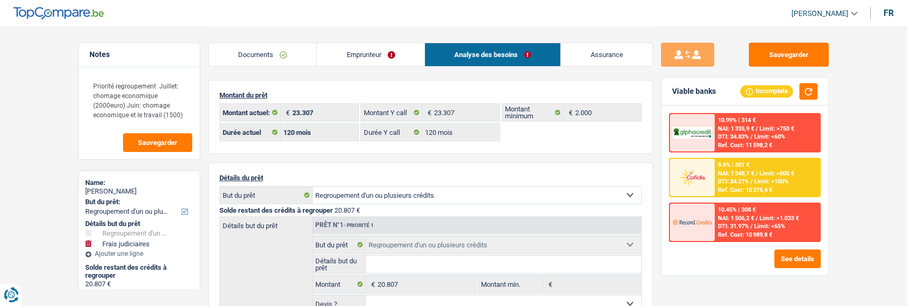
click at [391, 58] on link "Emprunteur" at bounding box center [371, 54] width 108 height 23
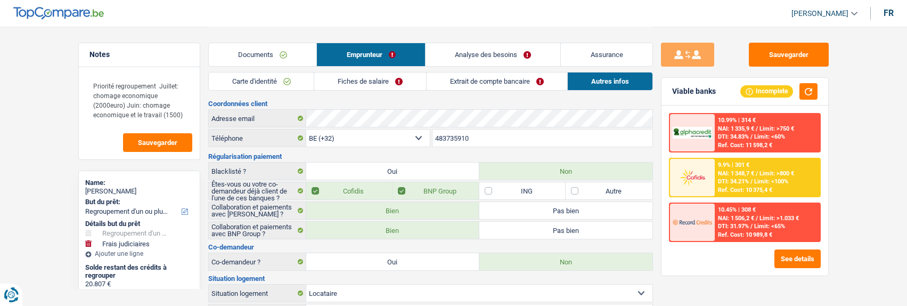
click at [364, 84] on link "Fiches de salaire" at bounding box center [370, 81] width 112 height 18
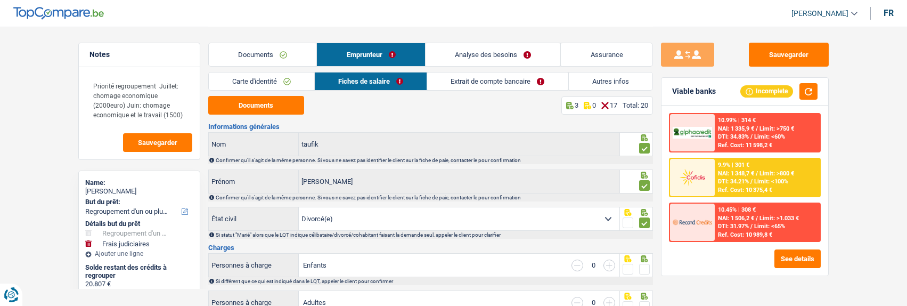
click at [647, 270] on span at bounding box center [644, 269] width 11 height 11
click at [0, 0] on input "radio" at bounding box center [0, 0] width 0 height 0
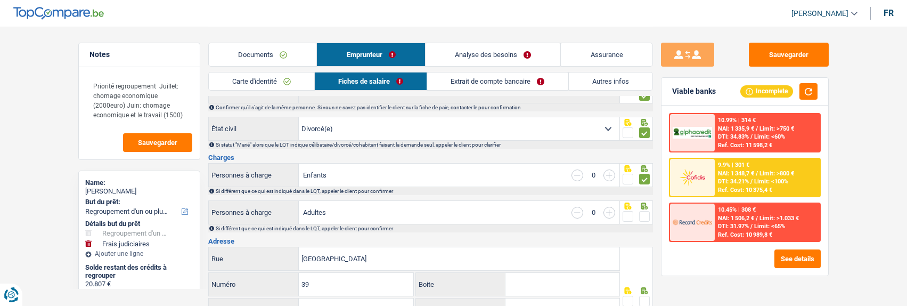
scroll to position [106, 0]
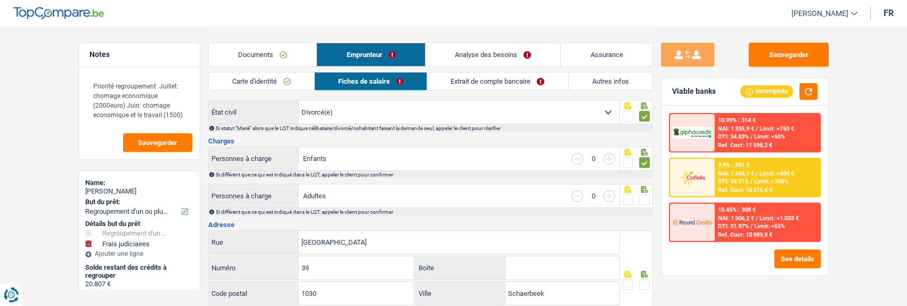
click at [642, 199] on span at bounding box center [644, 199] width 11 height 11
click at [0, 0] on input "radio" at bounding box center [0, 0] width 0 height 0
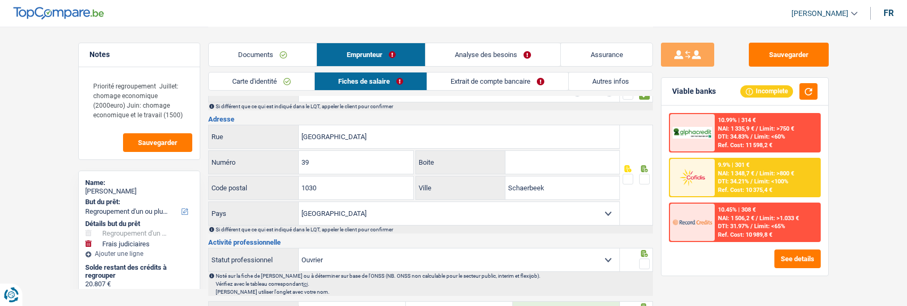
scroll to position [213, 0]
click at [639, 177] on span at bounding box center [644, 178] width 11 height 11
click at [0, 0] on input "radio" at bounding box center [0, 0] width 0 height 0
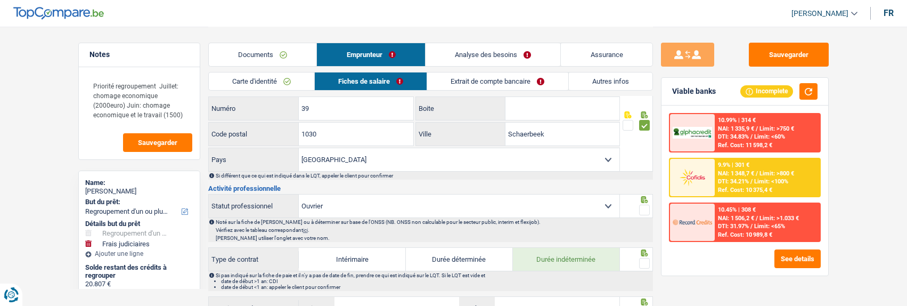
scroll to position [266, 0]
drag, startPoint x: 641, startPoint y: 206, endPoint x: 639, endPoint y: 221, distance: 15.5
click at [641, 207] on span at bounding box center [644, 209] width 11 height 11
click at [0, 0] on input "radio" at bounding box center [0, 0] width 0 height 0
click at [643, 257] on span at bounding box center [644, 262] width 11 height 11
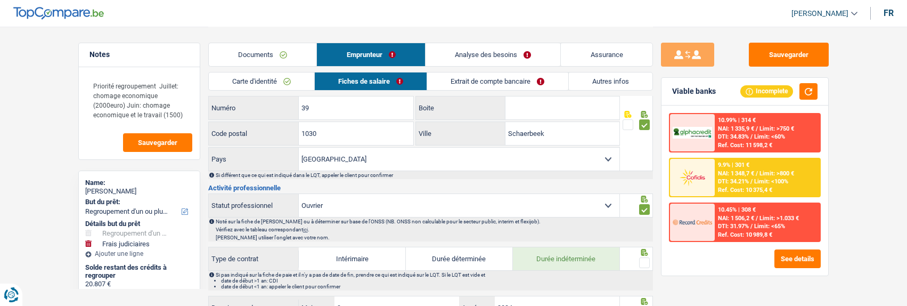
click at [0, 0] on input "radio" at bounding box center [0, 0] width 0 height 0
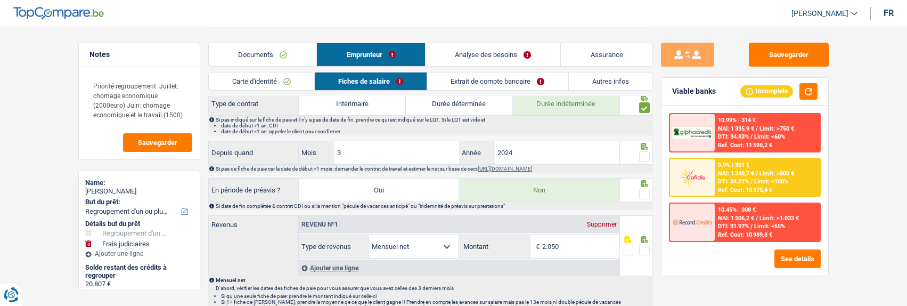
scroll to position [426, 0]
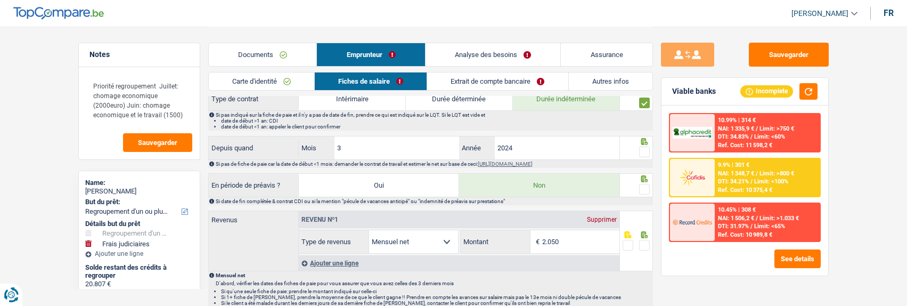
click at [642, 150] on span at bounding box center [644, 151] width 11 height 11
click at [0, 0] on input "radio" at bounding box center [0, 0] width 0 height 0
click at [645, 185] on span at bounding box center [644, 189] width 11 height 11
click at [0, 0] on input "radio" at bounding box center [0, 0] width 0 height 0
click at [641, 240] on span at bounding box center [644, 245] width 11 height 11
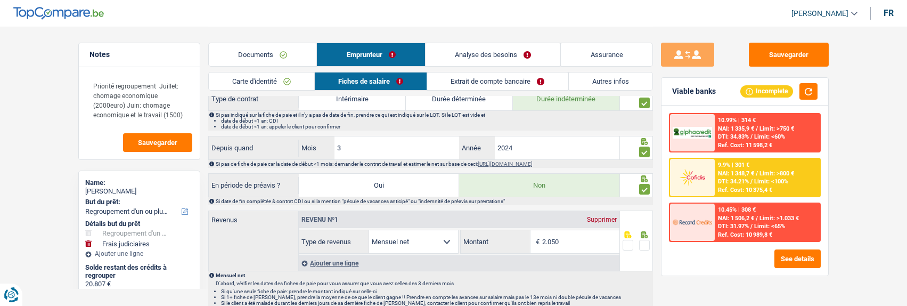
click at [0, 0] on input "radio" at bounding box center [0, 0] width 0 height 0
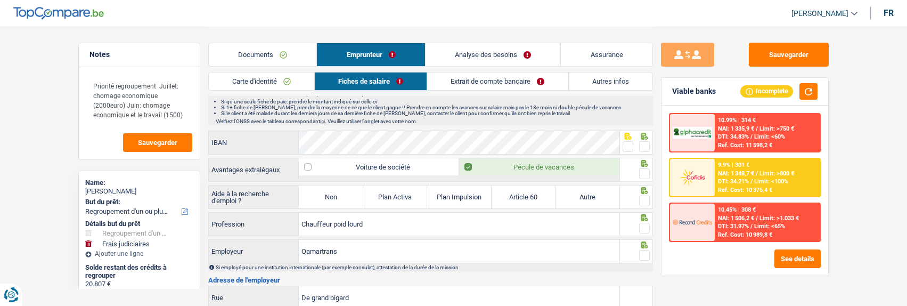
scroll to position [639, 0]
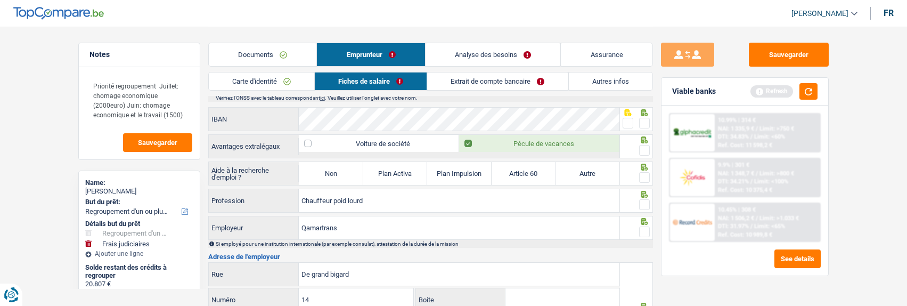
click at [644, 121] on span at bounding box center [644, 123] width 11 height 11
click at [0, 0] on input "radio" at bounding box center [0, 0] width 0 height 0
click at [644, 145] on span at bounding box center [644, 150] width 11 height 11
click at [0, 0] on input "radio" at bounding box center [0, 0] width 0 height 0
click at [334, 174] on label "Non" at bounding box center [331, 173] width 64 height 23
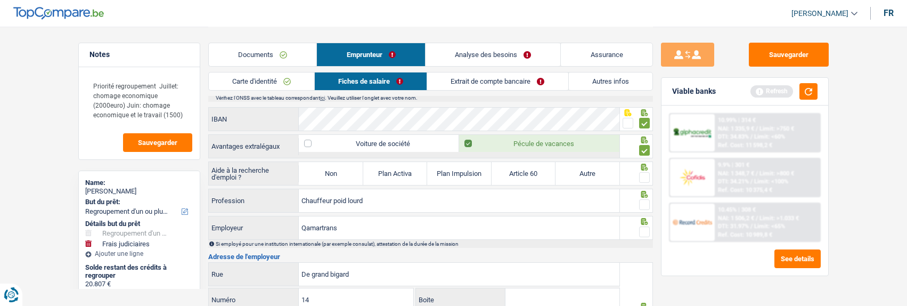
click at [334, 174] on input "Non" at bounding box center [331, 173] width 64 height 23
radio input "true"
click at [645, 173] on span at bounding box center [644, 177] width 11 height 11
click at [0, 0] on input "radio" at bounding box center [0, 0] width 0 height 0
click at [641, 205] on span at bounding box center [644, 204] width 11 height 11
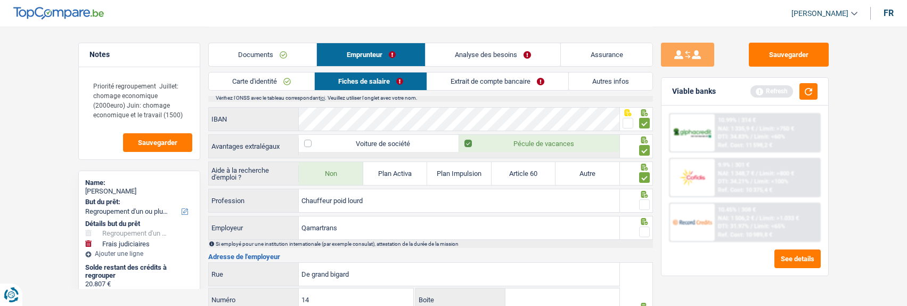
click at [0, 0] on input "radio" at bounding box center [0, 0] width 0 height 0
click at [347, 200] on input "Chauffeur poid lourd" at bounding box center [459, 200] width 321 height 23
type input "Chauffeur poids lourd"
click at [641, 231] on span at bounding box center [644, 231] width 11 height 11
click at [0, 0] on input "radio" at bounding box center [0, 0] width 0 height 0
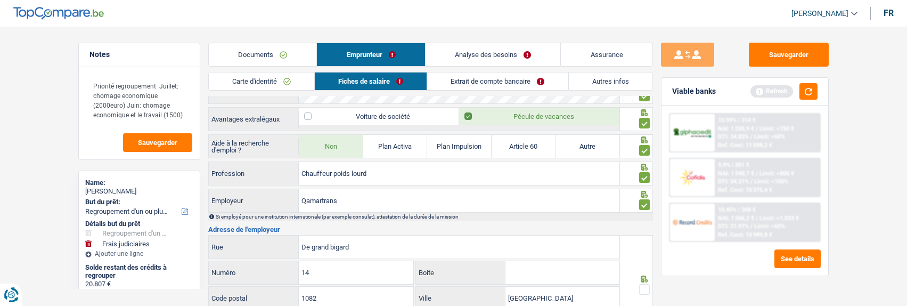
scroll to position [745, 0]
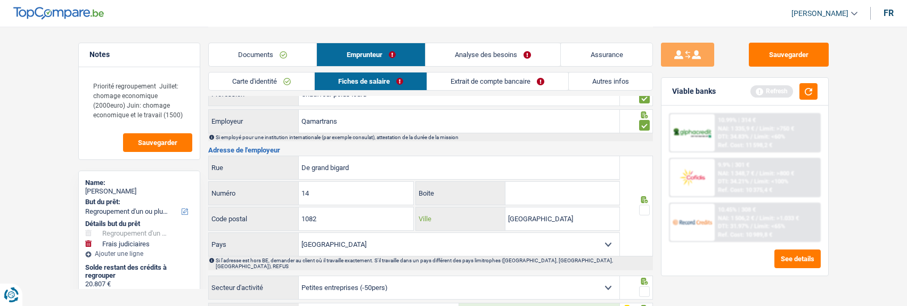
click at [547, 215] on input "Berchem st Agathe" at bounding box center [562, 218] width 114 height 23
type input "Berchem sainte Agathe"
click at [646, 207] on span at bounding box center [644, 209] width 11 height 11
click at [0, 0] on input "radio" at bounding box center [0, 0] width 0 height 0
click at [641, 286] on span at bounding box center [644, 291] width 11 height 11
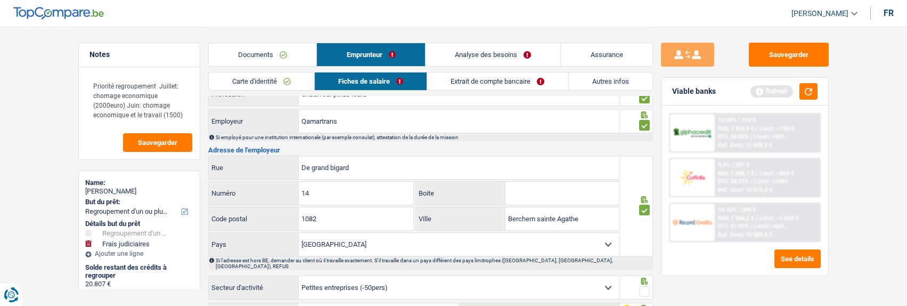
click at [0, 0] on input "radio" at bounding box center [0, 0] width 0 height 0
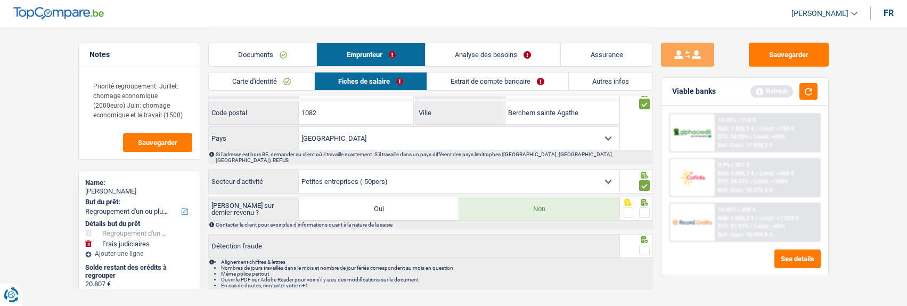
scroll to position [852, 0]
click at [646, 207] on span at bounding box center [644, 212] width 11 height 11
click at [0, 0] on input "radio" at bounding box center [0, 0] width 0 height 0
click at [644, 235] on icon at bounding box center [644, 238] width 11 height 7
click at [646, 244] on span at bounding box center [644, 249] width 11 height 11
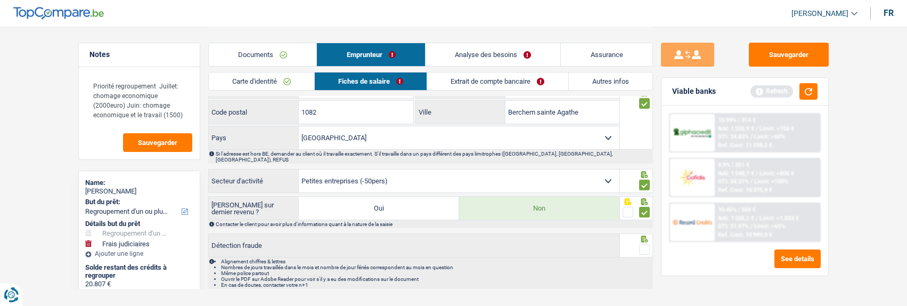
click at [0, 0] on input "radio" at bounding box center [0, 0] width 0 height 0
click at [507, 73] on link "Extrait de compte bancaire" at bounding box center [498, 81] width 141 height 18
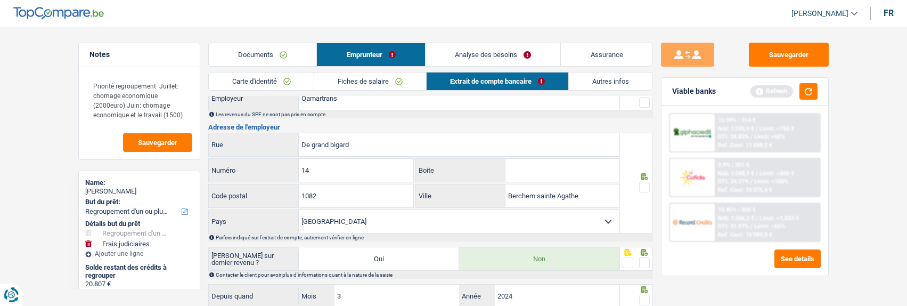
scroll to position [0, 0]
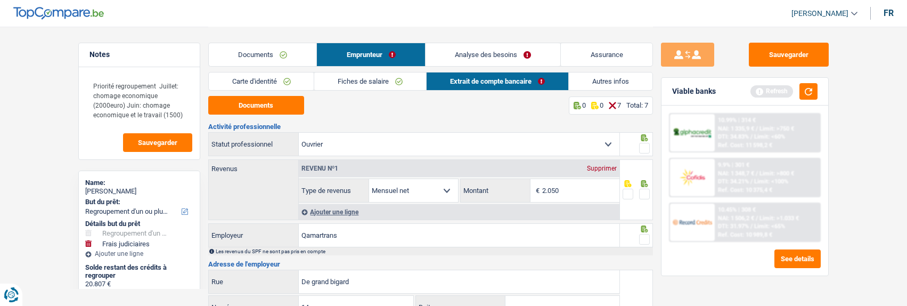
click at [396, 83] on link "Fiches de salaire" at bounding box center [370, 81] width 112 height 18
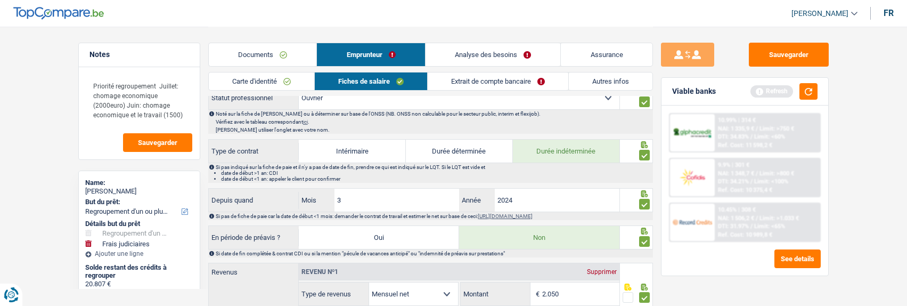
scroll to position [373, 0]
click at [507, 83] on link "Extrait de compte bancaire" at bounding box center [498, 81] width 141 height 18
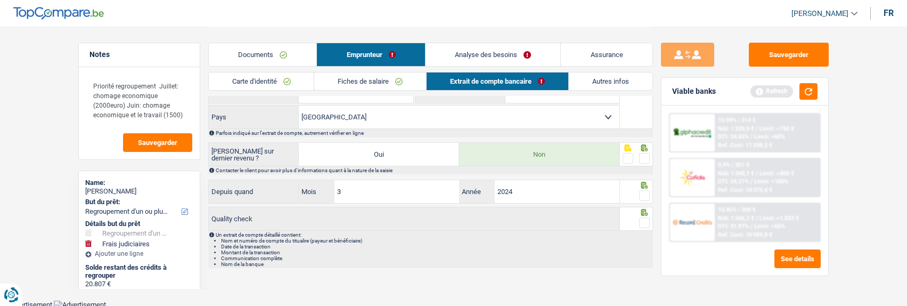
click at [639, 192] on span at bounding box center [644, 195] width 11 height 11
click at [0, 0] on input "radio" at bounding box center [0, 0] width 0 height 0
click at [643, 217] on span at bounding box center [644, 222] width 11 height 11
click at [0, 0] on input "radio" at bounding box center [0, 0] width 0 height 0
click at [640, 157] on span at bounding box center [644, 158] width 11 height 11
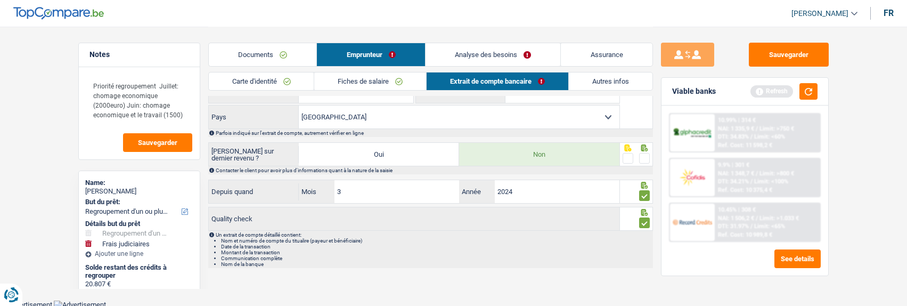
click at [0, 0] on input "radio" at bounding box center [0, 0] width 0 height 0
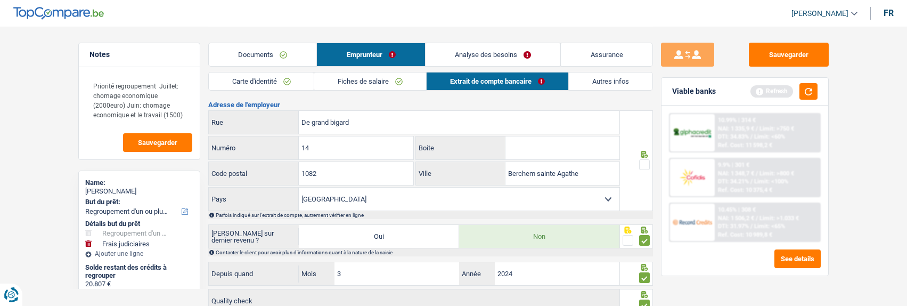
scroll to position [160, 0]
click at [644, 163] on span at bounding box center [644, 164] width 11 height 11
click at [0, 0] on input "radio" at bounding box center [0, 0] width 0 height 0
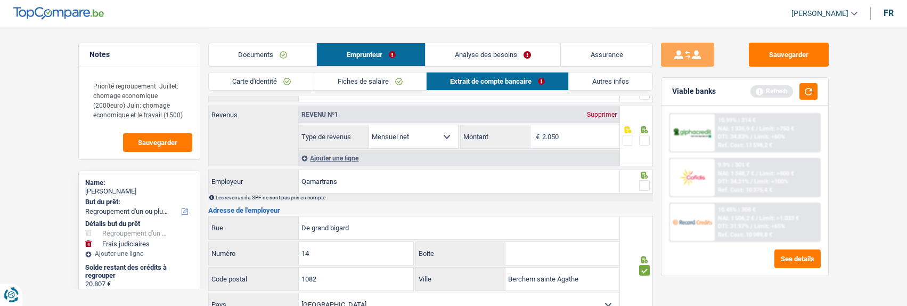
scroll to position [53, 0]
drag, startPoint x: 646, startPoint y: 183, endPoint x: 644, endPoint y: 153, distance: 29.9
click at [647, 180] on span at bounding box center [644, 185] width 11 height 11
click at [0, 0] on input "radio" at bounding box center [0, 0] width 0 height 0
click at [643, 138] on span at bounding box center [644, 140] width 11 height 11
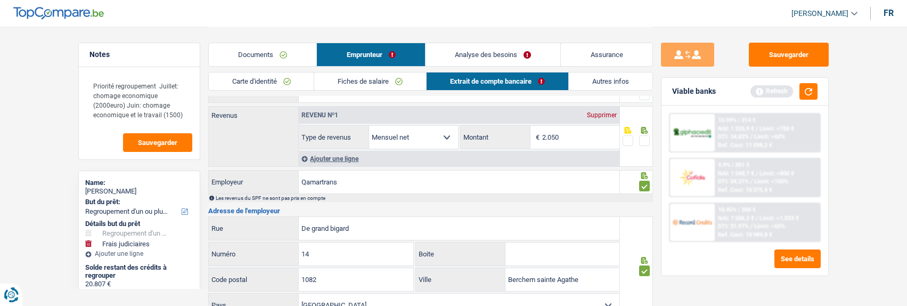
click at [0, 0] on input "radio" at bounding box center [0, 0] width 0 height 0
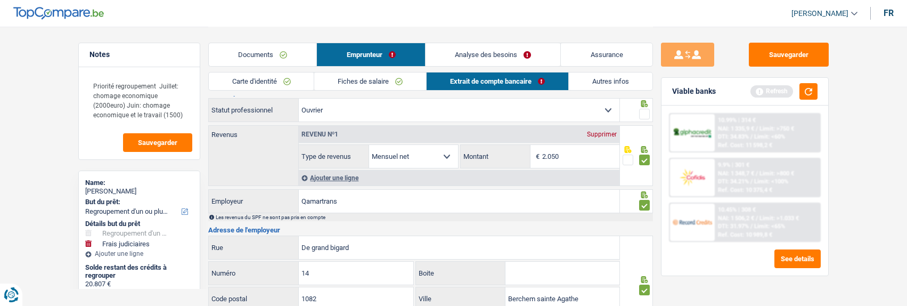
scroll to position [0, 0]
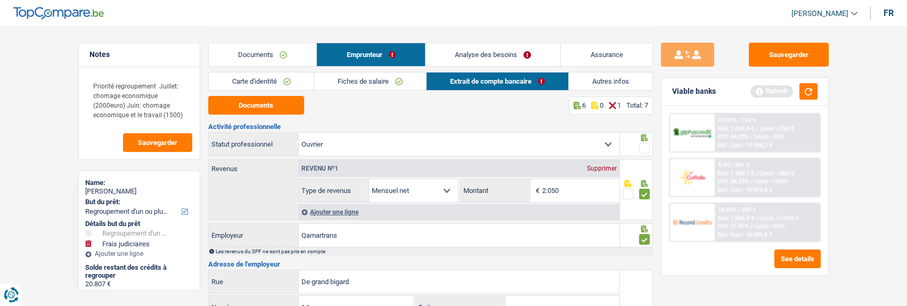
click at [647, 143] on span at bounding box center [644, 148] width 11 height 11
click at [0, 0] on input "radio" at bounding box center [0, 0] width 0 height 0
click at [808, 93] on button "button" at bounding box center [808, 91] width 18 height 17
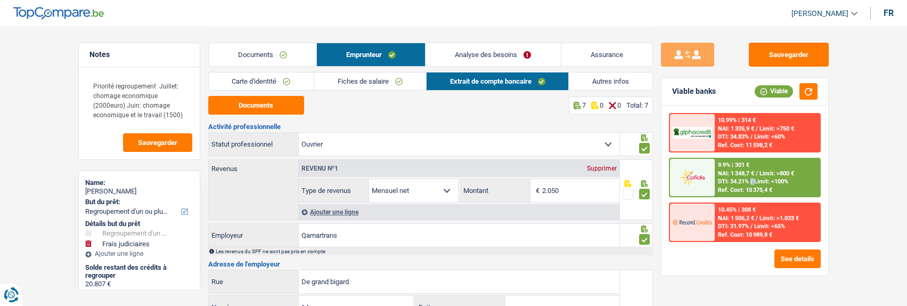
click at [745, 181] on div "DTI: 34.21% / Limit: <100%" at bounding box center [753, 181] width 70 height 7
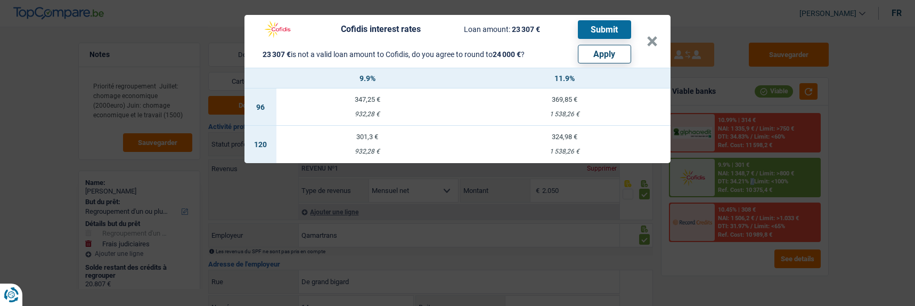
click at [598, 51] on button "Apply" at bounding box center [604, 54] width 53 height 19
type input "3.193"
type input "24.000"
select select "other"
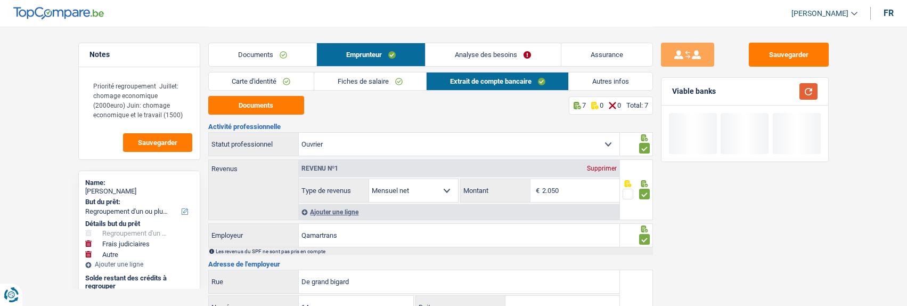
click at [811, 86] on button "button" at bounding box center [808, 91] width 18 height 17
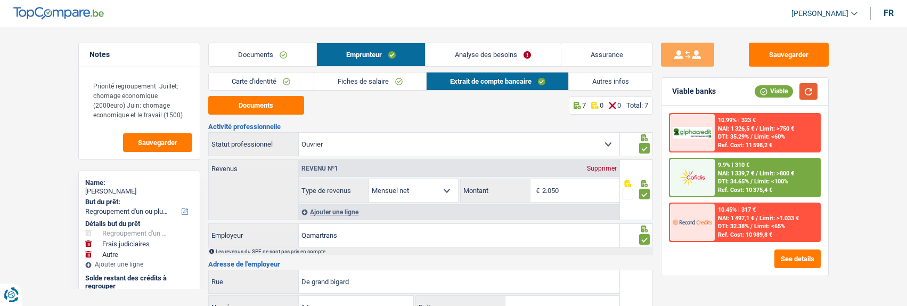
click at [807, 92] on button "button" at bounding box center [808, 91] width 18 height 17
click at [751, 184] on div "9.9% | 310 € NAI: 1 339,7 € / Limit: >800 € DTI: 34.65% / Limit: <100% Ref. Cos…" at bounding box center [767, 177] width 105 height 37
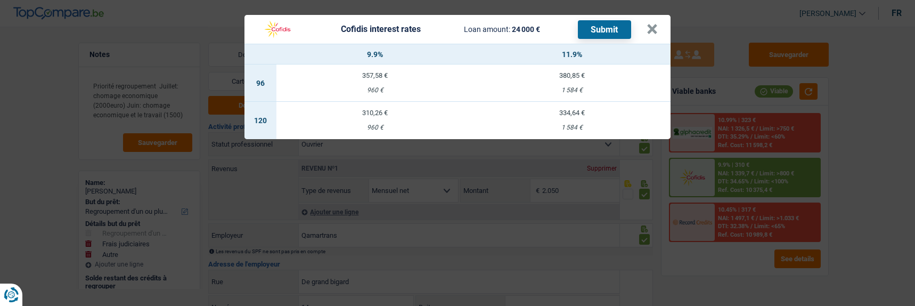
click at [385, 116] on td "310,26 € 960 €" at bounding box center [374, 120] width 197 height 37
select select "cofidis"
type input "9,90"
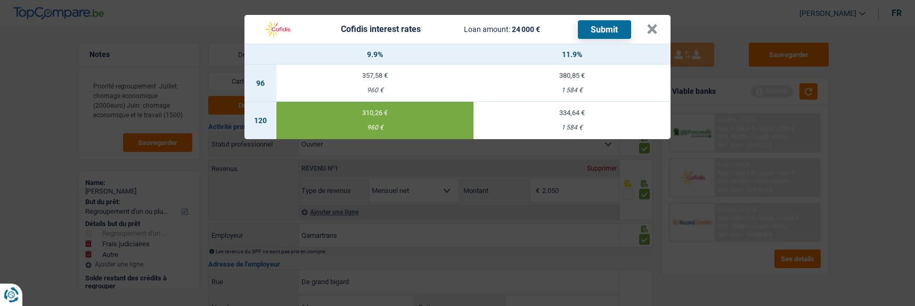
click at [610, 29] on button "Submit" at bounding box center [604, 29] width 53 height 19
click at [656, 24] on button "×" at bounding box center [651, 29] width 11 height 11
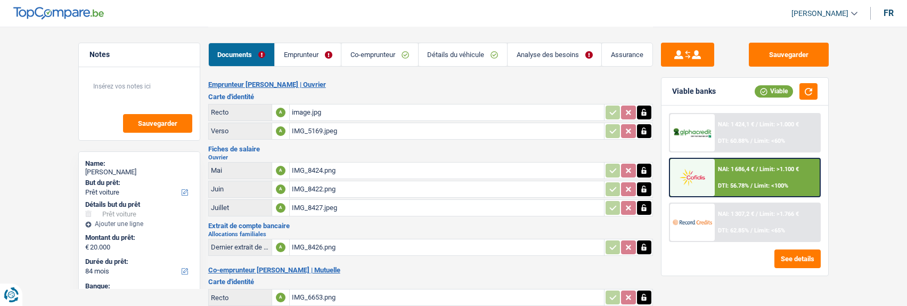
select select "car"
select select "84"
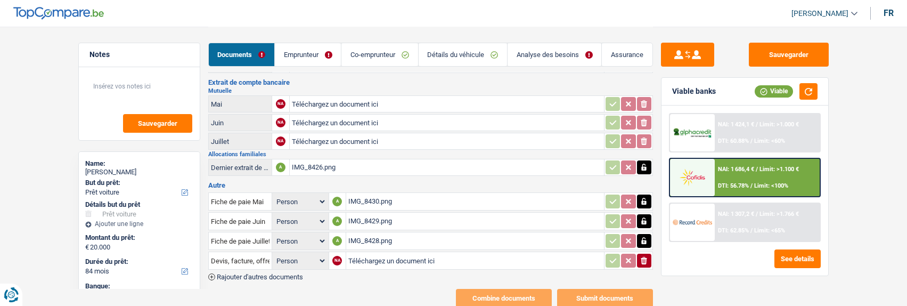
scroll to position [266, 0]
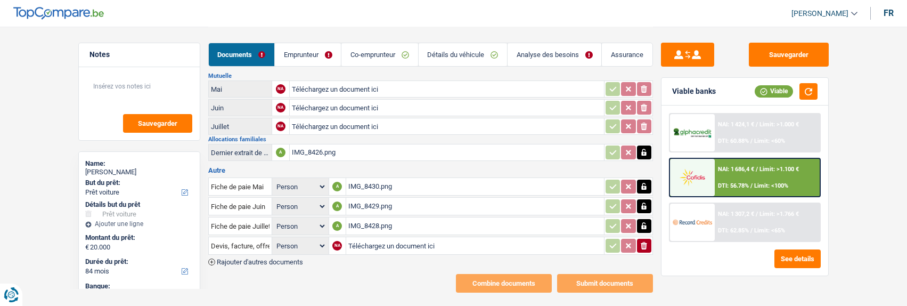
click at [386, 178] on div "IMG_8430.png" at bounding box center [474, 186] width 253 height 16
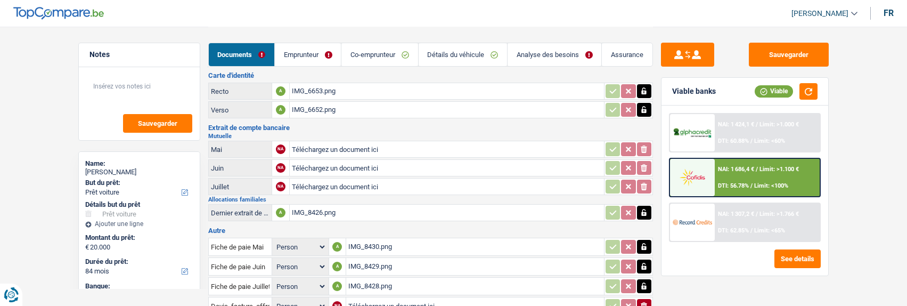
scroll to position [160, 0]
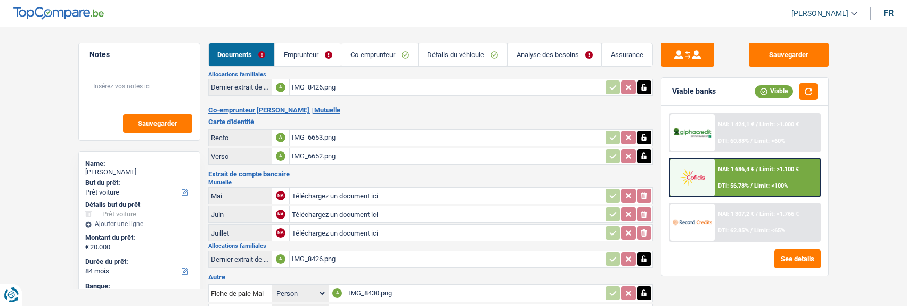
click at [324, 60] on link "Emprunteur" at bounding box center [308, 54] width 66 height 23
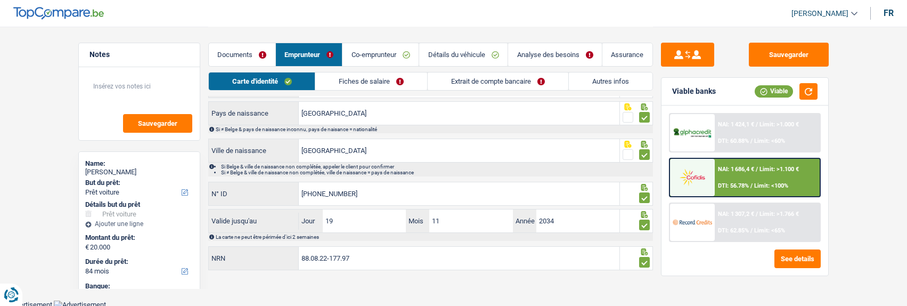
scroll to position [0, 0]
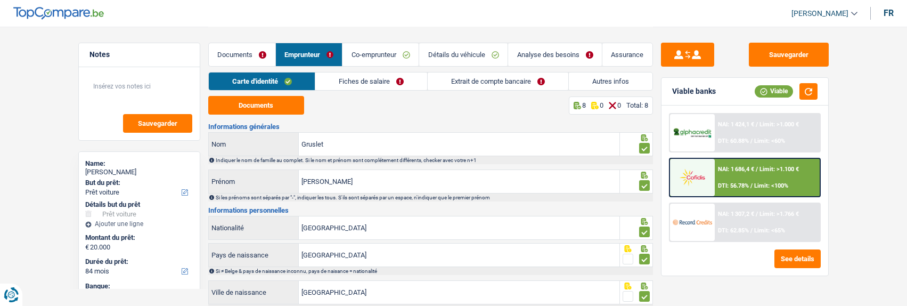
click at [254, 48] on link "Documents" at bounding box center [242, 54] width 67 height 23
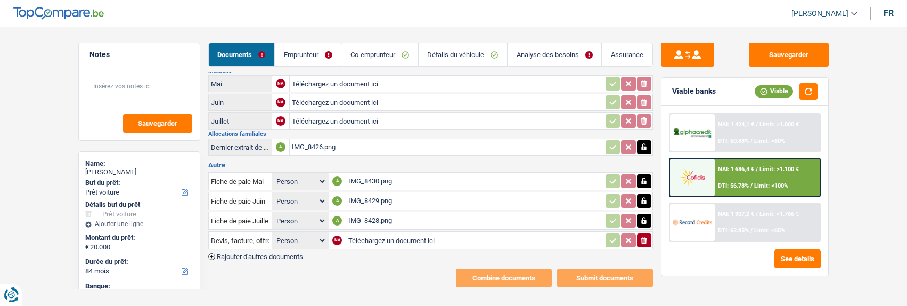
scroll to position [275, 0]
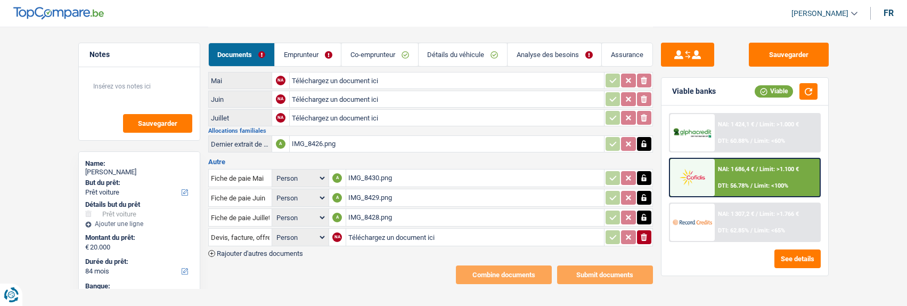
click at [642, 233] on icon "button" at bounding box center [644, 236] width 6 height 7
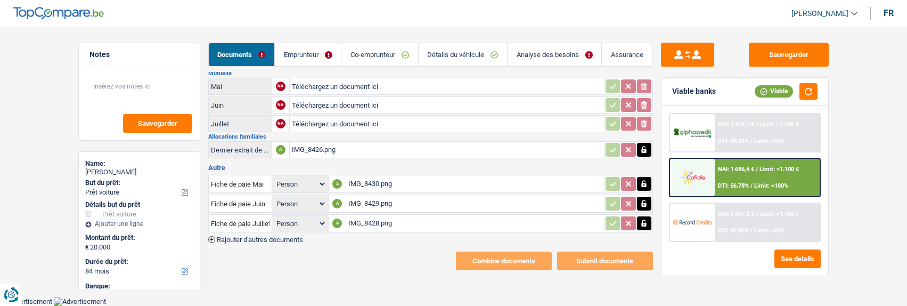
scroll to position [255, 0]
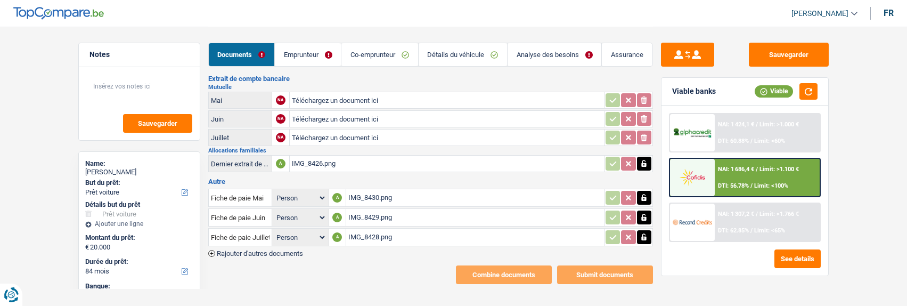
click at [314, 50] on link "Emprunteur" at bounding box center [308, 54] width 66 height 23
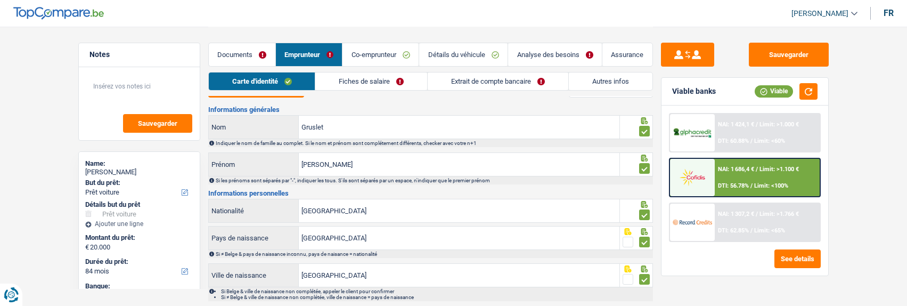
scroll to position [0, 0]
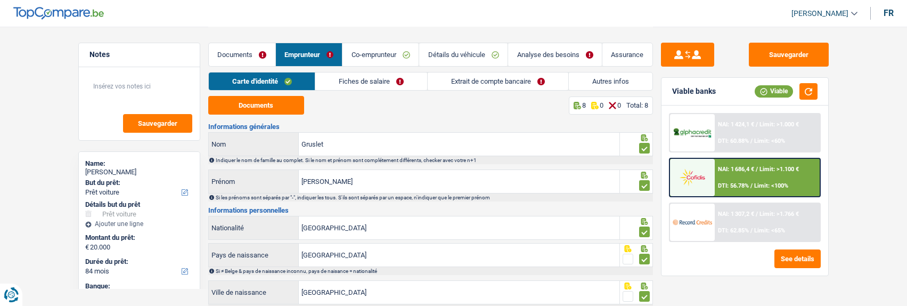
click at [373, 84] on link "Fiches de salaire" at bounding box center [371, 81] width 112 height 18
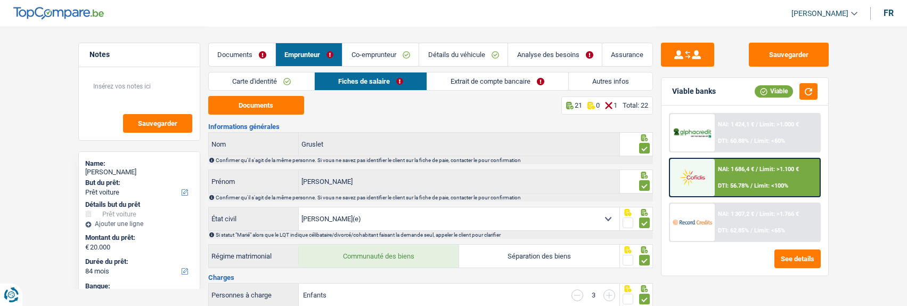
click at [504, 80] on link "Extrait de compte bancaire" at bounding box center [497, 81] width 141 height 18
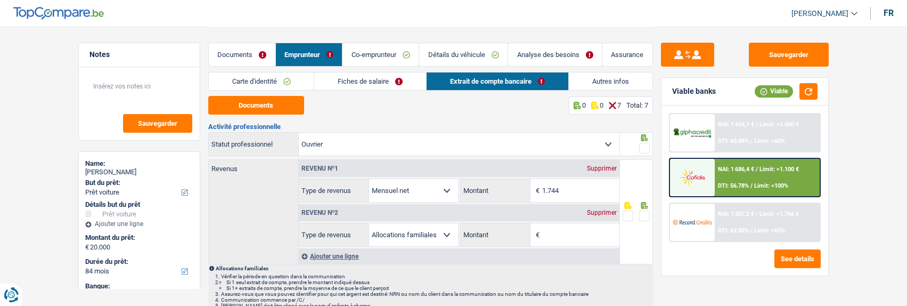
click at [639, 143] on span at bounding box center [644, 148] width 11 height 11
click at [0, 0] on input "radio" at bounding box center [0, 0] width 0 height 0
click at [645, 210] on span at bounding box center [644, 215] width 11 height 11
click at [0, 0] on input "radio" at bounding box center [0, 0] width 0 height 0
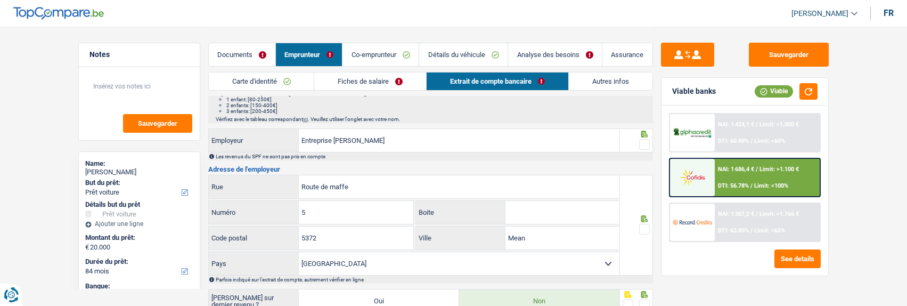
scroll to position [213, 0]
click at [641, 141] on span at bounding box center [644, 143] width 11 height 11
click at [0, 0] on input "radio" at bounding box center [0, 0] width 0 height 0
click at [641, 223] on span at bounding box center [644, 228] width 11 height 11
click at [0, 0] on input "radio" at bounding box center [0, 0] width 0 height 0
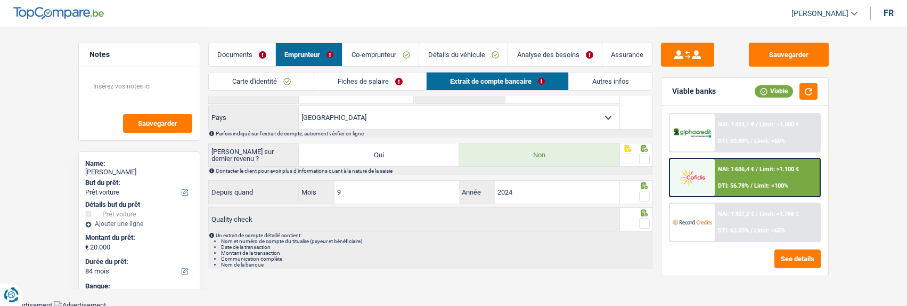
scroll to position [358, 0]
click at [645, 157] on span at bounding box center [644, 158] width 11 height 11
click at [0, 0] on input "radio" at bounding box center [0, 0] width 0 height 0
click at [647, 190] on span at bounding box center [644, 195] width 11 height 11
click at [0, 0] on input "radio" at bounding box center [0, 0] width 0 height 0
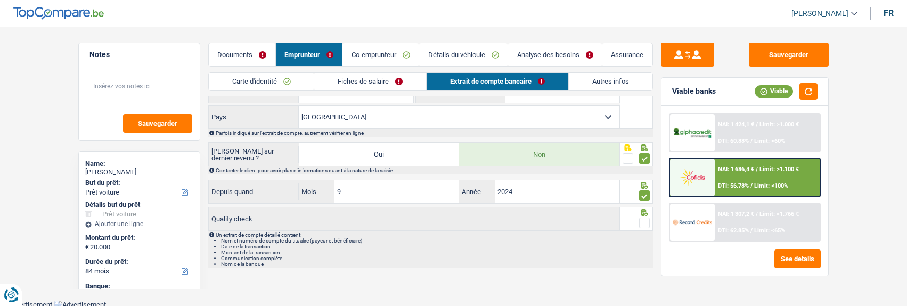
click at [645, 218] on span at bounding box center [644, 222] width 11 height 11
click at [0, 0] on input "radio" at bounding box center [0, 0] width 0 height 0
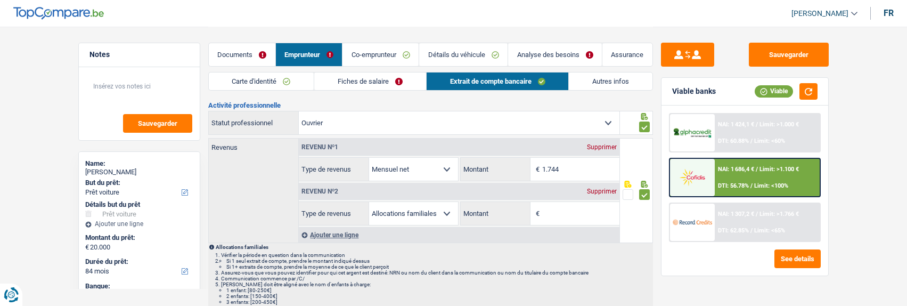
scroll to position [0, 0]
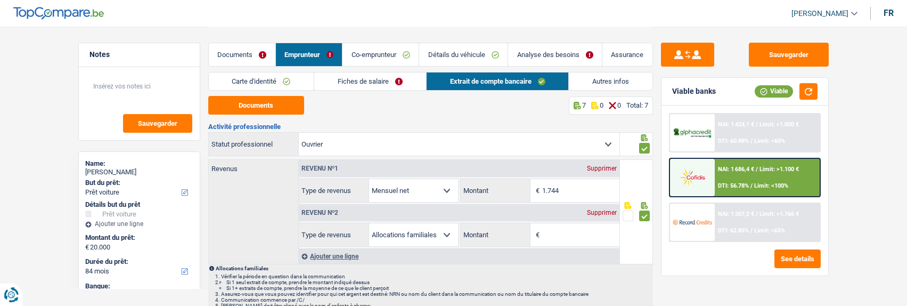
click at [384, 77] on link "Fiches de salaire" at bounding box center [370, 81] width 112 height 18
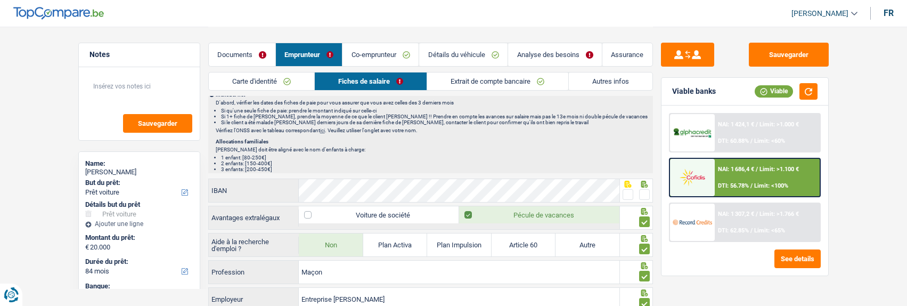
scroll to position [692, 0]
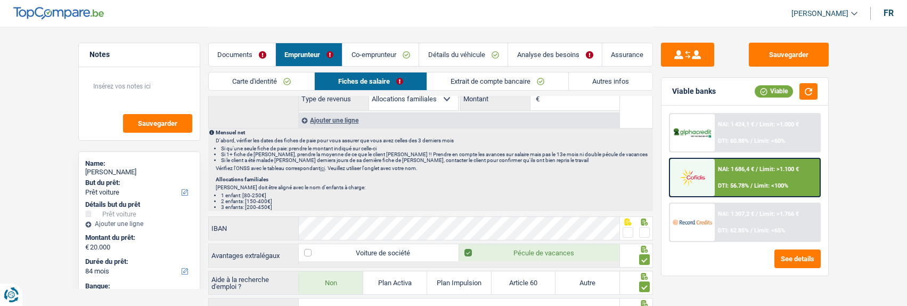
click at [630, 228] on span at bounding box center [627, 232] width 11 height 11
click at [0, 0] on input "radio" at bounding box center [0, 0] width 0 height 0
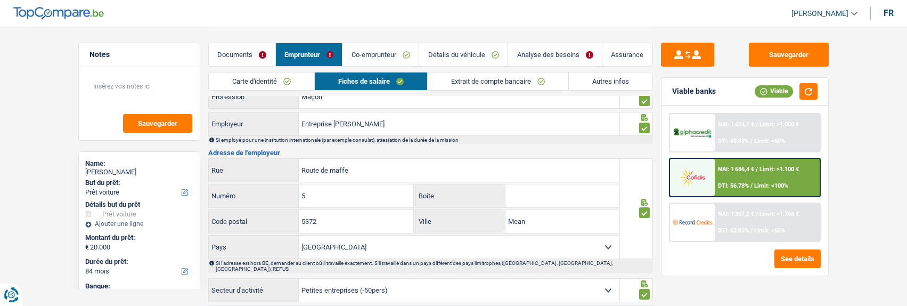
click at [240, 51] on link "Documents" at bounding box center [242, 54] width 67 height 23
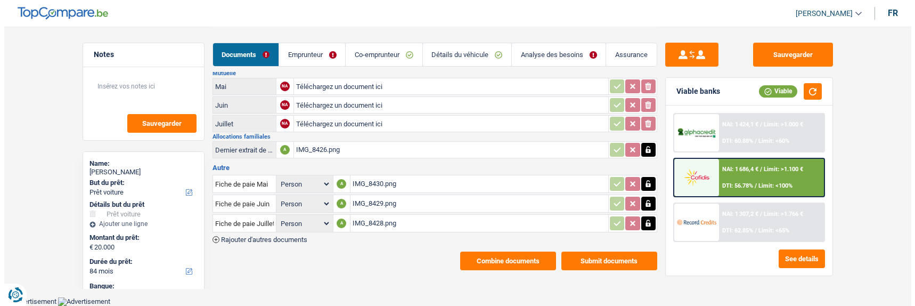
scroll to position [255, 0]
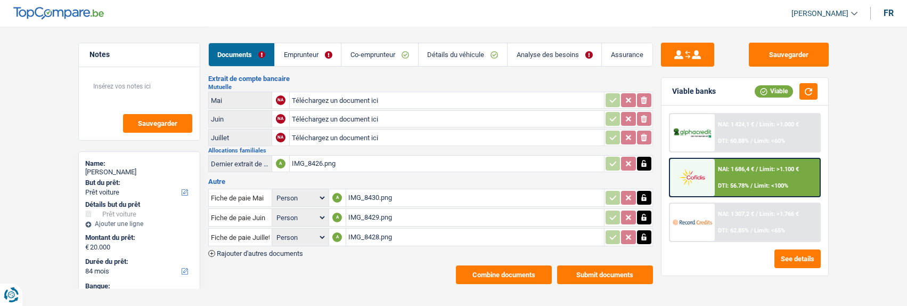
click at [606, 265] on button "Submit documents" at bounding box center [605, 274] width 96 height 19
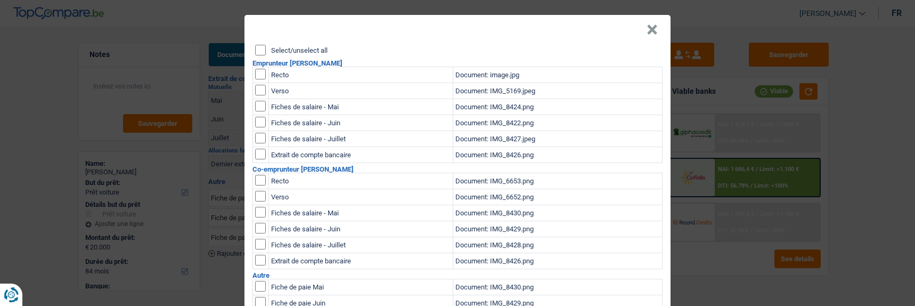
scroll to position [0, 0]
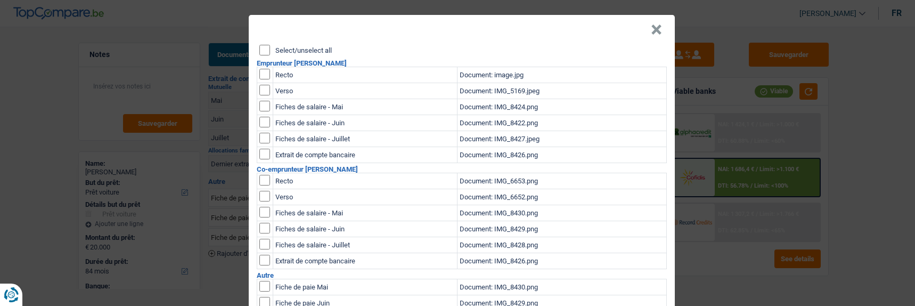
click at [259, 45] on input "Select/unselect all" at bounding box center [264, 50] width 11 height 11
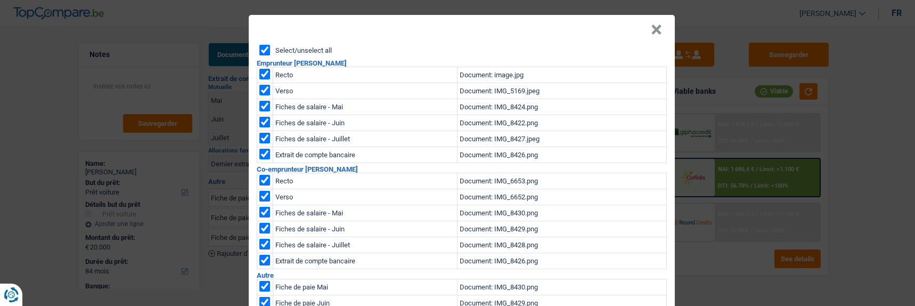
checkbox input "true"
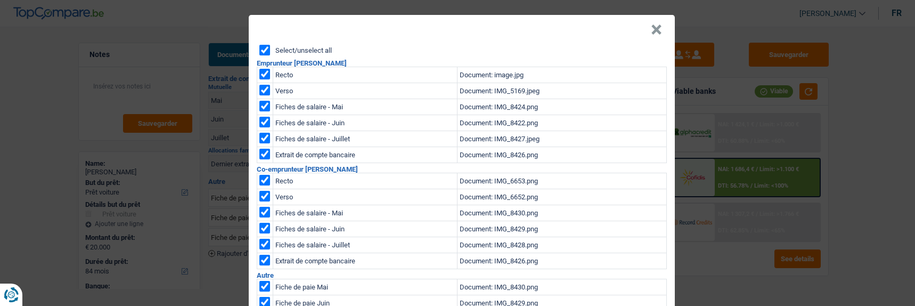
checkbox input "true"
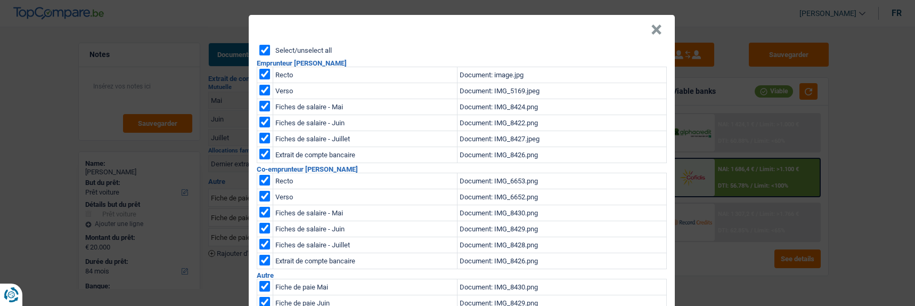
checkbox input "true"
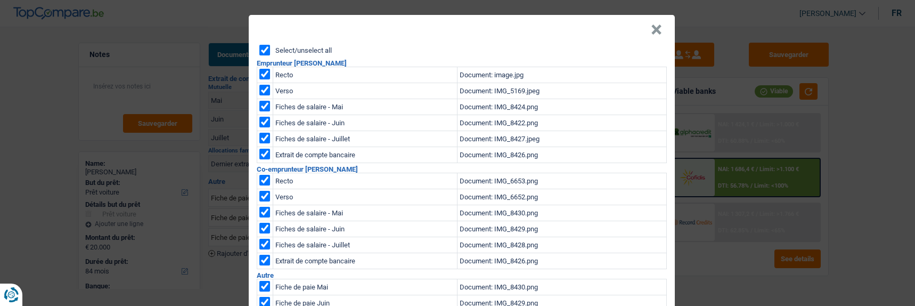
checkbox input "true"
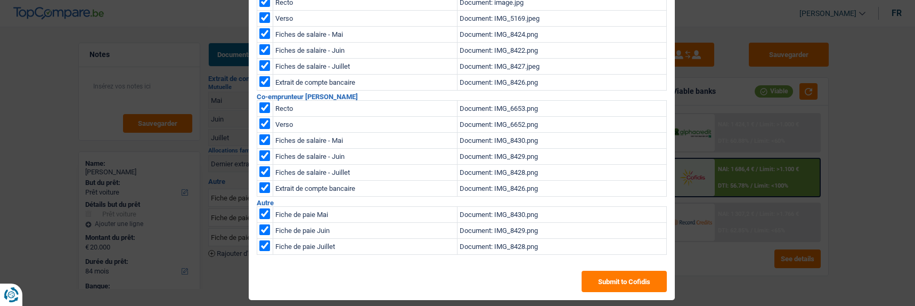
scroll to position [73, 0]
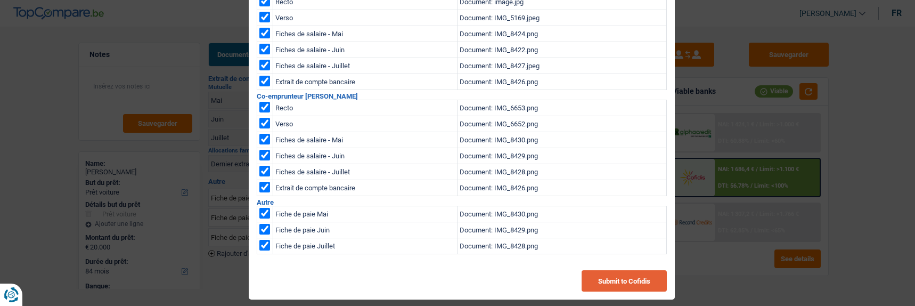
click at [638, 276] on button "Submit to Cofidis" at bounding box center [623, 280] width 85 height 21
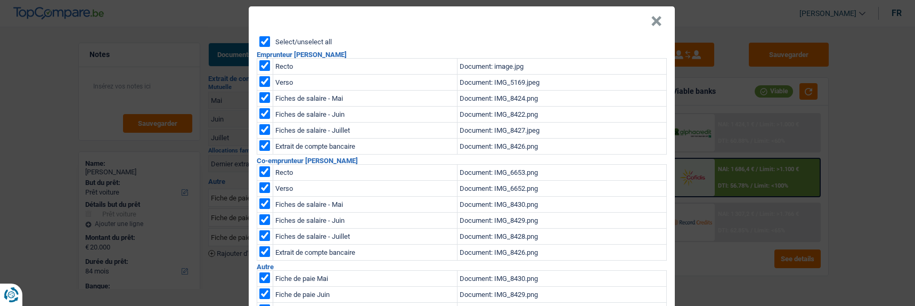
scroll to position [0, 0]
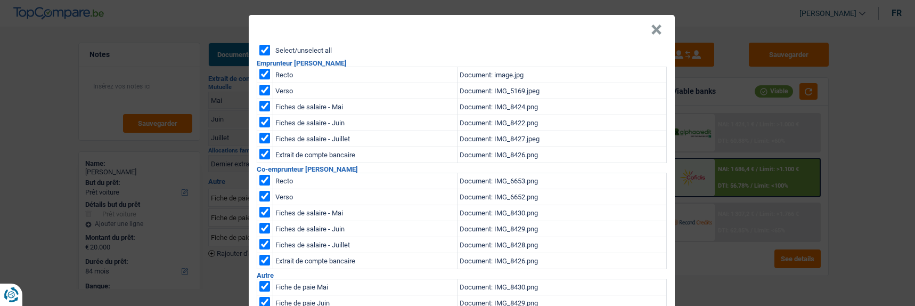
click at [654, 28] on button "×" at bounding box center [656, 29] width 11 height 11
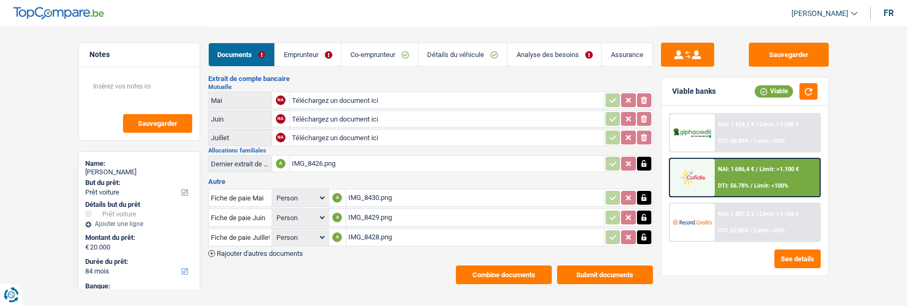
click at [500, 265] on button "Combine documents" at bounding box center [504, 274] width 96 height 19
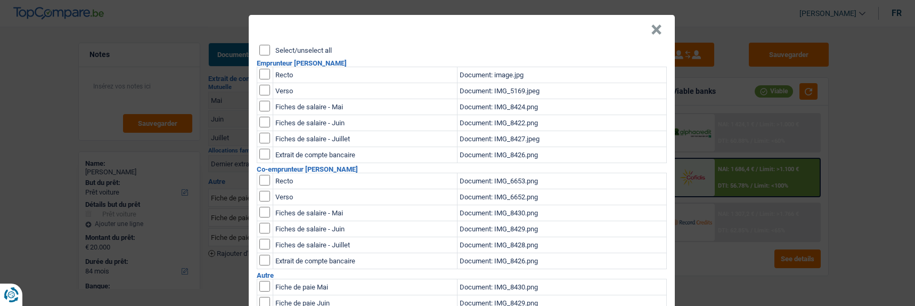
click at [261, 46] on input "Select/unselect all" at bounding box center [264, 50] width 11 height 11
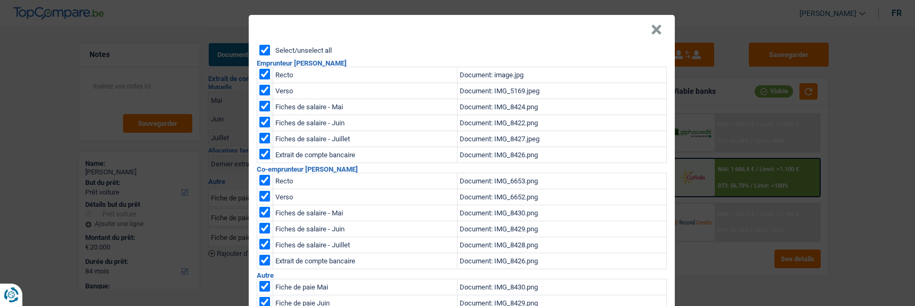
checkbox input "true"
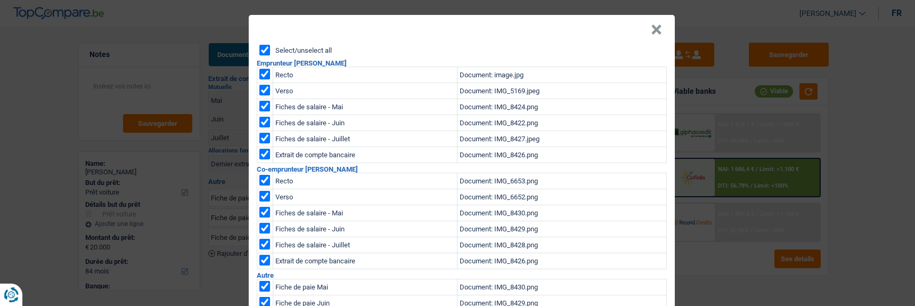
checkbox input "true"
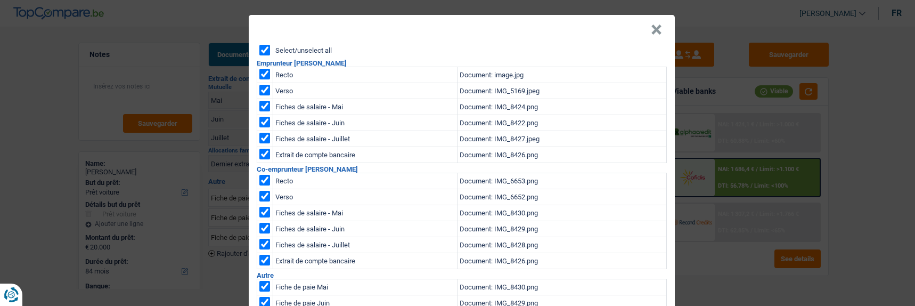
checkbox input "true"
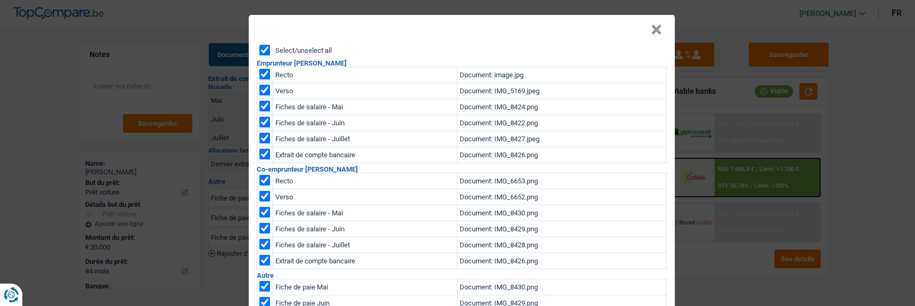
checkbox input "true"
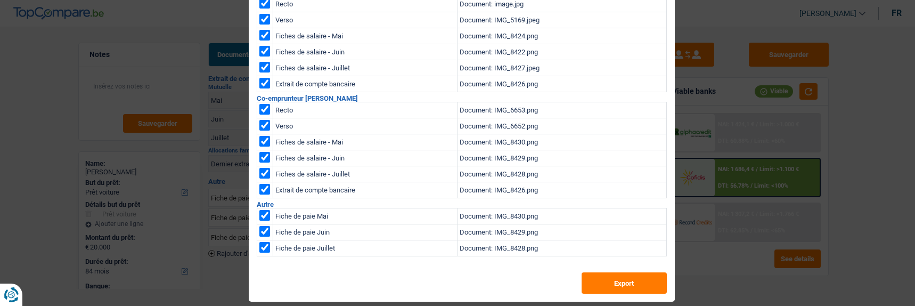
scroll to position [73, 0]
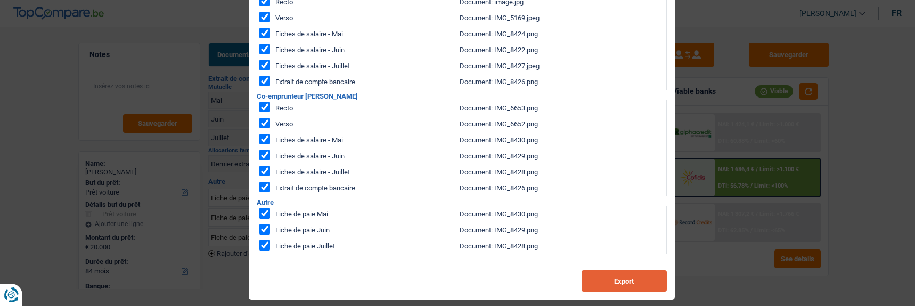
click at [598, 272] on button "Export" at bounding box center [623, 280] width 85 height 21
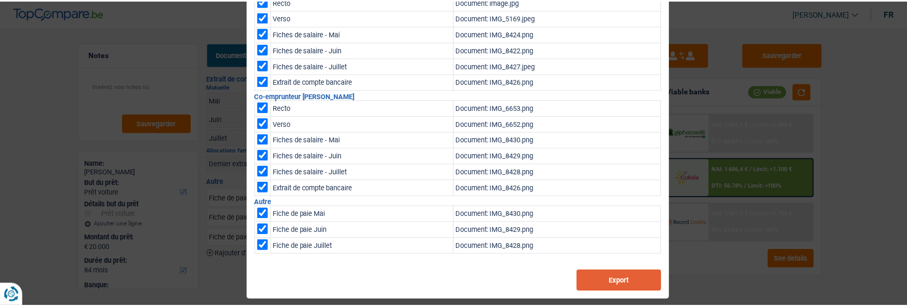
scroll to position [0, 0]
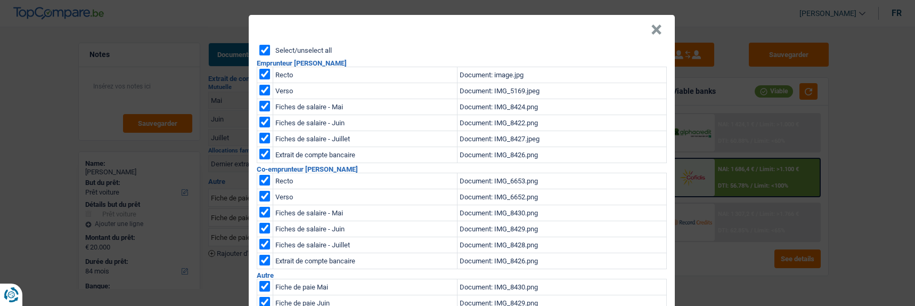
click at [656, 31] on button "×" at bounding box center [656, 29] width 11 height 11
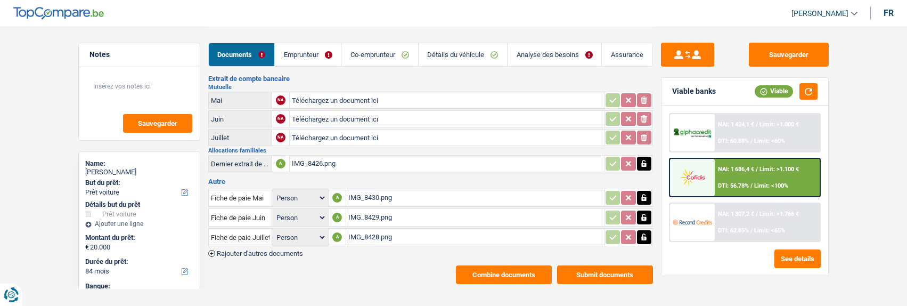
click at [315, 54] on link "Emprunteur" at bounding box center [308, 54] width 66 height 23
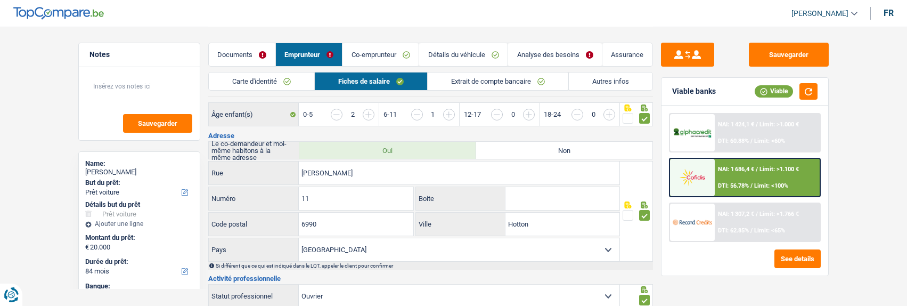
click at [290, 86] on link "Carte d'identité" at bounding box center [261, 81] width 105 height 18
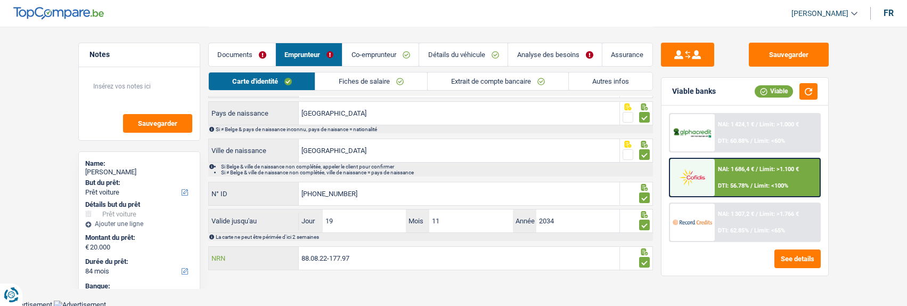
drag, startPoint x: 364, startPoint y: 253, endPoint x: 221, endPoint y: 243, distance: 143.1
click at [221, 243] on div "Informations générales Gruslet Nom Indiquer le nom de famille au complet. Si le…" at bounding box center [430, 126] width 445 height 290
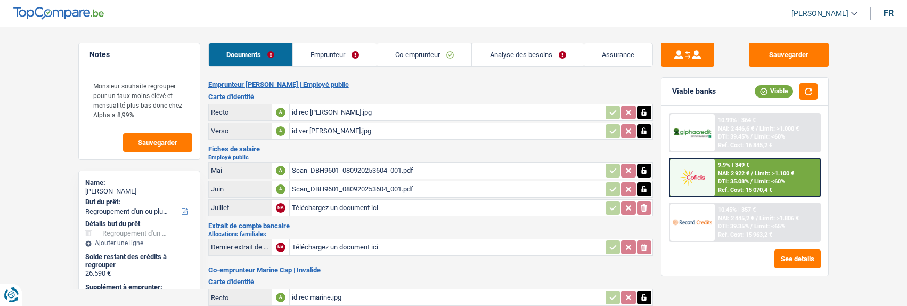
select select "refinancing"
select select "120"
select select "coApplicant"
click at [338, 61] on link "Emprunteur" at bounding box center [335, 54] width 84 height 23
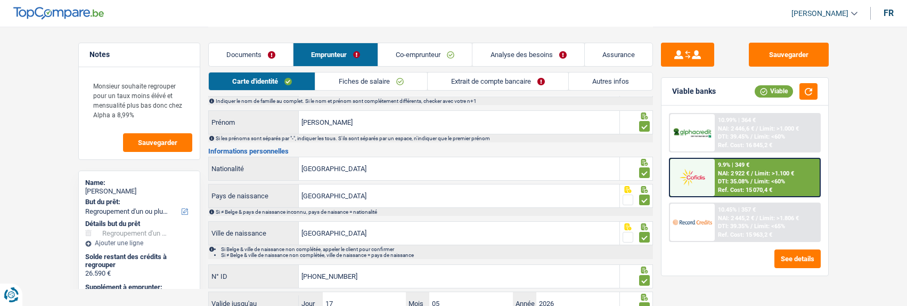
scroll to position [142, 0]
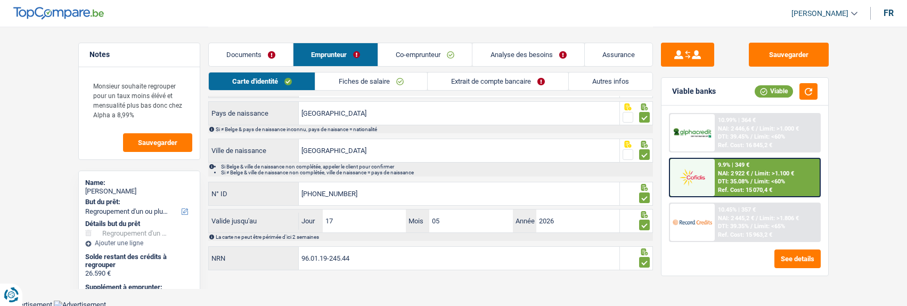
click at [754, 182] on span "Limit: <60%" at bounding box center [769, 181] width 31 height 7
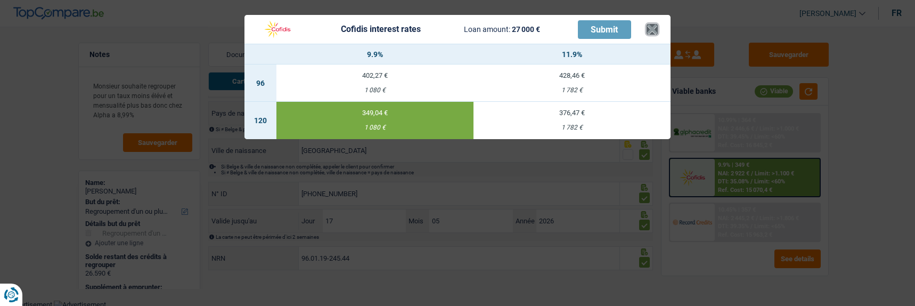
click at [656, 26] on button "×" at bounding box center [651, 29] width 11 height 11
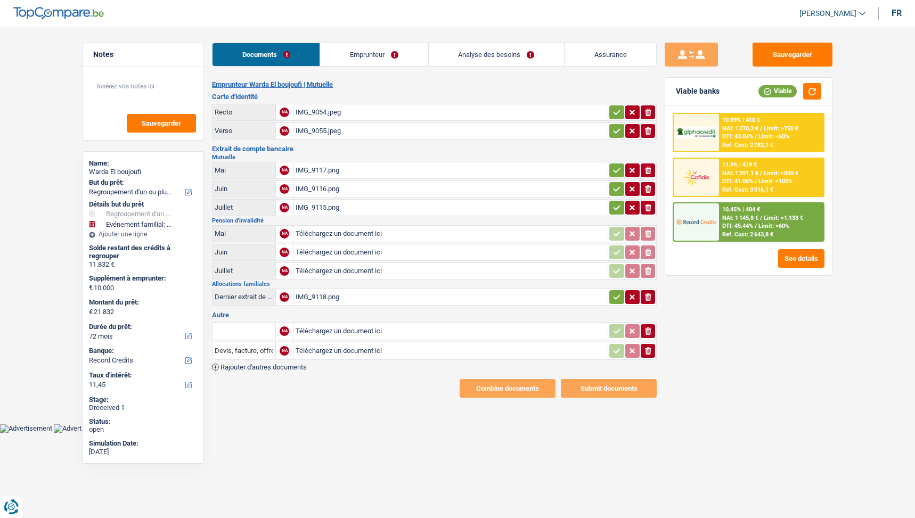
select select "refinancing"
select select "familyEvent"
select select "72"
select select "record credits"
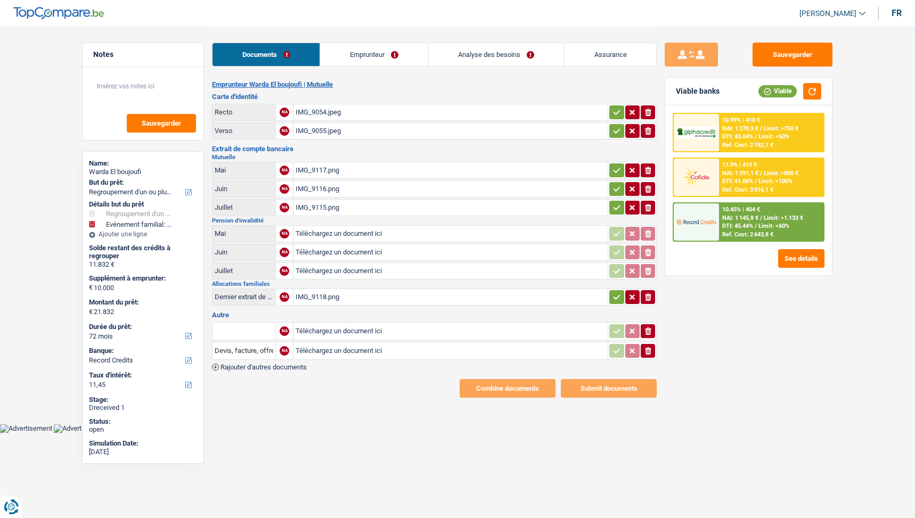
click at [304, 289] on div "IMG_9118.png" at bounding box center [450, 297] width 310 height 16
click at [391, 55] on link "Emprunteur" at bounding box center [374, 54] width 108 height 23
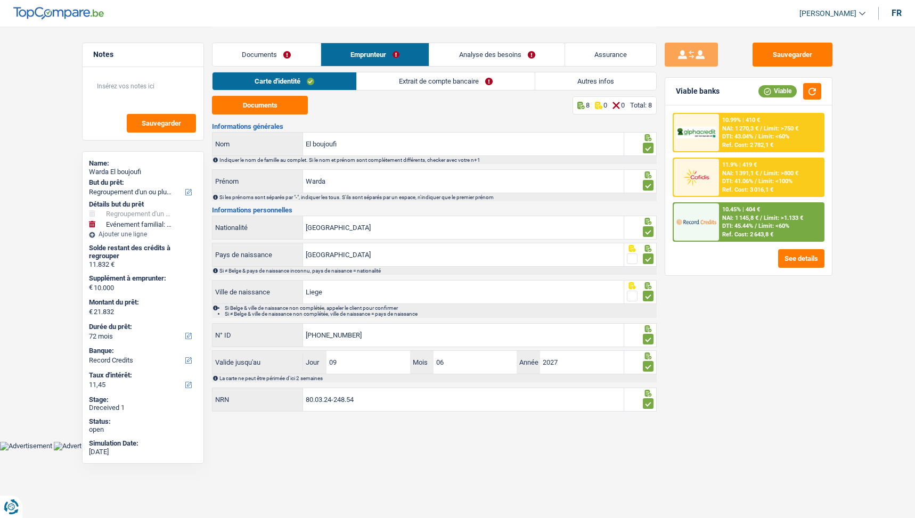
click at [565, 78] on link "Autres infos" at bounding box center [595, 81] width 121 height 18
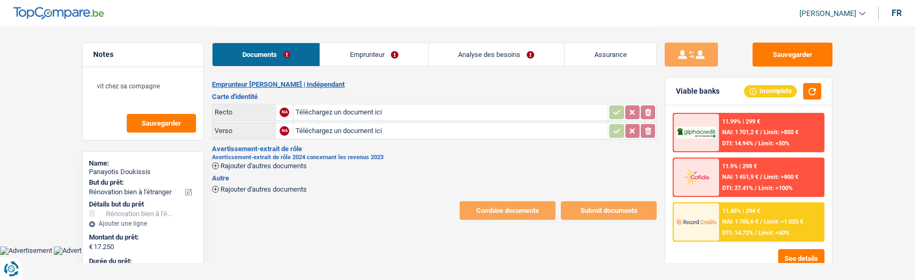
select select "renovatingAbroad"
select select "84"
select select "record credits"
type input "C:\fakepath\id pana 2.jpg"
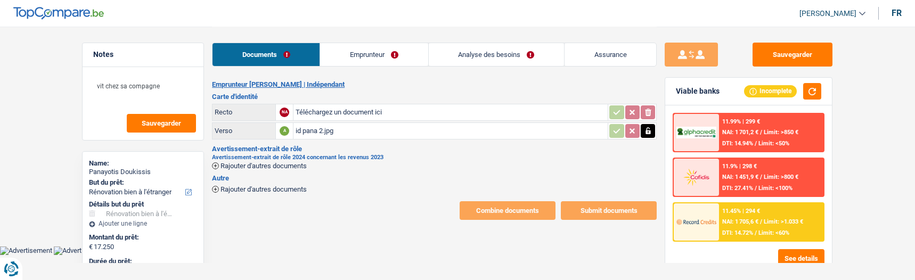
type input "C:\fakepath\id pana.jpg"
click at [282, 162] on span "Rajouter d'autres documents" at bounding box center [263, 165] width 86 height 7
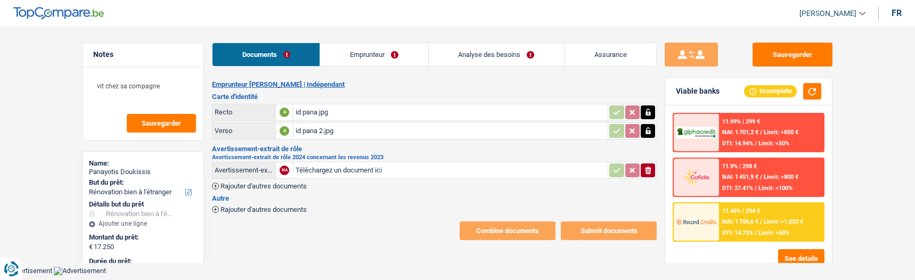
type input "C:\fakepath\Avertissement-extrait de rôle 2024.pdf"
click at [382, 62] on link "Emprunteur" at bounding box center [375, 54] width 108 height 23
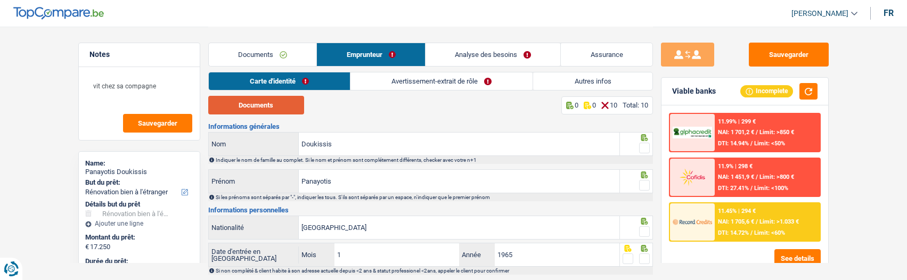
click at [256, 103] on button "Documents" at bounding box center [256, 105] width 96 height 19
click at [642, 145] on span at bounding box center [644, 148] width 11 height 11
click at [0, 0] on input "radio" at bounding box center [0, 0] width 0 height 0
click at [644, 185] on span at bounding box center [644, 185] width 11 height 11
click at [0, 0] on input "radio" at bounding box center [0, 0] width 0 height 0
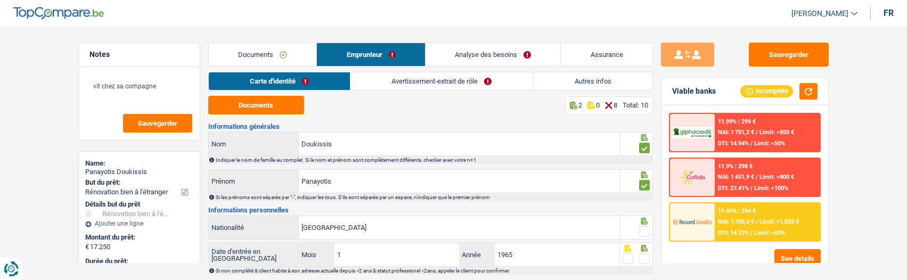
click at [645, 232] on span at bounding box center [644, 231] width 11 height 11
click at [0, 0] on input "radio" at bounding box center [0, 0] width 0 height 0
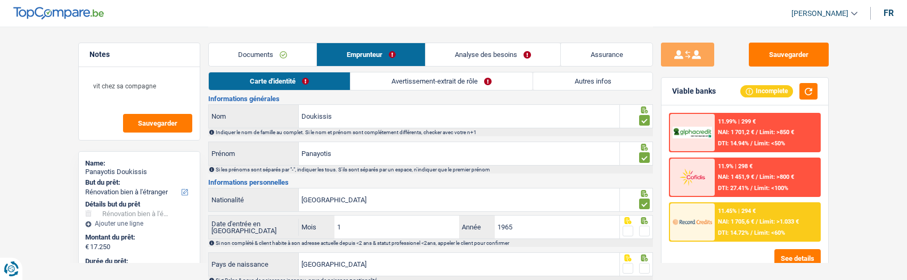
scroll to position [53, 0]
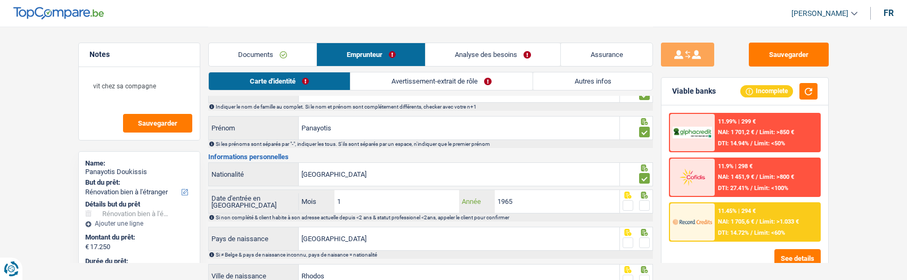
drag, startPoint x: 534, startPoint y: 200, endPoint x: 486, endPoint y: 201, distance: 48.5
click at [486, 201] on div "1965 Année" at bounding box center [539, 201] width 160 height 23
click at [387, 200] on input "1" at bounding box center [396, 201] width 125 height 23
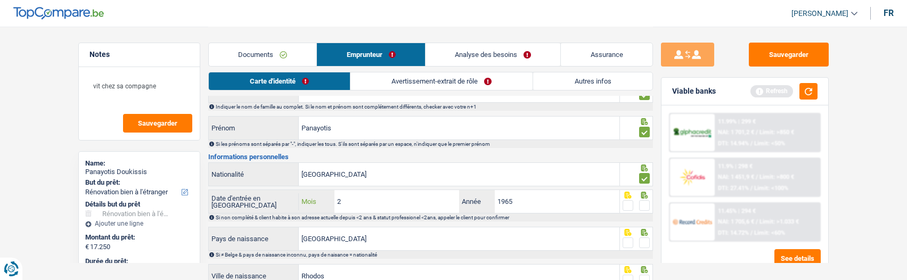
type input "2"
drag, startPoint x: 546, startPoint y: 203, endPoint x: 495, endPoint y: 201, distance: 50.6
click at [495, 201] on input "1965" at bounding box center [557, 201] width 125 height 23
click at [520, 194] on input "1965" at bounding box center [557, 201] width 125 height 23
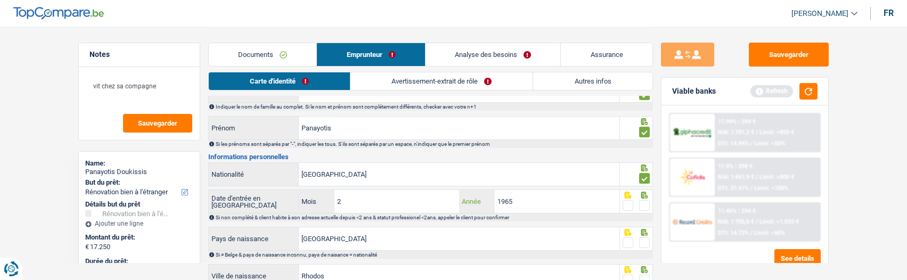
click at [520, 194] on input "1965" at bounding box center [557, 201] width 125 height 23
type input "2010"
click at [643, 200] on span at bounding box center [644, 205] width 11 height 11
click at [0, 0] on input "radio" at bounding box center [0, 0] width 0 height 0
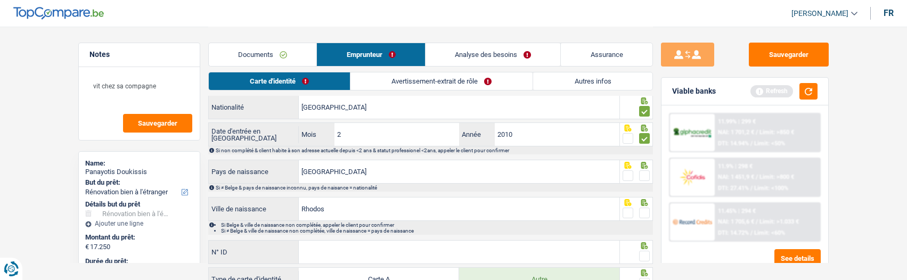
scroll to position [106, 0]
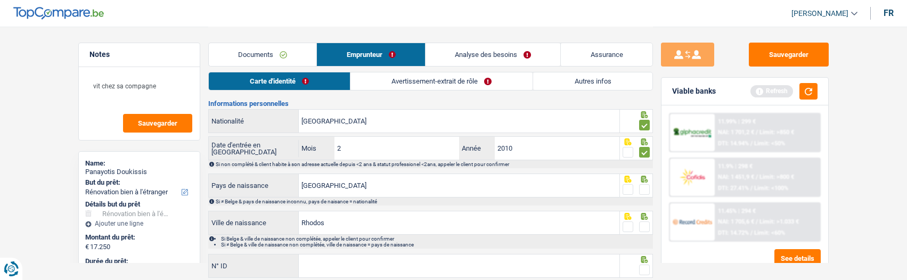
click at [648, 187] on span at bounding box center [644, 189] width 11 height 11
click at [0, 0] on input "radio" at bounding box center [0, 0] width 0 height 0
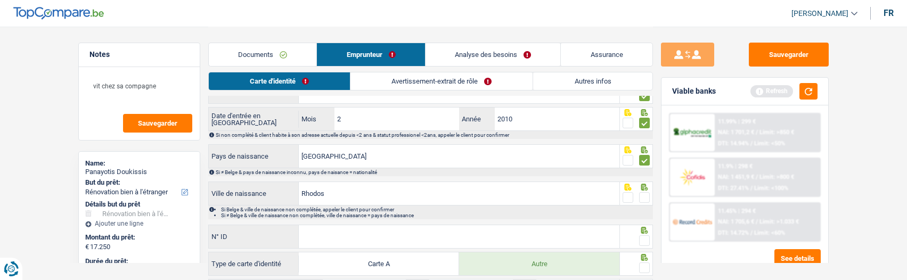
scroll to position [160, 0]
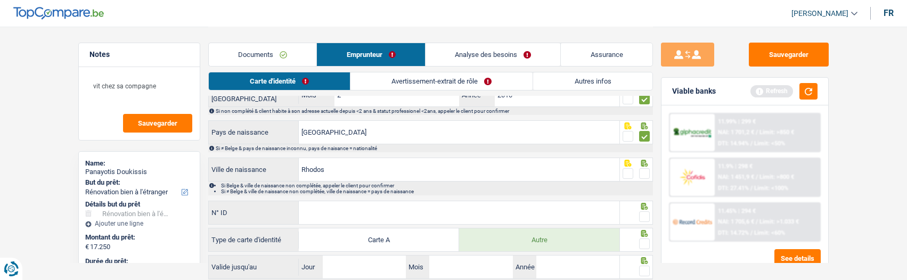
click at [646, 171] on span at bounding box center [644, 173] width 11 height 11
click at [0, 0] on input "radio" at bounding box center [0, 0] width 0 height 0
click at [435, 214] on input "N° ID" at bounding box center [459, 212] width 321 height 23
type input "B-4313499-06"
click at [643, 211] on span at bounding box center [644, 216] width 11 height 11
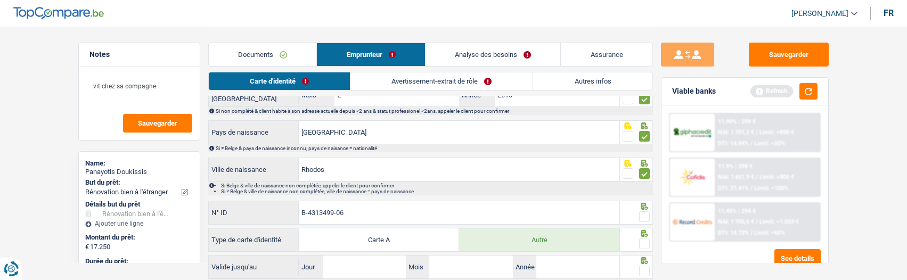
click at [0, 0] on input "radio" at bounding box center [0, 0] width 0 height 0
click at [639, 241] on span at bounding box center [644, 244] width 11 height 11
click at [0, 0] on input "radio" at bounding box center [0, 0] width 0 height 0
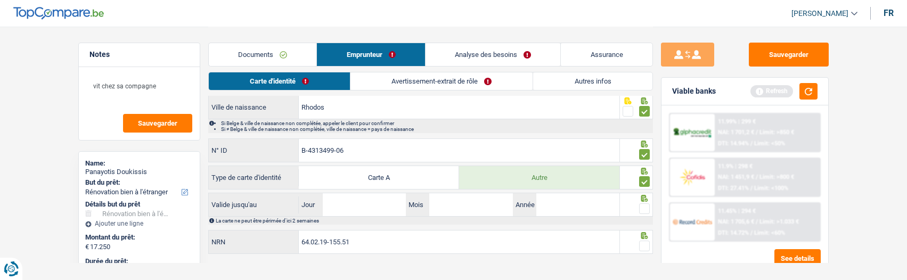
scroll to position [232, 0]
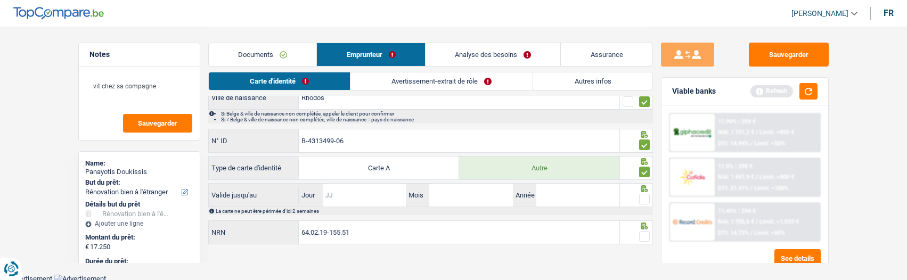
click at [383, 199] on input "Jour" at bounding box center [364, 195] width 83 height 23
type input "29"
type input "10"
type input "2025"
click at [641, 196] on span at bounding box center [644, 199] width 11 height 11
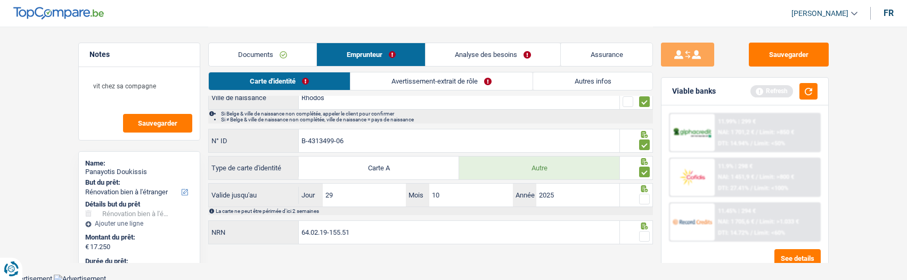
click at [0, 0] on input "radio" at bounding box center [0, 0] width 0 height 0
click at [644, 232] on span at bounding box center [644, 236] width 11 height 11
click at [0, 0] on input "radio" at bounding box center [0, 0] width 0 height 0
click at [444, 81] on link "Avertissement-extrait de rôle" at bounding box center [442, 81] width 182 height 18
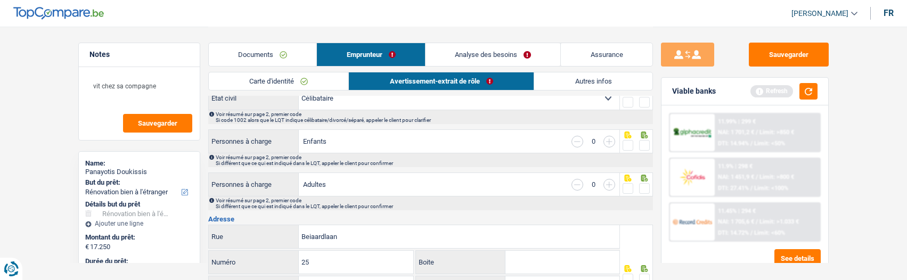
scroll to position [0, 0]
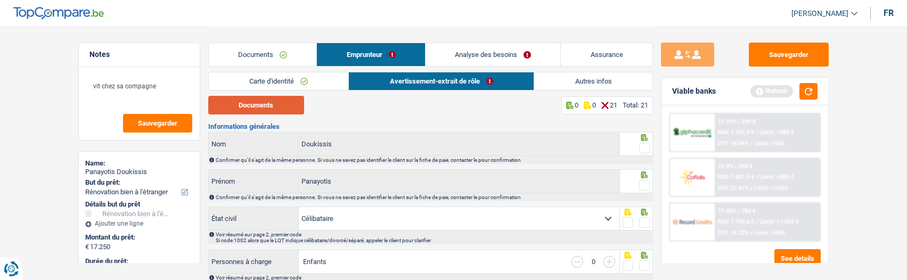
click at [289, 110] on button "Documents" at bounding box center [256, 105] width 96 height 19
click at [650, 144] on div at bounding box center [636, 144] width 33 height 24
click at [648, 143] on span at bounding box center [644, 148] width 11 height 11
click at [0, 0] on input "radio" at bounding box center [0, 0] width 0 height 0
click at [643, 180] on span at bounding box center [644, 185] width 11 height 11
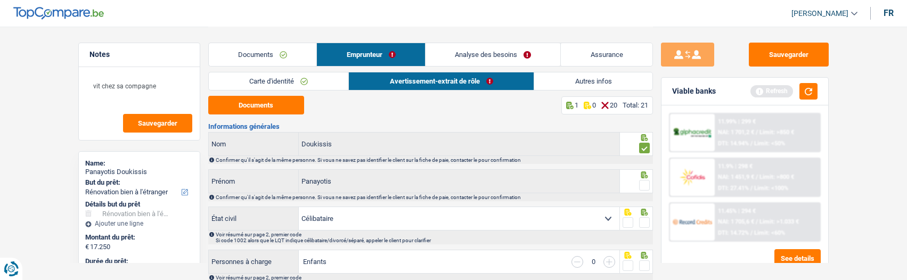
click at [0, 0] on input "radio" at bounding box center [0, 0] width 0 height 0
click at [643, 222] on span at bounding box center [644, 222] width 11 height 11
click at [0, 0] on input "radio" at bounding box center [0, 0] width 0 height 0
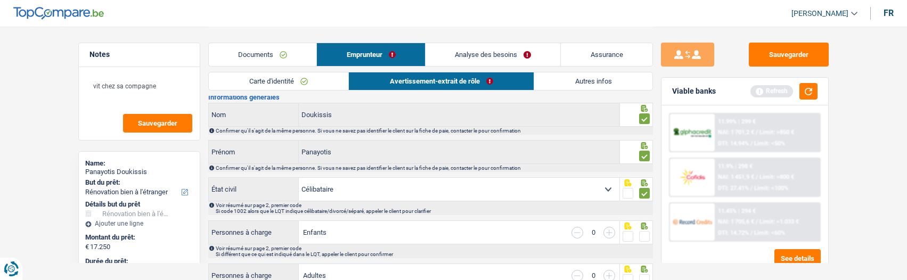
scroll to position [53, 0]
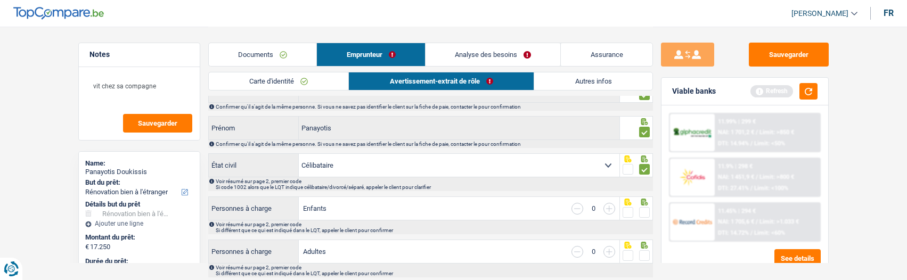
click at [645, 212] on span at bounding box center [644, 212] width 11 height 11
click at [0, 0] on input "radio" at bounding box center [0, 0] width 0 height 0
click at [644, 252] on span at bounding box center [644, 255] width 11 height 11
click at [0, 0] on input "radio" at bounding box center [0, 0] width 0 height 0
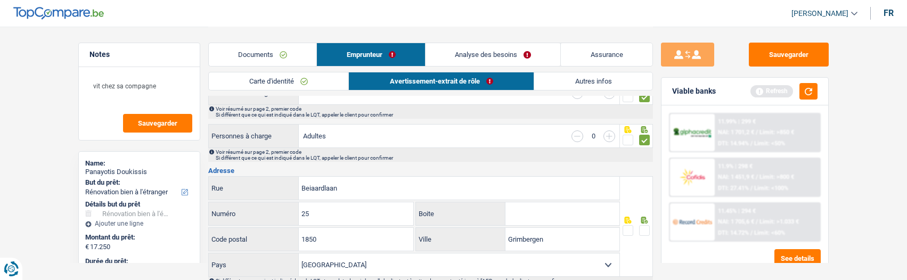
scroll to position [160, 0]
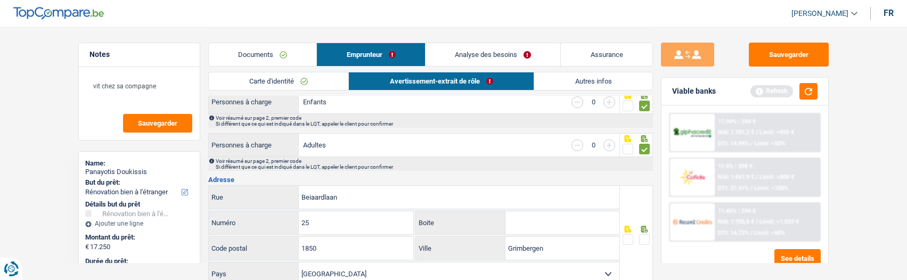
click at [550, 219] on input "Boite" at bounding box center [562, 222] width 114 height 23
type input "2"
click at [644, 239] on span at bounding box center [644, 239] width 11 height 11
click at [0, 0] on input "radio" at bounding box center [0, 0] width 0 height 0
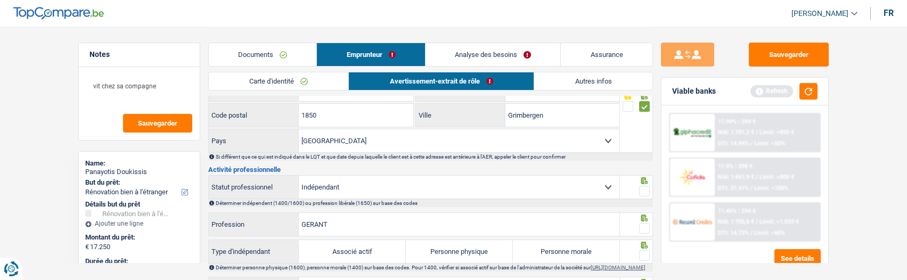
scroll to position [319, 0]
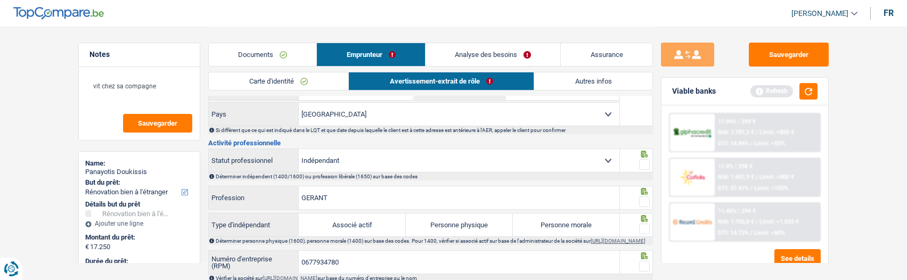
click at [641, 160] on span at bounding box center [644, 164] width 11 height 11
click at [0, 0] on input "radio" at bounding box center [0, 0] width 0 height 0
click at [644, 195] on div at bounding box center [644, 201] width 11 height 13
click at [647, 225] on span at bounding box center [644, 229] width 11 height 11
click at [0, 0] on input "radio" at bounding box center [0, 0] width 0 height 0
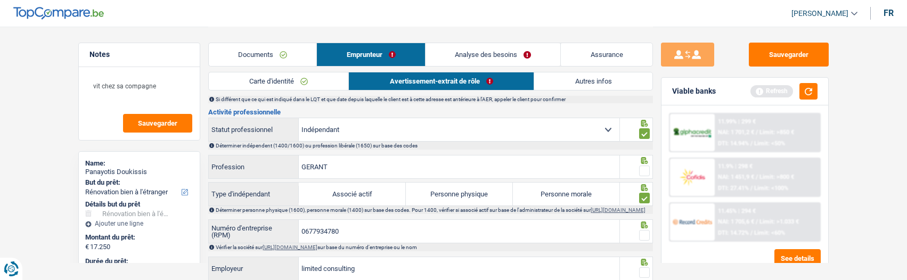
scroll to position [426, 0]
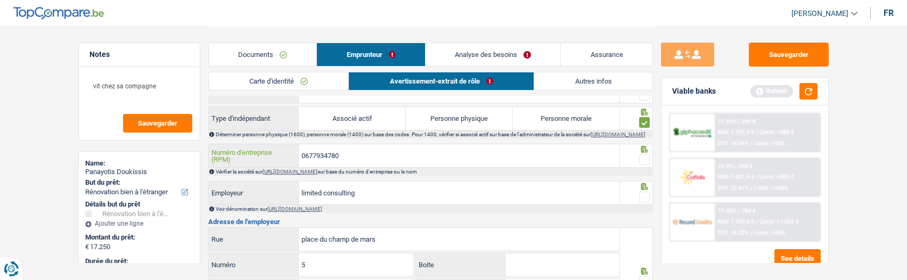
click at [356, 160] on input "0677934780" at bounding box center [459, 155] width 321 height 23
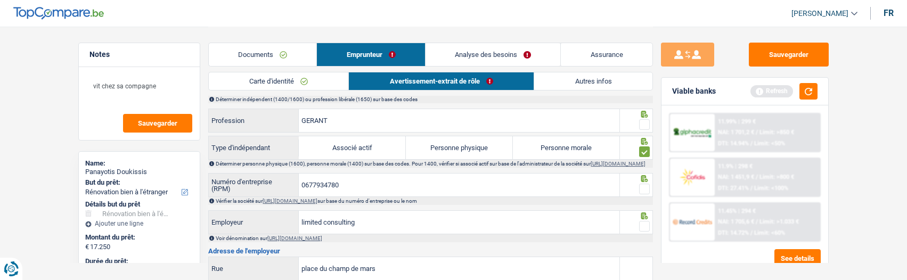
scroll to position [373, 0]
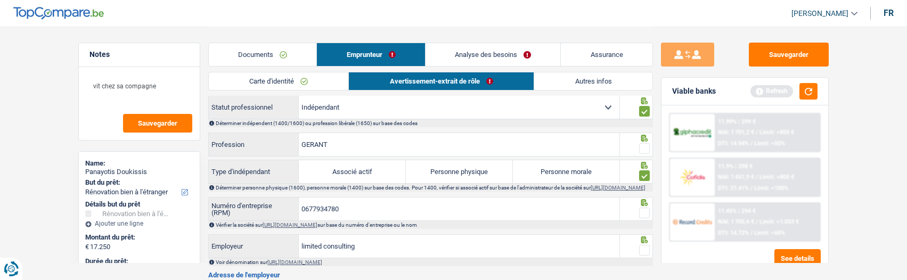
click at [573, 171] on label "Personne morale" at bounding box center [566, 171] width 107 height 23
click at [573, 171] on input "Personne morale" at bounding box center [566, 171] width 107 height 23
radio input "true"
click at [644, 143] on span at bounding box center [644, 148] width 11 height 11
click at [0, 0] on input "radio" at bounding box center [0, 0] width 0 height 0
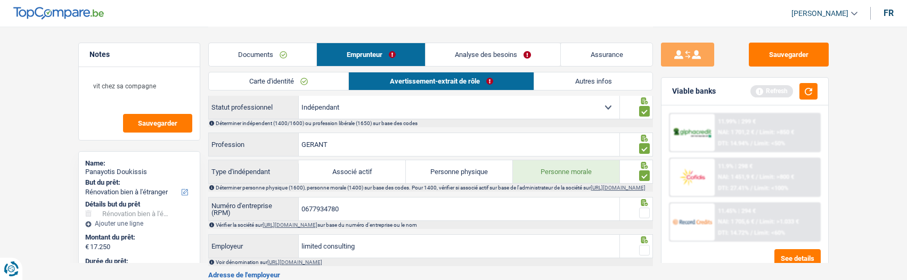
click at [643, 217] on span at bounding box center [644, 213] width 11 height 11
click at [0, 0] on input "radio" at bounding box center [0, 0] width 0 height 0
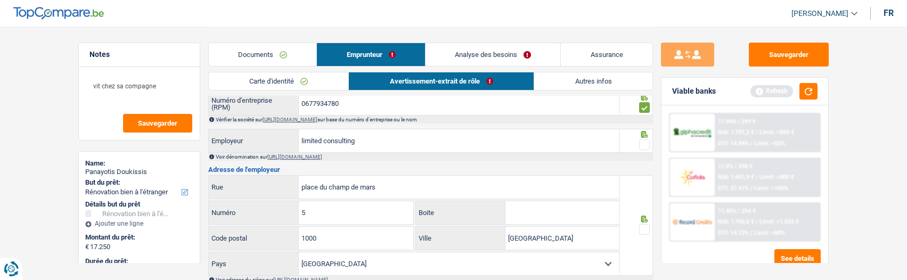
scroll to position [479, 0]
click at [644, 143] on span at bounding box center [644, 143] width 11 height 11
click at [0, 0] on input "radio" at bounding box center [0, 0] width 0 height 0
click at [353, 240] on input "1000" at bounding box center [356, 237] width 114 height 23
type input "1050"
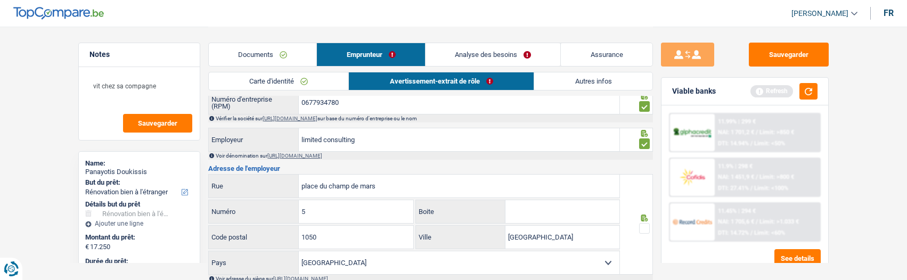
click at [643, 229] on span at bounding box center [644, 228] width 11 height 11
click at [0, 0] on input "radio" at bounding box center [0, 0] width 0 height 0
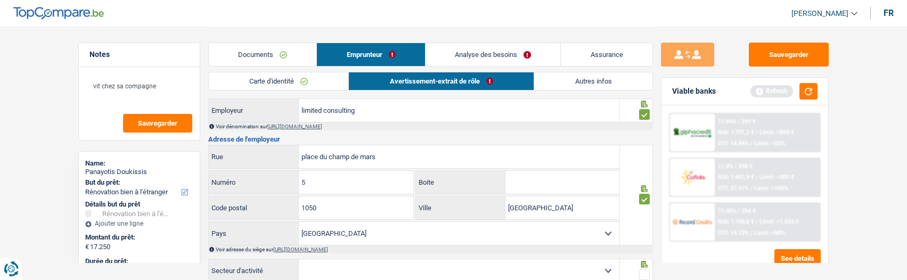
scroll to position [586, 0]
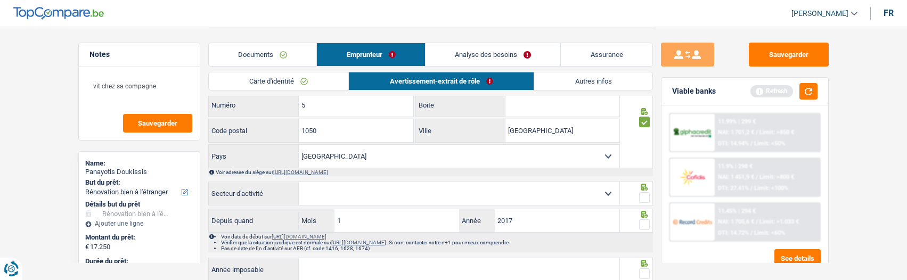
click at [506, 205] on select "Agriculture/Pêche Industrie Horeca Courier/Fitness/Taxi Construction Banques/As…" at bounding box center [459, 193] width 321 height 23
click at [442, 204] on select "Agriculture/Pêche Industrie Horeca Courier/Fitness/Taxi Construction Banques/As…" at bounding box center [459, 193] width 321 height 23
select select "construction"
click at [299, 186] on select "Agriculture/Pêche Industrie Horeca Courier/Fitness/Taxi Construction Banques/As…" at bounding box center [459, 193] width 321 height 23
drag, startPoint x: 642, startPoint y: 199, endPoint x: 640, endPoint y: 218, distance: 19.3
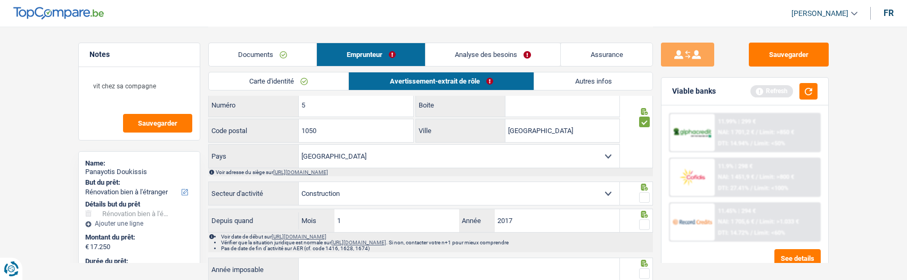
click at [642, 199] on span at bounding box center [644, 197] width 11 height 11
click at [0, 0] on input "radio" at bounding box center [0, 0] width 0 height 0
click at [645, 229] on span at bounding box center [644, 224] width 11 height 11
click at [0, 0] on input "radio" at bounding box center [0, 0] width 0 height 0
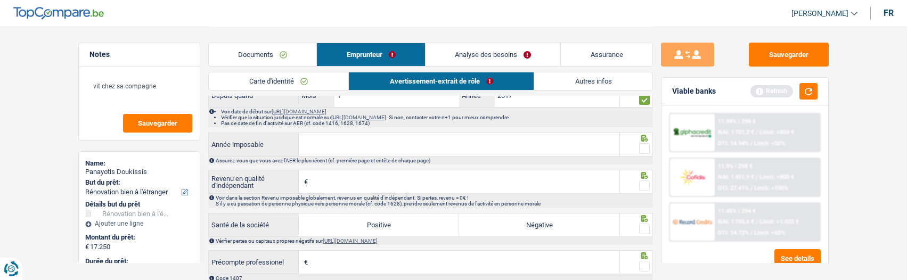
scroll to position [692, 0]
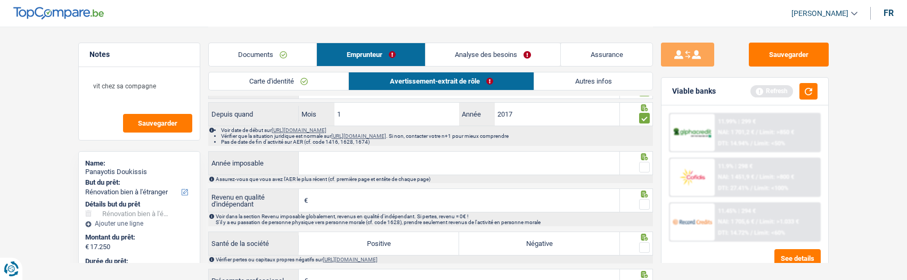
click at [447, 165] on input "Année imposable" at bounding box center [459, 163] width 321 height 23
type input "2023"
click at [647, 173] on span at bounding box center [644, 167] width 11 height 11
click at [0, 0] on input "radio" at bounding box center [0, 0] width 0 height 0
click at [510, 209] on input "Revenu en qualité d'indépendant" at bounding box center [464, 200] width 309 height 23
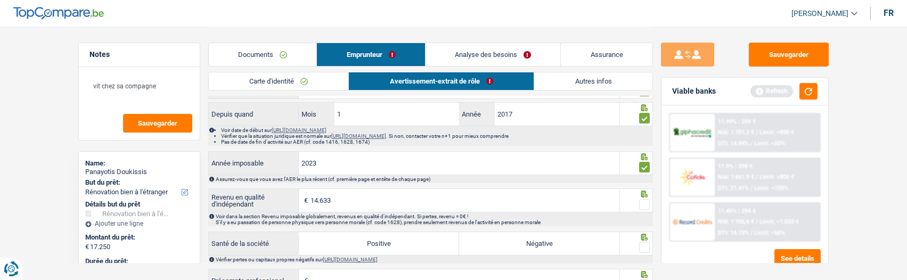
type input "14.633"
click at [645, 203] on span at bounding box center [644, 204] width 11 height 11
click at [0, 0] on input "radio" at bounding box center [0, 0] width 0 height 0
click at [401, 245] on label "Positive" at bounding box center [379, 243] width 160 height 23
click at [401, 245] on input "Positive" at bounding box center [379, 243] width 160 height 23
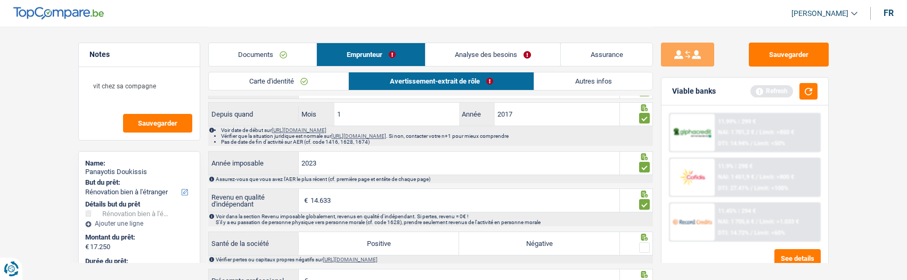
radio input "true"
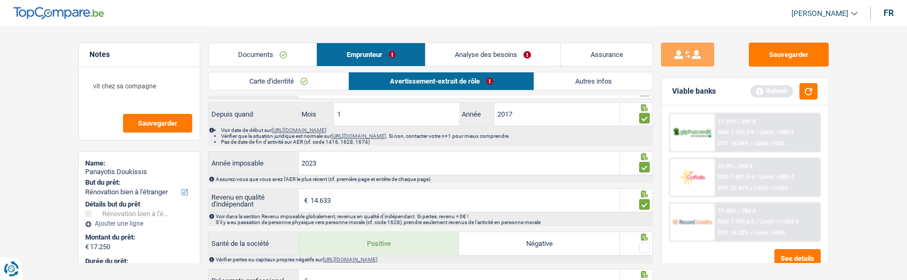
click at [646, 249] on span at bounding box center [644, 247] width 11 height 11
click at [0, 0] on input "radio" at bounding box center [0, 0] width 0 height 0
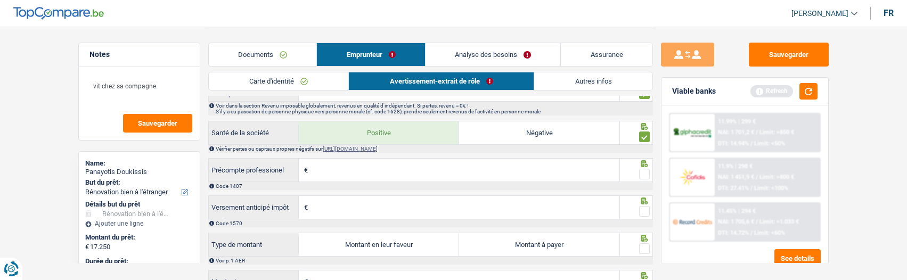
scroll to position [799, 0]
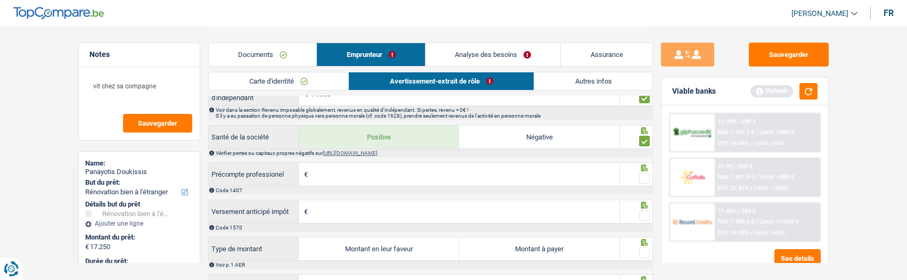
click at [644, 176] on div at bounding box center [644, 178] width 11 height 13
click at [642, 217] on span at bounding box center [644, 215] width 11 height 11
click at [0, 0] on input "radio" at bounding box center [0, 0] width 0 height 0
click at [642, 182] on span at bounding box center [644, 178] width 11 height 11
click at [0, 0] on input "radio" at bounding box center [0, 0] width 0 height 0
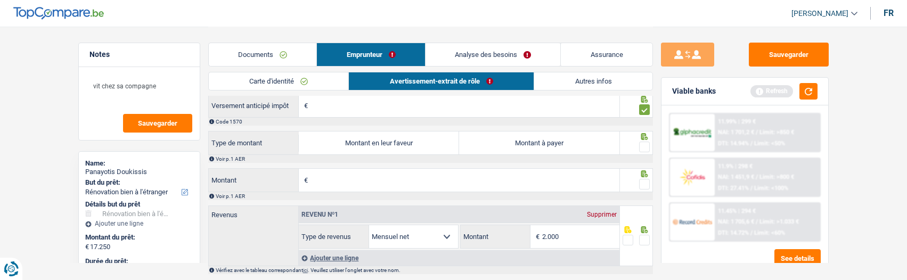
scroll to position [905, 0]
click at [531, 146] on label "Montant à payer" at bounding box center [539, 142] width 160 height 23
click at [531, 146] on input "Montant à payer" at bounding box center [539, 142] width 160 height 23
radio input "true"
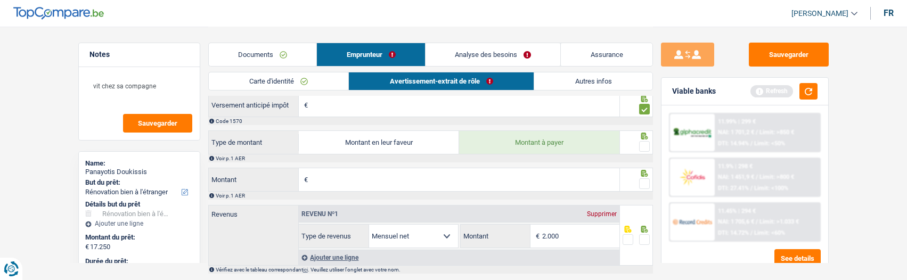
type input "1.219"
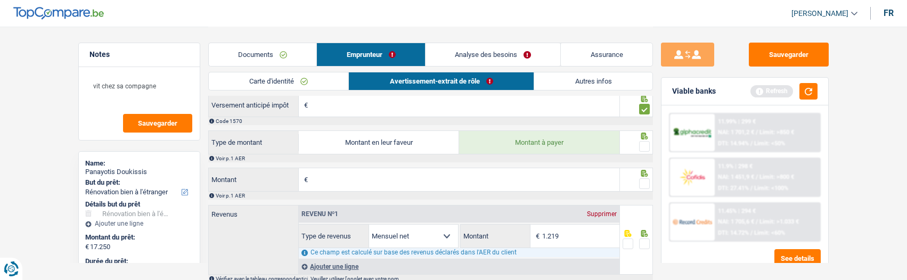
drag, startPoint x: 644, startPoint y: 149, endPoint x: 635, endPoint y: 152, distance: 9.8
click at [643, 150] on span at bounding box center [644, 146] width 11 height 11
click at [0, 0] on input "radio" at bounding box center [0, 0] width 0 height 0
click at [504, 190] on input "Montant" at bounding box center [464, 179] width 309 height 23
type input "374"
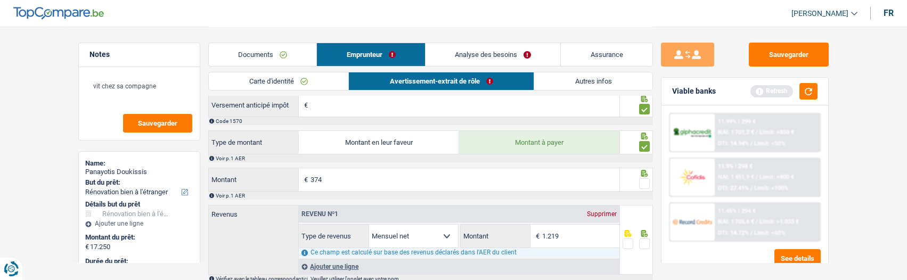
type input "1.188"
click at [648, 187] on span at bounding box center [644, 183] width 11 height 11
click at [0, 0] on input "radio" at bounding box center [0, 0] width 0 height 0
click at [642, 247] on span at bounding box center [644, 244] width 11 height 11
click at [0, 0] on input "radio" at bounding box center [0, 0] width 0 height 0
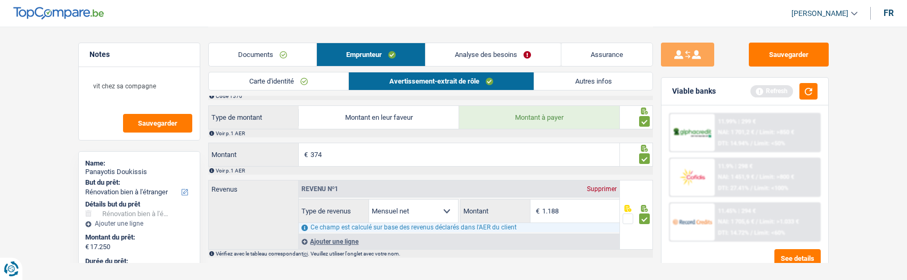
scroll to position [951, 0]
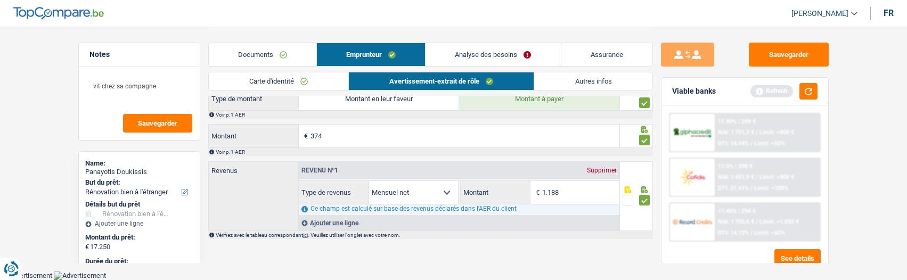
click at [584, 80] on link "Autres infos" at bounding box center [593, 81] width 118 height 18
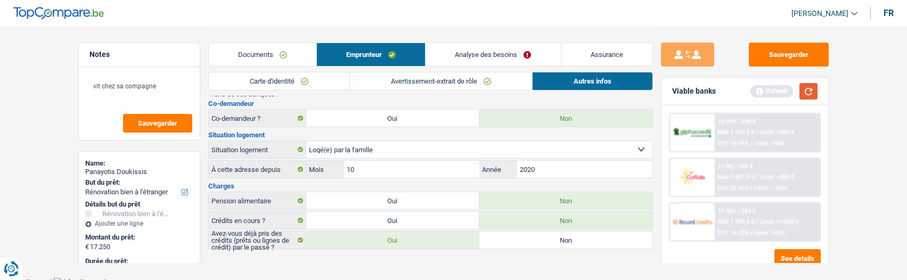
drag, startPoint x: 813, startPoint y: 88, endPoint x: 756, endPoint y: 91, distance: 57.5
click at [809, 88] on button "button" at bounding box center [808, 91] width 18 height 17
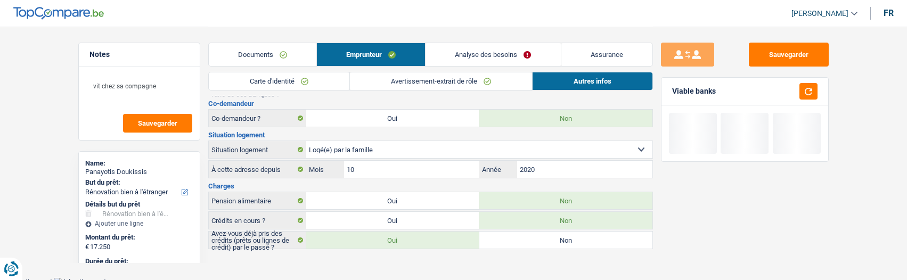
click at [515, 54] on link "Analyse des besoins" at bounding box center [492, 54] width 135 height 23
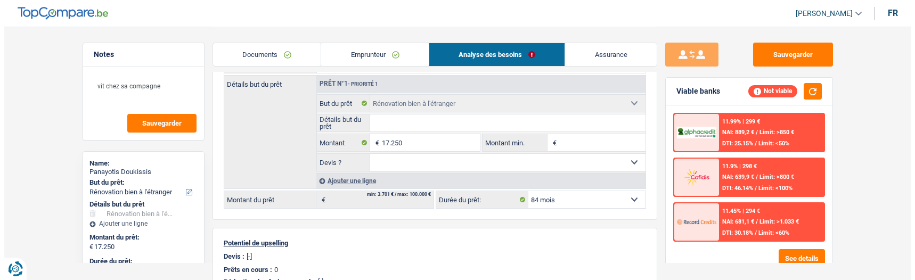
scroll to position [160, 0]
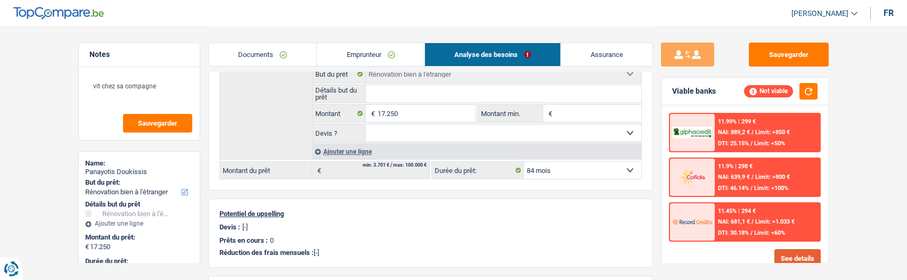
click at [783, 257] on button "See details" at bounding box center [797, 258] width 46 height 19
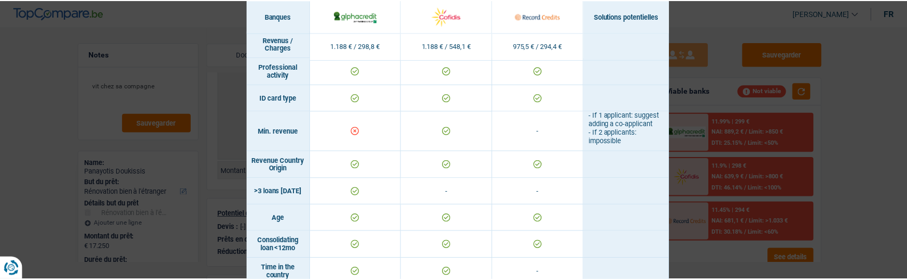
scroll to position [0, 0]
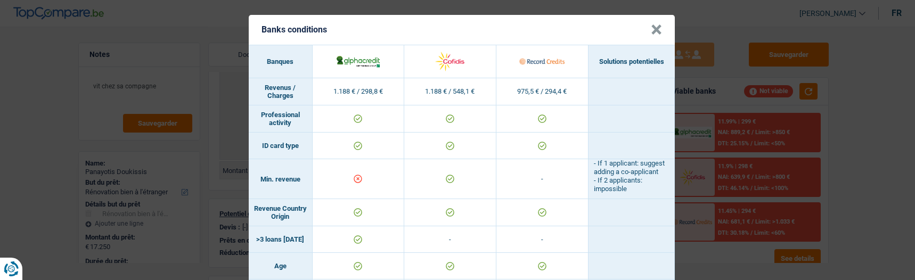
click at [660, 26] on button "×" at bounding box center [656, 29] width 11 height 11
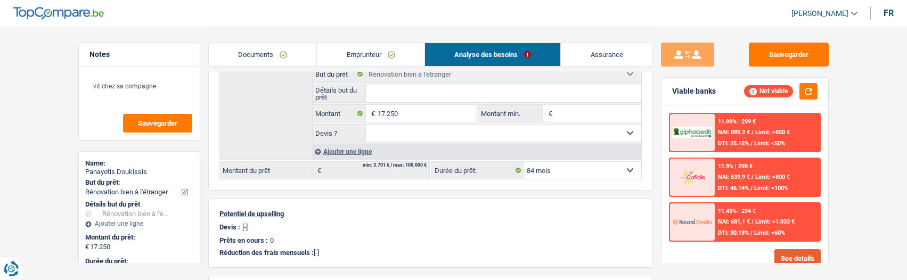
scroll to position [5, 0]
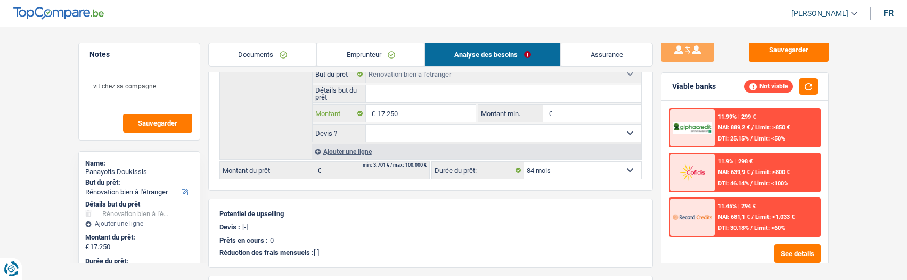
click at [393, 111] on input "17.250" at bounding box center [425, 113] width 97 height 17
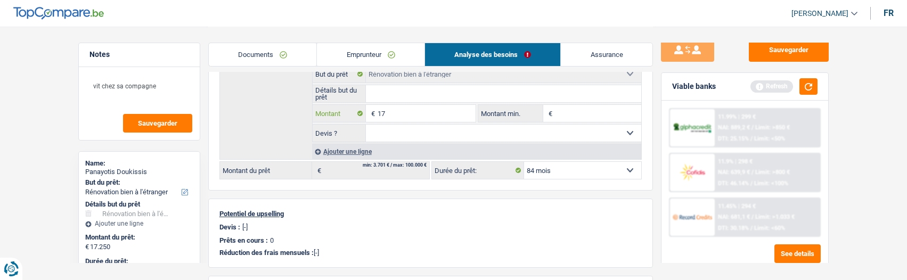
type input "1"
type input "8.500"
select select "48"
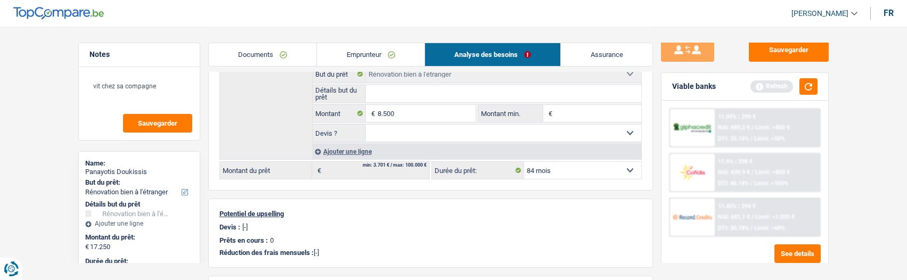
type input "8.500"
select select "48"
type input "8.500"
select select "48"
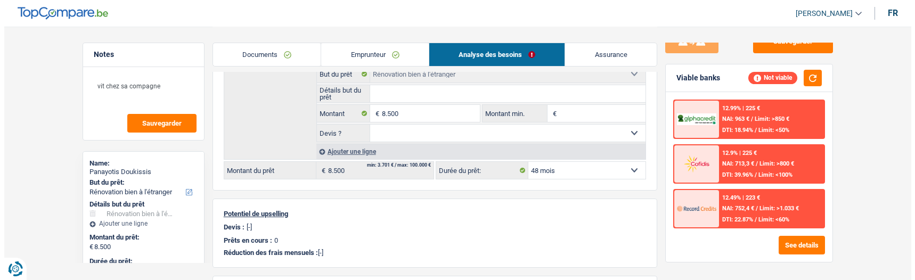
scroll to position [21, 0]
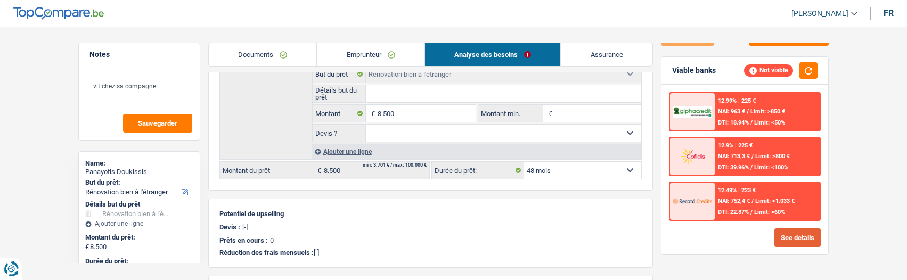
click at [796, 241] on button "See details" at bounding box center [797, 237] width 46 height 19
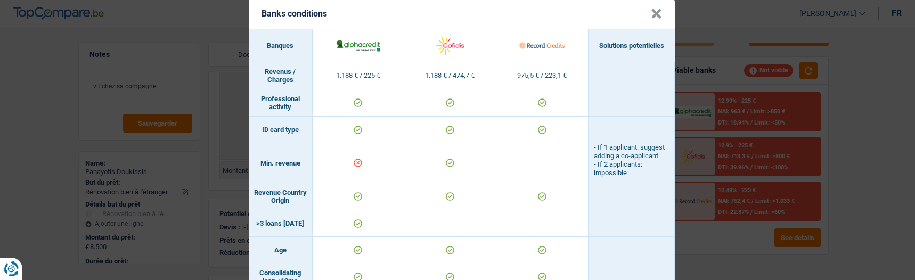
scroll to position [0, 0]
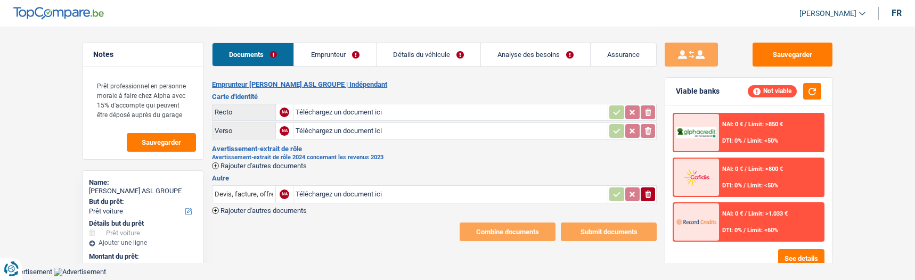
select select "car"
select select "84"
click at [522, 54] on link "Analyse des besoins" at bounding box center [535, 54] width 109 height 23
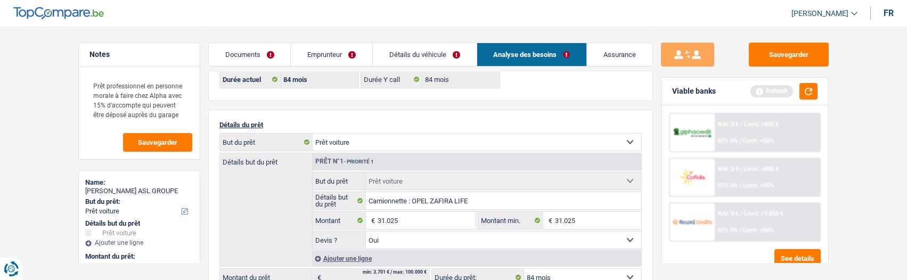
scroll to position [53, 0]
click at [346, 52] on link "Emprunteur" at bounding box center [331, 54] width 81 height 23
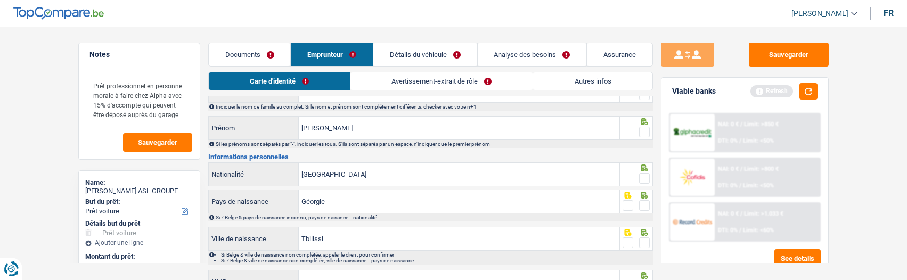
click at [618, 83] on link "Autres infos" at bounding box center [592, 81] width 119 height 18
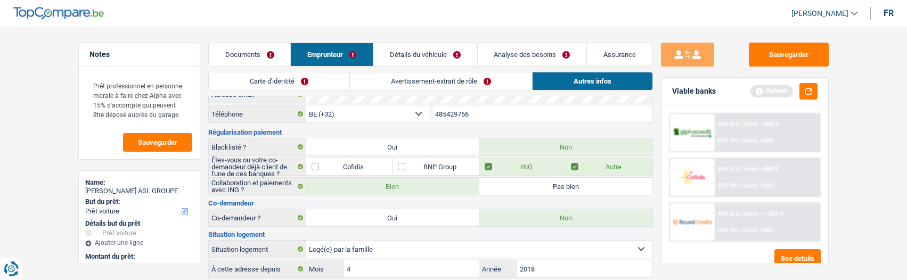
scroll to position [0, 0]
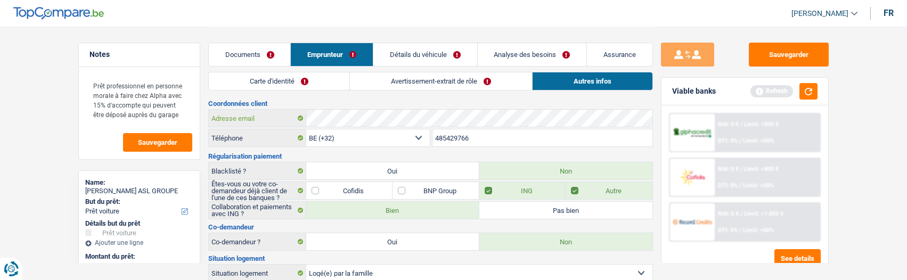
click at [262, 122] on div "Adresse email" at bounding box center [431, 118] width 444 height 17
drag, startPoint x: 494, startPoint y: 136, endPoint x: 382, endPoint y: 149, distance: 113.1
click at [382, 149] on div "Coordonnées client Adresse email BE (+32) LU (+352) Sélectionner une option Tél…" at bounding box center [430, 236] width 445 height 273
click at [428, 79] on link "Avertissement-extrait de rôle" at bounding box center [441, 81] width 182 height 18
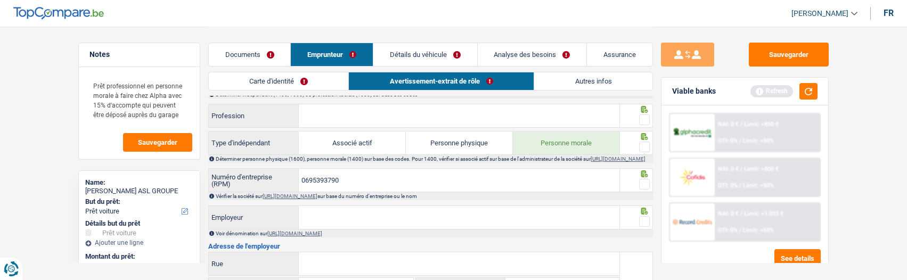
scroll to position [426, 0]
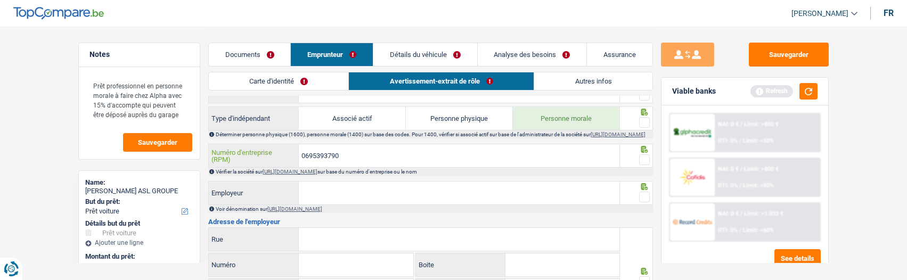
drag, startPoint x: 377, startPoint y: 154, endPoint x: 290, endPoint y: 159, distance: 87.5
click at [290, 159] on div "0695393790 Numéro d'entreprise (RPM)" at bounding box center [414, 155] width 411 height 23
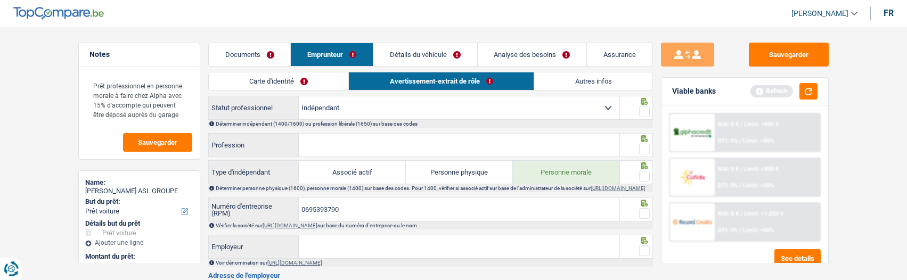
scroll to position [373, 0]
click at [536, 59] on link "Analyse des besoins" at bounding box center [532, 54] width 109 height 23
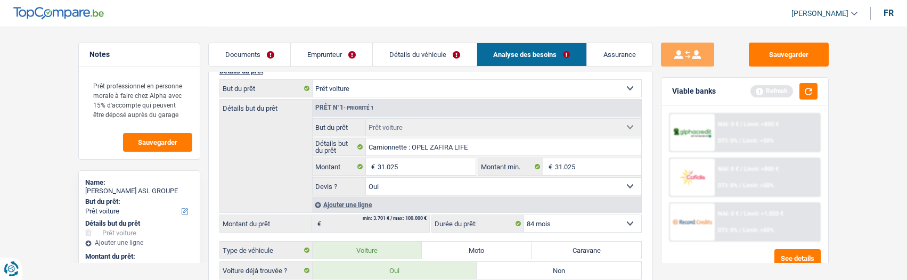
scroll to position [53, 0]
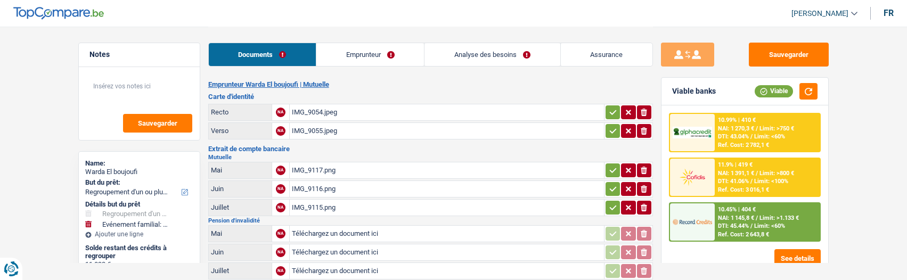
select select "refinancing"
select select "familyEvent"
select select "72"
select select "record credits"
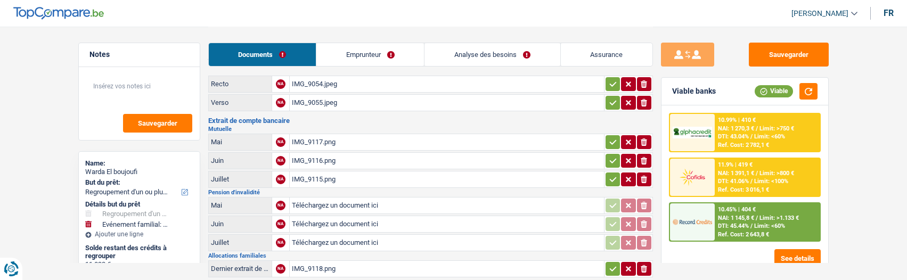
scroll to position [106, 0]
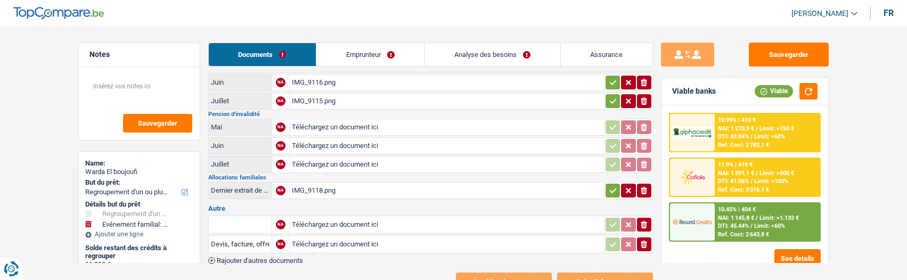
type input "C:\fakepath\IMG_9157.jpg"
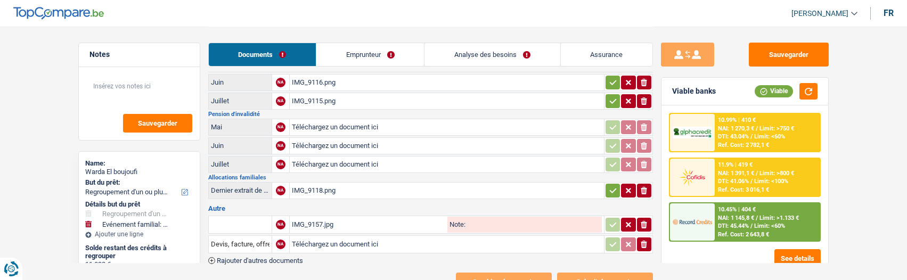
click at [229, 223] on input "text" at bounding box center [240, 224] width 59 height 17
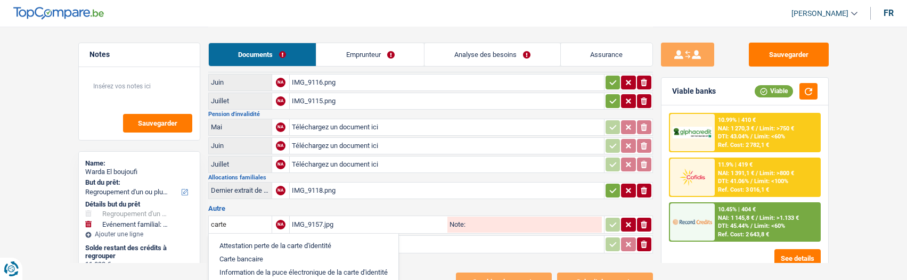
click at [239, 252] on li "Carte bancaire" at bounding box center [303, 258] width 179 height 13
type input "Carte bancaire"
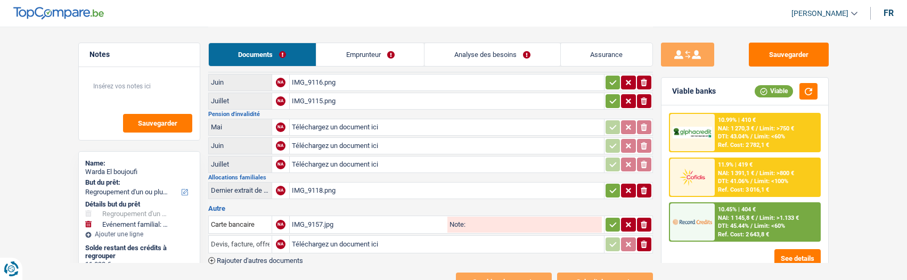
click at [244, 238] on input "Devis, facture, offre, bon de commande" at bounding box center [240, 244] width 59 height 17
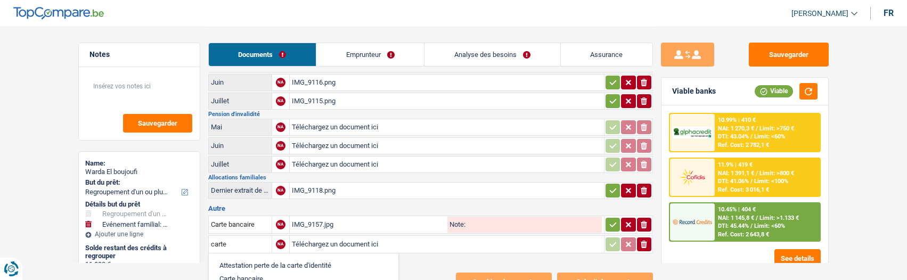
click at [246, 272] on li "Carte bancaire" at bounding box center [303, 278] width 179 height 13
type input "Carte bancaire"
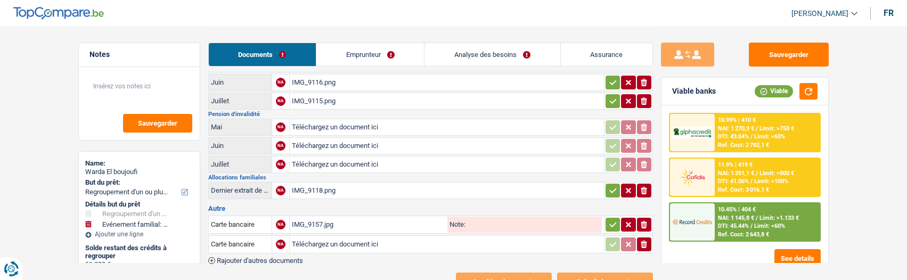
type input "C:\fakepath\IMG_9159.jpg"
click at [610, 219] on icon "button" at bounding box center [613, 224] width 9 height 11
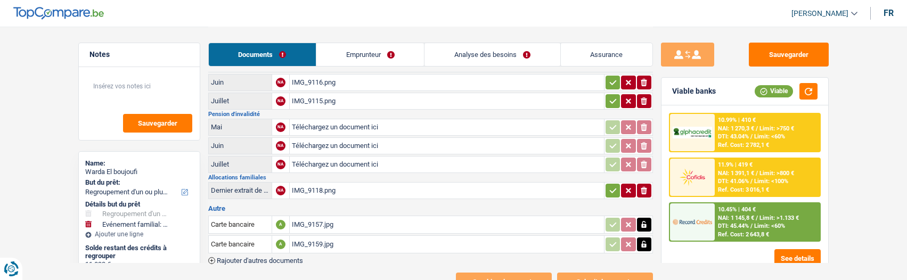
click at [610, 189] on icon "button" at bounding box center [613, 190] width 9 height 11
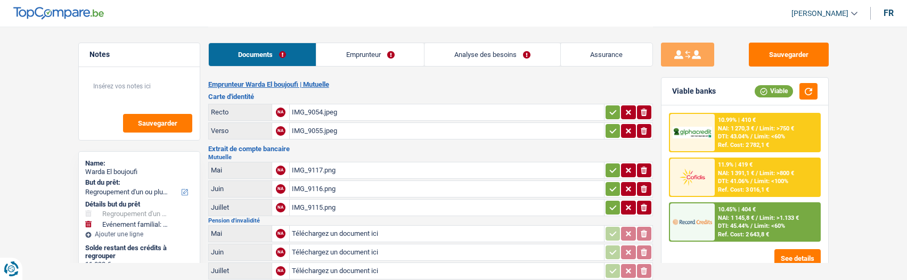
click at [614, 205] on icon "button" at bounding box center [613, 207] width 9 height 11
drag, startPoint x: 613, startPoint y: 186, endPoint x: 613, endPoint y: 170, distance: 16.5
click at [613, 185] on icon "button" at bounding box center [613, 189] width 9 height 11
click at [612, 165] on icon "button" at bounding box center [613, 170] width 9 height 11
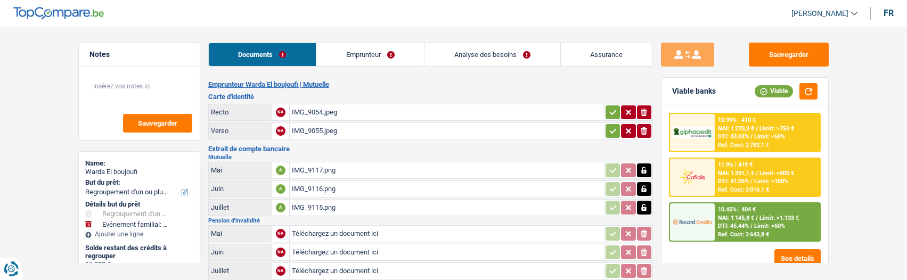
drag, startPoint x: 607, startPoint y: 126, endPoint x: 609, endPoint y: 110, distance: 16.1
click at [609, 126] on icon "button" at bounding box center [613, 131] width 9 height 11
click at [609, 107] on icon "button" at bounding box center [613, 112] width 9 height 11
click at [314, 165] on div "IMG_9117.png" at bounding box center [447, 170] width 310 height 16
click at [354, 61] on link "Emprunteur" at bounding box center [370, 54] width 108 height 23
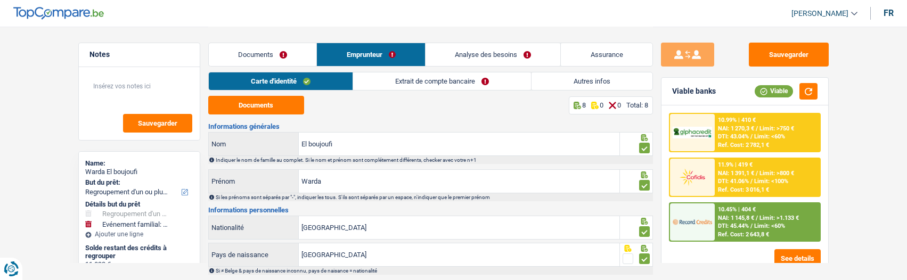
click at [406, 79] on link "Extrait de compte bancaire" at bounding box center [442, 81] width 178 height 18
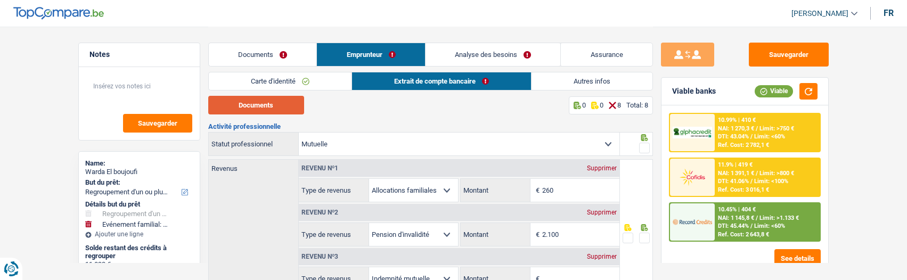
click at [278, 106] on button "Documents" at bounding box center [256, 105] width 96 height 19
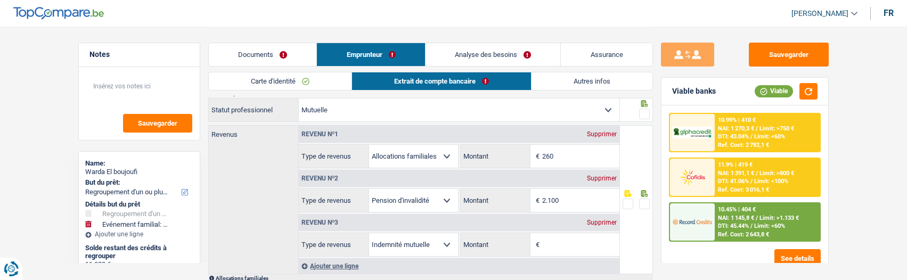
scroll to position [53, 0]
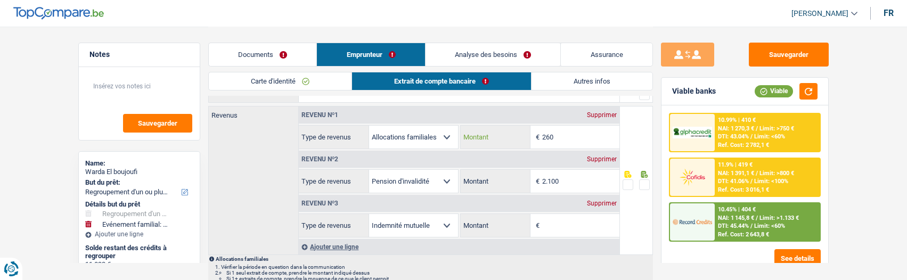
click at [570, 133] on input "260" at bounding box center [580, 137] width 77 height 23
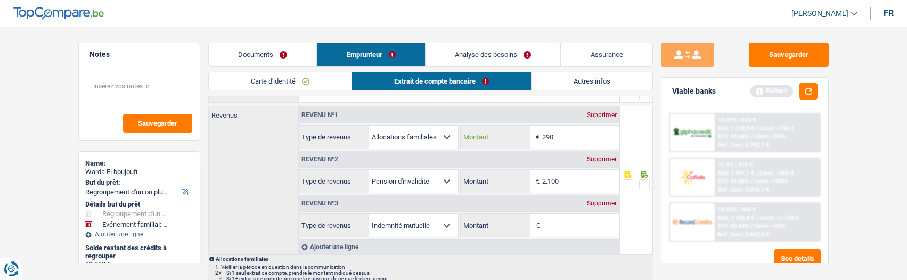
type input "290"
drag, startPoint x: 573, startPoint y: 179, endPoint x: 547, endPoint y: 177, distance: 26.2
click at [547, 177] on input "2.100" at bounding box center [580, 181] width 77 height 23
type input "2.067"
click at [608, 202] on div "Supprimer" at bounding box center [601, 203] width 35 height 6
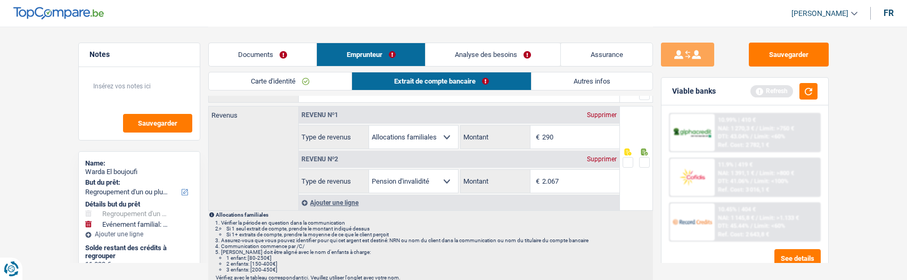
click at [645, 161] on span at bounding box center [644, 162] width 11 height 11
click at [0, 0] on input "radio" at bounding box center [0, 0] width 0 height 0
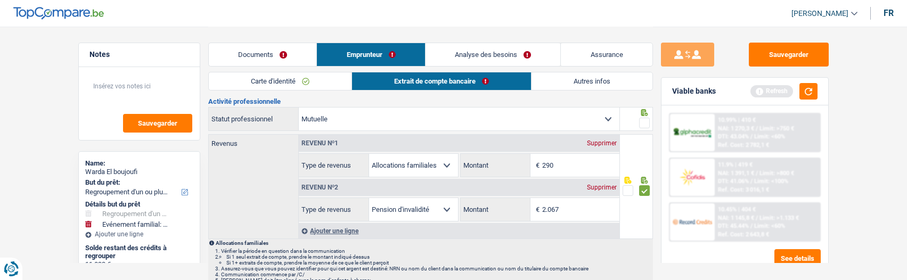
scroll to position [0, 0]
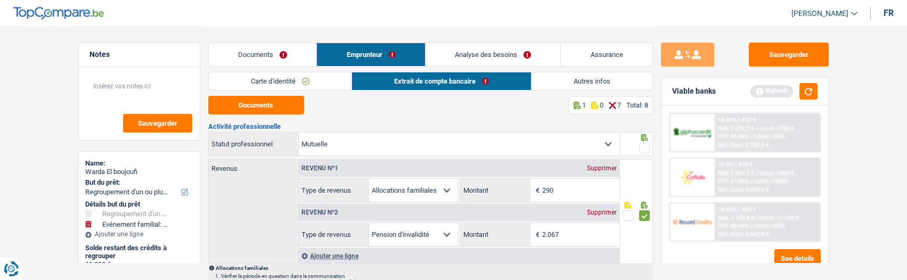
click at [648, 144] on span at bounding box center [644, 148] width 11 height 11
click at [0, 0] on input "radio" at bounding box center [0, 0] width 0 height 0
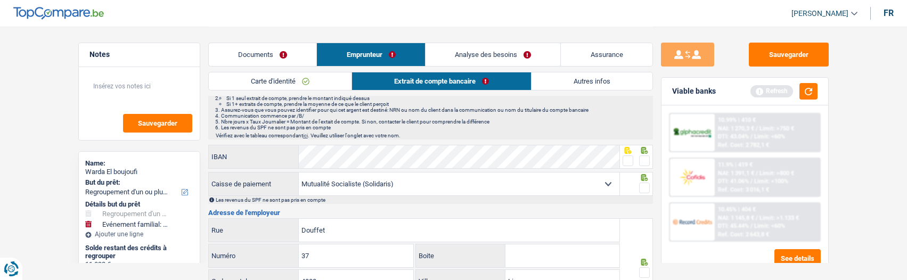
scroll to position [266, 0]
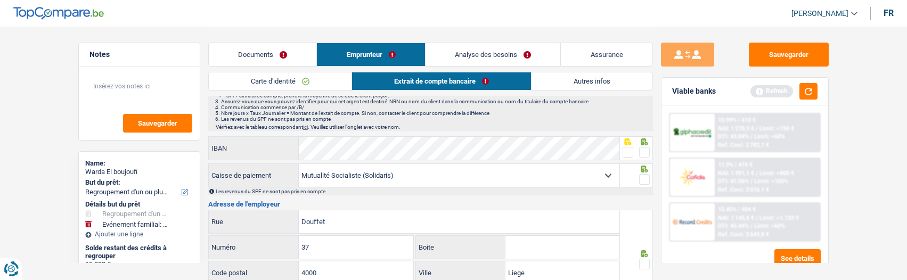
click at [641, 147] on span at bounding box center [644, 152] width 11 height 11
click at [0, 0] on input "radio" at bounding box center [0, 0] width 0 height 0
click at [641, 177] on span at bounding box center [644, 179] width 11 height 11
click at [0, 0] on input "radio" at bounding box center [0, 0] width 0 height 0
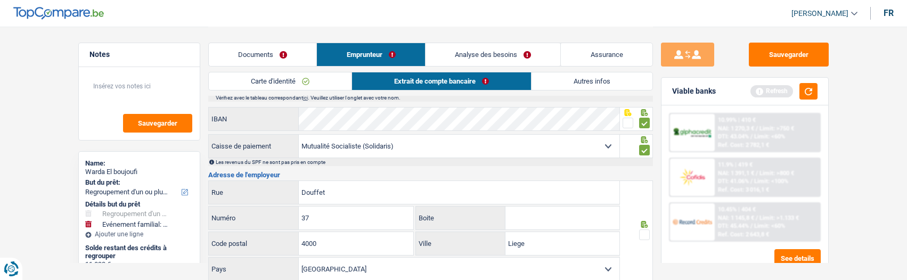
scroll to position [319, 0]
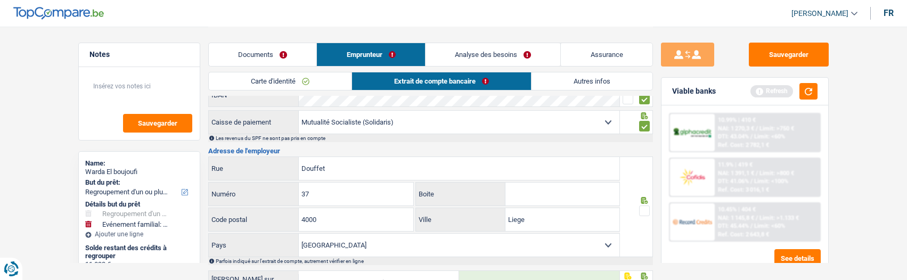
click at [640, 207] on span at bounding box center [644, 211] width 11 height 11
click at [0, 0] on input "radio" at bounding box center [0, 0] width 0 height 0
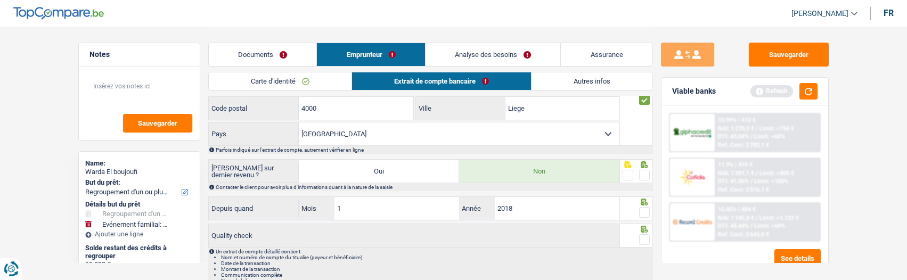
scroll to position [473, 0]
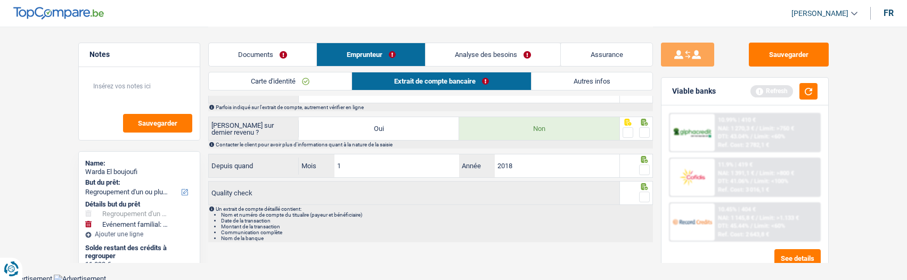
click at [639, 134] on span at bounding box center [644, 132] width 11 height 11
click at [0, 0] on input "radio" at bounding box center [0, 0] width 0 height 0
click at [646, 170] on span at bounding box center [644, 170] width 11 height 11
click at [0, 0] on input "radio" at bounding box center [0, 0] width 0 height 0
drag, startPoint x: 646, startPoint y: 187, endPoint x: 641, endPoint y: 192, distance: 6.8
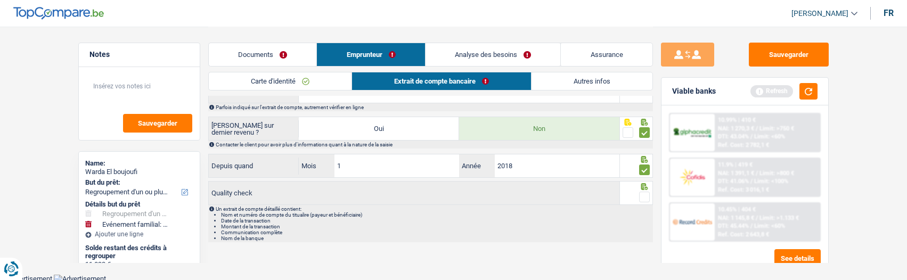
click at [646, 188] on icon at bounding box center [644, 186] width 7 height 7
click at [640, 193] on span at bounding box center [644, 197] width 11 height 11
click at [0, 0] on input "radio" at bounding box center [0, 0] width 0 height 0
click at [566, 79] on link "Autres infos" at bounding box center [591, 81] width 121 height 18
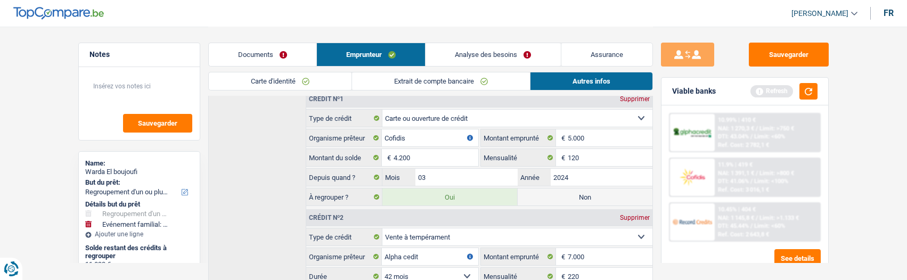
click at [515, 47] on link "Analyse des besoins" at bounding box center [492, 54] width 135 height 23
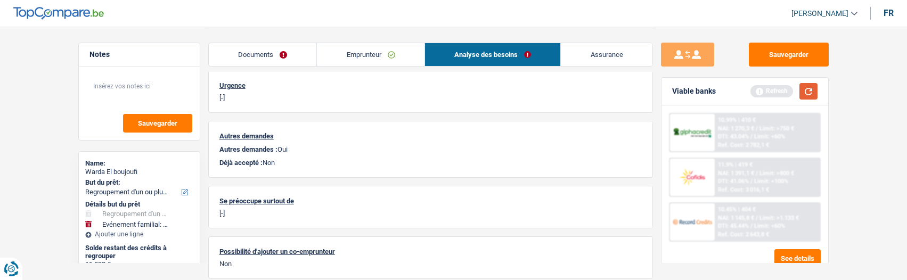
click at [816, 87] on button "button" at bounding box center [808, 91] width 18 height 17
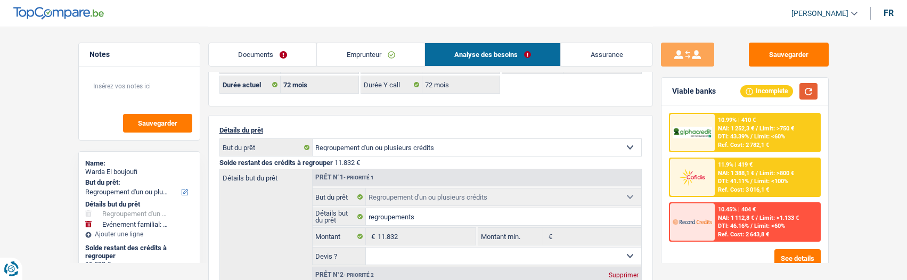
scroll to position [101, 0]
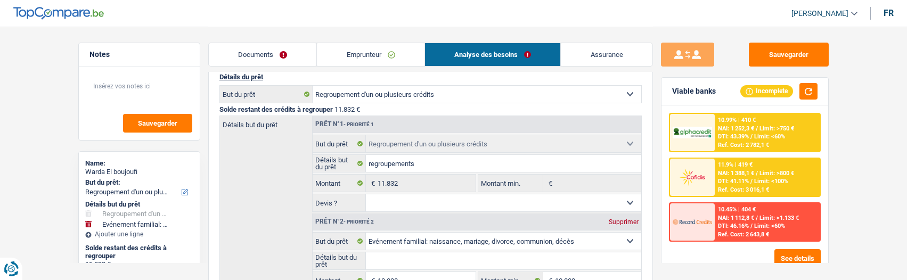
click at [386, 52] on link "Emprunteur" at bounding box center [371, 54] width 108 height 23
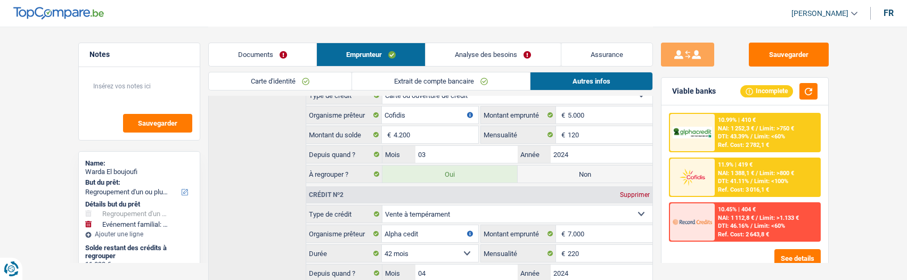
scroll to position [434, 0]
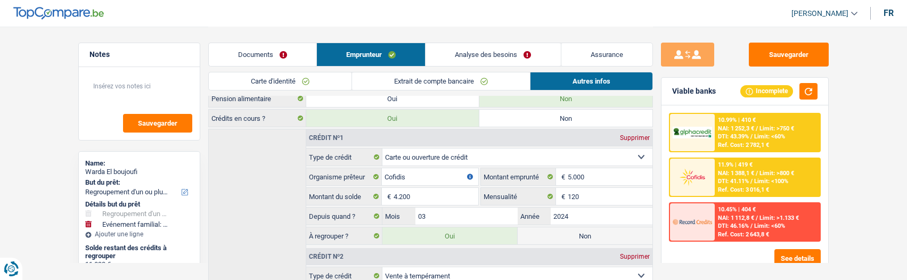
click at [514, 50] on link "Analyse des besoins" at bounding box center [492, 54] width 135 height 23
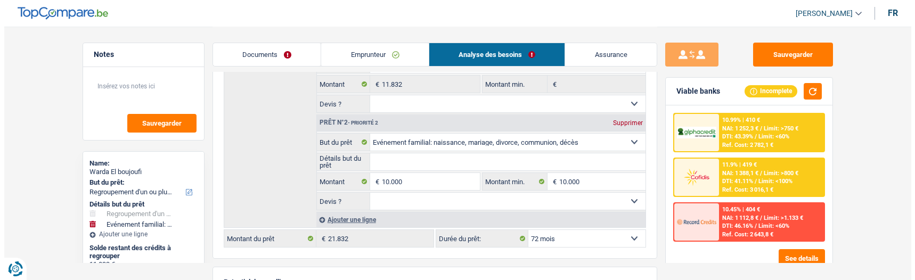
scroll to position [191, 0]
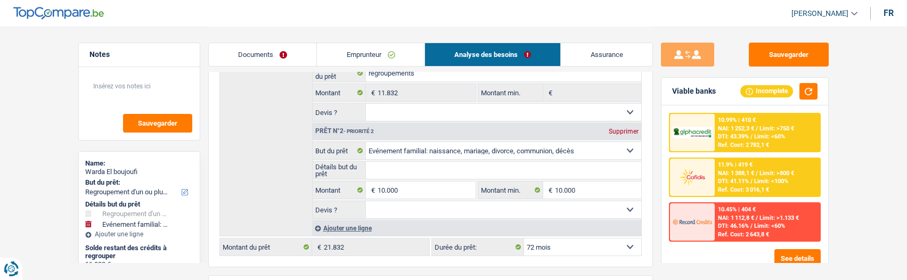
click at [615, 248] on select "12 mois 18 mois 24 mois 30 mois 36 mois 42 mois 48 mois 60 mois 72 mois 84 mois…" at bounding box center [582, 247] width 117 height 17
select select "48"
click at [524, 239] on select "12 mois 18 mois 24 mois 30 mois 36 mois 42 mois 48 mois 60 mois 72 mois 84 mois…" at bounding box center [582, 247] width 117 height 17
select select "48"
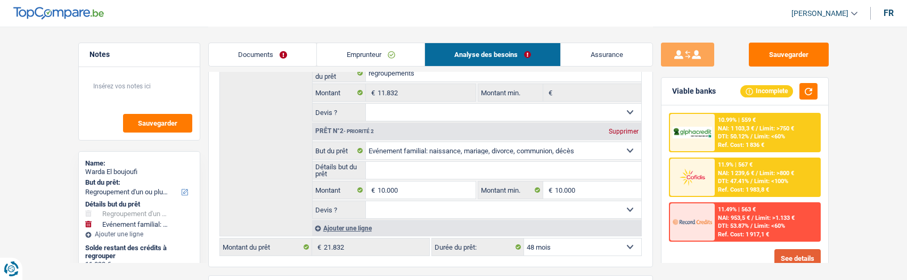
click at [812, 253] on button "See details" at bounding box center [797, 258] width 46 height 19
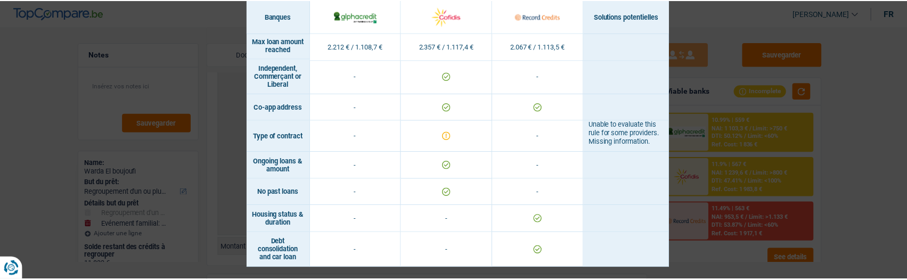
scroll to position [783, 0]
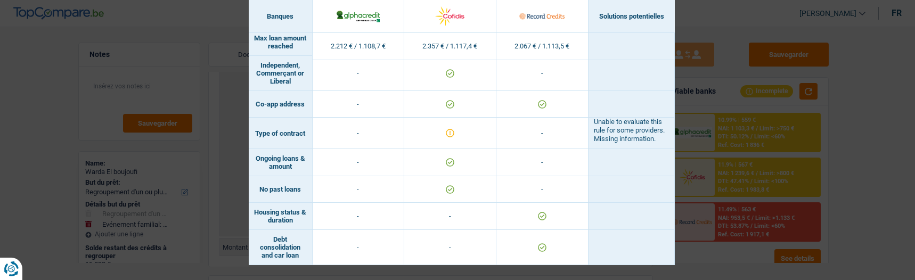
click at [816, 132] on div "Banks conditions × Banques Solutions potentielles Revenus / Charges 2.212 € / 1…" at bounding box center [457, 140] width 915 height 280
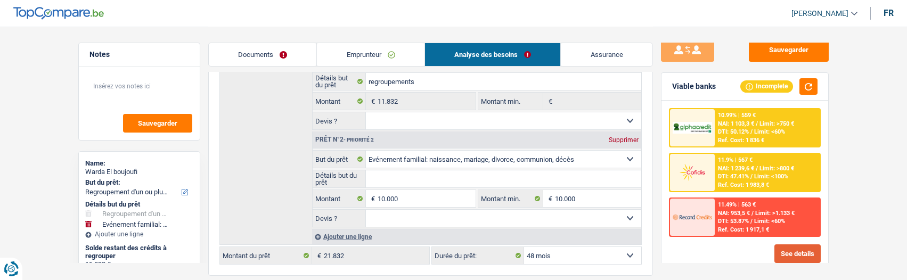
scroll to position [191, 0]
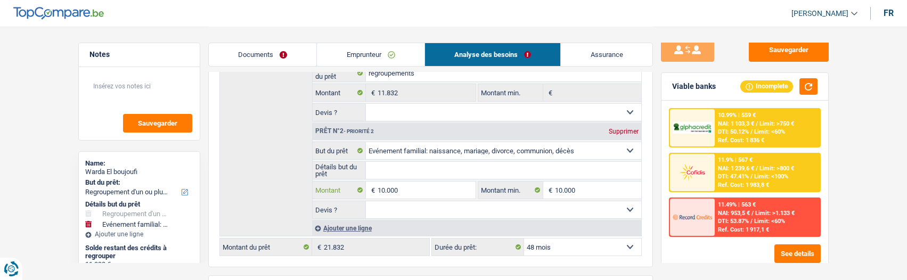
click at [413, 189] on input "10.000" at bounding box center [425, 190] width 97 height 17
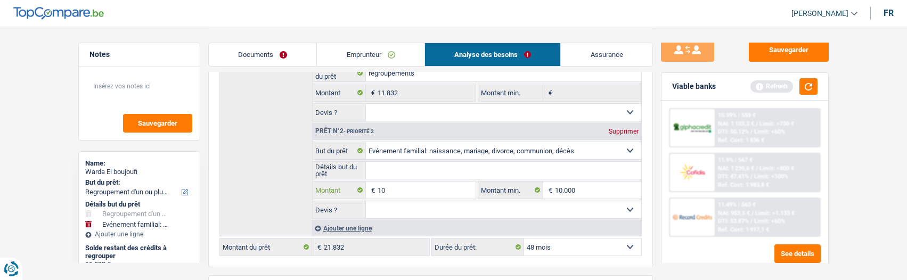
type input "1"
type input "8.000"
type input "19.832"
select select "84"
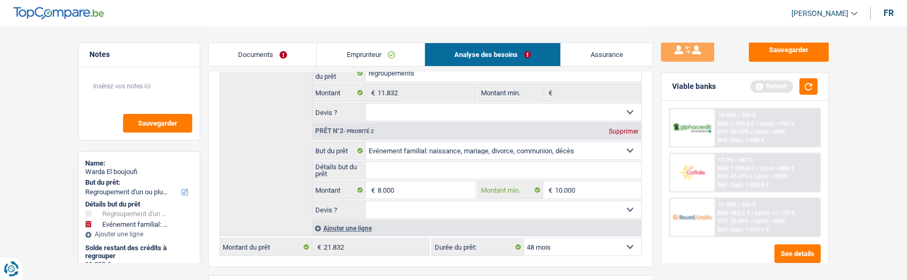
type input "19.832"
select select "84"
type input "19.832"
select select "84"
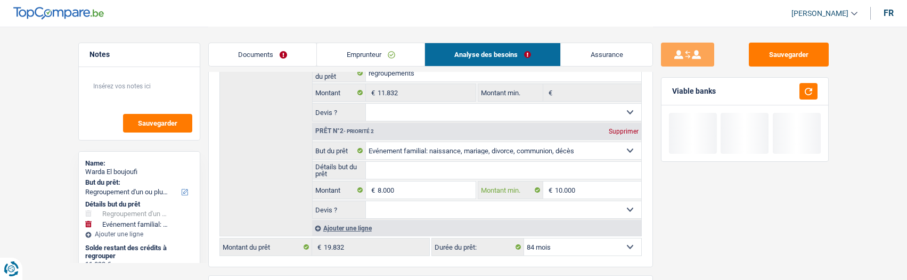
scroll to position [0, 0]
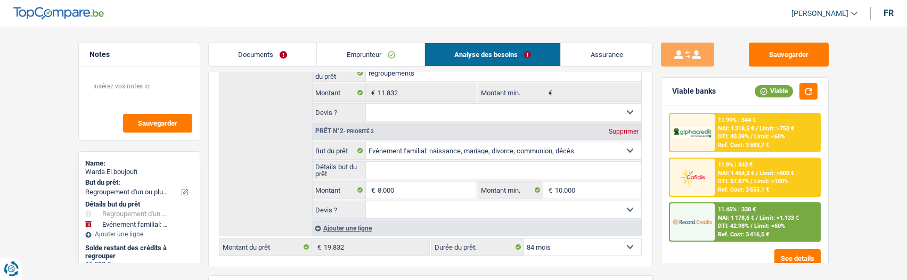
click at [612, 243] on select "12 mois 18 mois 24 mois 30 mois 36 mois 42 mois 48 mois 60 mois 72 mois 84 mois…" at bounding box center [582, 247] width 117 height 17
click at [859, 145] on main "Notes Sauvegarder Name: Warda El boujoufi But du prêt: Confort maison: meubles,…" at bounding box center [453, 202] width 907 height 787
click at [728, 217] on span "NAI: 1 178,6 €" at bounding box center [736, 218] width 36 height 7
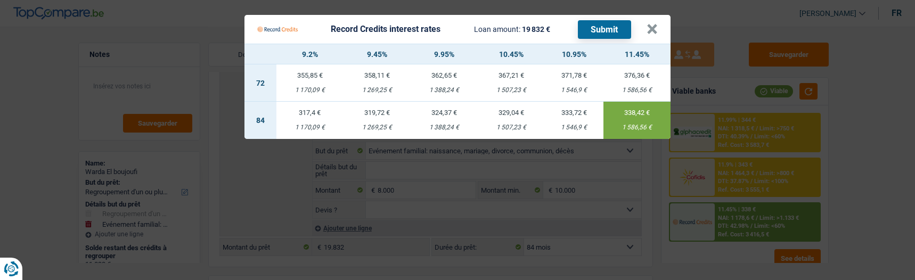
click at [374, 114] on td "319,72 € 1 269,25 €" at bounding box center [376, 120] width 67 height 37
type input "9,45"
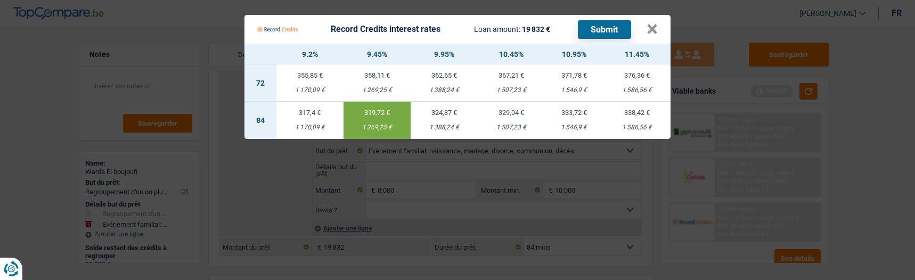
click at [601, 22] on button "Submit" at bounding box center [604, 29] width 53 height 19
click at [651, 25] on button "×" at bounding box center [651, 29] width 11 height 11
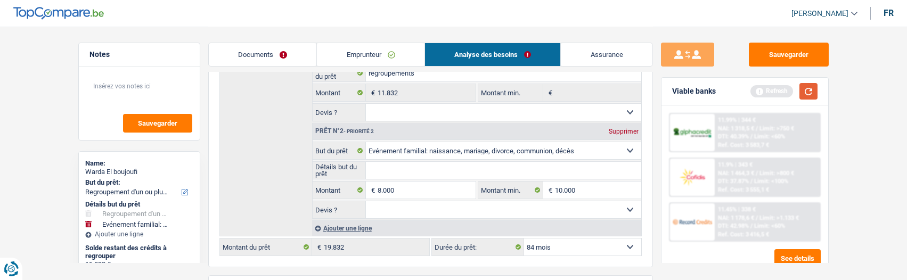
click at [812, 94] on button "button" at bounding box center [808, 91] width 18 height 17
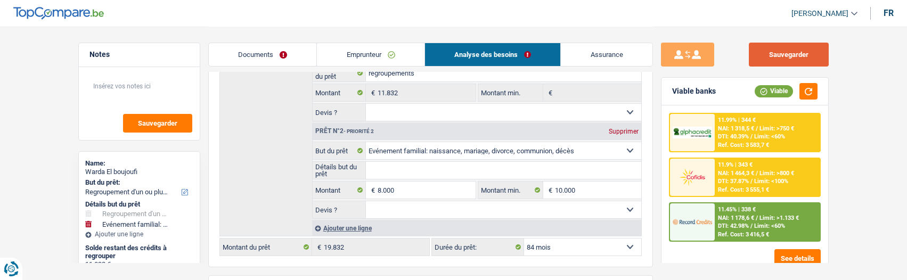
click at [773, 50] on button "Sauvegarder" at bounding box center [789, 55] width 80 height 24
click at [755, 180] on span "Limit: <100%" at bounding box center [771, 181] width 34 height 7
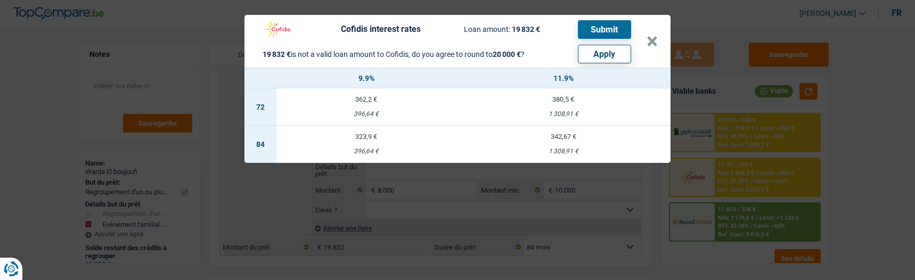
click at [597, 56] on button "Apply" at bounding box center [604, 54] width 53 height 19
type input "8.168"
type input "20.000"
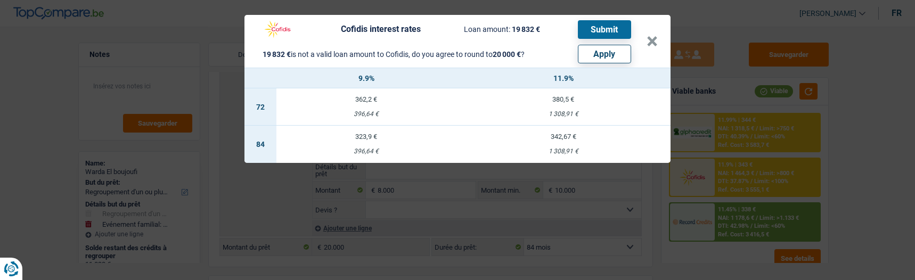
select select "other"
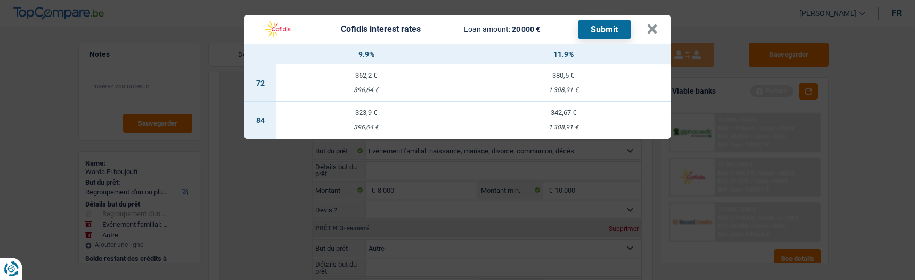
click at [363, 124] on div "396,64 €" at bounding box center [366, 127] width 180 height 7
select select "cofidis"
type input "9,90"
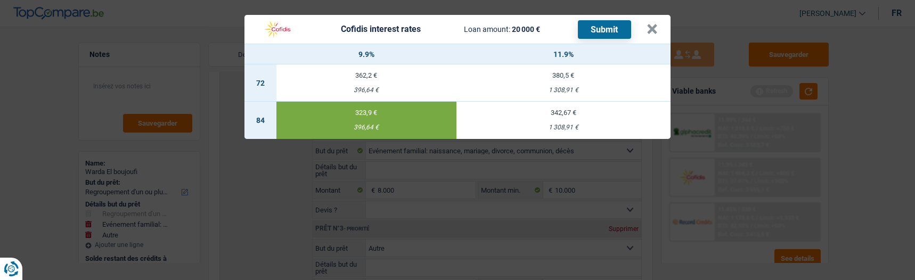
click at [601, 24] on button "Submit" at bounding box center [604, 29] width 53 height 19
click at [655, 24] on button "×" at bounding box center [651, 29] width 11 height 11
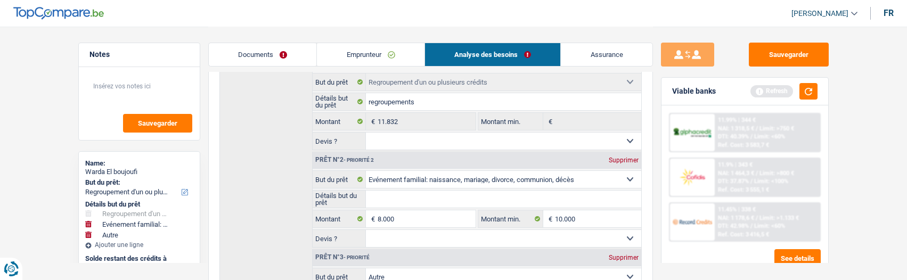
scroll to position [138, 0]
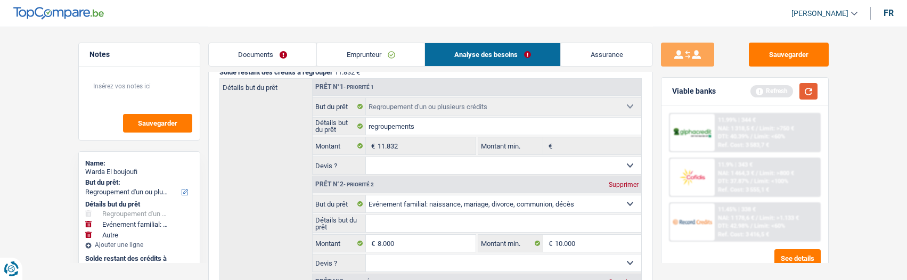
click at [805, 91] on button "button" at bounding box center [808, 91] width 18 height 17
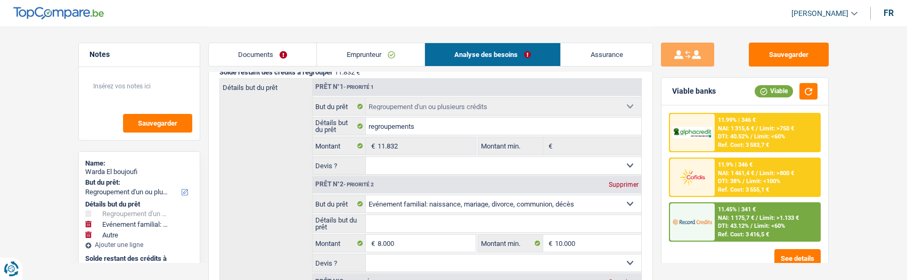
click at [763, 130] on span "Limit: >750 €" at bounding box center [776, 128] width 35 height 7
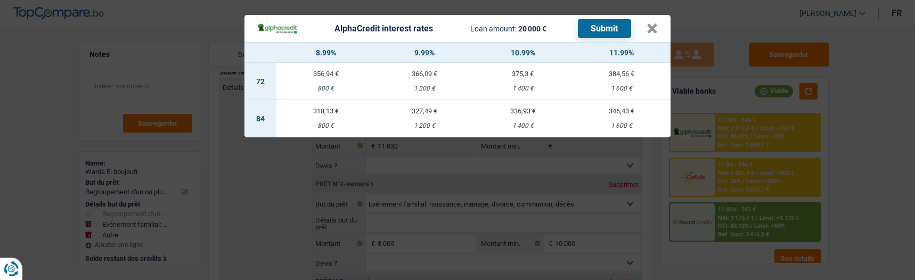
click at [415, 111] on td "327,49 € 1 200 €" at bounding box center [424, 118] width 98 height 37
select select "alphacredit"
type input "9,99"
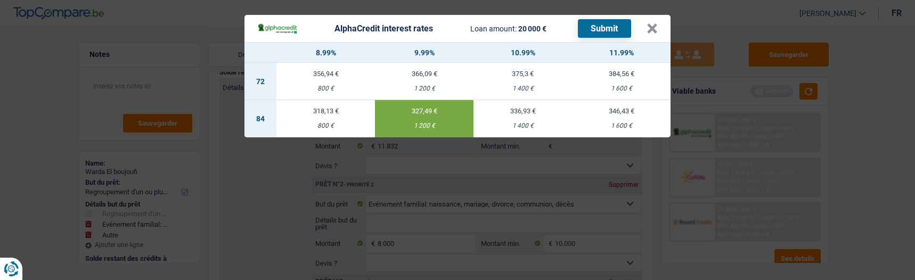
click at [610, 25] on button "Submit" at bounding box center [604, 28] width 53 height 19
click at [658, 23] on button "×" at bounding box center [651, 28] width 11 height 11
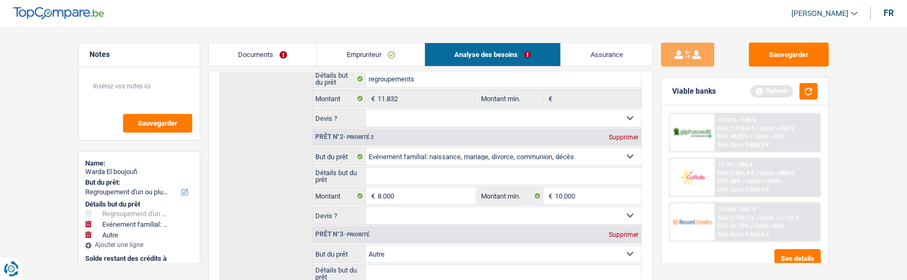
scroll to position [213, 0]
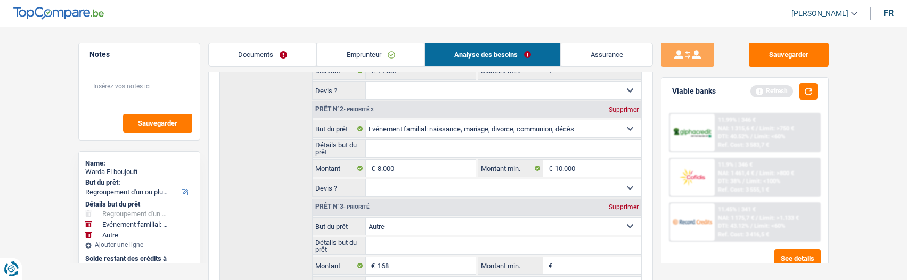
click at [617, 204] on div "Supprimer" at bounding box center [623, 207] width 35 height 6
type input "8.000"
type input "19.832"
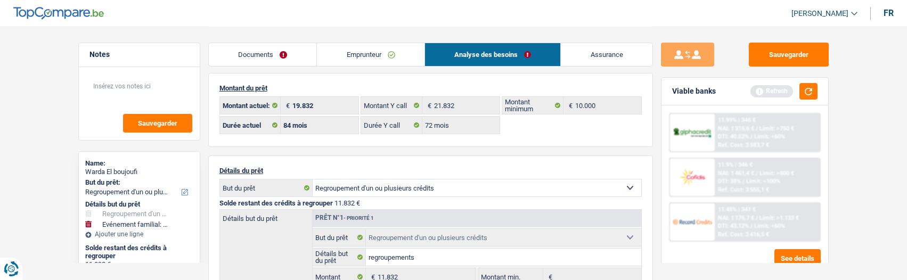
scroll to position [0, 0]
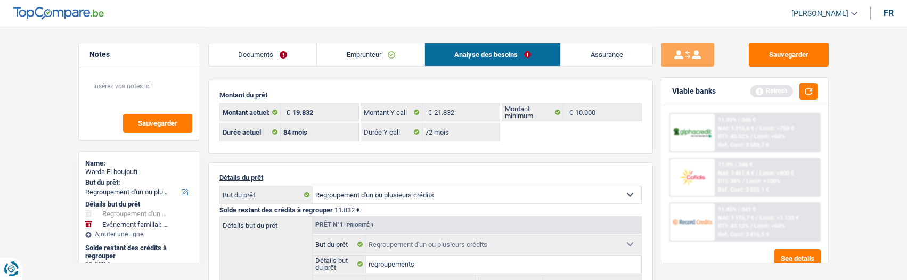
click at [382, 58] on link "Emprunteur" at bounding box center [371, 54] width 108 height 23
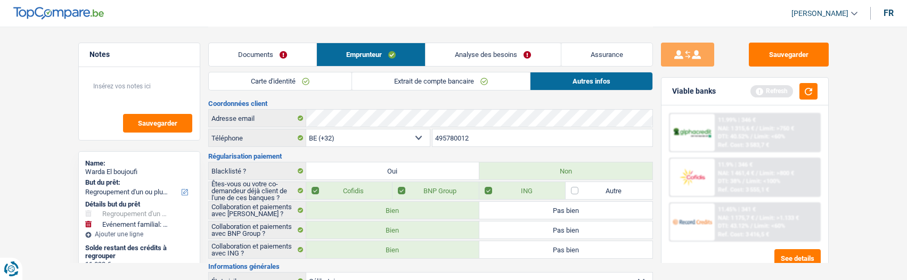
click at [434, 78] on link "Extrait de compte bancaire" at bounding box center [441, 81] width 178 height 18
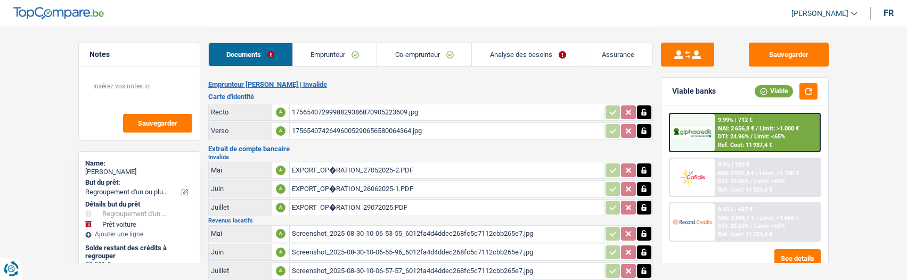
select select "refinancing"
select select "car"
select select "120"
click at [352, 59] on link "Emprunteur" at bounding box center [335, 54] width 84 height 23
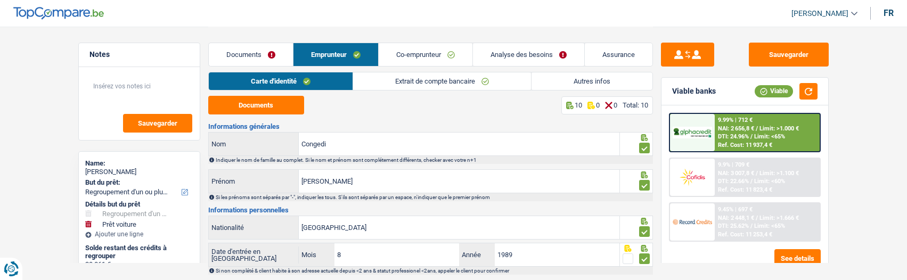
click at [423, 52] on link "Co-emprunteur" at bounding box center [426, 54] width 94 height 23
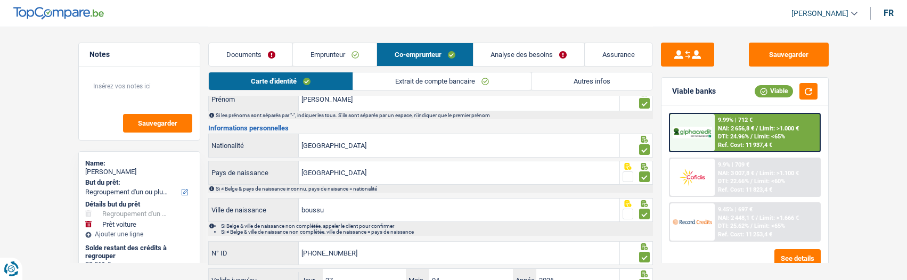
scroll to position [106, 0]
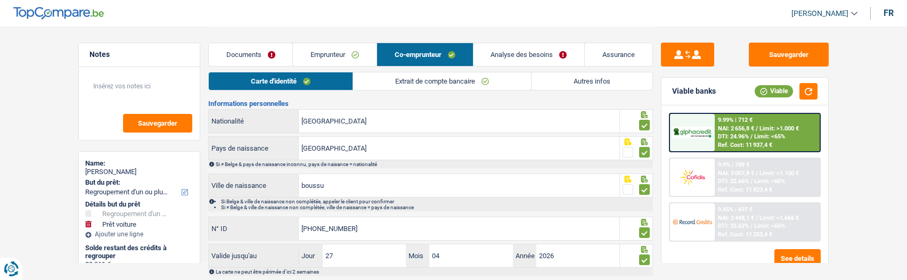
click at [343, 56] on link "Emprunteur" at bounding box center [335, 54] width 84 height 23
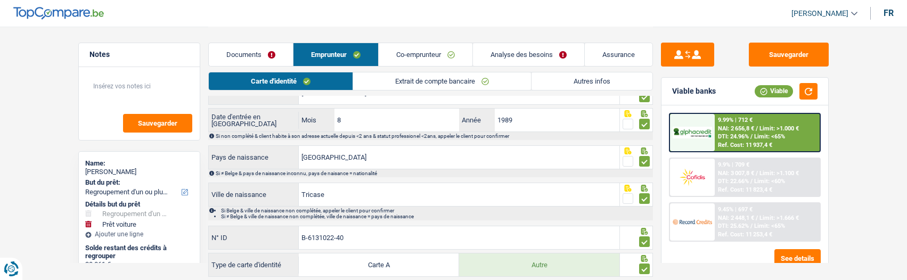
scroll to position [160, 0]
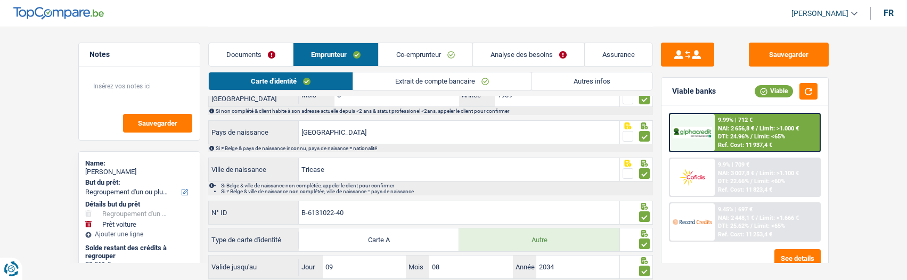
click at [422, 80] on link "Extrait de compte bancaire" at bounding box center [442, 81] width 178 height 18
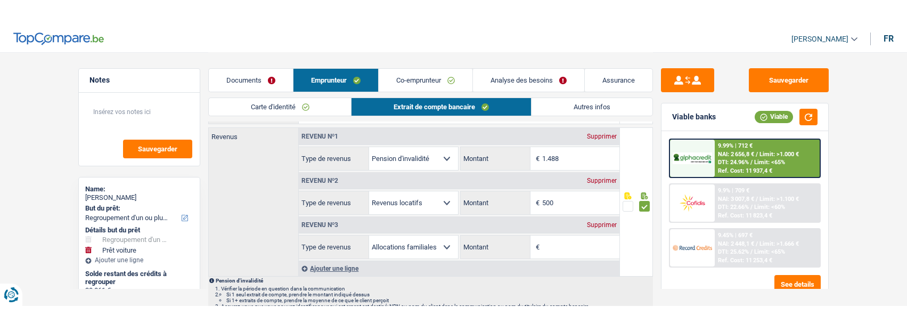
scroll to position [53, 0]
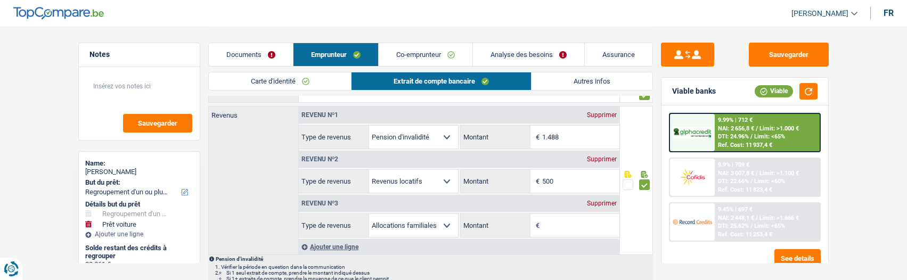
click at [754, 227] on span "Limit: <65%" at bounding box center [769, 226] width 31 height 7
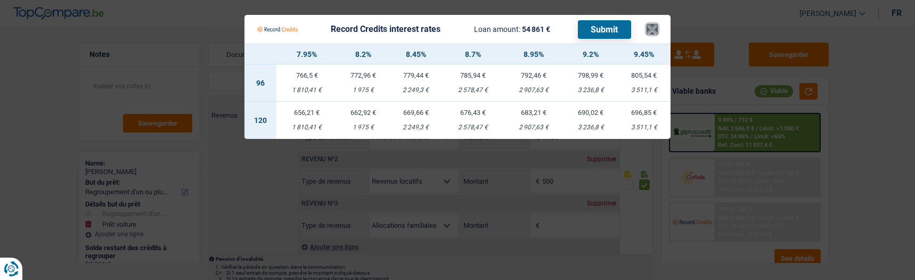
click at [658, 28] on button "×" at bounding box center [651, 29] width 11 height 11
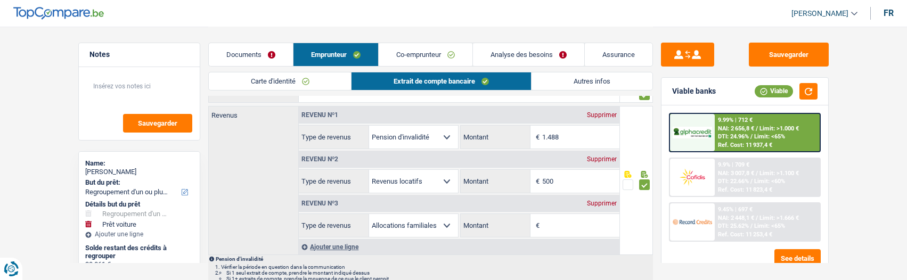
click at [768, 132] on div "9.99% | 712 € NAI: 2 656,8 € / Limit: >1.000 € DTI: 24.96% / Limit: <65% Ref. C…" at bounding box center [767, 132] width 105 height 37
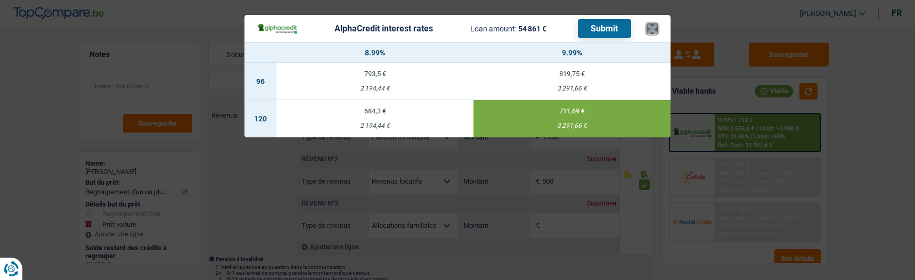
click at [649, 23] on button "×" at bounding box center [651, 28] width 11 height 11
